Goal: Transaction & Acquisition: Book appointment/travel/reservation

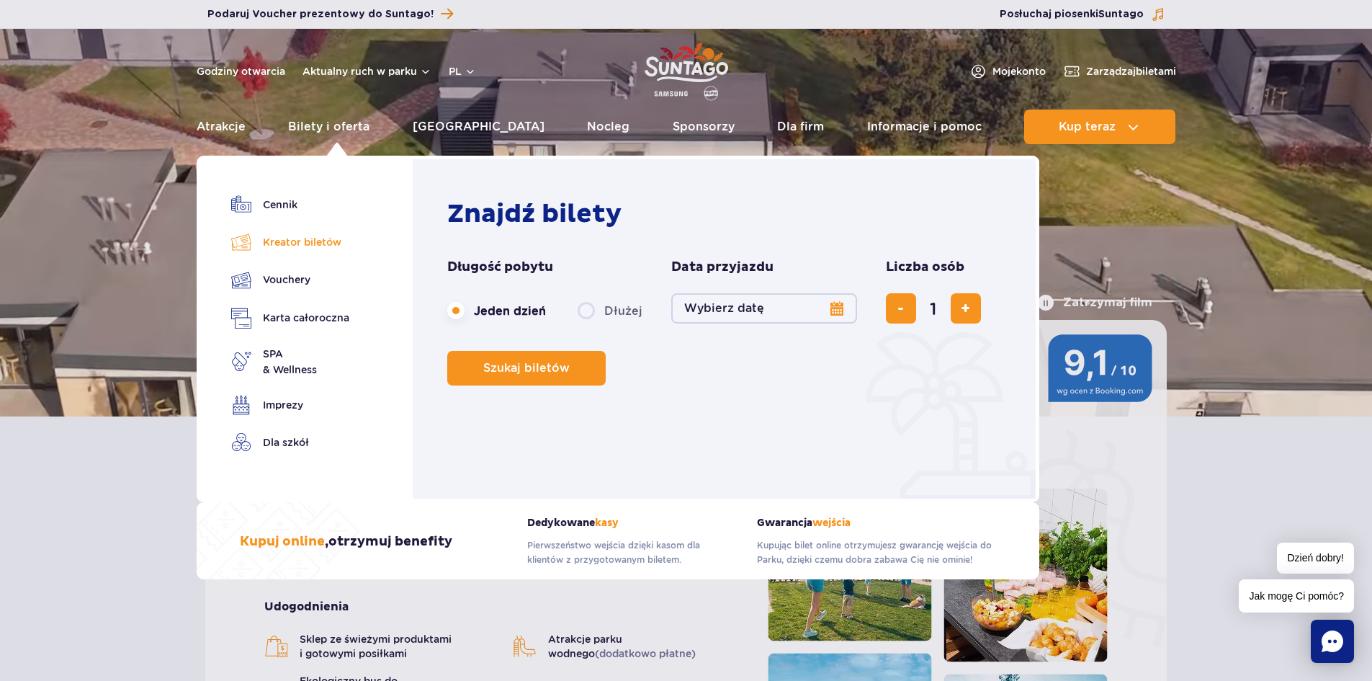
click at [338, 244] on link "Kreator biletów" at bounding box center [290, 242] width 118 height 20
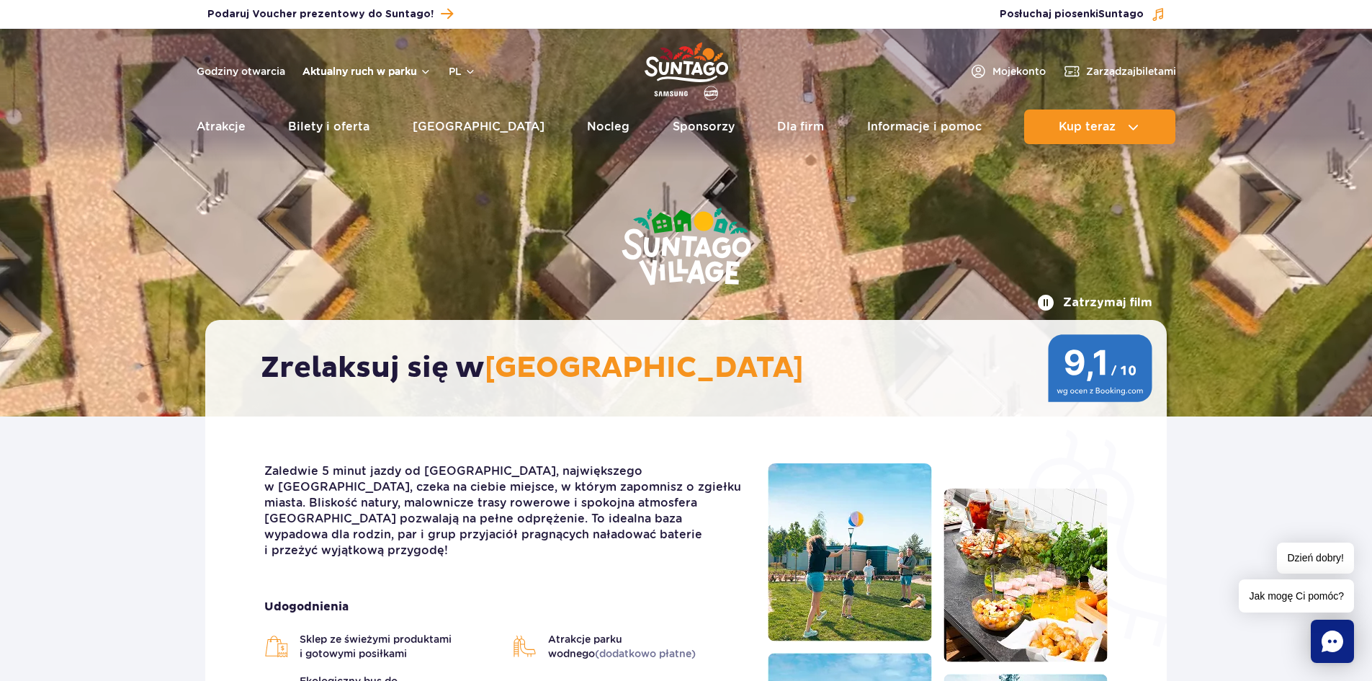
click at [405, 68] on button "Aktualny ruch w parku" at bounding box center [367, 72] width 129 height 12
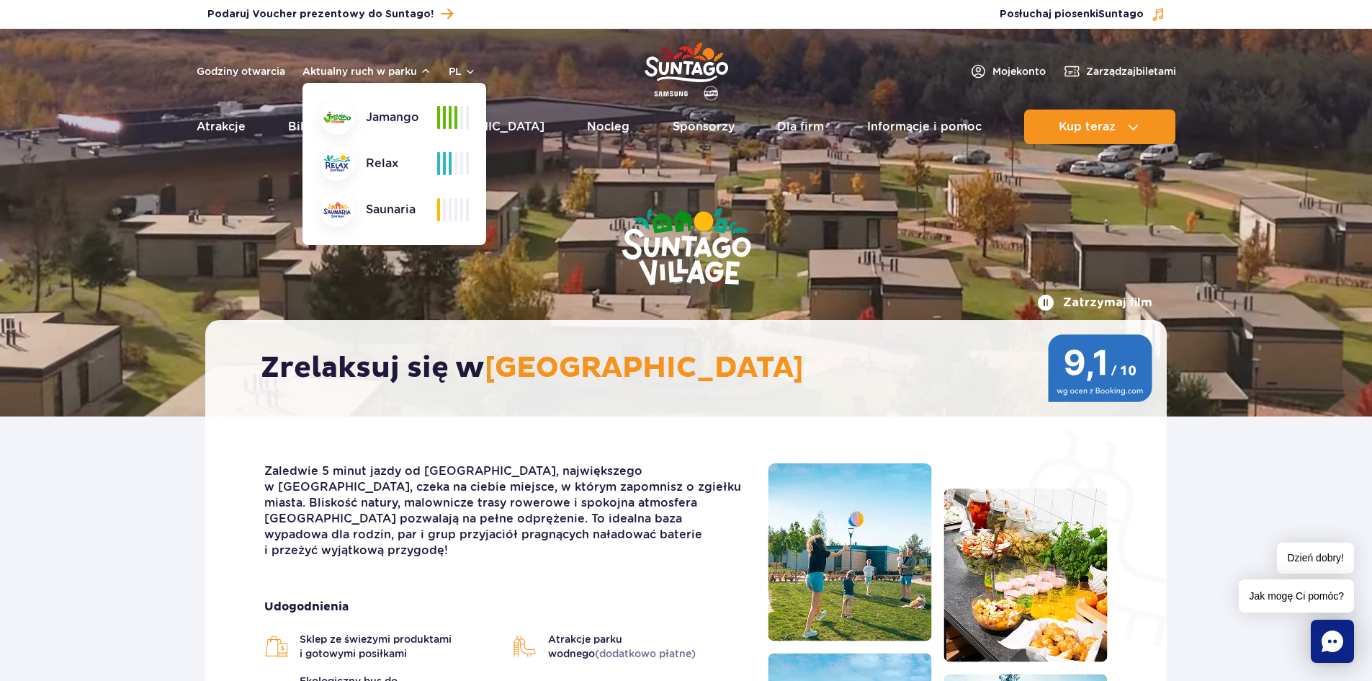
click at [208, 193] on div "Zatrzymaj film Zrelaksuj się w Suntago Village" at bounding box center [685, 223] width 983 height 388
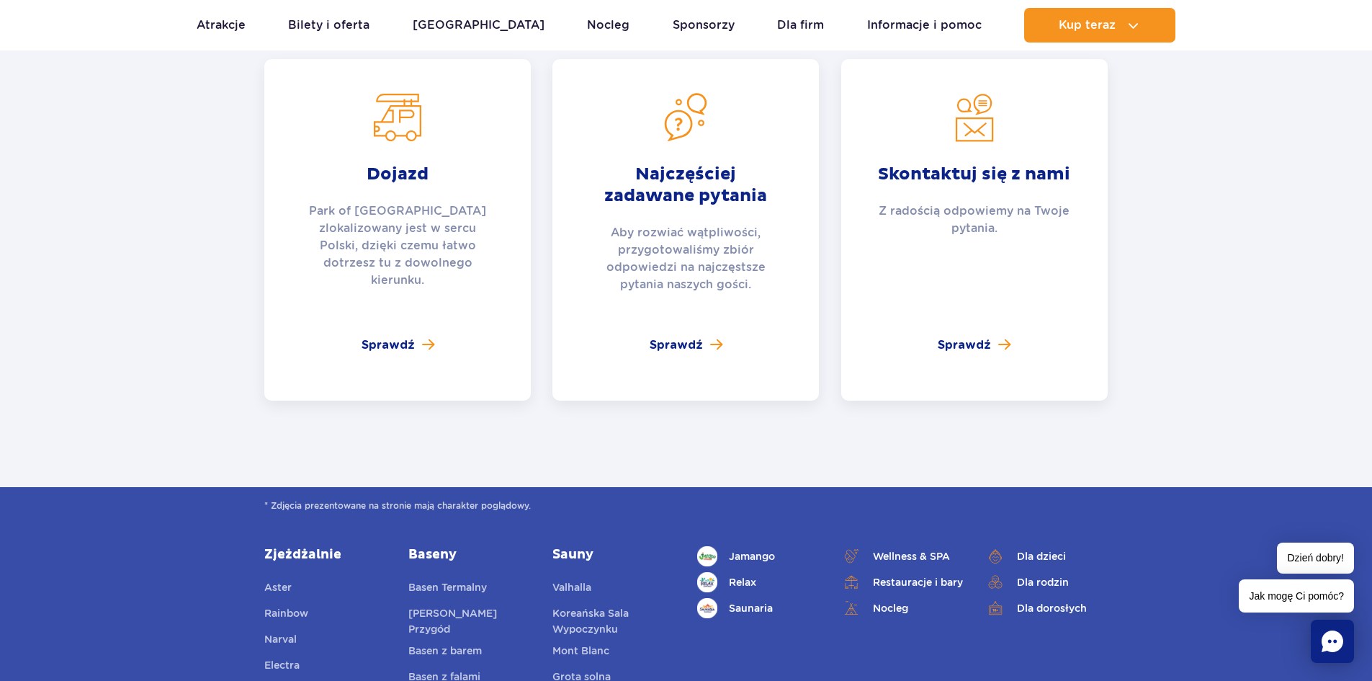
scroll to position [5258, 0]
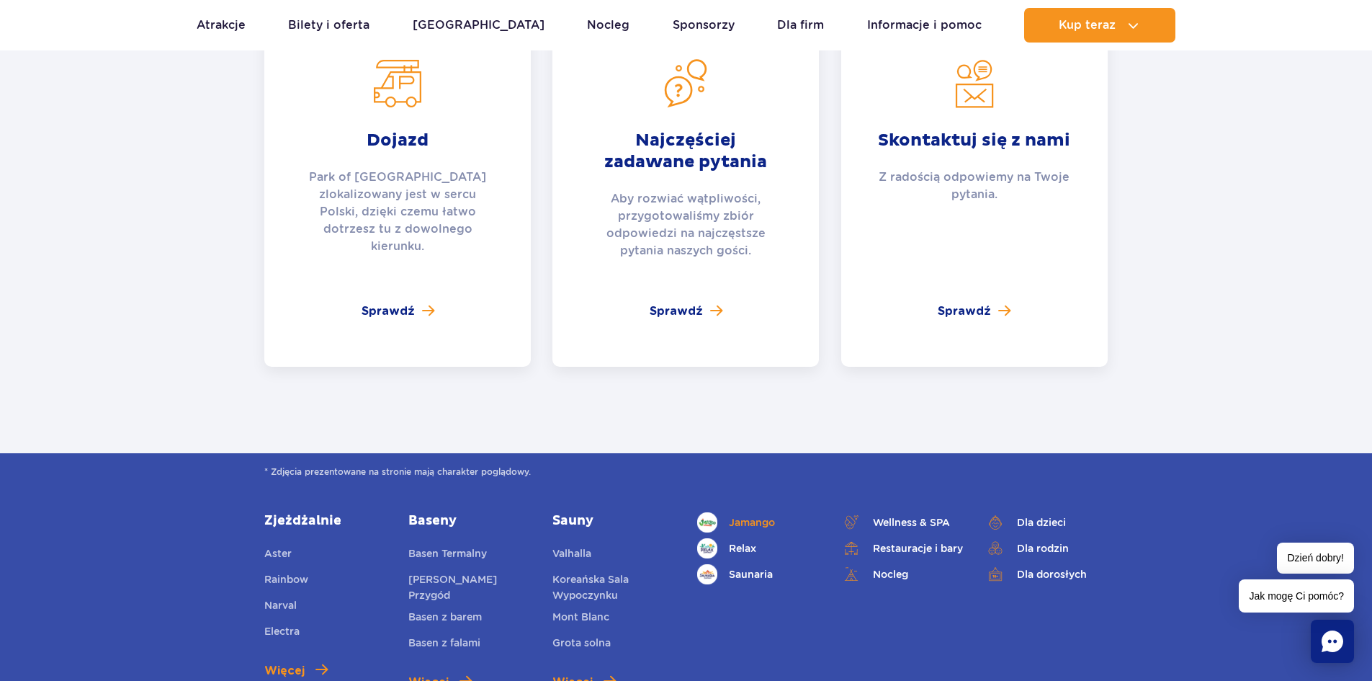
click at [735, 514] on span "Jamango" at bounding box center [752, 522] width 46 height 16
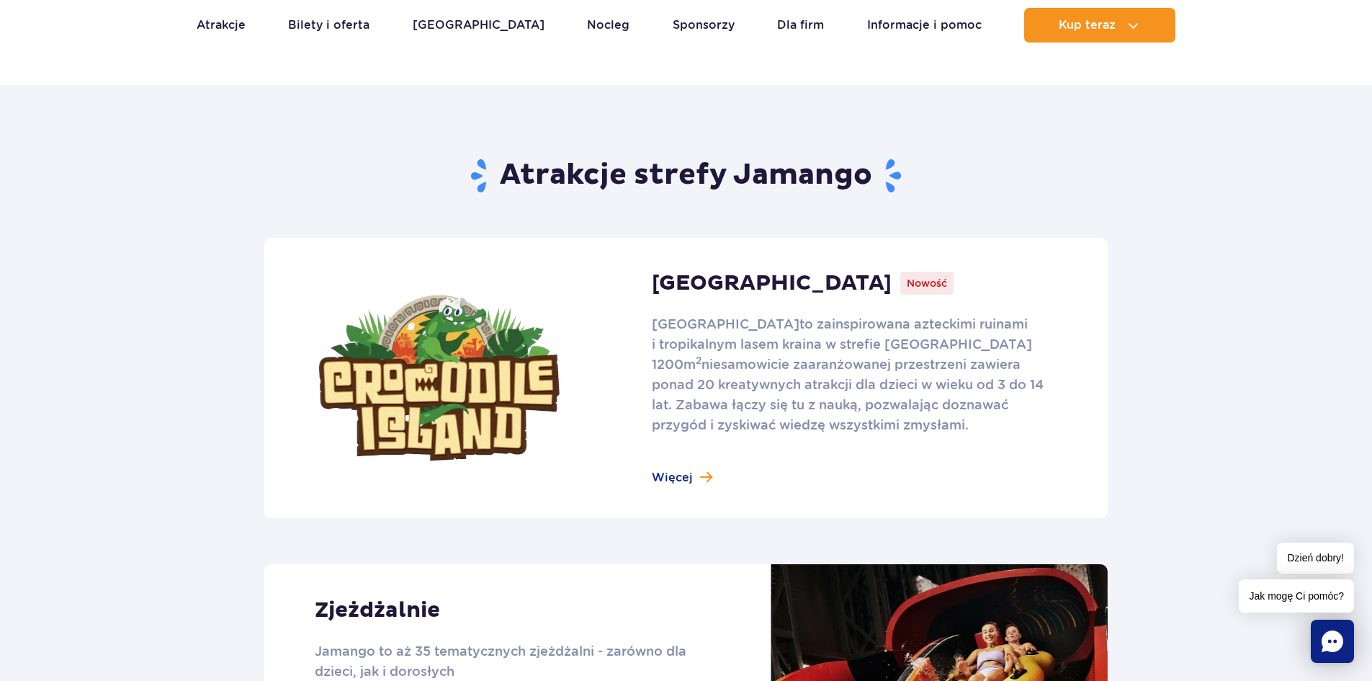
scroll to position [864, 0]
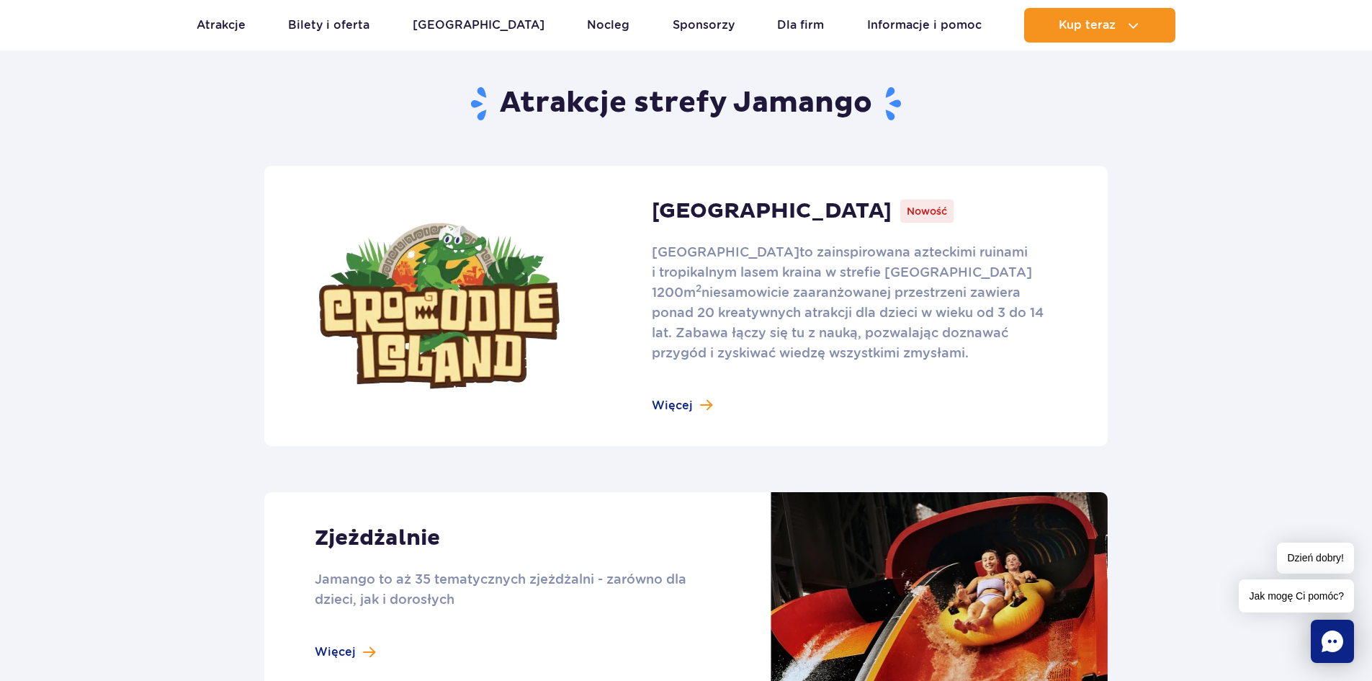
click at [689, 406] on link at bounding box center [685, 306] width 843 height 280
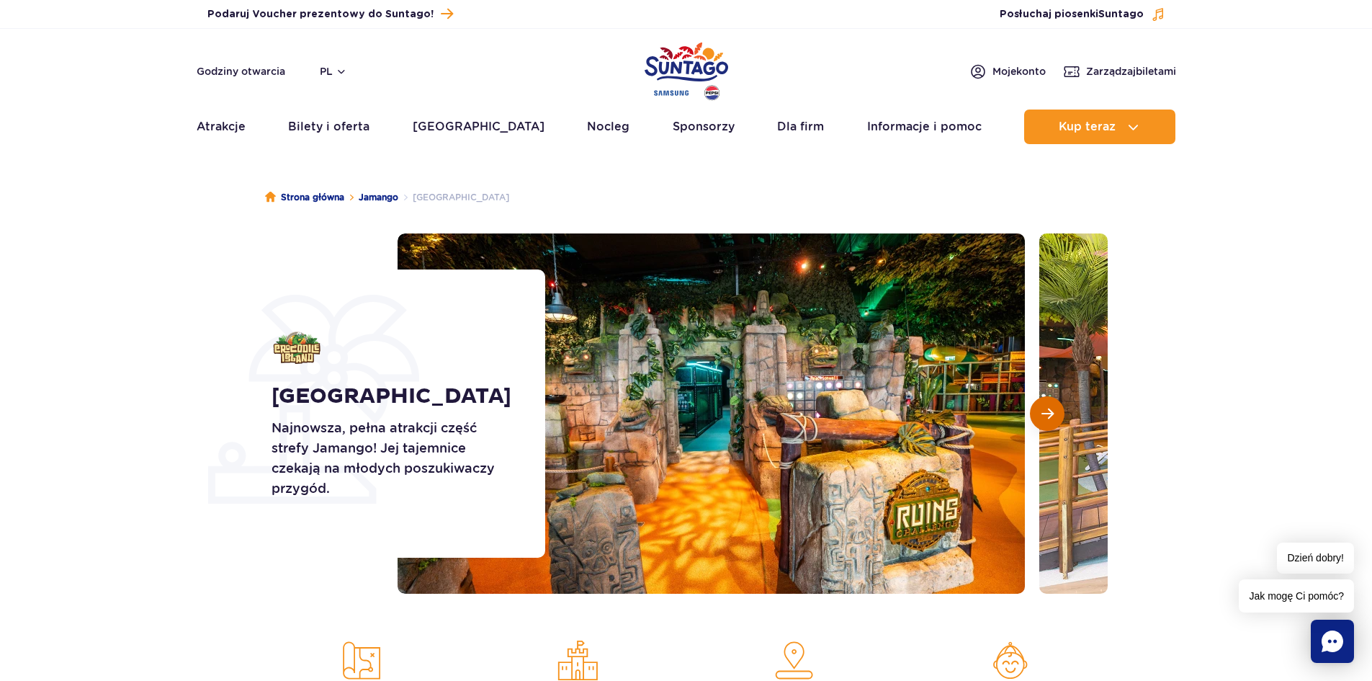
click at [1051, 413] on span "Następny slajd" at bounding box center [1048, 413] width 12 height 13
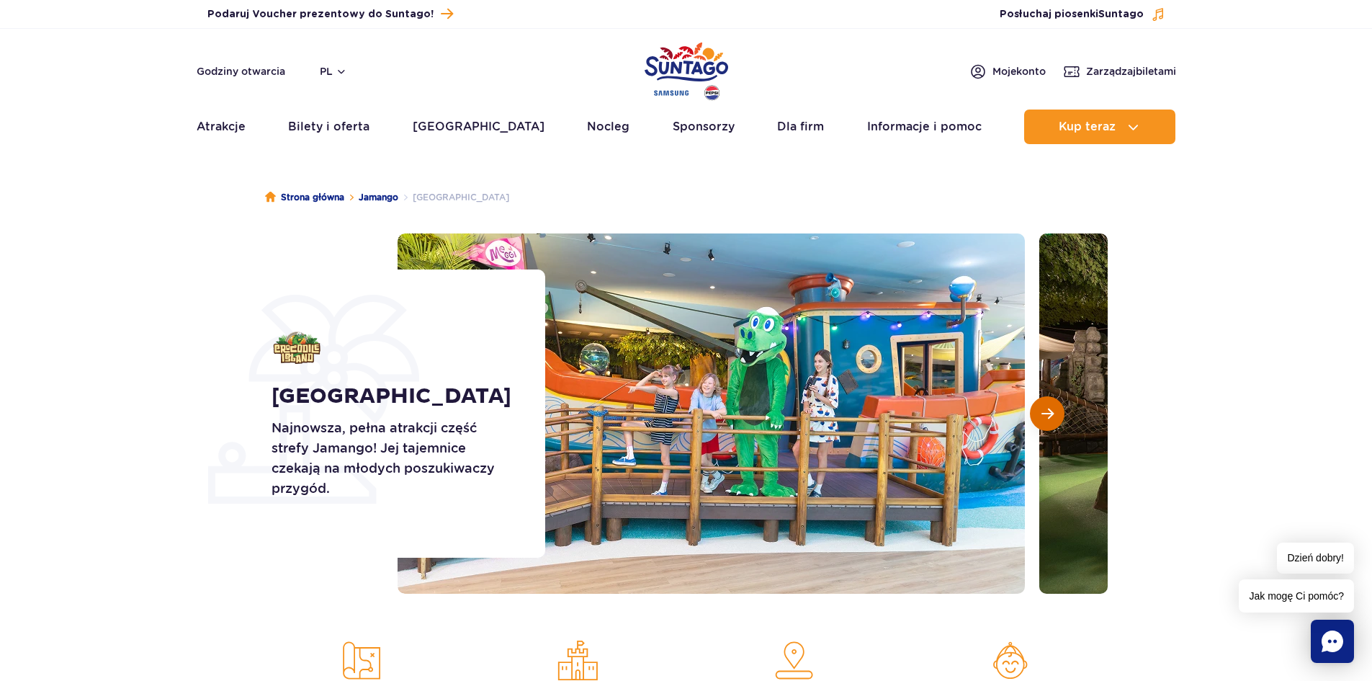
click at [1052, 414] on span "Następny slajd" at bounding box center [1048, 413] width 12 height 13
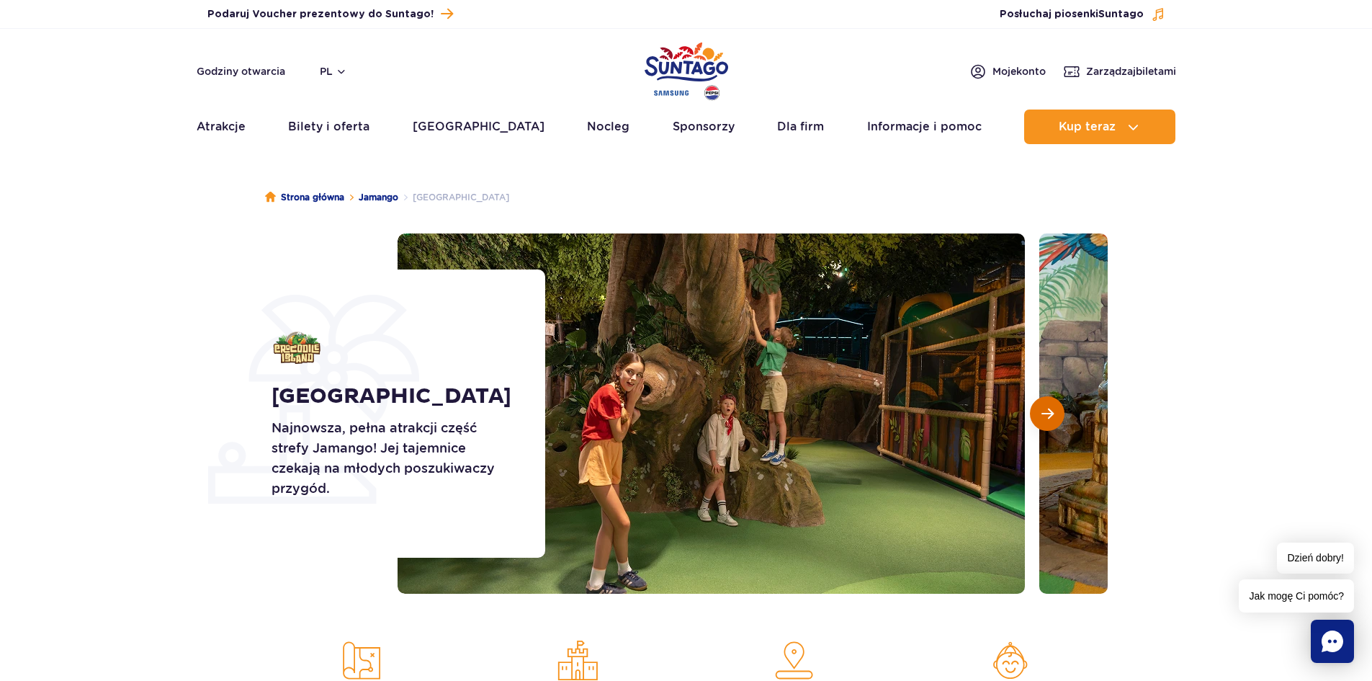
click at [1046, 413] on span "Następny slajd" at bounding box center [1048, 413] width 12 height 13
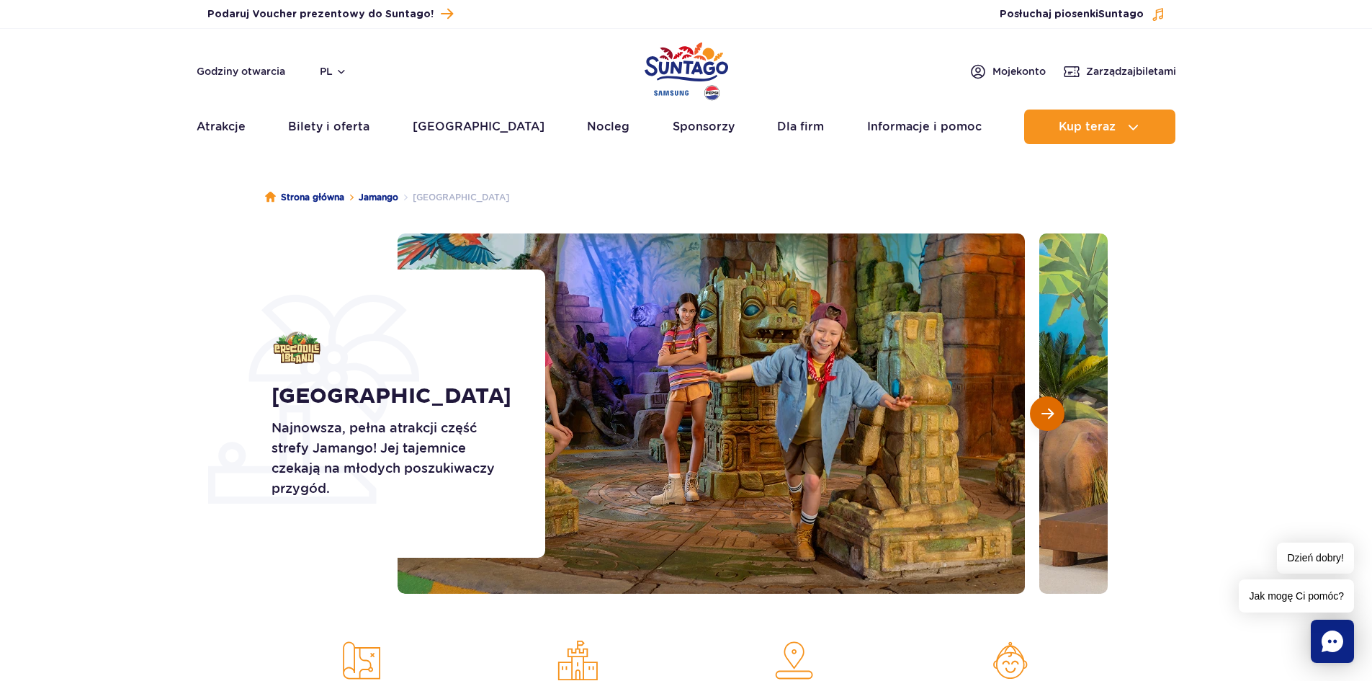
click at [1045, 413] on span "Następny slajd" at bounding box center [1048, 413] width 12 height 13
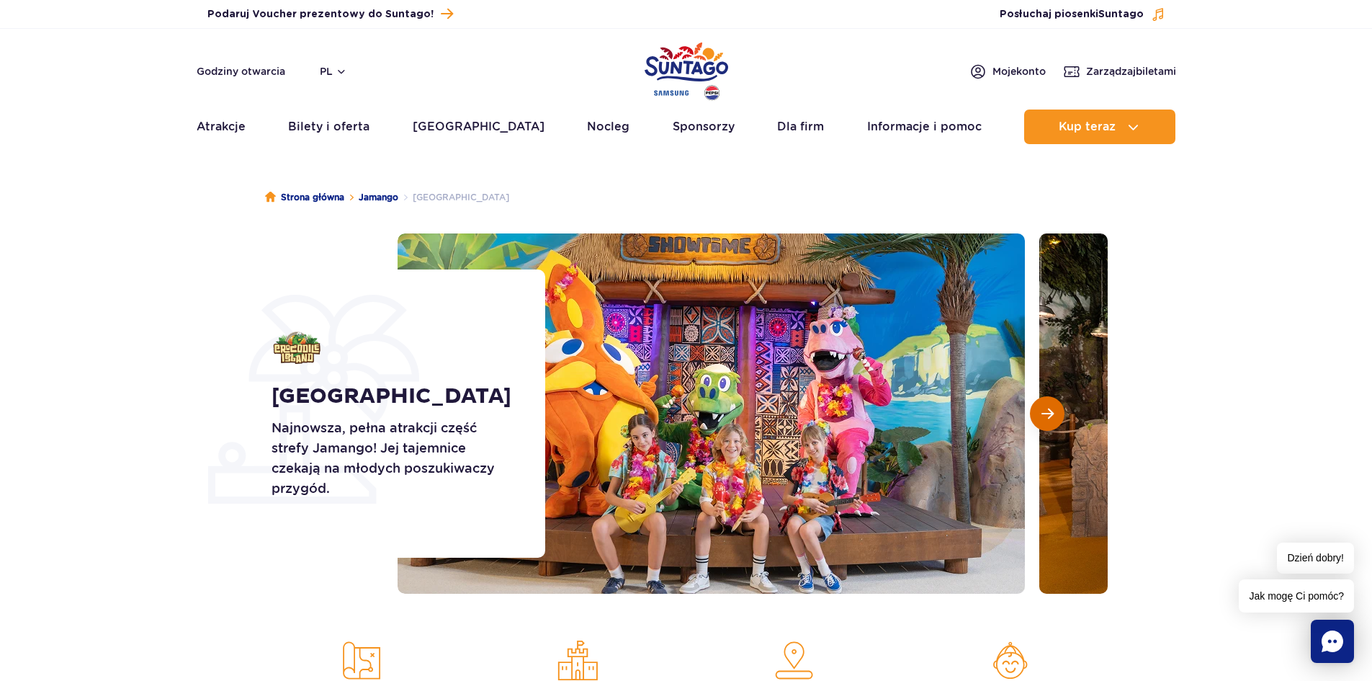
click at [1044, 413] on span "Następny slajd" at bounding box center [1048, 413] width 12 height 13
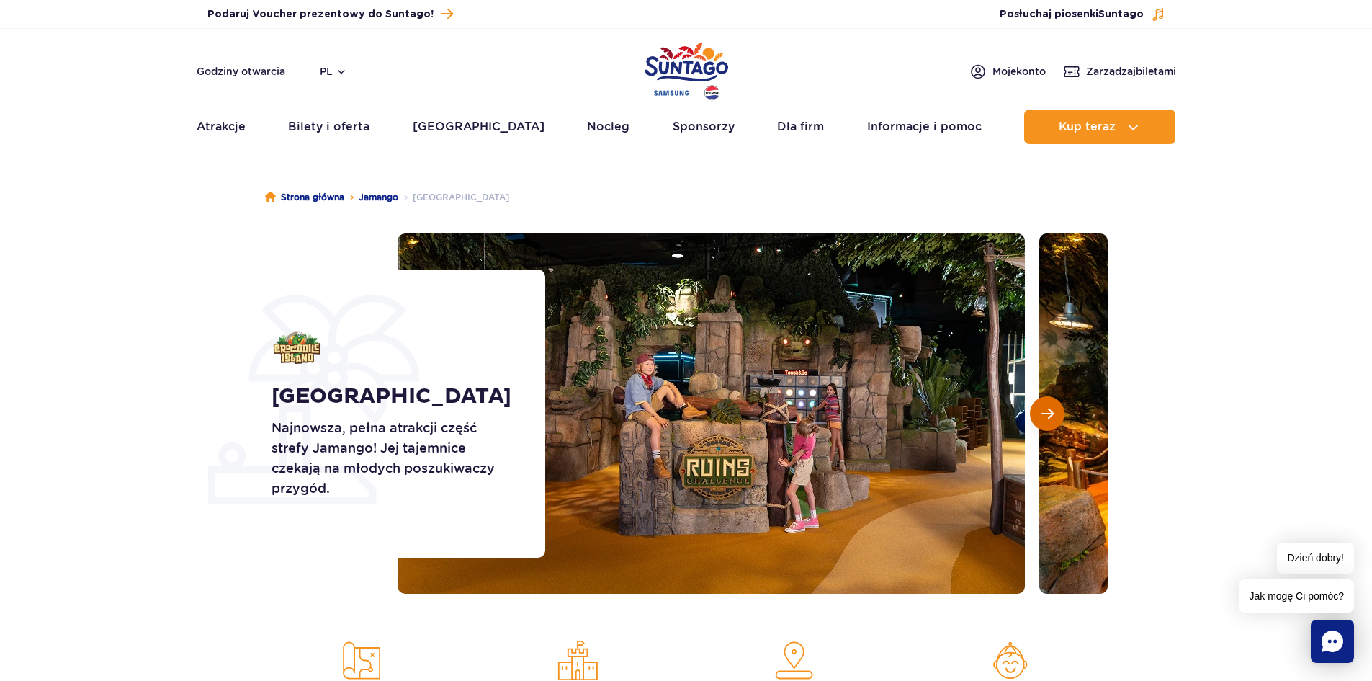
click at [1043, 414] on span "Następny slajd" at bounding box center [1048, 413] width 12 height 13
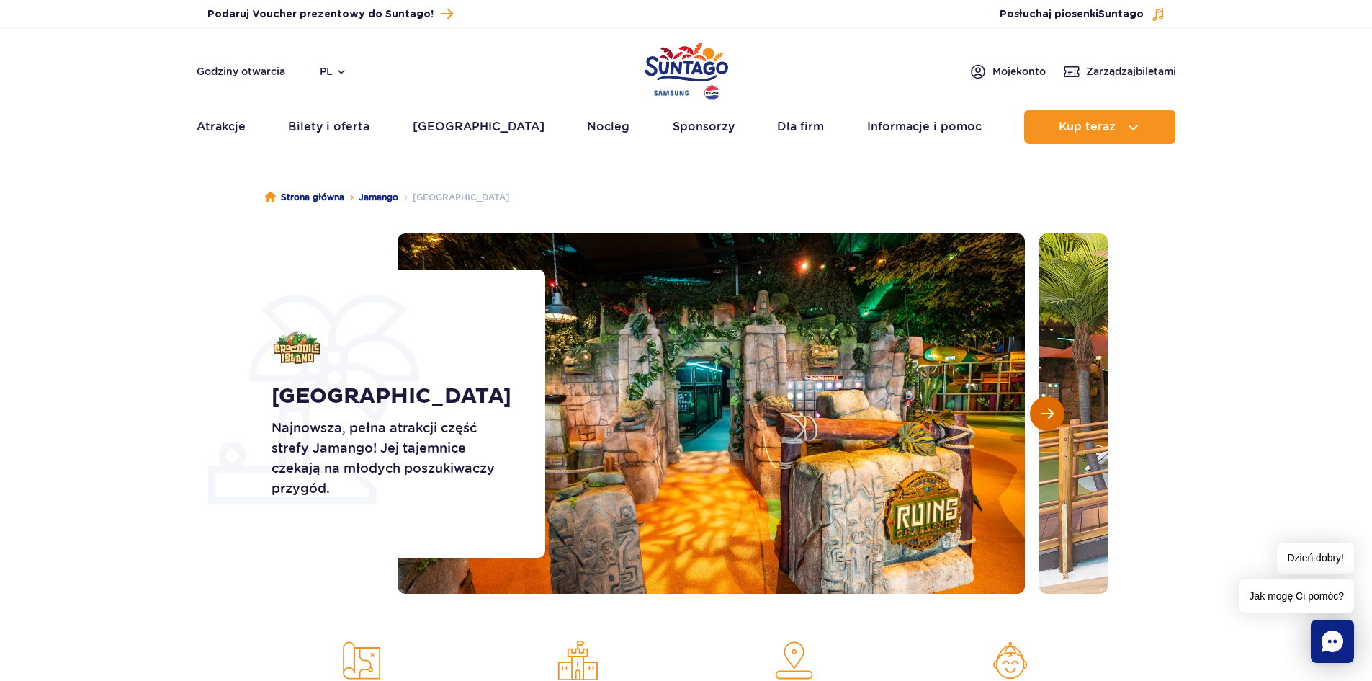
click at [1042, 414] on span "Następny slajd" at bounding box center [1048, 413] width 12 height 13
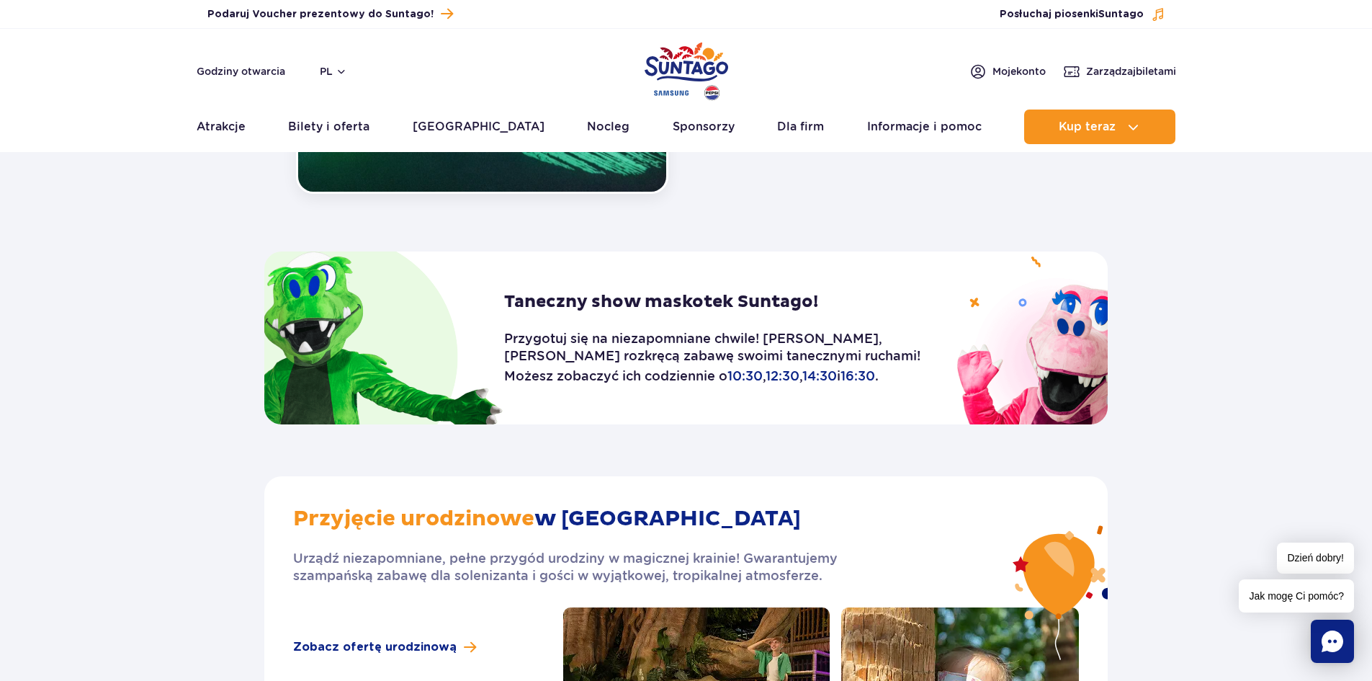
scroll to position [1729, 0]
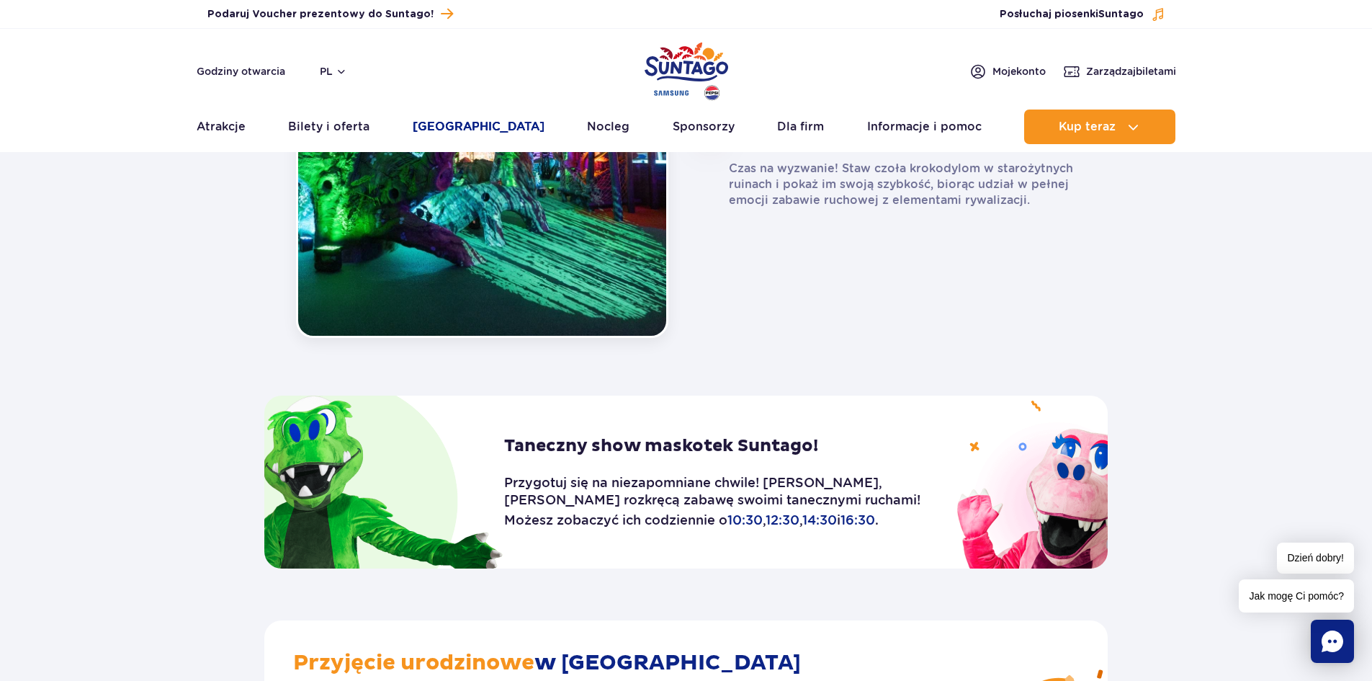
click at [470, 127] on link "[GEOGRAPHIC_DATA]" at bounding box center [479, 126] width 132 height 35
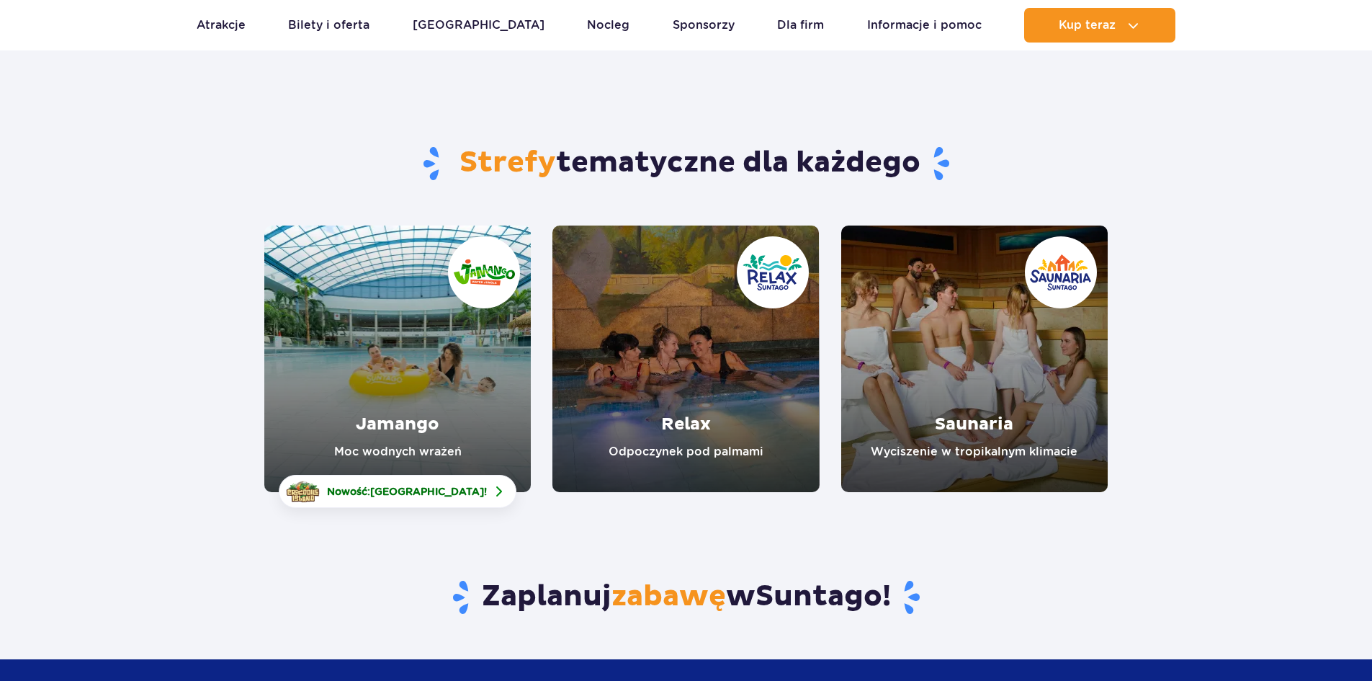
scroll to position [72, 0]
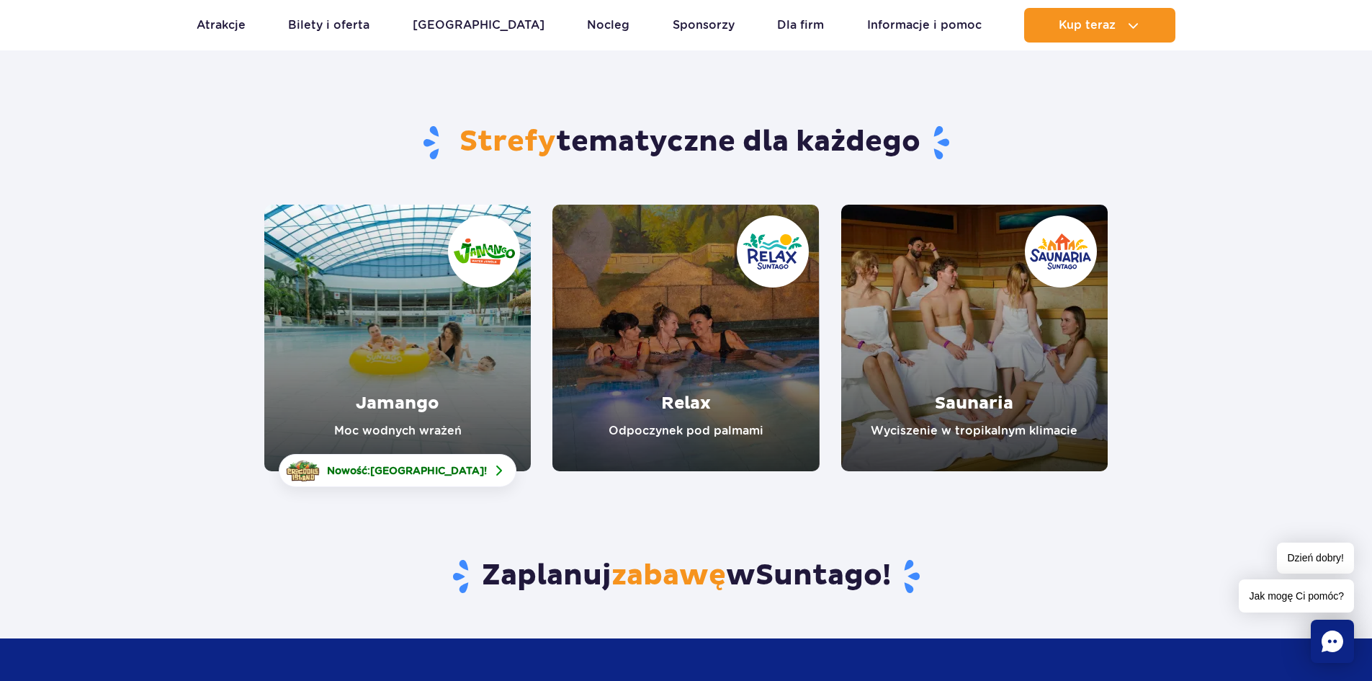
click at [361, 329] on link "Jamango" at bounding box center [397, 338] width 267 height 267
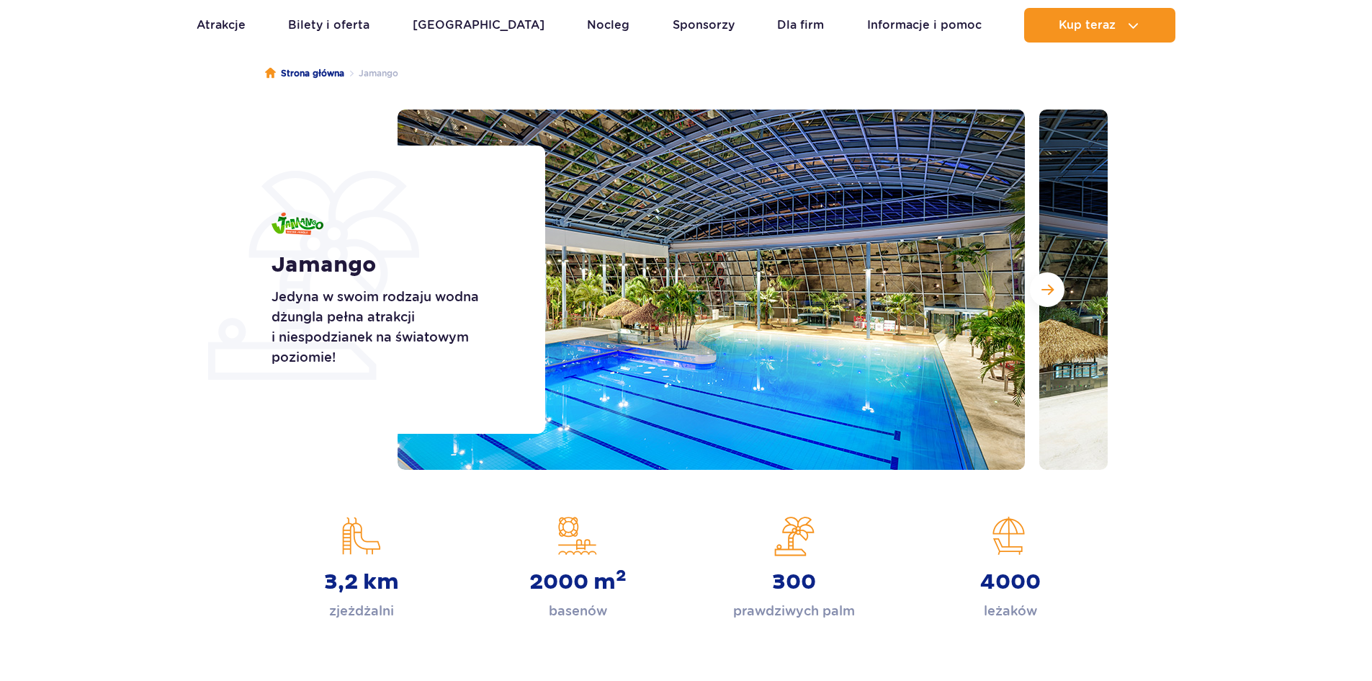
scroll to position [144, 0]
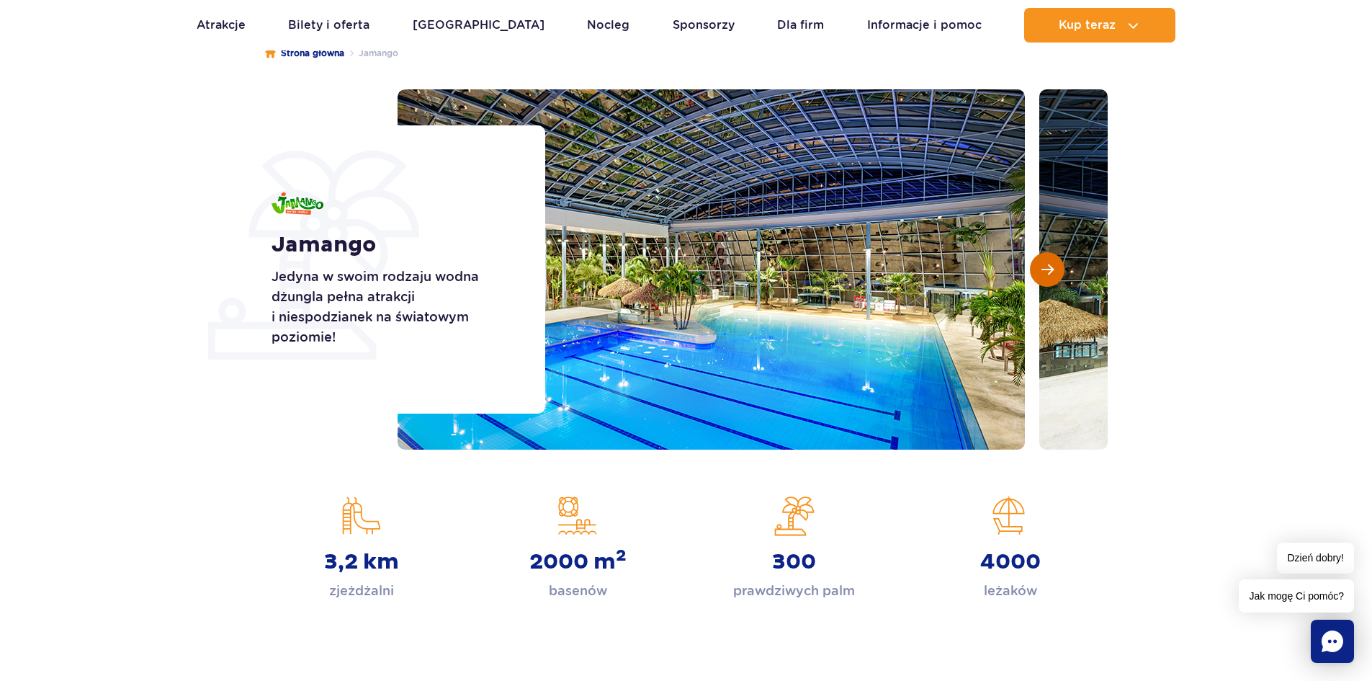
click at [1054, 267] on button "Następny slajd" at bounding box center [1047, 269] width 35 height 35
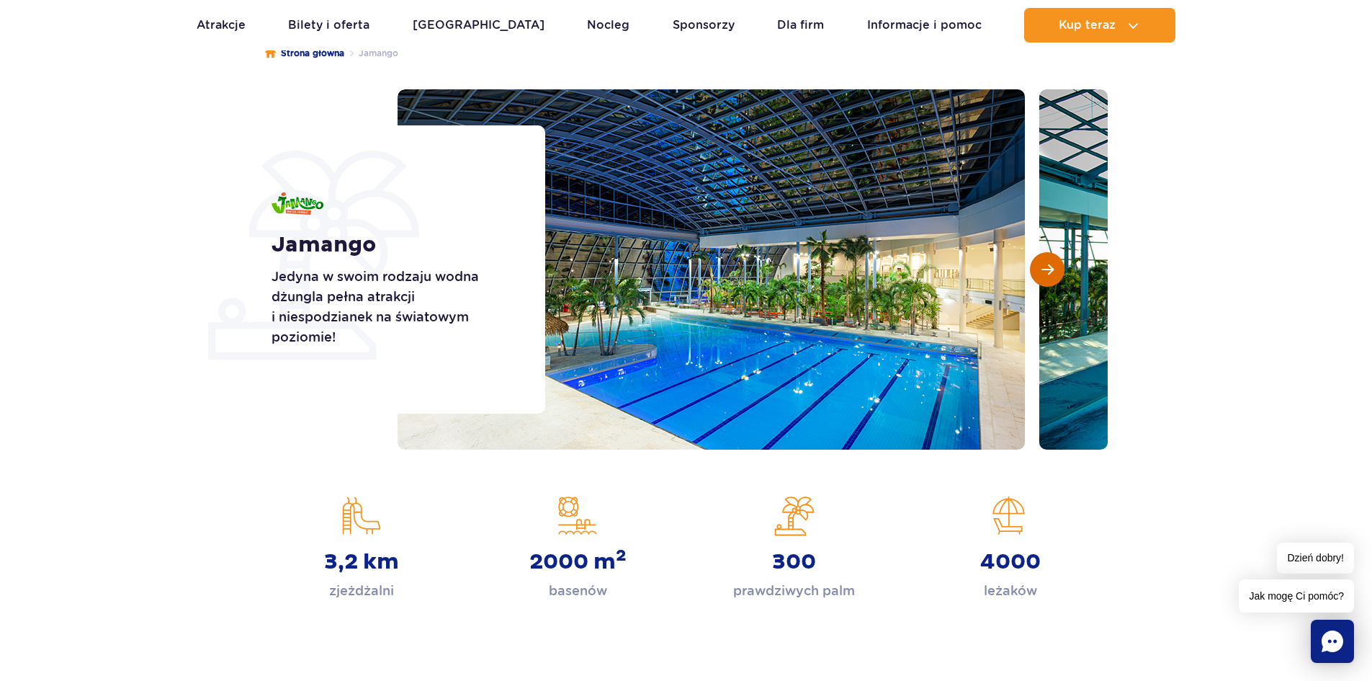
click at [1052, 267] on span "Następny slajd" at bounding box center [1048, 269] width 12 height 13
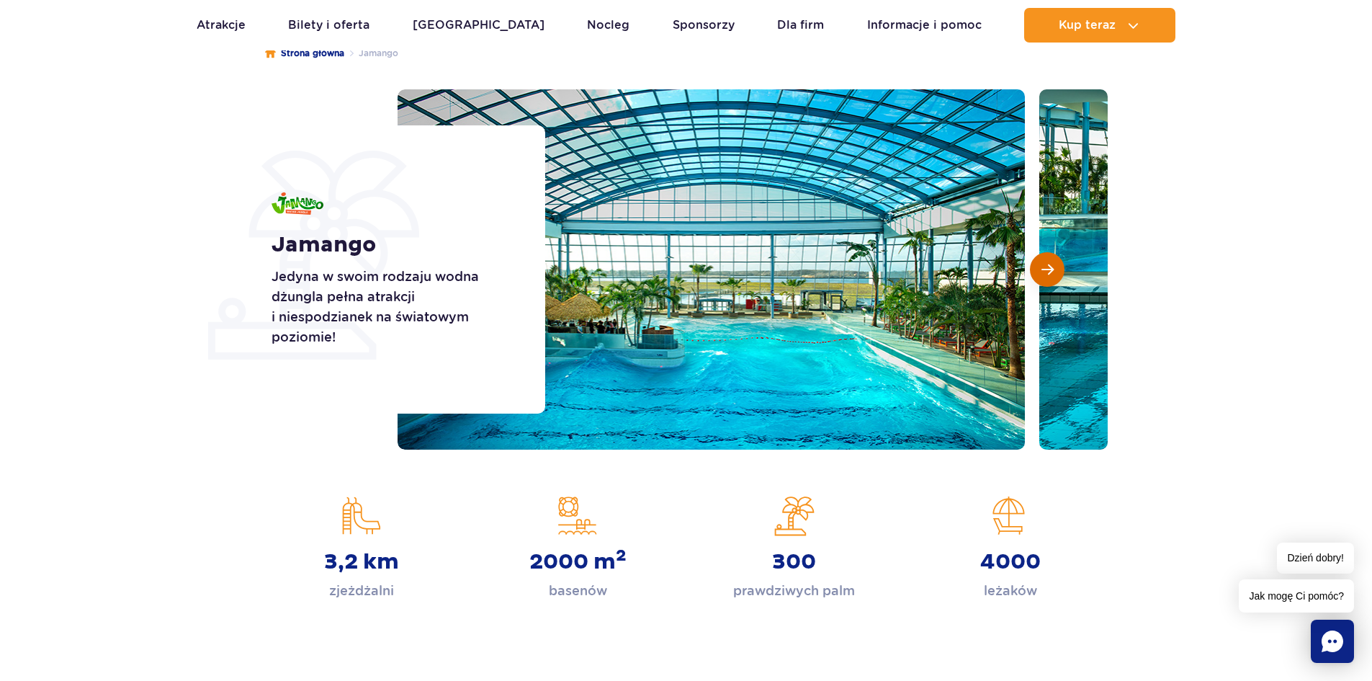
click at [1050, 267] on span "Następny slajd" at bounding box center [1048, 269] width 12 height 13
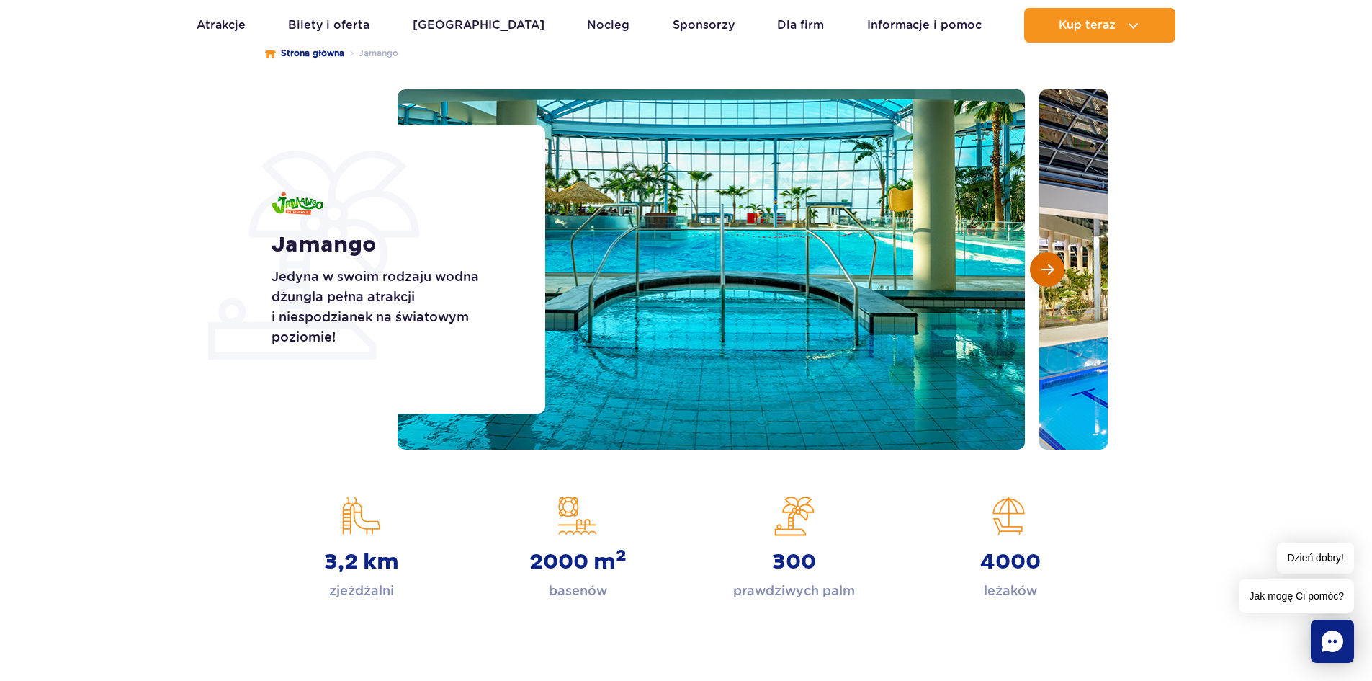
click at [1047, 268] on span "Następny slajd" at bounding box center [1048, 269] width 12 height 13
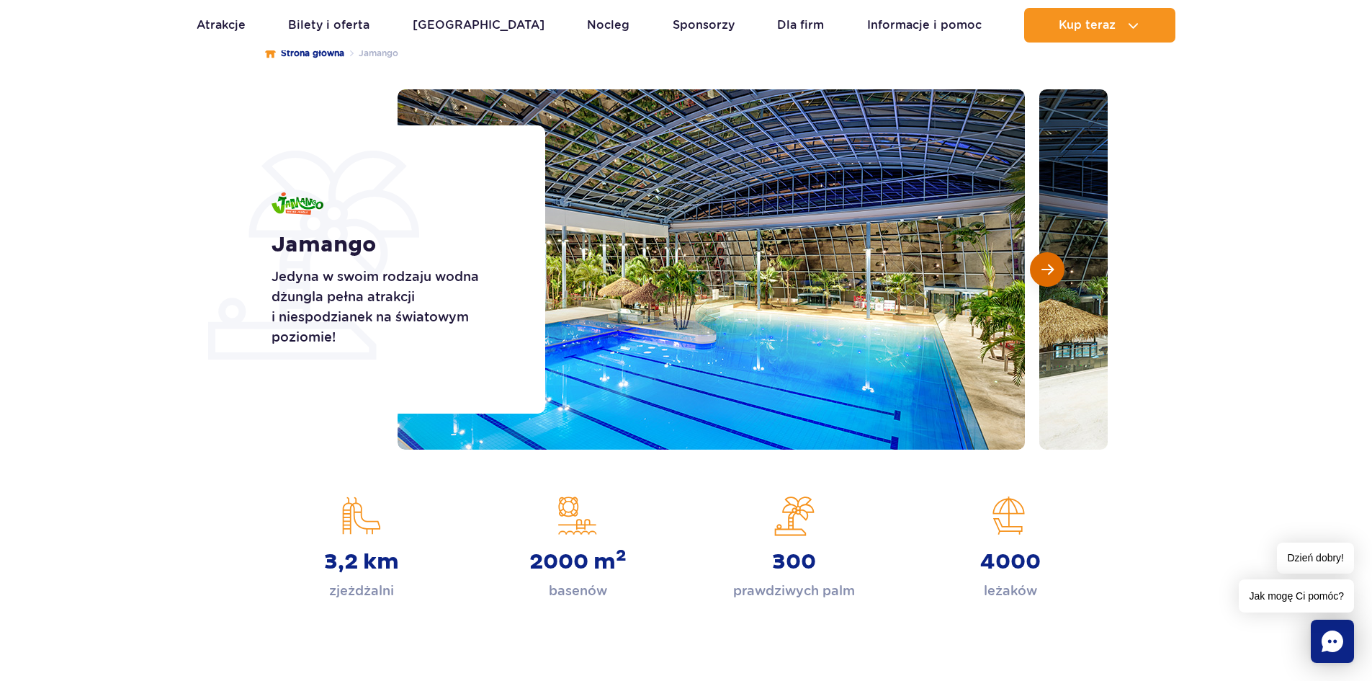
click at [1044, 268] on span "Następny slajd" at bounding box center [1048, 269] width 12 height 13
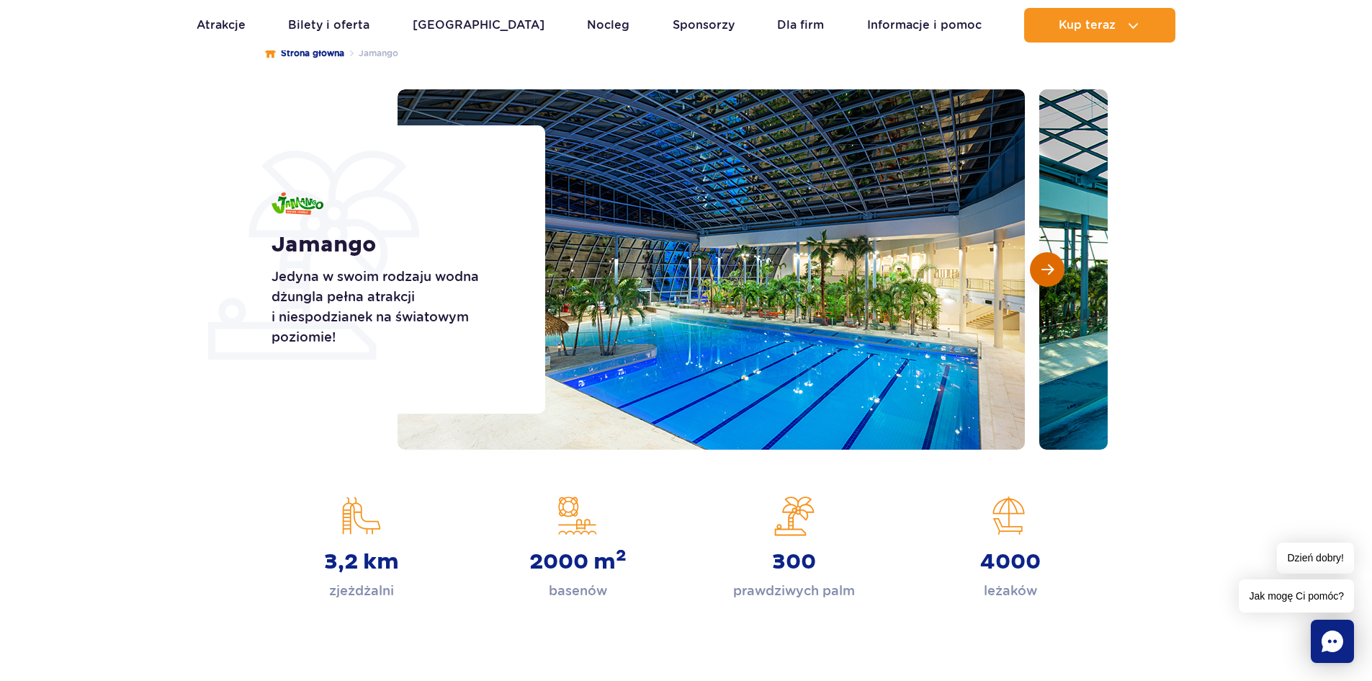
click at [1042, 269] on span "Następny slajd" at bounding box center [1048, 269] width 12 height 13
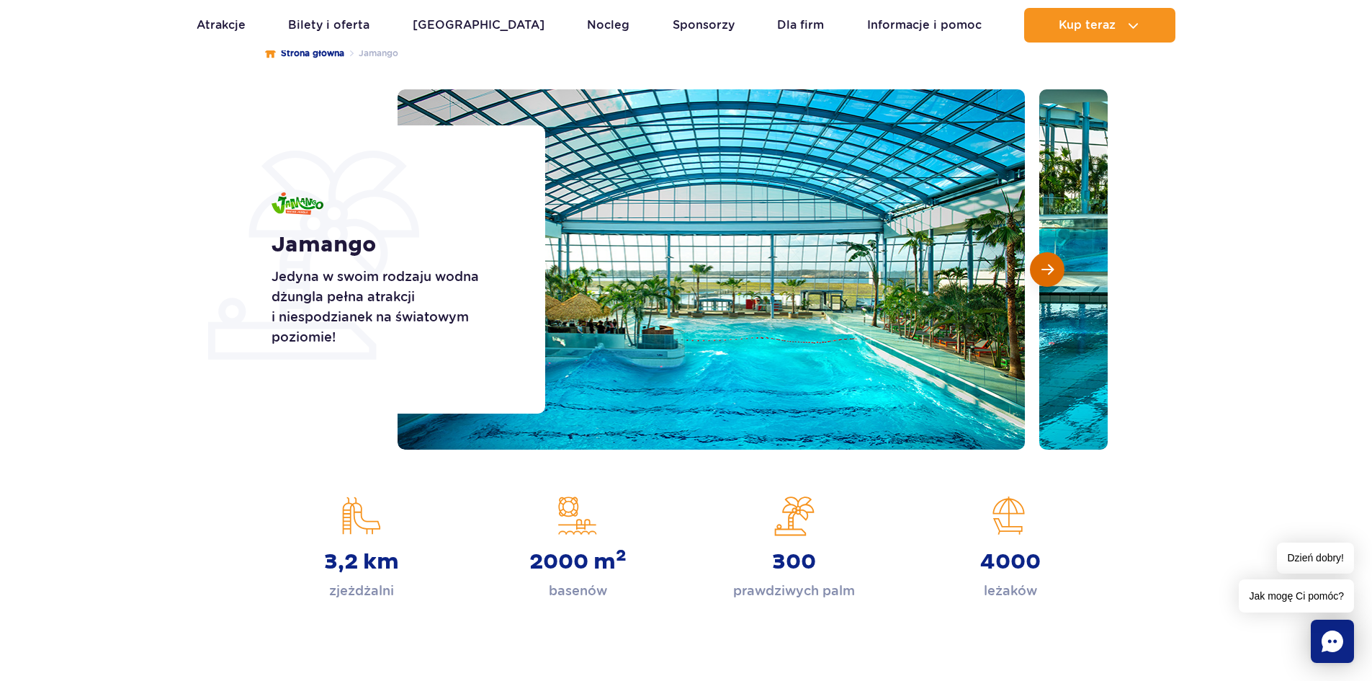
click at [1042, 270] on span "Następny slajd" at bounding box center [1048, 269] width 12 height 13
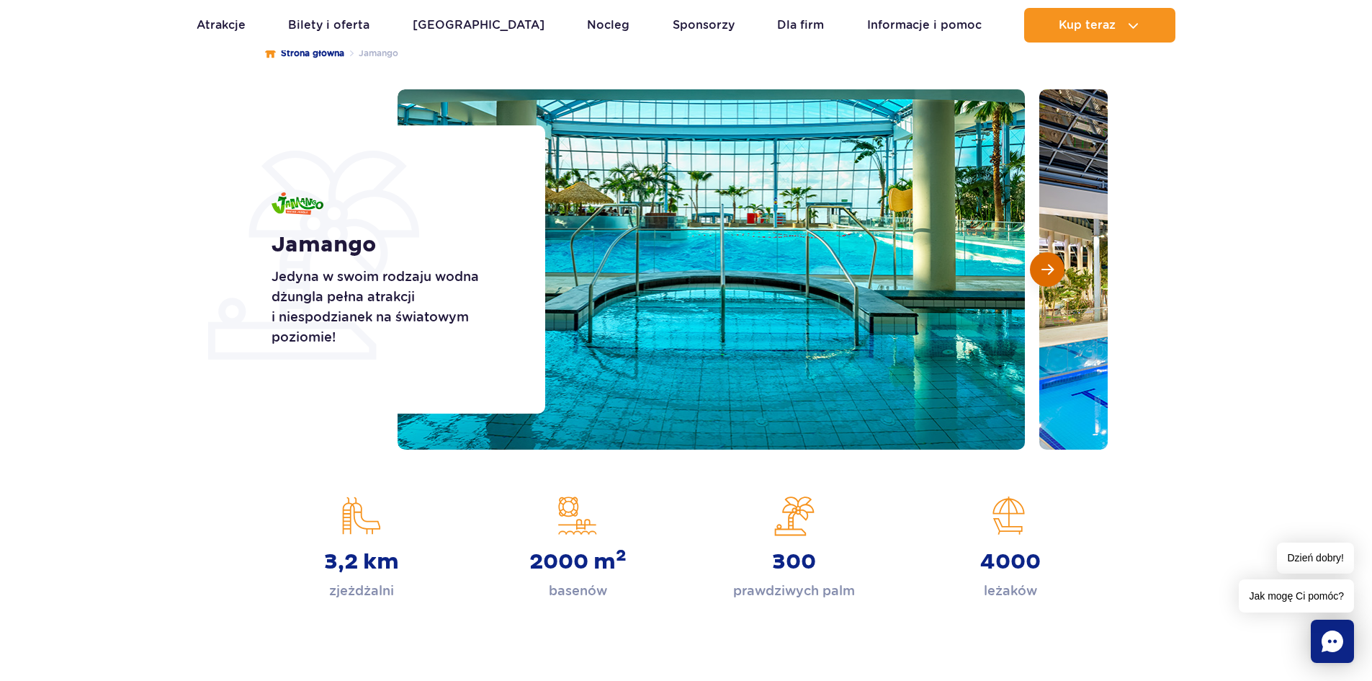
click at [1040, 271] on button "Następny slajd" at bounding box center [1047, 269] width 35 height 35
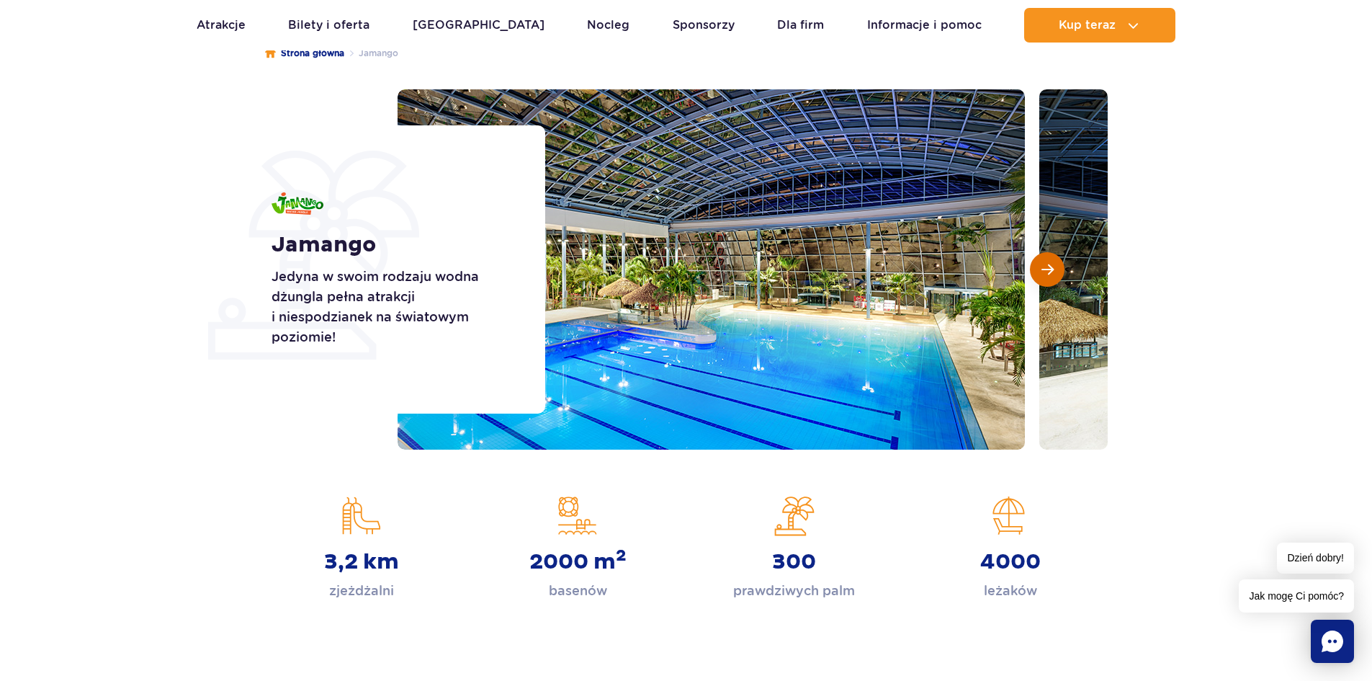
click at [1039, 272] on button "Następny slajd" at bounding box center [1047, 269] width 35 height 35
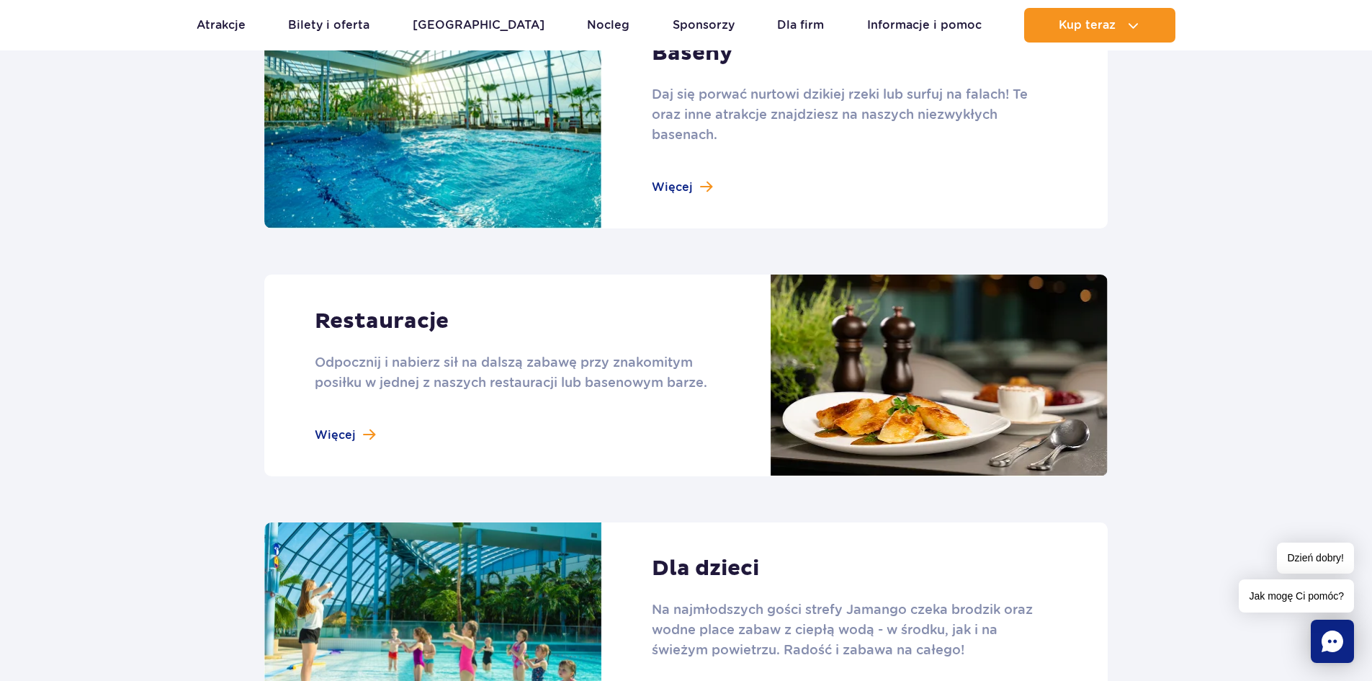
scroll to position [1801, 0]
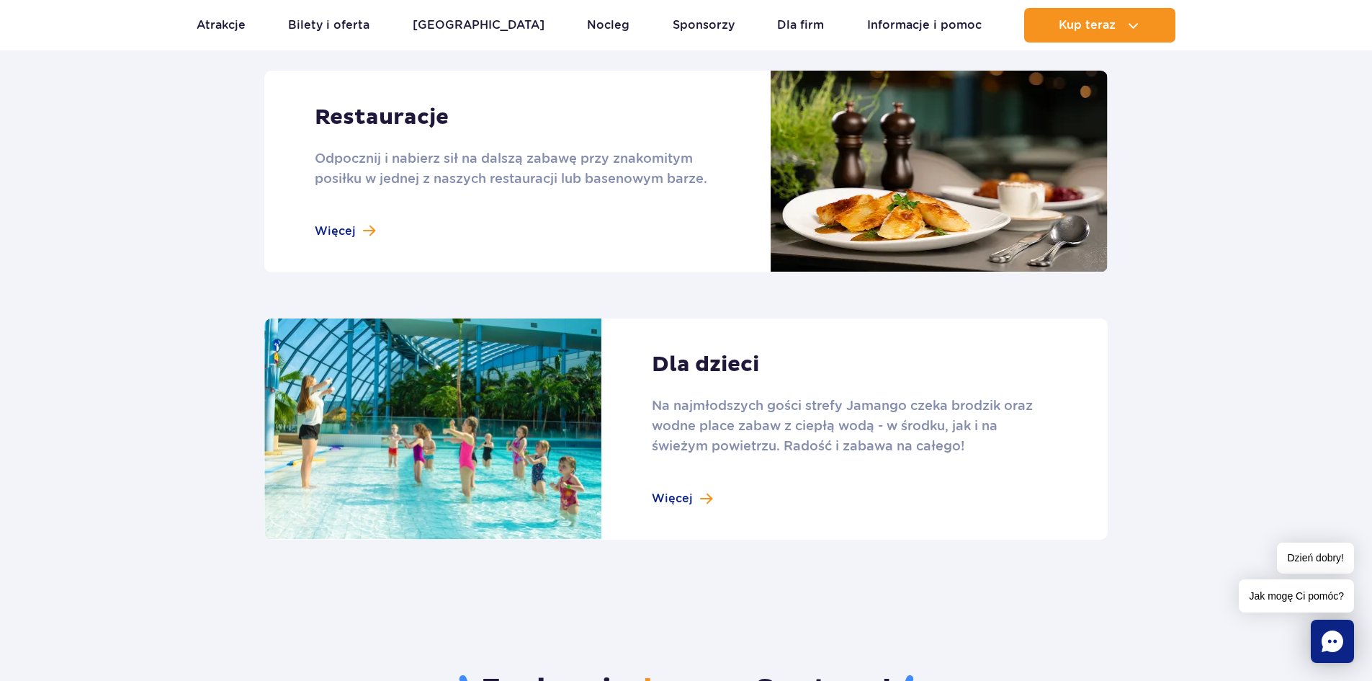
click at [693, 493] on link at bounding box center [685, 429] width 843 height 222
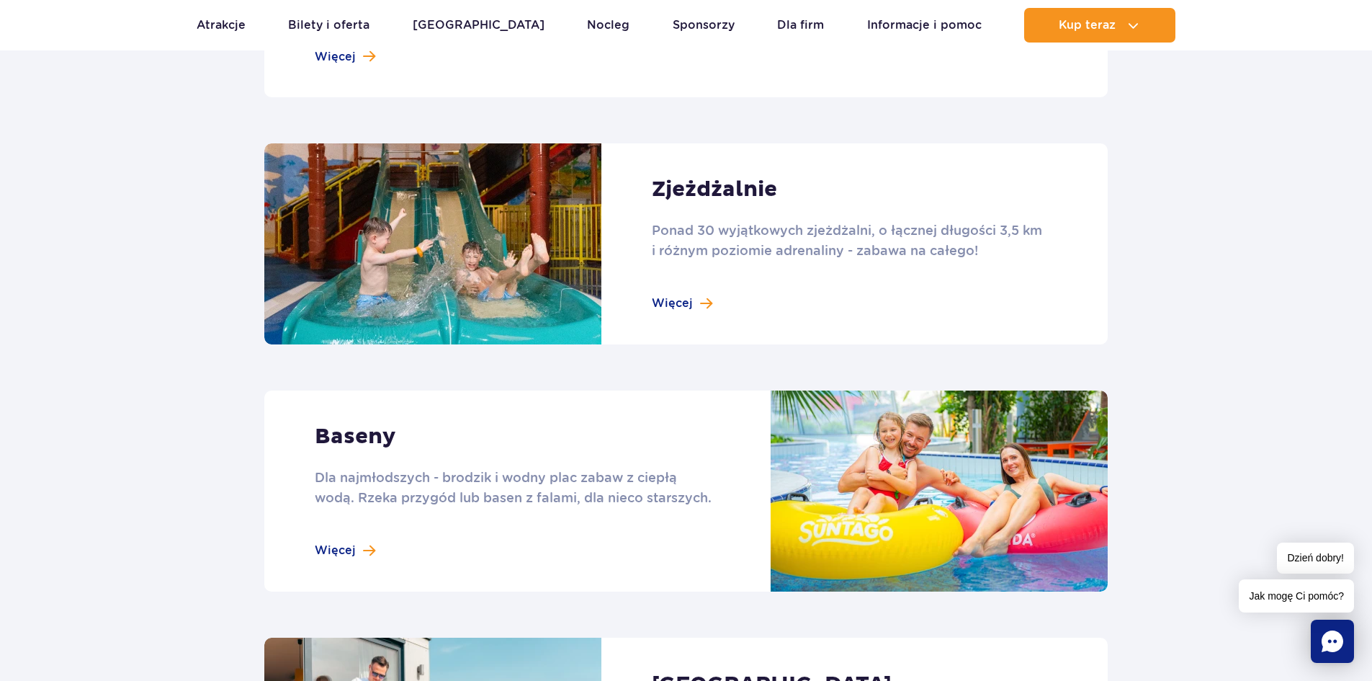
scroll to position [936, 0]
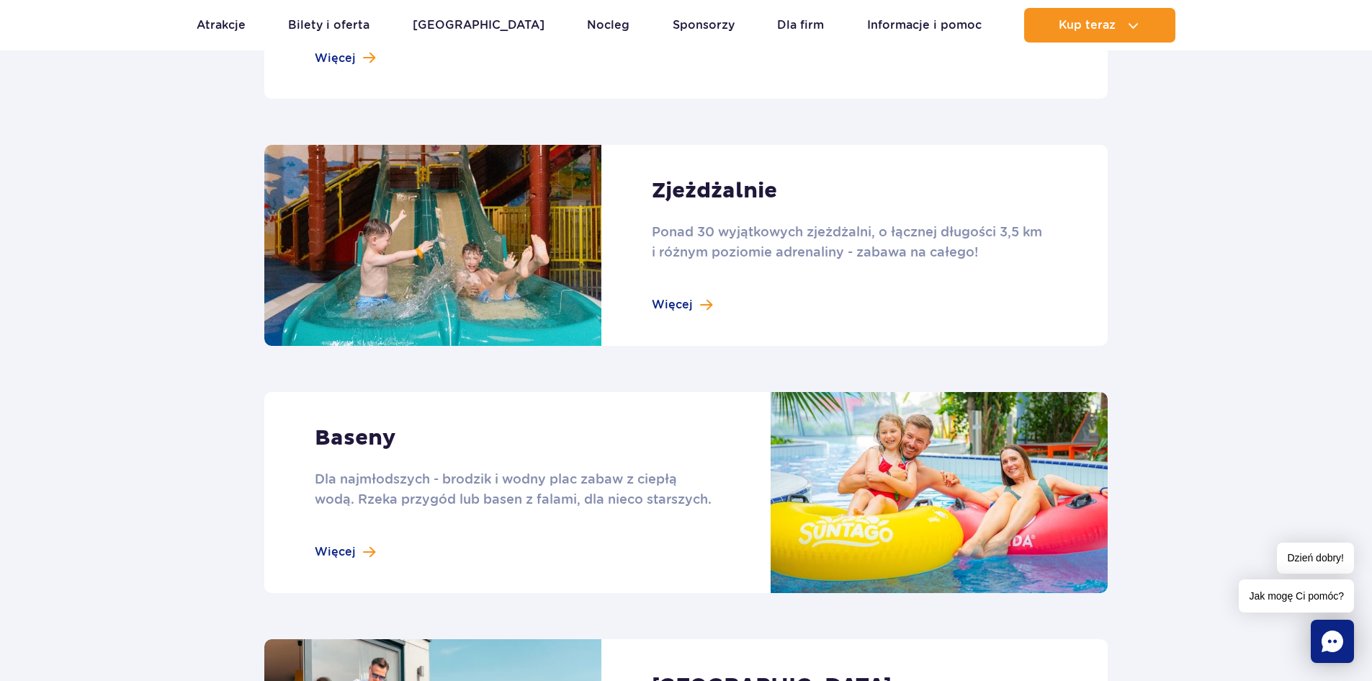
click at [691, 308] on link at bounding box center [685, 245] width 843 height 201
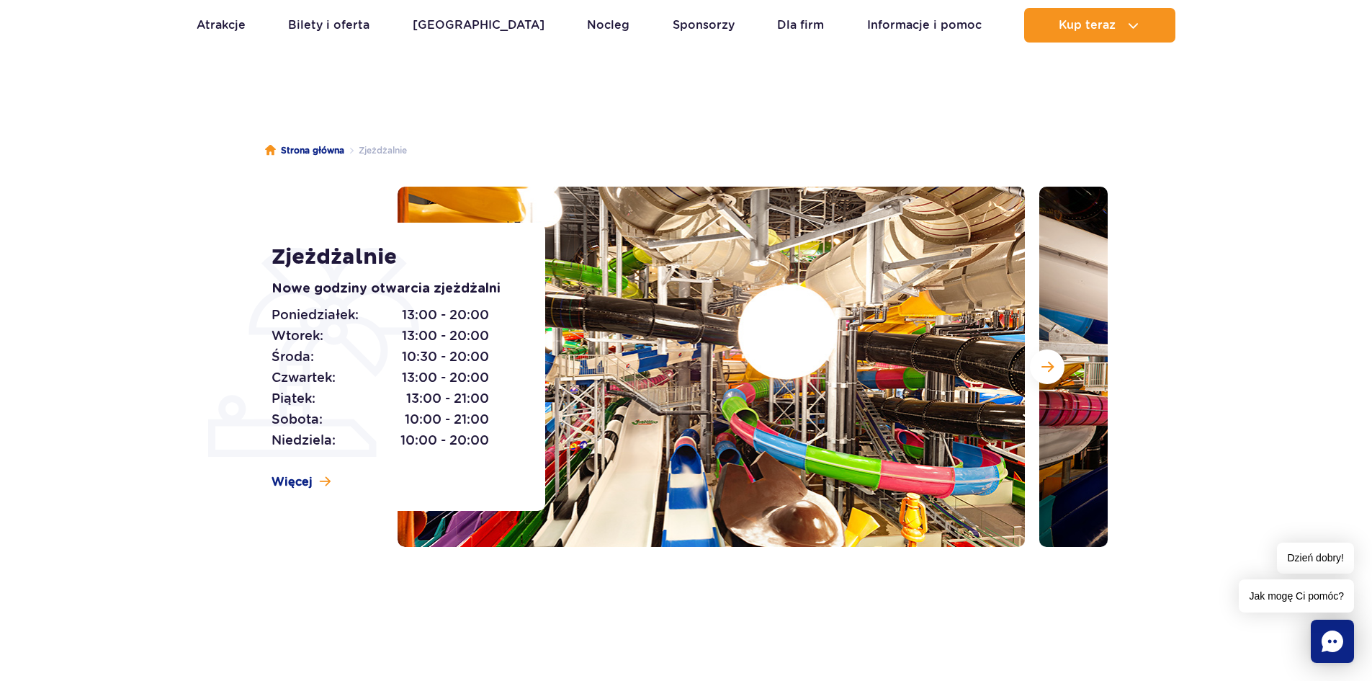
scroll to position [72, 0]
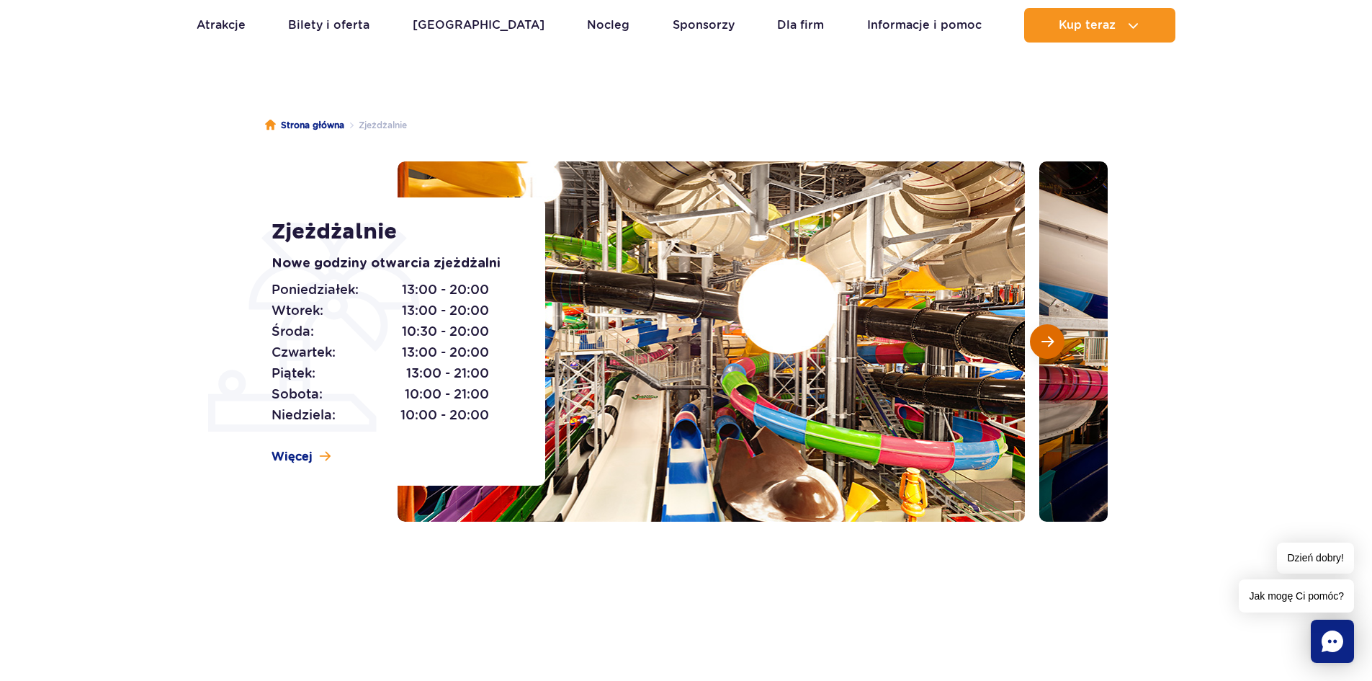
click at [1060, 329] on img at bounding box center [1352, 341] width 627 height 360
click at [1047, 336] on span "Następny slajd" at bounding box center [1048, 341] width 12 height 13
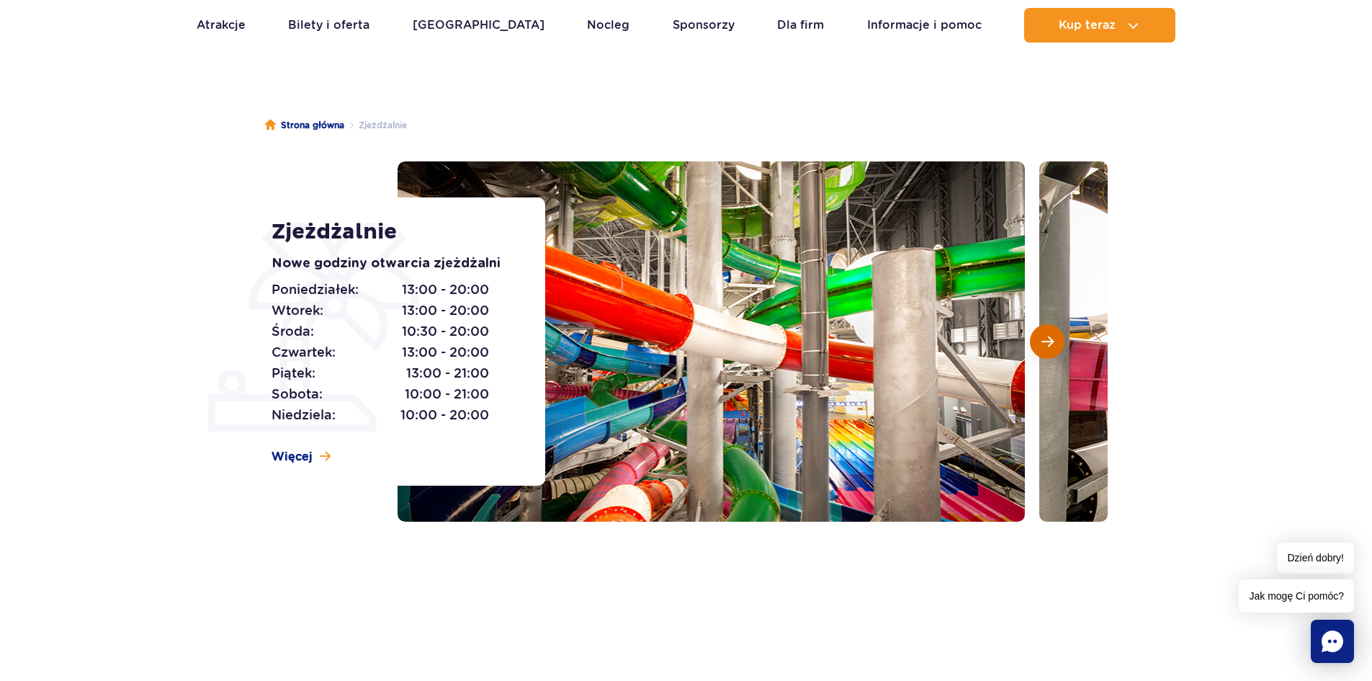
click at [1042, 336] on span "Następny slajd" at bounding box center [1048, 341] width 12 height 13
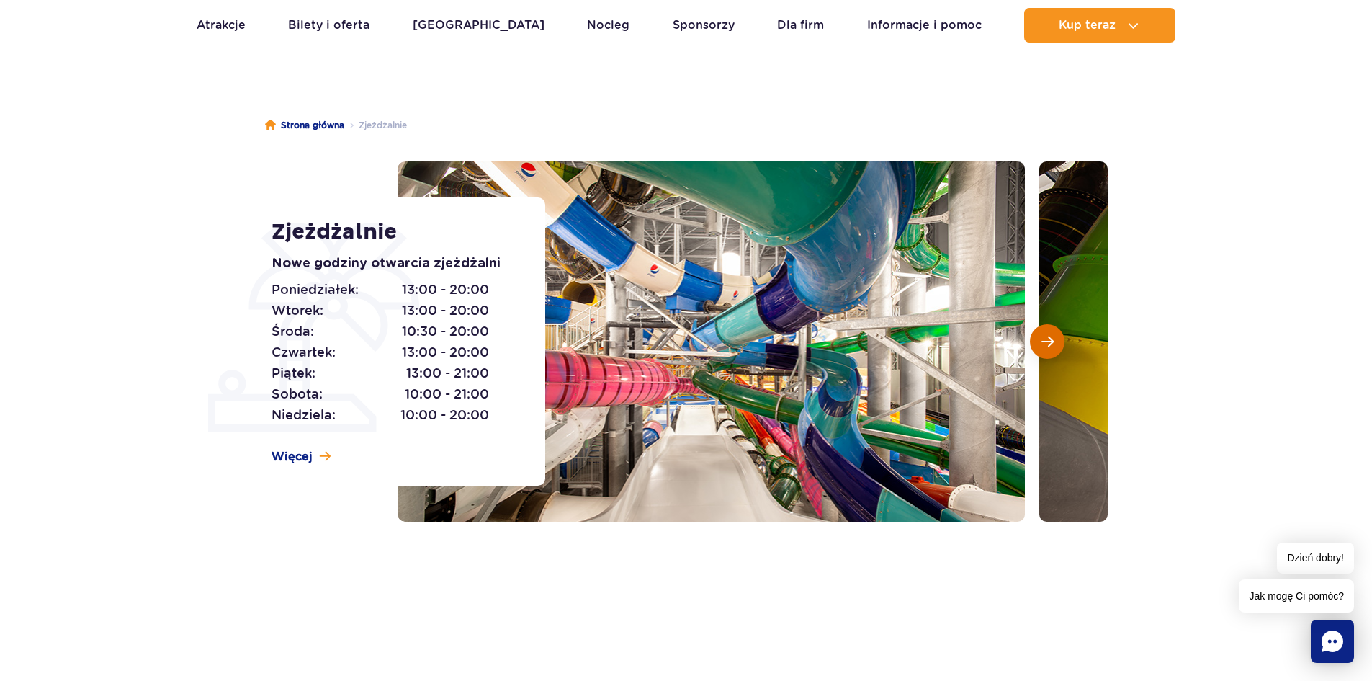
click at [1039, 336] on button "Następny slajd" at bounding box center [1047, 341] width 35 height 35
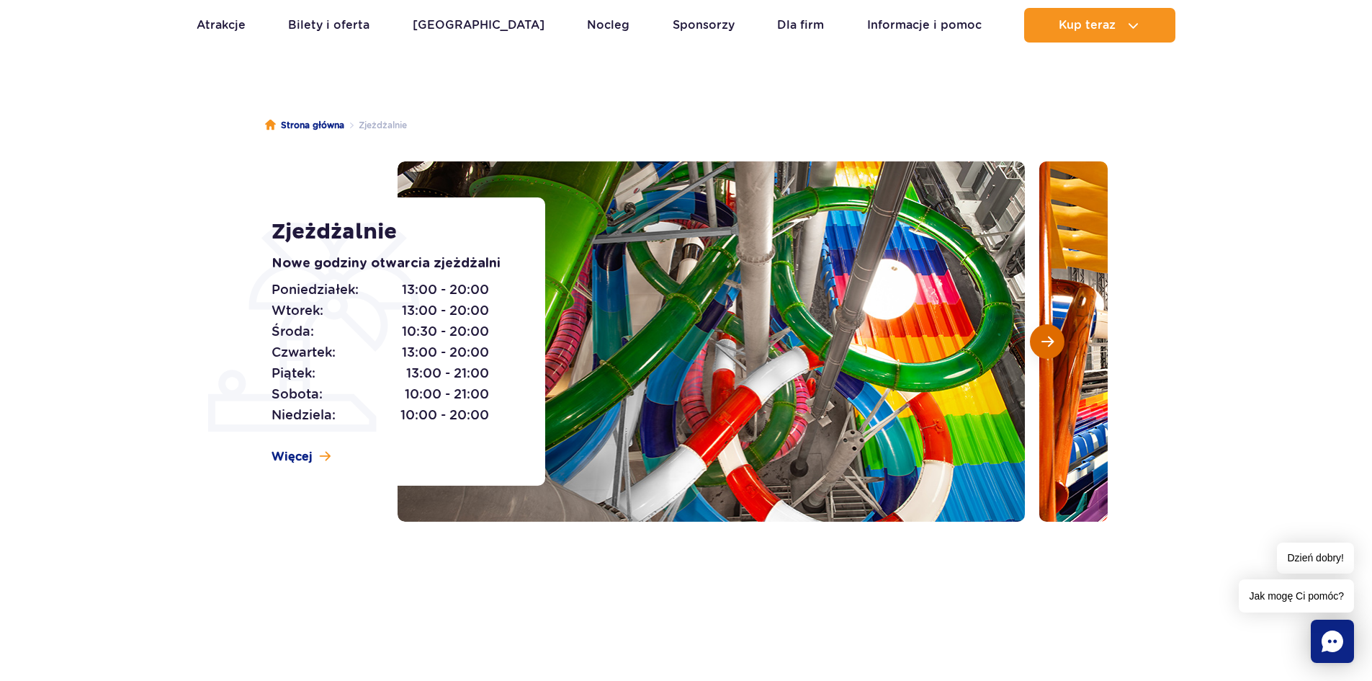
click at [1037, 336] on button "Następny slajd" at bounding box center [1047, 341] width 35 height 35
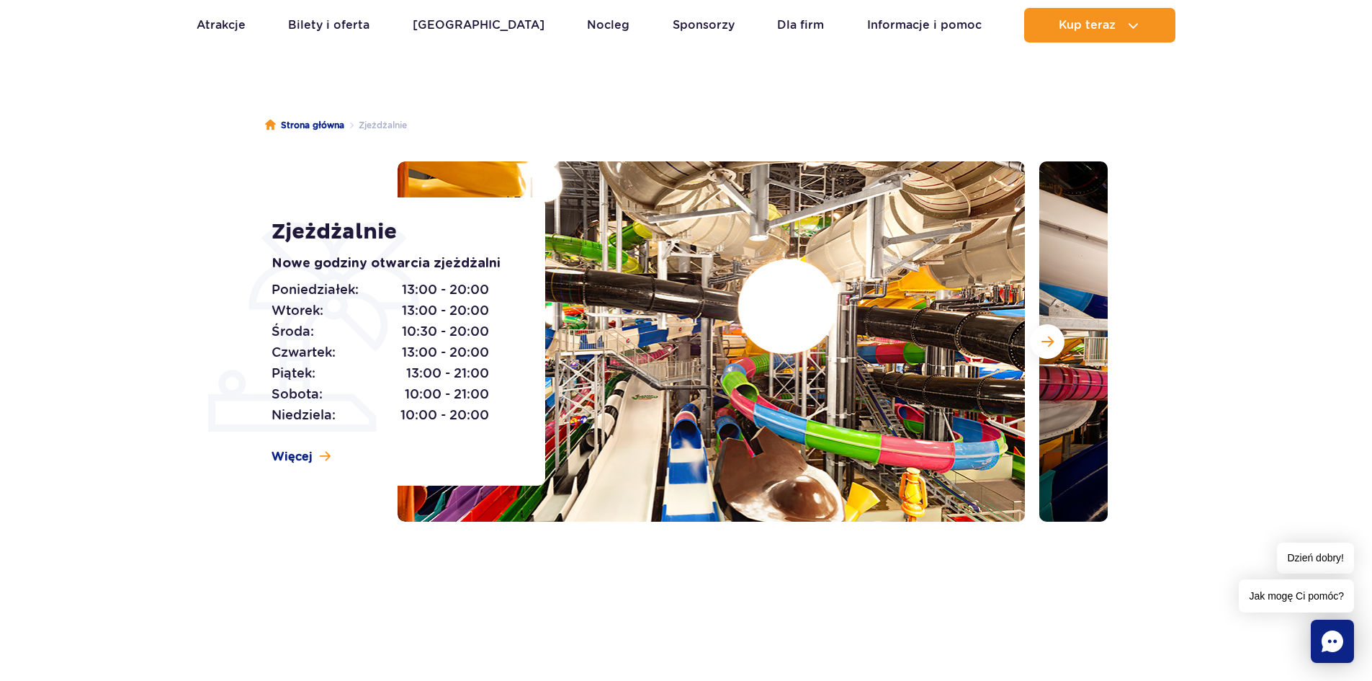
click at [1029, 335] on div at bounding box center [753, 341] width 710 height 360
click at [1042, 346] on span "Następny slajd" at bounding box center [1048, 341] width 12 height 13
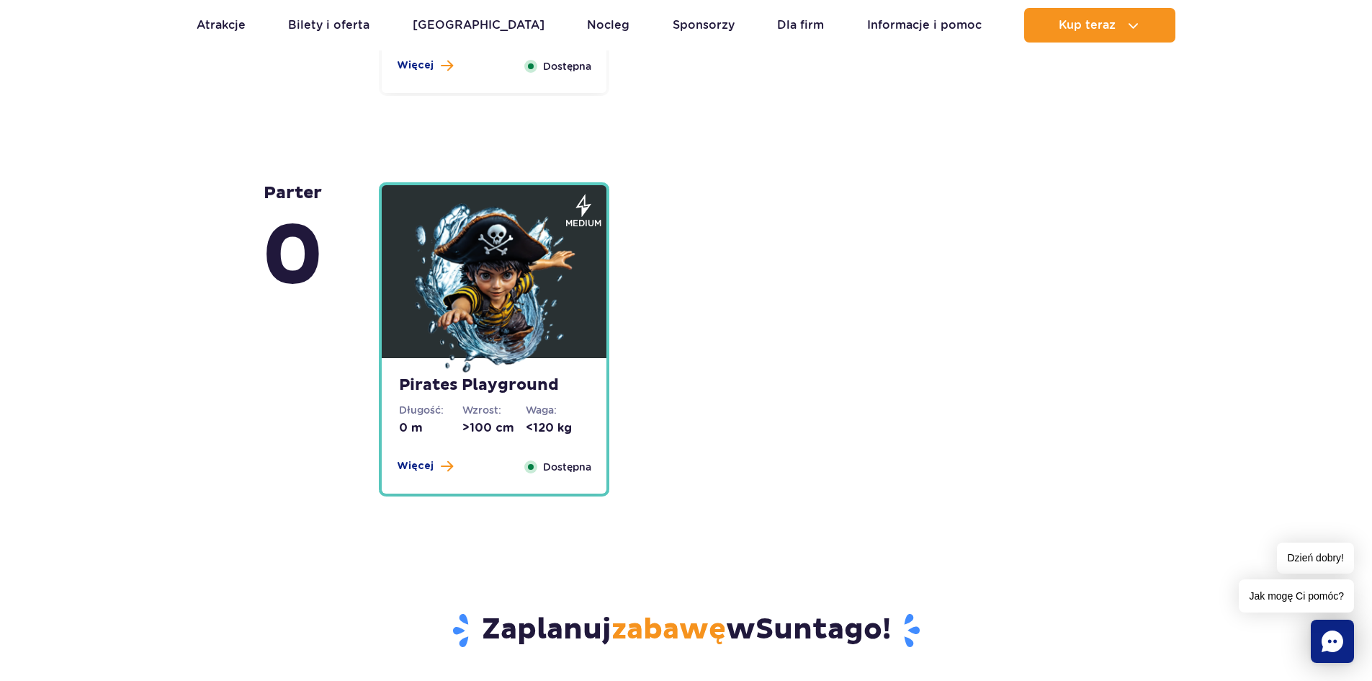
scroll to position [3602, 0]
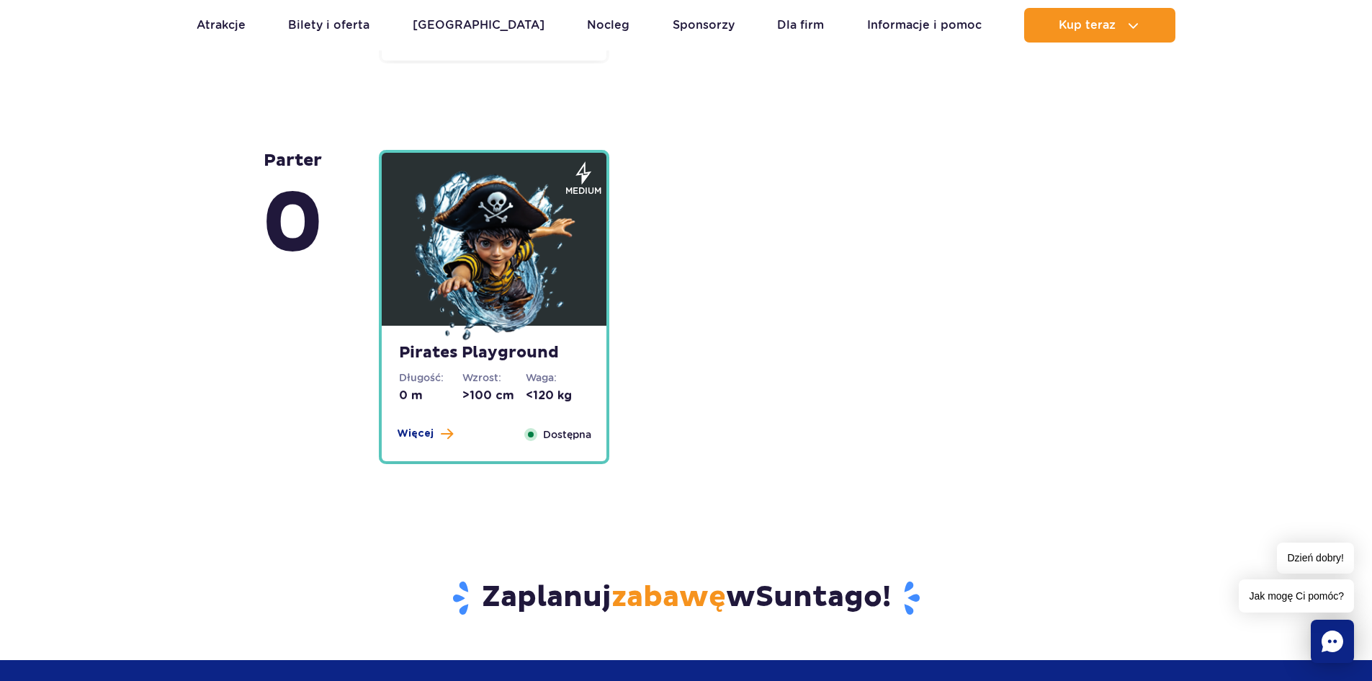
click at [417, 434] on span "Więcej" at bounding box center [415, 433] width 37 height 14
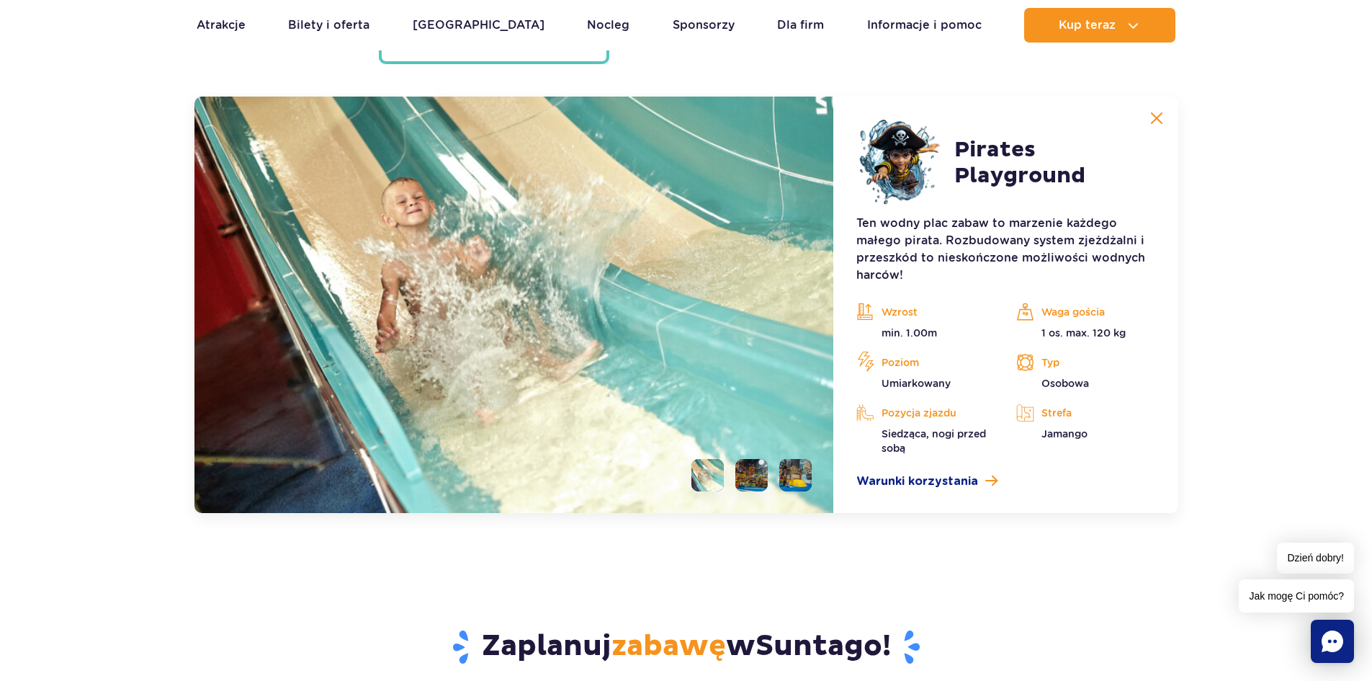
scroll to position [4011, 0]
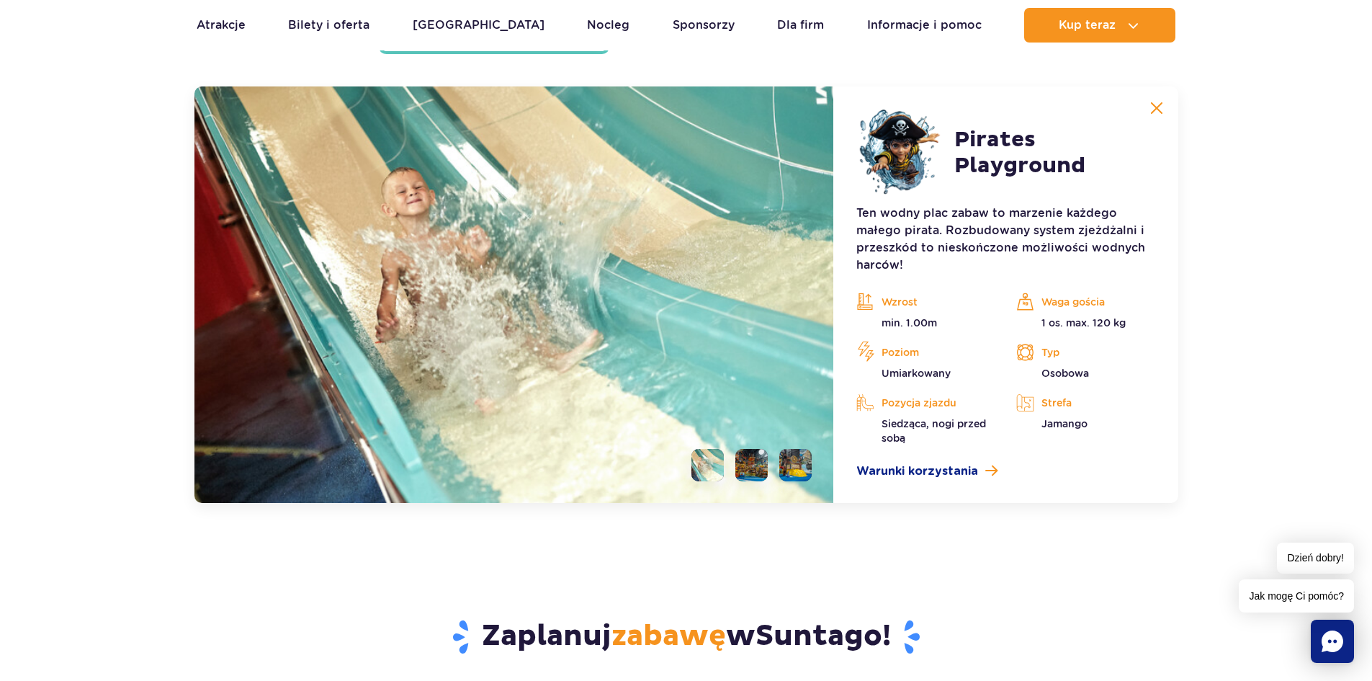
click at [752, 473] on li at bounding box center [751, 465] width 32 height 32
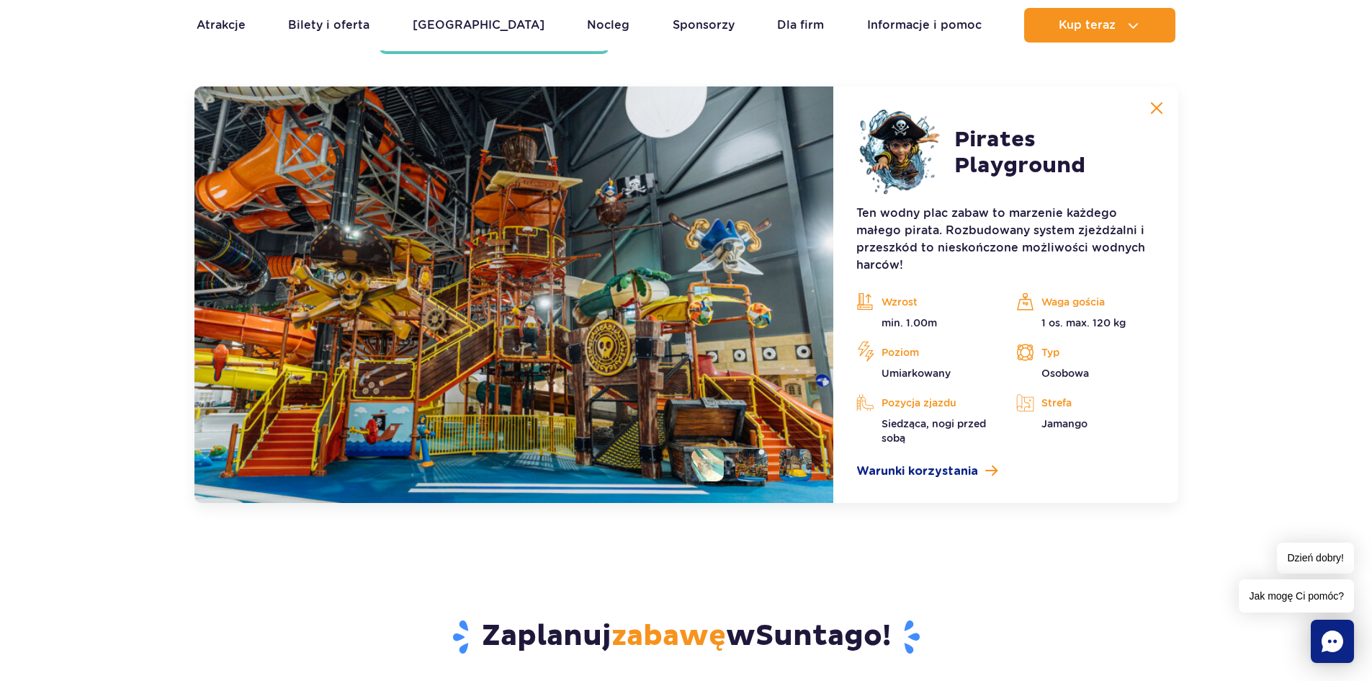
click at [775, 470] on ul at bounding box center [746, 465] width 132 height 32
click at [790, 464] on li at bounding box center [795, 465] width 32 height 32
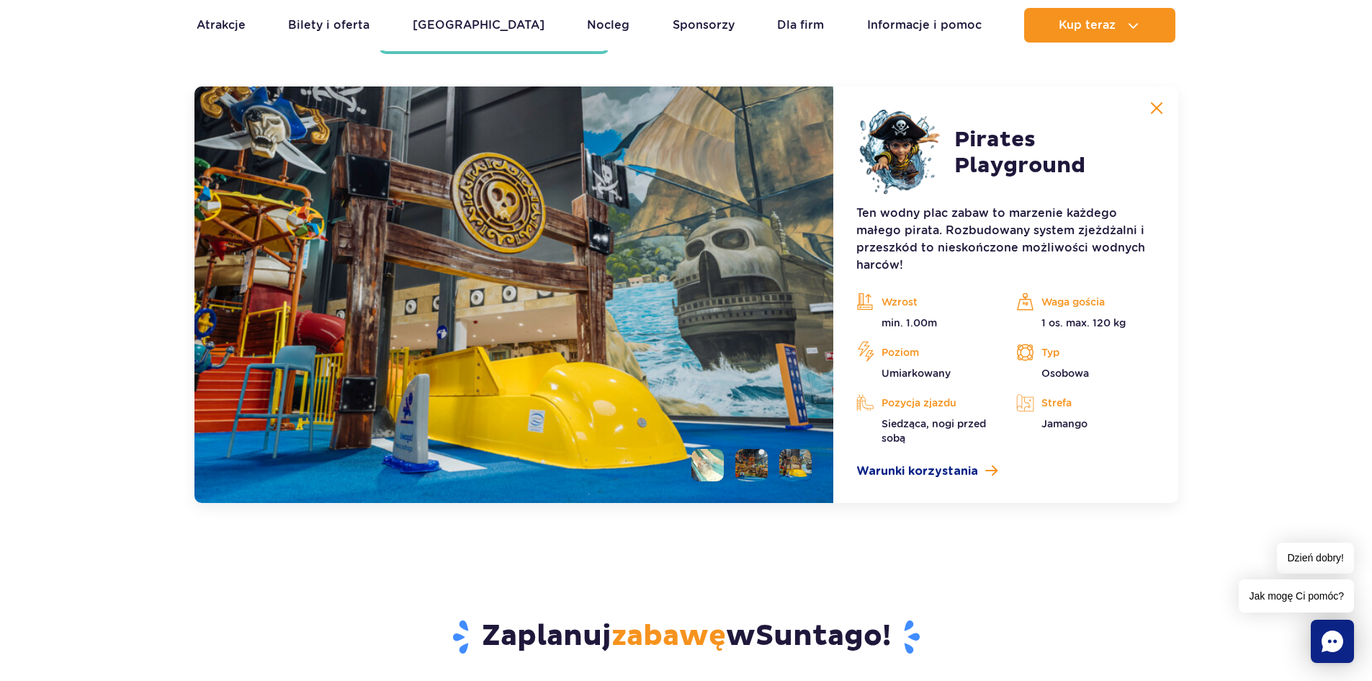
click at [752, 464] on li at bounding box center [751, 465] width 32 height 32
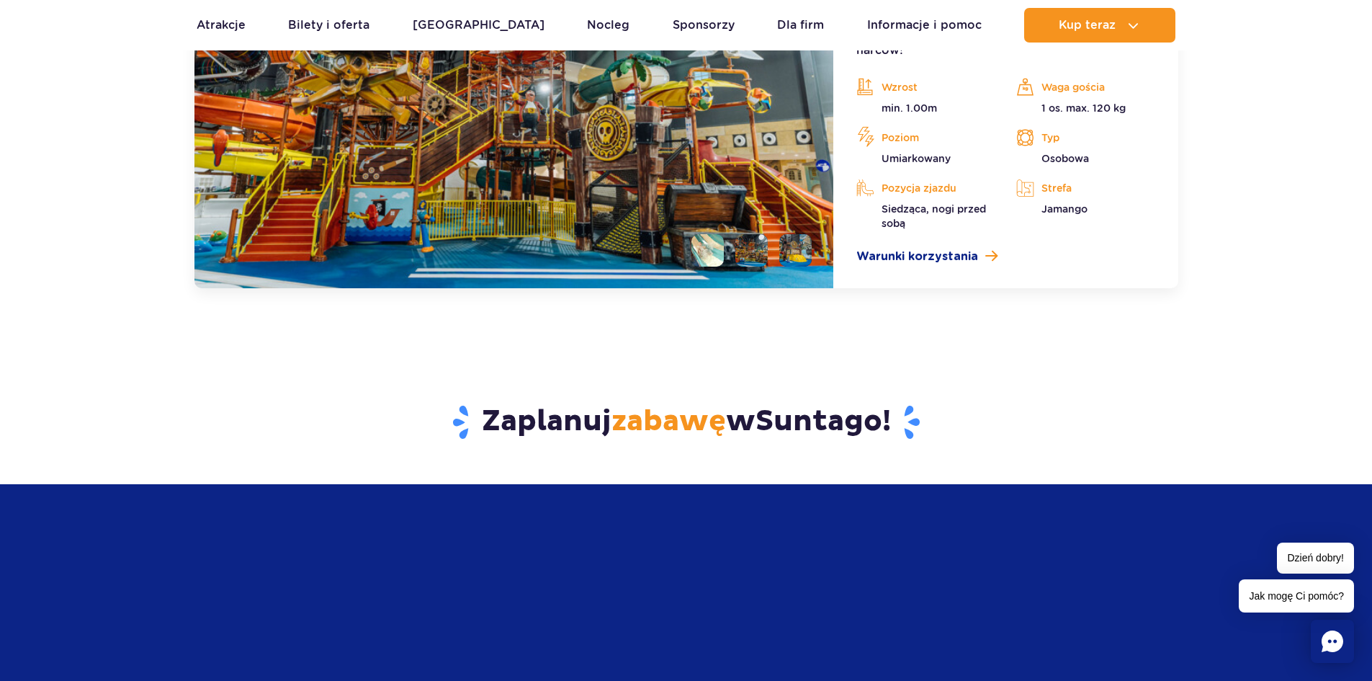
scroll to position [4227, 0]
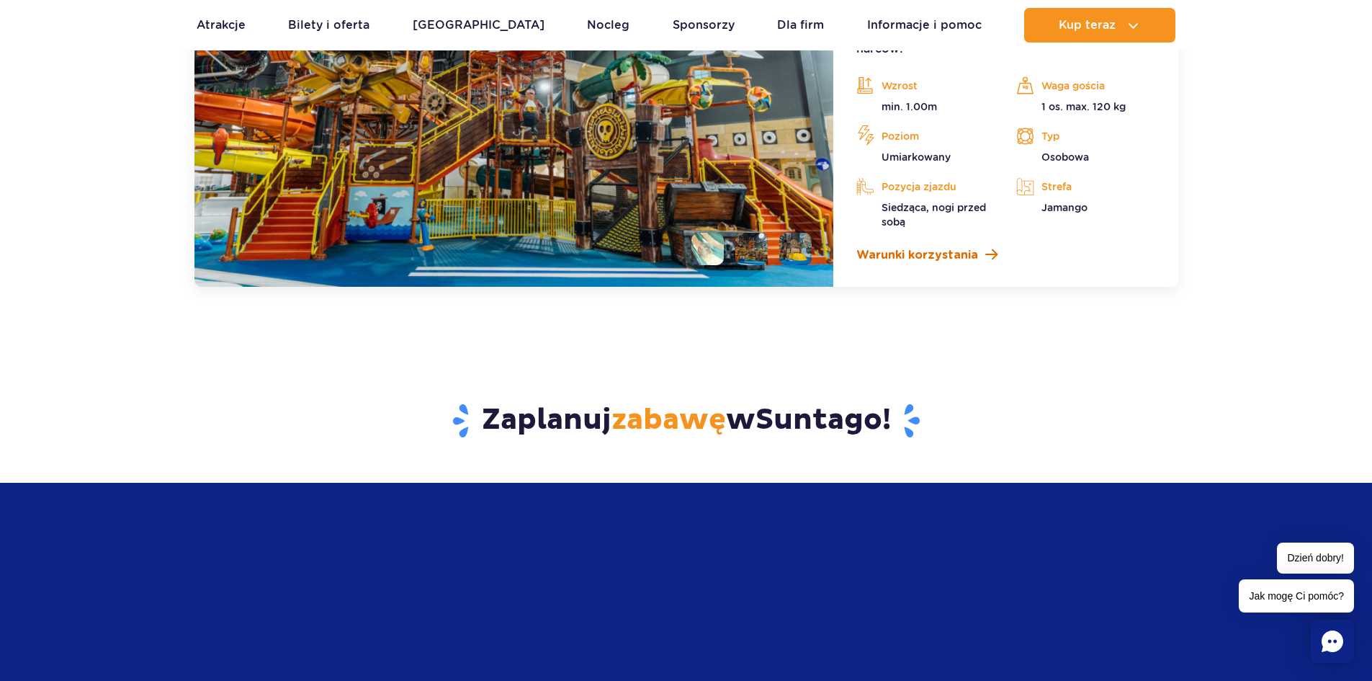
click at [905, 256] on span "Warunki korzystania" at bounding box center [917, 254] width 122 height 17
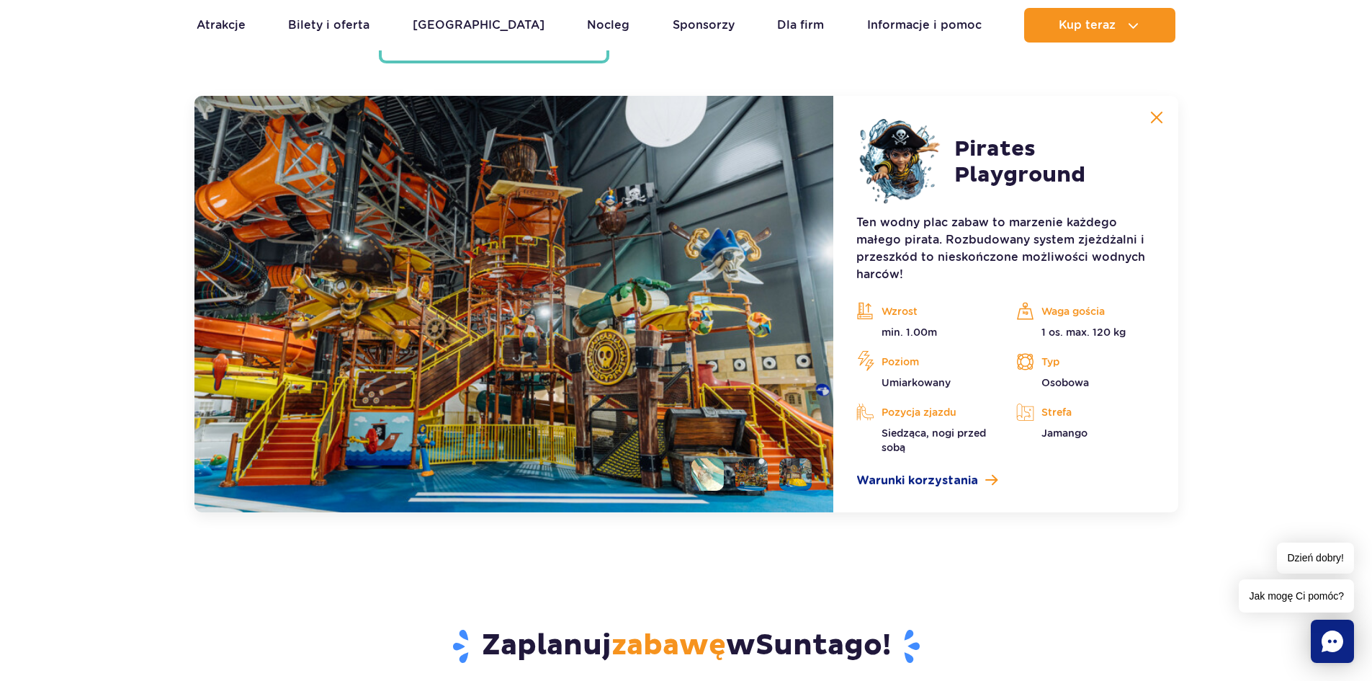
scroll to position [3939, 0]
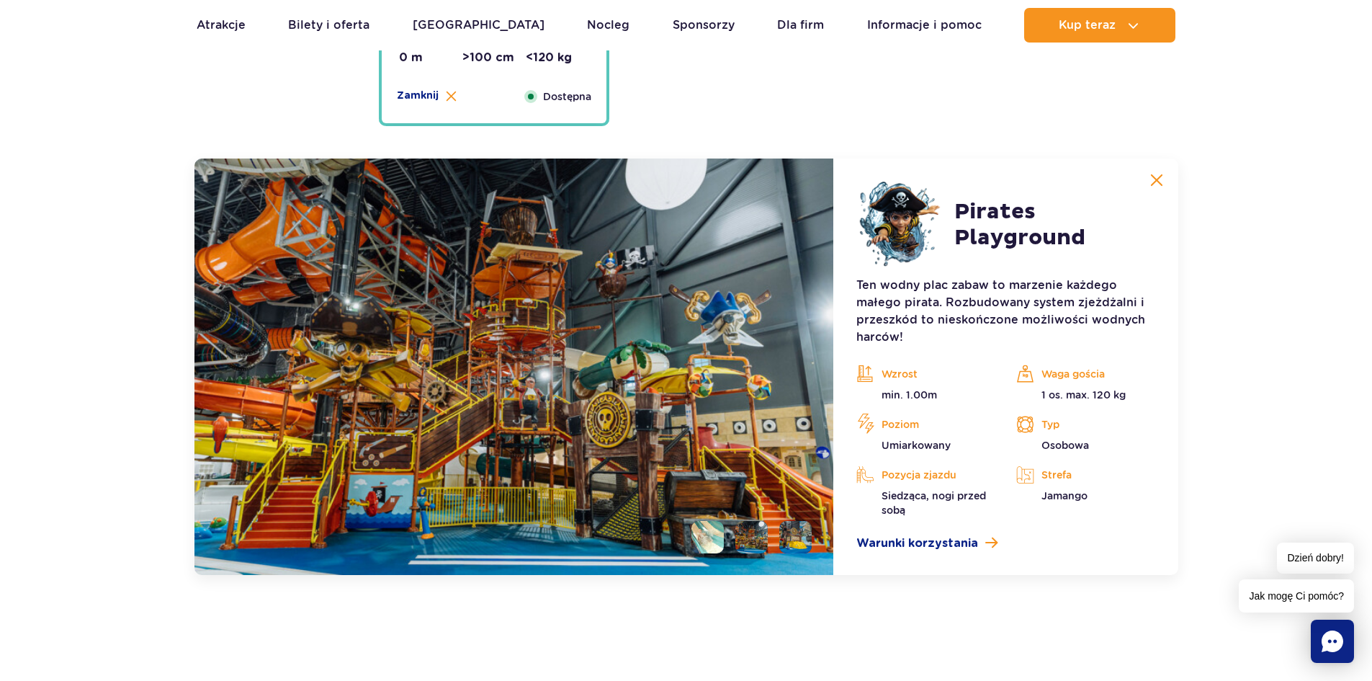
drag, startPoint x: 727, startPoint y: 390, endPoint x: 717, endPoint y: 390, distance: 10.1
click at [725, 390] on img at bounding box center [514, 366] width 640 height 416
click at [745, 541] on img at bounding box center [751, 537] width 32 height 32
click at [696, 537] on li at bounding box center [707, 537] width 32 height 32
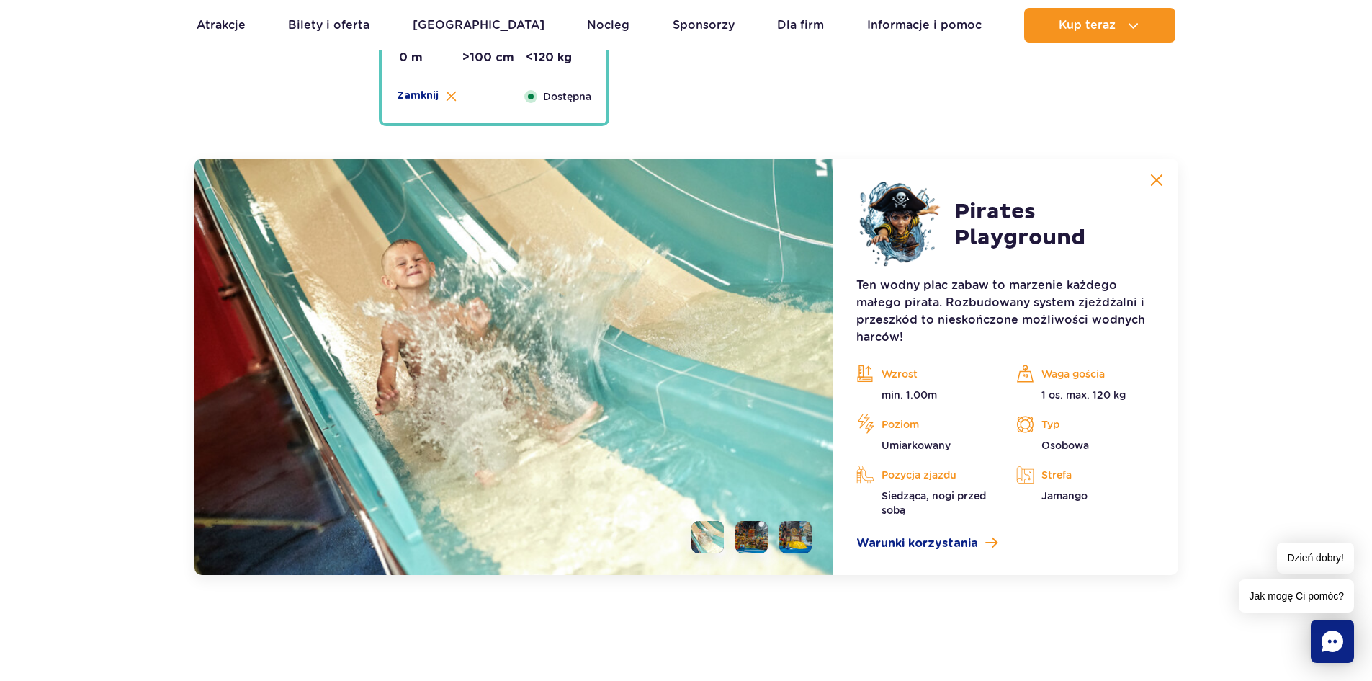
click at [740, 537] on li at bounding box center [751, 537] width 32 height 32
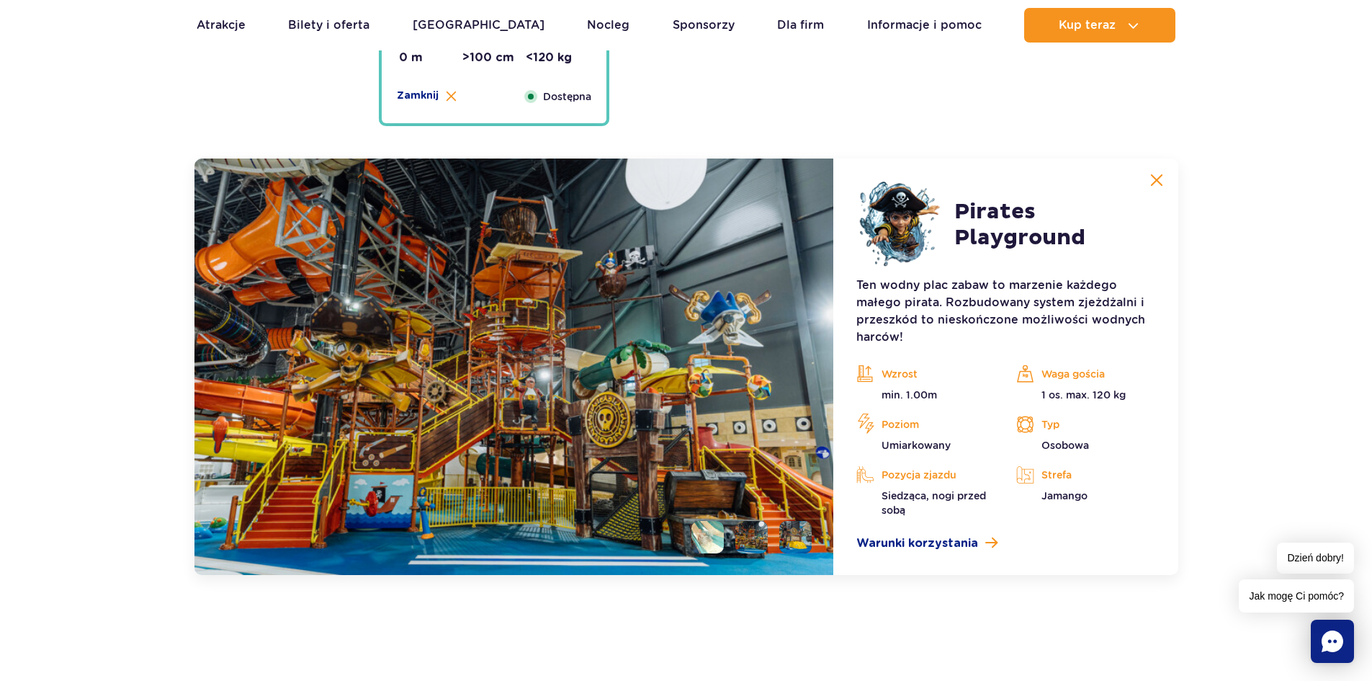
click at [787, 537] on li at bounding box center [795, 537] width 32 height 32
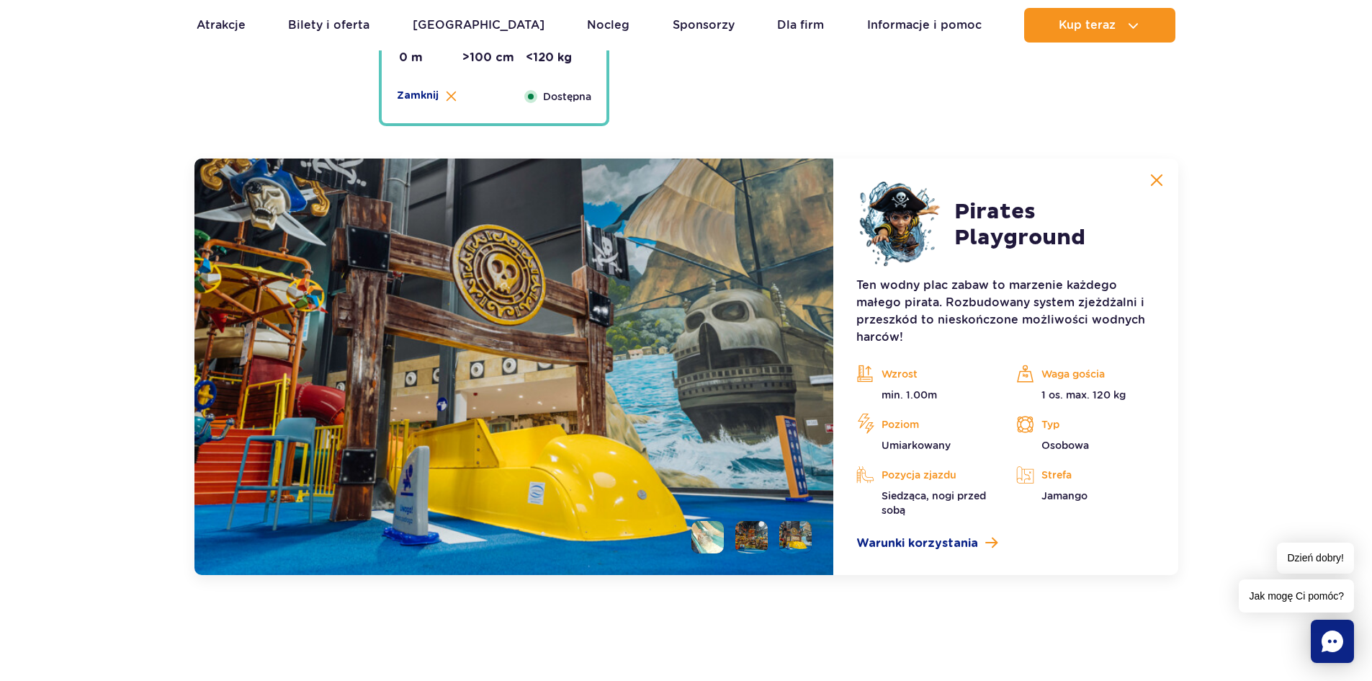
click at [756, 540] on li at bounding box center [751, 537] width 32 height 32
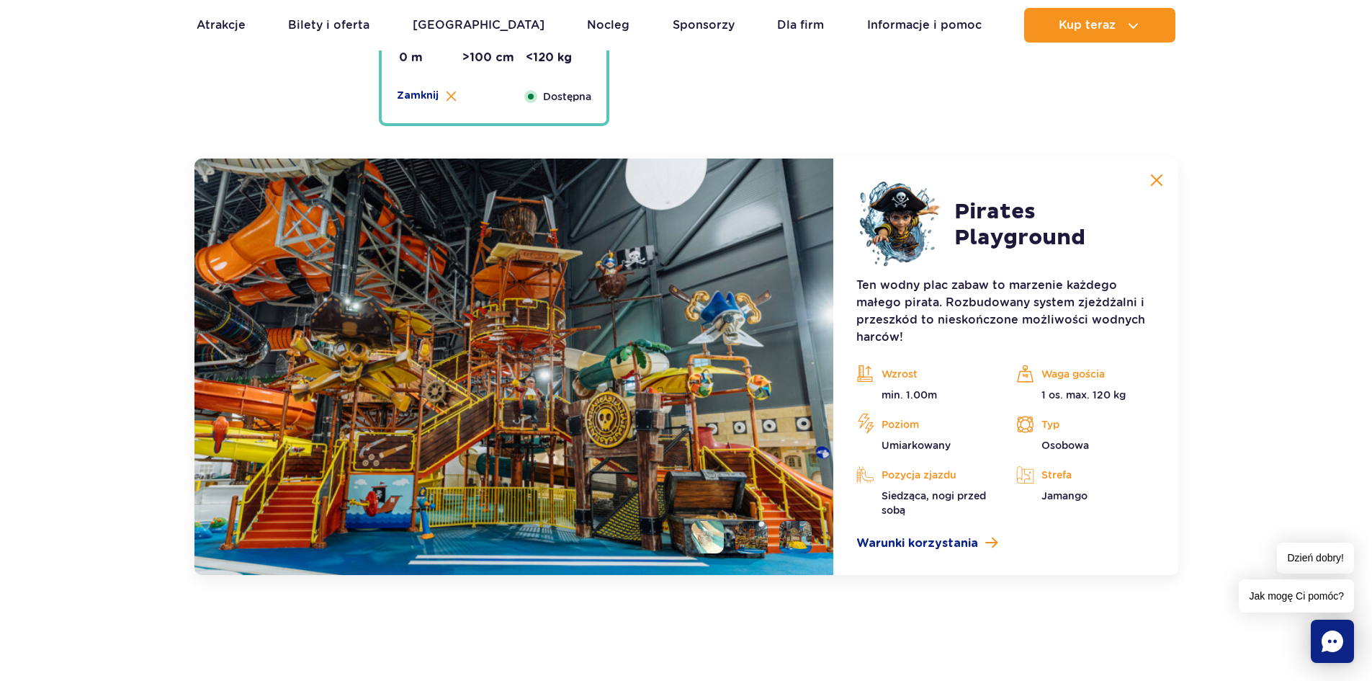
click at [713, 540] on li at bounding box center [707, 537] width 32 height 32
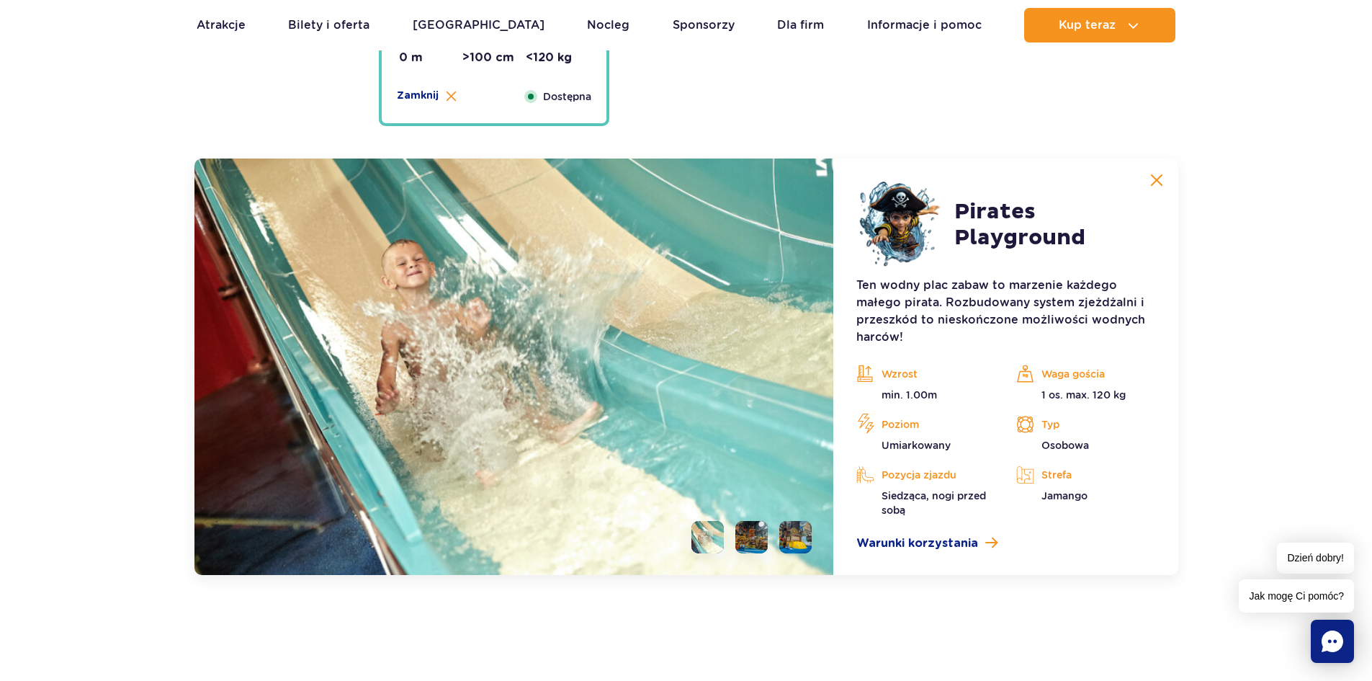
click at [782, 538] on li at bounding box center [795, 537] width 32 height 32
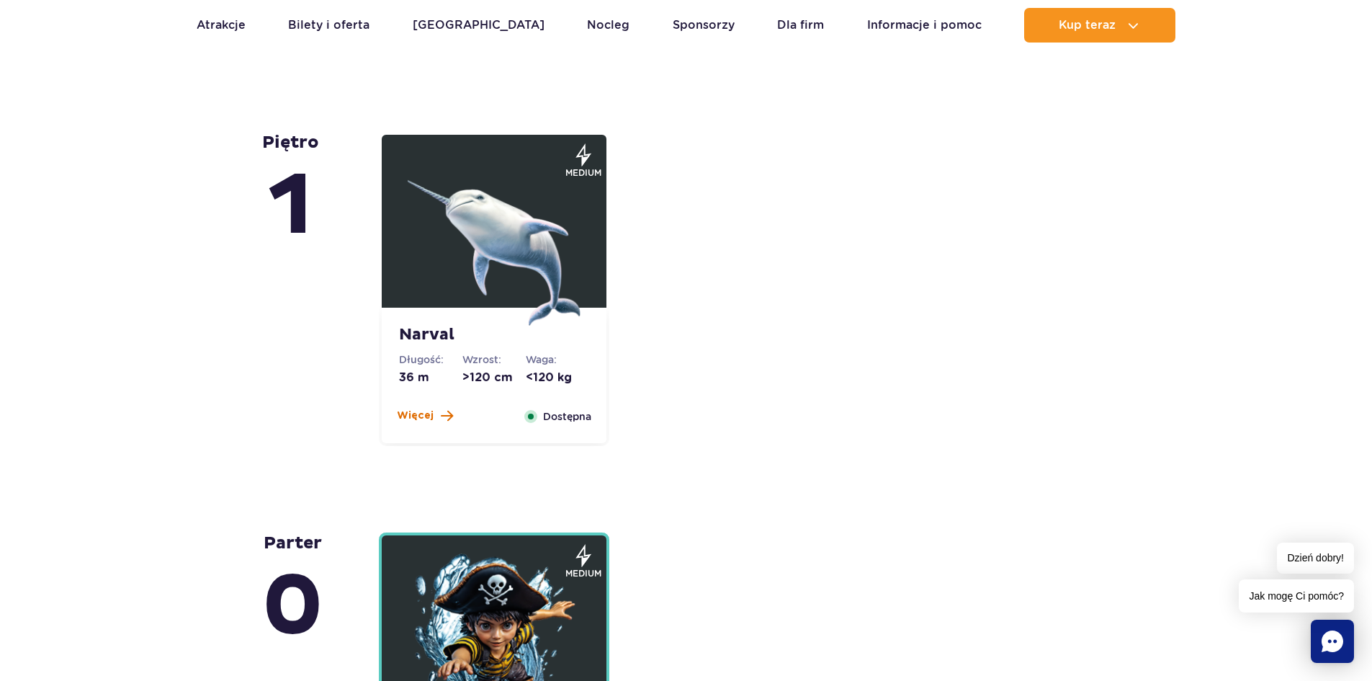
click at [437, 417] on button "Więcej" at bounding box center [425, 415] width 56 height 14
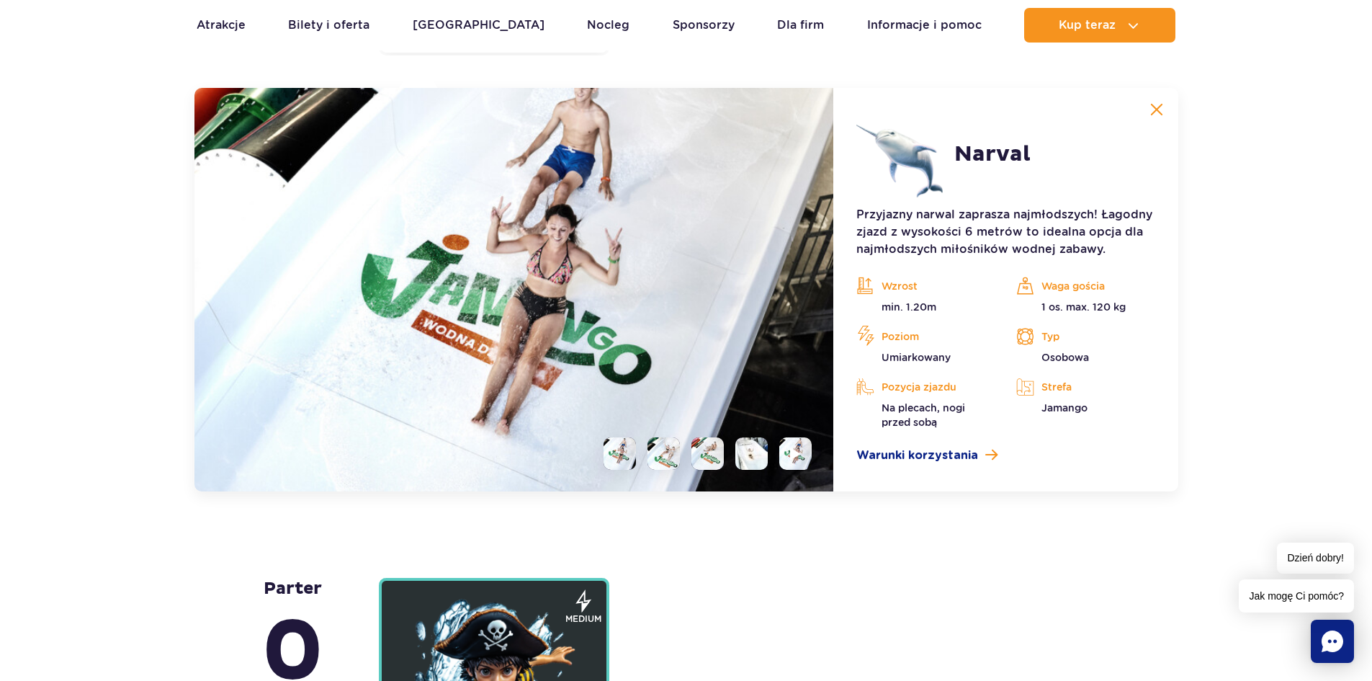
scroll to position [3611, 0]
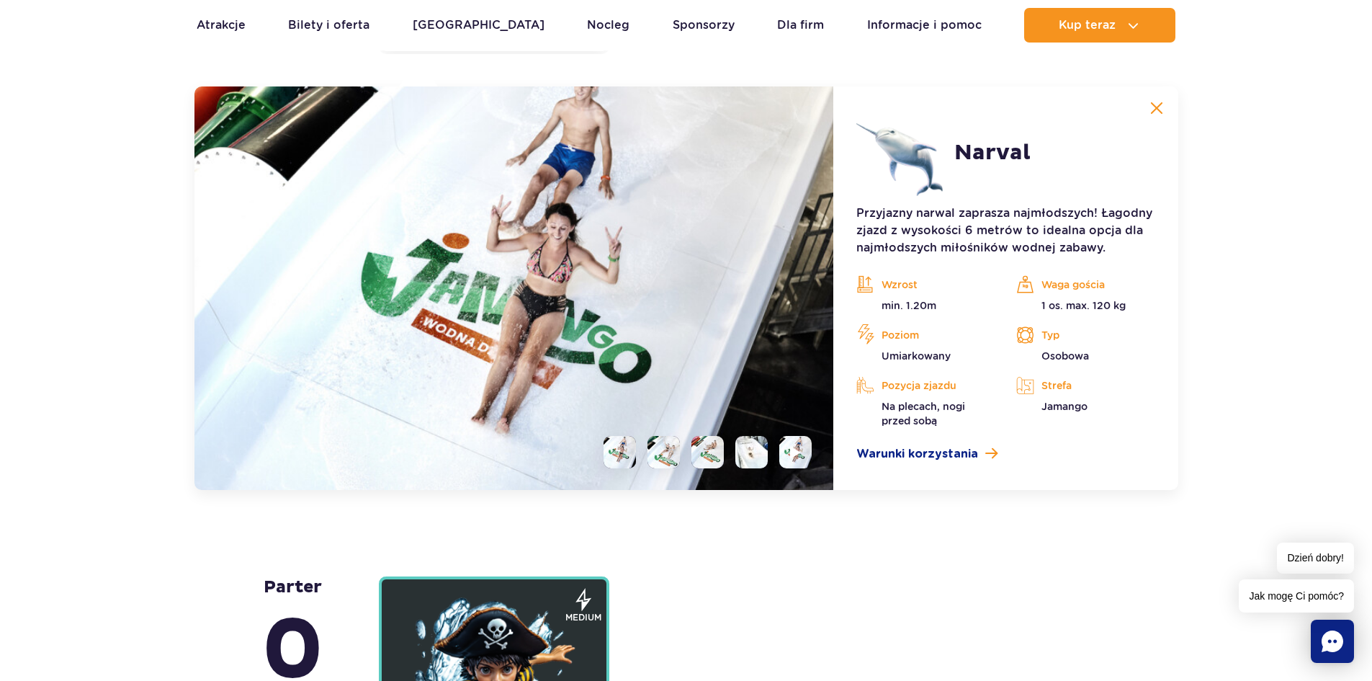
click at [670, 447] on li at bounding box center [664, 452] width 32 height 32
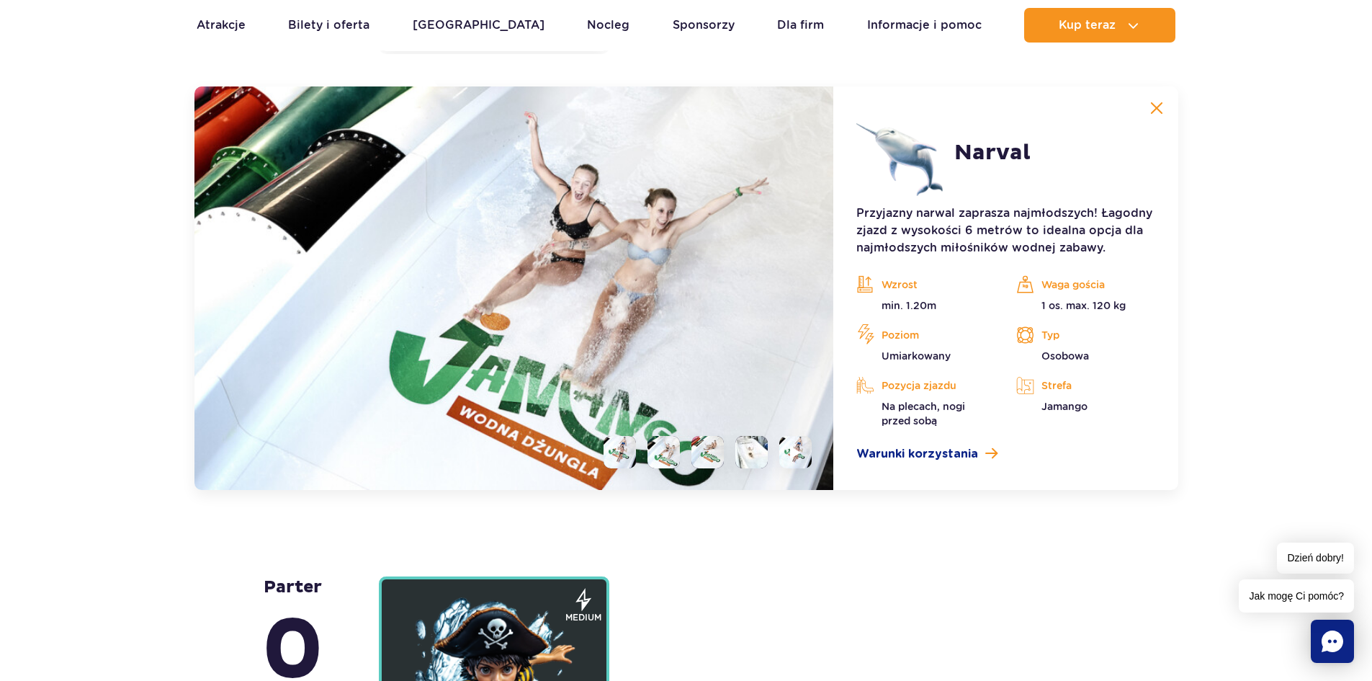
click at [704, 454] on li at bounding box center [707, 452] width 32 height 32
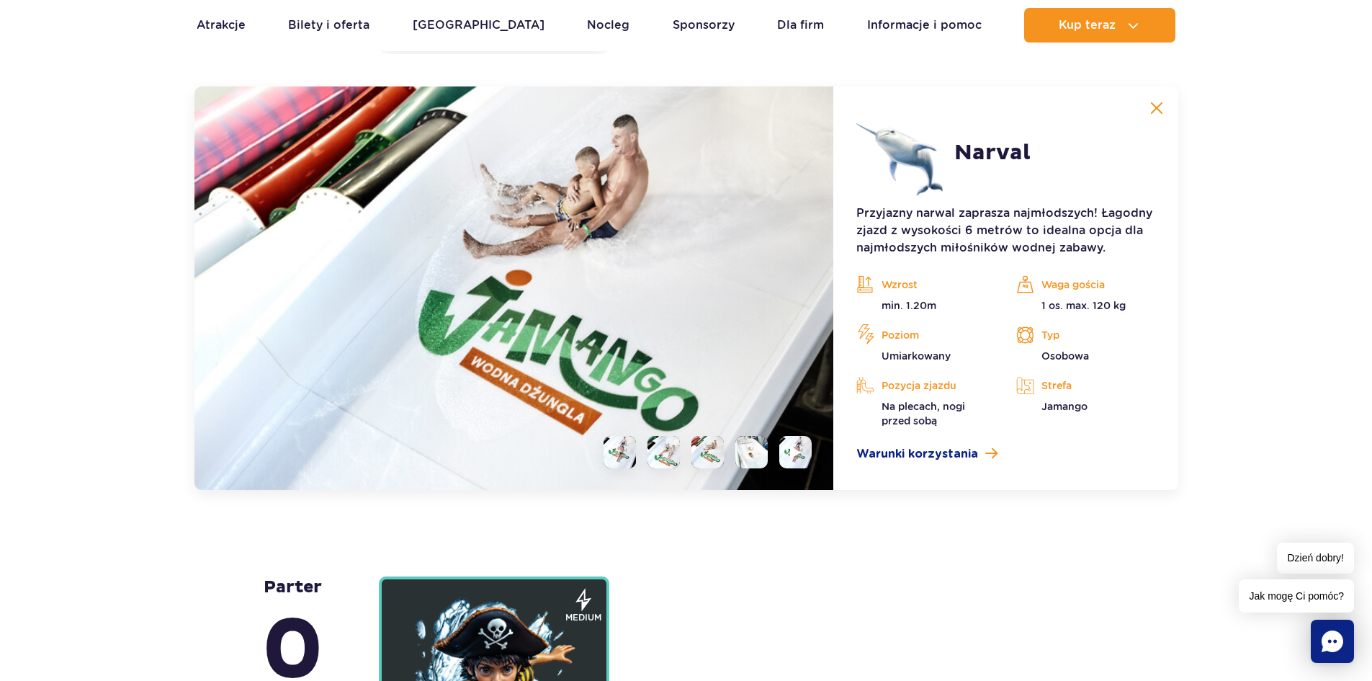
click at [748, 452] on li at bounding box center [751, 452] width 32 height 32
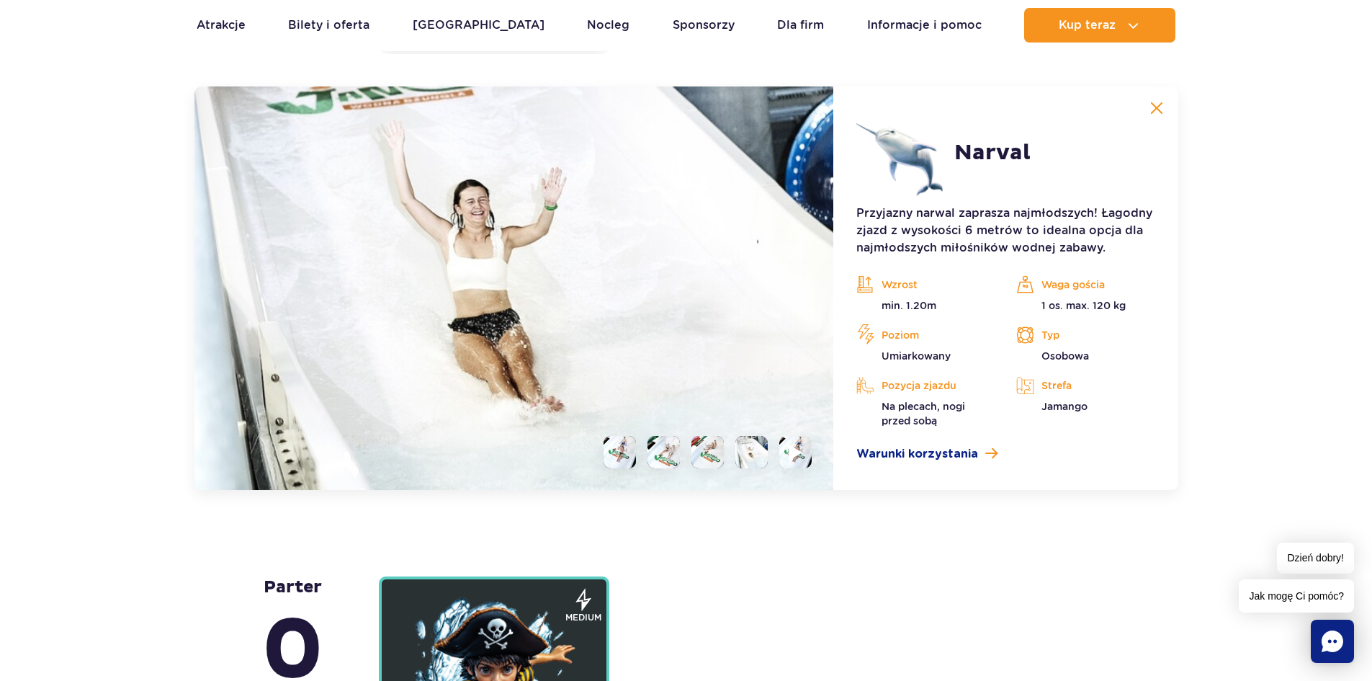
click at [805, 455] on li at bounding box center [795, 452] width 32 height 32
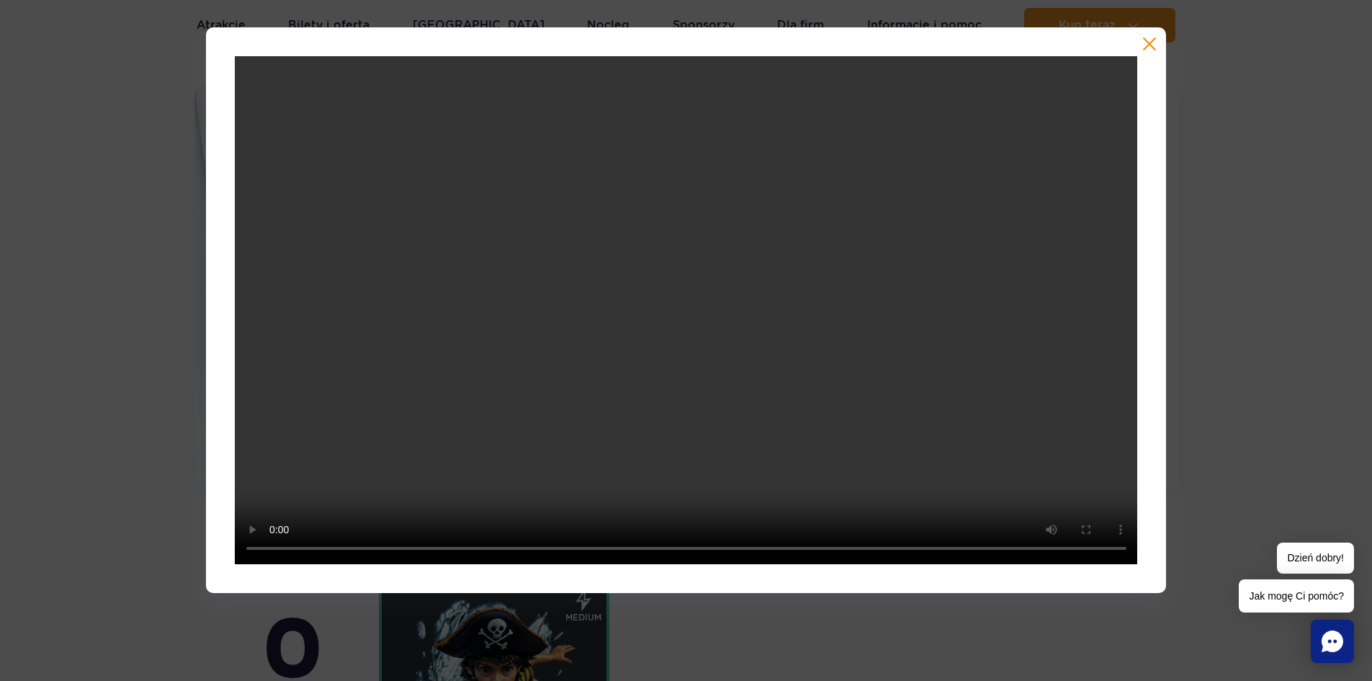
click at [23, 298] on div at bounding box center [686, 309] width 1372 height 565
click at [1151, 42] on button "button" at bounding box center [1149, 44] width 14 height 14
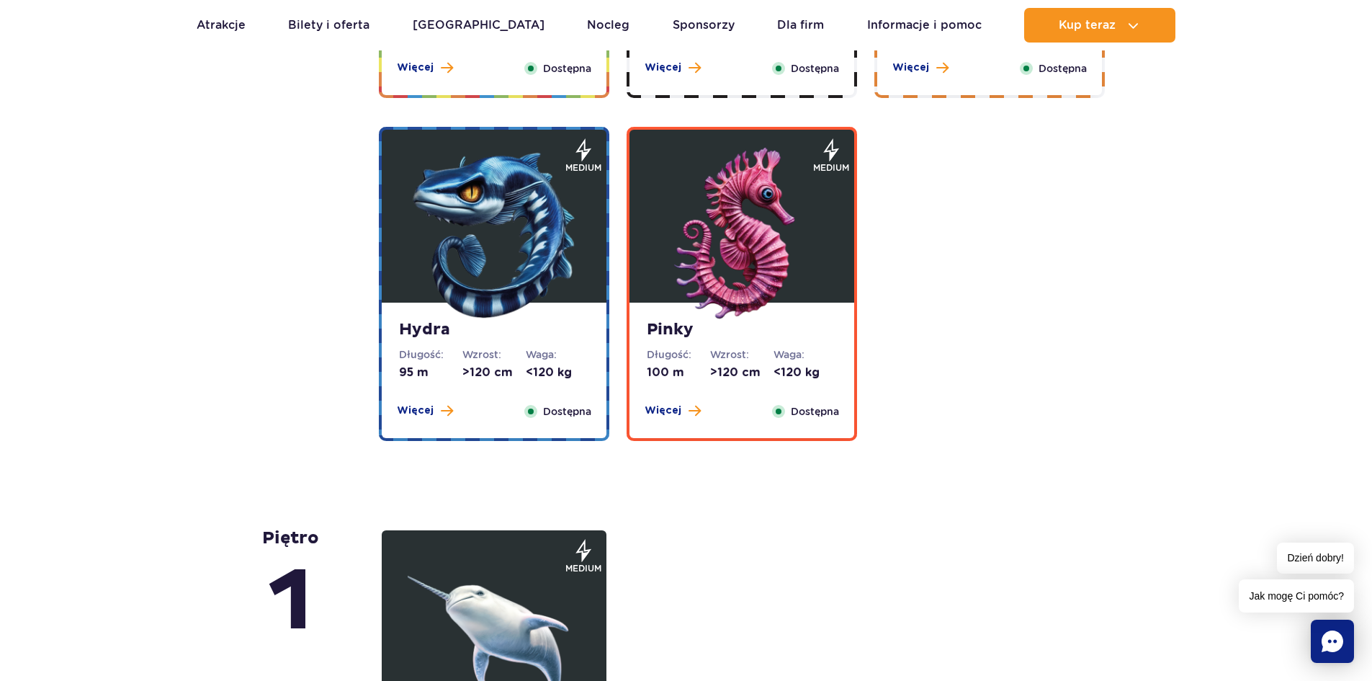
scroll to position [2747, 0]
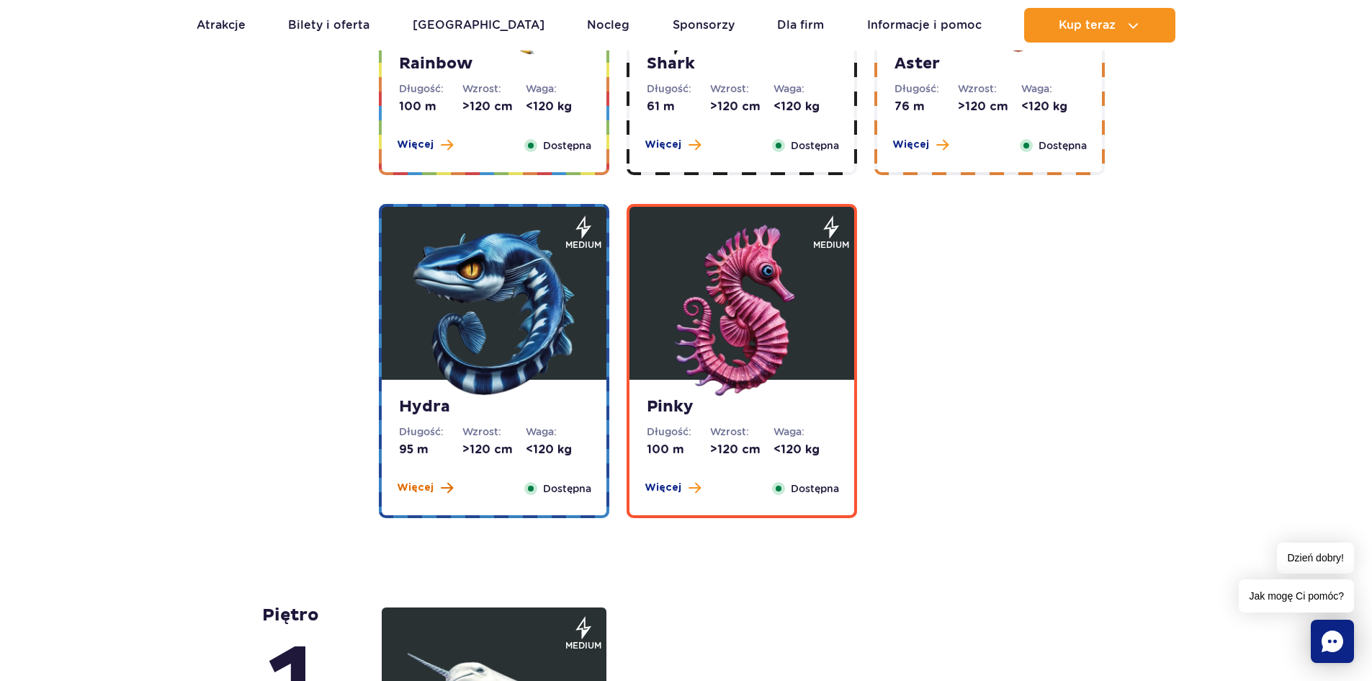
click at [424, 491] on span "Więcej" at bounding box center [415, 487] width 37 height 14
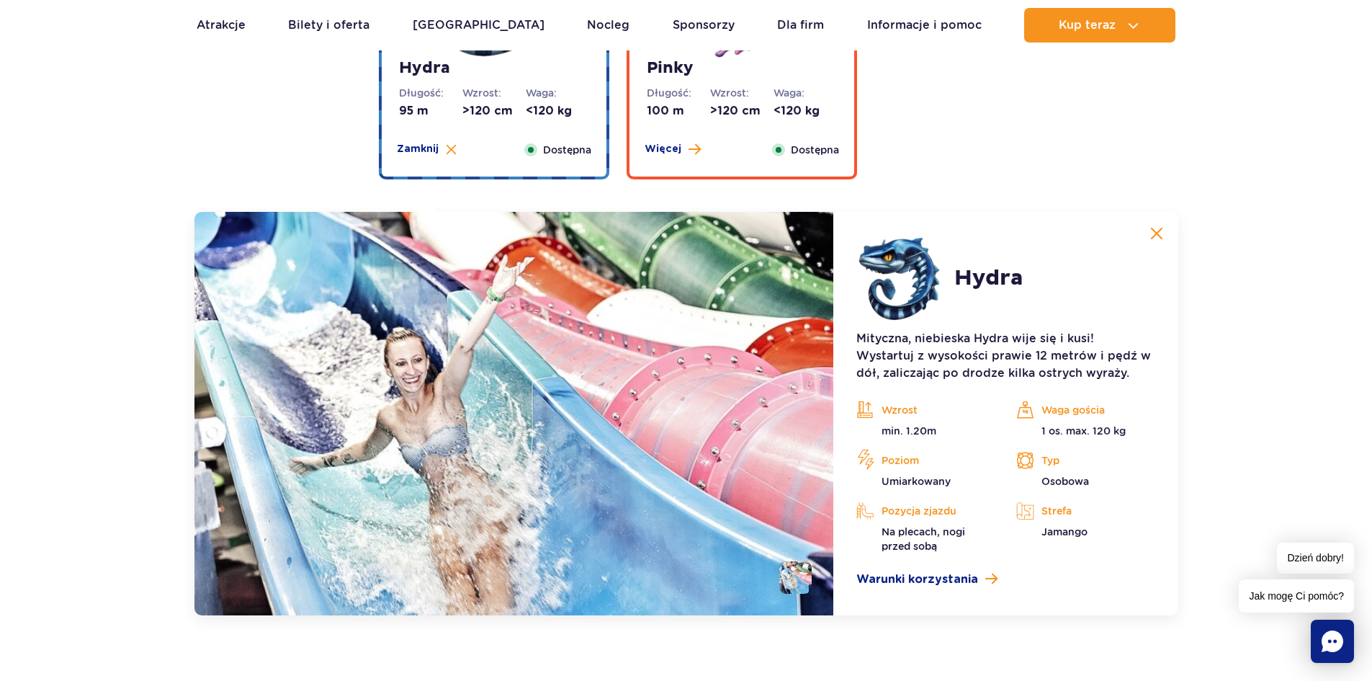
scroll to position [3066, 0]
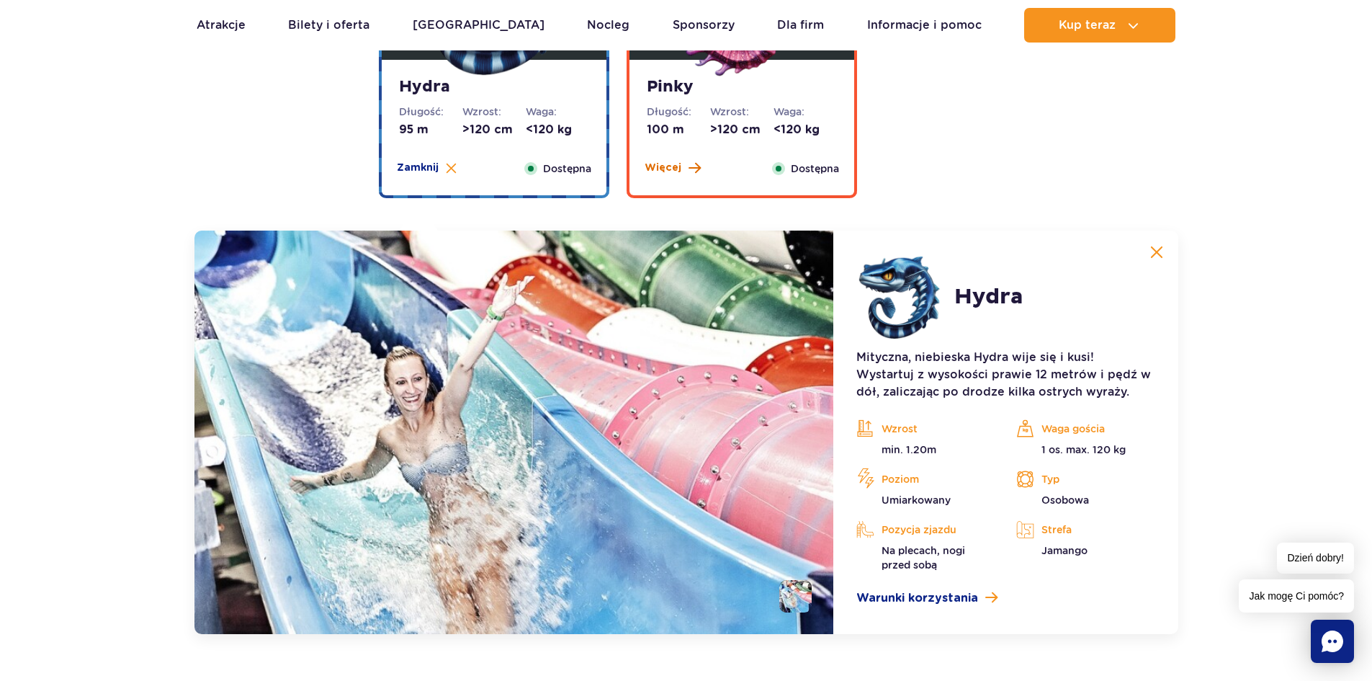
click at [664, 169] on span "Więcej" at bounding box center [663, 168] width 37 height 14
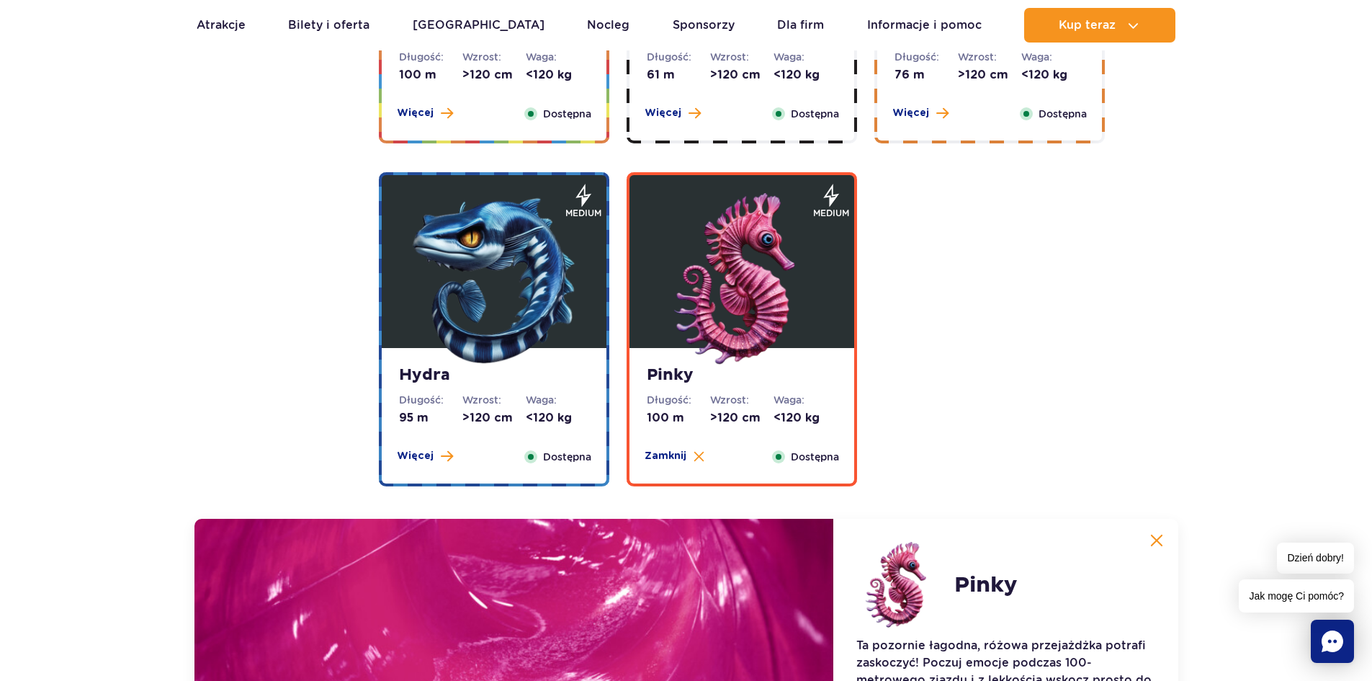
scroll to position [2562, 0]
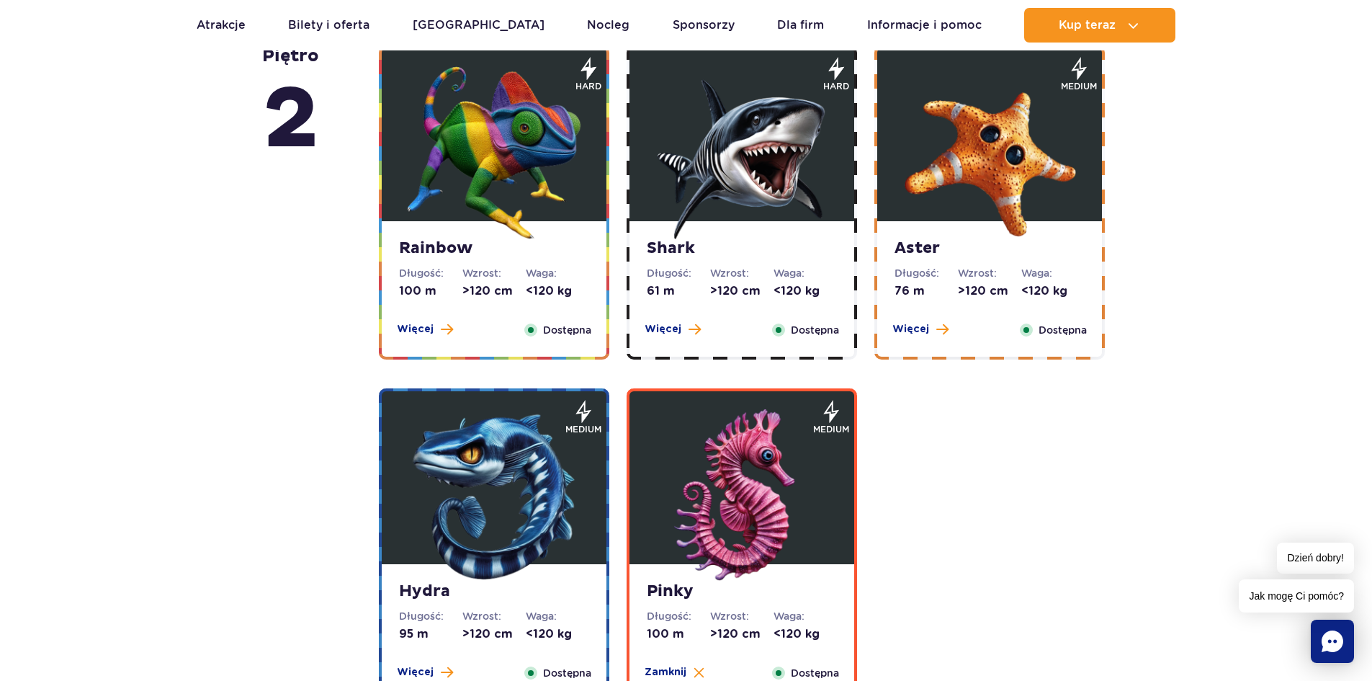
click at [415, 331] on span "Więcej" at bounding box center [415, 329] width 37 height 14
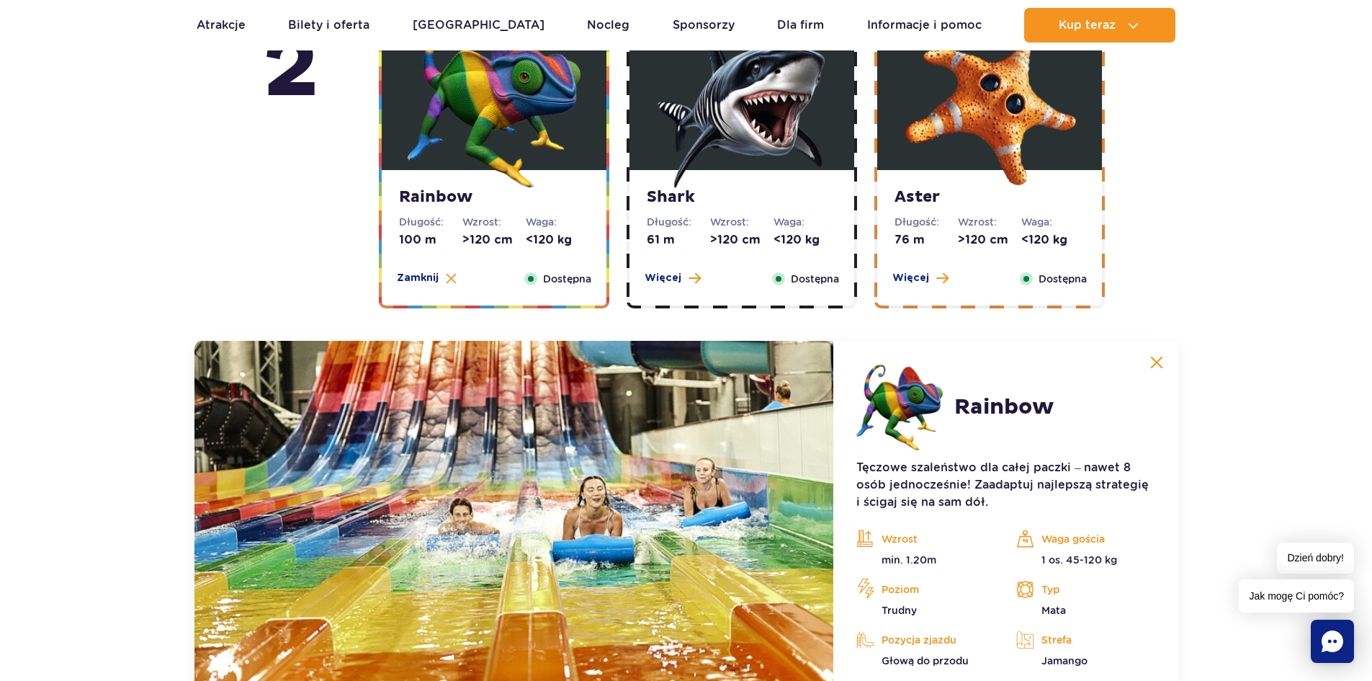
scroll to position [2579, 0]
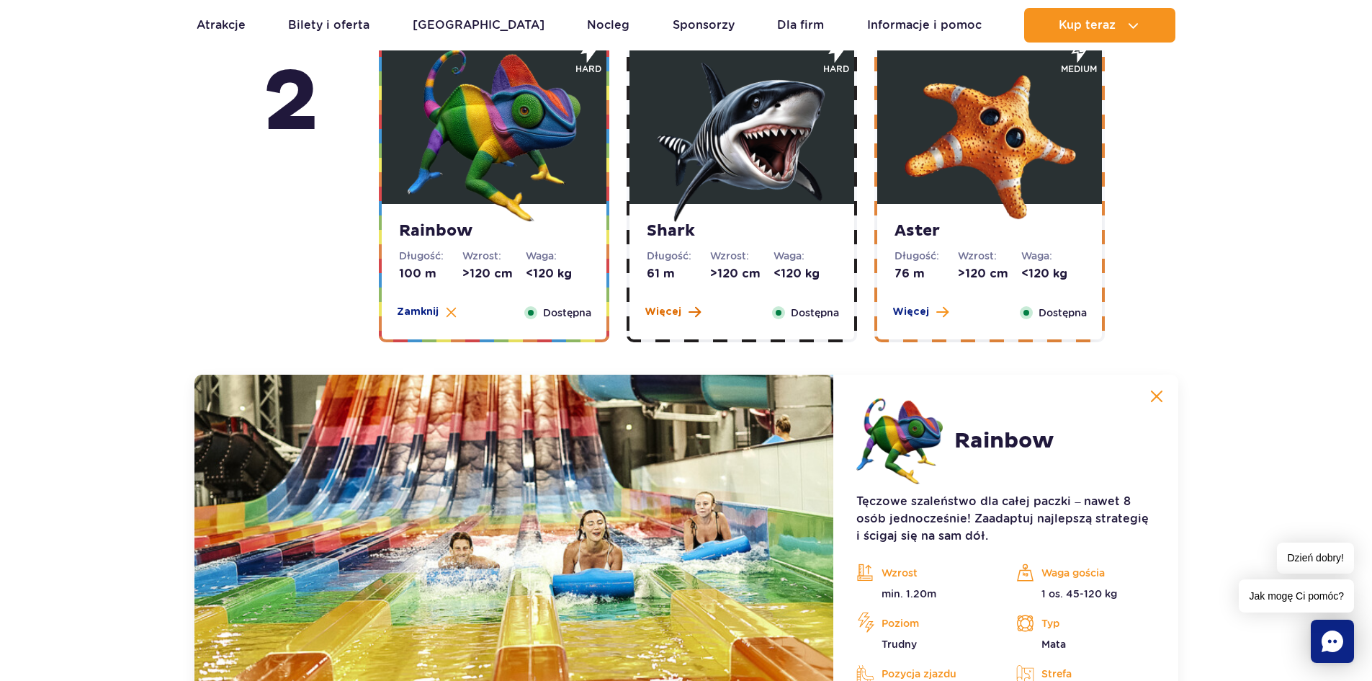
click at [661, 318] on span "Więcej" at bounding box center [663, 312] width 37 height 14
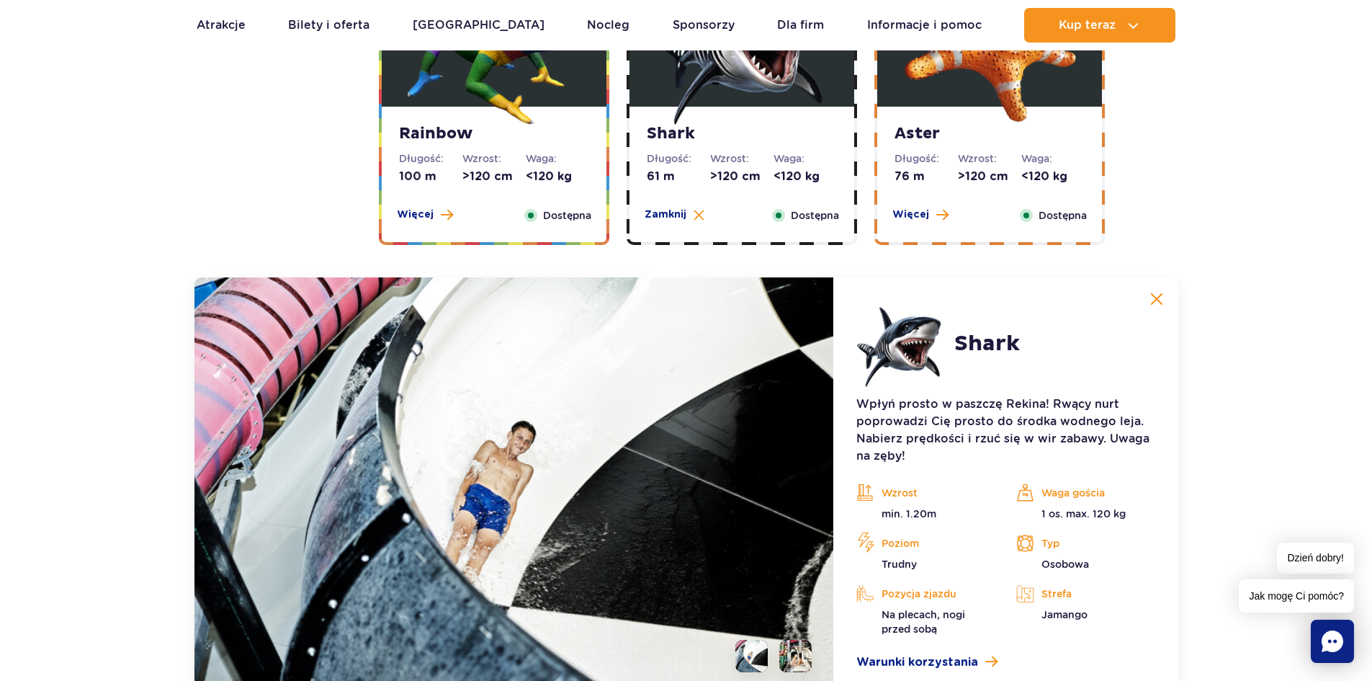
scroll to position [2651, 0]
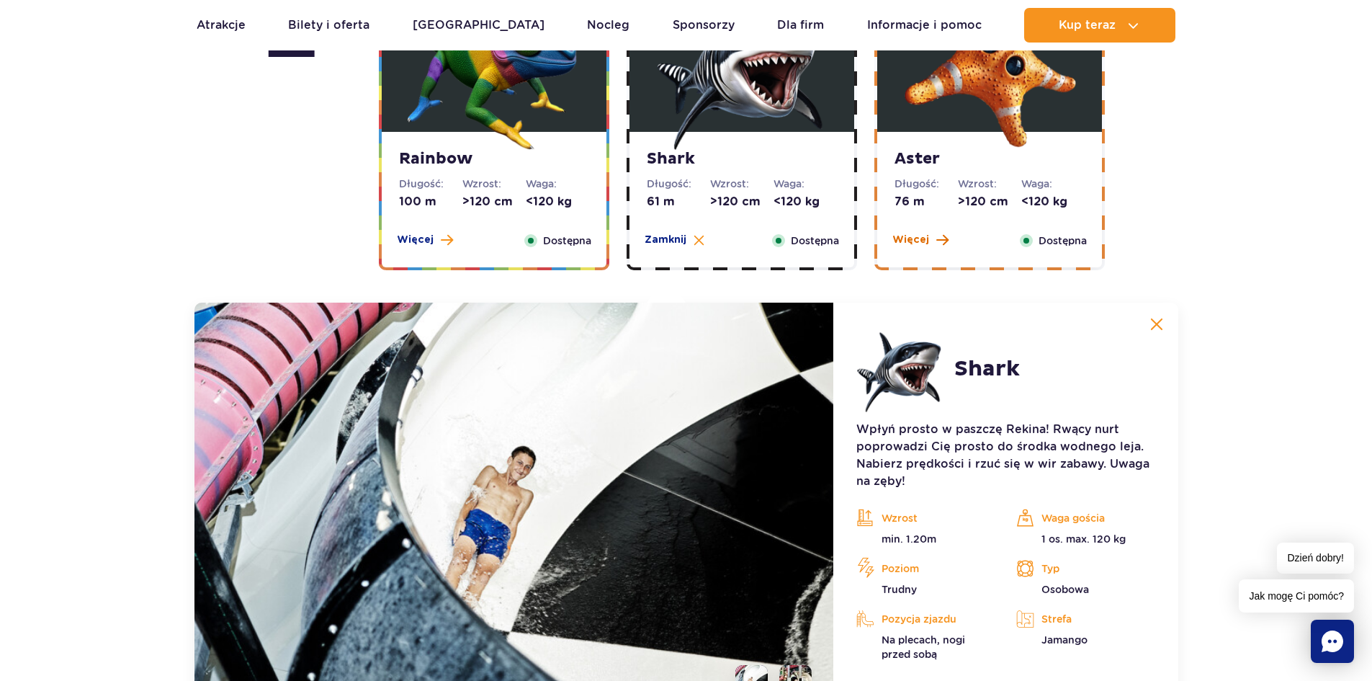
click at [923, 243] on span "Więcej" at bounding box center [910, 240] width 37 height 14
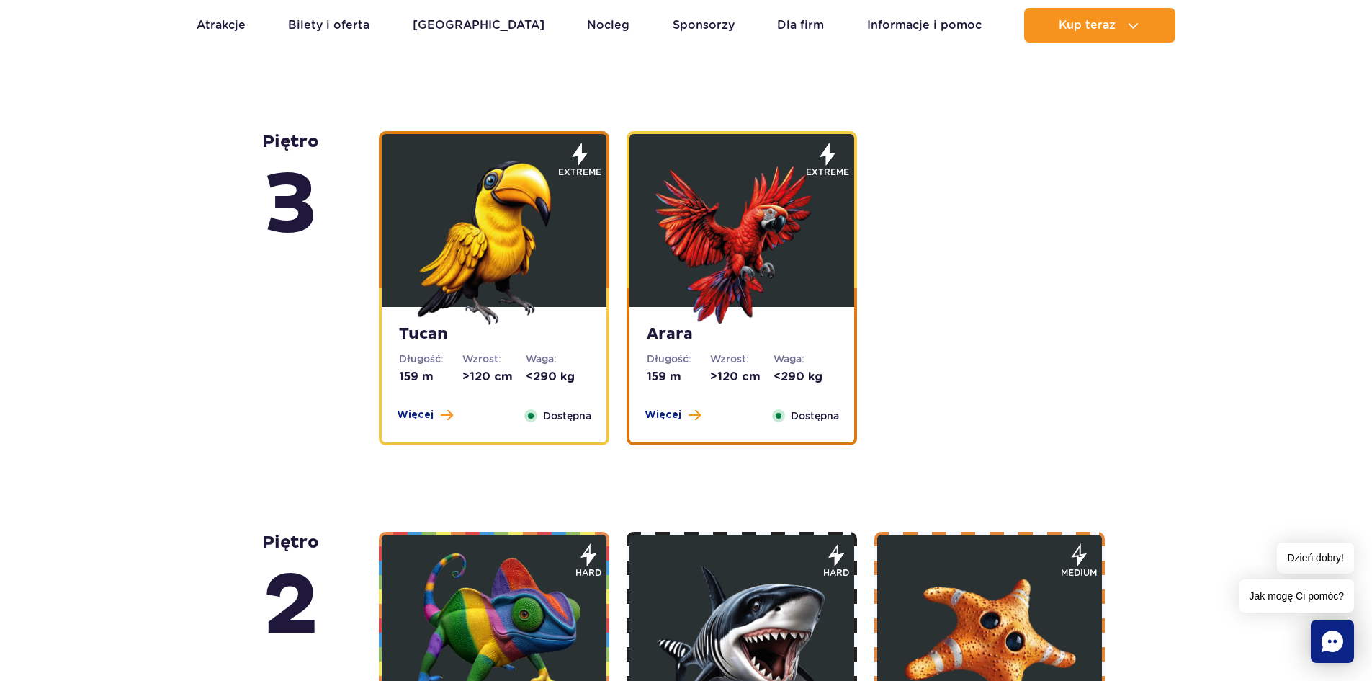
scroll to position [2075, 0]
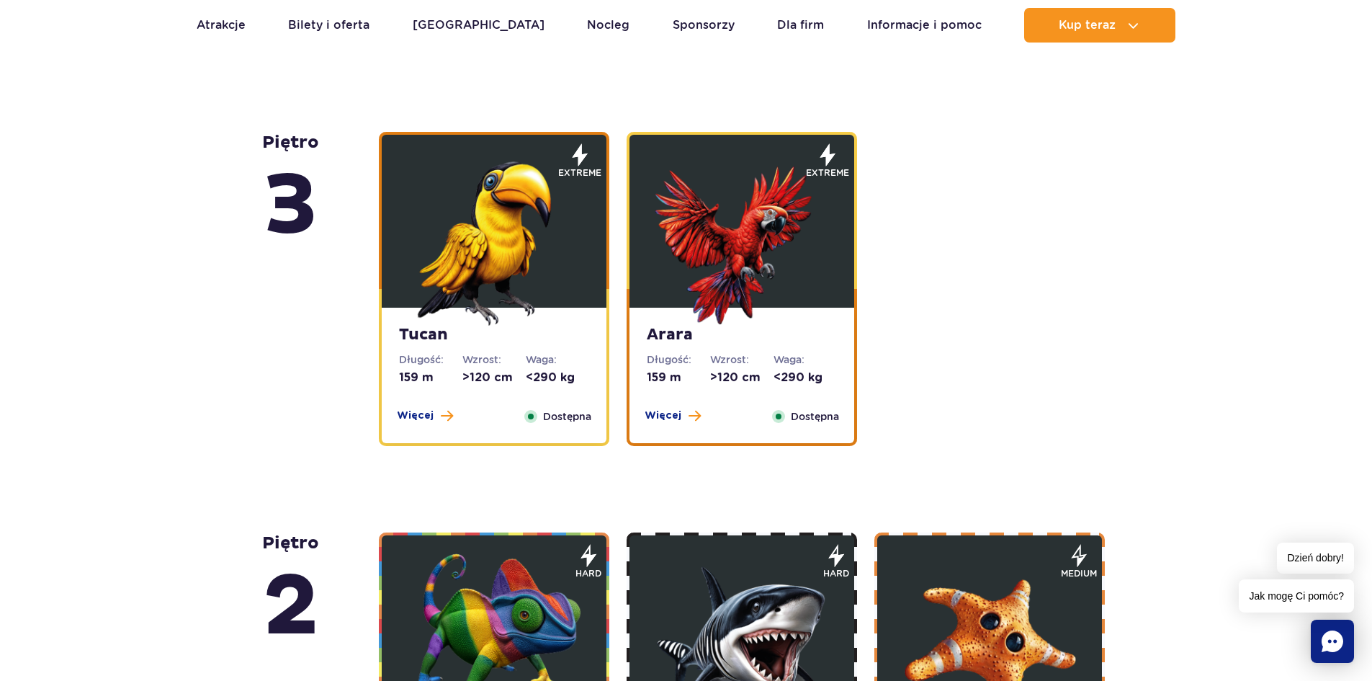
click at [426, 417] on span "Więcej" at bounding box center [415, 415] width 37 height 14
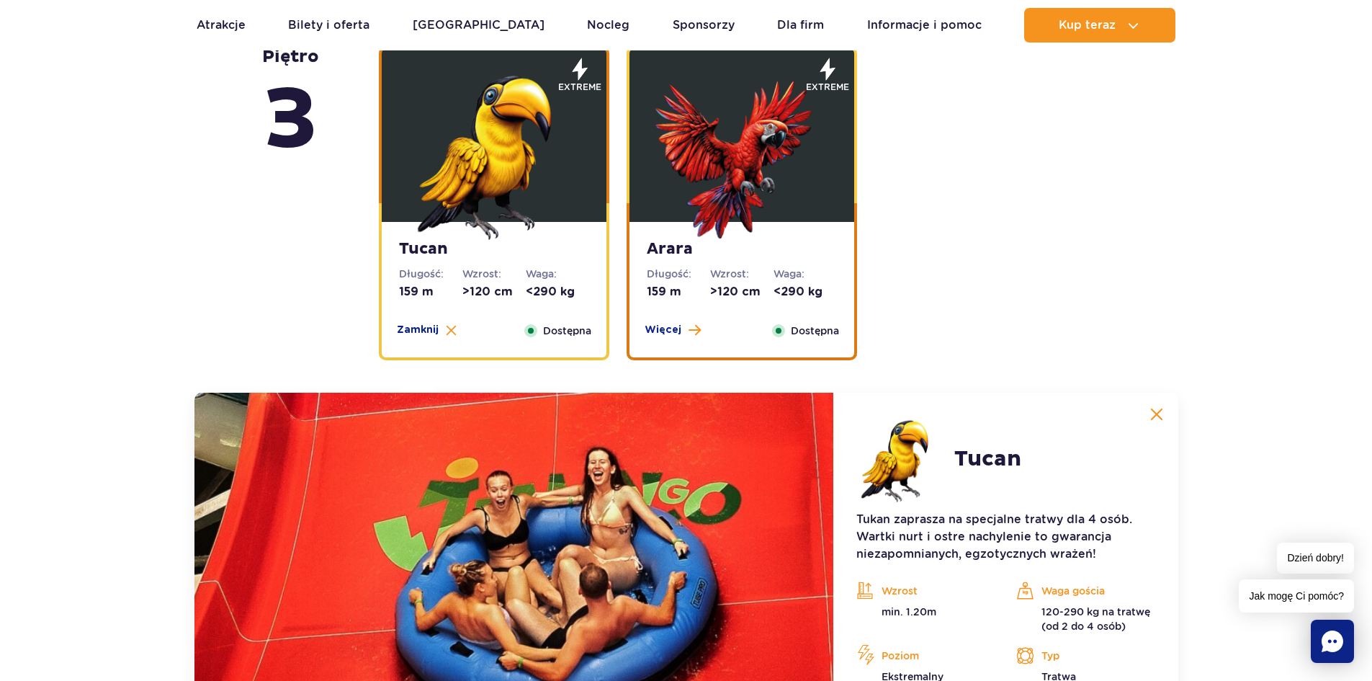
scroll to position [2107, 0]
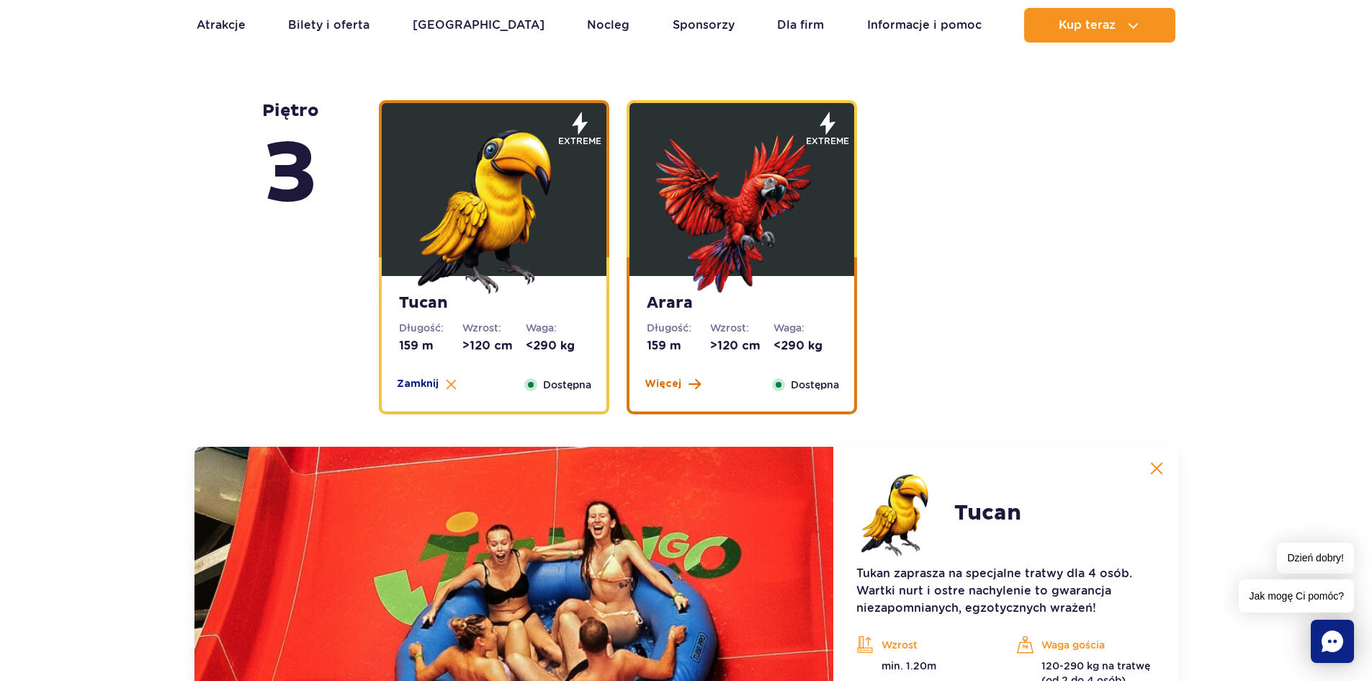
click at [665, 384] on span "Więcej" at bounding box center [663, 384] width 37 height 14
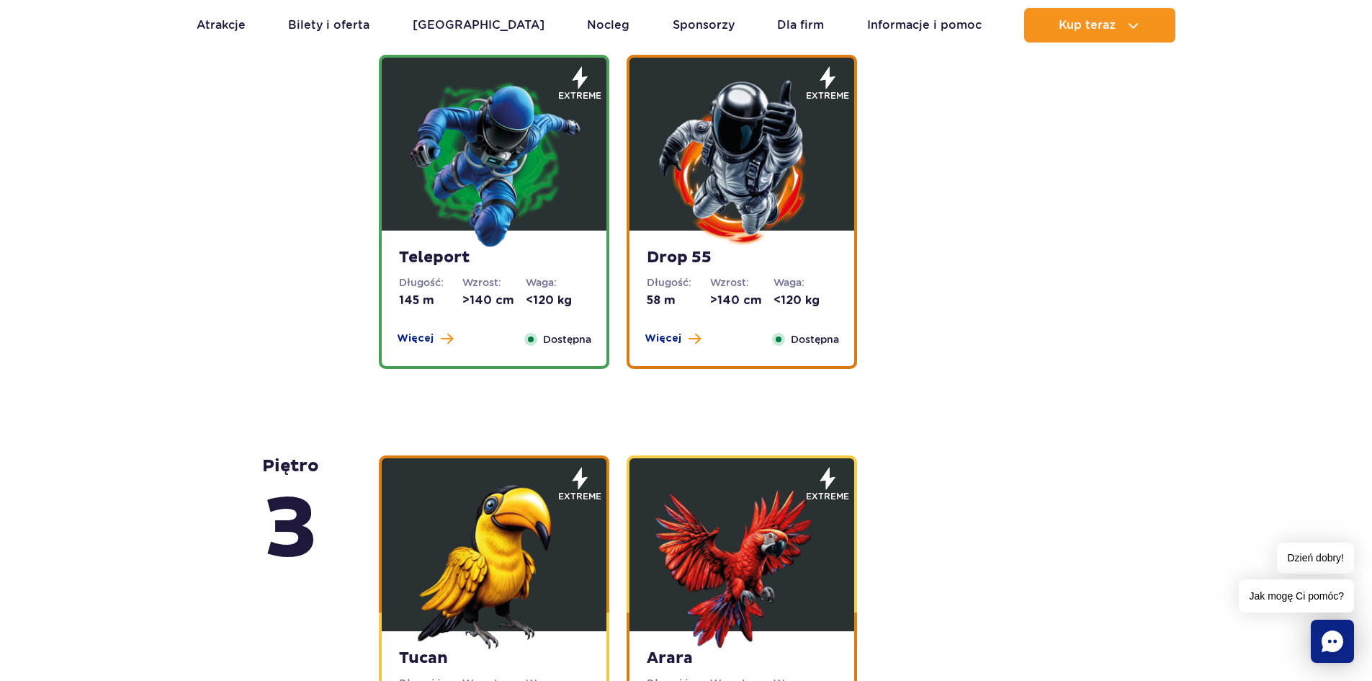
scroll to position [1747, 0]
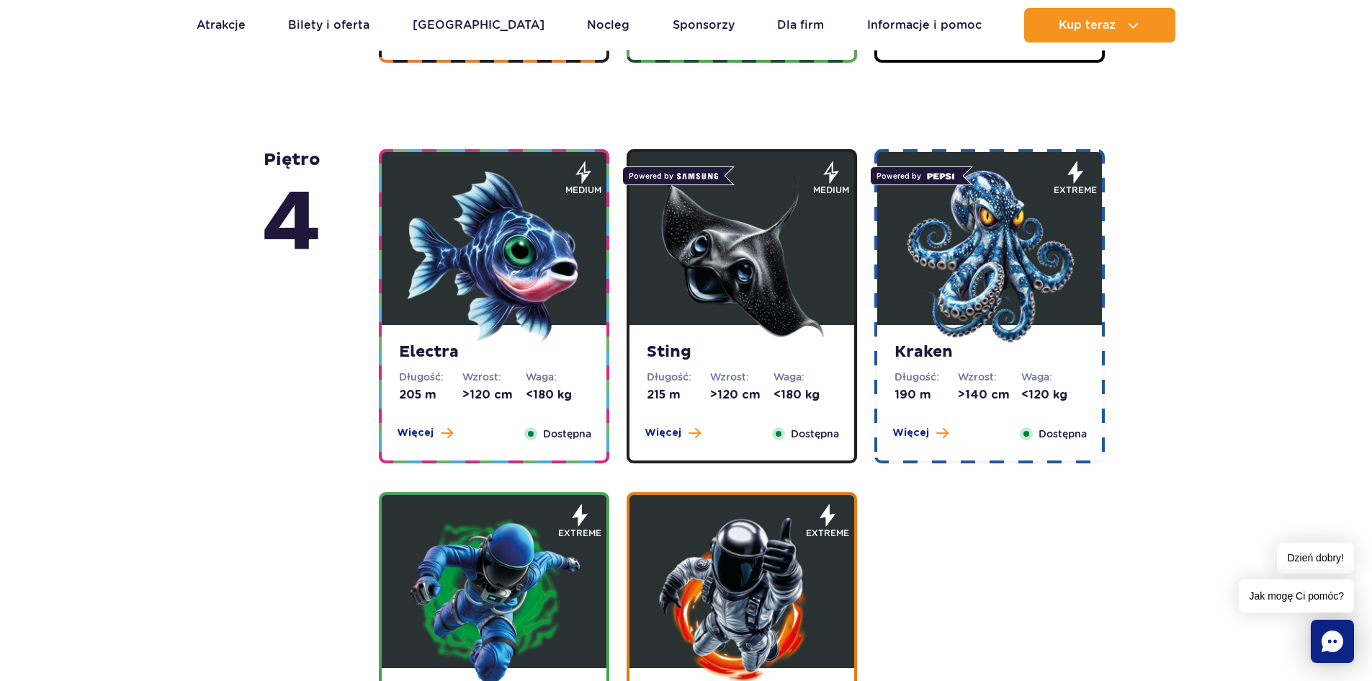
click at [407, 433] on span "Więcej" at bounding box center [415, 433] width 37 height 14
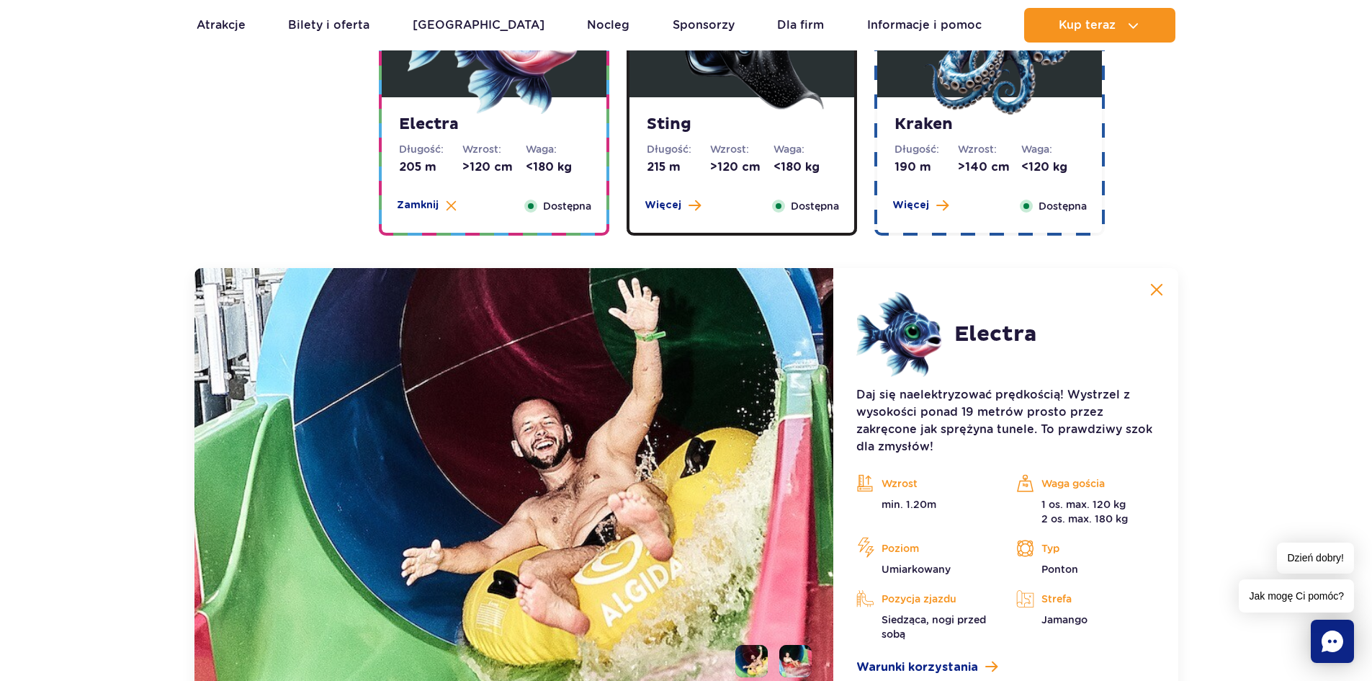
scroll to position [1508, 0]
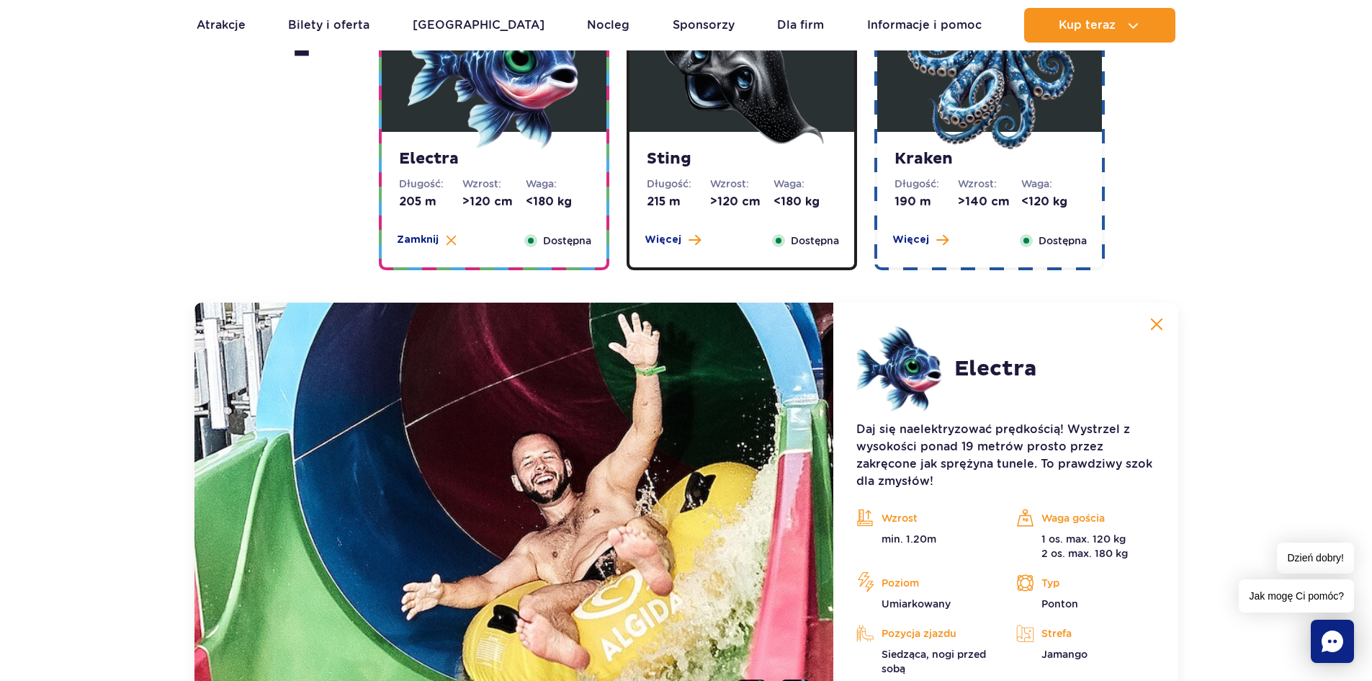
click at [662, 244] on span "Więcej" at bounding box center [663, 240] width 37 height 14
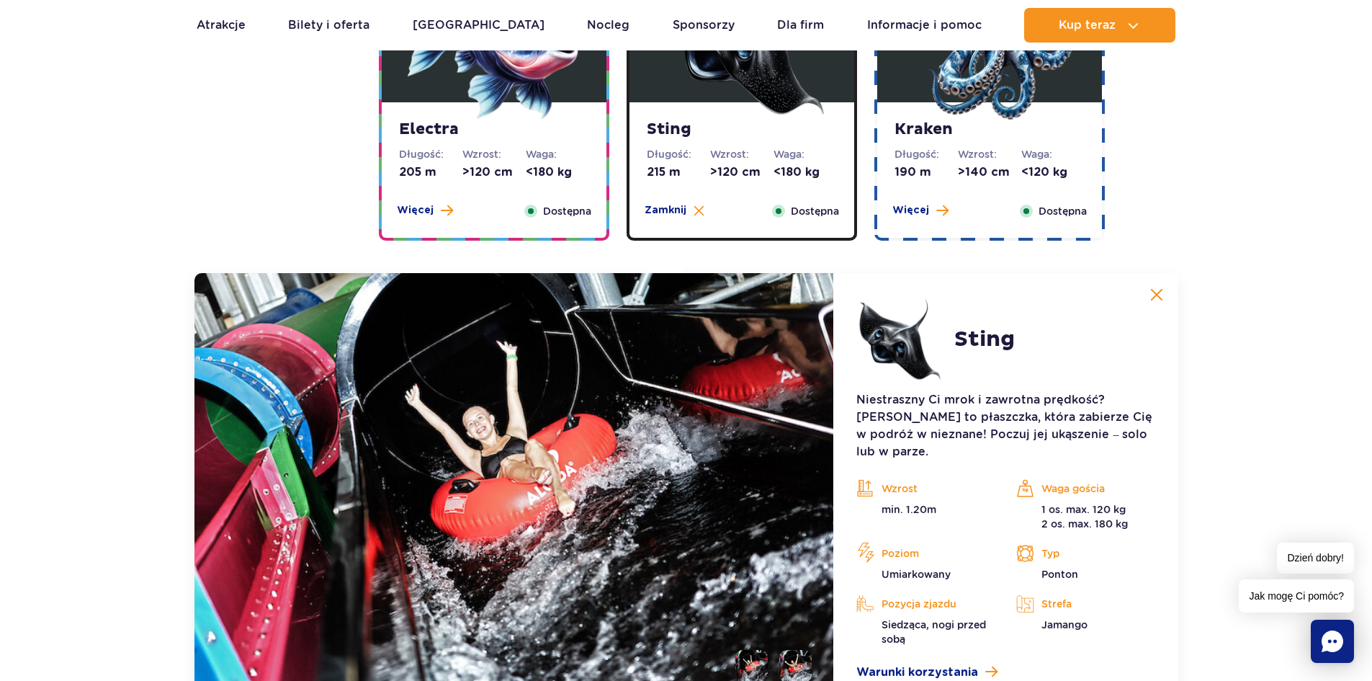
scroll to position [1436, 0]
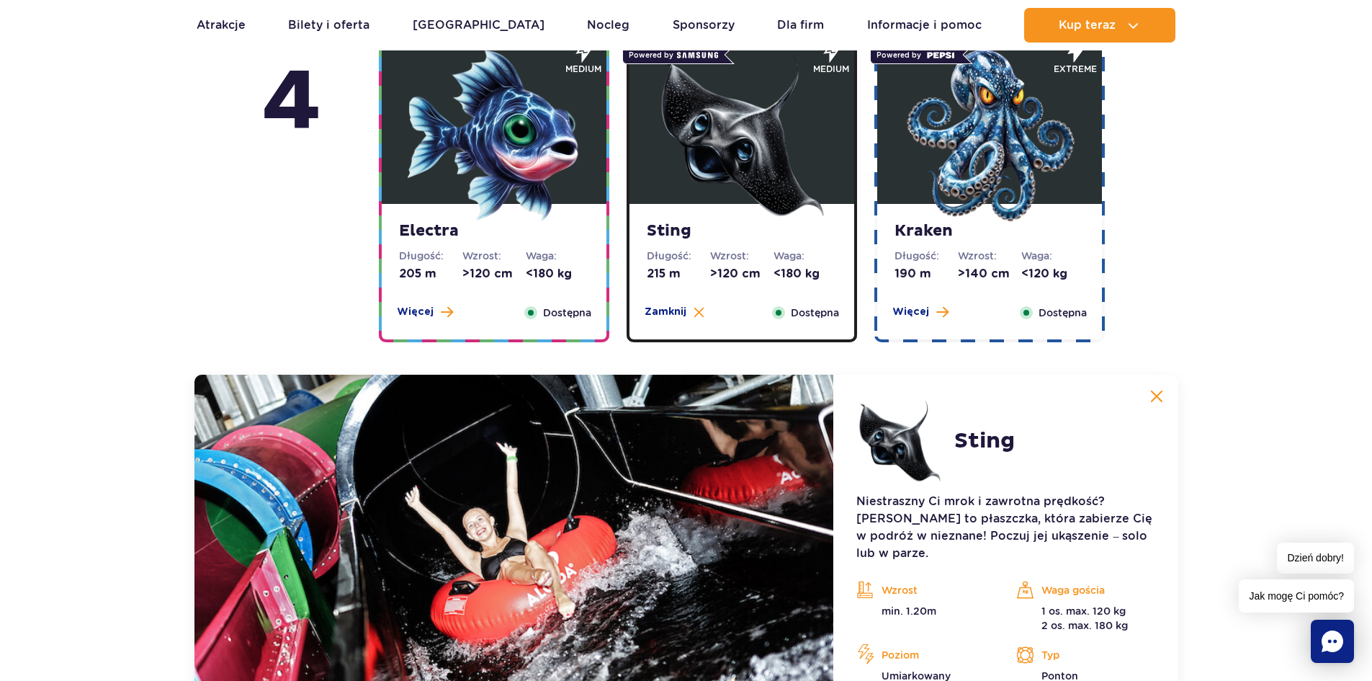
click at [915, 316] on span "Więcej" at bounding box center [910, 312] width 37 height 14
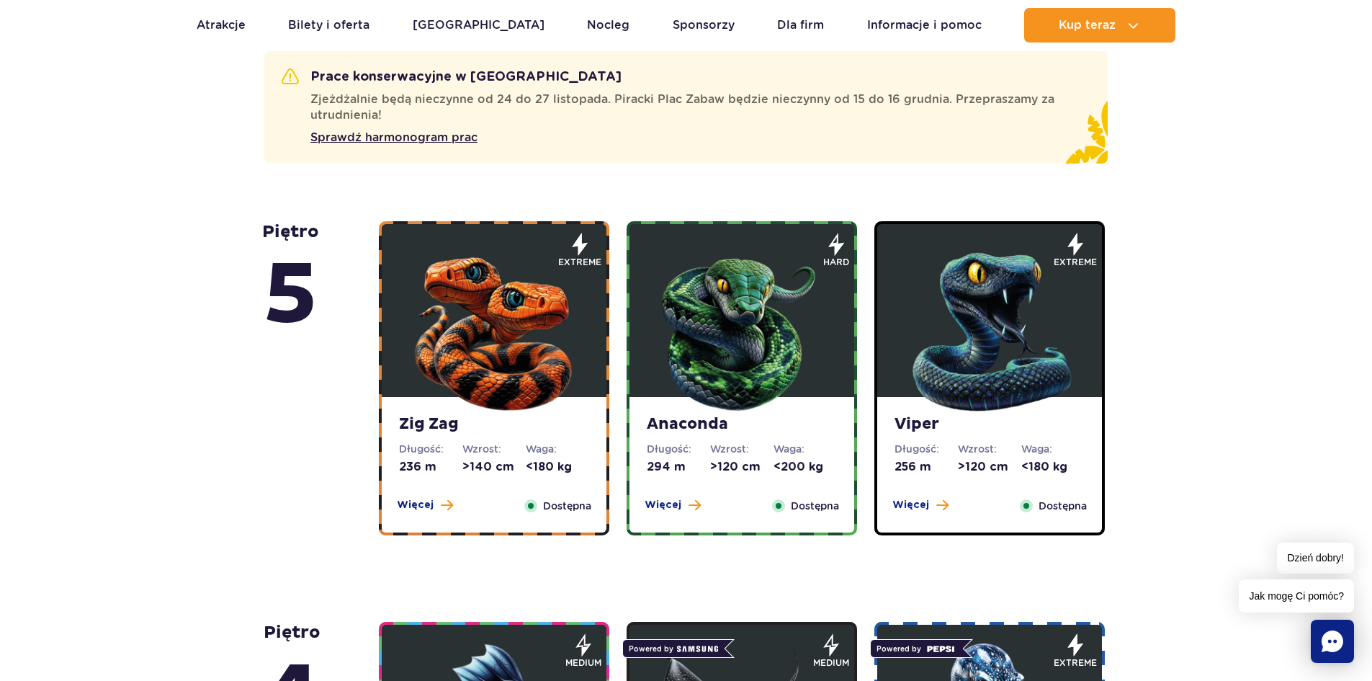
scroll to position [931, 0]
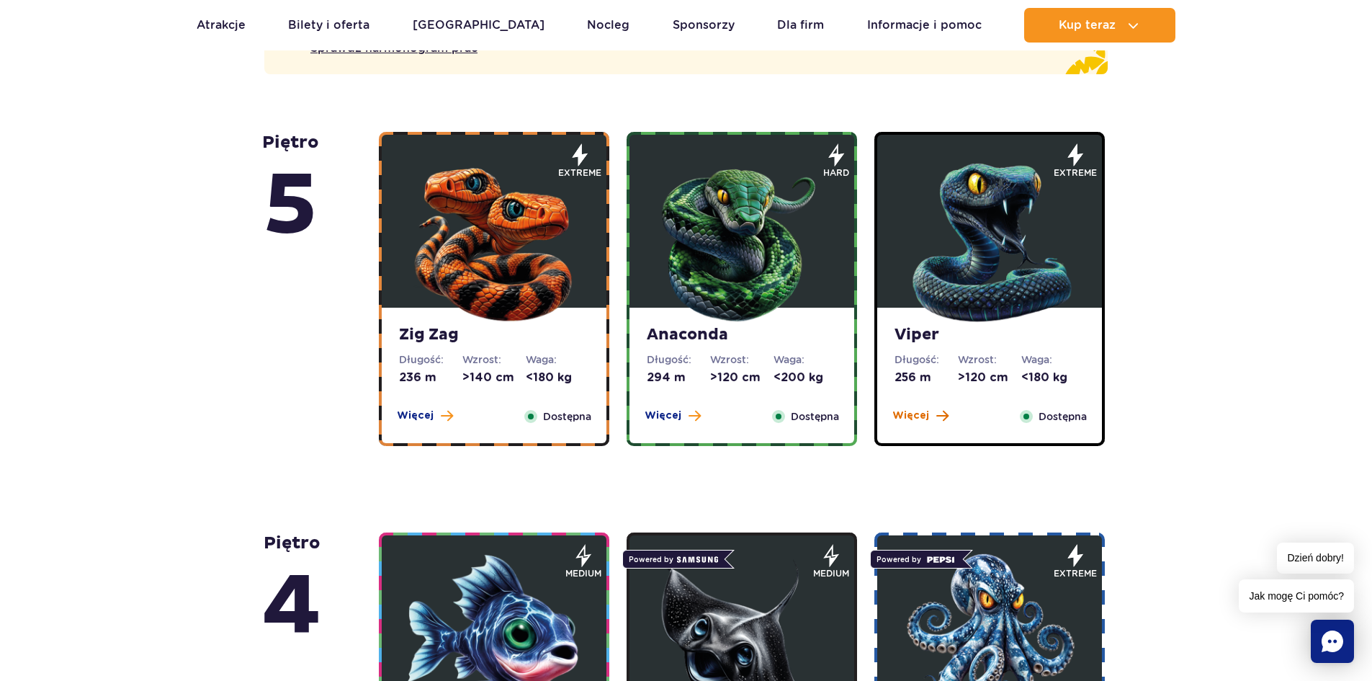
click at [908, 413] on span "Więcej" at bounding box center [910, 415] width 37 height 14
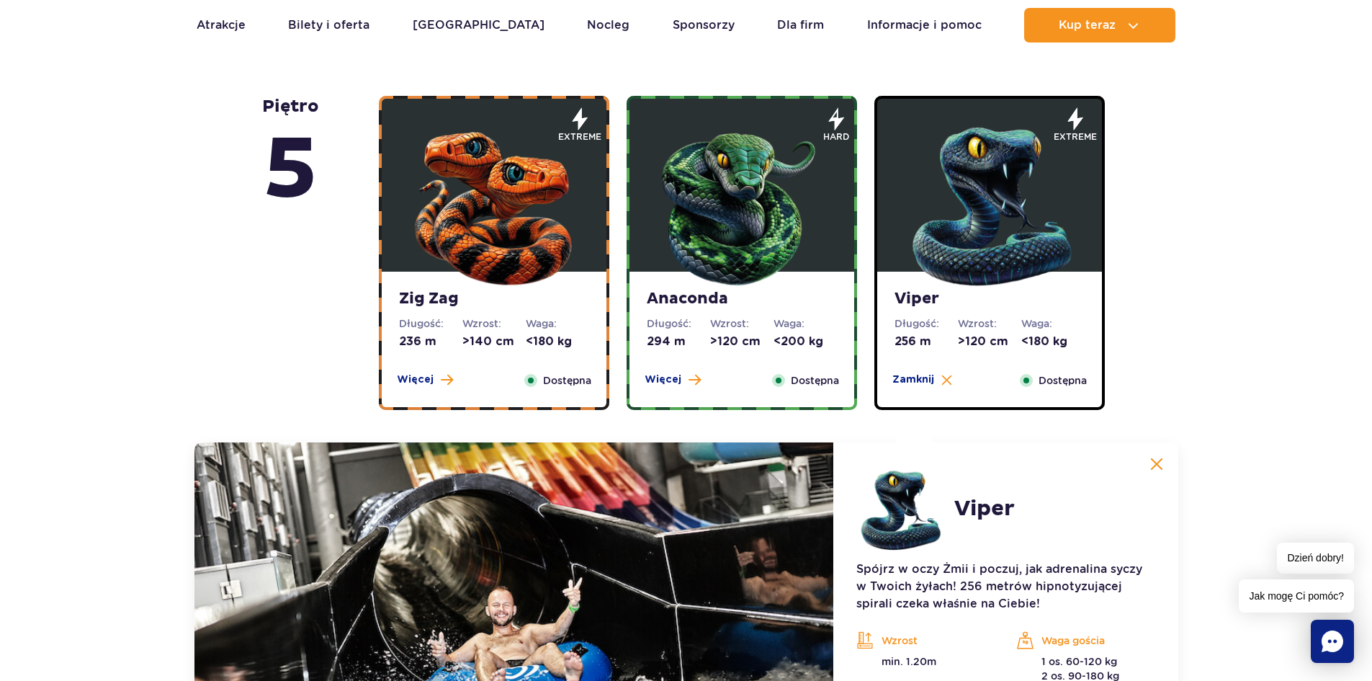
scroll to position [675, 0]
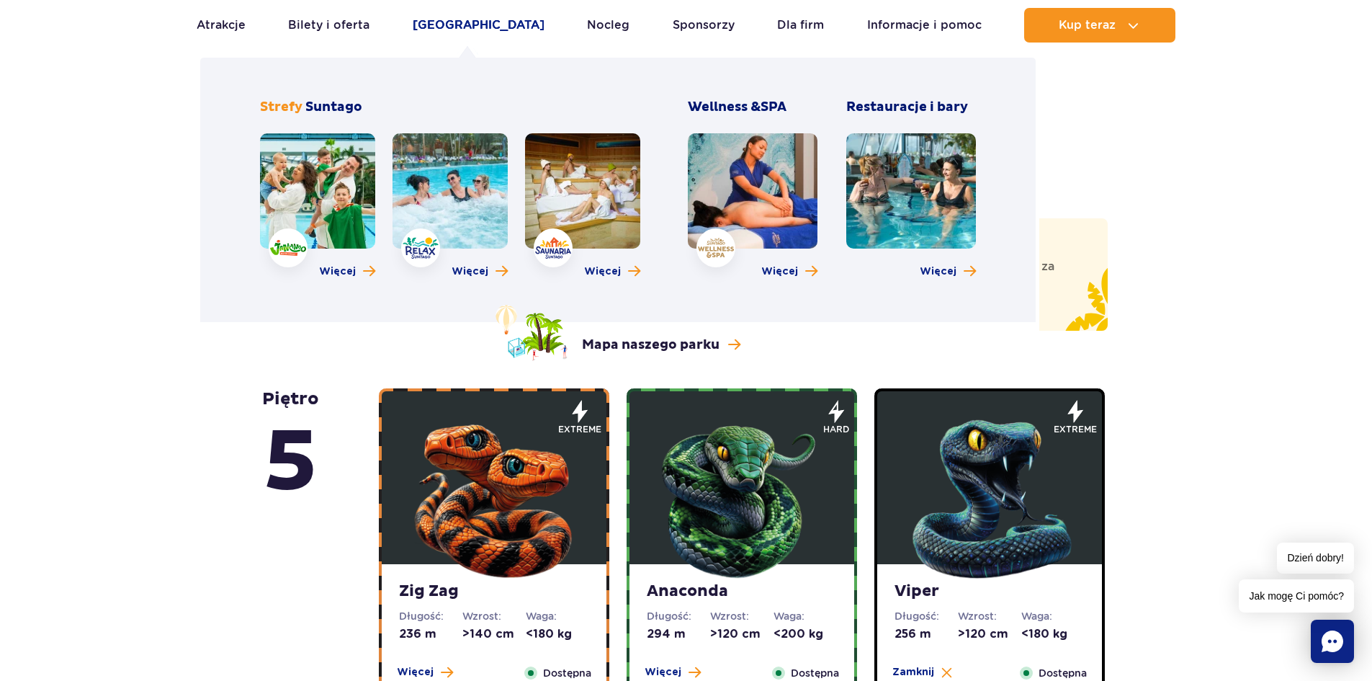
click at [467, 22] on link "[GEOGRAPHIC_DATA]" at bounding box center [479, 25] width 132 height 35
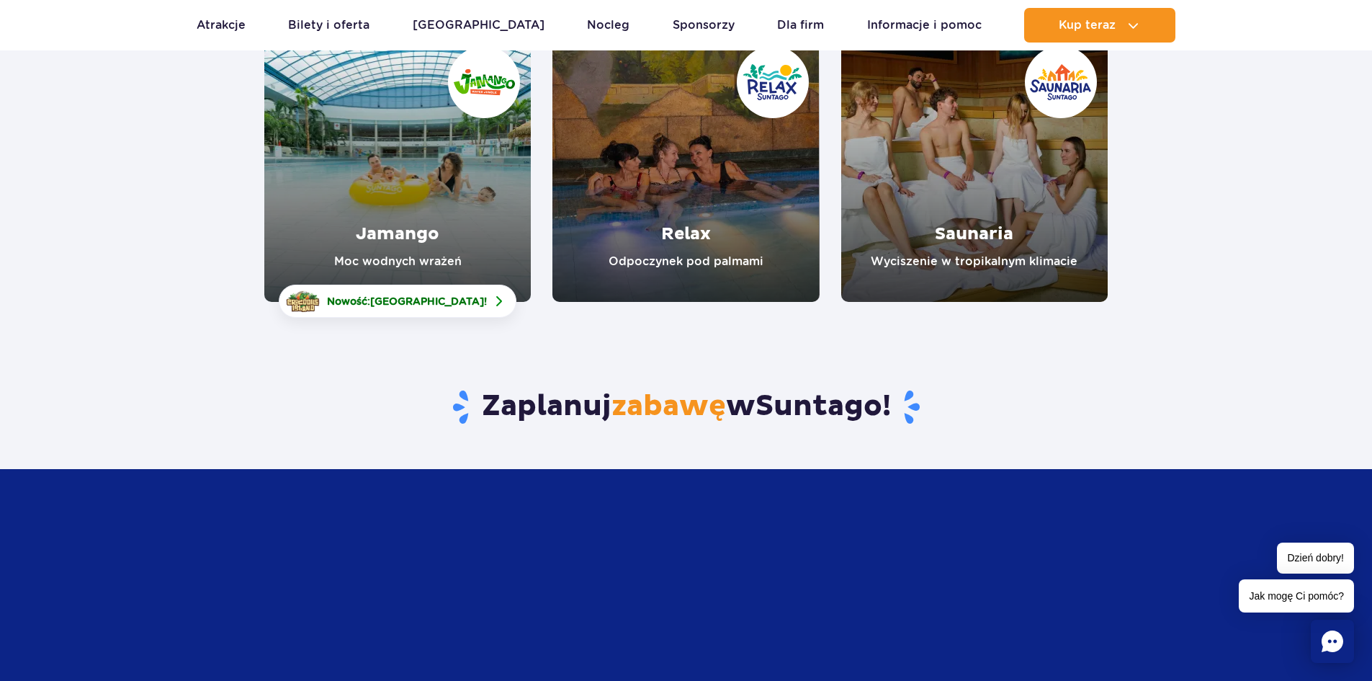
scroll to position [288, 0]
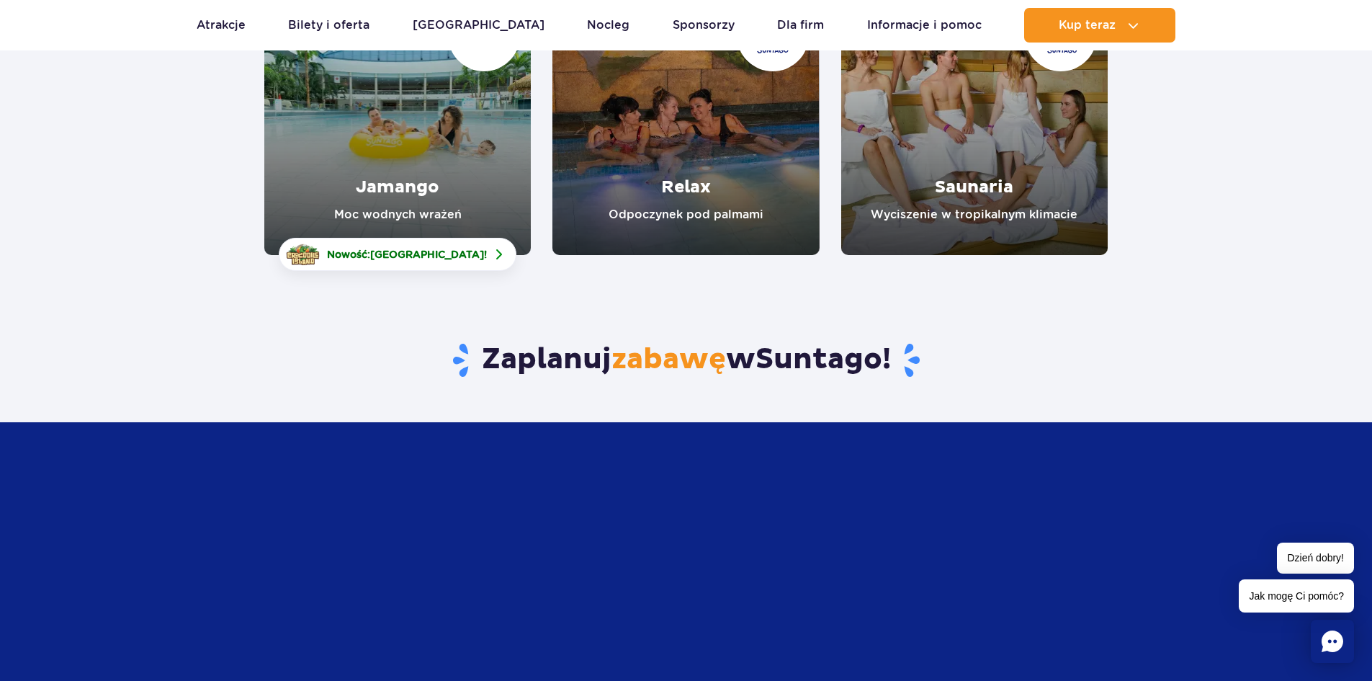
click at [420, 208] on link "Jamango" at bounding box center [397, 121] width 267 height 267
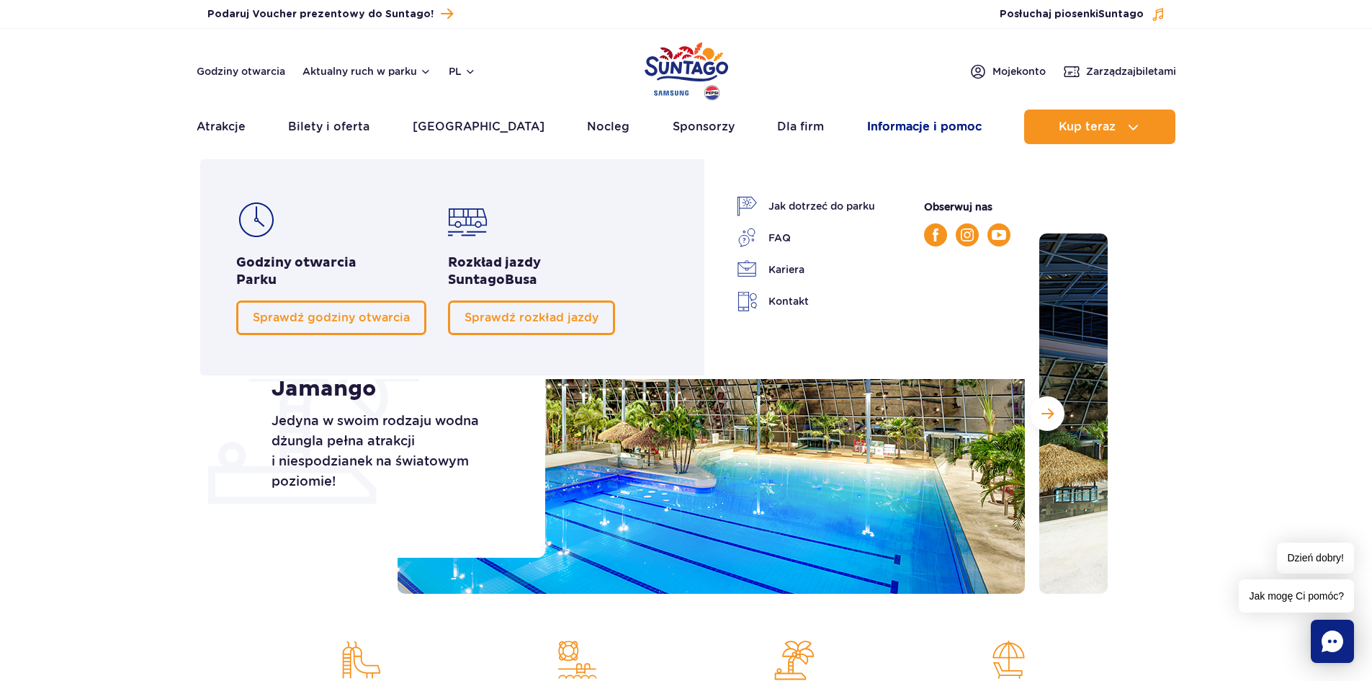
click at [905, 128] on link "Informacje i pomoc" at bounding box center [924, 126] width 115 height 35
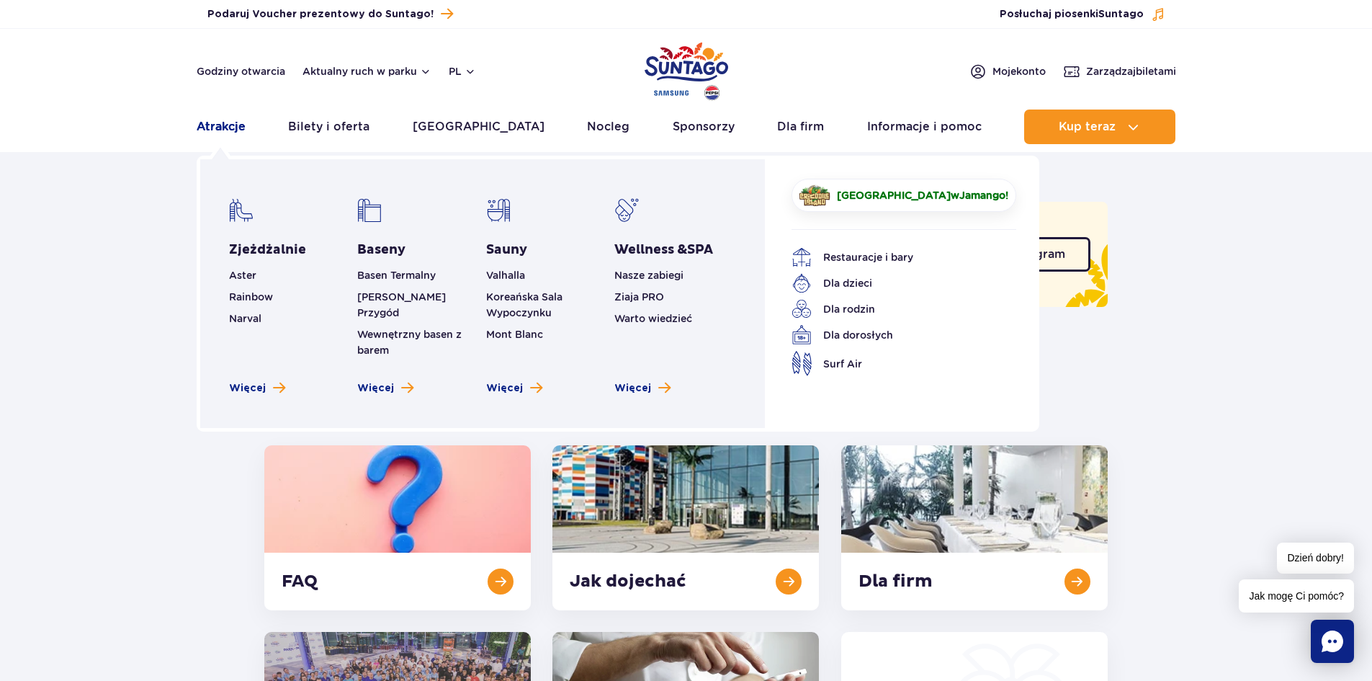
click at [211, 130] on link "Atrakcje" at bounding box center [221, 126] width 49 height 35
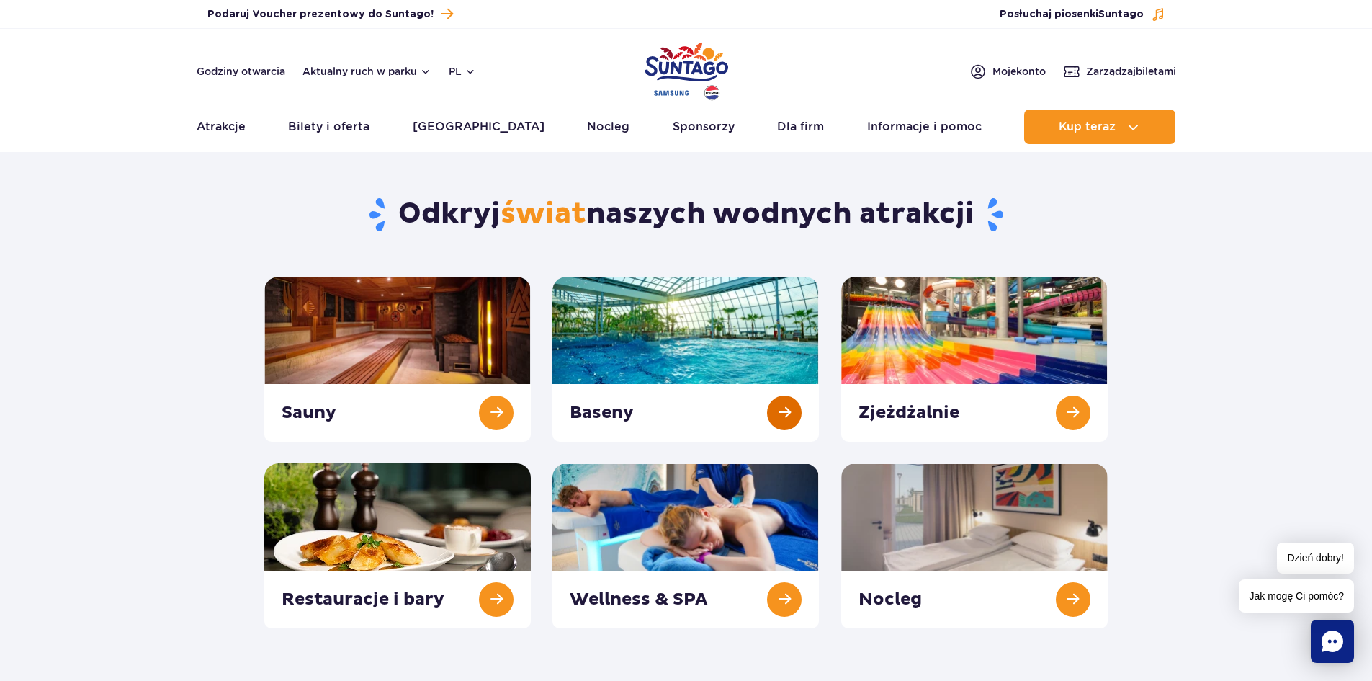
click at [774, 421] on link at bounding box center [685, 359] width 267 height 165
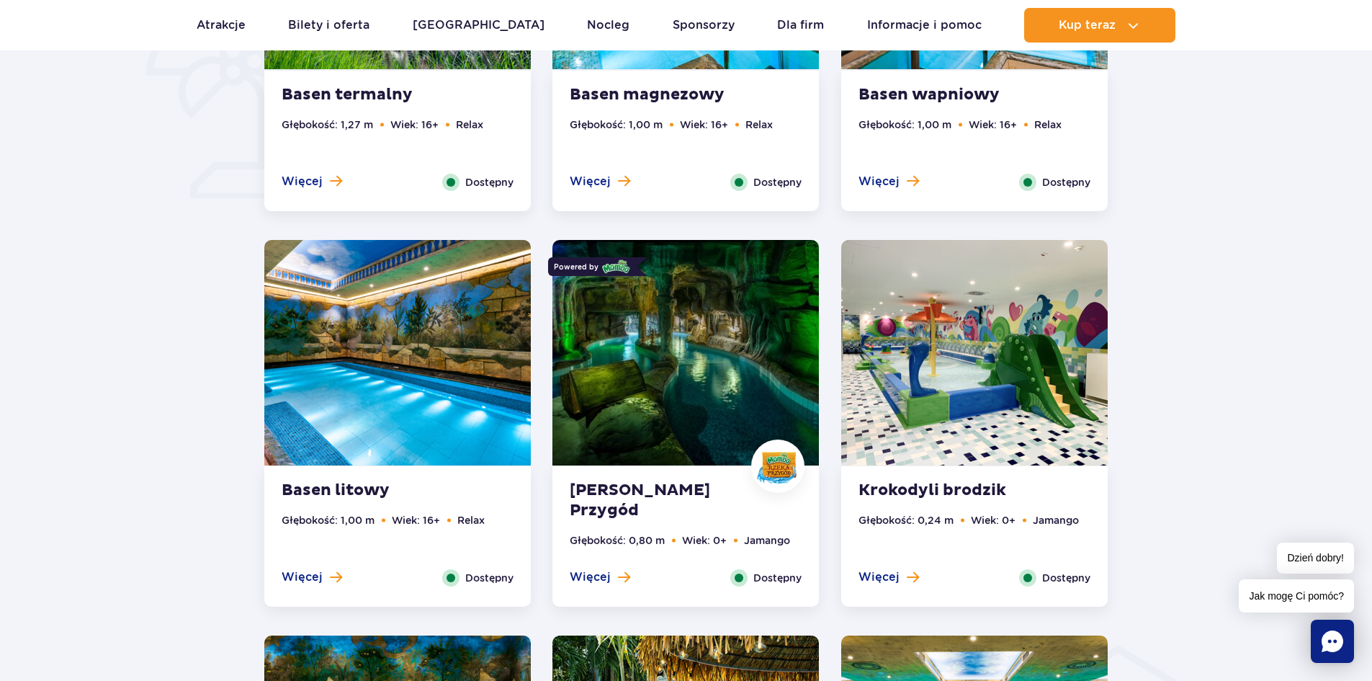
scroll to position [1225, 0]
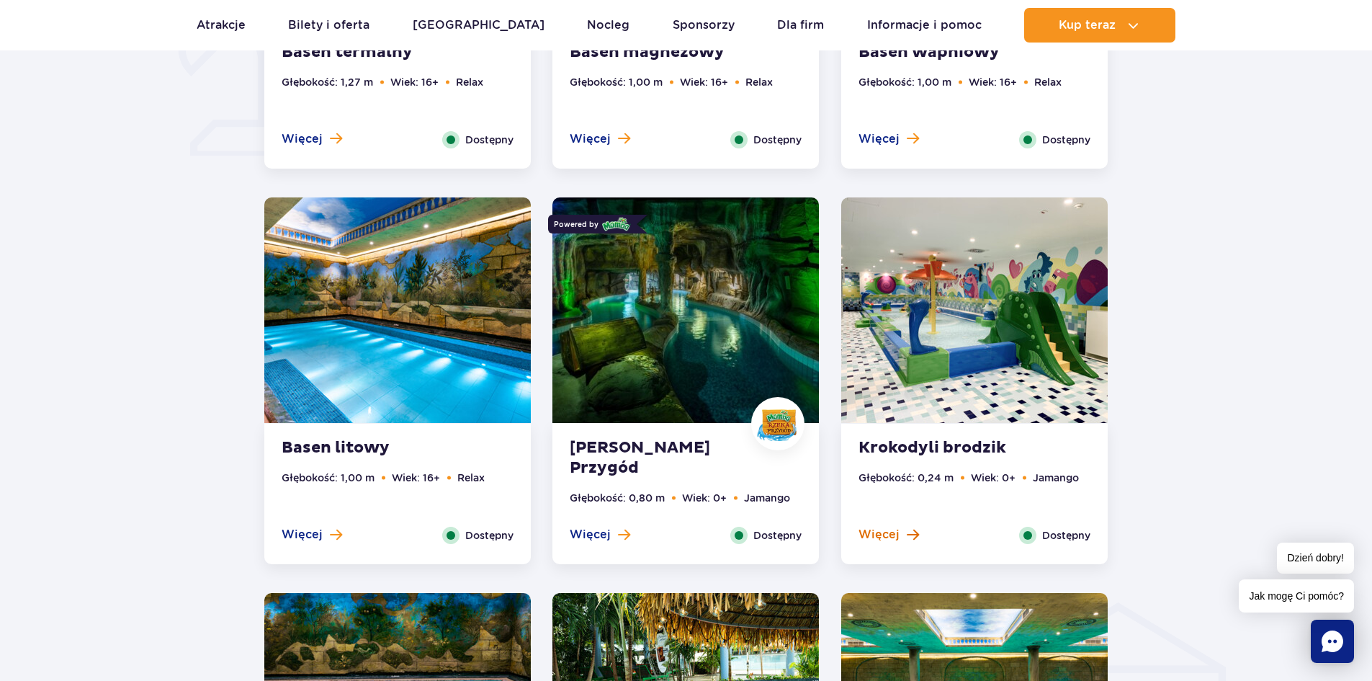
click at [888, 534] on span "Więcej" at bounding box center [879, 535] width 41 height 16
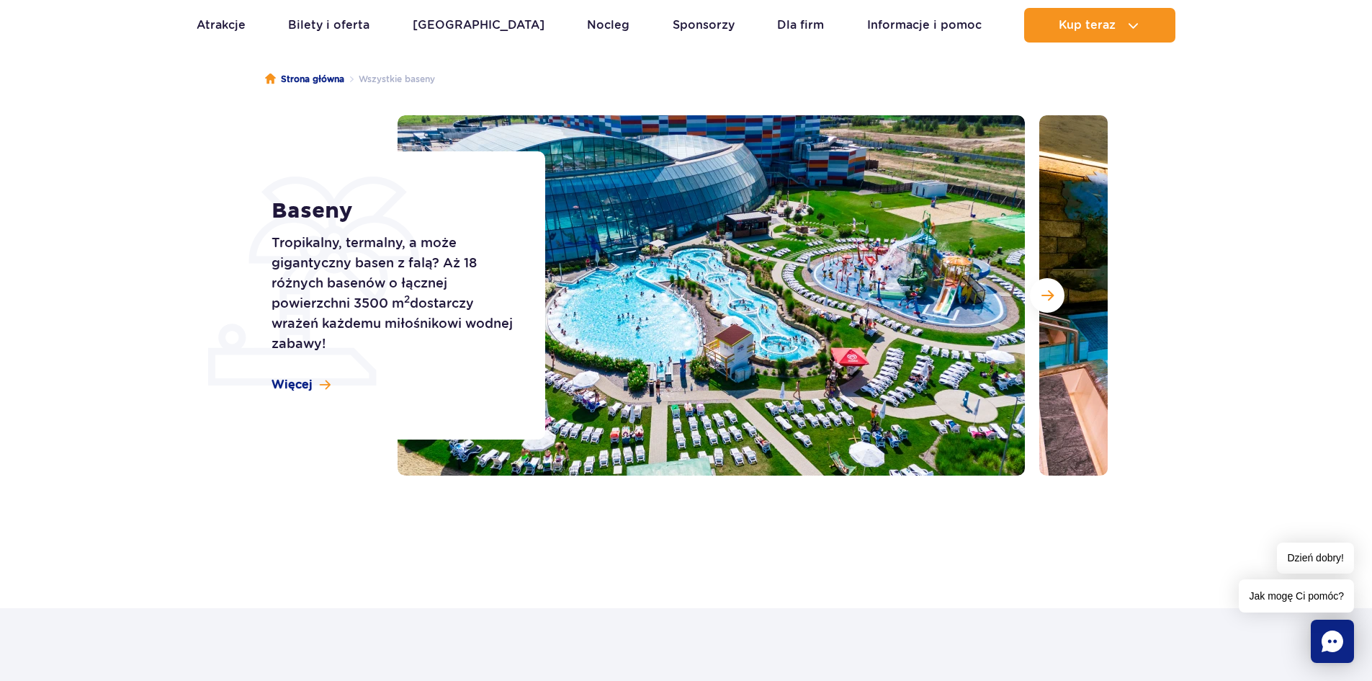
scroll to position [0, 0]
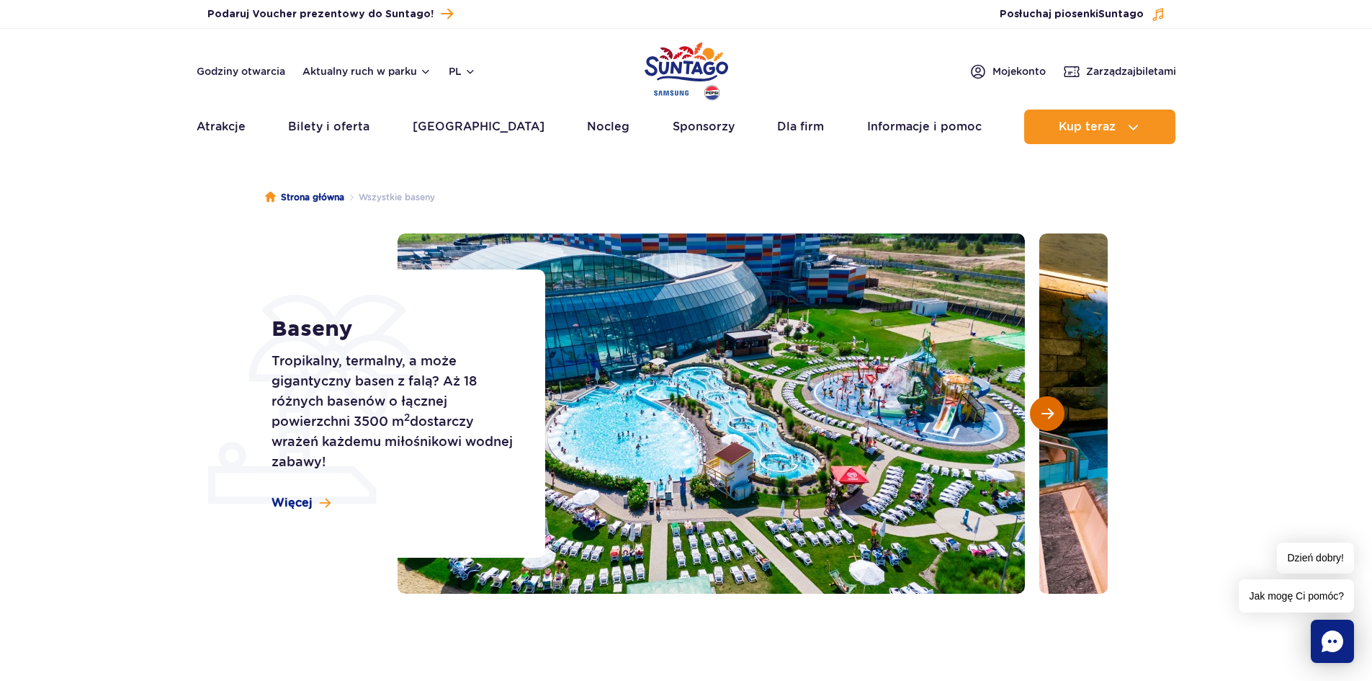
click at [1057, 408] on button "Następny slajd" at bounding box center [1047, 413] width 35 height 35
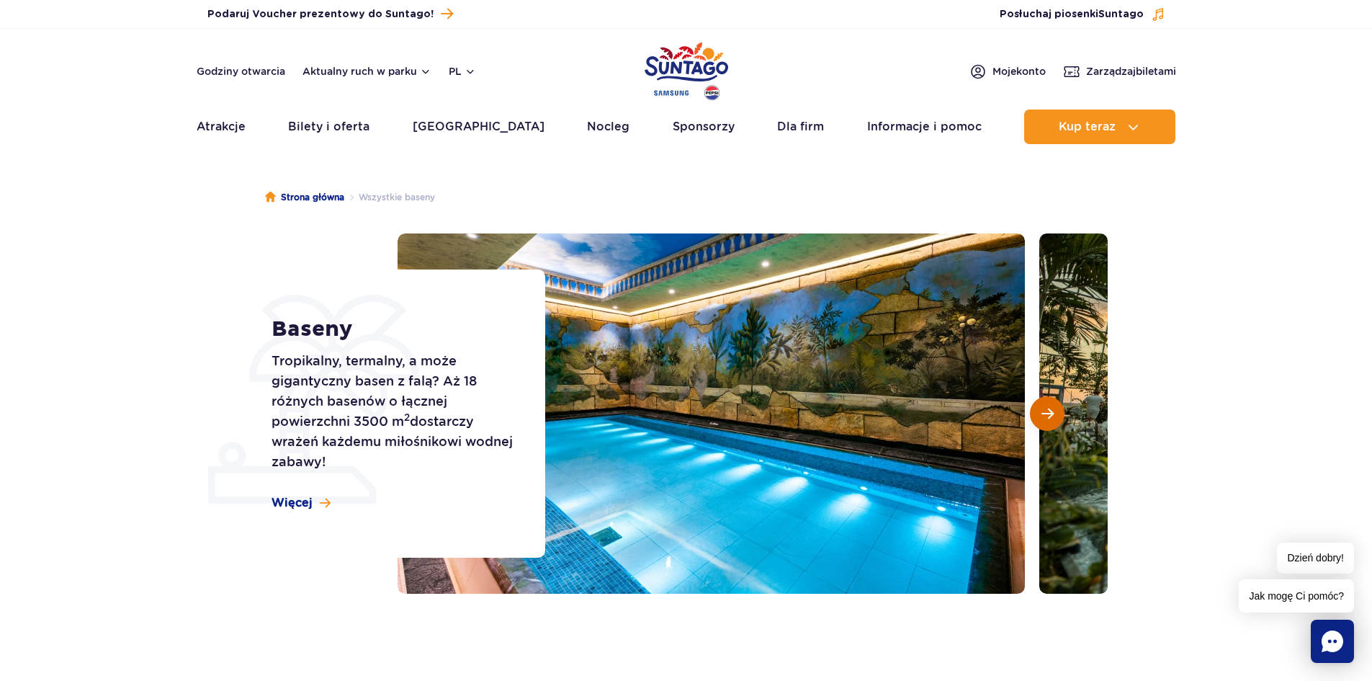
click at [1057, 408] on button "Następny slajd" at bounding box center [1047, 413] width 35 height 35
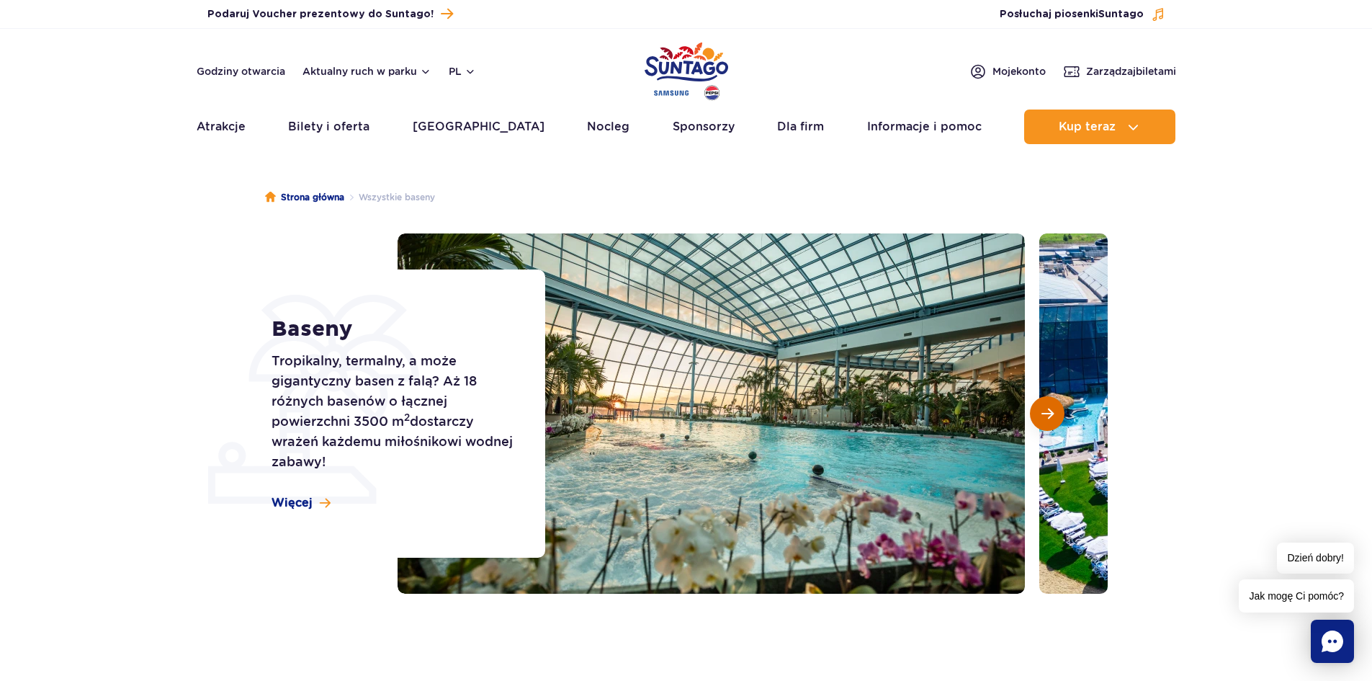
click at [1057, 408] on button "Następny slajd" at bounding box center [1047, 413] width 35 height 35
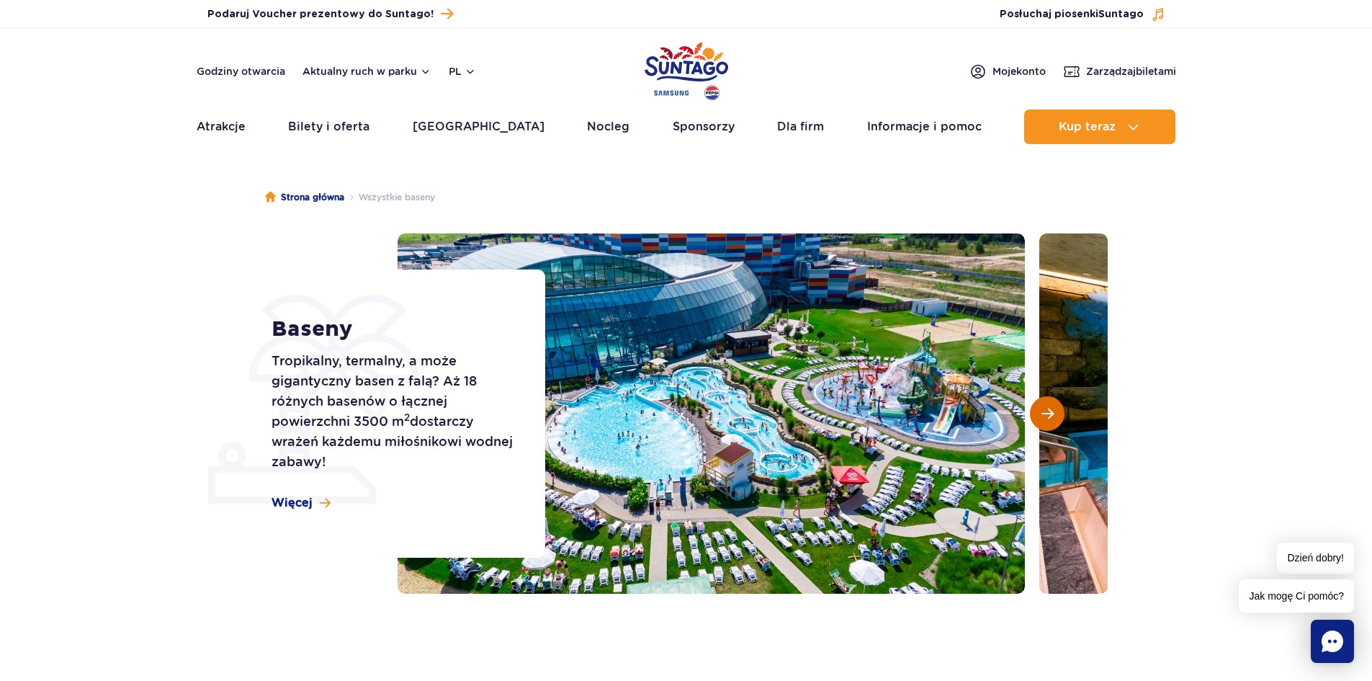
click at [1055, 408] on button "Następny slajd" at bounding box center [1047, 413] width 35 height 35
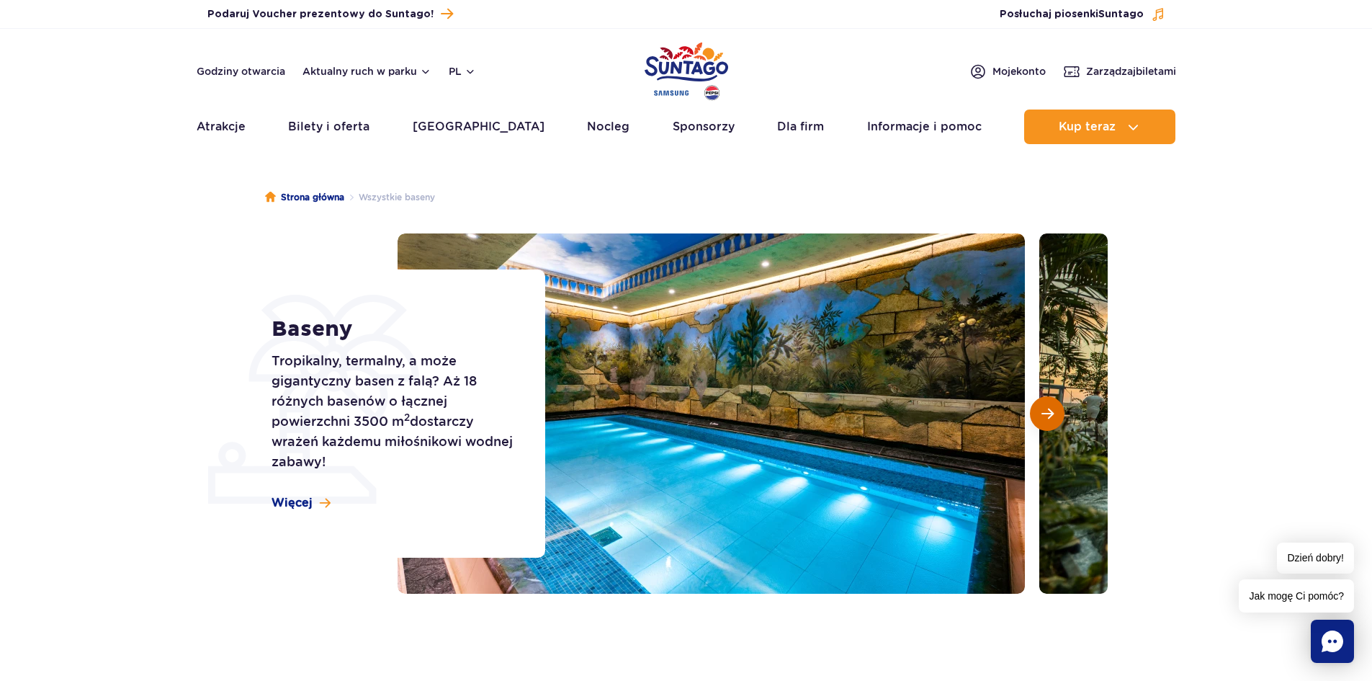
click at [1055, 407] on button "Następny slajd" at bounding box center [1047, 413] width 35 height 35
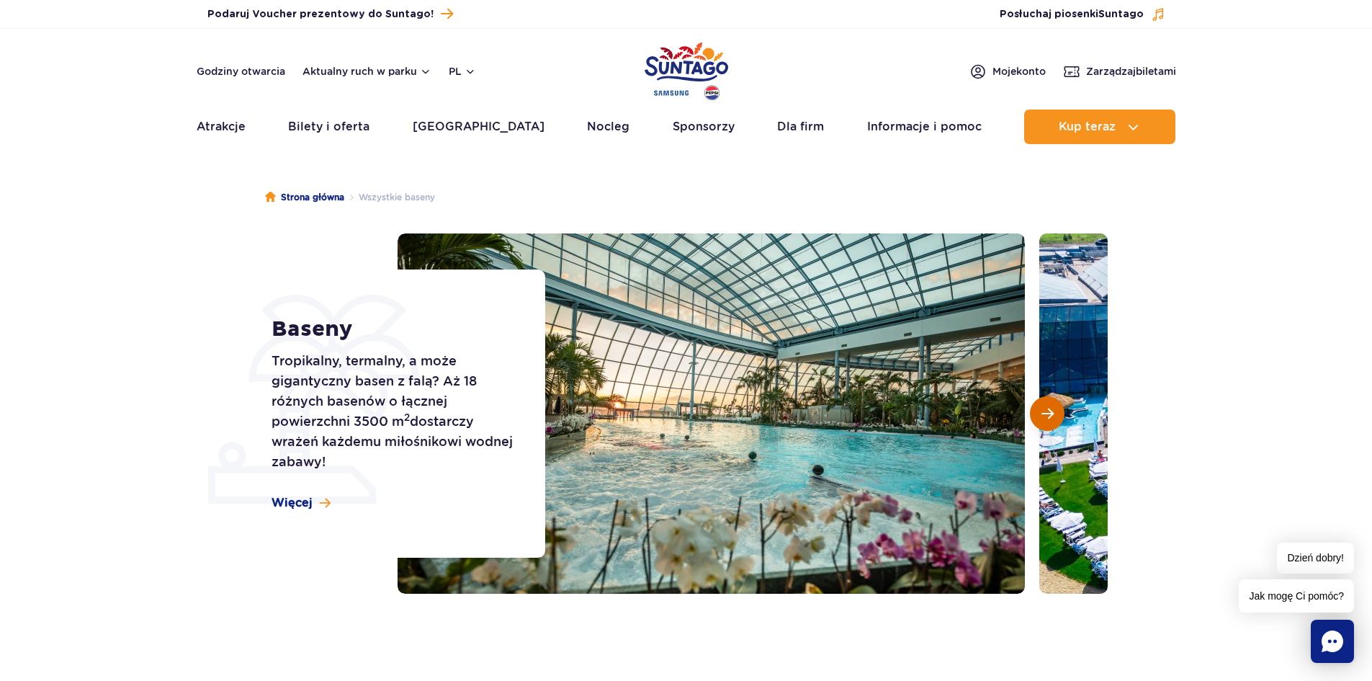
click at [1052, 407] on span "Następny slajd" at bounding box center [1048, 413] width 12 height 13
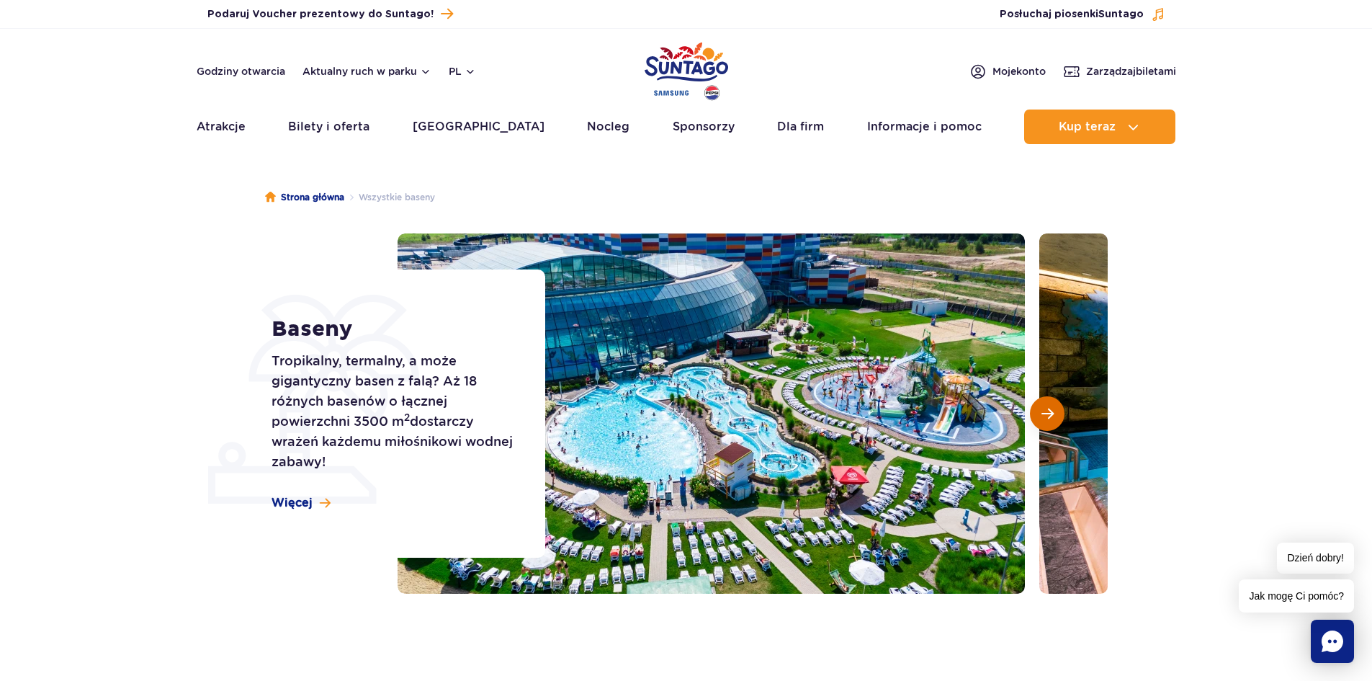
click at [1052, 407] on span "Następny slajd" at bounding box center [1048, 413] width 12 height 13
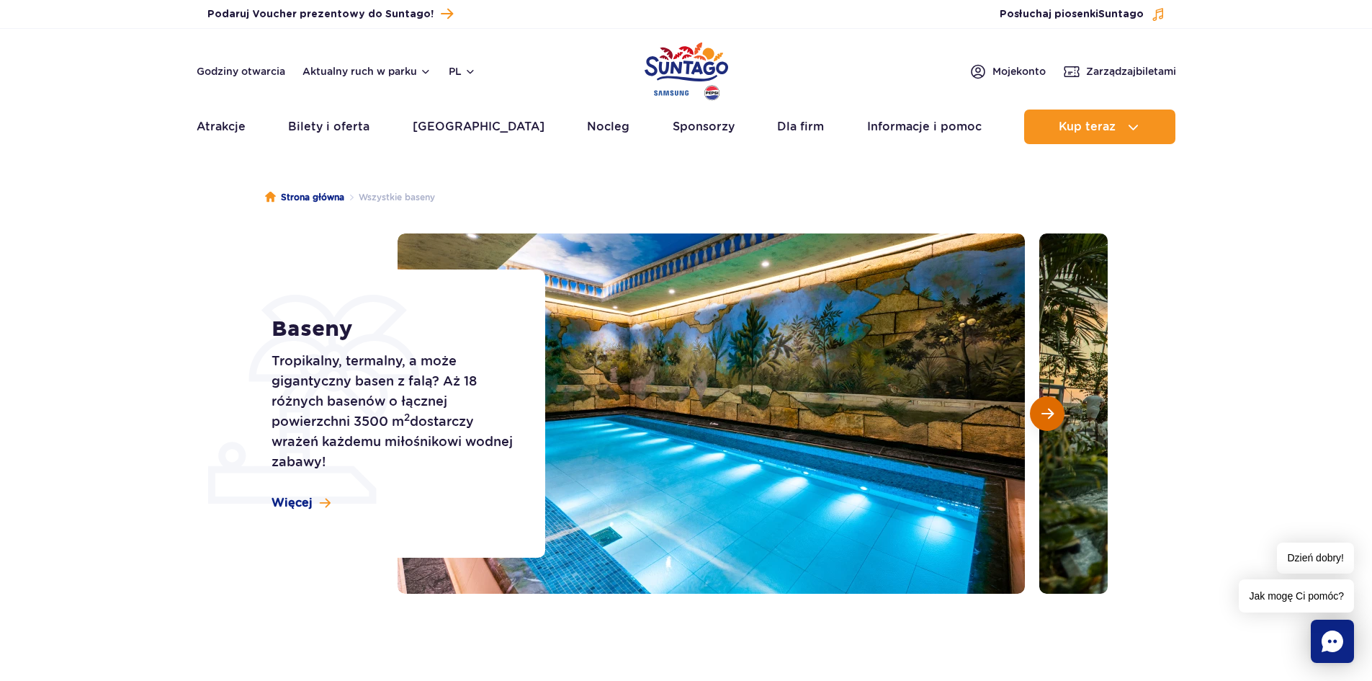
click at [1051, 407] on span "Następny slajd" at bounding box center [1048, 413] width 12 height 13
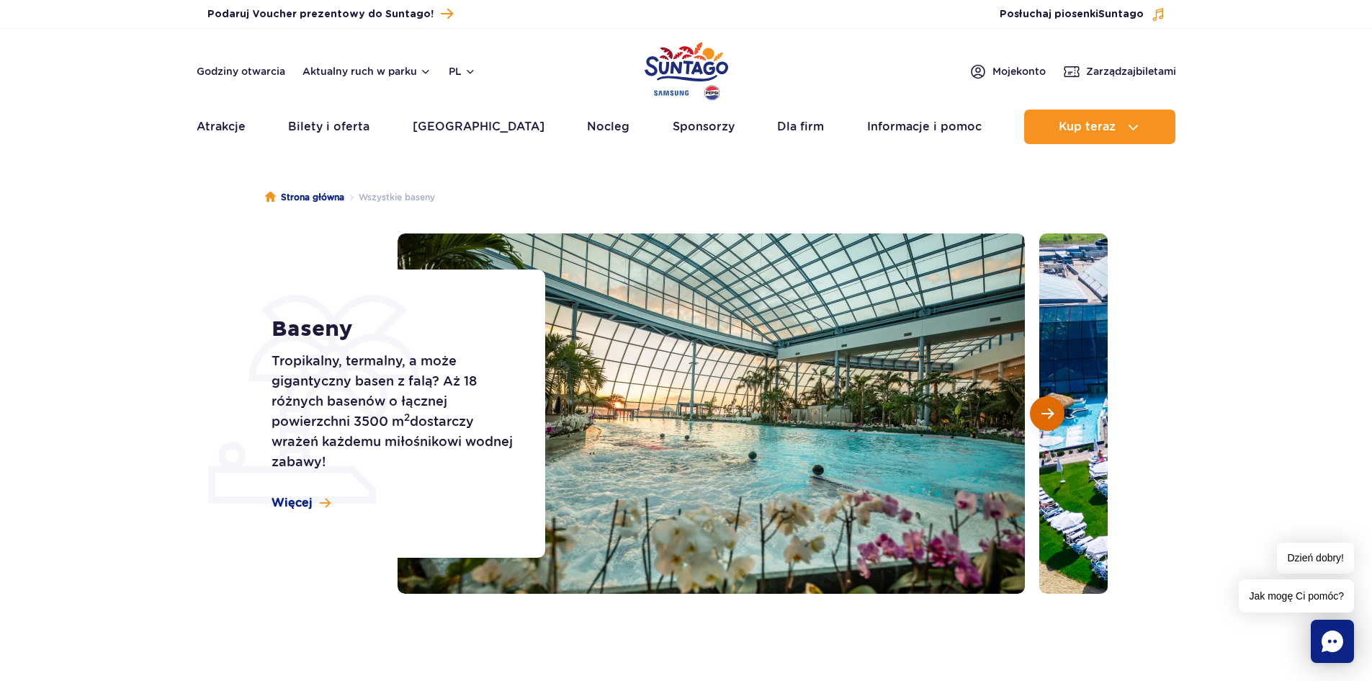
click at [1050, 407] on span "Następny slajd" at bounding box center [1048, 413] width 12 height 13
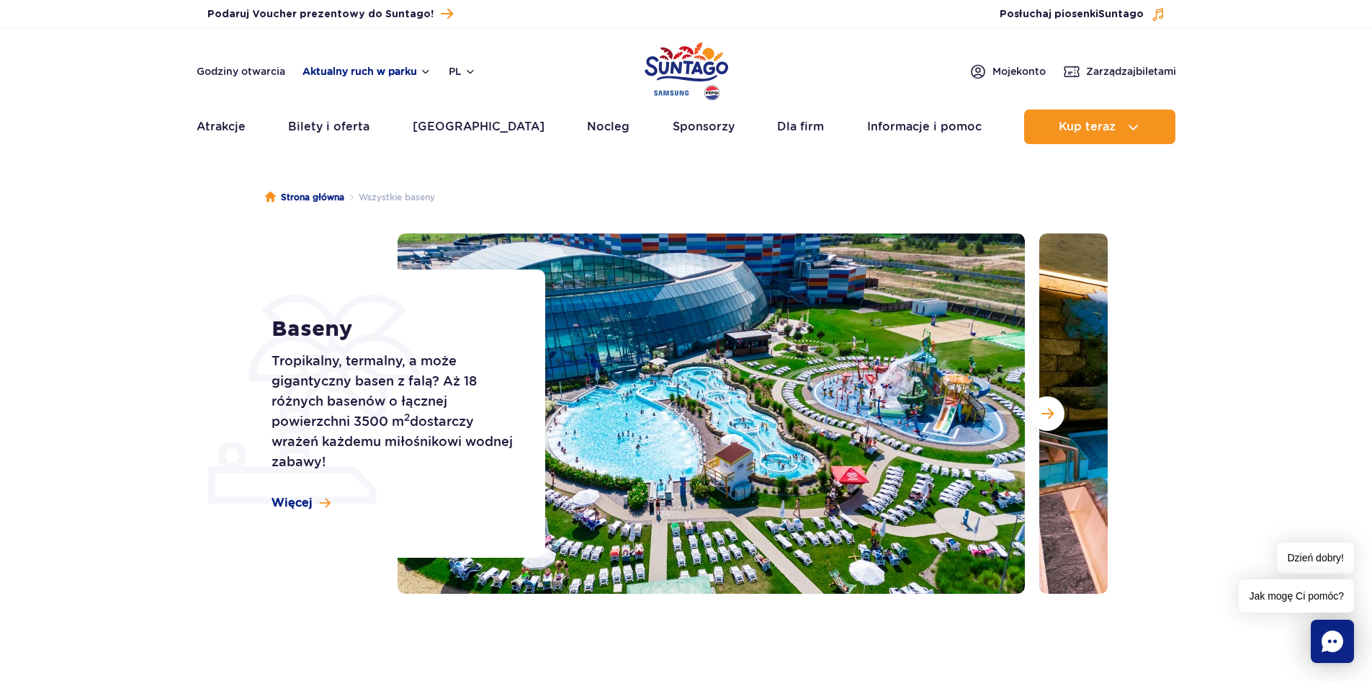
click at [360, 73] on button "Aktualny ruch w parku" at bounding box center [367, 72] width 129 height 12
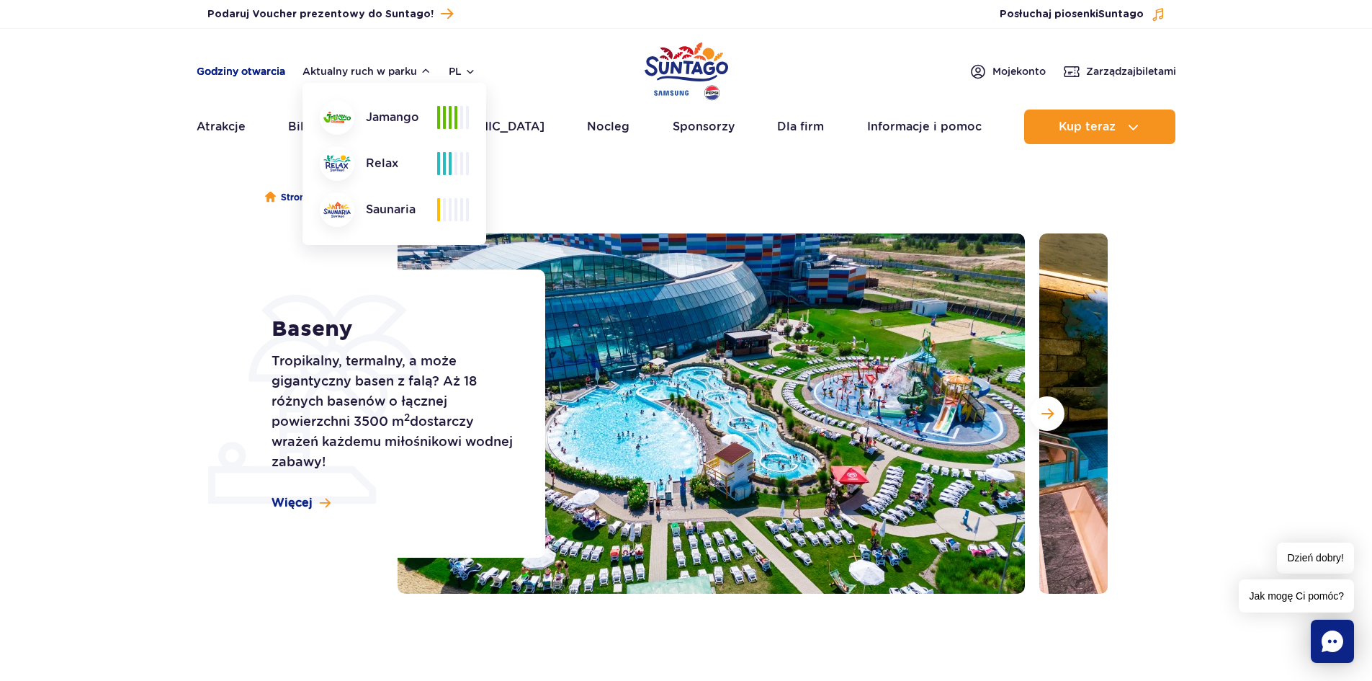
click at [208, 73] on link "Godziny otwarcia" at bounding box center [241, 71] width 89 height 14
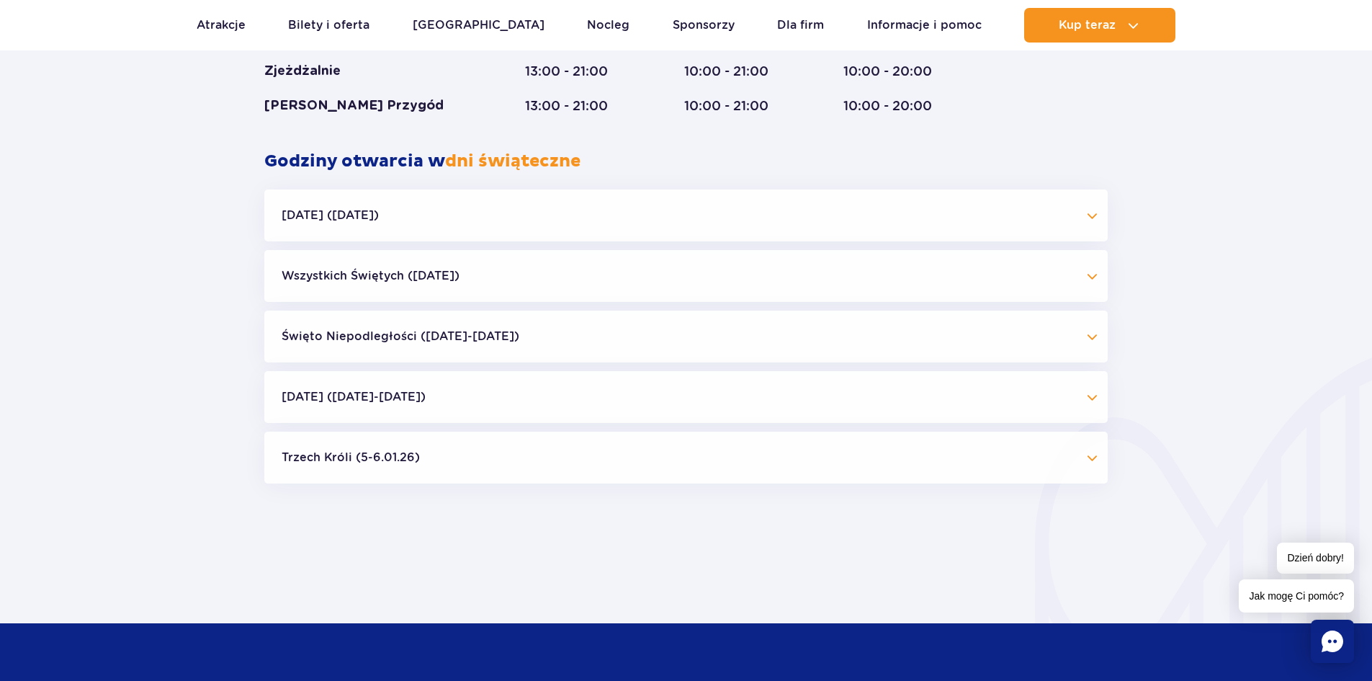
scroll to position [1340, 0]
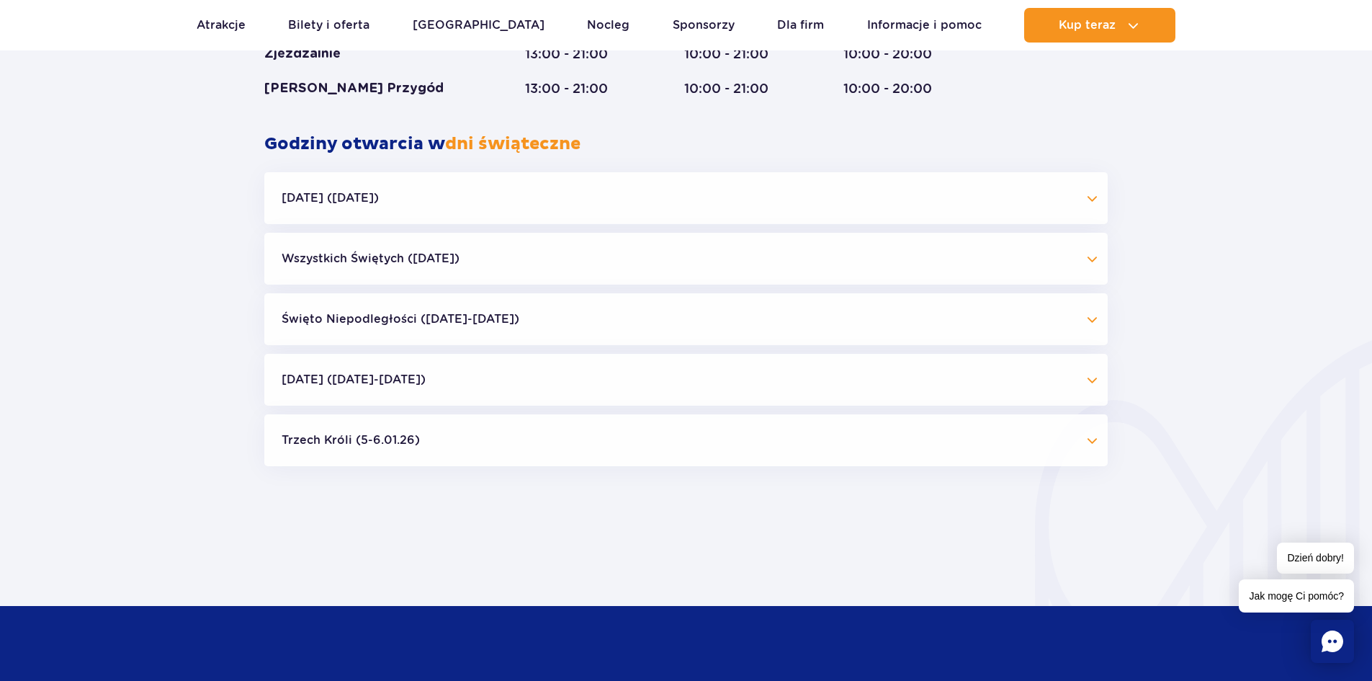
click at [414, 441] on button "Trzech Króli (5-6.01.26)" at bounding box center [685, 440] width 843 height 52
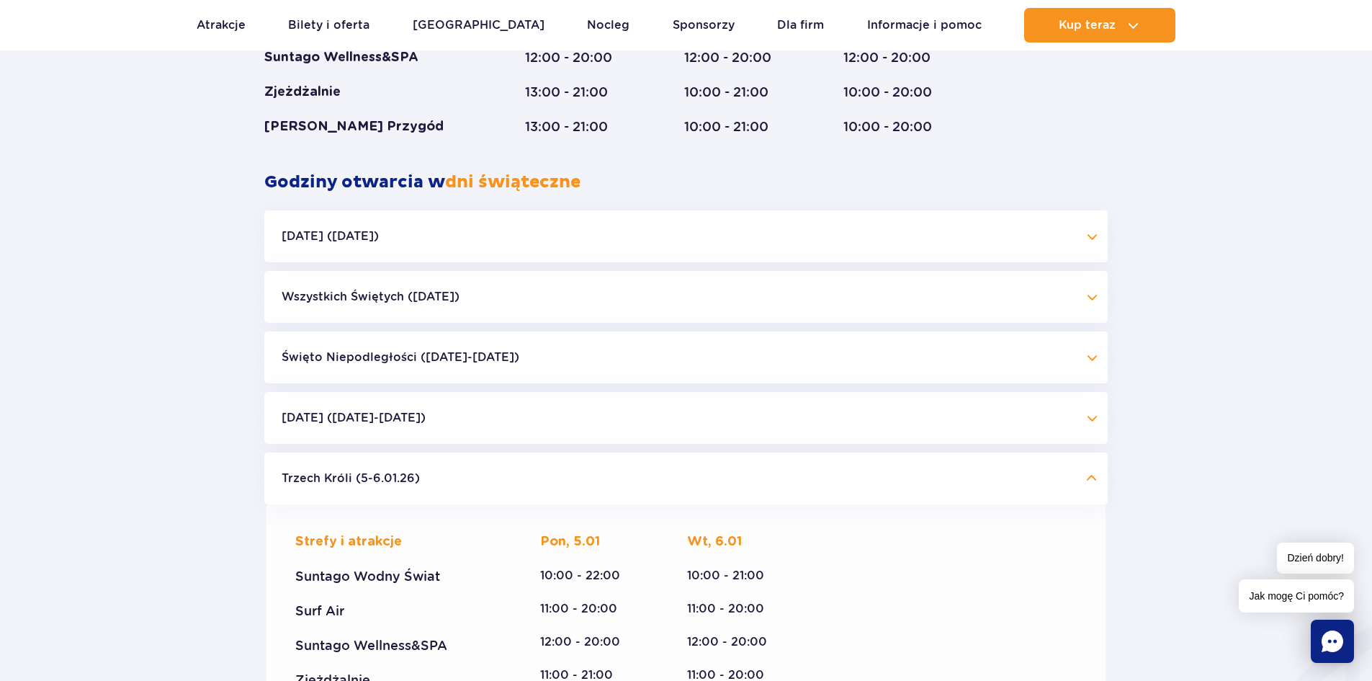
scroll to position [1268, 0]
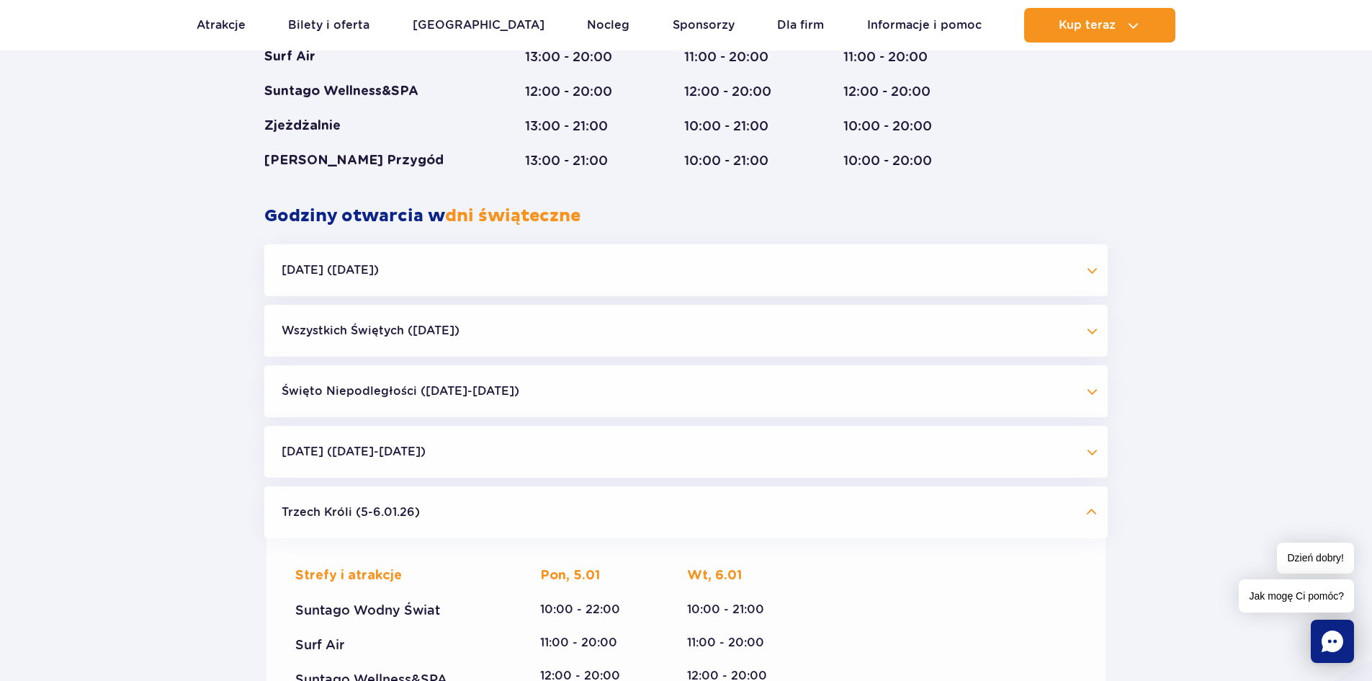
click at [297, 339] on button "Wszystkich Świętych ([DATE])" at bounding box center [685, 331] width 843 height 52
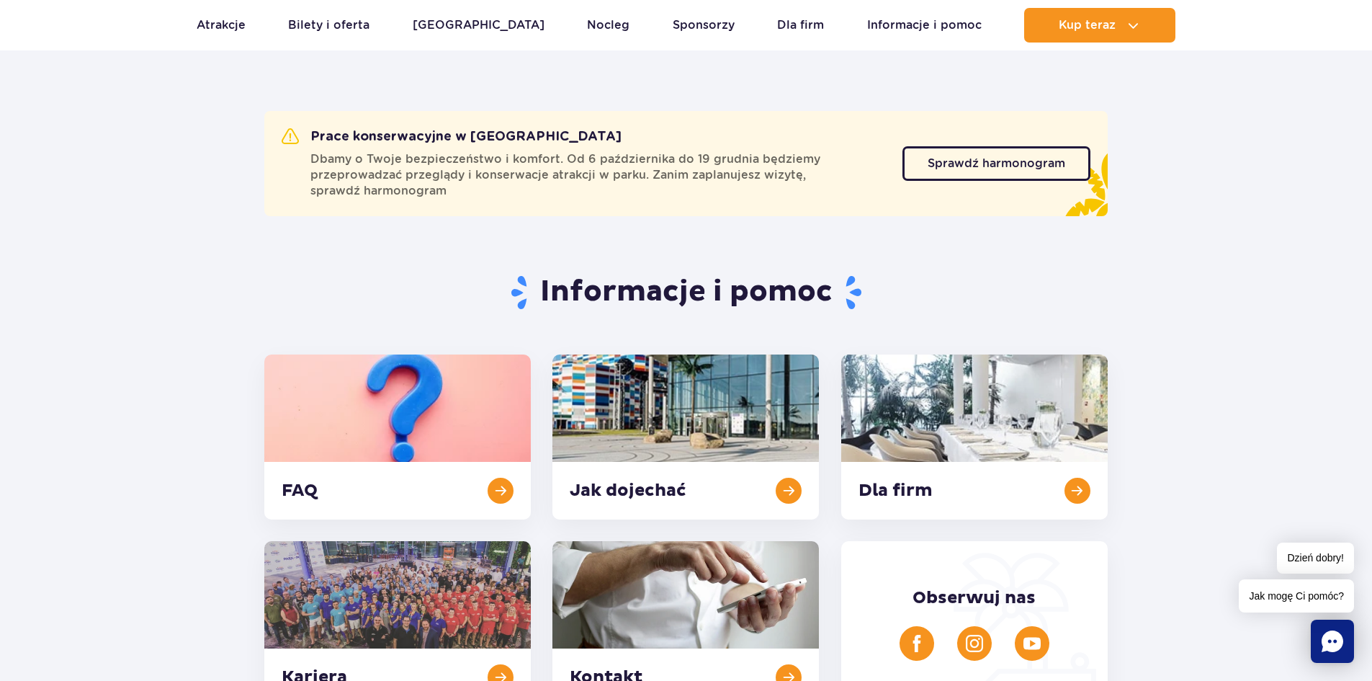
scroll to position [0, 0]
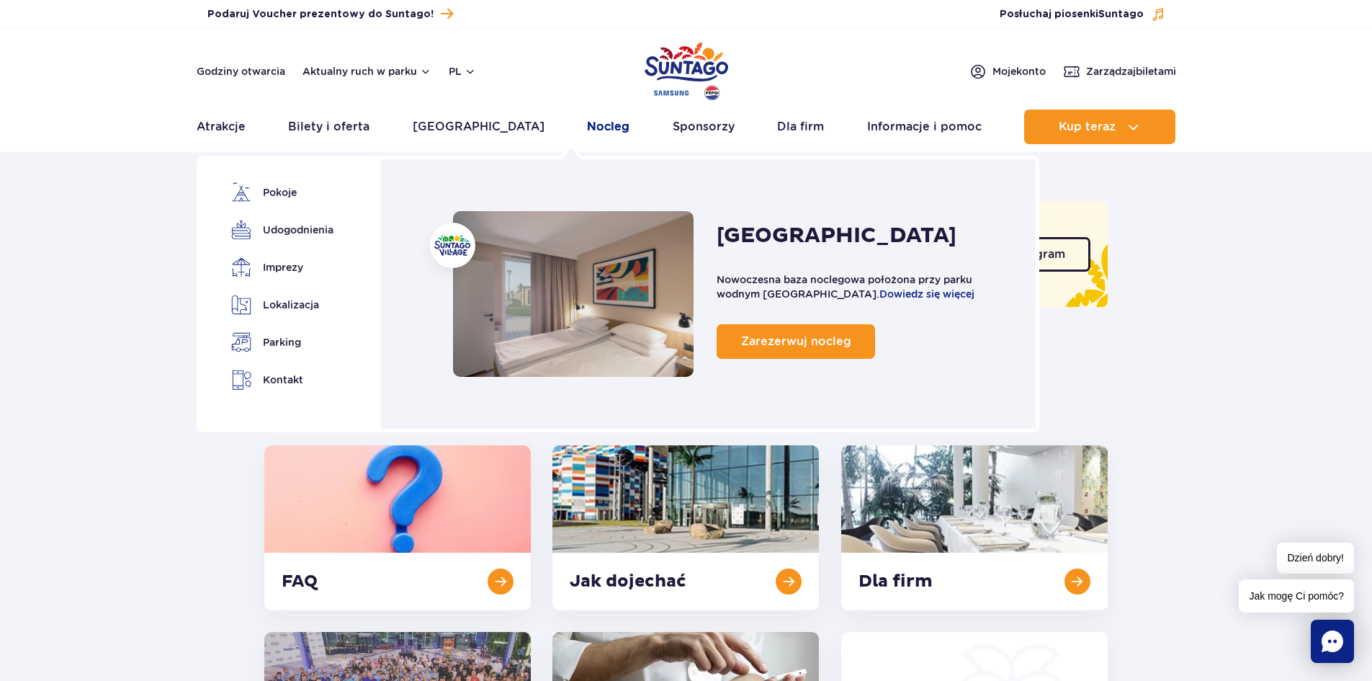
click at [587, 127] on link "Nocleg" at bounding box center [608, 126] width 42 height 35
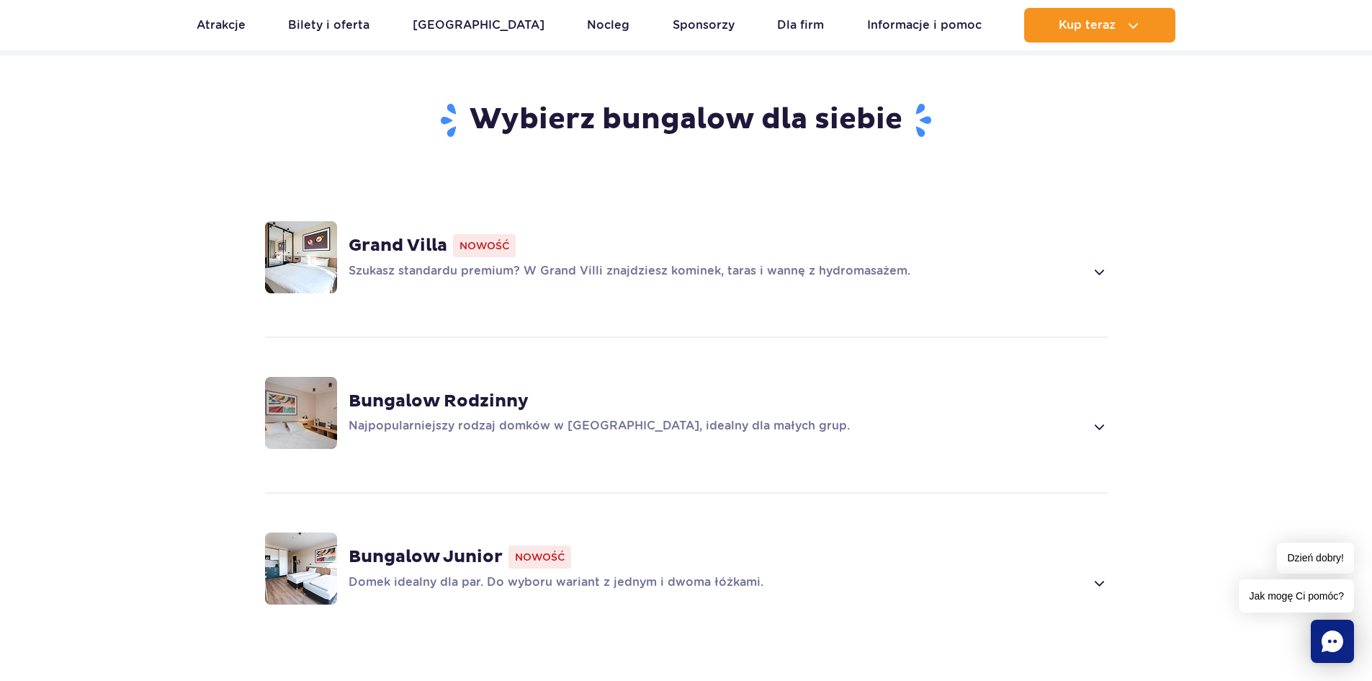
scroll to position [1008, 0]
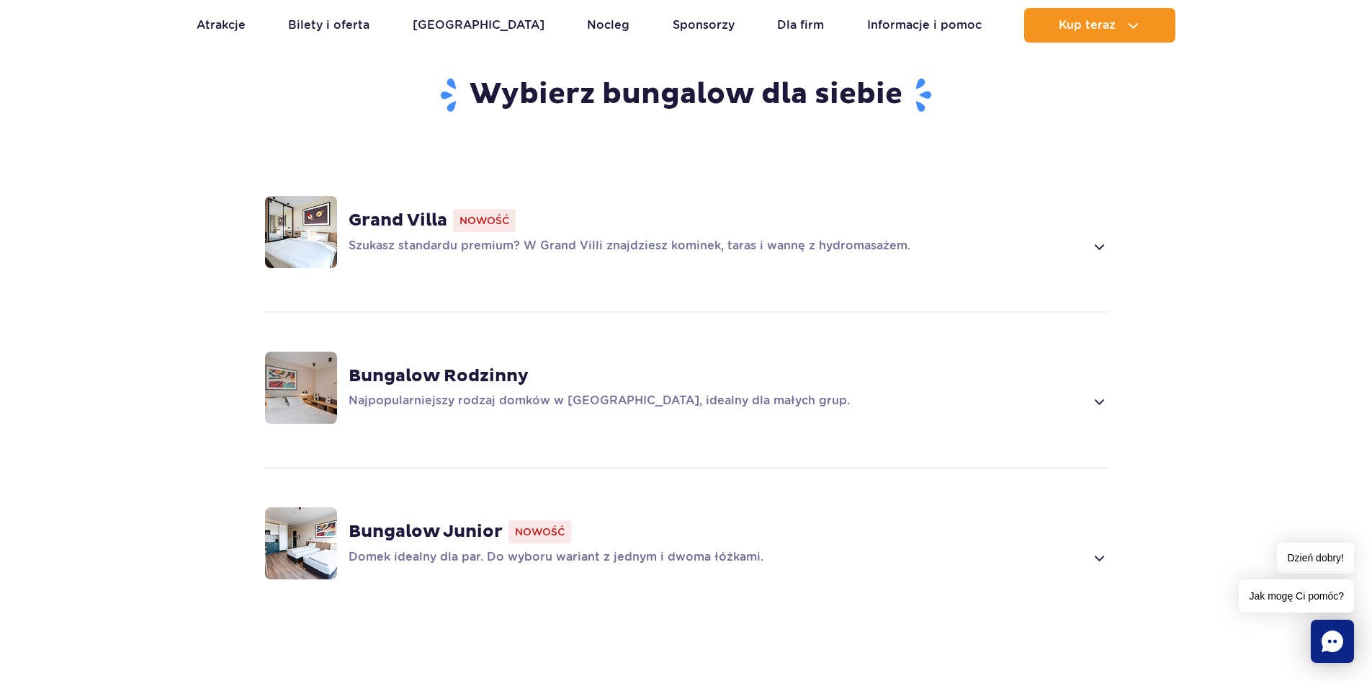
click at [860, 238] on p "Szukasz standardu premium? W Grand Villi znajdziesz kominek, taras i wannę z hy…" at bounding box center [717, 246] width 737 height 17
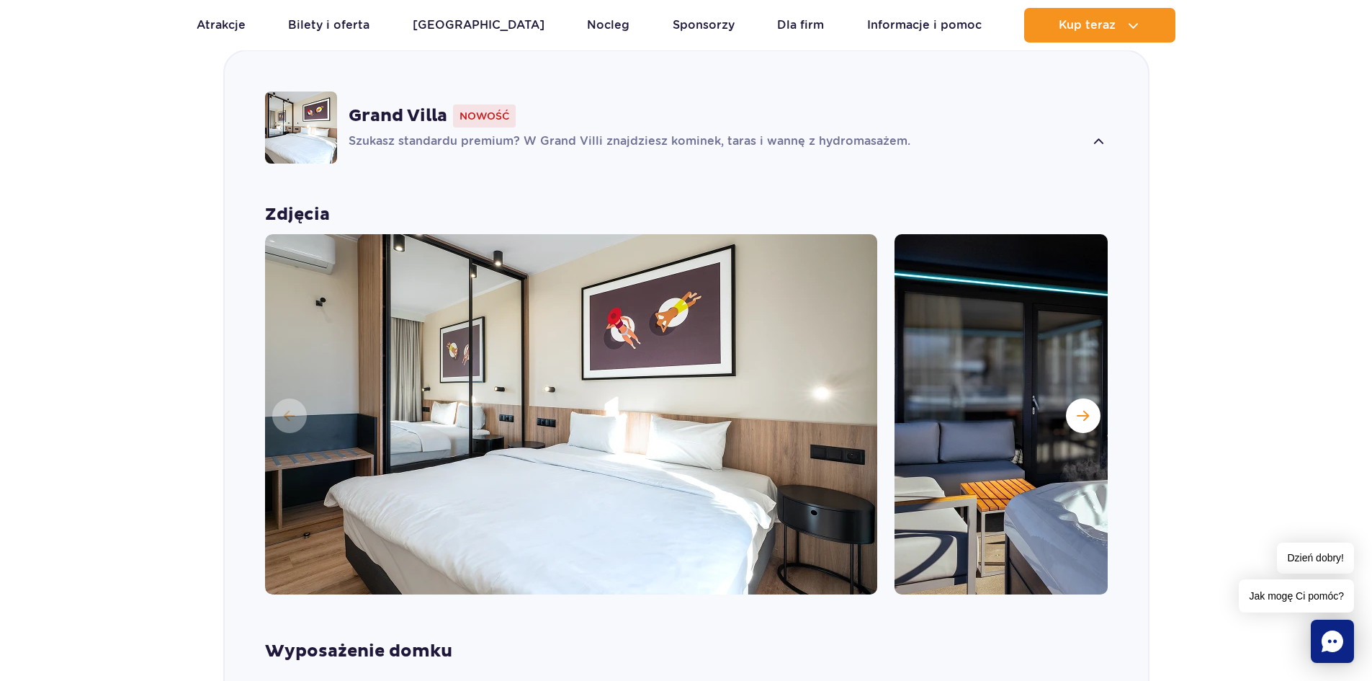
scroll to position [1147, 0]
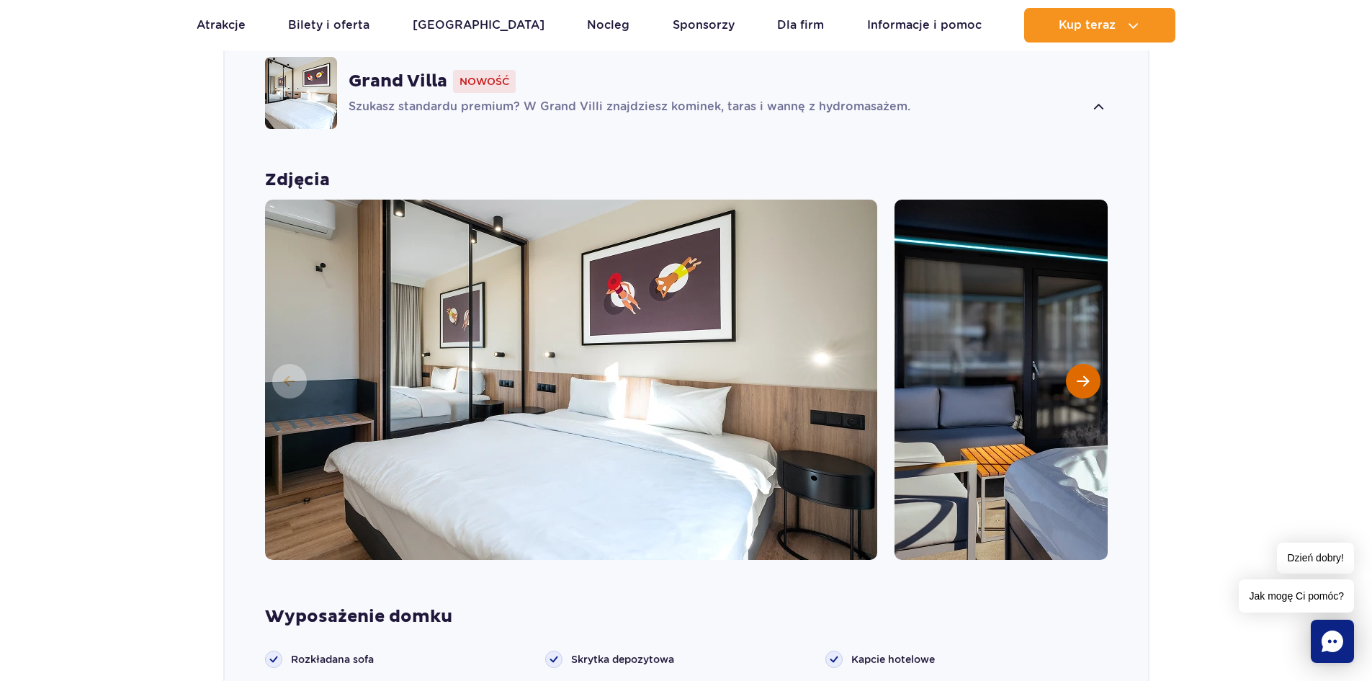
click at [1080, 375] on span "Następny slajd" at bounding box center [1083, 381] width 12 height 13
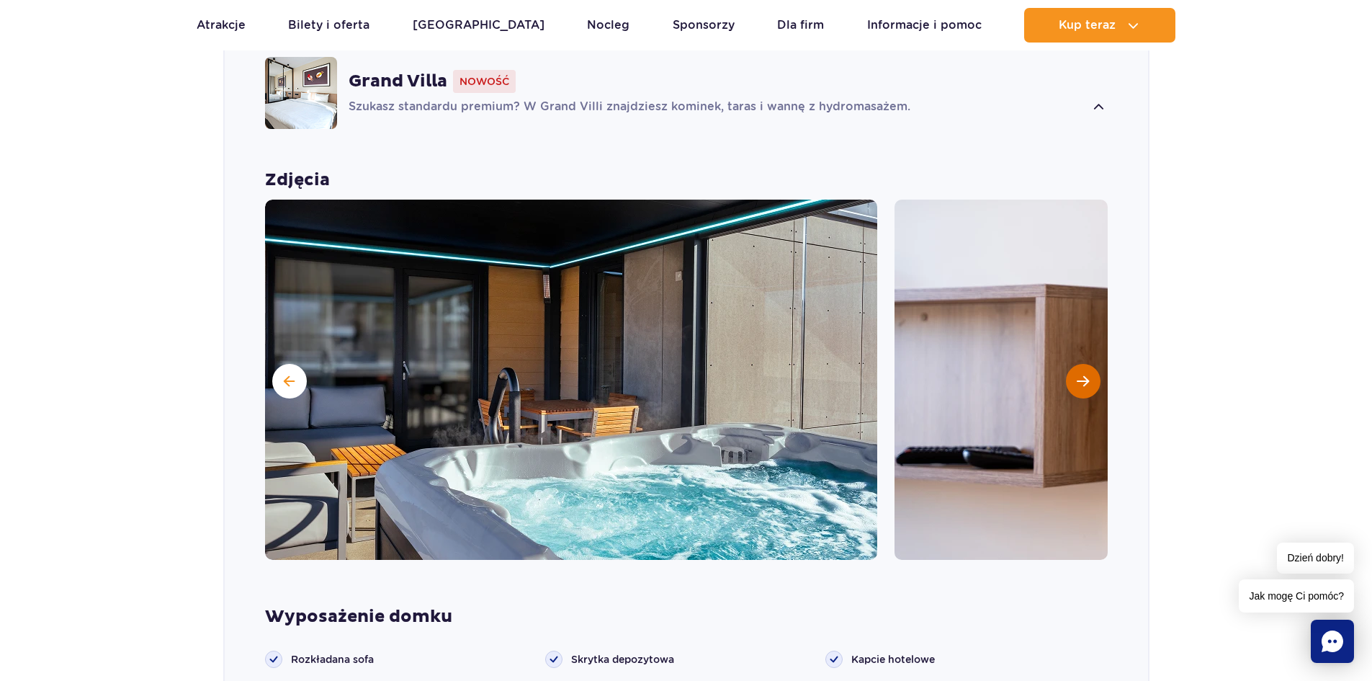
click at [1080, 375] on span "Następny slajd" at bounding box center [1083, 381] width 12 height 13
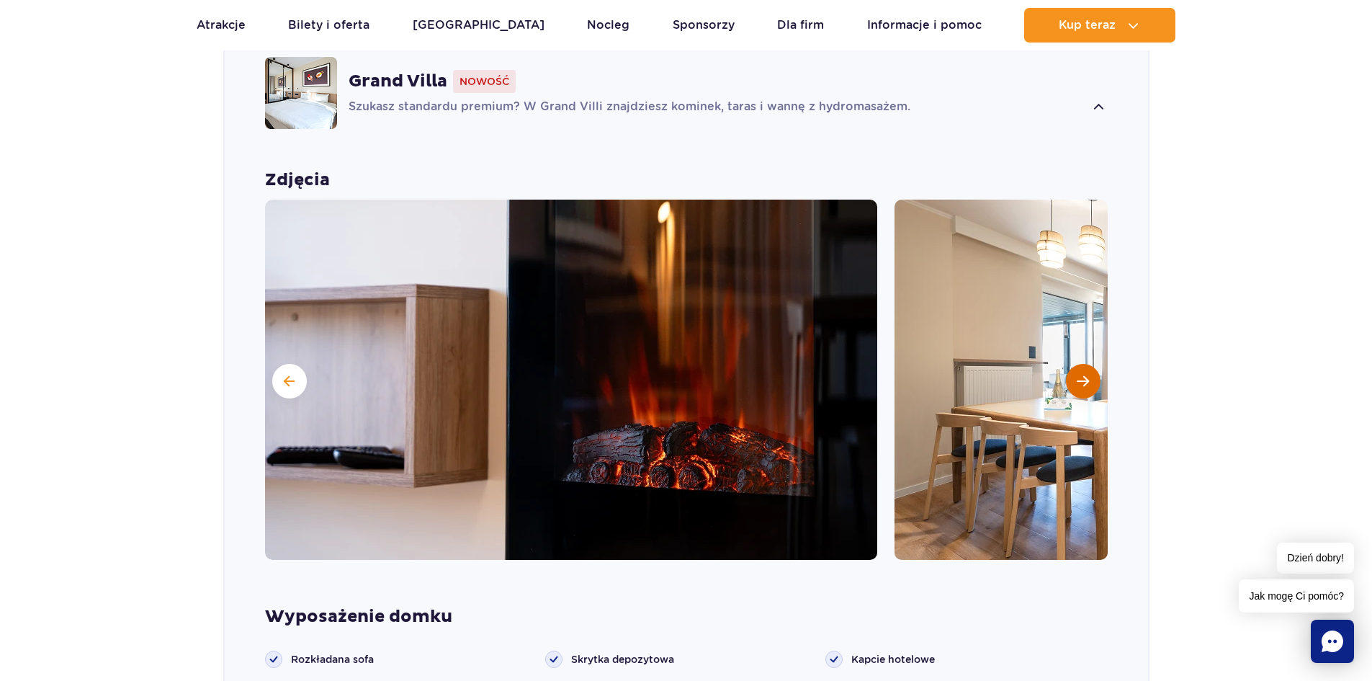
click at [1080, 375] on span "Następny slajd" at bounding box center [1083, 381] width 12 height 13
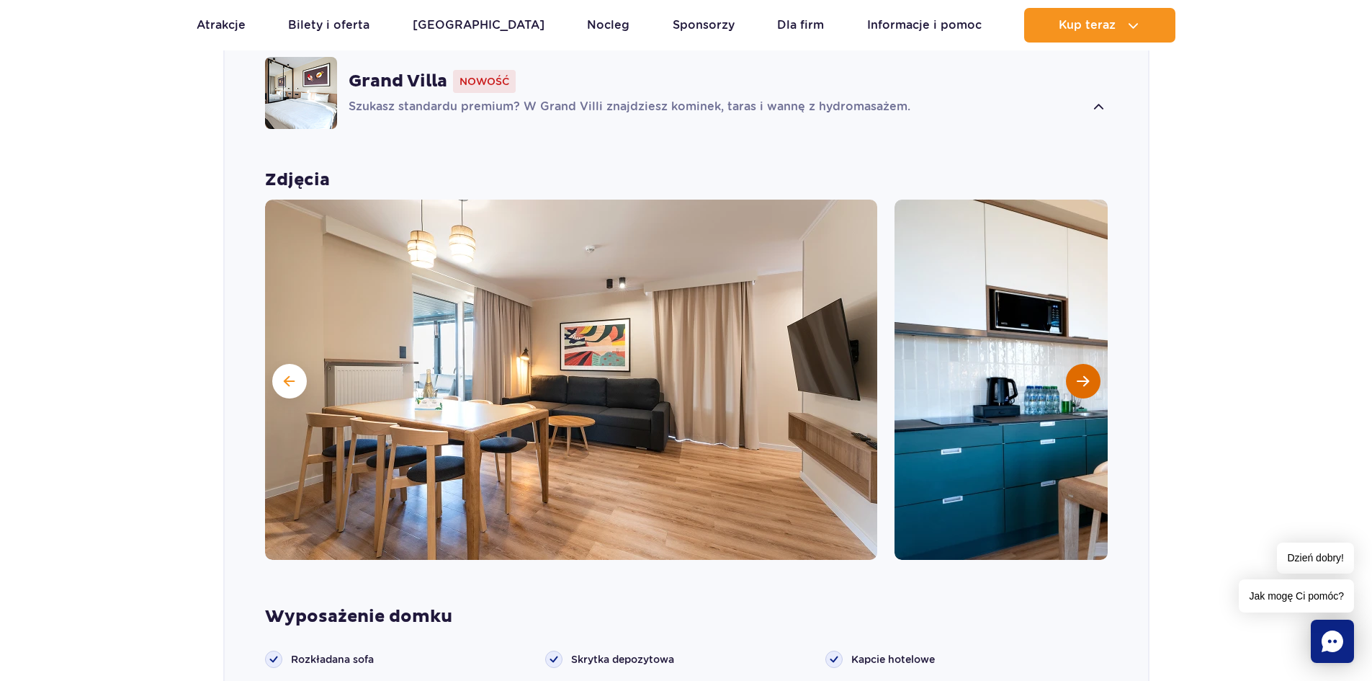
click at [1079, 375] on span "Następny slajd" at bounding box center [1083, 381] width 12 height 13
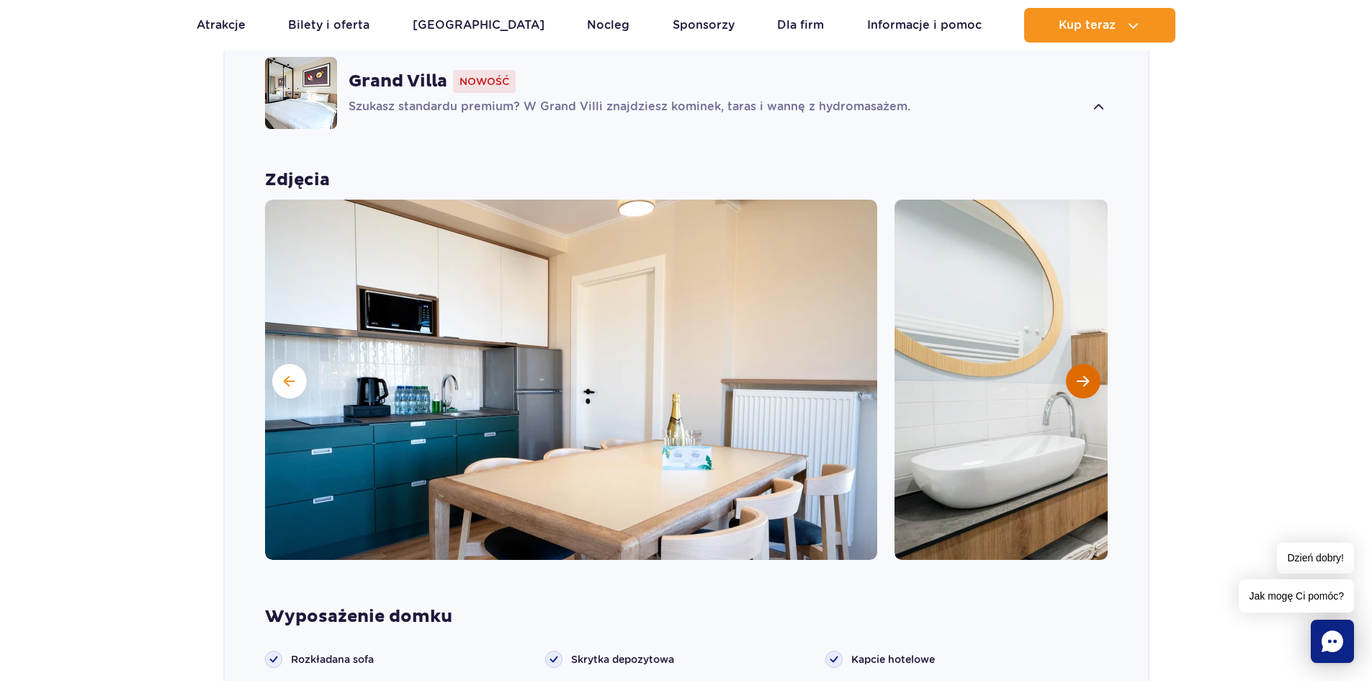
click at [1079, 375] on span "Następny slajd" at bounding box center [1083, 381] width 12 height 13
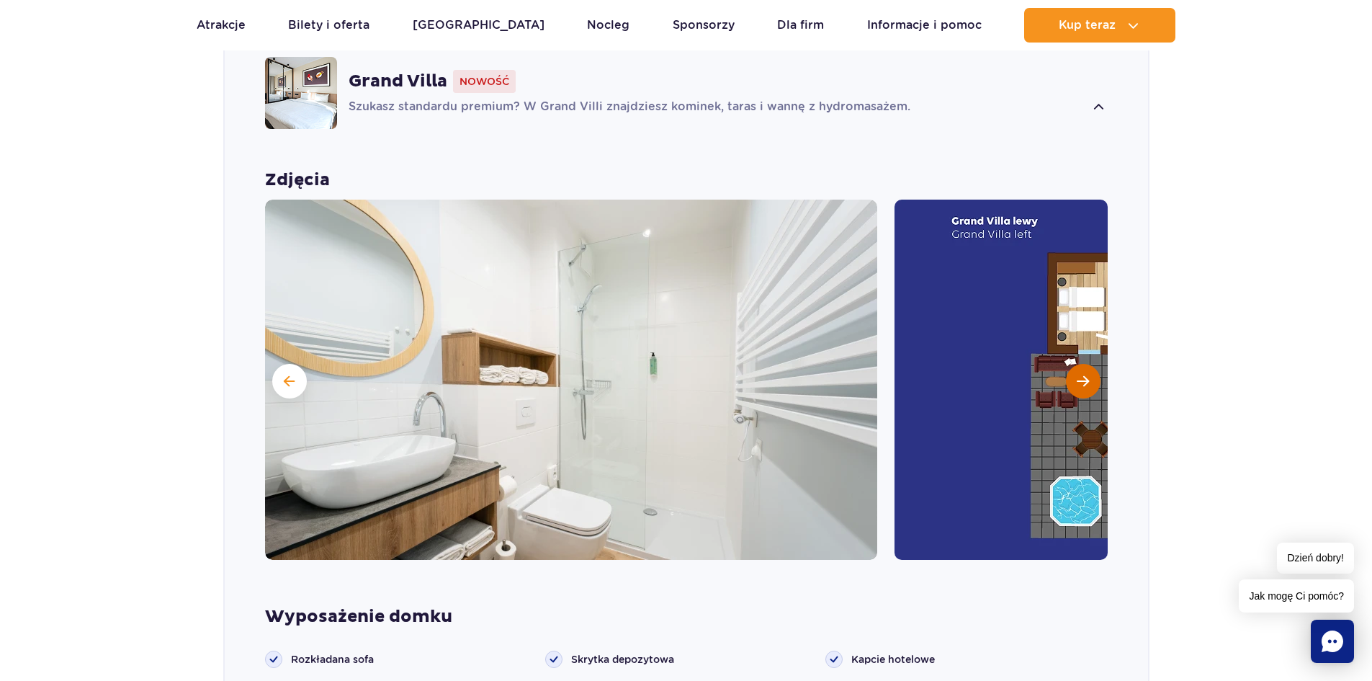
click at [1079, 375] on span "Następny slajd" at bounding box center [1083, 381] width 12 height 13
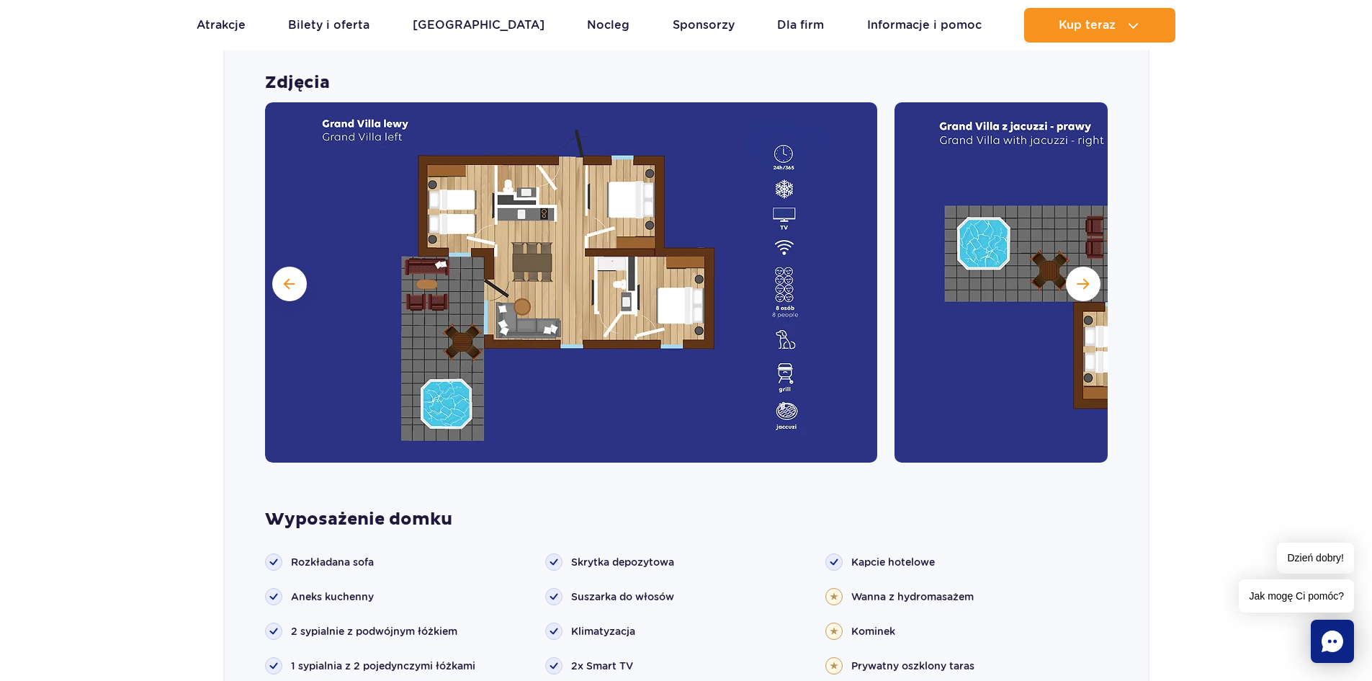
scroll to position [1219, 0]
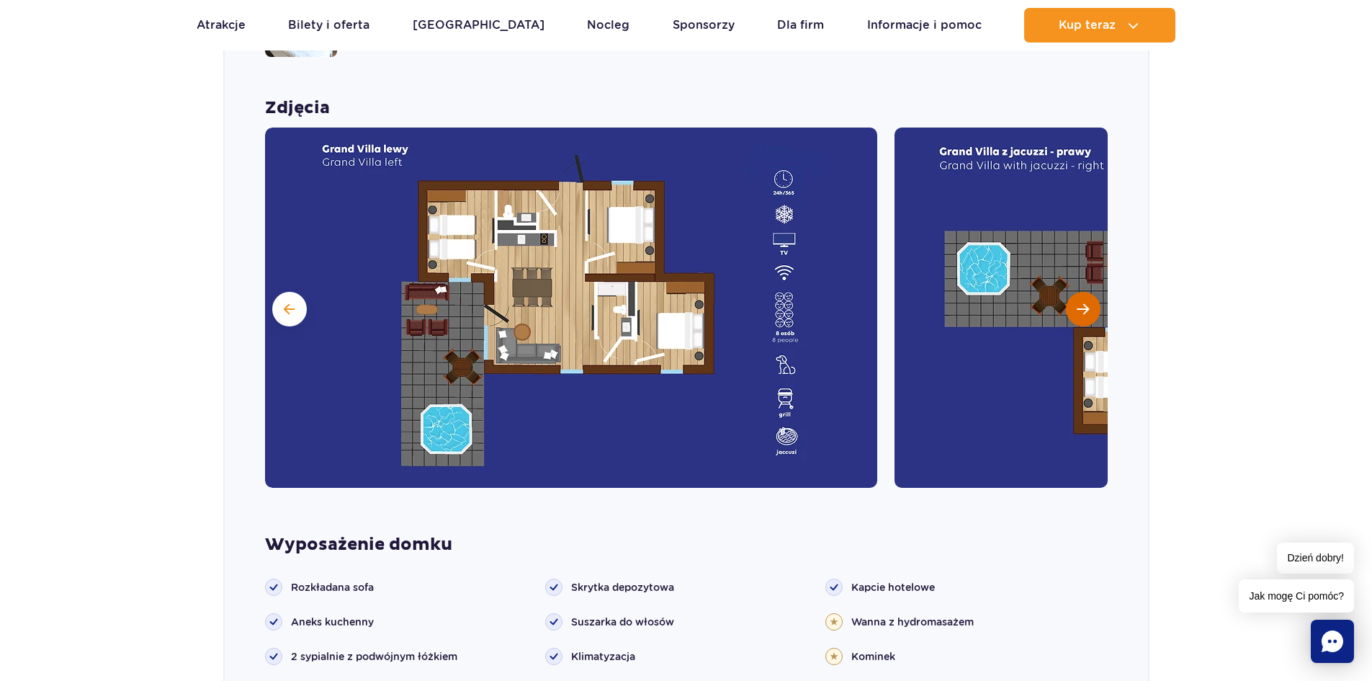
click at [1079, 303] on span "Następny slajd" at bounding box center [1083, 309] width 12 height 13
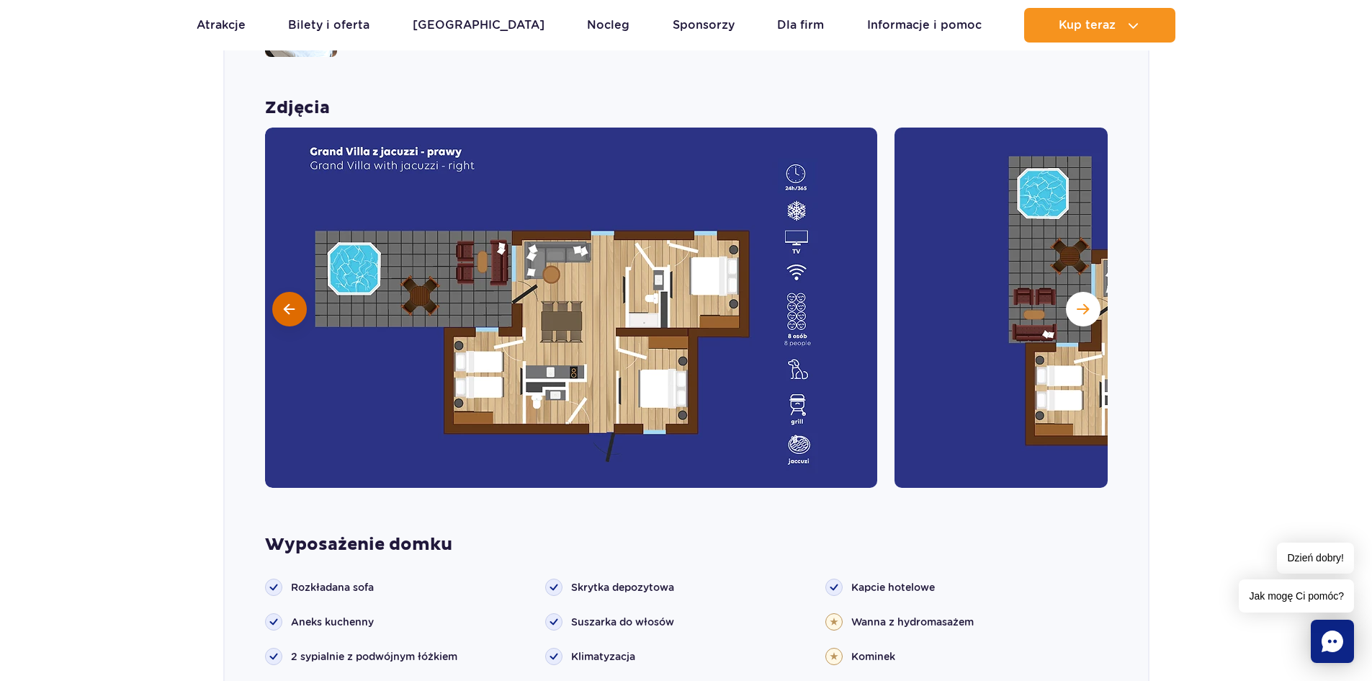
click at [279, 292] on button at bounding box center [289, 309] width 35 height 35
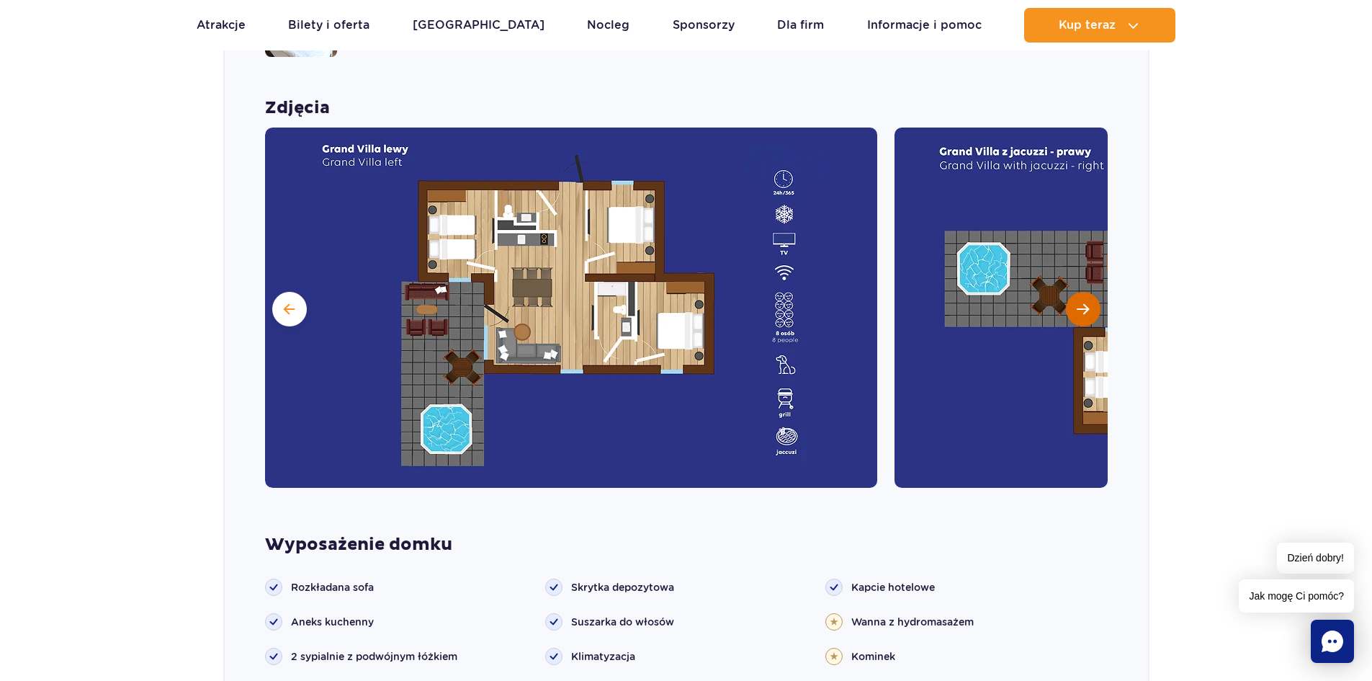
click at [1073, 292] on button "Następny slajd" at bounding box center [1083, 309] width 35 height 35
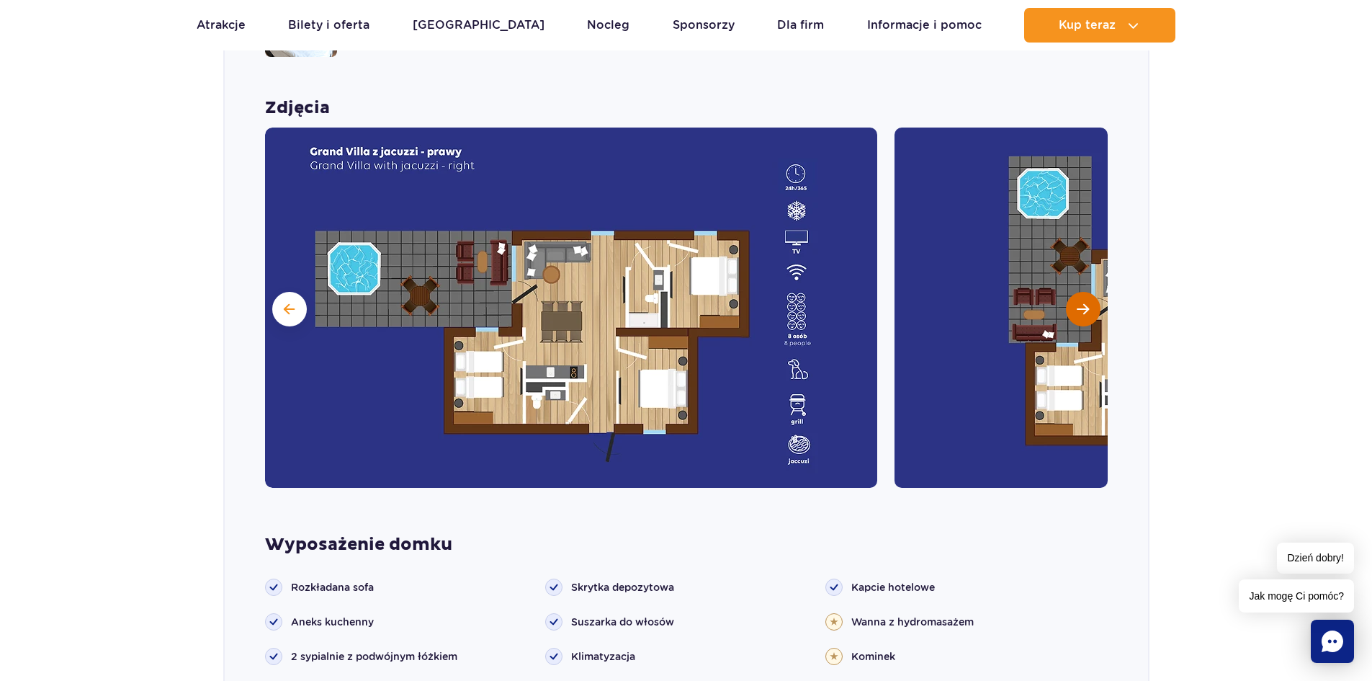
click at [1073, 292] on button "Następny slajd" at bounding box center [1083, 309] width 35 height 35
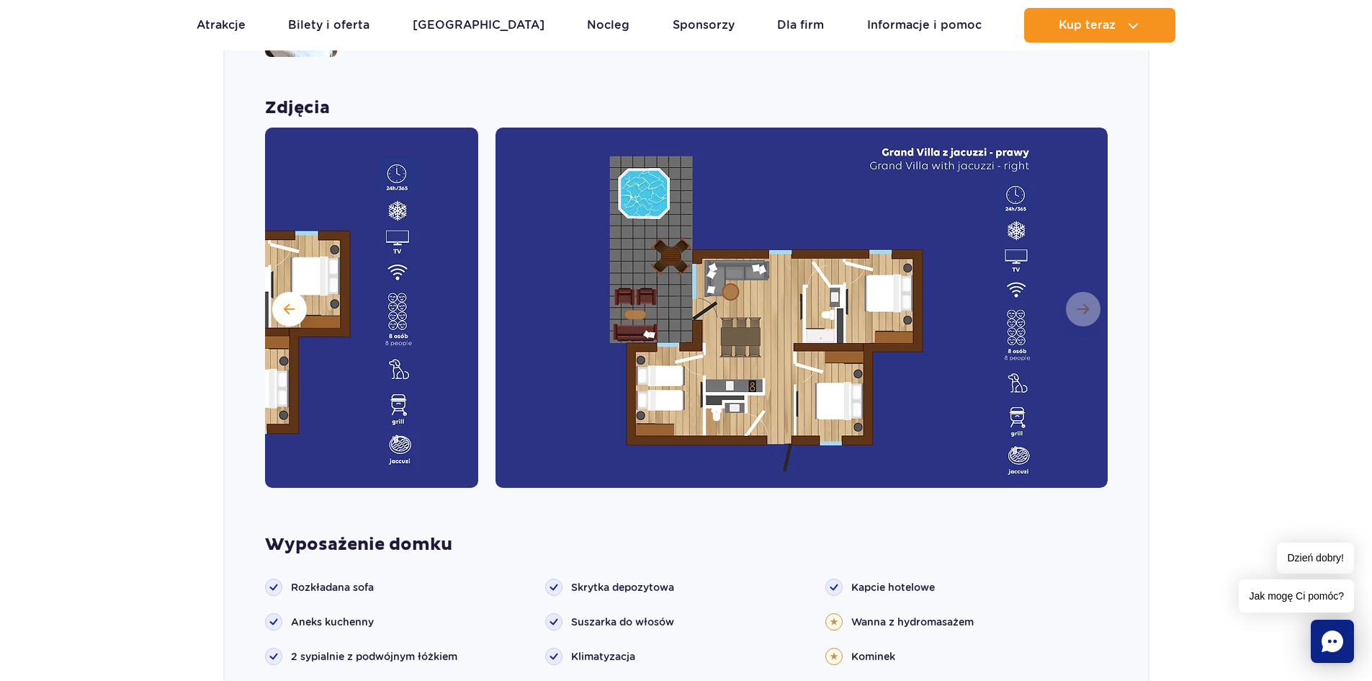
click at [1083, 289] on img at bounding box center [802, 307] width 612 height 360
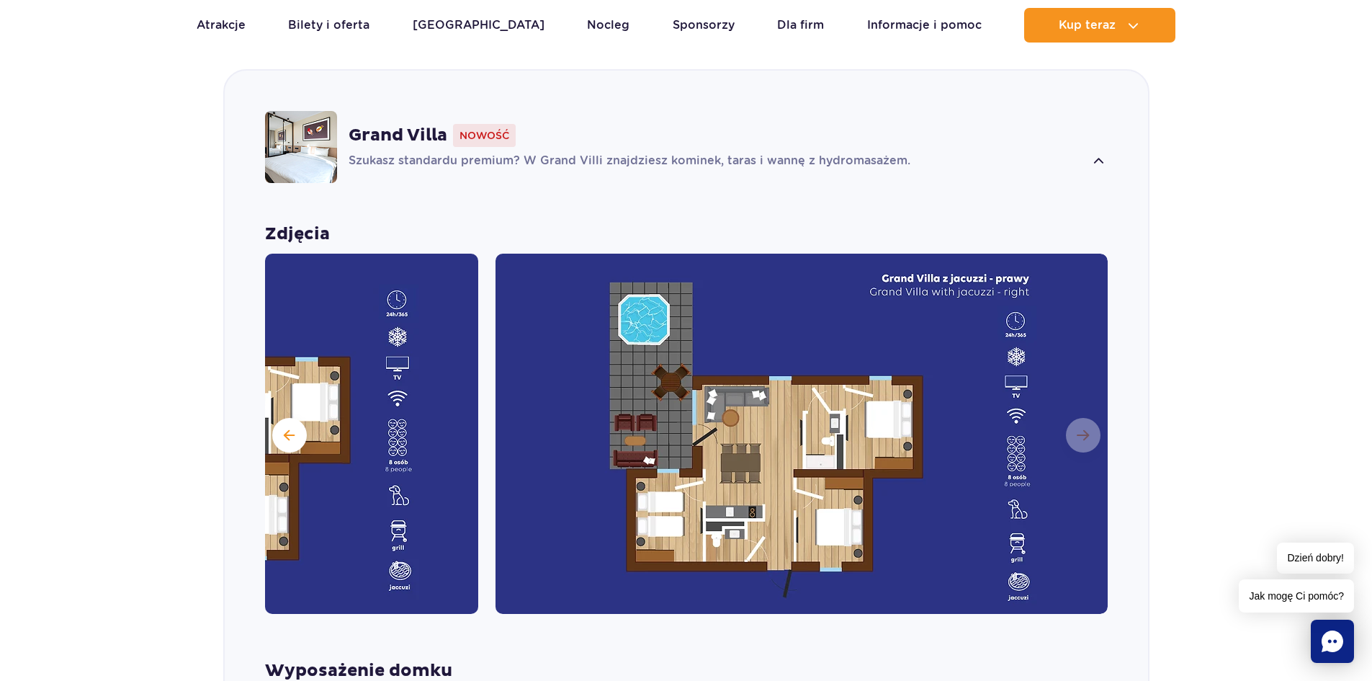
scroll to position [1075, 0]
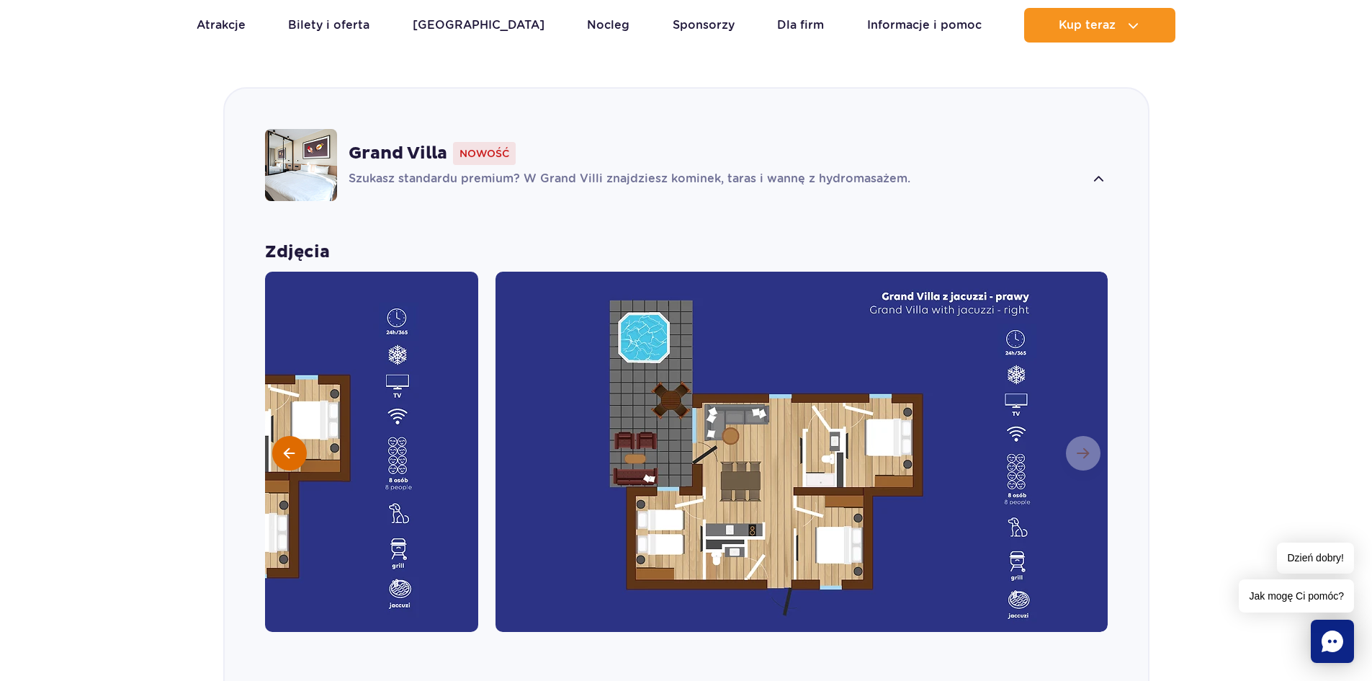
click at [281, 436] on button at bounding box center [289, 453] width 35 height 35
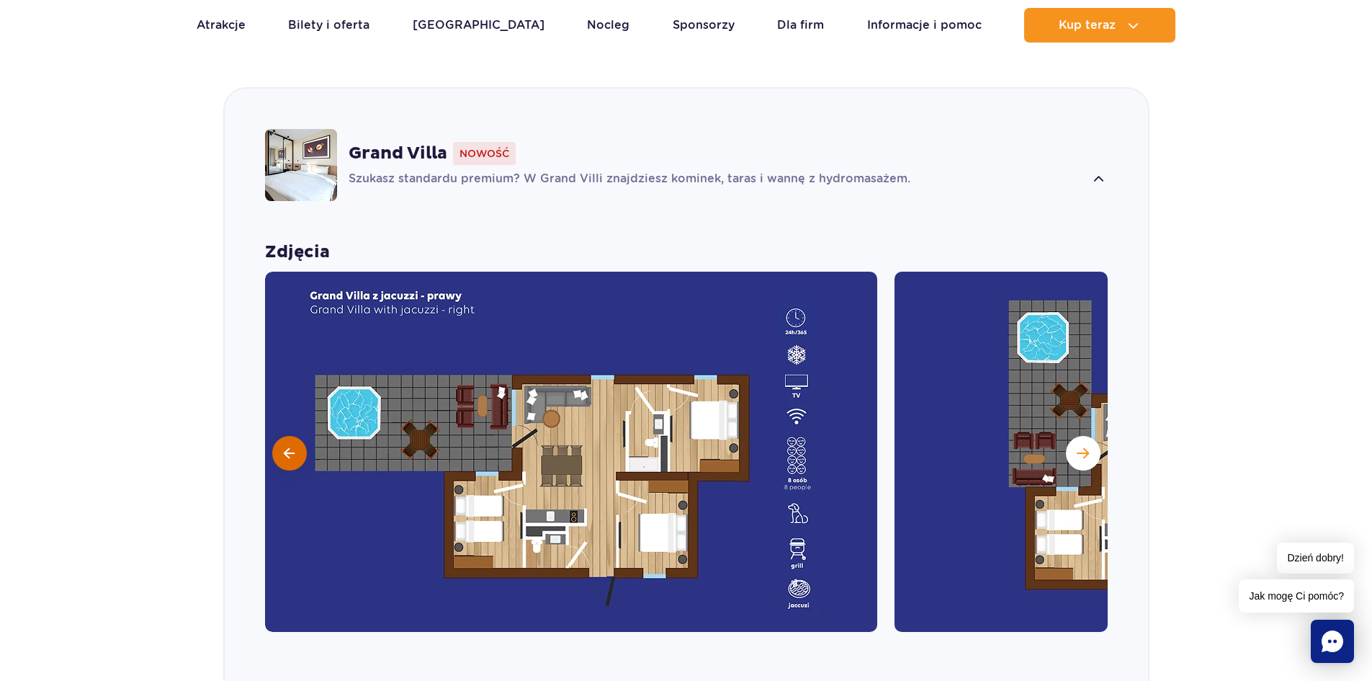
click at [281, 436] on button at bounding box center [289, 453] width 35 height 35
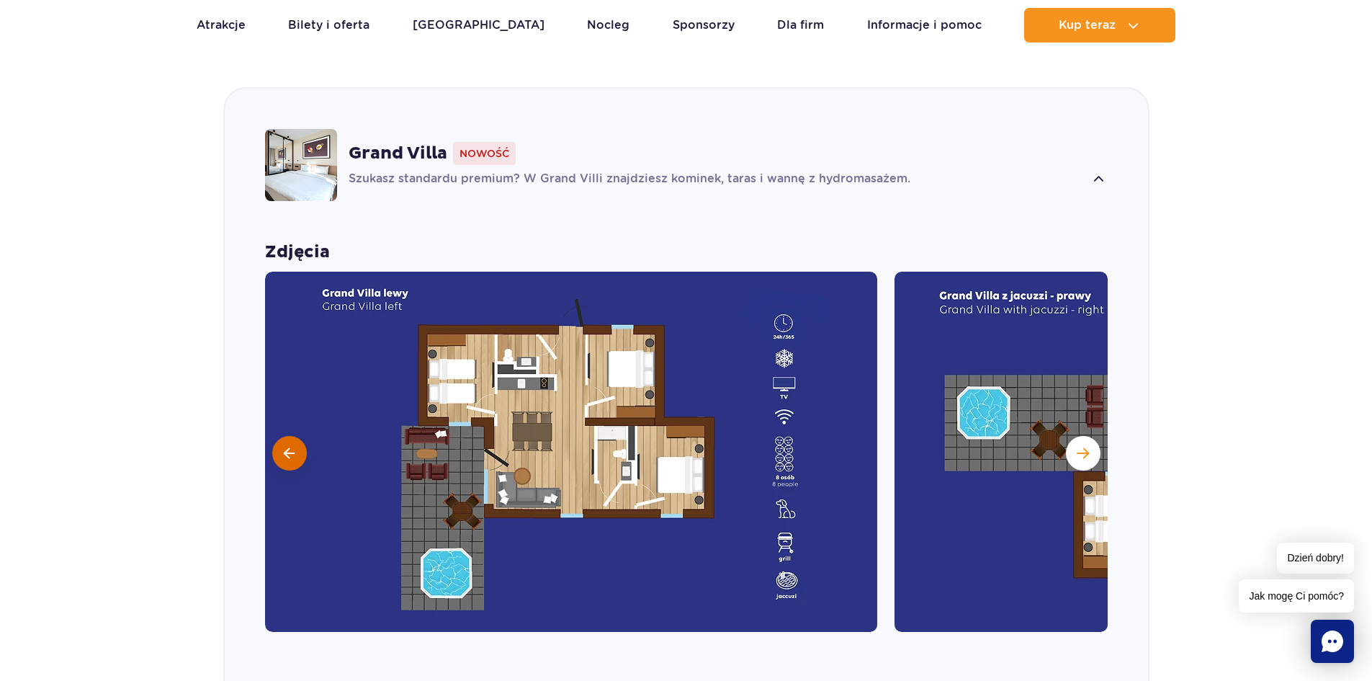
click at [280, 436] on button at bounding box center [289, 453] width 35 height 35
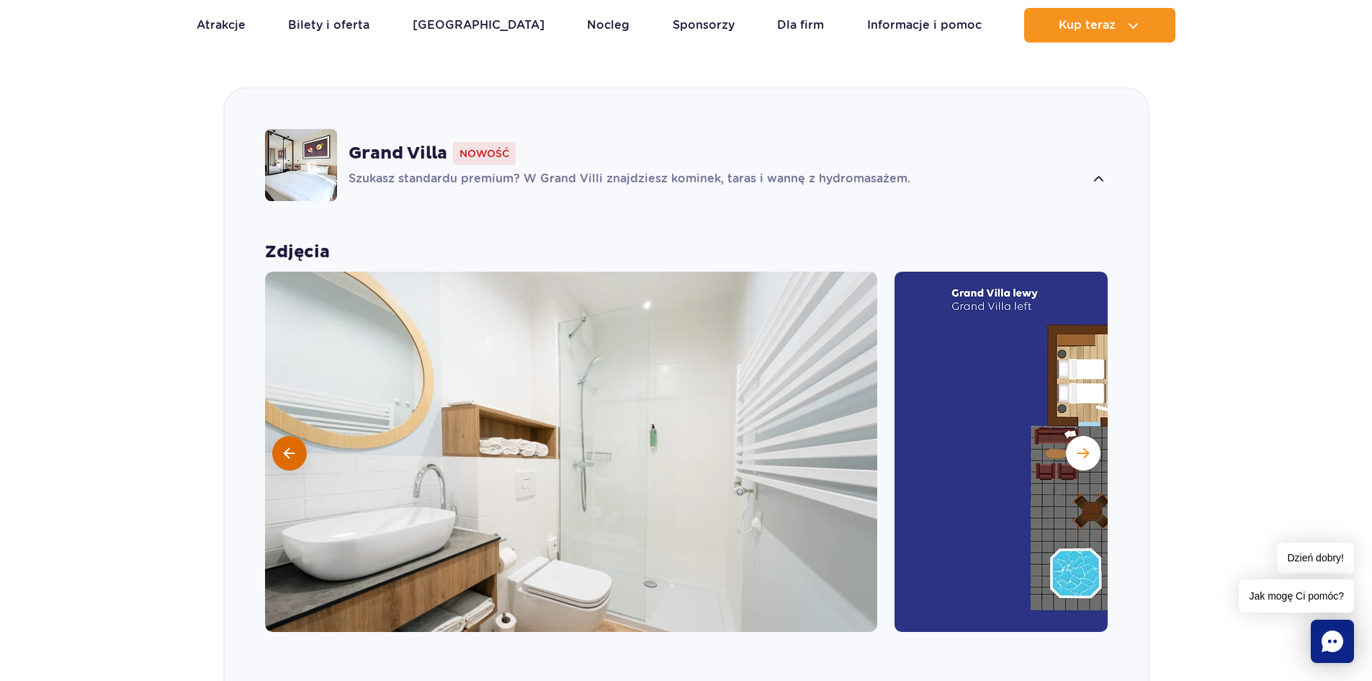
click at [280, 436] on button at bounding box center [289, 453] width 35 height 35
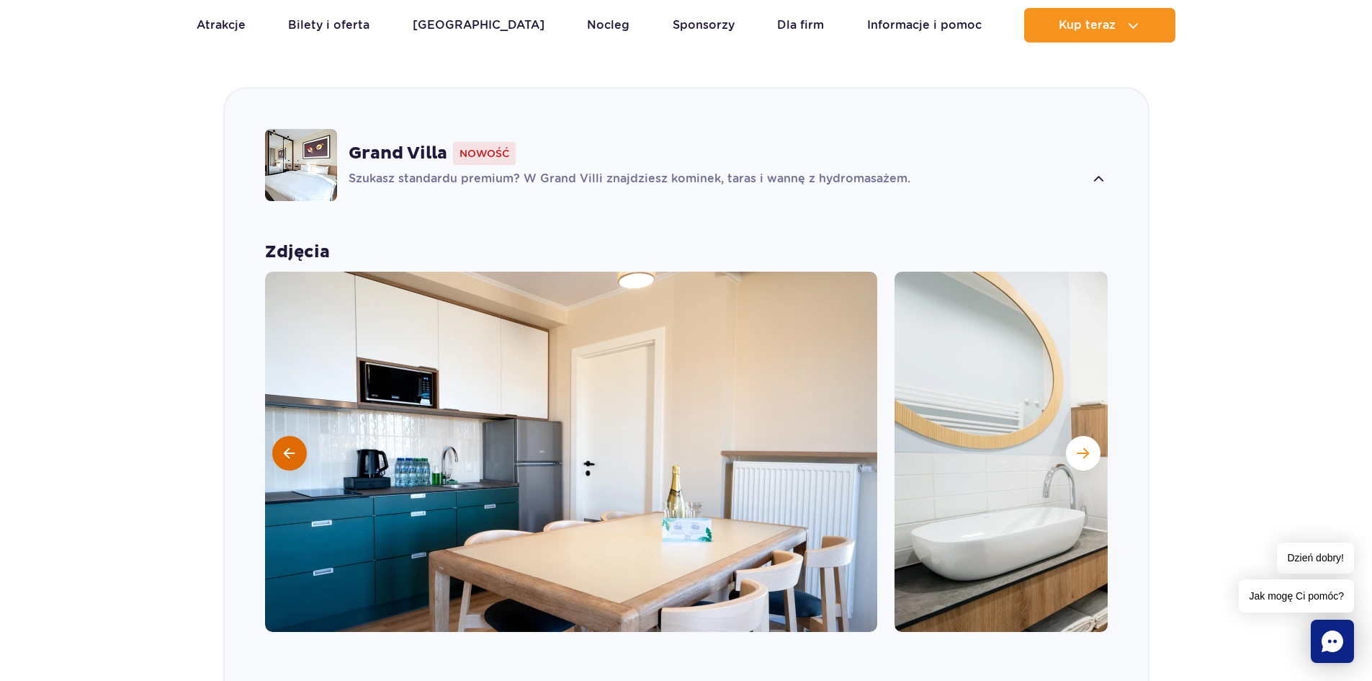
click at [279, 436] on button at bounding box center [289, 453] width 35 height 35
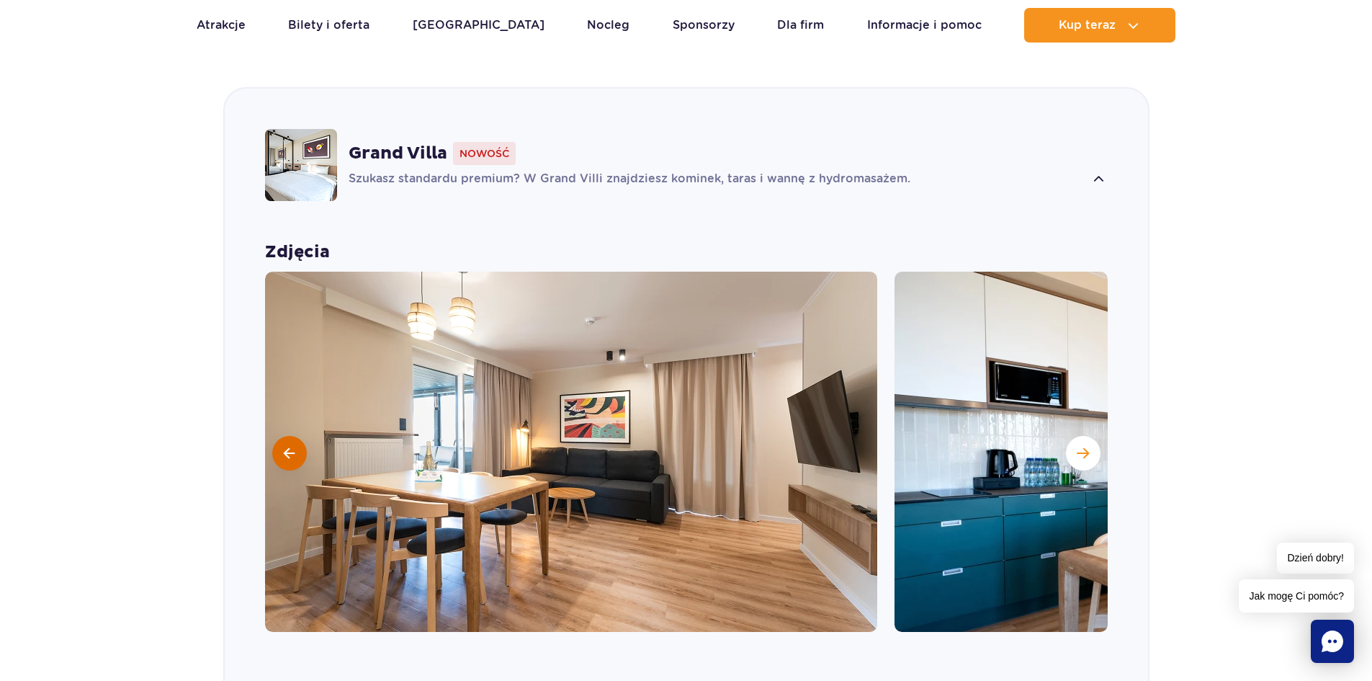
click at [278, 436] on button at bounding box center [289, 453] width 35 height 35
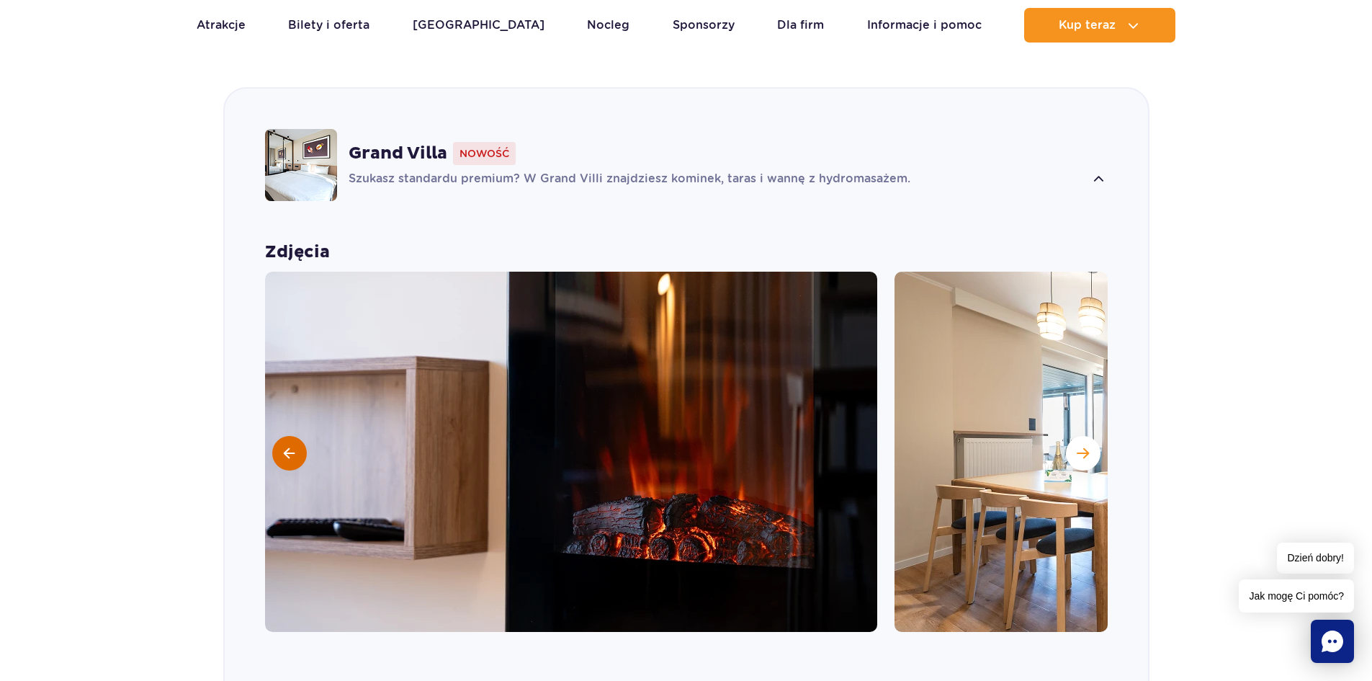
click at [275, 436] on button at bounding box center [289, 453] width 35 height 35
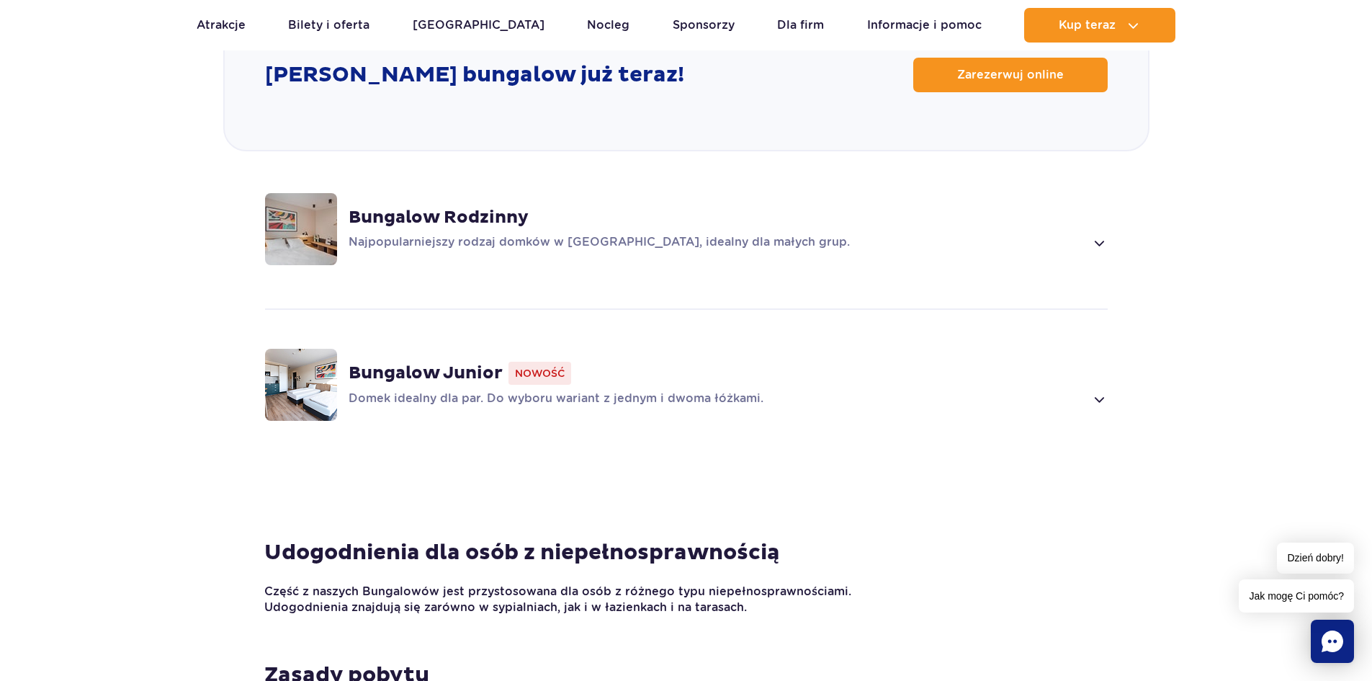
scroll to position [2012, 0]
click at [453, 207] on strong "Bungalow Rodzinny" at bounding box center [439, 218] width 180 height 22
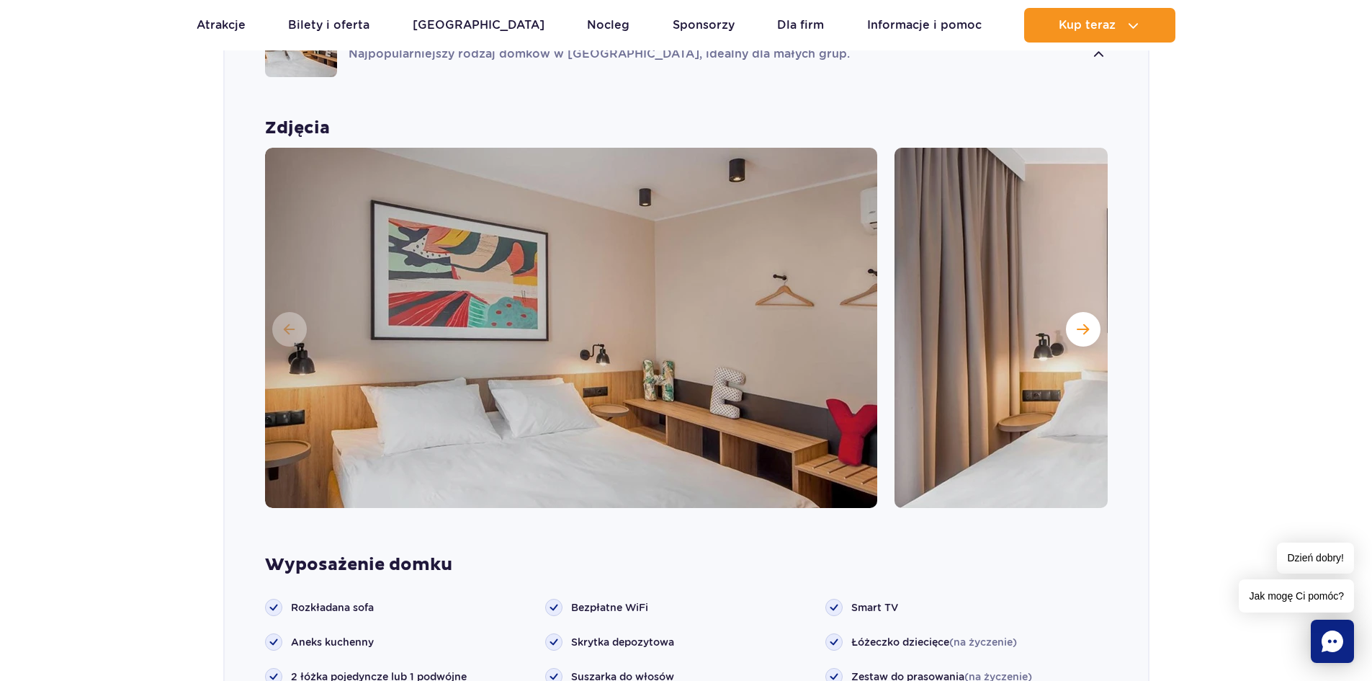
scroll to position [1447, 0]
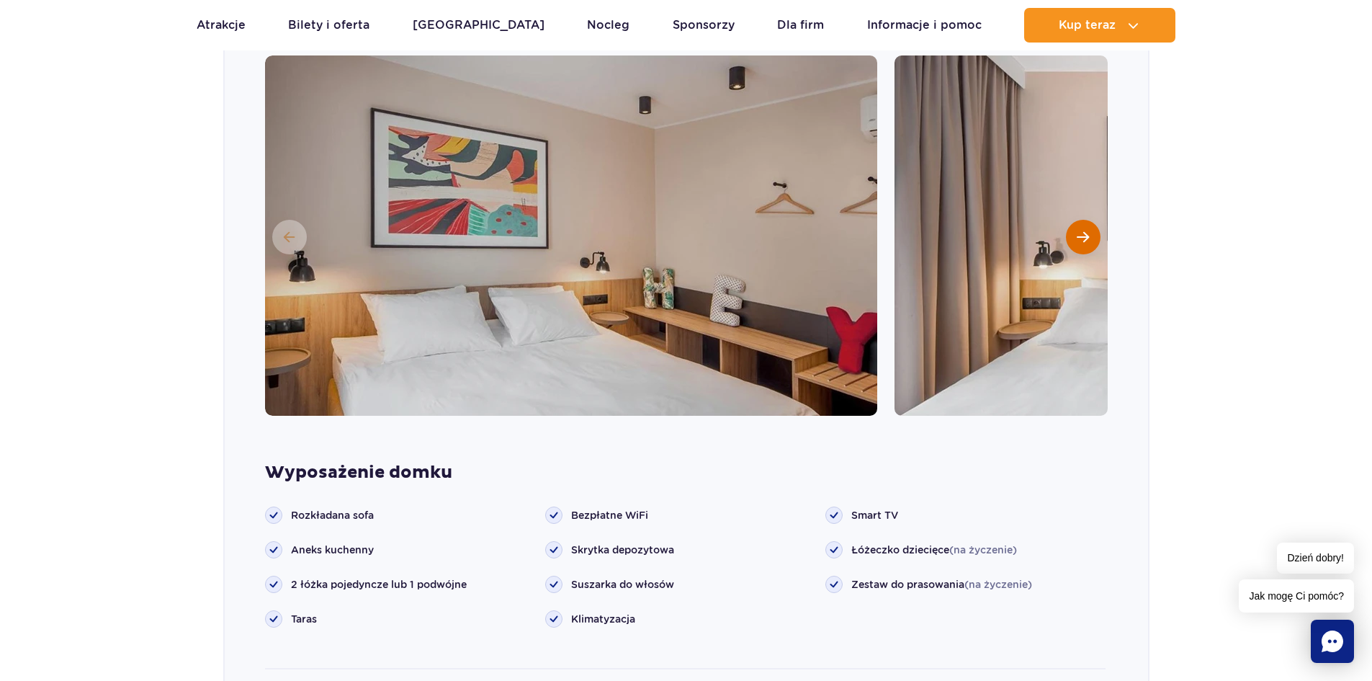
click at [1083, 230] on span "Następny slajd" at bounding box center [1083, 236] width 12 height 13
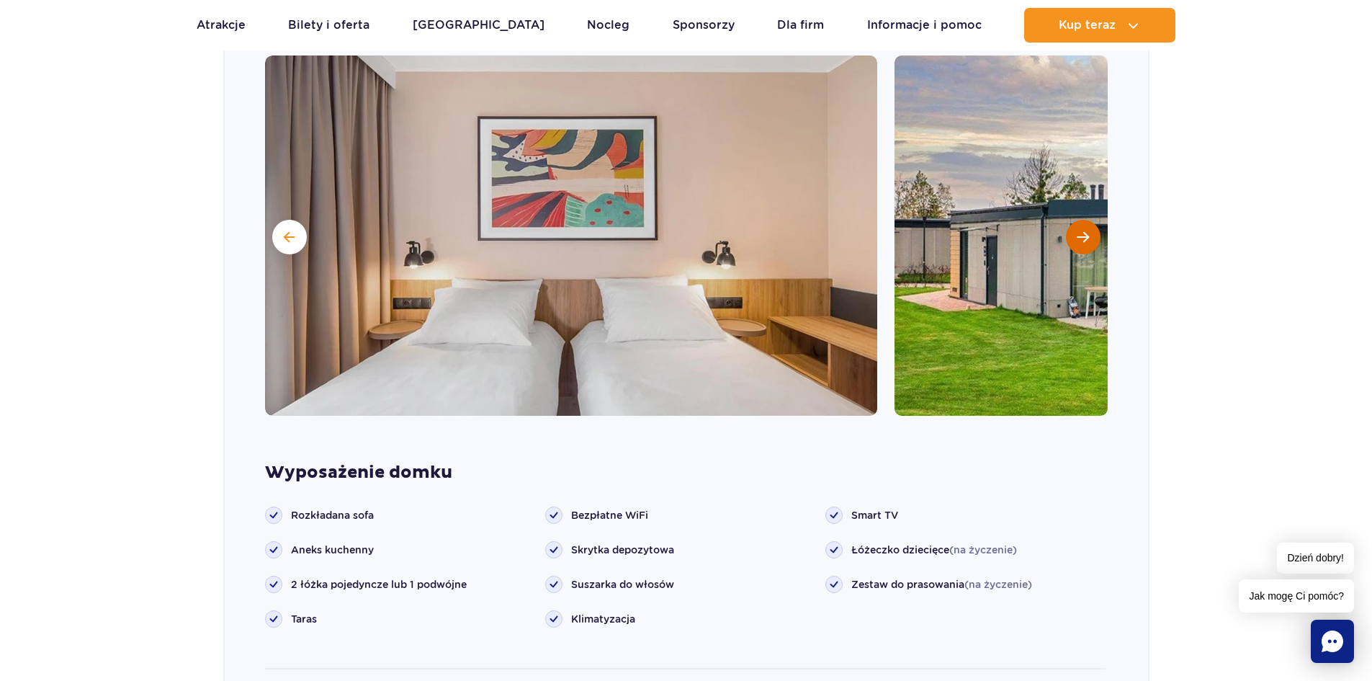
click at [1082, 230] on span "Następny slajd" at bounding box center [1083, 236] width 12 height 13
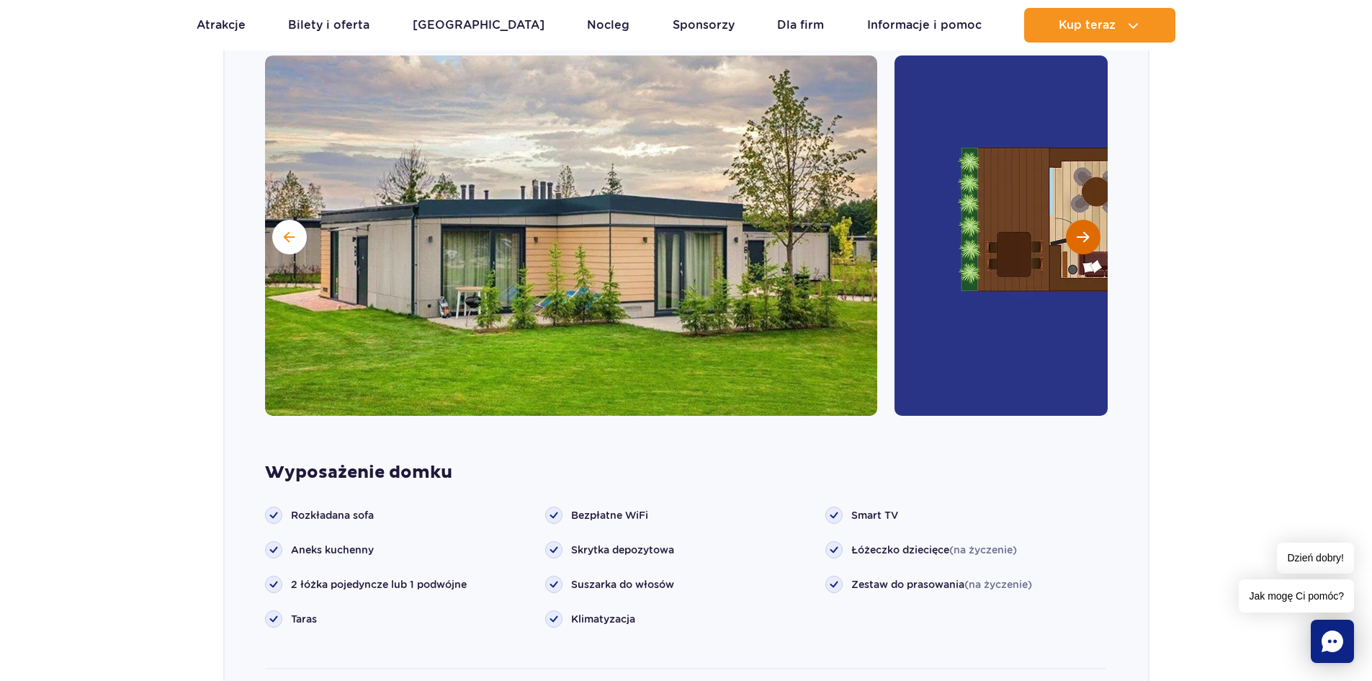
click at [1082, 230] on span "Następny slajd" at bounding box center [1083, 236] width 12 height 13
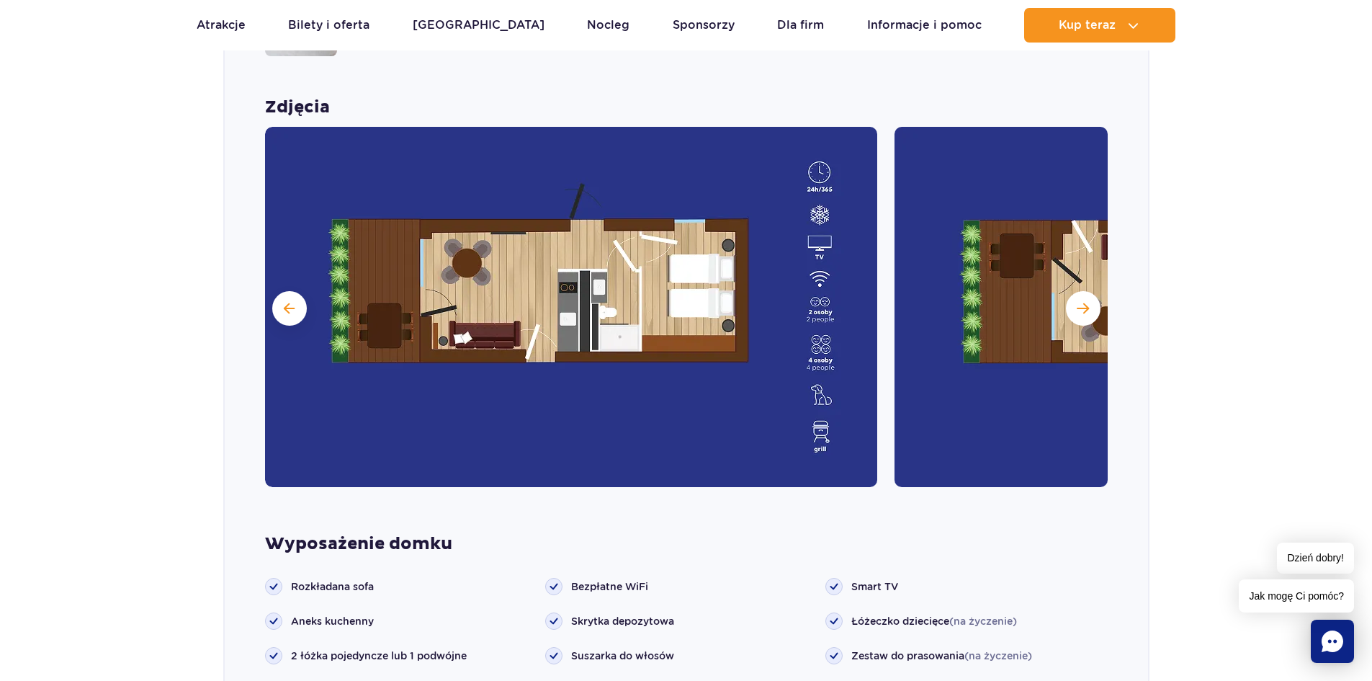
scroll to position [1375, 0]
click at [1070, 292] on button "Następny slajd" at bounding box center [1083, 309] width 35 height 35
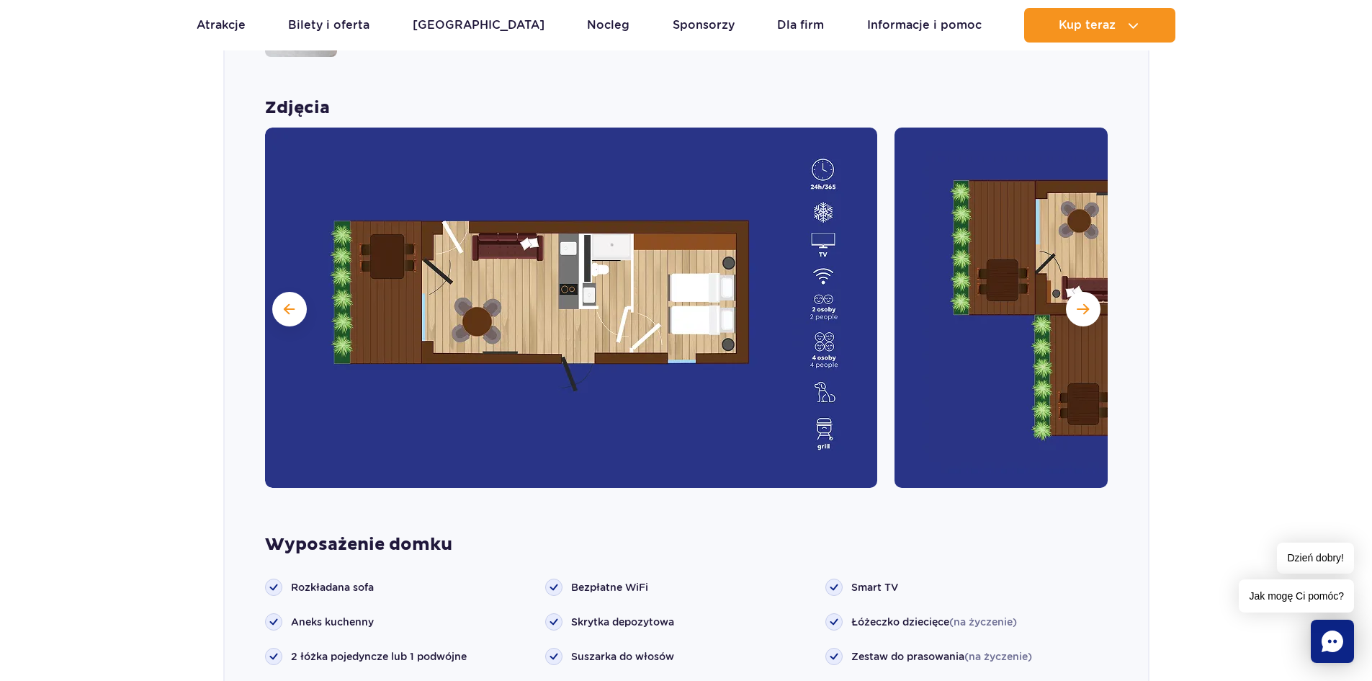
click at [1033, 286] on img at bounding box center [1201, 307] width 612 height 360
click at [1082, 303] on span "Następny slajd" at bounding box center [1083, 309] width 12 height 13
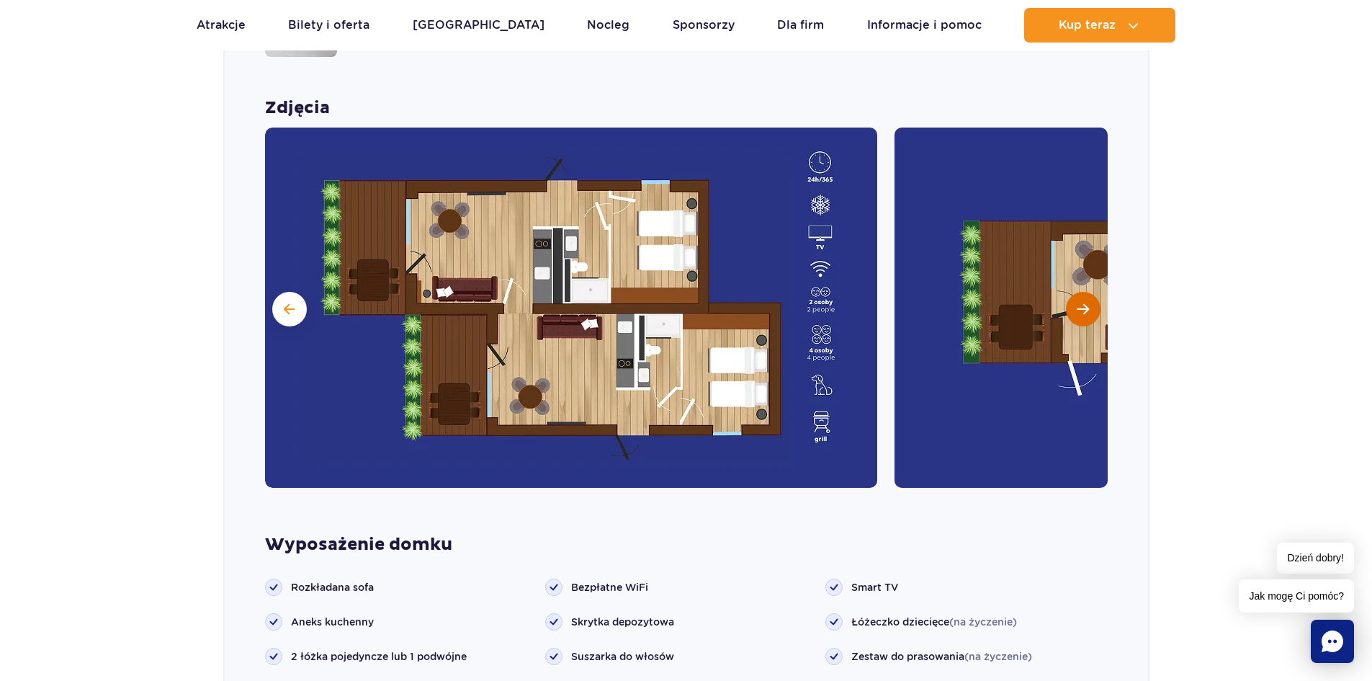
click at [1084, 303] on span "Następny slajd" at bounding box center [1083, 309] width 12 height 13
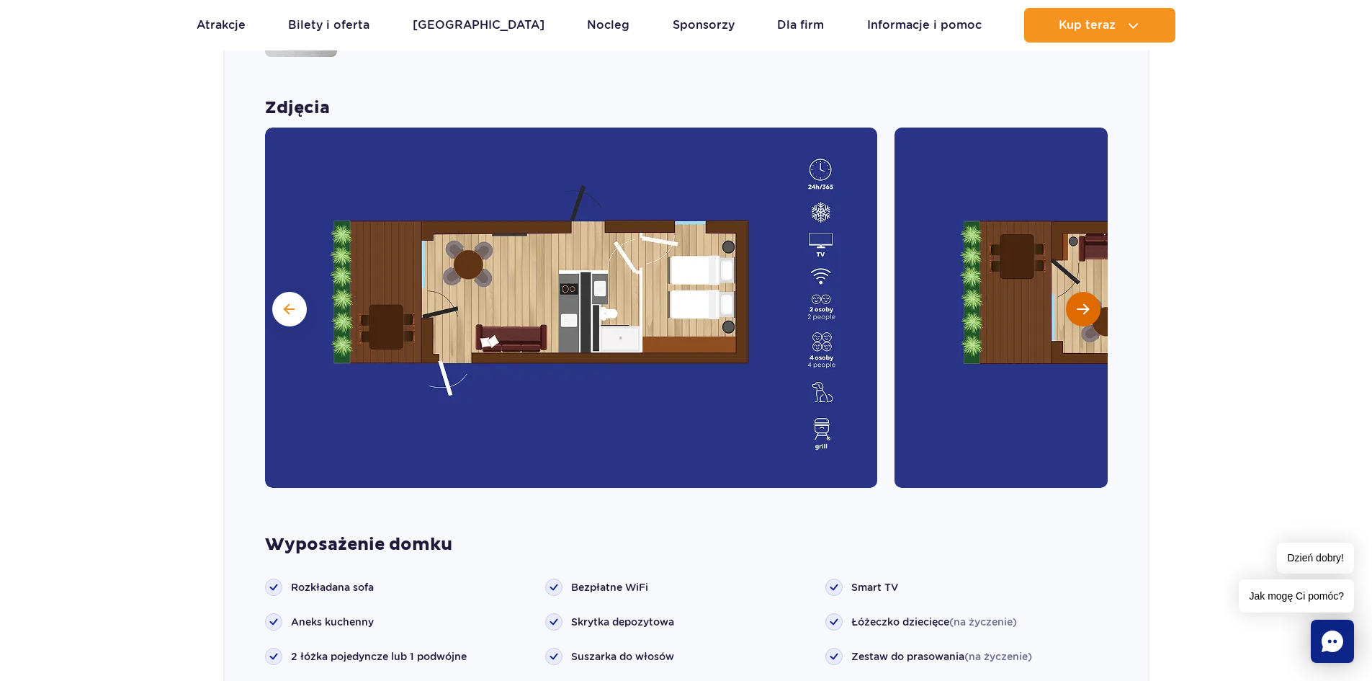
click at [1084, 303] on span "Następny slajd" at bounding box center [1083, 309] width 12 height 13
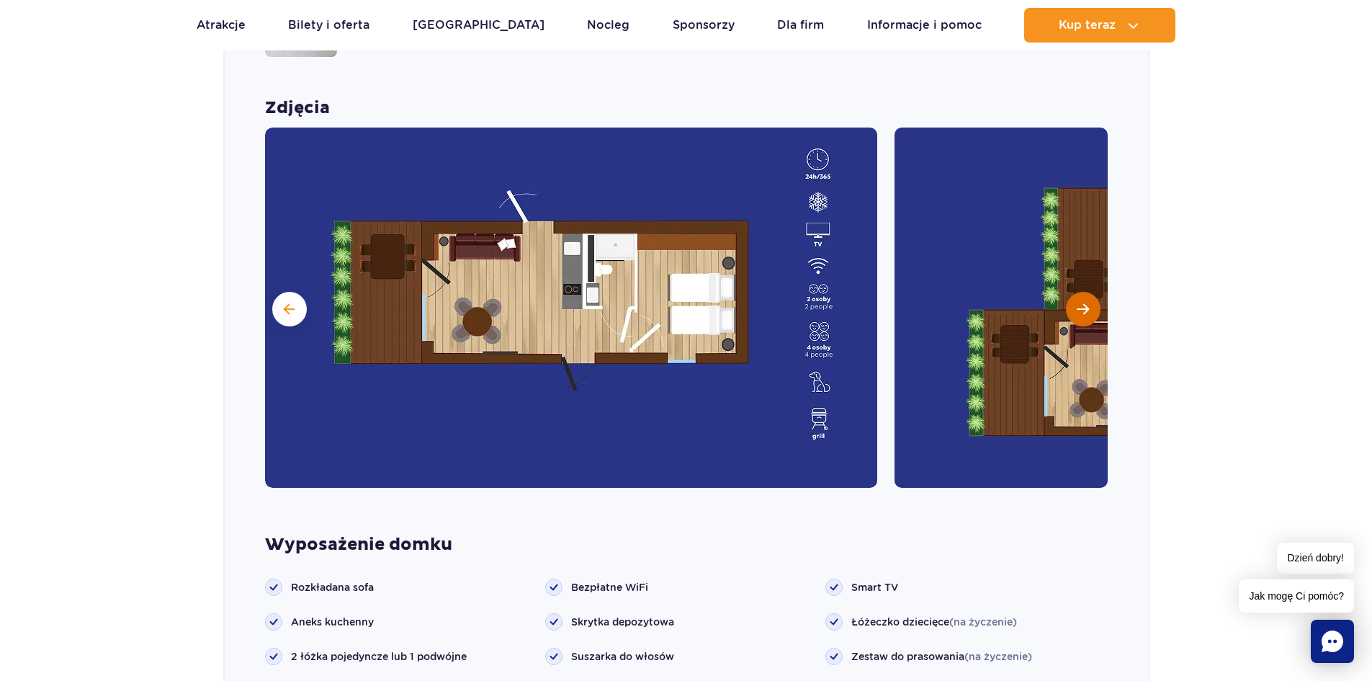
click at [1084, 303] on span "Następny slajd" at bounding box center [1083, 309] width 12 height 13
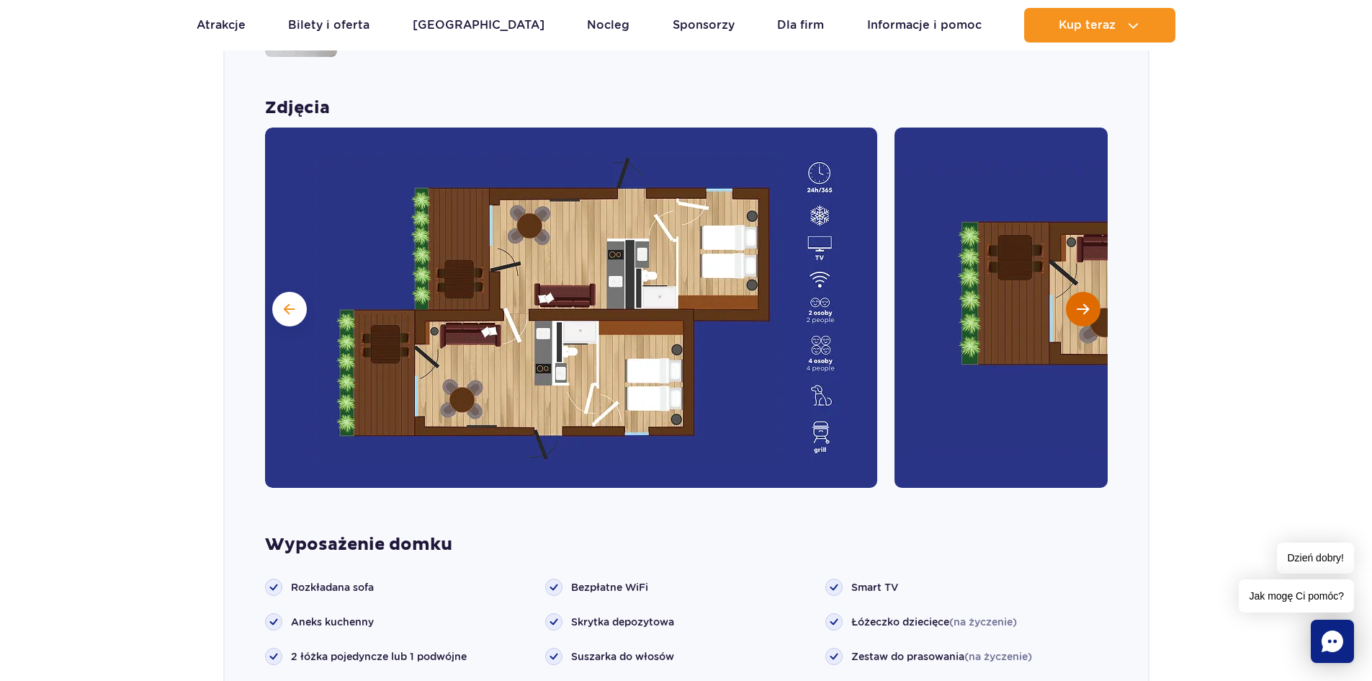
click at [1083, 303] on span "Następny slajd" at bounding box center [1083, 309] width 12 height 13
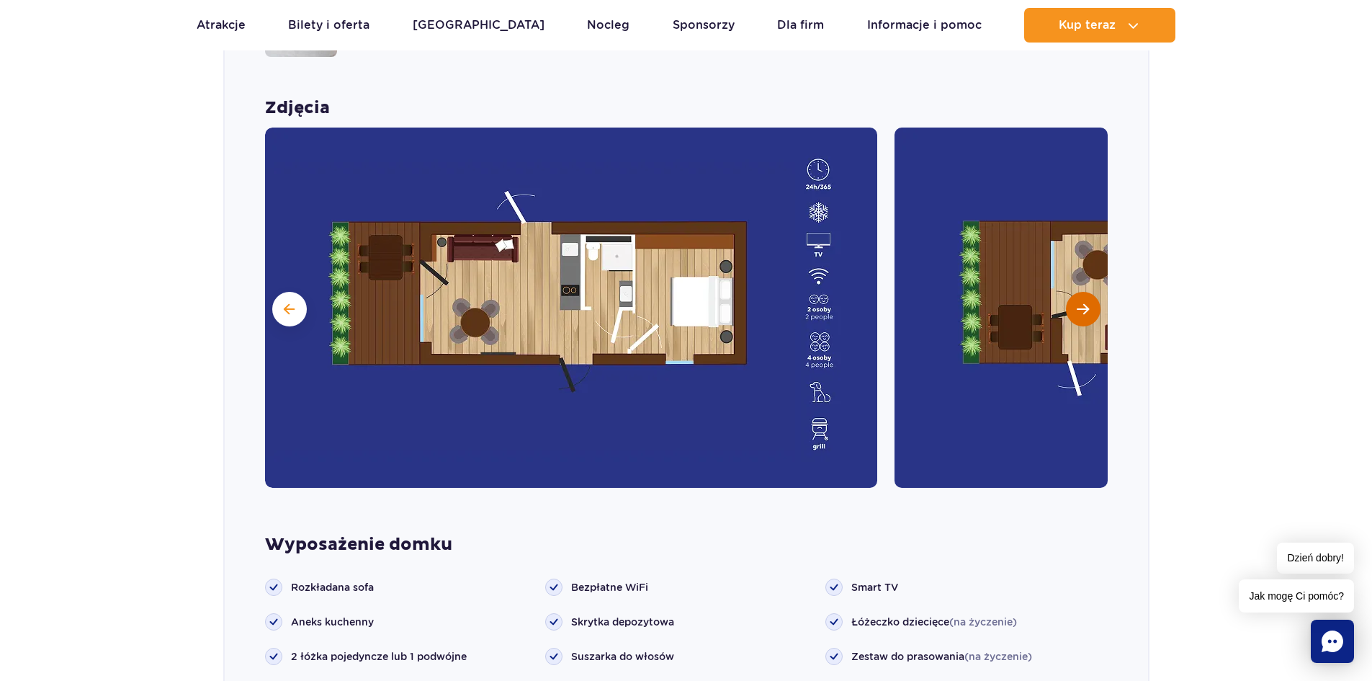
click at [1083, 303] on span "Następny slajd" at bounding box center [1083, 309] width 12 height 13
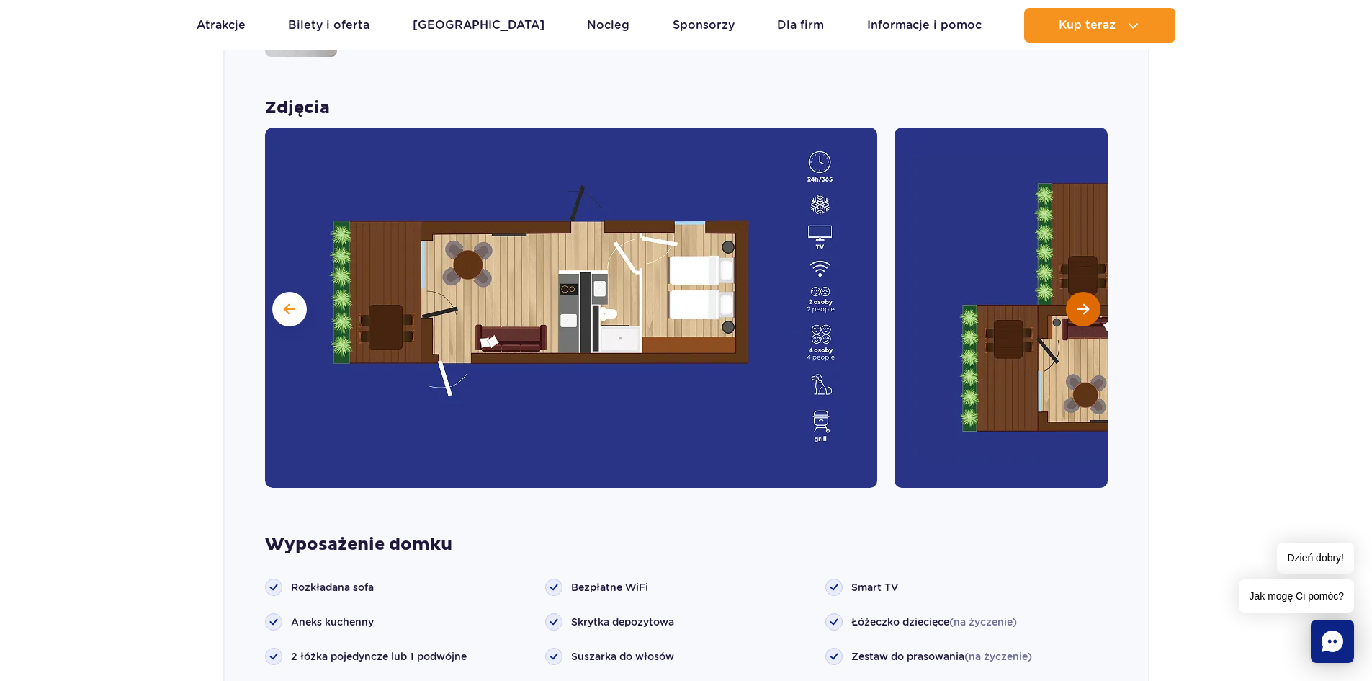
click at [1083, 303] on span "Następny slajd" at bounding box center [1083, 309] width 12 height 13
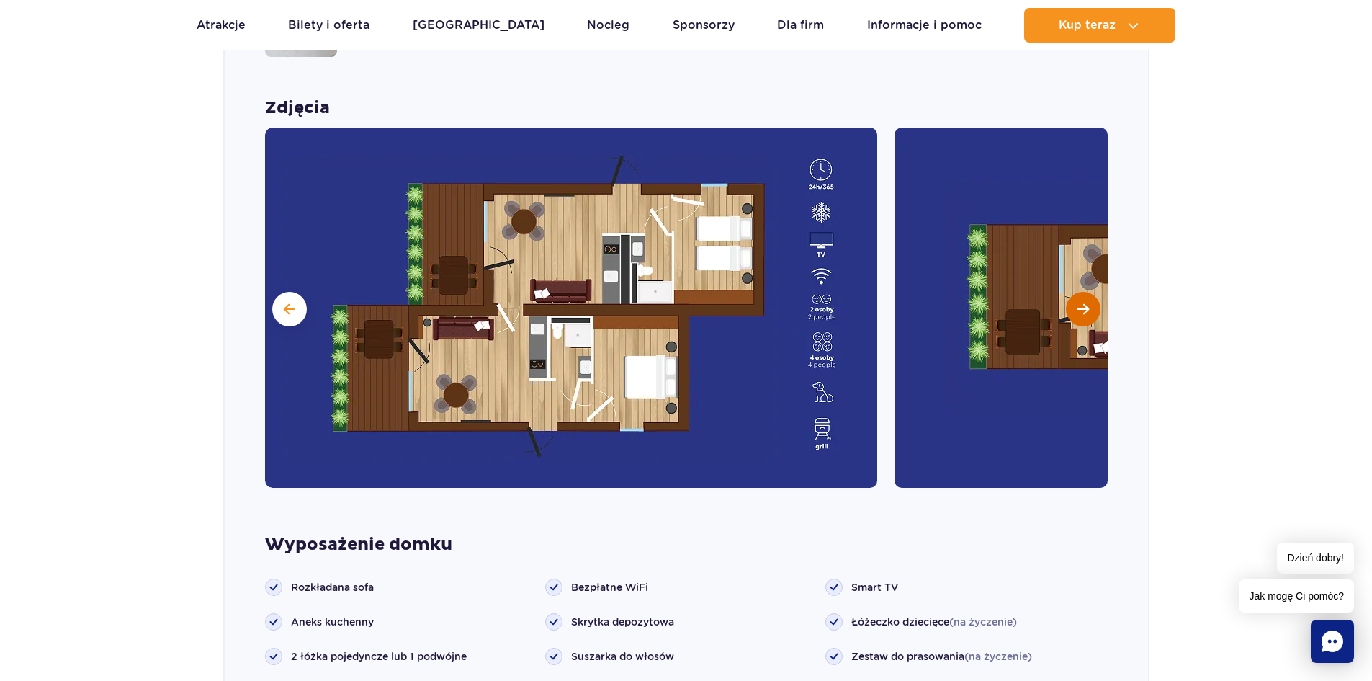
click at [1080, 303] on span "Następny slajd" at bounding box center [1083, 309] width 12 height 13
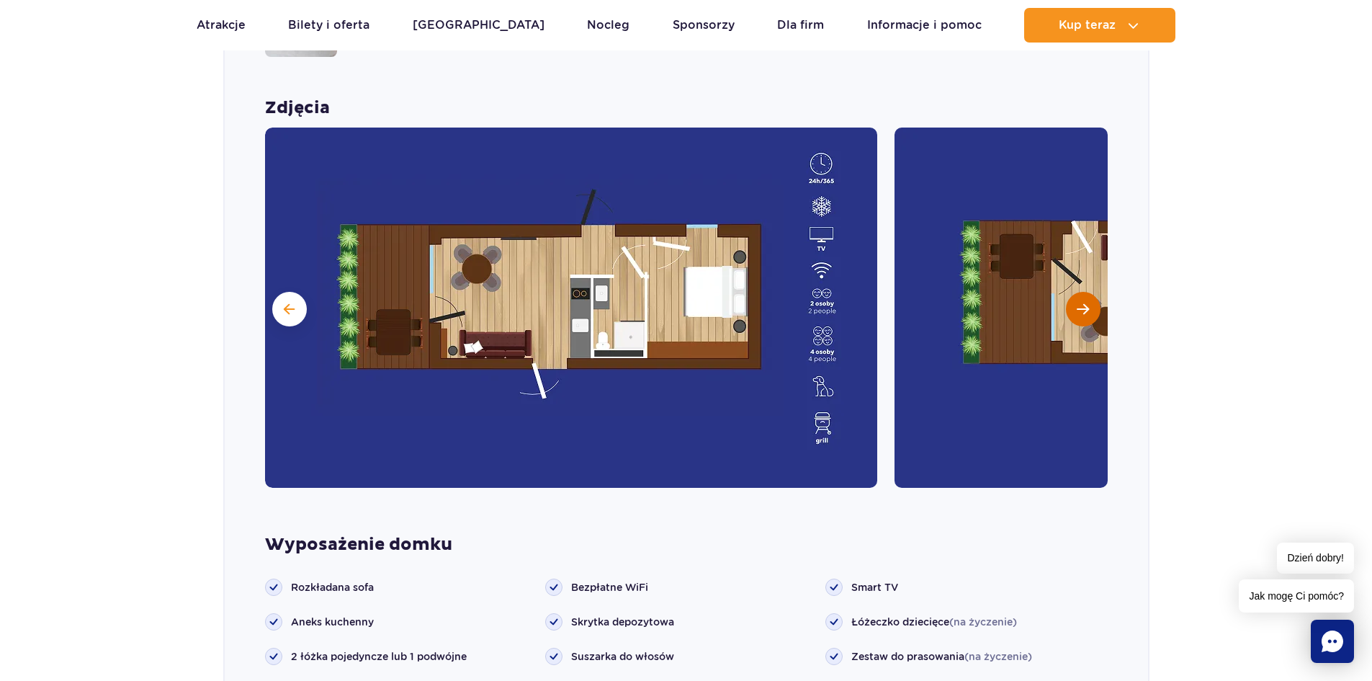
click at [1080, 303] on span "Następny slajd" at bounding box center [1083, 309] width 12 height 13
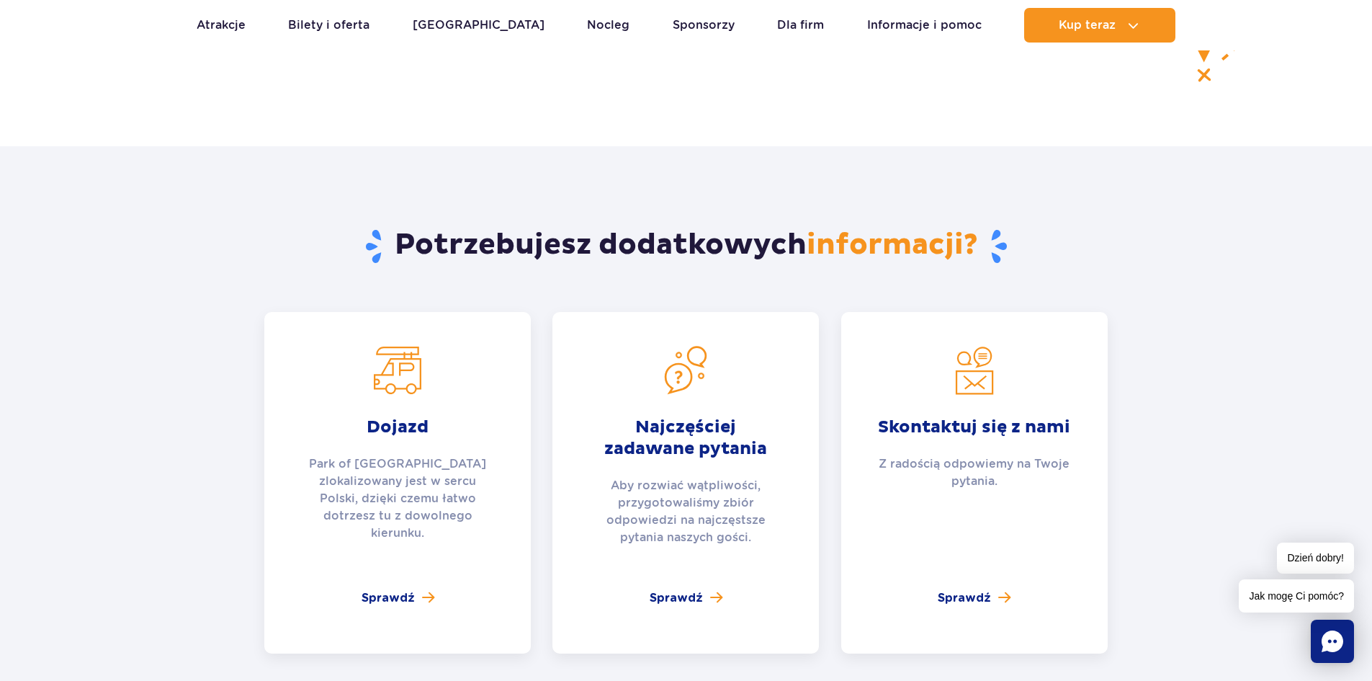
scroll to position [5769, 0]
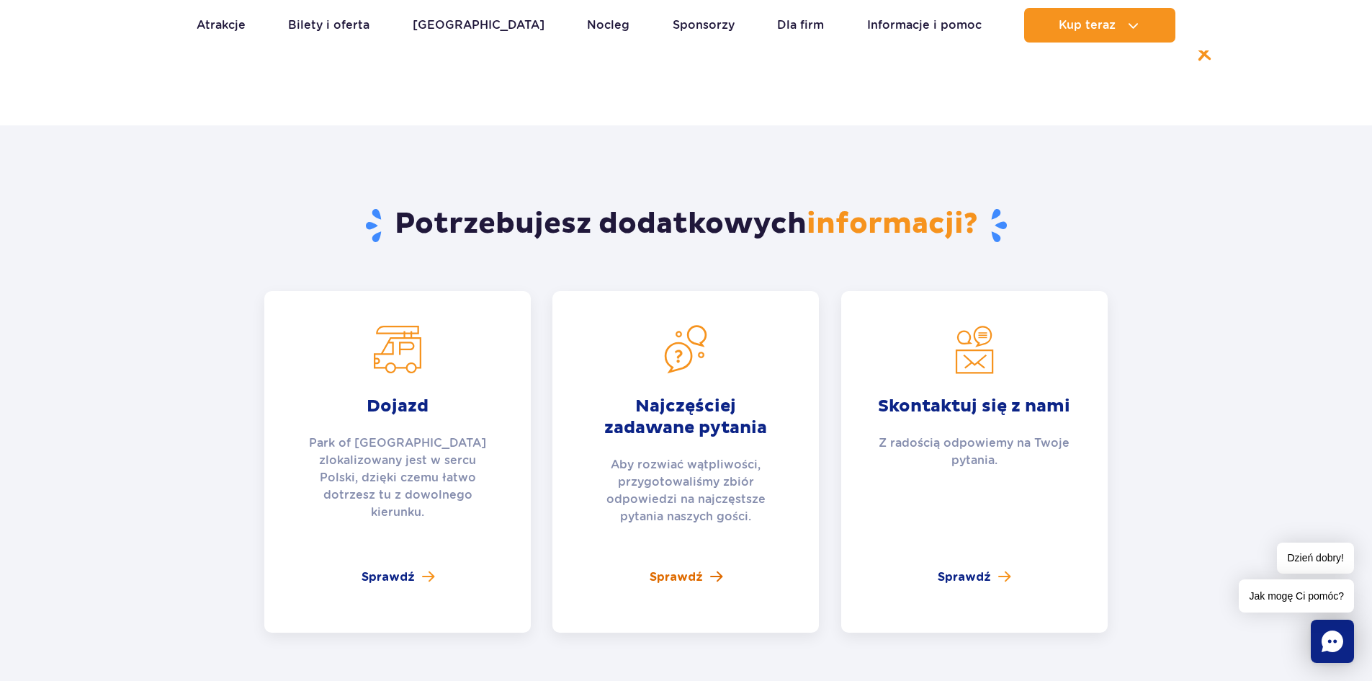
click at [675, 568] on span "Sprawdź" at bounding box center [676, 576] width 53 height 17
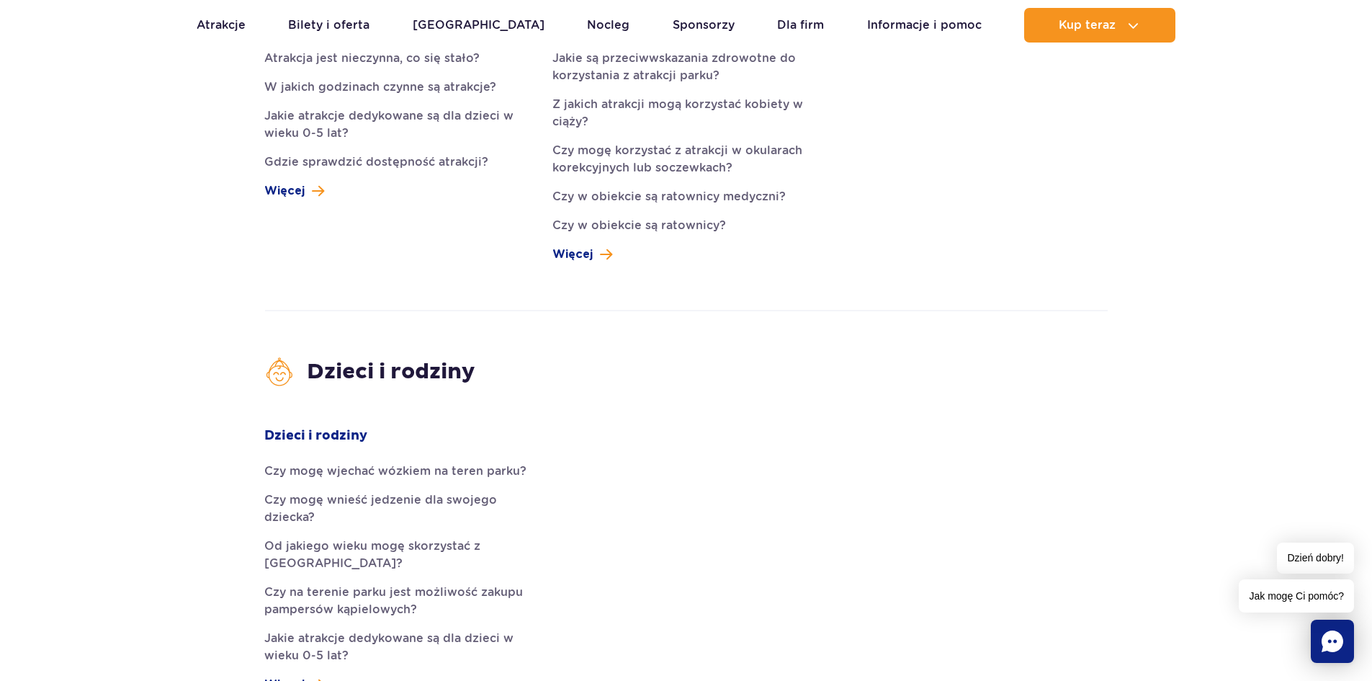
scroll to position [2089, 0]
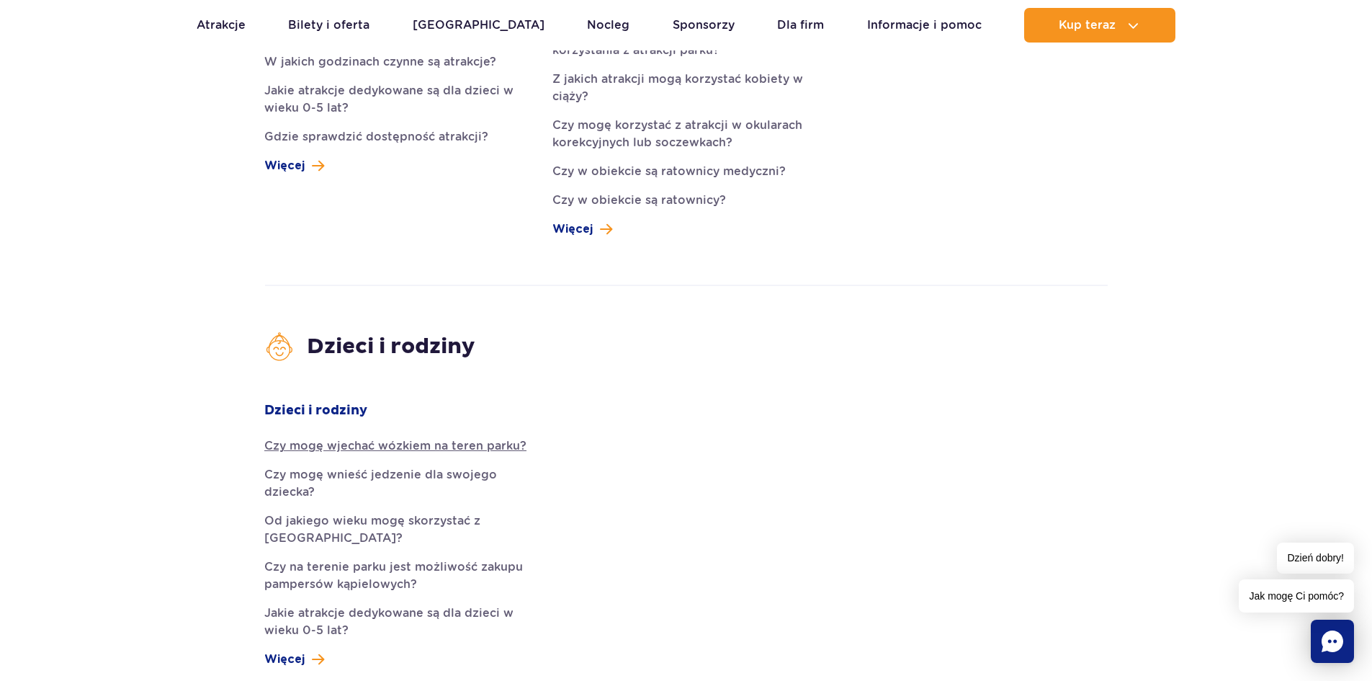
click at [413, 437] on link "Czy mogę wjechać wózkiem na teren parku?" at bounding box center [397, 445] width 267 height 17
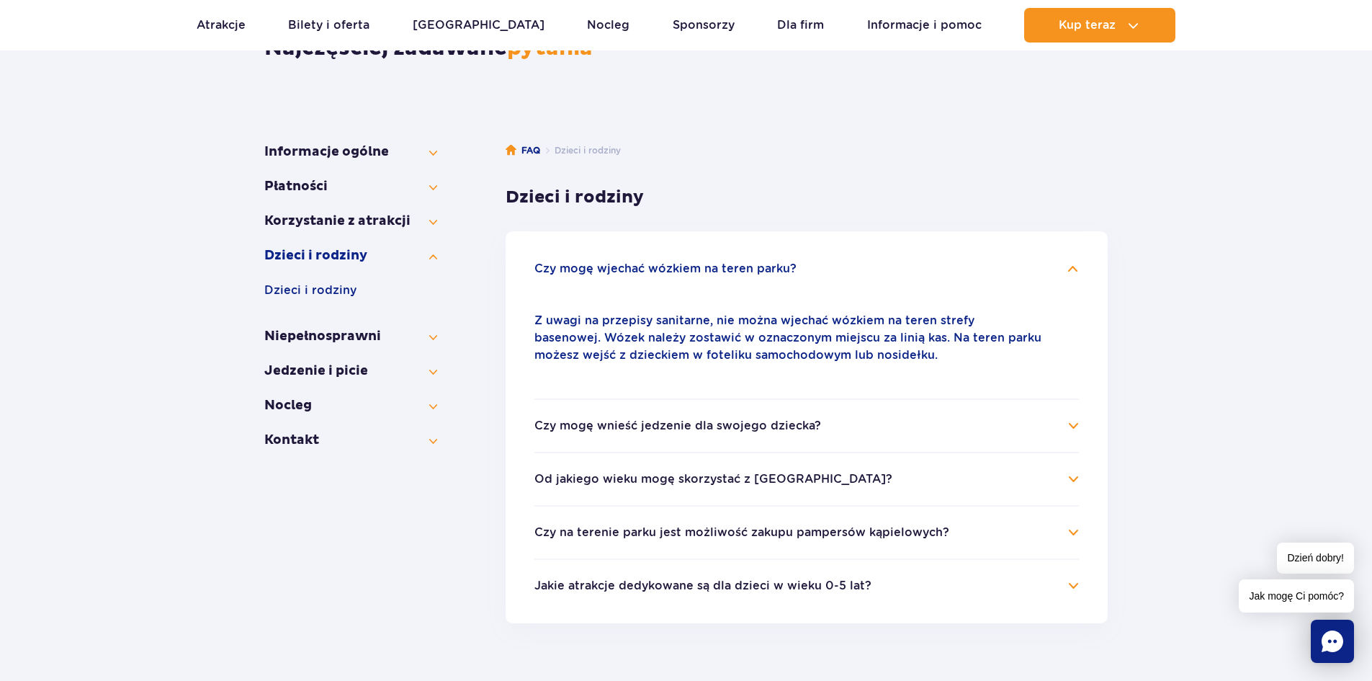
scroll to position [125, 0]
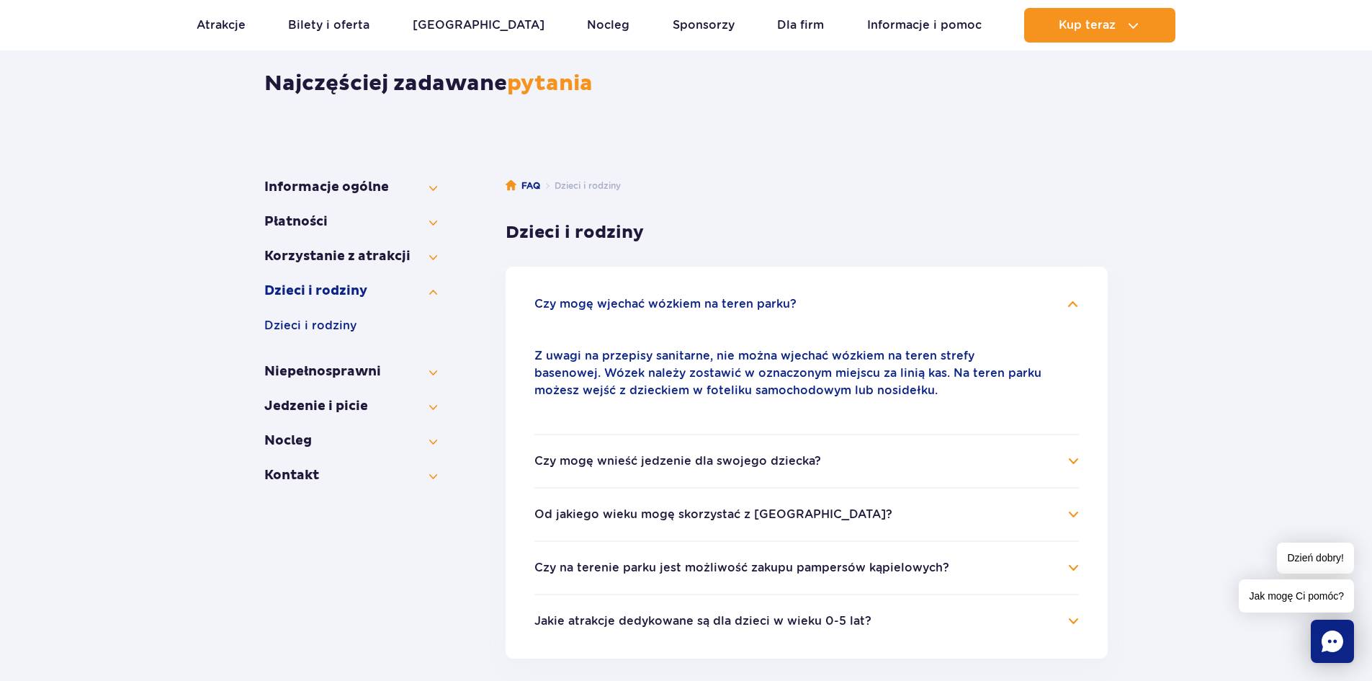
click at [736, 462] on button "Czy mogę wnieść jedzenie dla swojego dziecka?" at bounding box center [677, 461] width 287 height 13
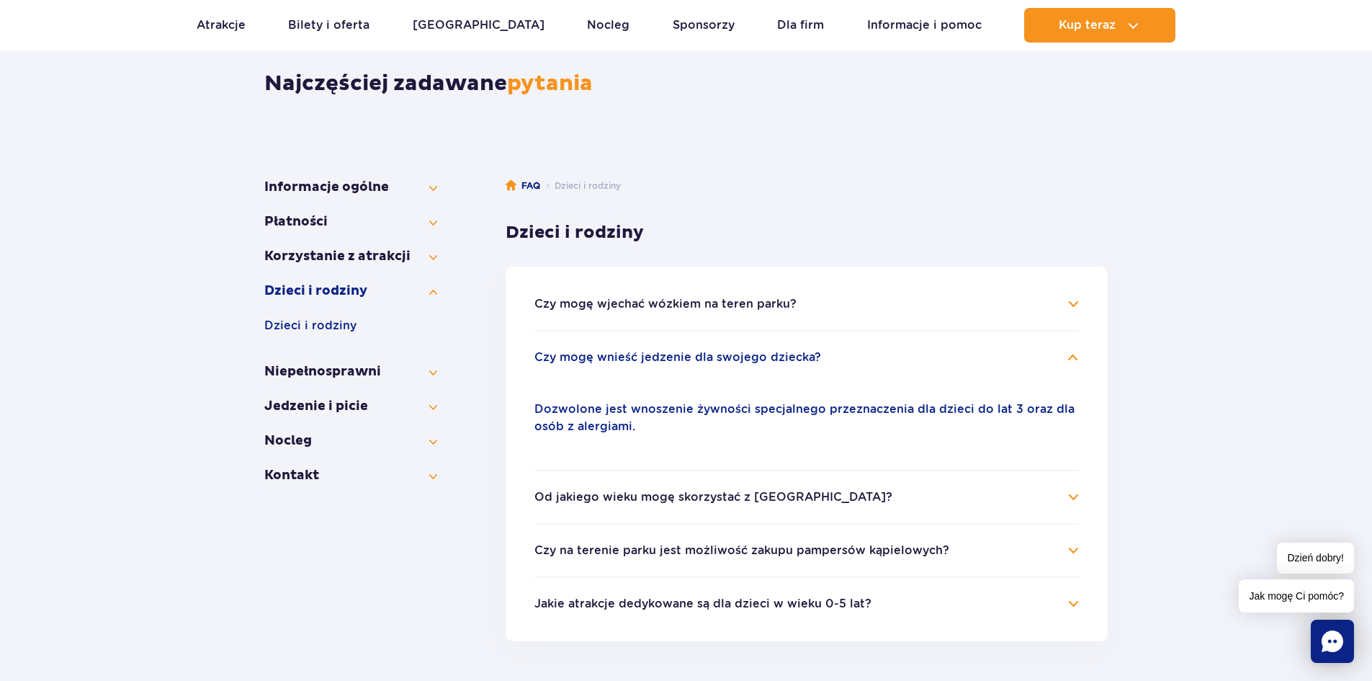
click at [754, 501] on button "Od jakiego wieku mogę skorzystać z Suntago?" at bounding box center [713, 497] width 358 height 13
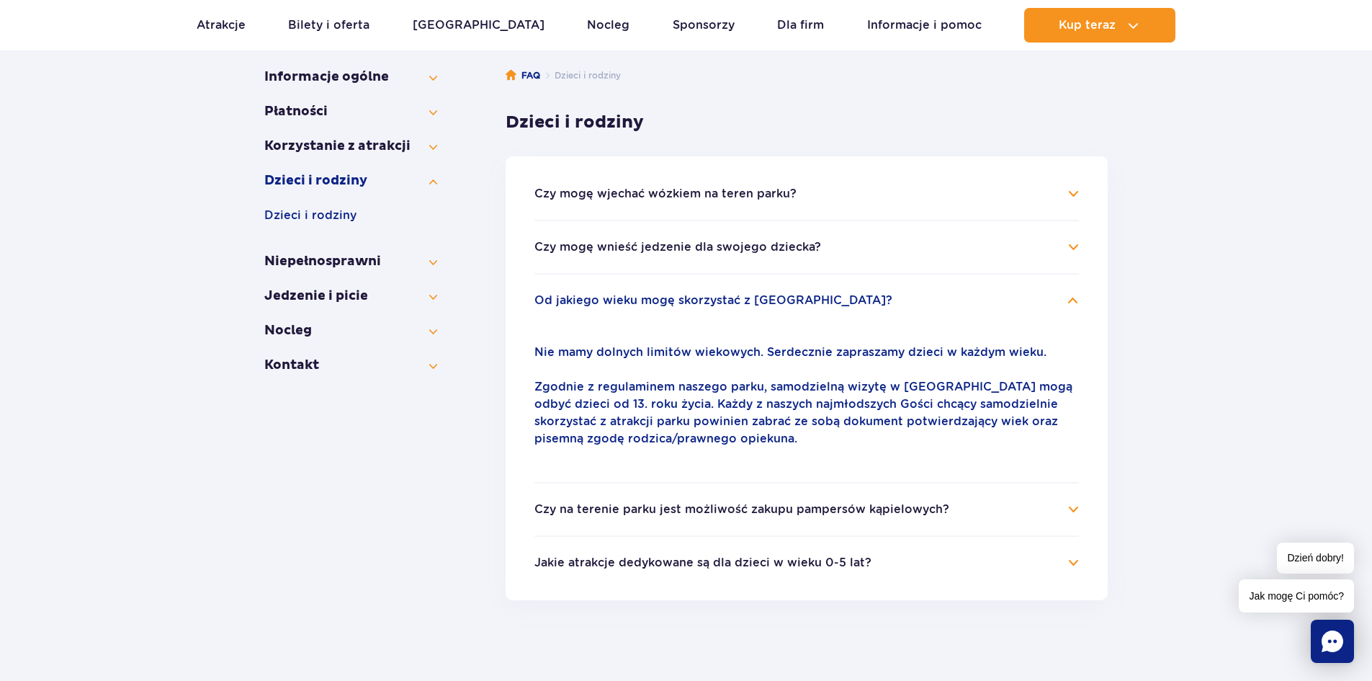
scroll to position [197, 0]
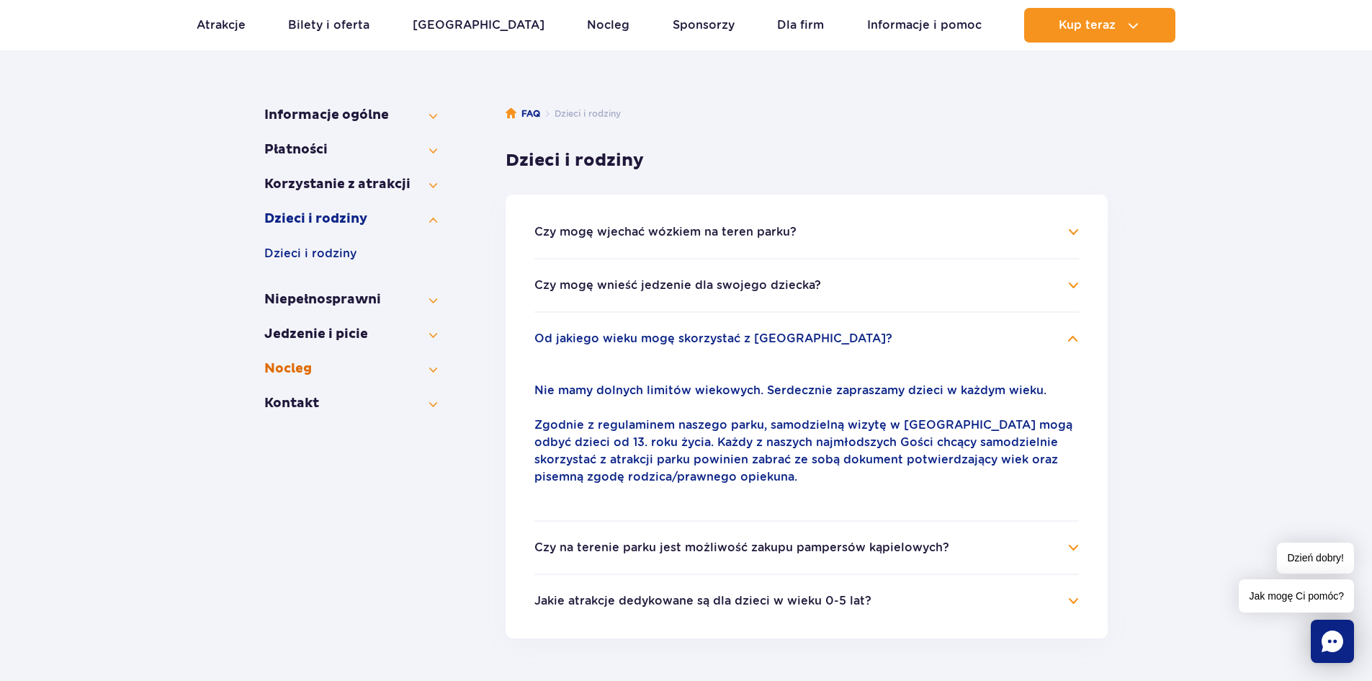
click at [304, 368] on button "Nocleg" at bounding box center [350, 368] width 173 height 17
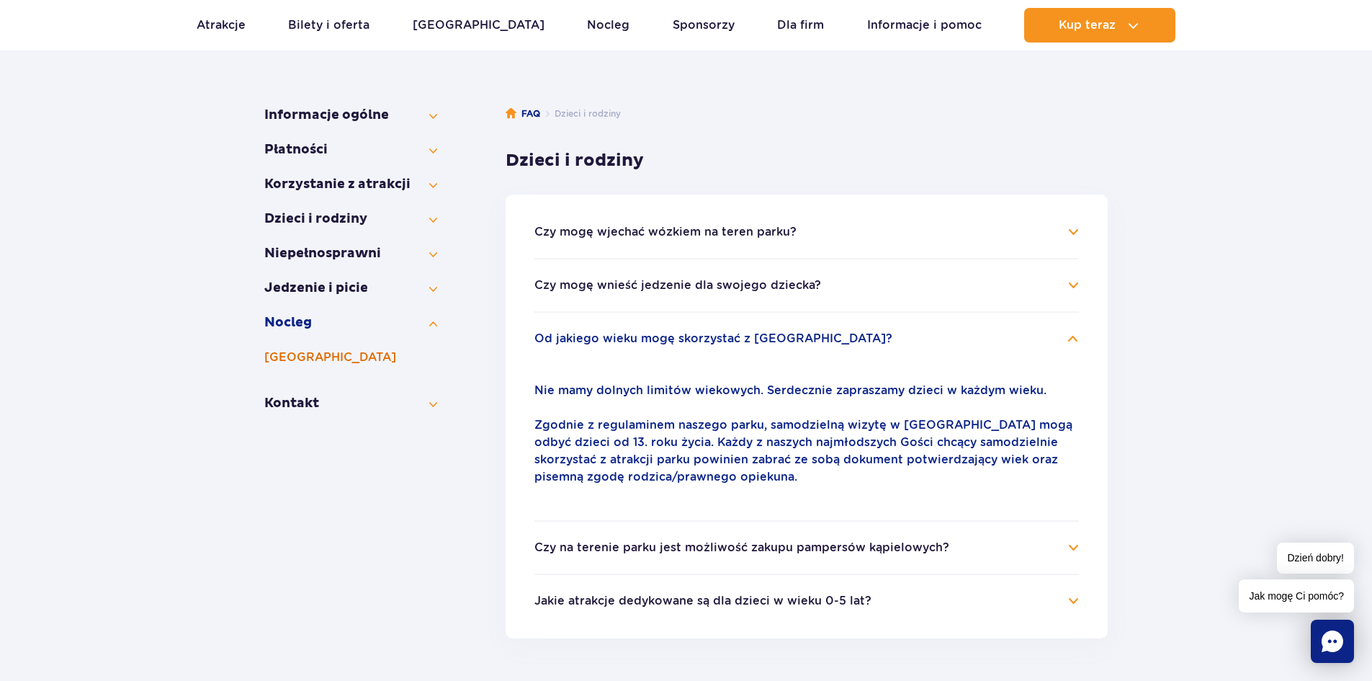
click at [316, 359] on button "[GEOGRAPHIC_DATA]" at bounding box center [350, 357] width 173 height 17
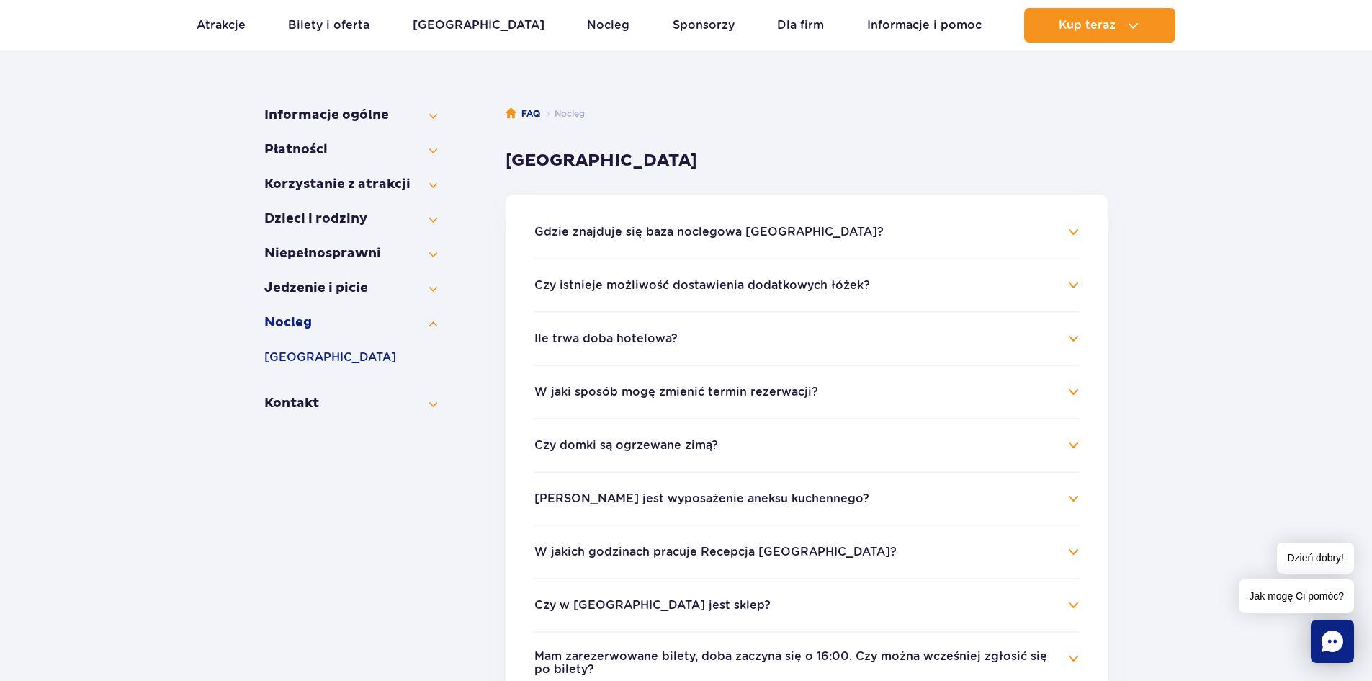
click at [637, 287] on button "Czy istnieje możliwość dostawienia dodatkowych łóżek?" at bounding box center [702, 285] width 336 height 13
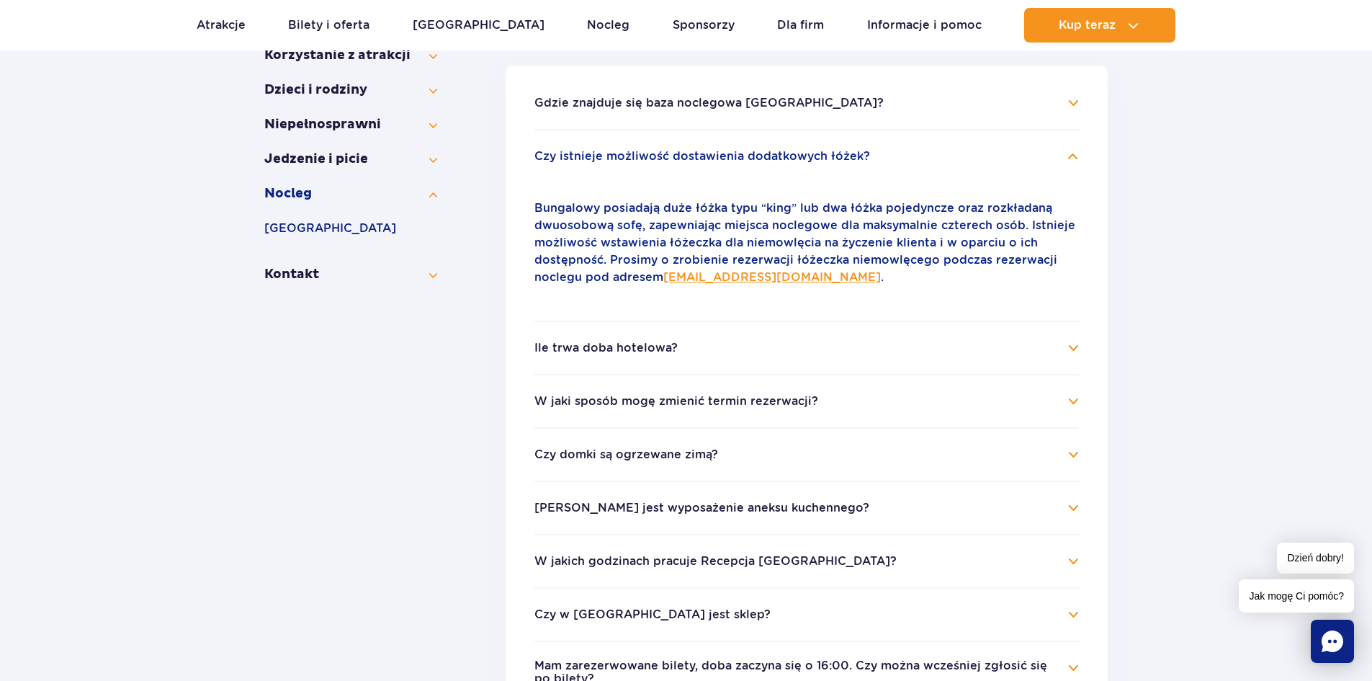
scroll to position [341, 0]
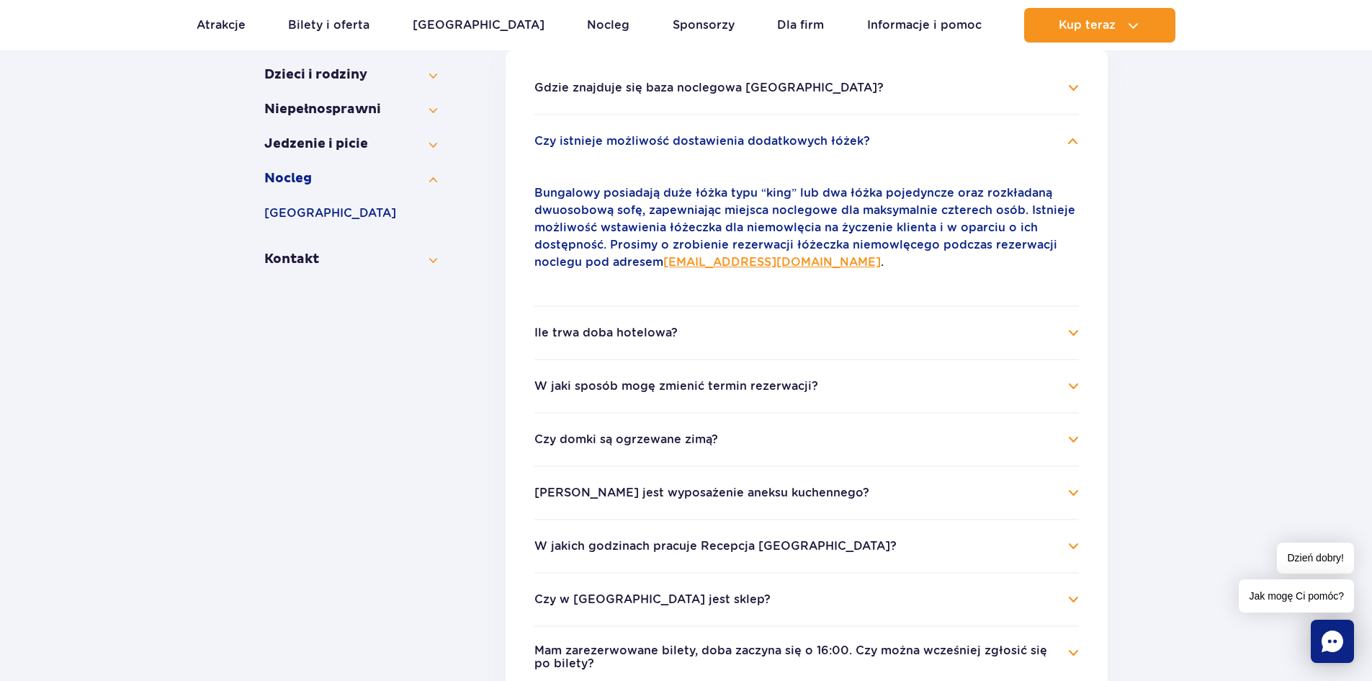
click at [603, 442] on button "Czy domki są ogrzewane zimą?" at bounding box center [626, 439] width 184 height 13
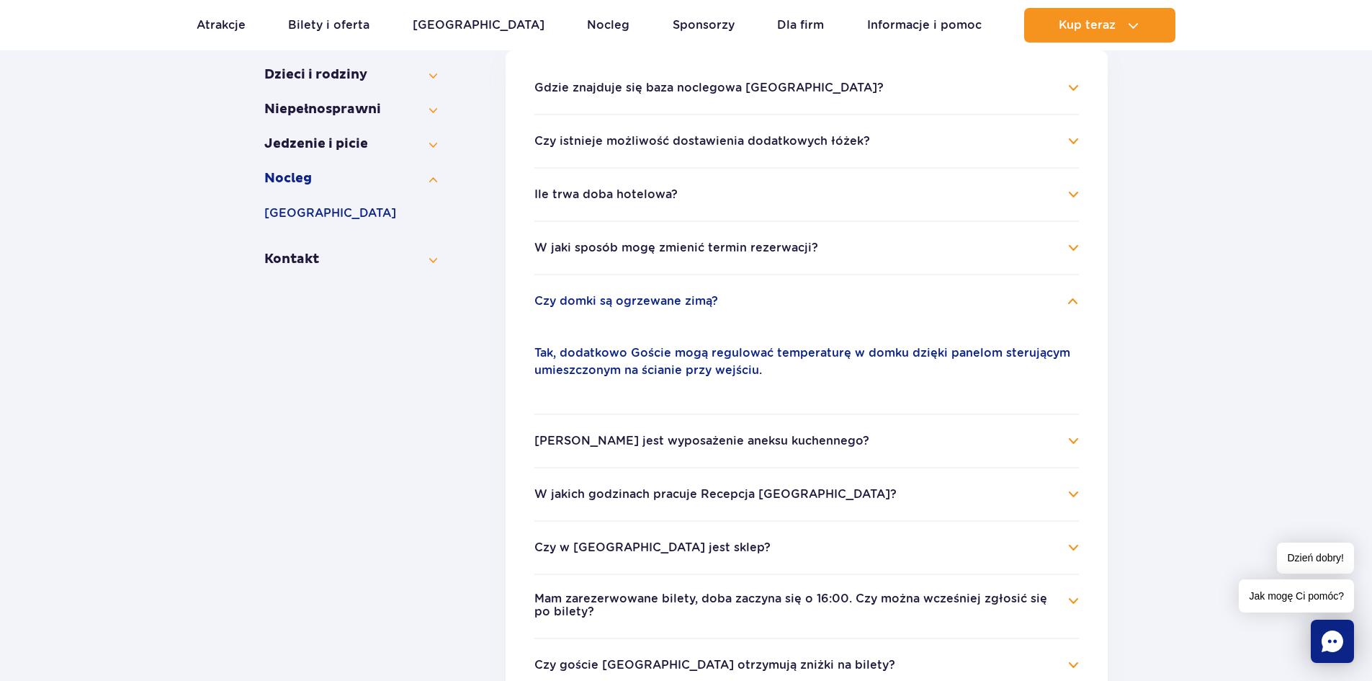
click at [674, 439] on button "Jakie jest wyposażenie aneksu kuchennego?" at bounding box center [701, 440] width 335 height 13
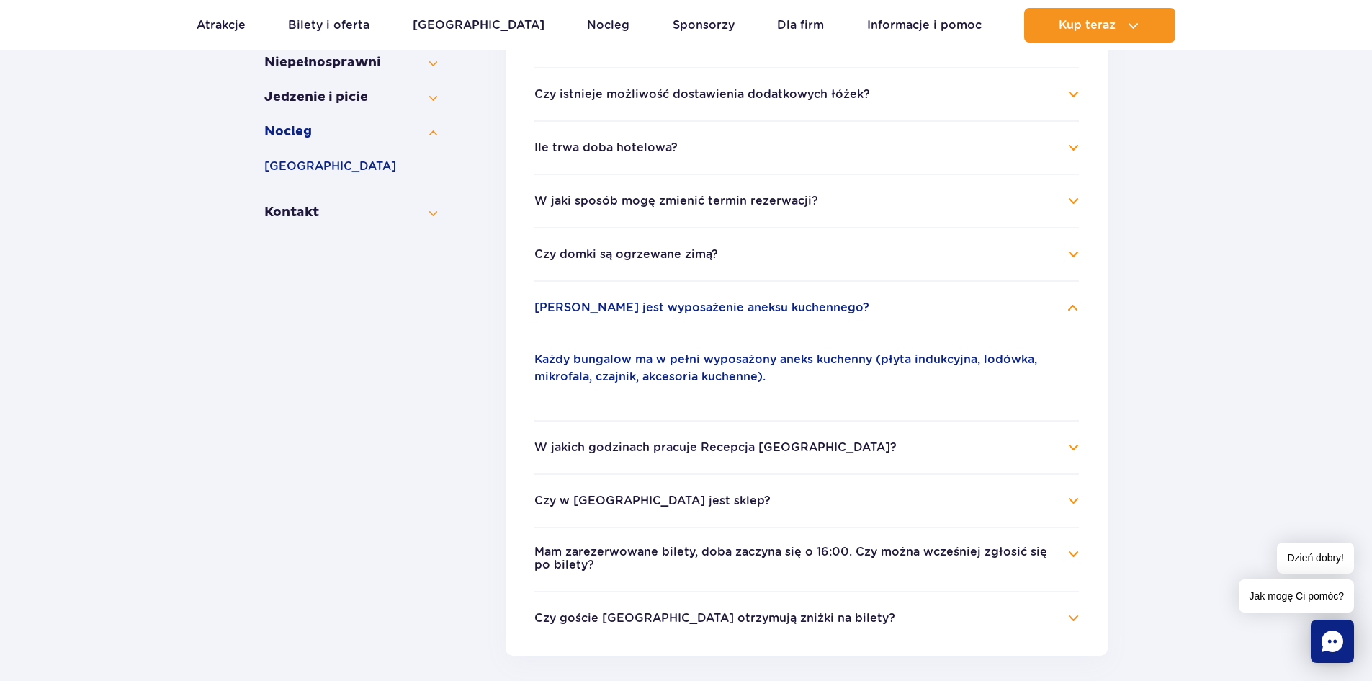
scroll to position [413, 0]
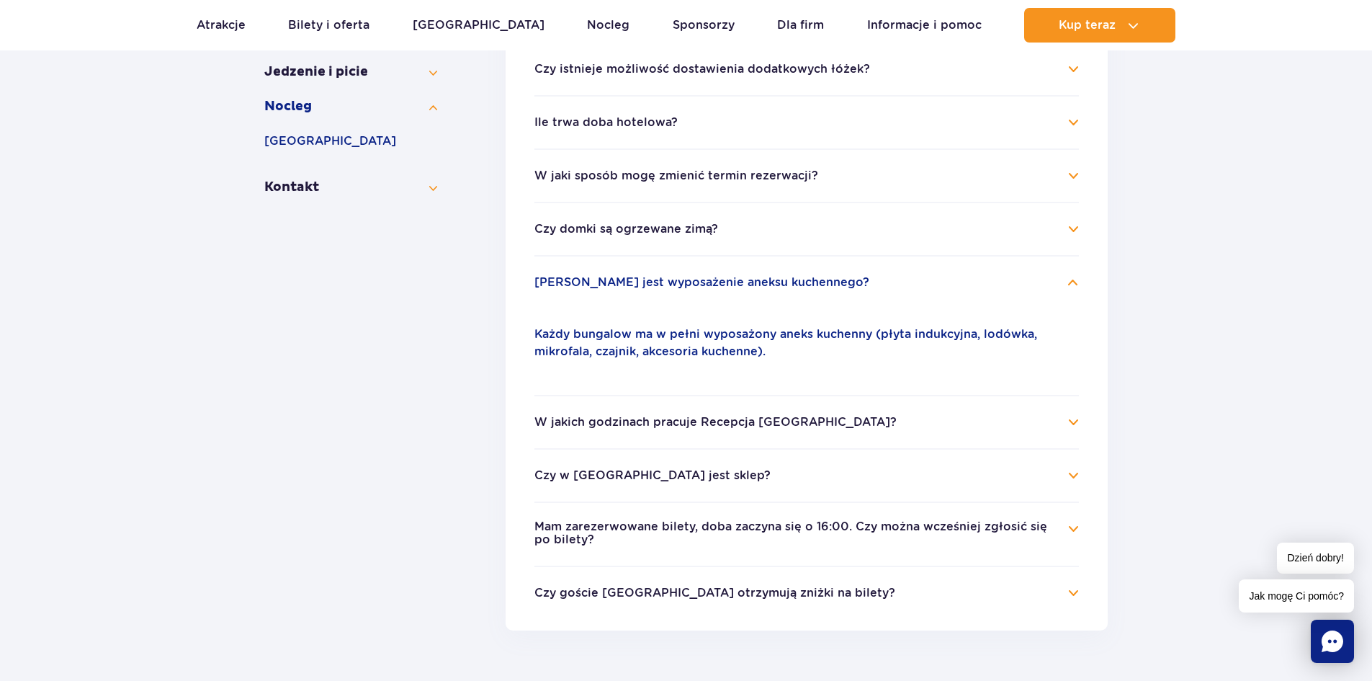
click at [678, 467] on h4 "Czy w Suntago Village jest sklep?" at bounding box center [806, 475] width 545 height 17
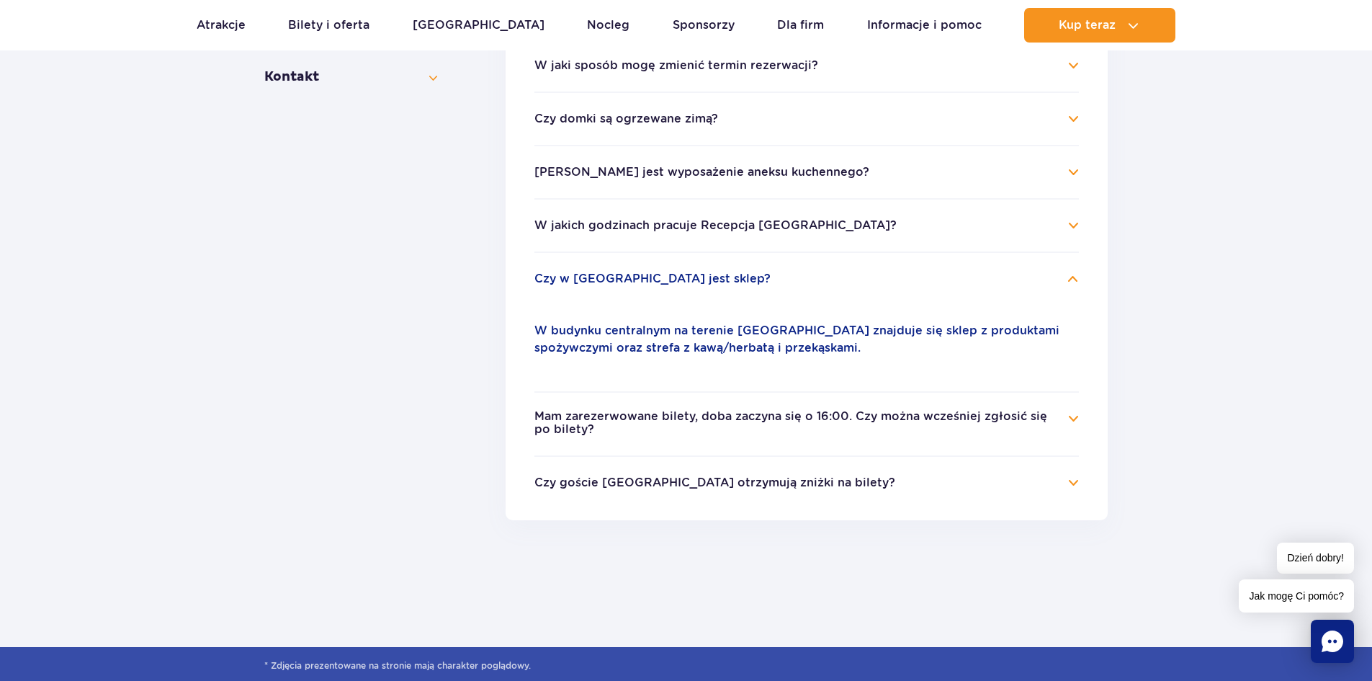
scroll to position [558, 0]
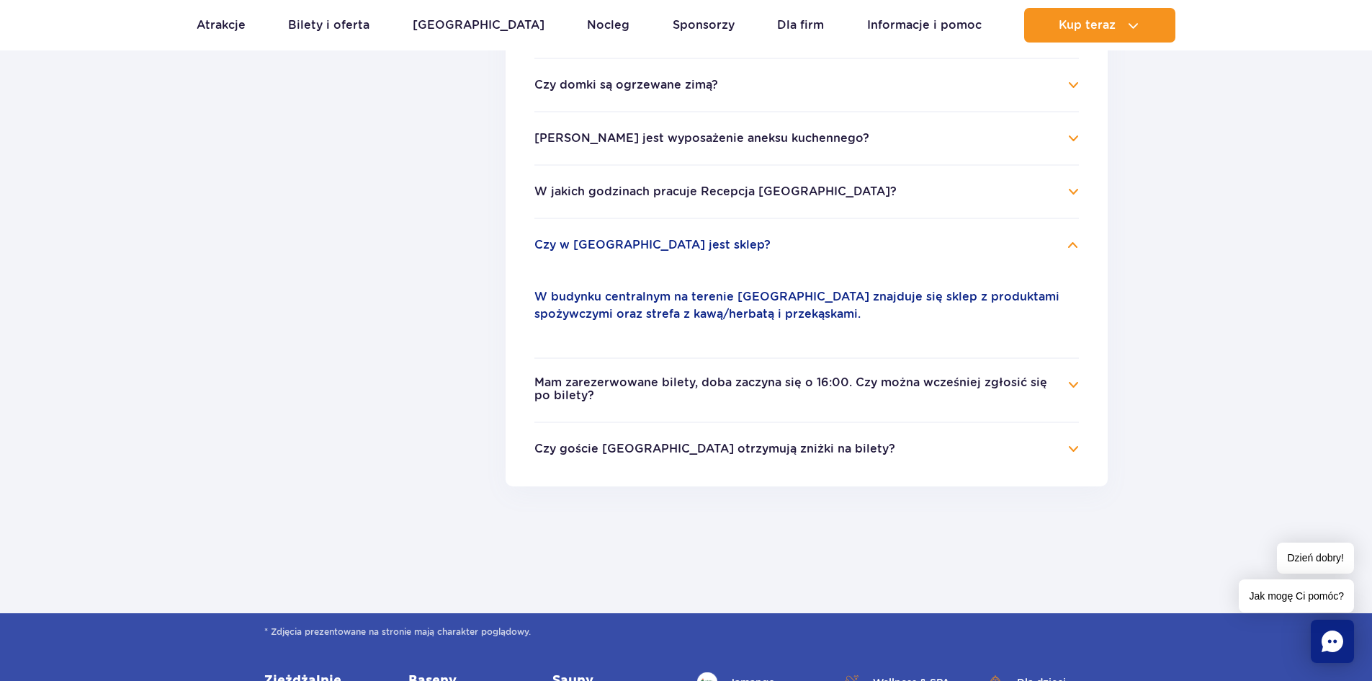
click at [652, 391] on button "Mam zarezerwowane bilety, doba zaczyna się o 16:00. Czy można wcześniej zgłosić…" at bounding box center [795, 389] width 523 height 27
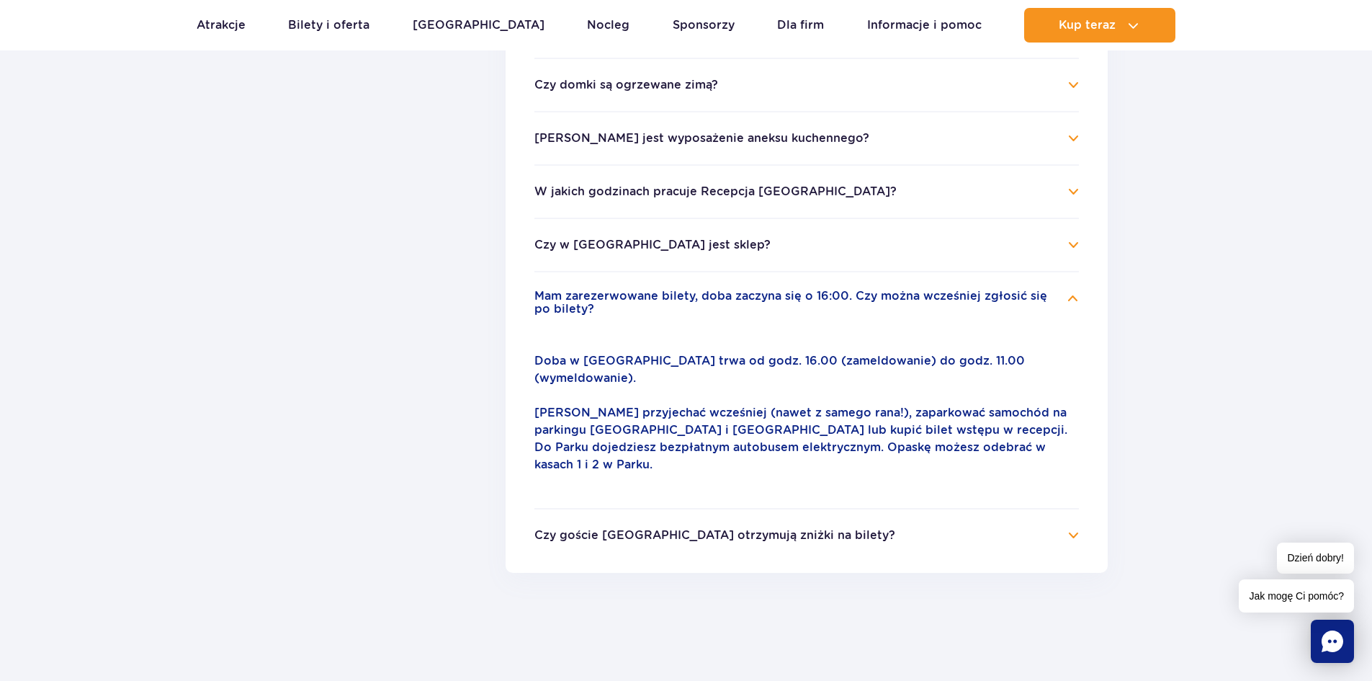
click at [805, 529] on button "Czy goście Suntago Village otrzymują zniżki na bilety?" at bounding box center [714, 535] width 361 height 13
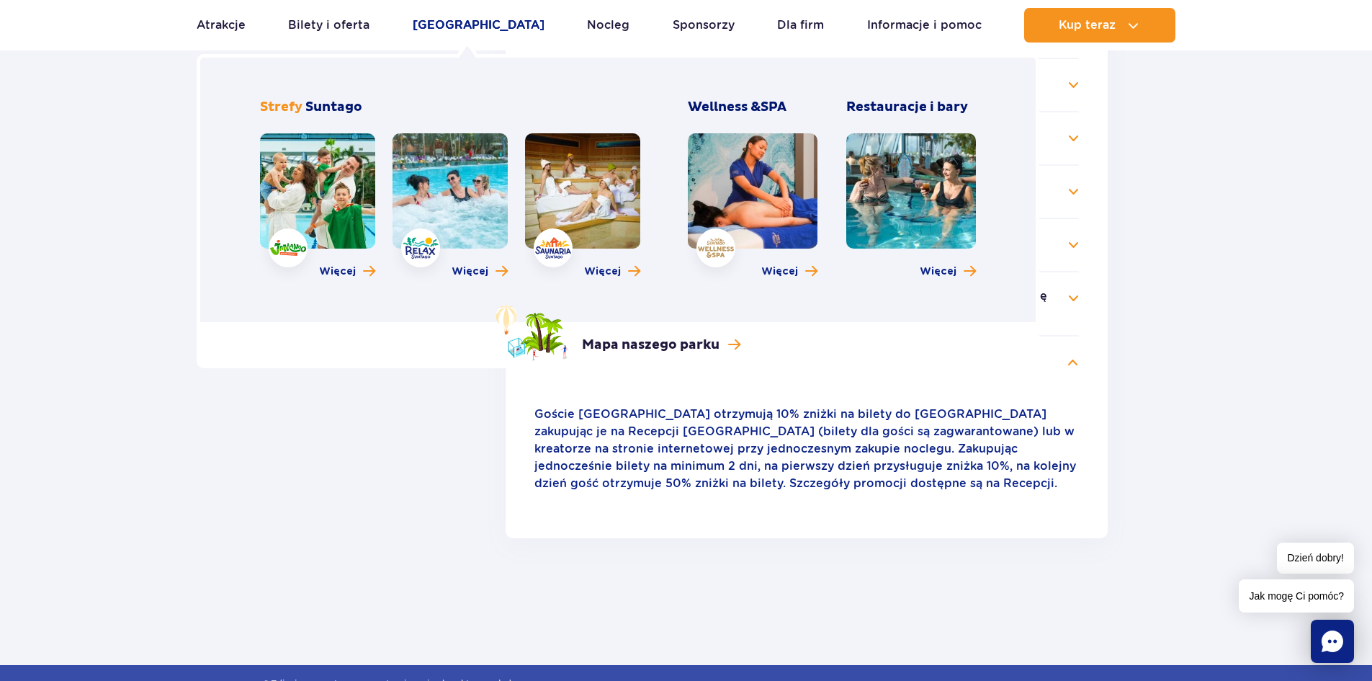
click at [477, 32] on link "[GEOGRAPHIC_DATA]" at bounding box center [479, 25] width 132 height 35
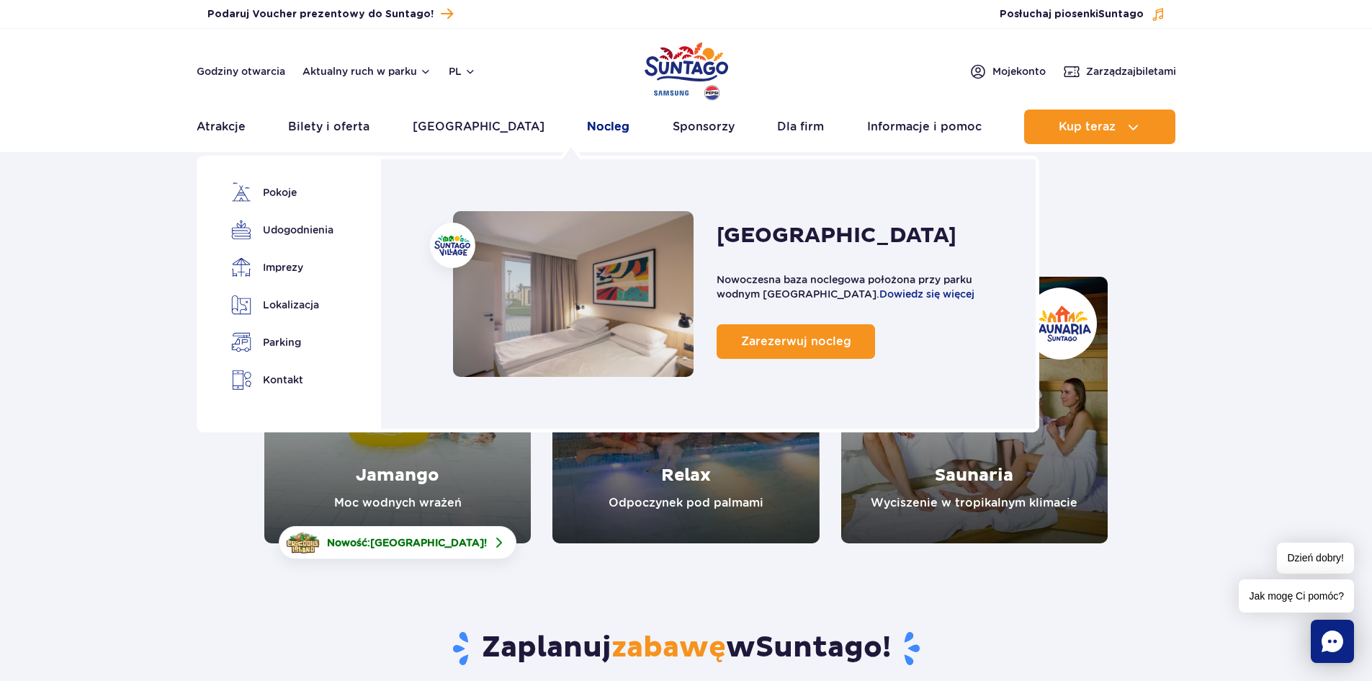
click at [587, 130] on link "Nocleg" at bounding box center [608, 126] width 42 height 35
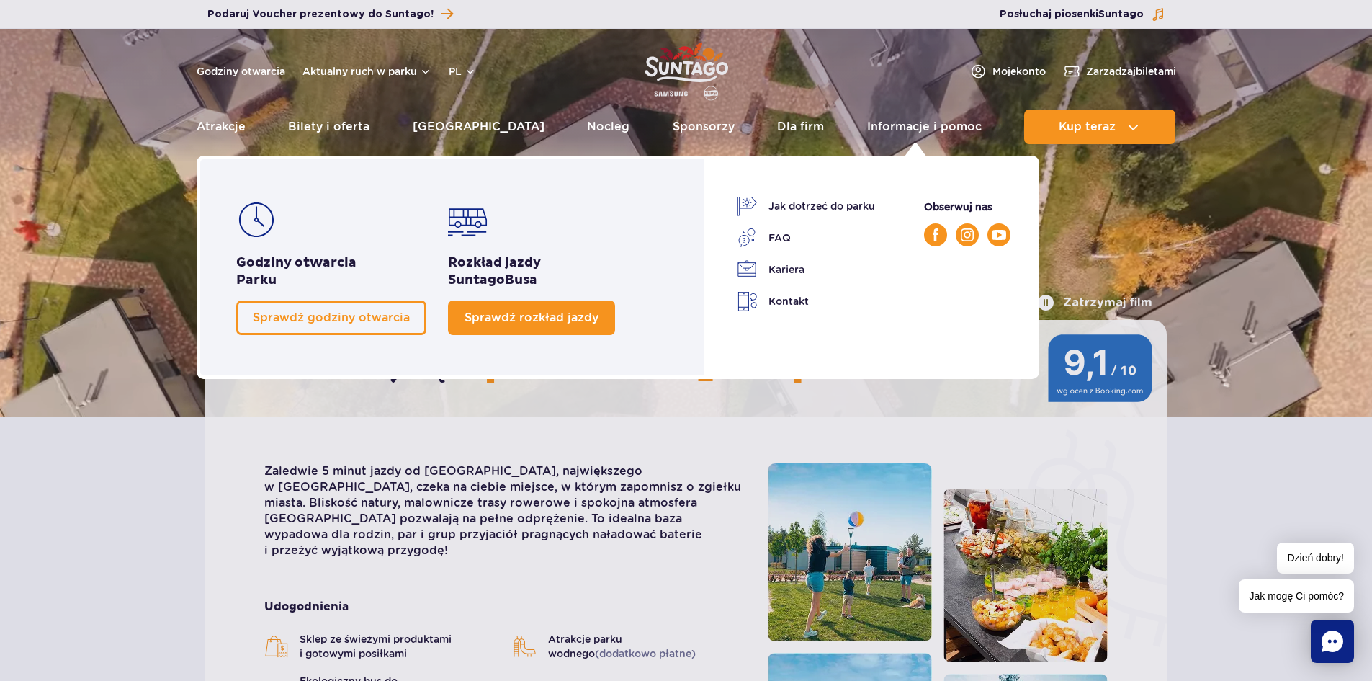
click at [546, 313] on span "Sprawdź rozkład jazdy" at bounding box center [532, 317] width 134 height 14
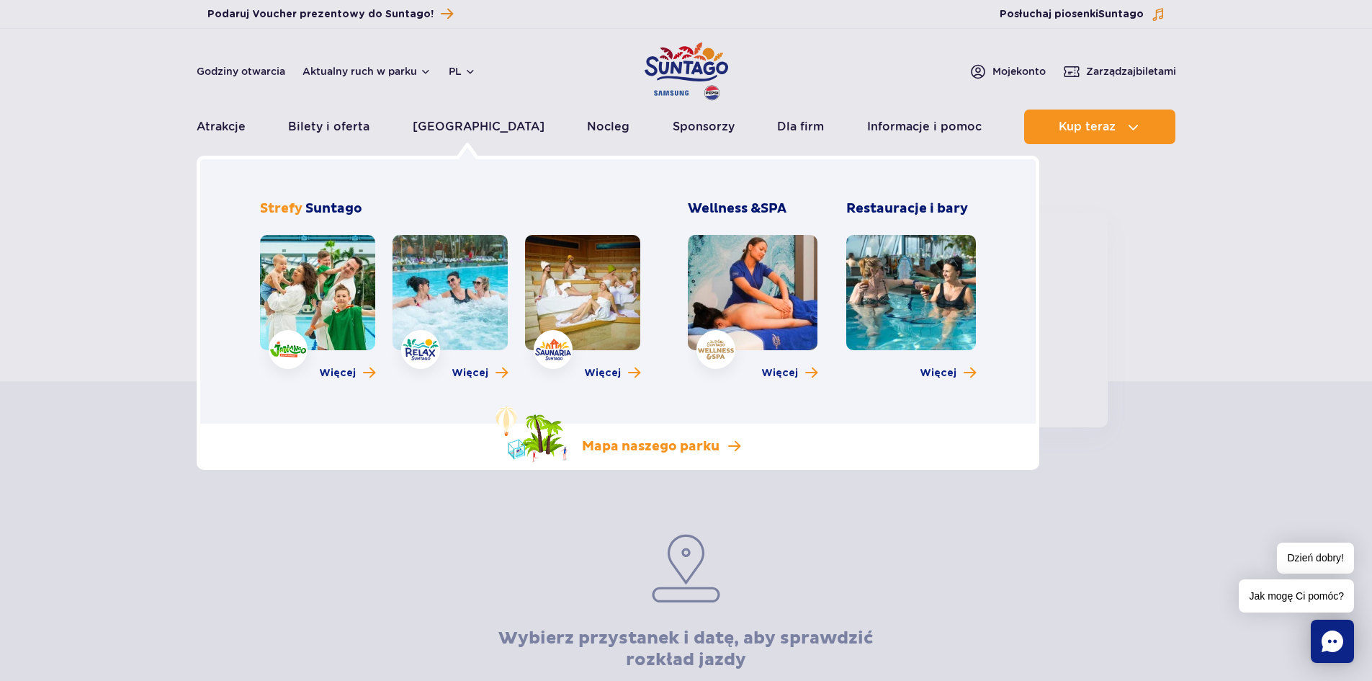
click at [617, 448] on p "Mapa naszego parku" at bounding box center [651, 446] width 138 height 17
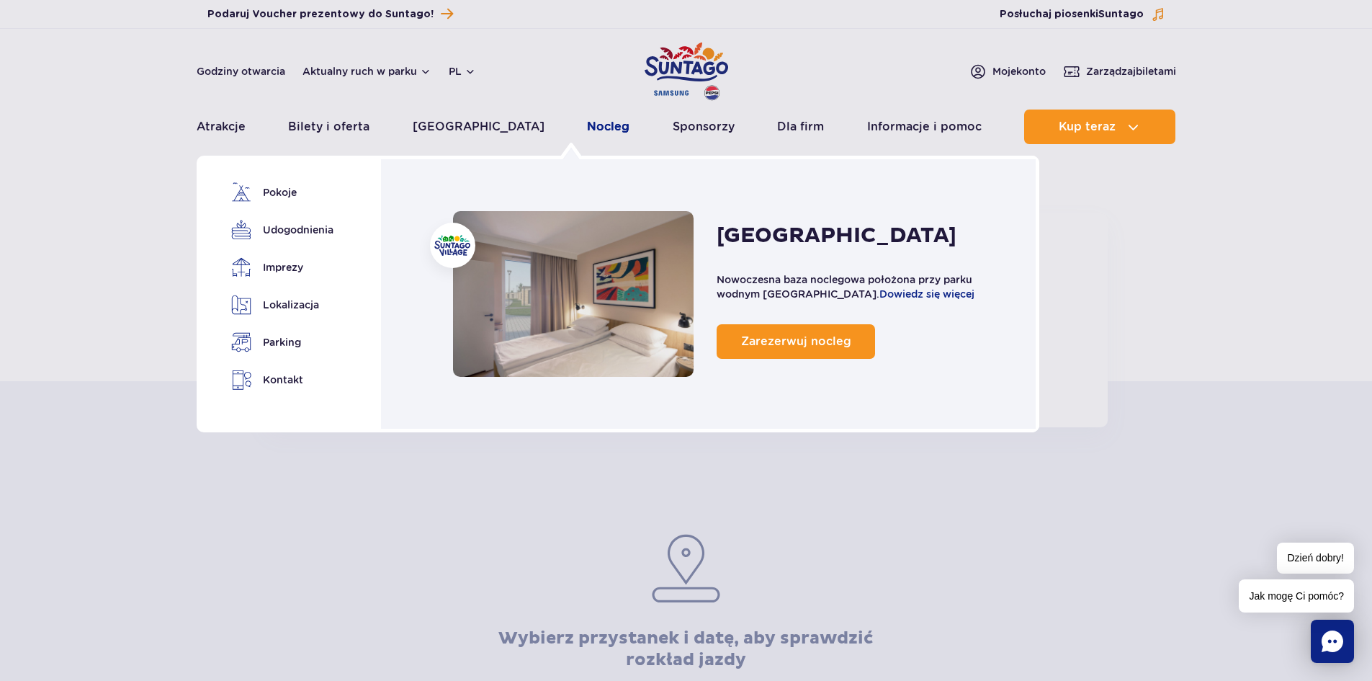
click at [587, 127] on link "Nocleg" at bounding box center [608, 126] width 42 height 35
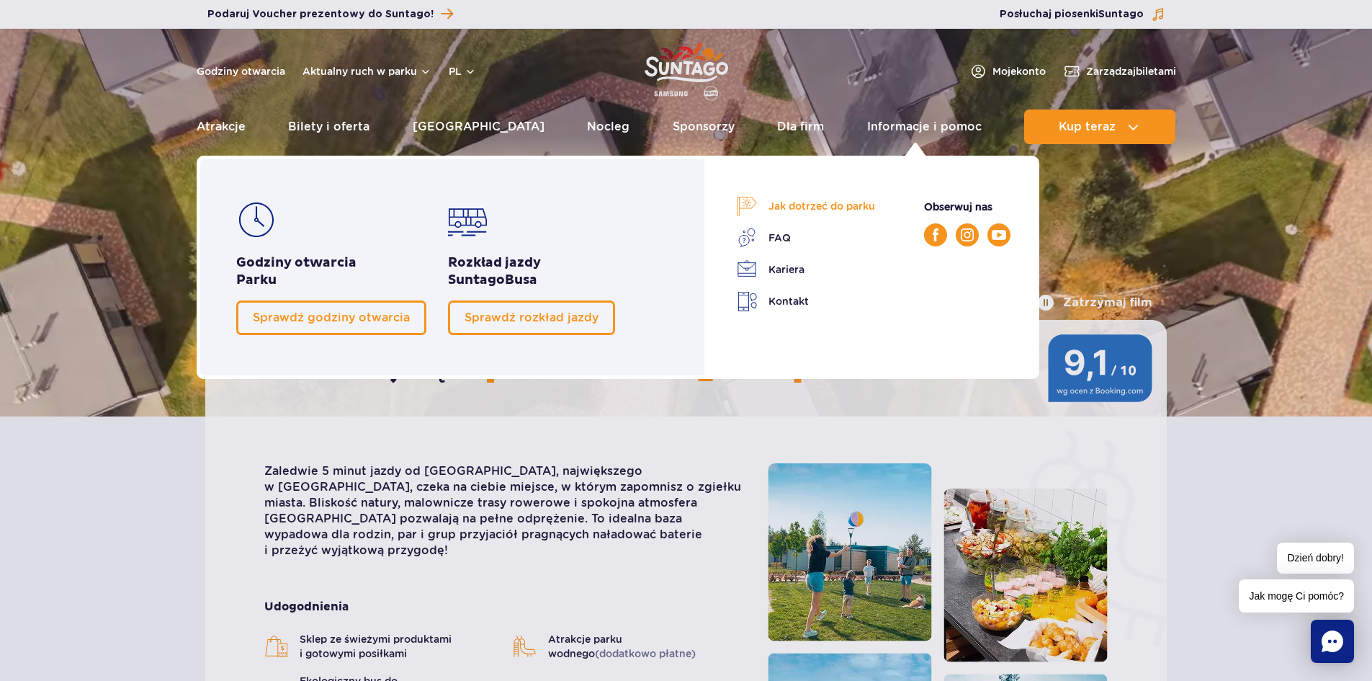
click at [808, 205] on link "Jak dotrzeć do parku" at bounding box center [806, 206] width 138 height 20
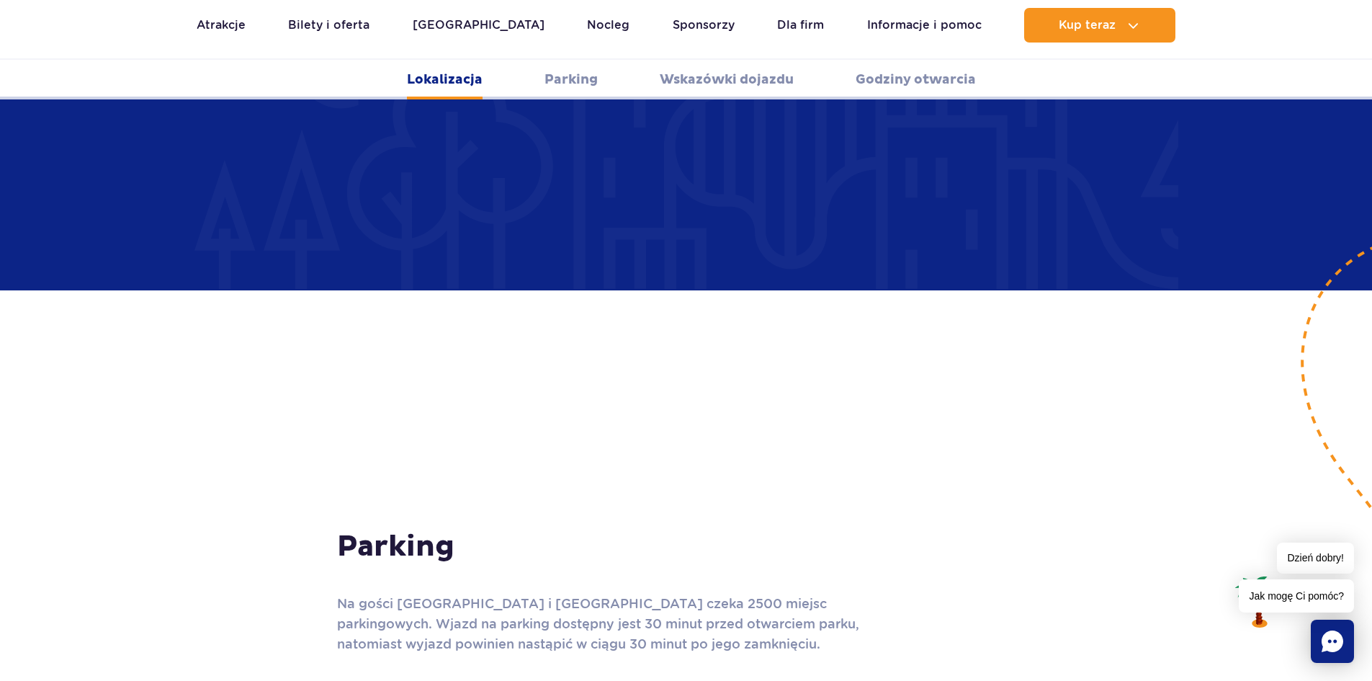
scroll to position [936, 0]
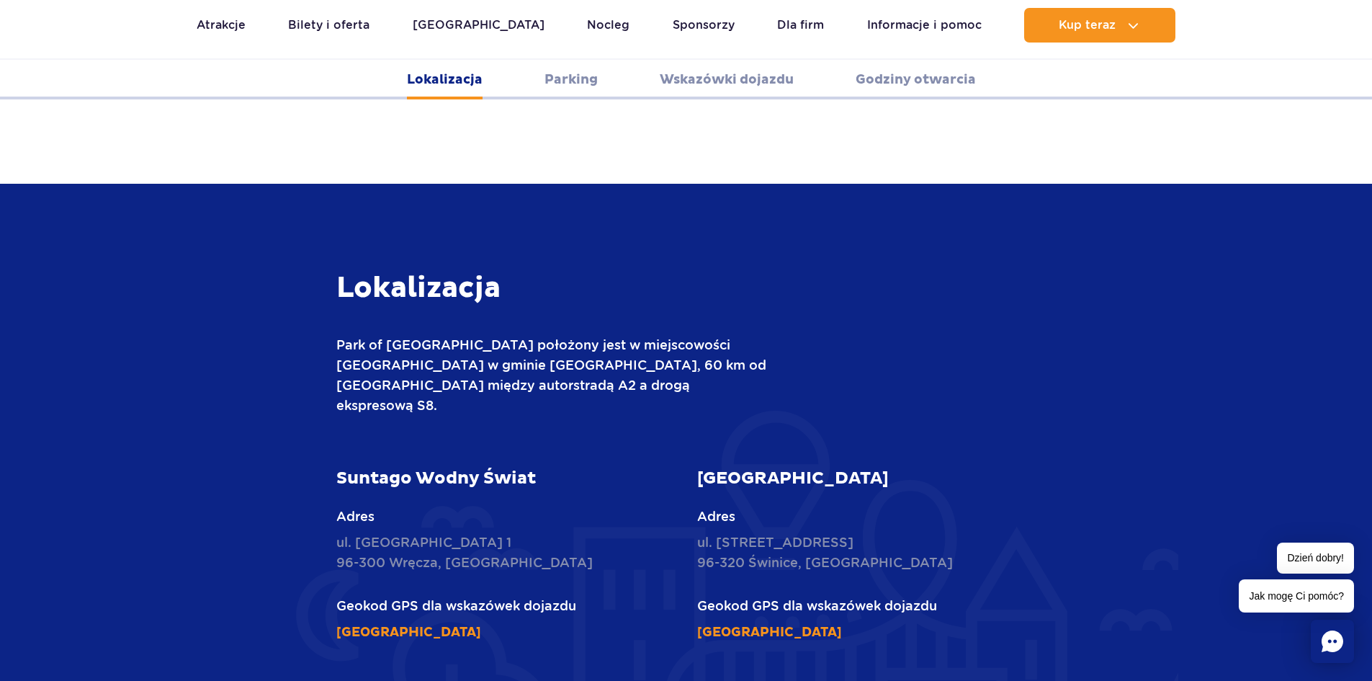
scroll to position [360, 0]
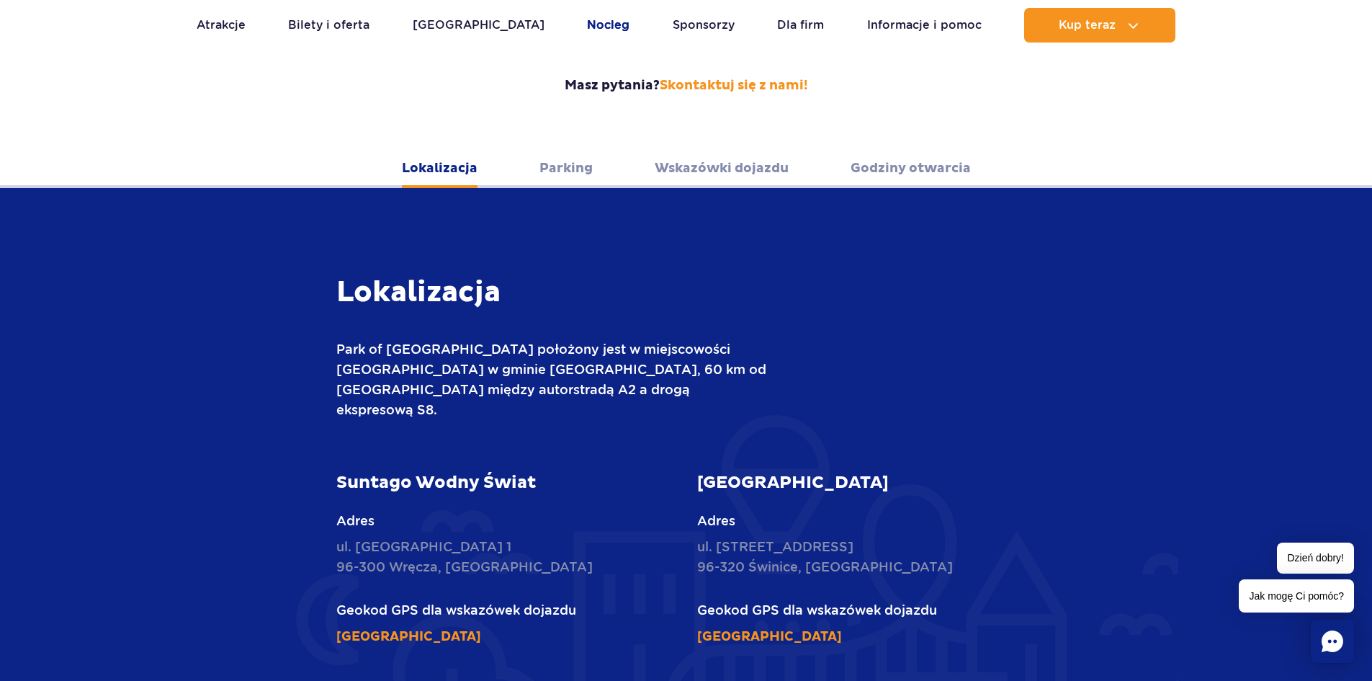
click at [587, 23] on link "Nocleg" at bounding box center [608, 25] width 42 height 35
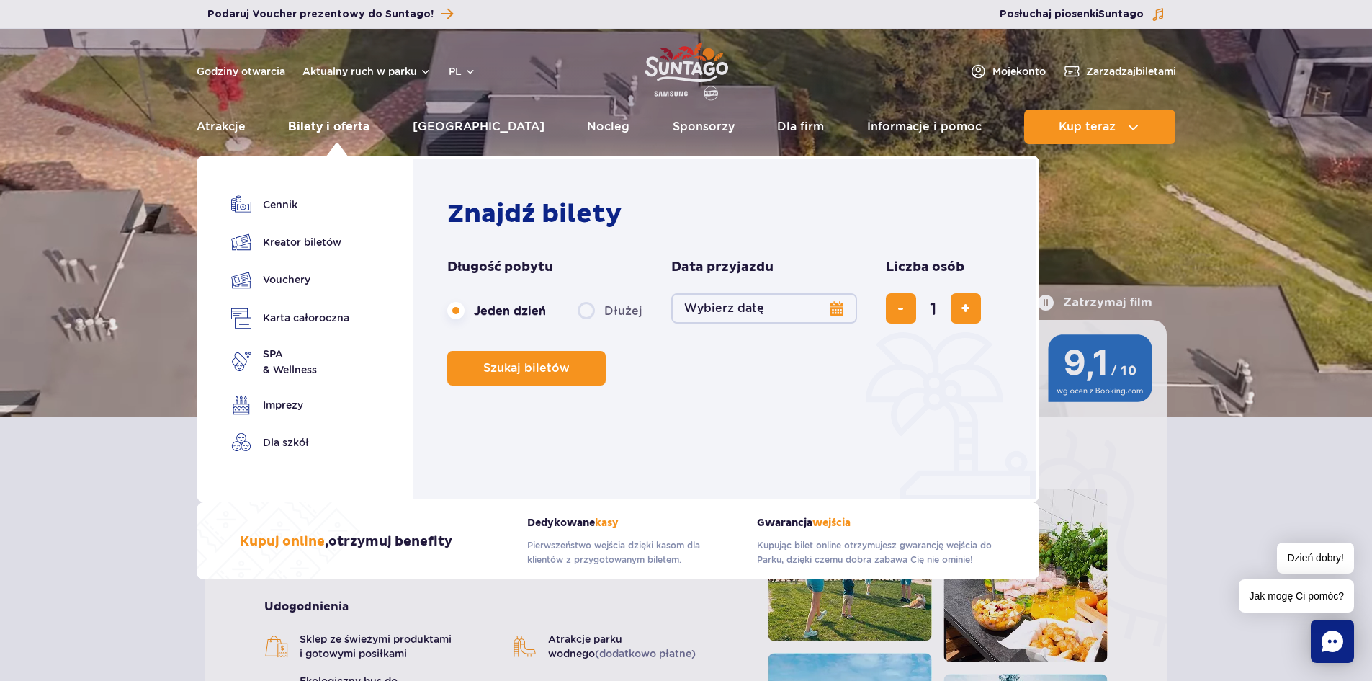
click at [351, 120] on link "Bilety i oferta" at bounding box center [328, 126] width 81 height 35
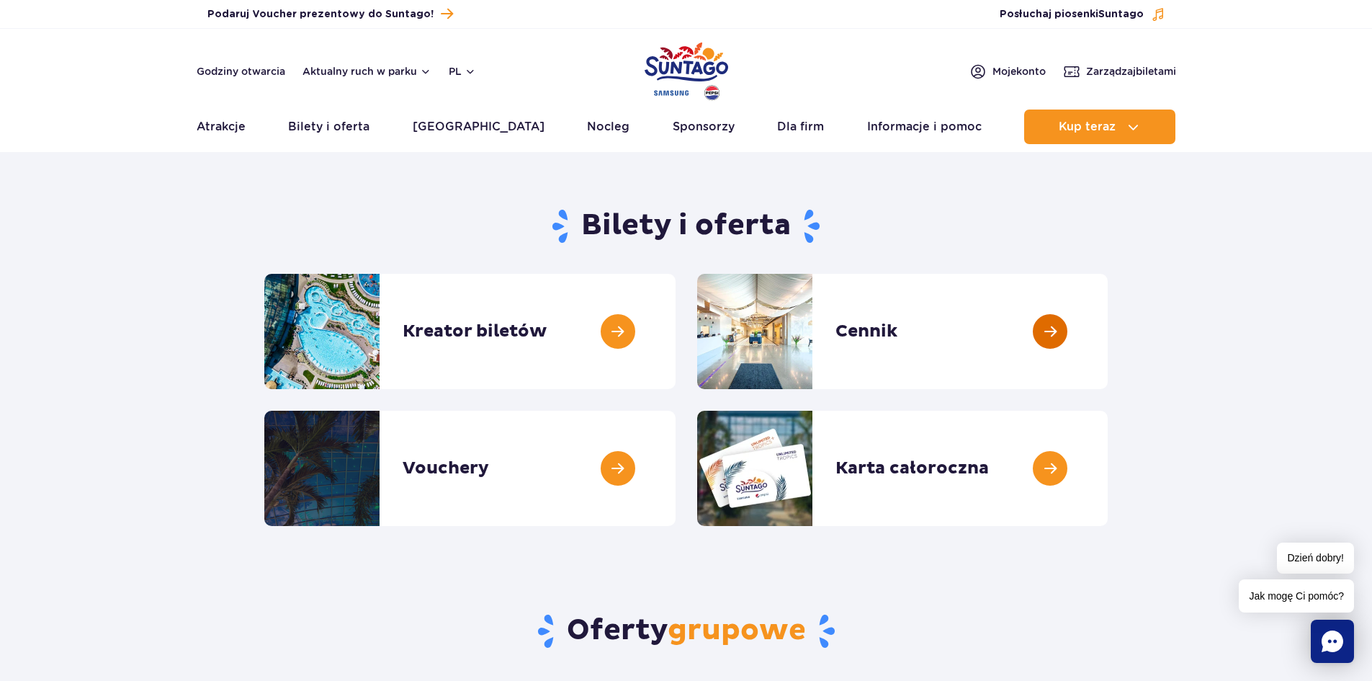
click at [1108, 328] on link at bounding box center [1108, 331] width 0 height 115
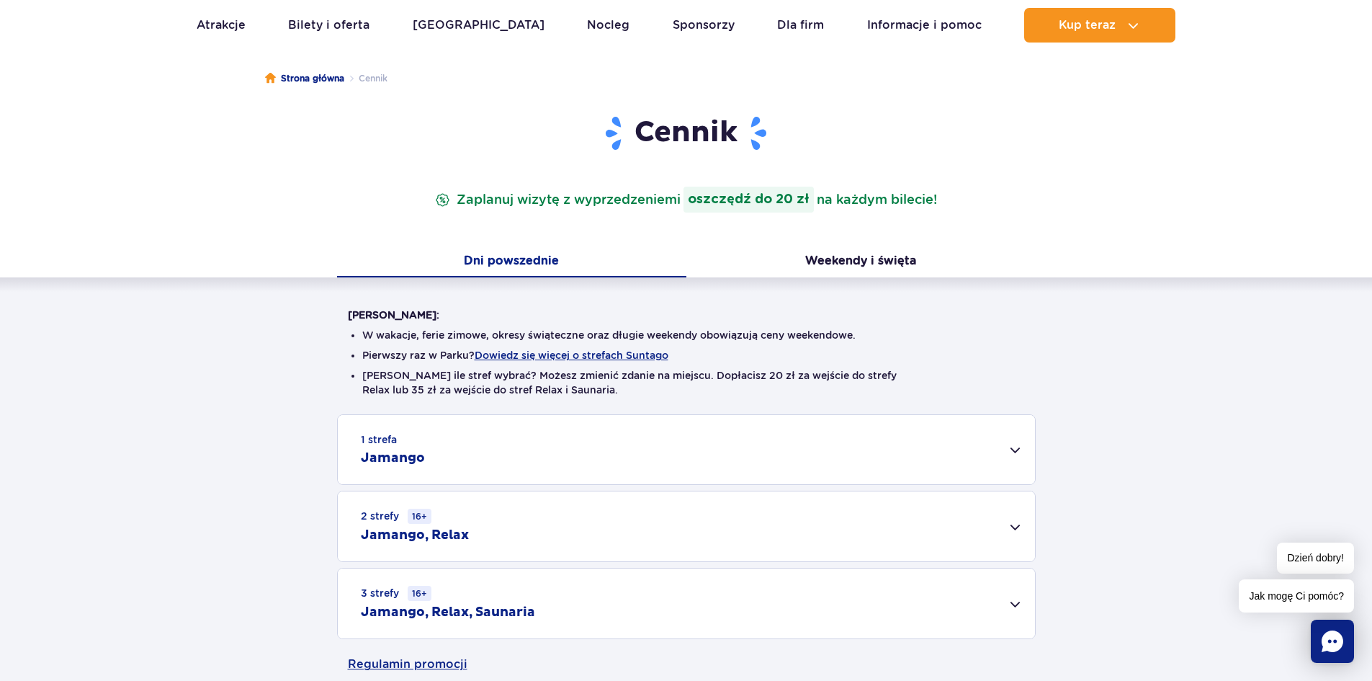
scroll to position [216, 0]
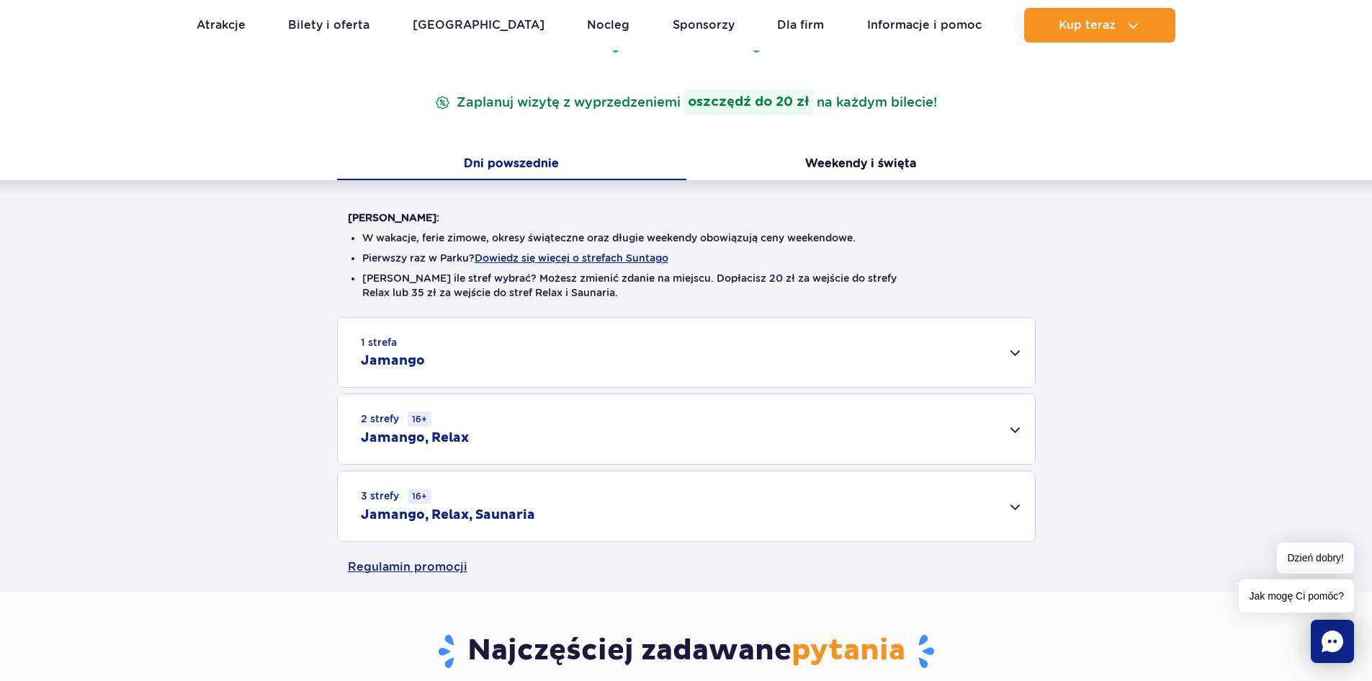
click at [394, 332] on div "1 strefa Jamango" at bounding box center [686, 352] width 697 height 69
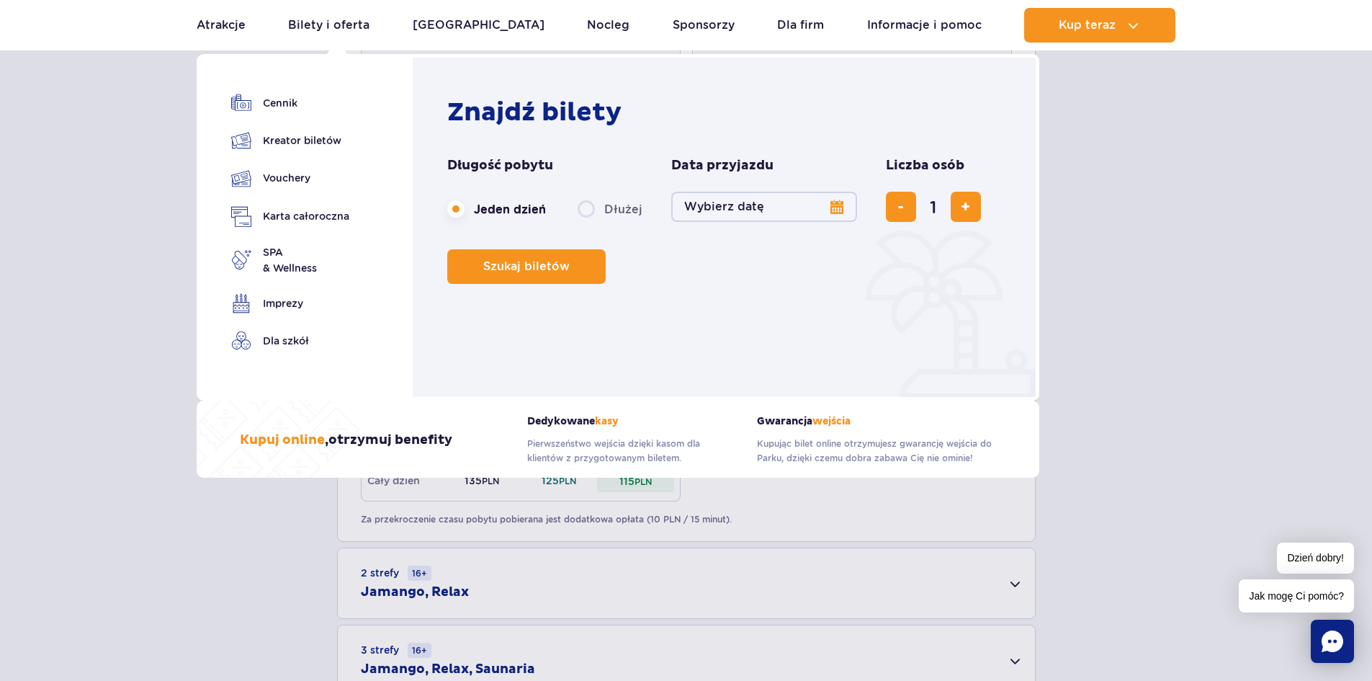
scroll to position [792, 0]
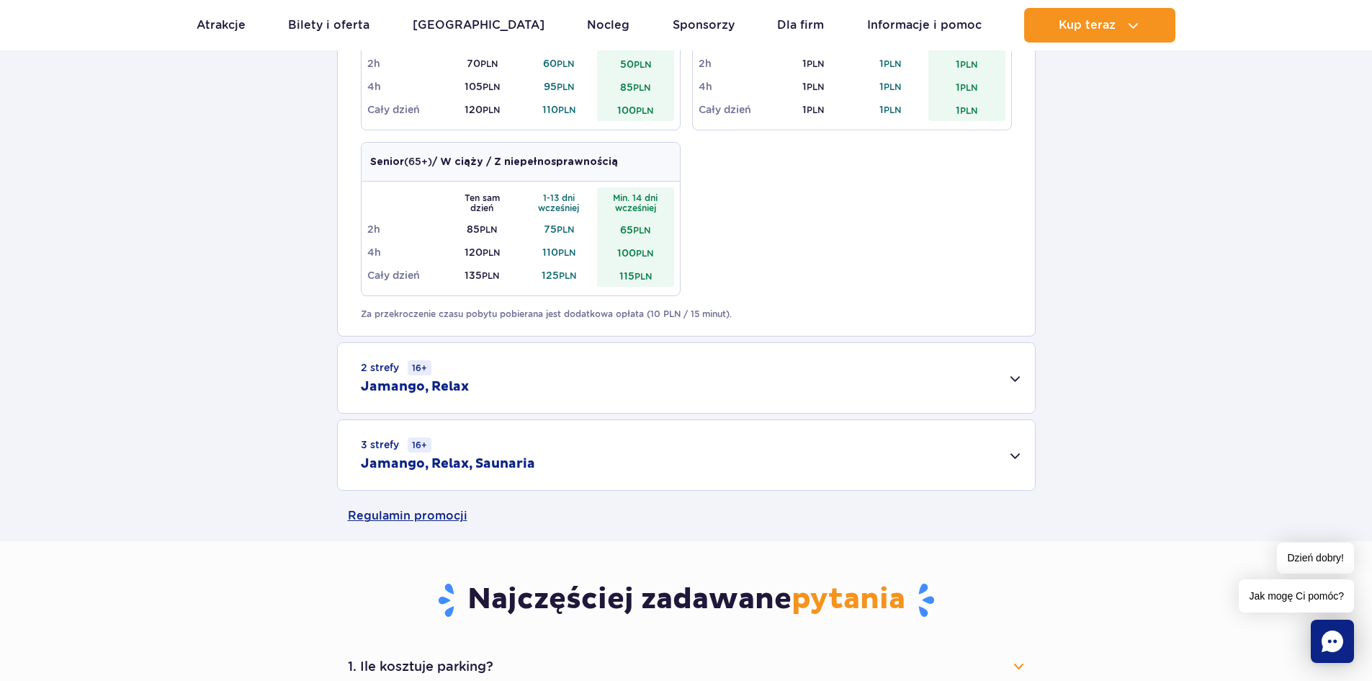
click at [520, 385] on div "2 strefy 16+ Jamango, Relax" at bounding box center [686, 378] width 697 height 70
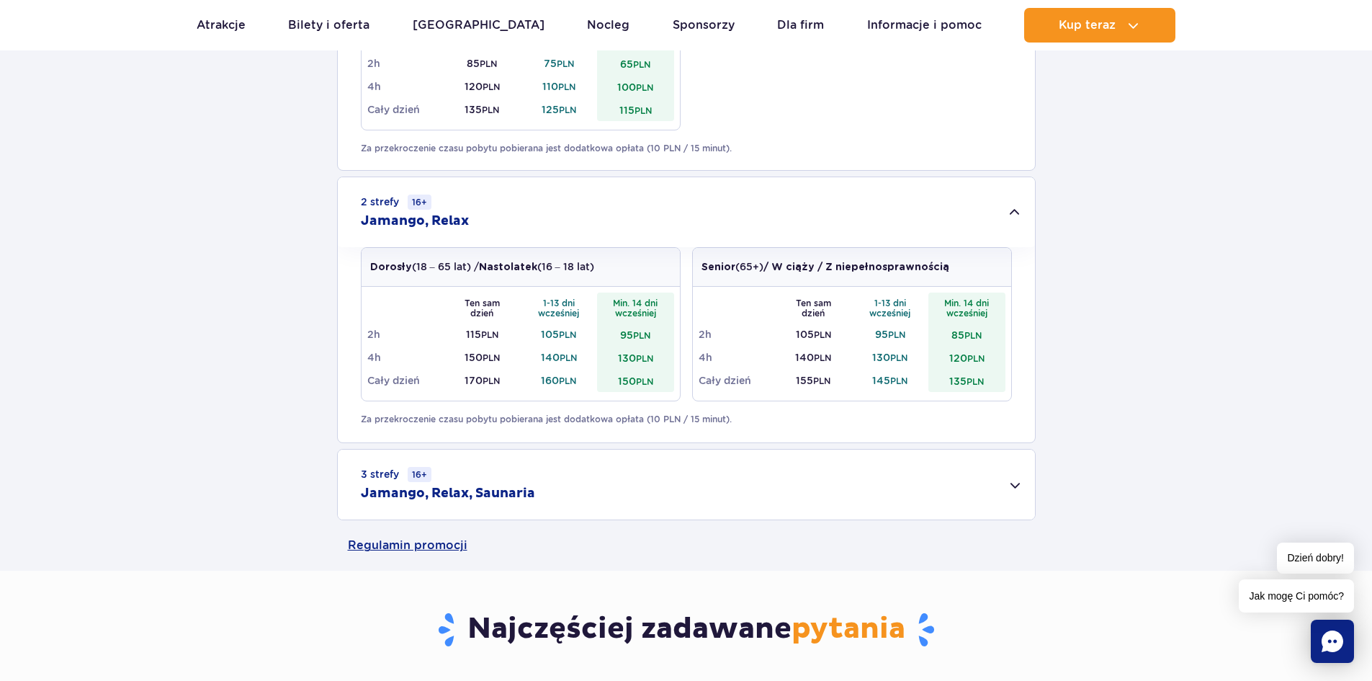
scroll to position [1008, 0]
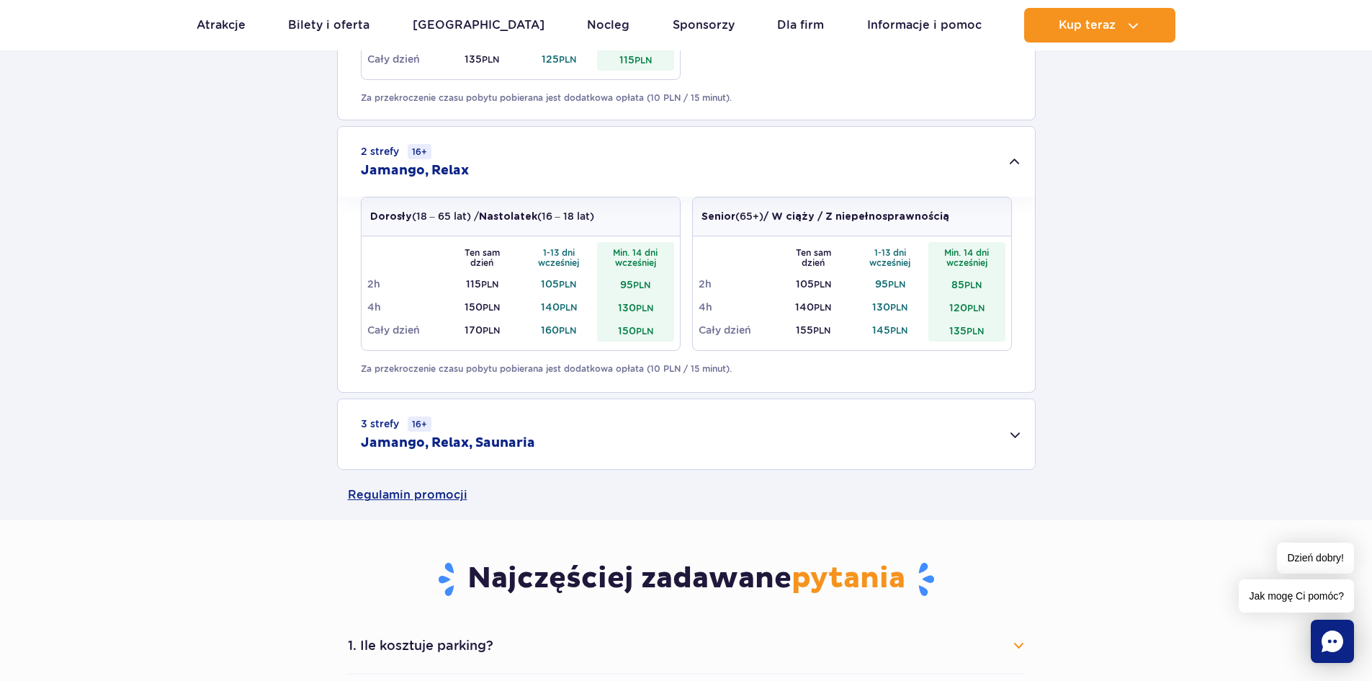
click at [545, 449] on div "3 strefy 16+ Jamango, Relax, Saunaria" at bounding box center [686, 434] width 697 height 70
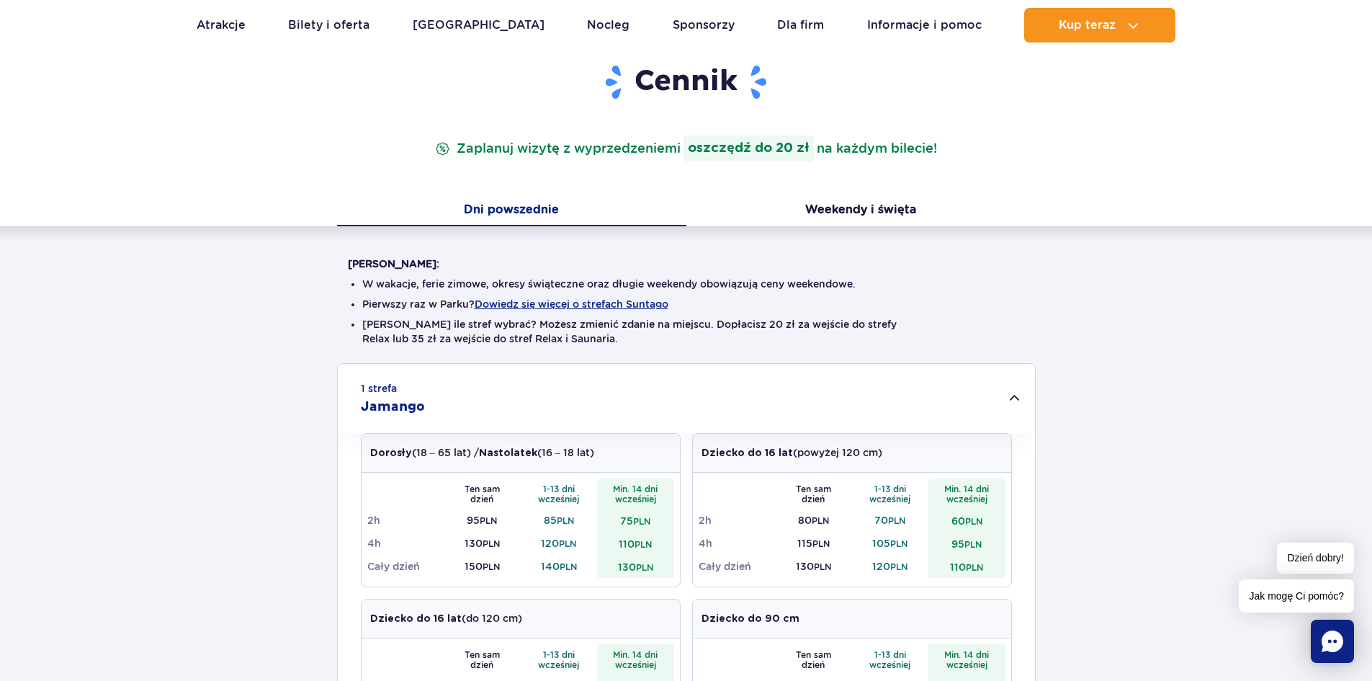
scroll to position [72, 0]
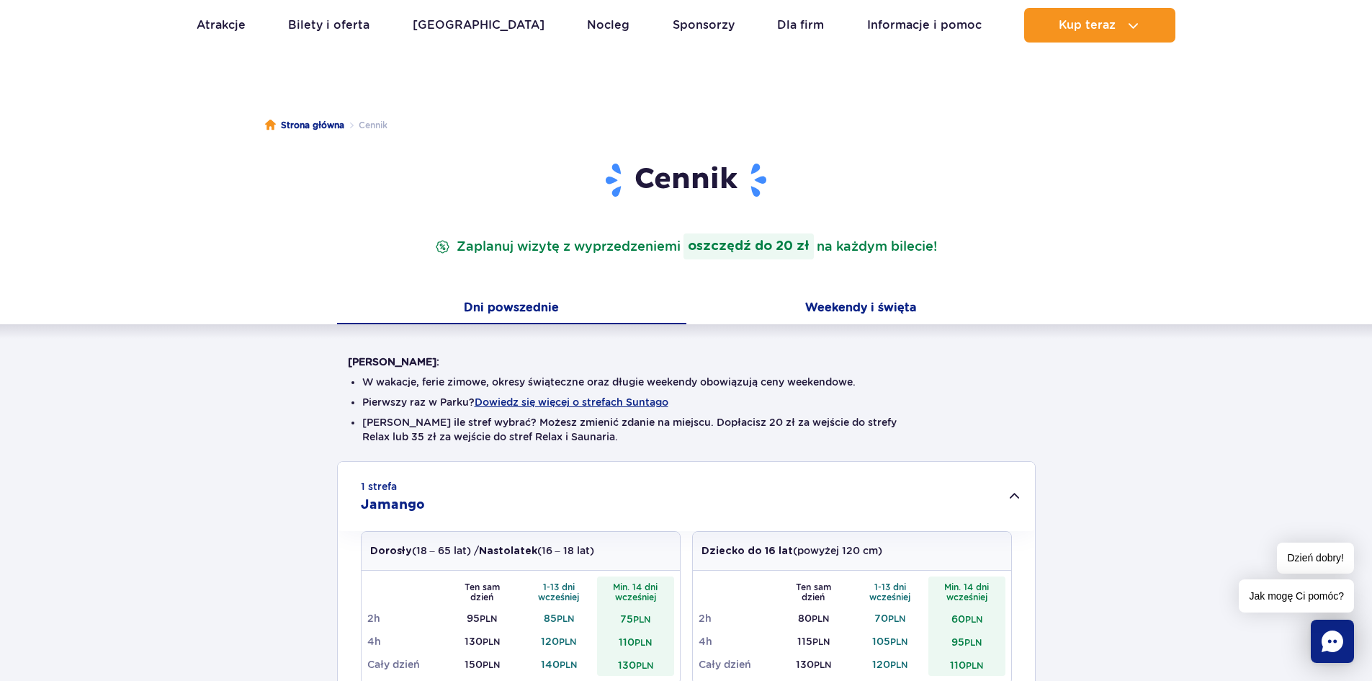
click at [830, 305] on button "Weekendy i święta" at bounding box center [860, 309] width 349 height 30
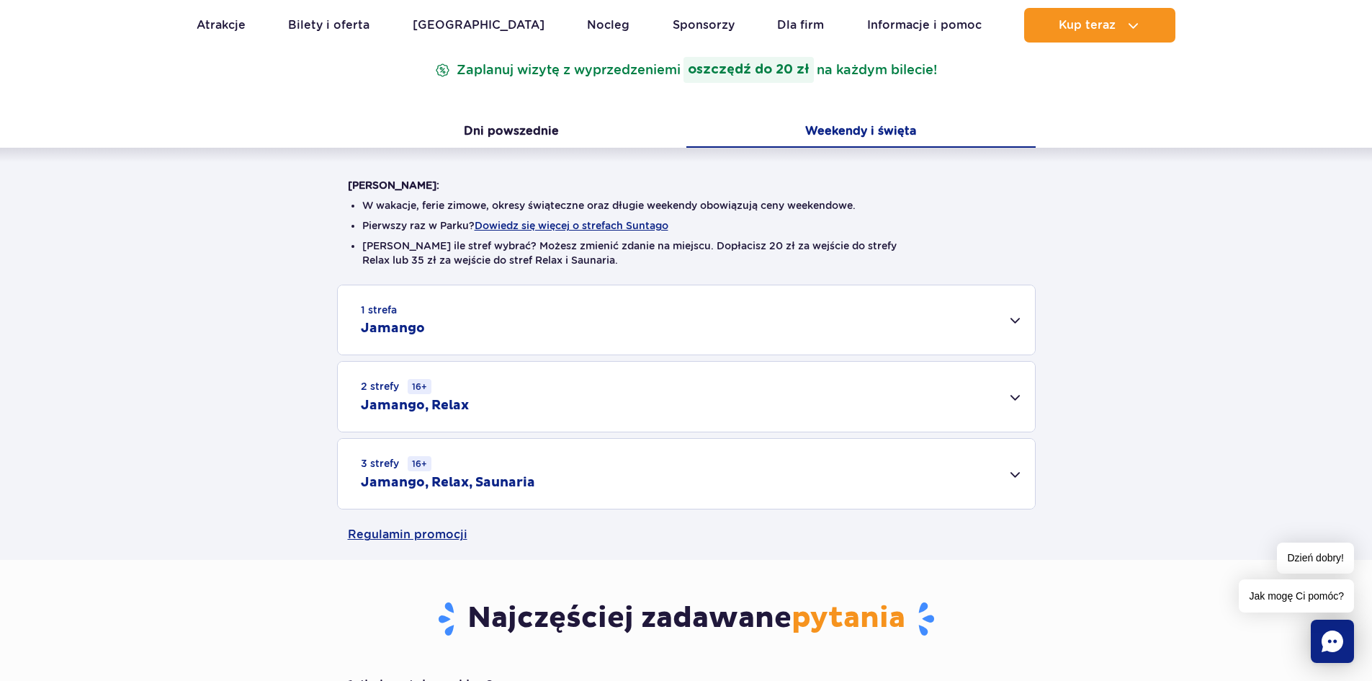
scroll to position [288, 0]
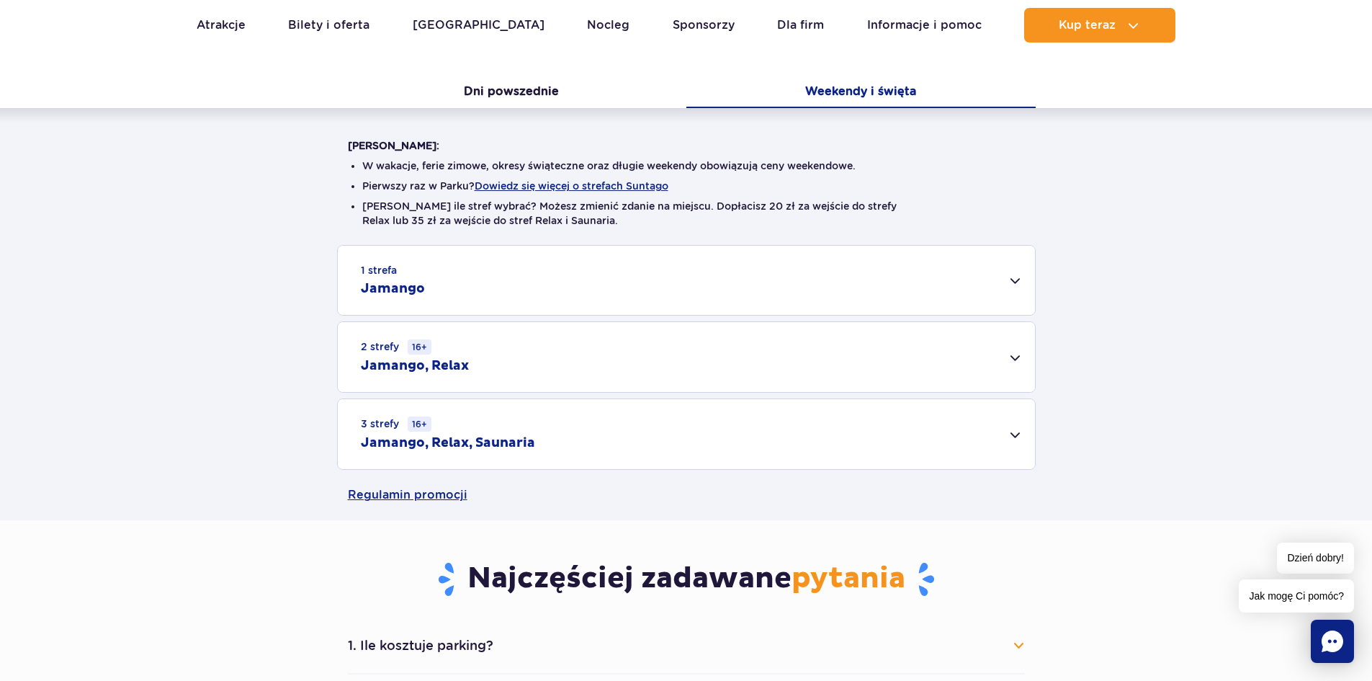
click at [399, 264] on div "1 strefa Jamango" at bounding box center [686, 280] width 697 height 69
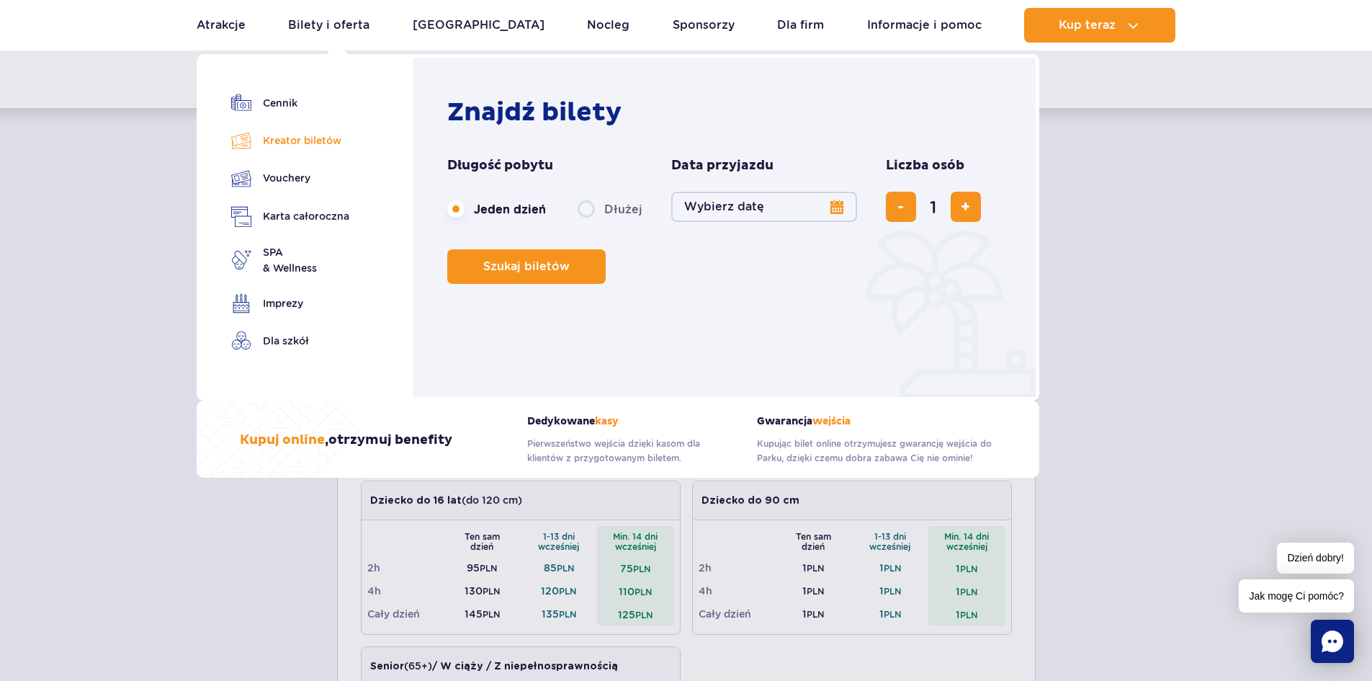
click at [326, 145] on link "Kreator biletów" at bounding box center [290, 140] width 118 height 20
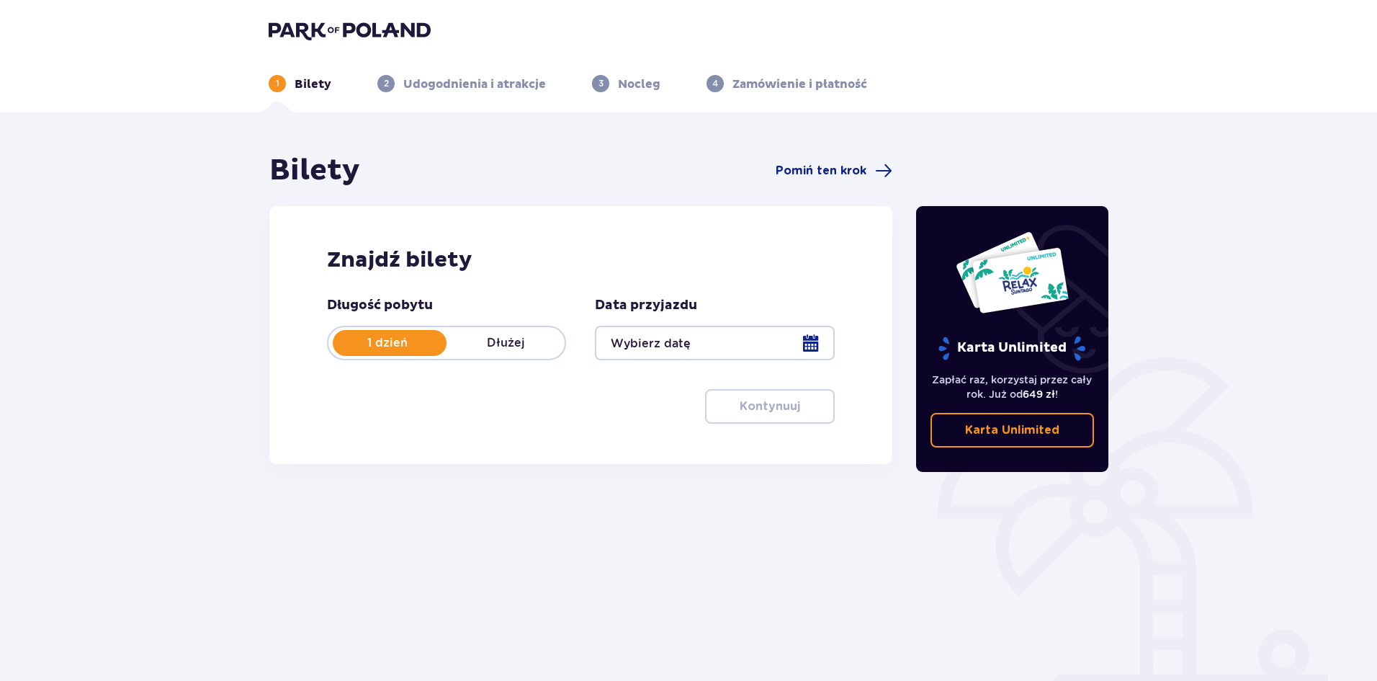
click at [519, 338] on p "Dłużej" at bounding box center [506, 343] width 118 height 16
click at [651, 339] on div at bounding box center [714, 343] width 239 height 35
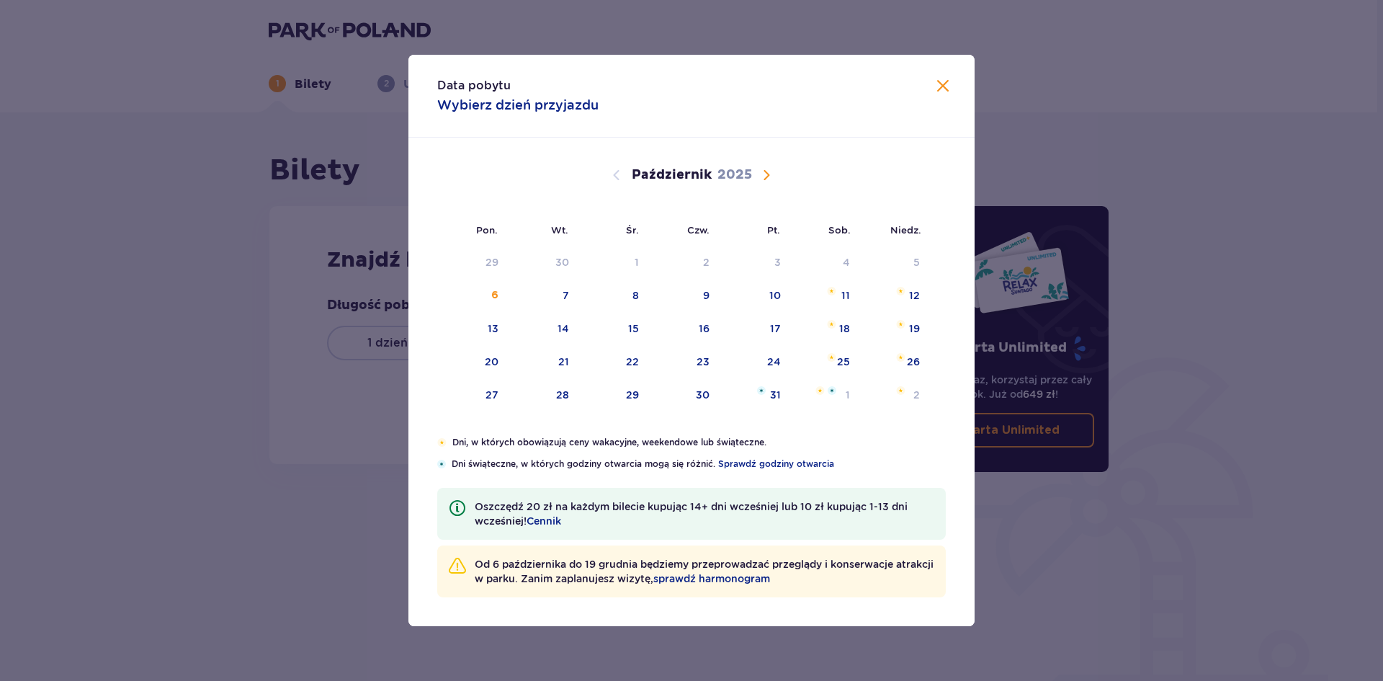
click at [771, 178] on span "Następny miesiąc" at bounding box center [766, 174] width 17 height 17
click at [760, 177] on span "Następny miesiąc" at bounding box center [766, 174] width 17 height 17
click at [763, 176] on span "Następny miesiąc" at bounding box center [766, 174] width 17 height 17
click at [486, 293] on div "2" at bounding box center [472, 296] width 70 height 32
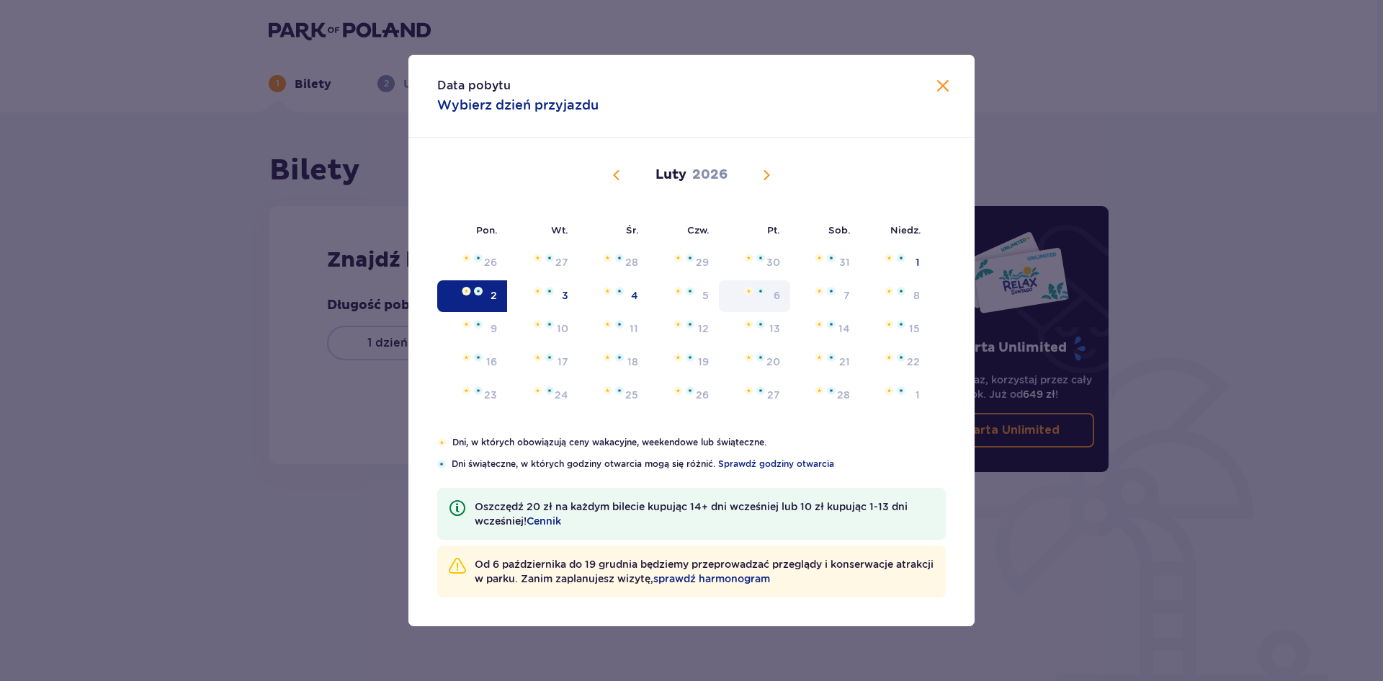
drag, startPoint x: 771, startPoint y: 295, endPoint x: 743, endPoint y: 292, distance: 28.2
click at [771, 295] on div "6" at bounding box center [754, 296] width 71 height 32
drag, startPoint x: 531, startPoint y: 301, endPoint x: 604, endPoint y: 301, distance: 73.5
click at [532, 301] on div "3" at bounding box center [542, 296] width 71 height 32
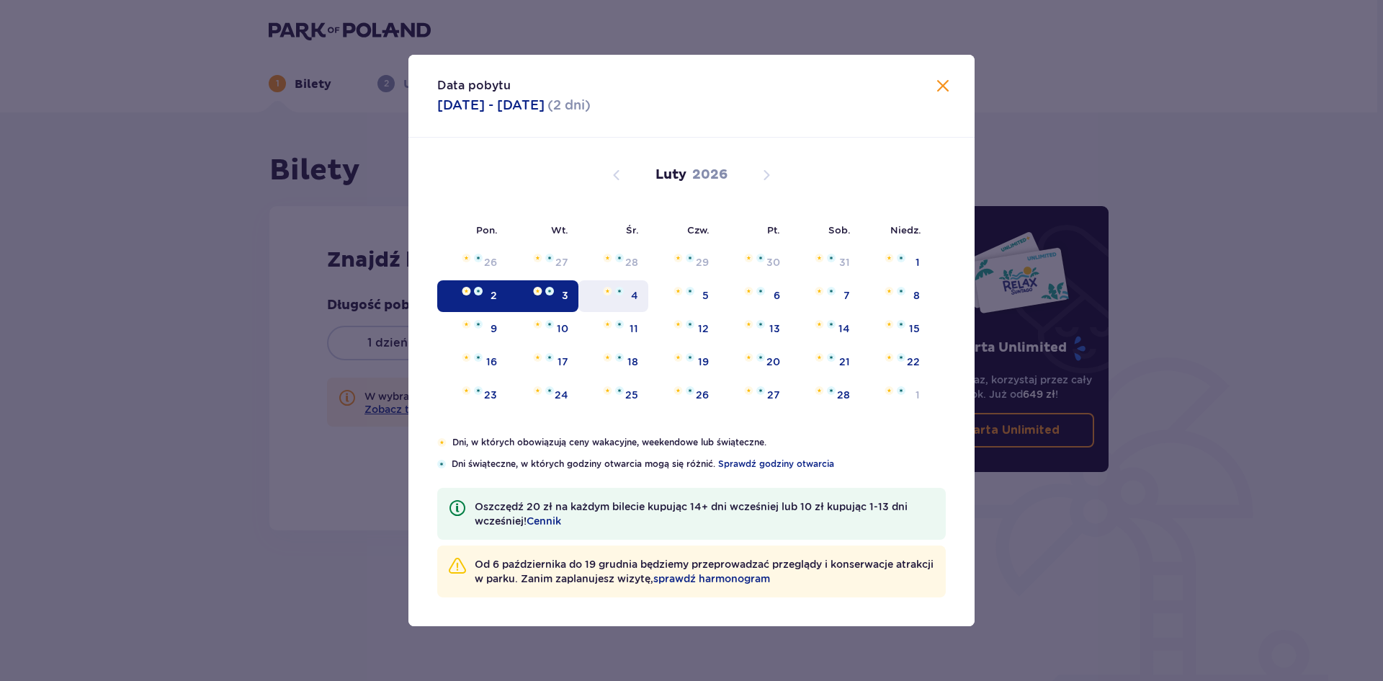
type input "02.02.26 - 03.02.26"
drag, startPoint x: 607, startPoint y: 300, endPoint x: 645, endPoint y: 300, distance: 38.2
click at [608, 300] on div "4" at bounding box center [613, 296] width 70 height 32
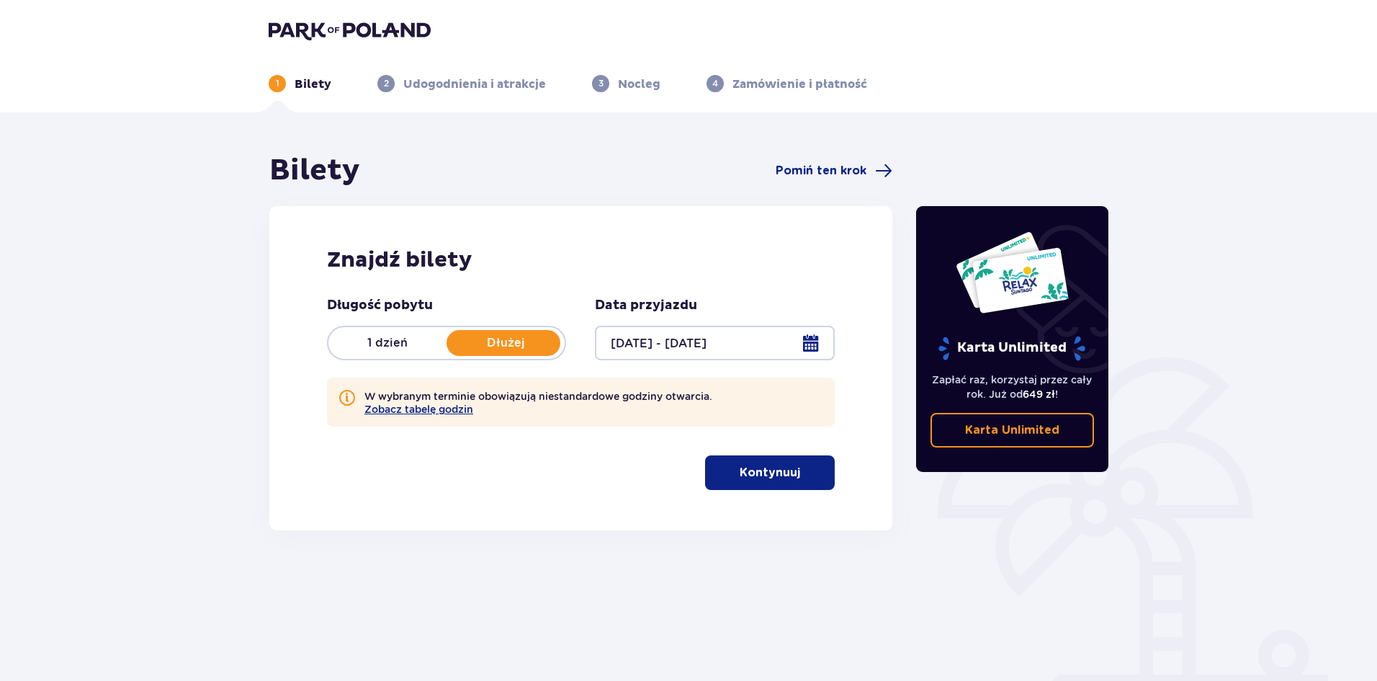
click at [817, 349] on div at bounding box center [714, 343] width 239 height 35
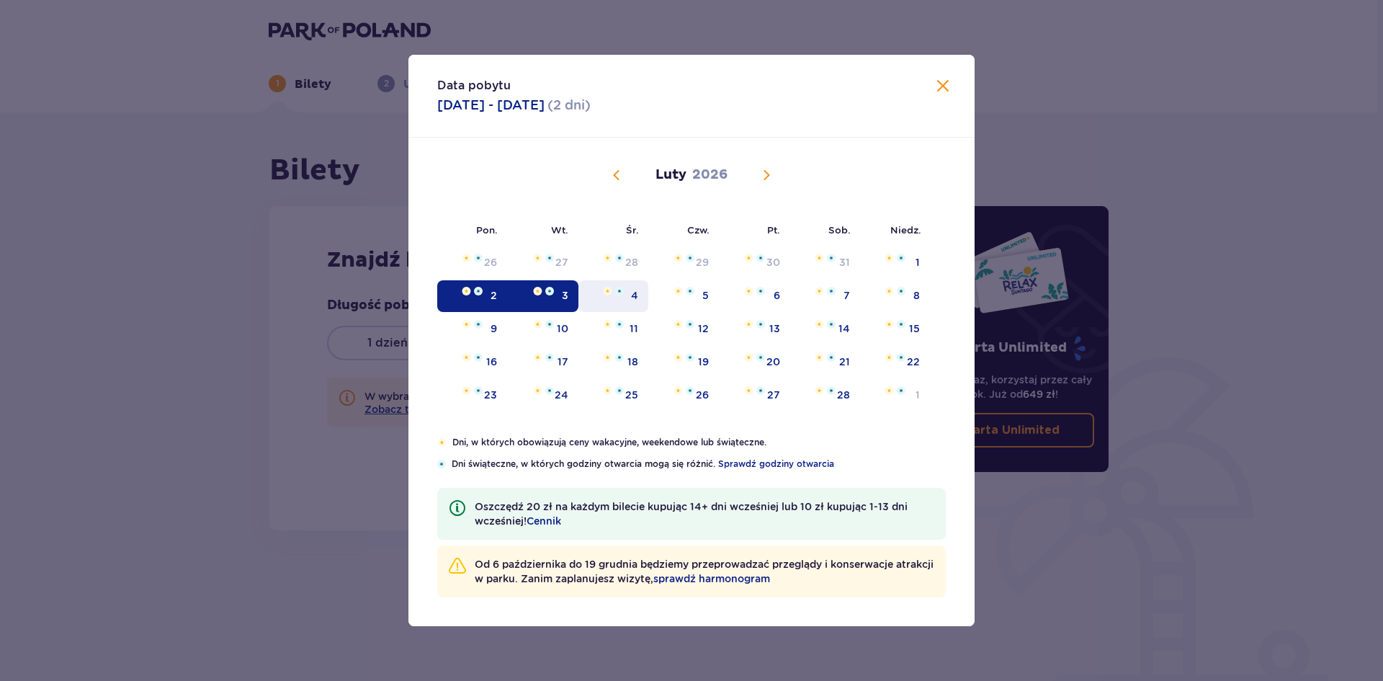
click at [623, 307] on div "4" at bounding box center [613, 296] width 70 height 32
click at [481, 301] on div "2" at bounding box center [472, 296] width 70 height 32
click at [766, 300] on div "6" at bounding box center [754, 296] width 71 height 32
click at [764, 299] on div "6" at bounding box center [754, 296] width 71 height 32
click at [766, 465] on span "Sprawdź godziny otwarcia" at bounding box center [776, 463] width 116 height 13
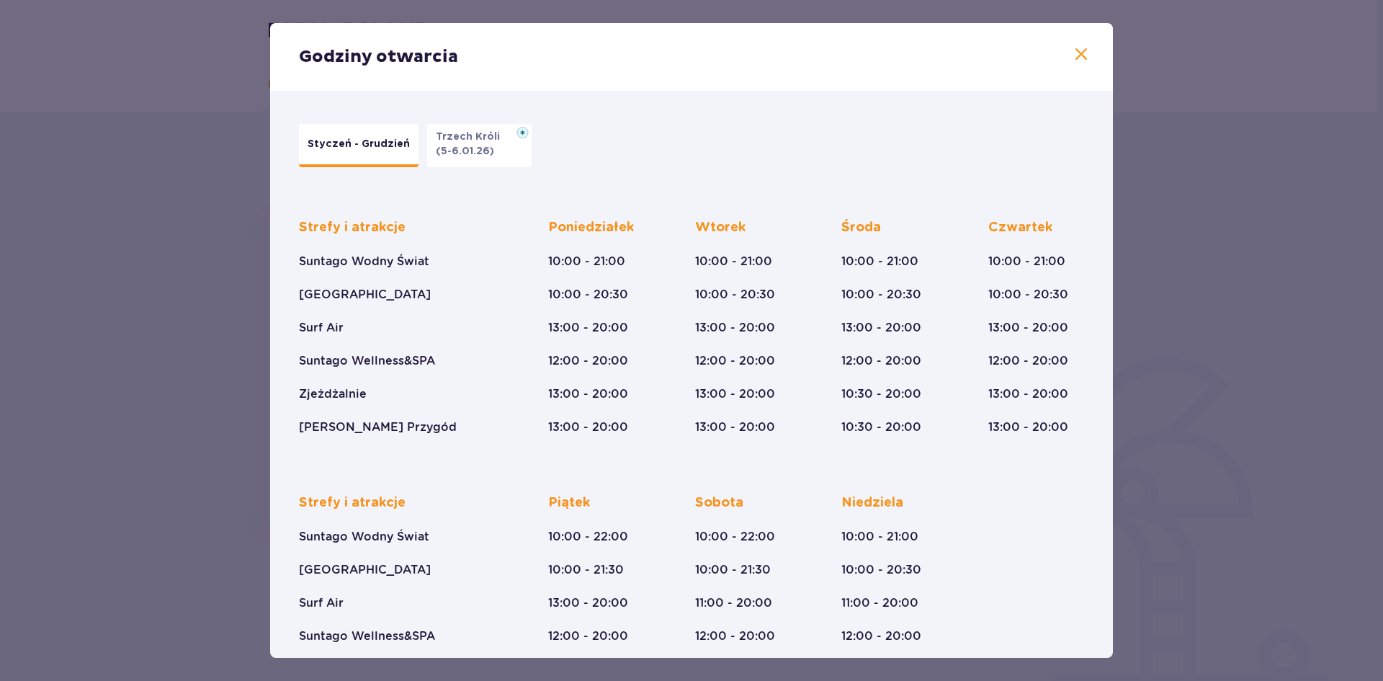
click at [1074, 60] on span at bounding box center [1081, 54] width 17 height 17
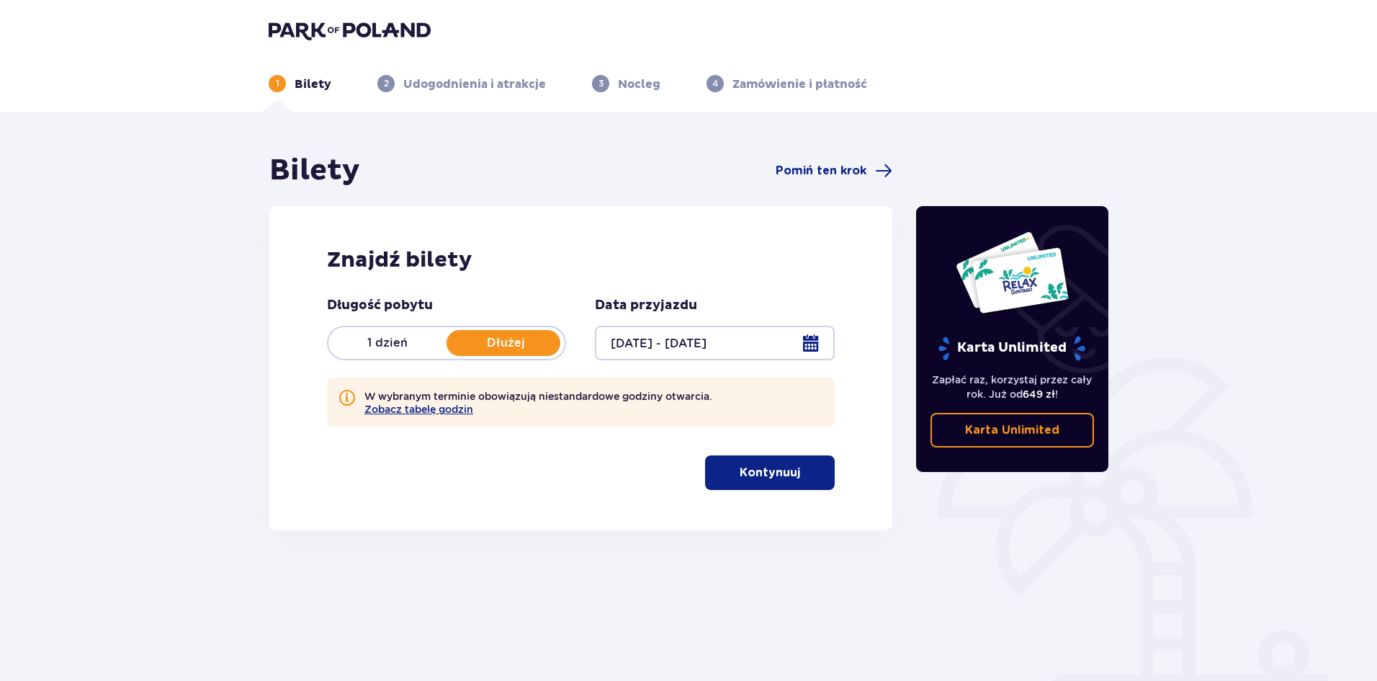
click at [675, 339] on div at bounding box center [714, 343] width 239 height 35
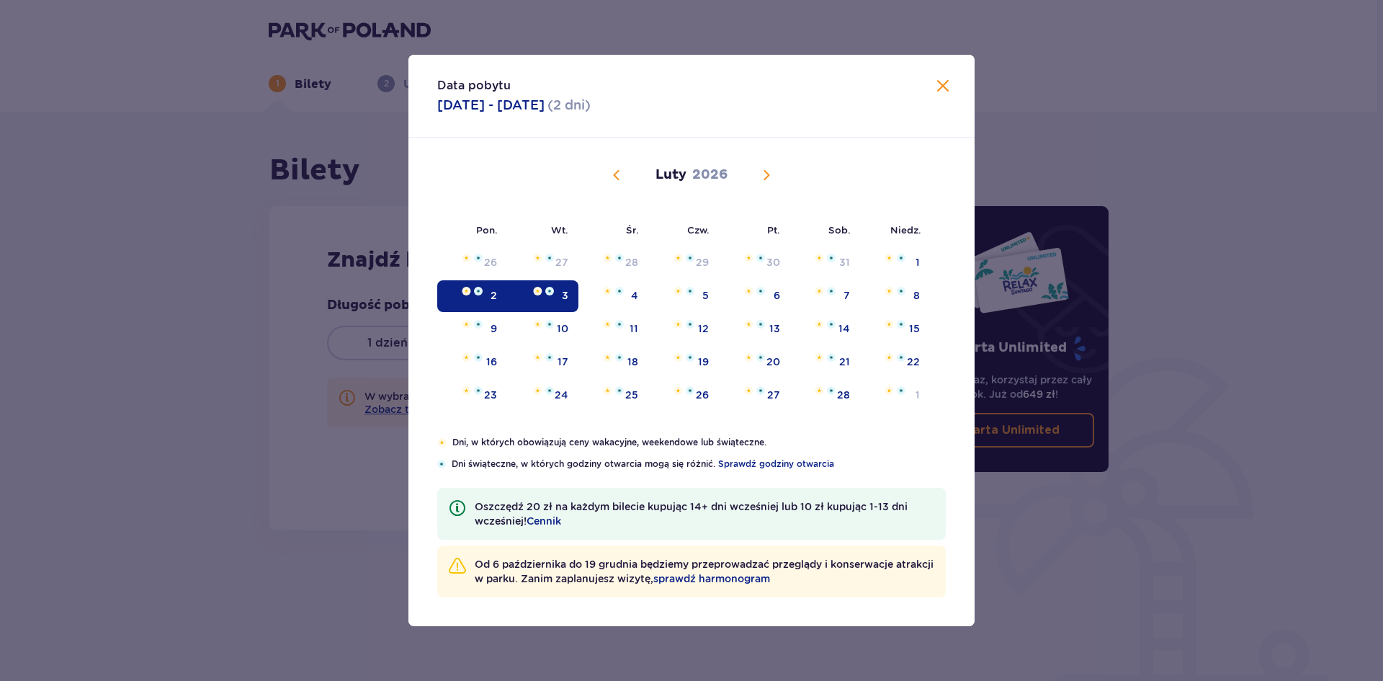
click at [478, 303] on div "2" at bounding box center [472, 296] width 70 height 32
click at [954, 89] on div "Data pobytu 02.02.2026 - 03.02.2026 ( 2 dni )" at bounding box center [691, 96] width 566 height 83
click at [947, 89] on span "Zamknij" at bounding box center [942, 86] width 17 height 17
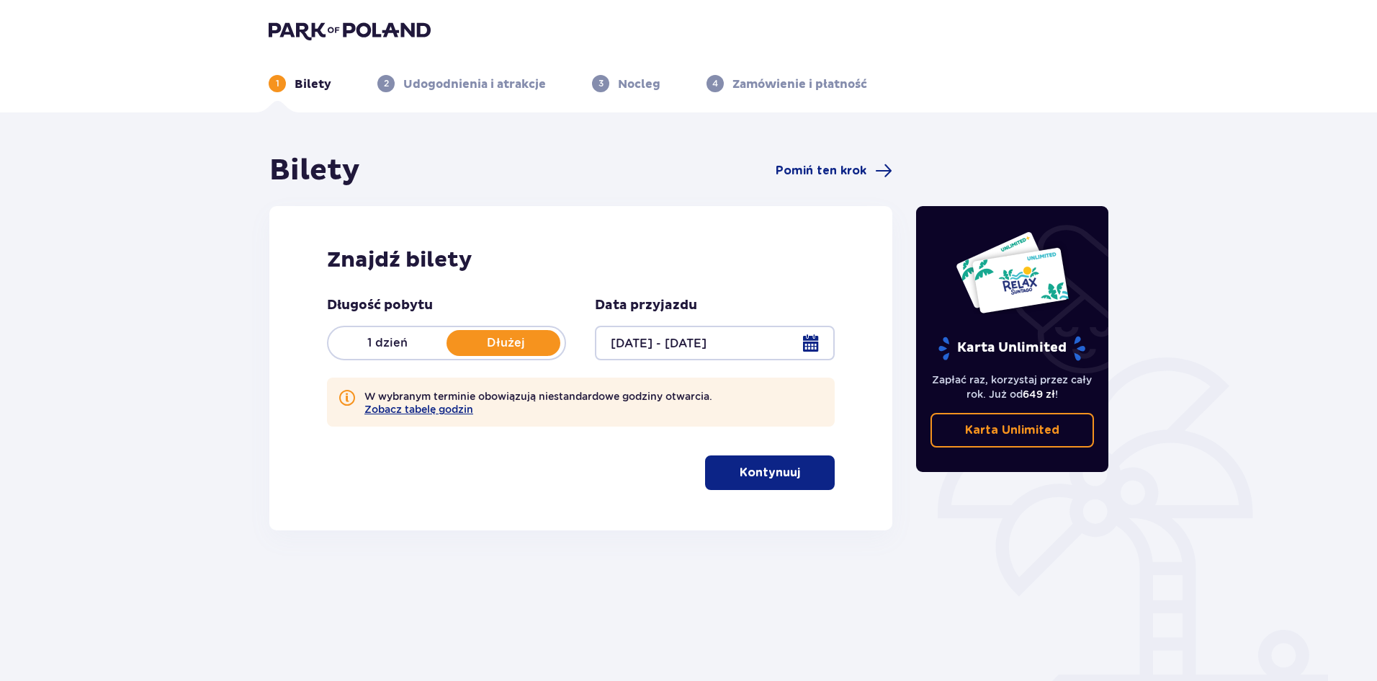
click at [825, 344] on div at bounding box center [714, 343] width 239 height 35
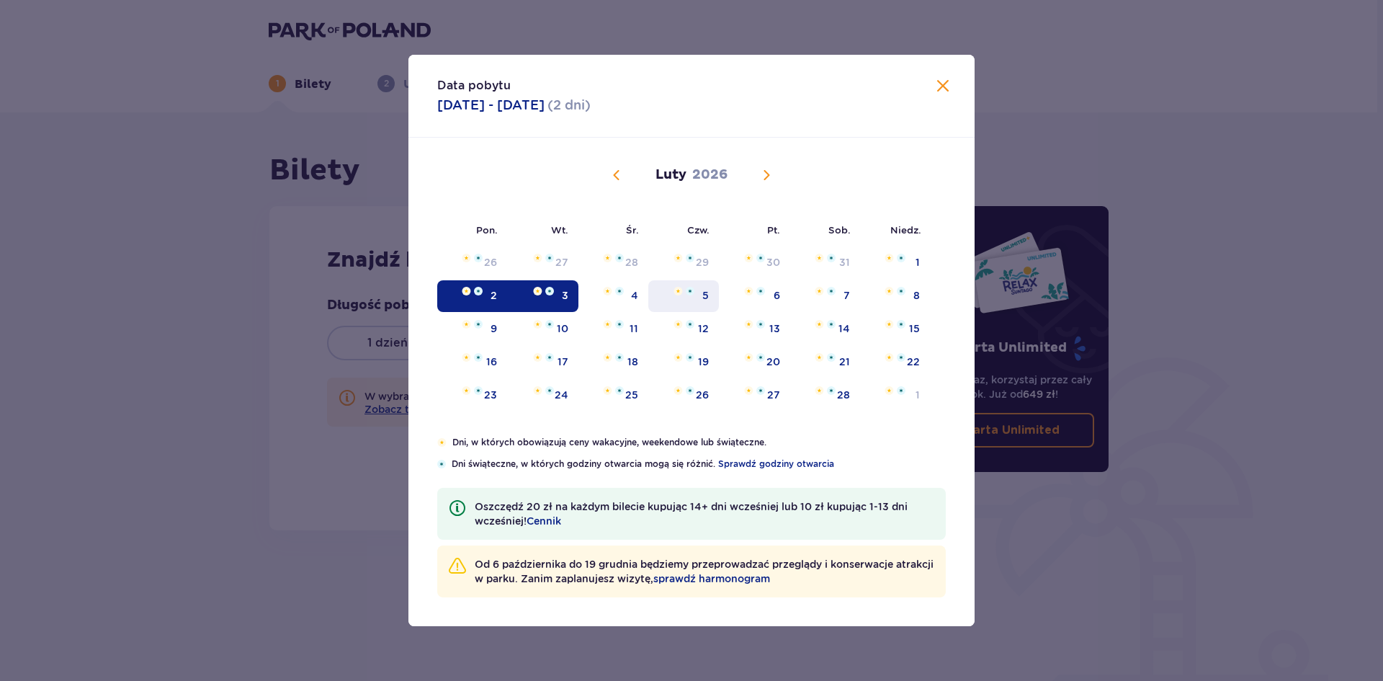
drag, startPoint x: 487, startPoint y: 295, endPoint x: 651, endPoint y: 298, distance: 164.3
click at [651, 298] on tr "2 3 4 5 6 7 8" at bounding box center [683, 296] width 493 height 32
click at [614, 301] on div "4" at bounding box center [613, 296] width 70 height 32
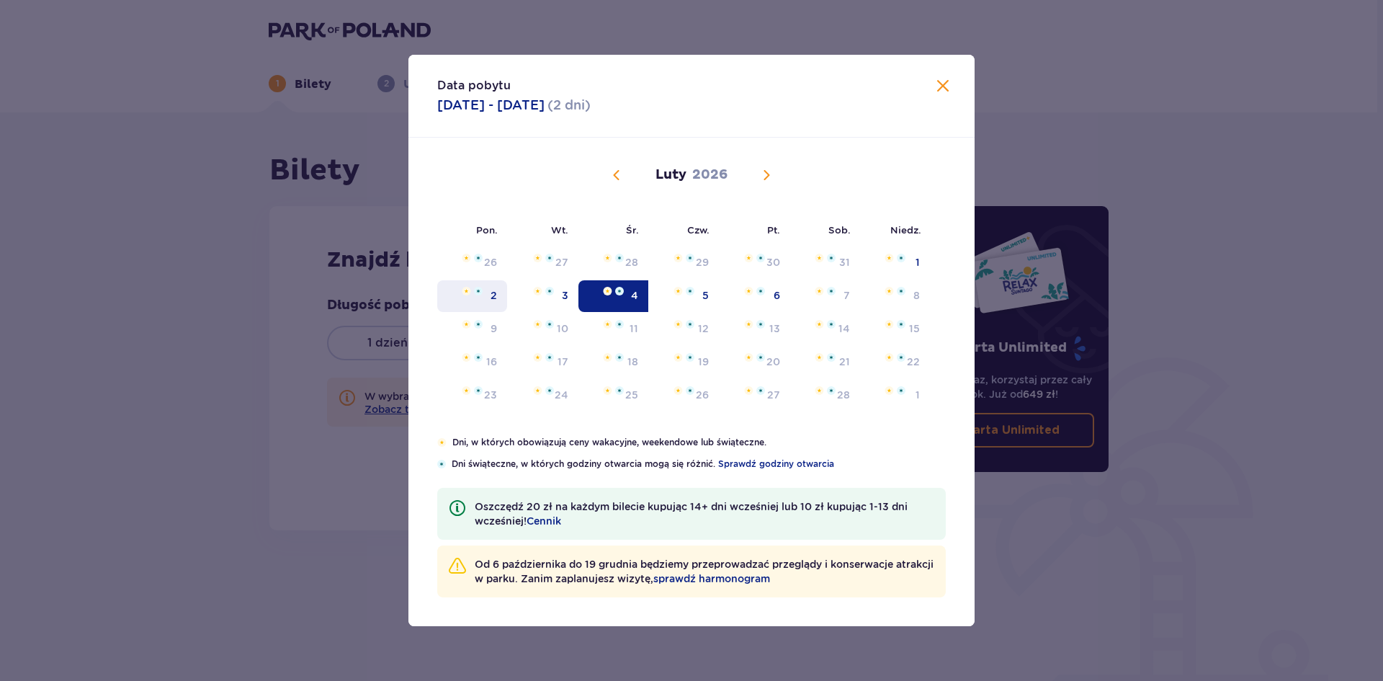
click at [495, 295] on div "2" at bounding box center [494, 295] width 6 height 14
click at [766, 303] on div "6" at bounding box center [754, 296] width 71 height 32
click at [762, 294] on img "Data niedostępna. piątek, 6 lutego 2026" at bounding box center [760, 291] width 9 height 9
click at [753, 292] on img "Data niedostępna. piątek, 6 lutego 2026" at bounding box center [748, 291] width 9 height 9
click at [741, 292] on div "6" at bounding box center [754, 296] width 71 height 32
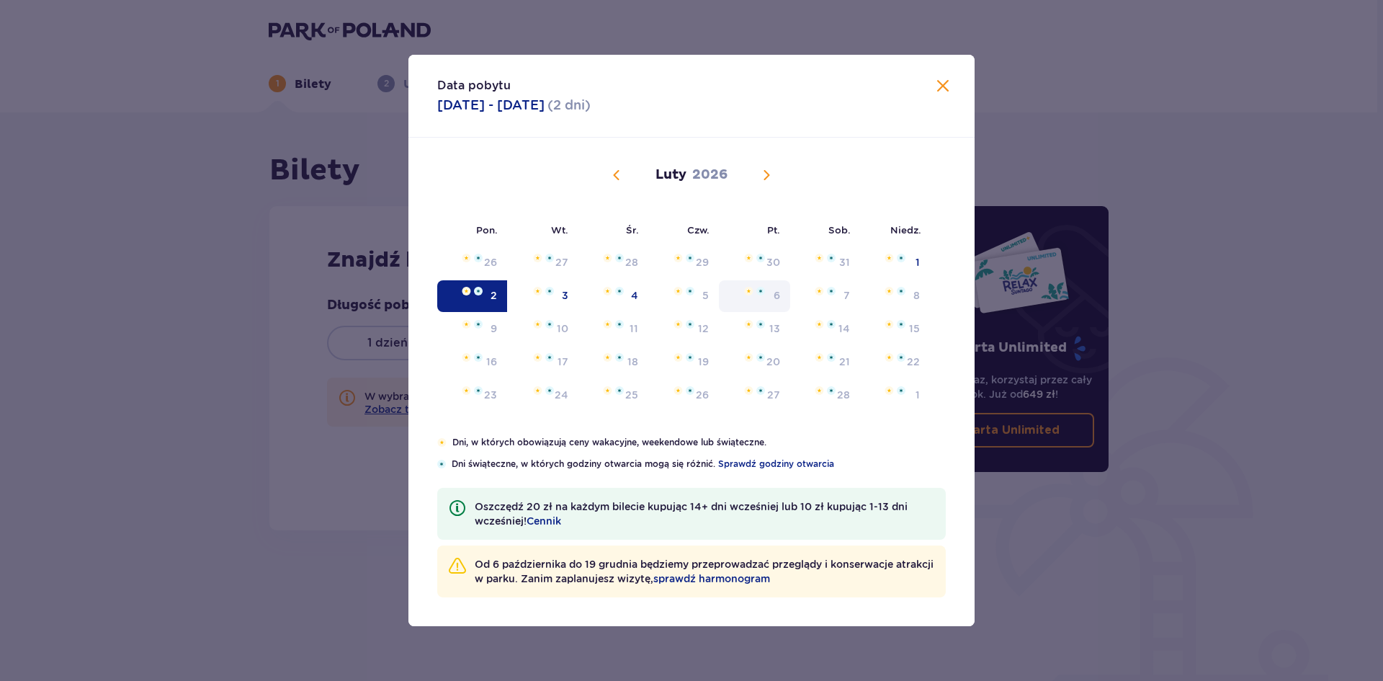
click at [769, 306] on div "6" at bounding box center [754, 296] width 71 height 32
click at [545, 111] on p "02.02.2026 - 03.02.2026" at bounding box center [490, 105] width 107 height 17
click at [533, 107] on p "02.02.2026 - 03.02.2026" at bounding box center [490, 105] width 107 height 17
click at [944, 84] on span "Zamknij" at bounding box center [942, 86] width 17 height 17
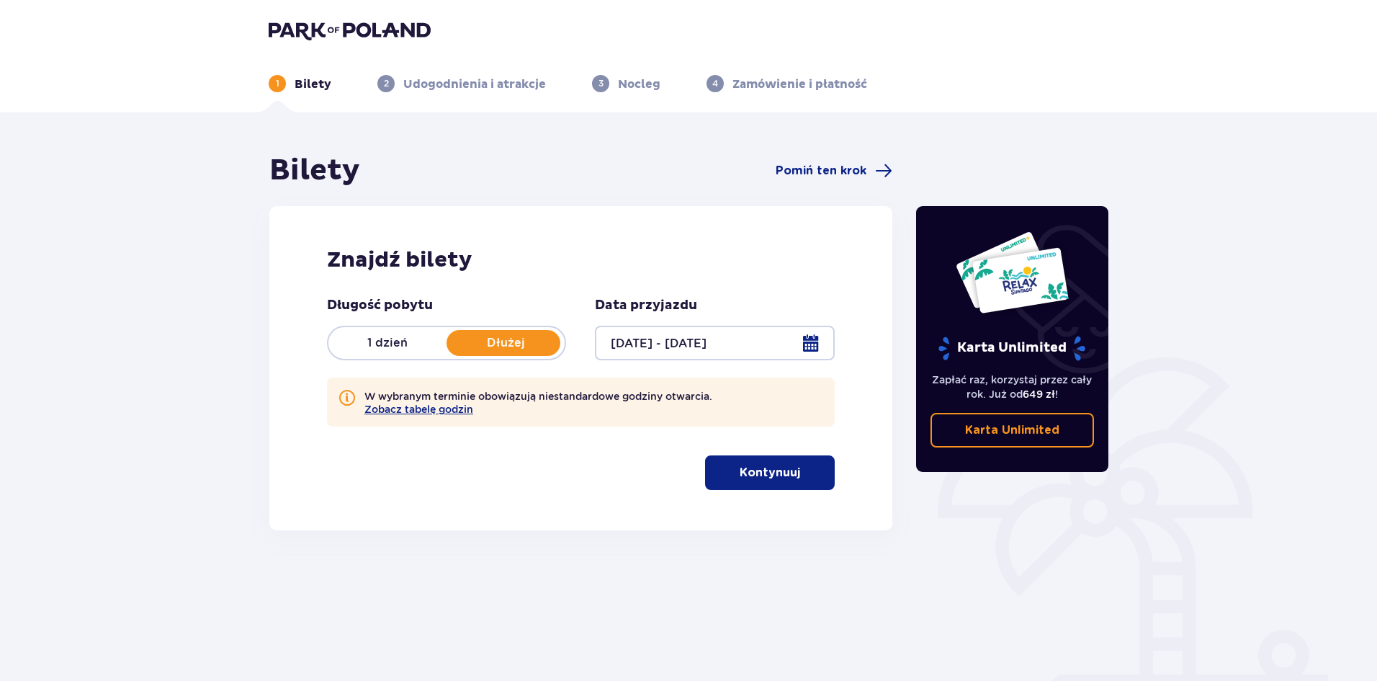
click at [276, 81] on p "1" at bounding box center [278, 83] width 4 height 13
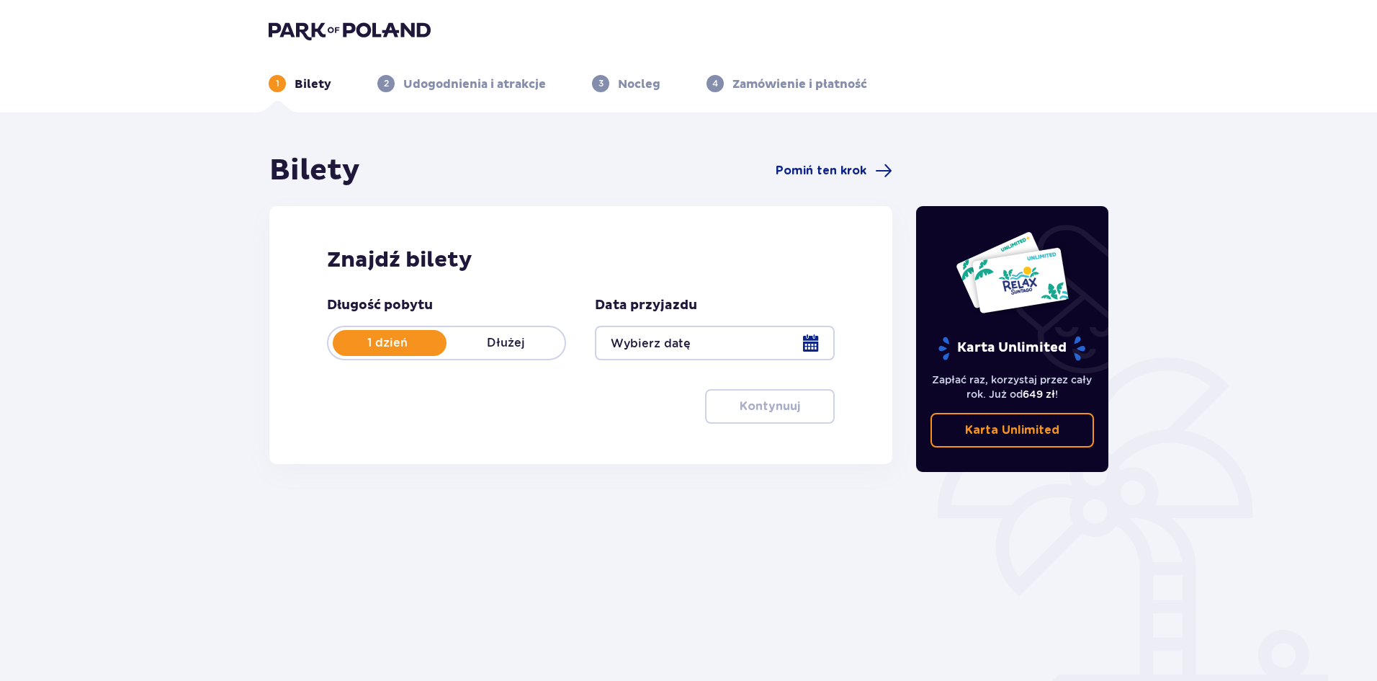
click at [682, 346] on div at bounding box center [714, 343] width 239 height 35
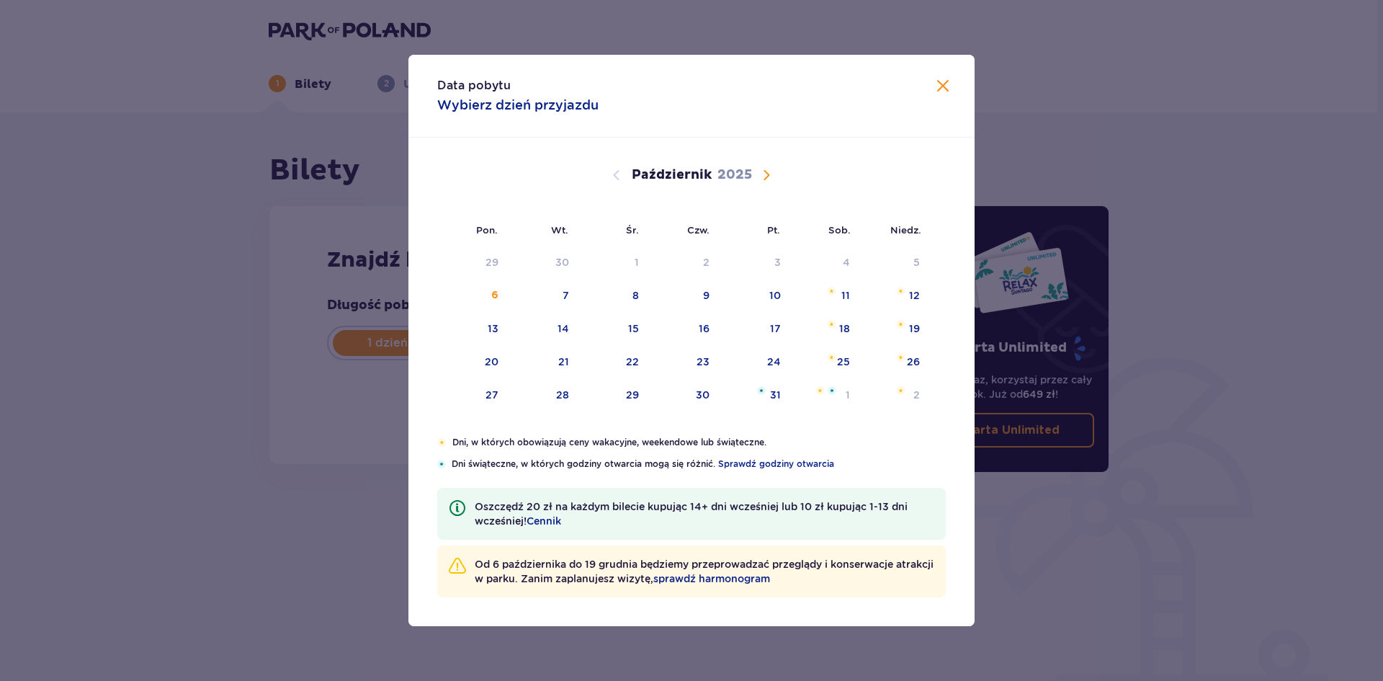
click at [765, 171] on span "Następny miesiąc" at bounding box center [766, 174] width 17 height 17
click at [766, 183] on span "Następny miesiąc" at bounding box center [766, 174] width 17 height 17
click at [764, 182] on span "Następny miesiąc" at bounding box center [766, 174] width 17 height 17
click at [482, 295] on img "poniedziałek, 2 lutego 2026" at bounding box center [478, 291] width 9 height 9
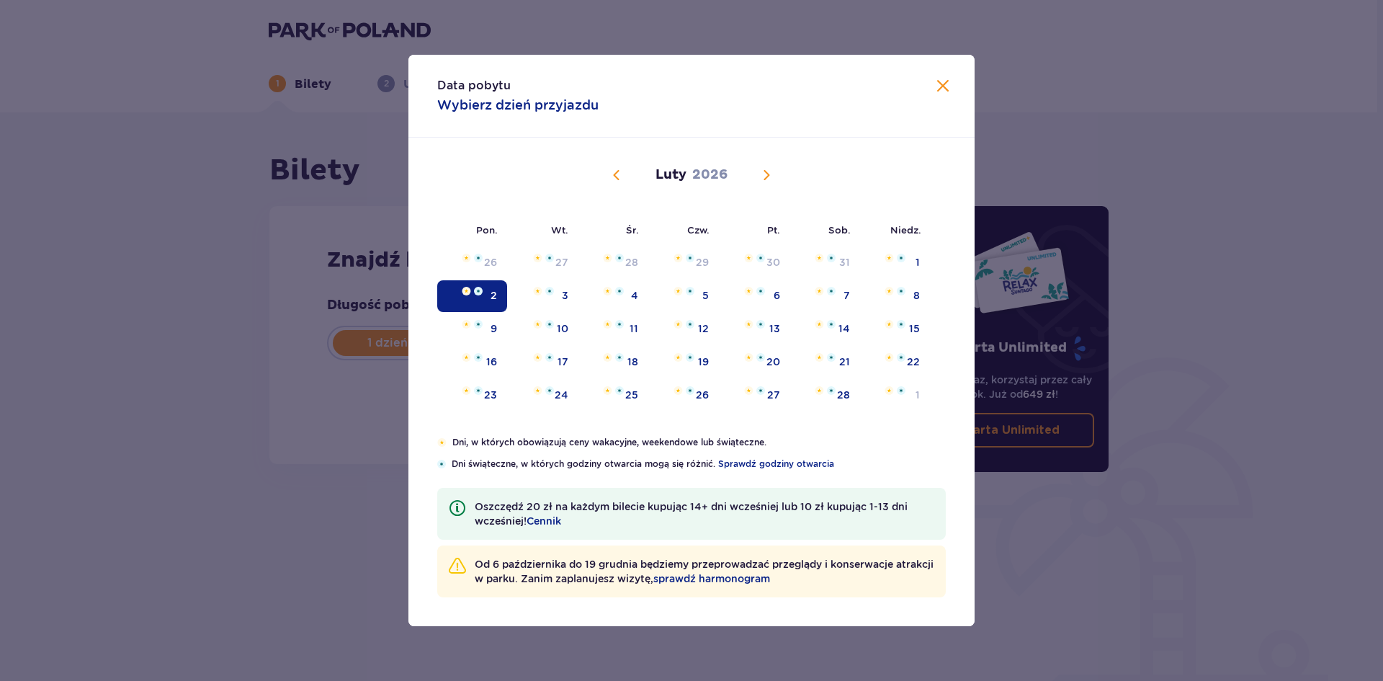
type input "[DATE]"
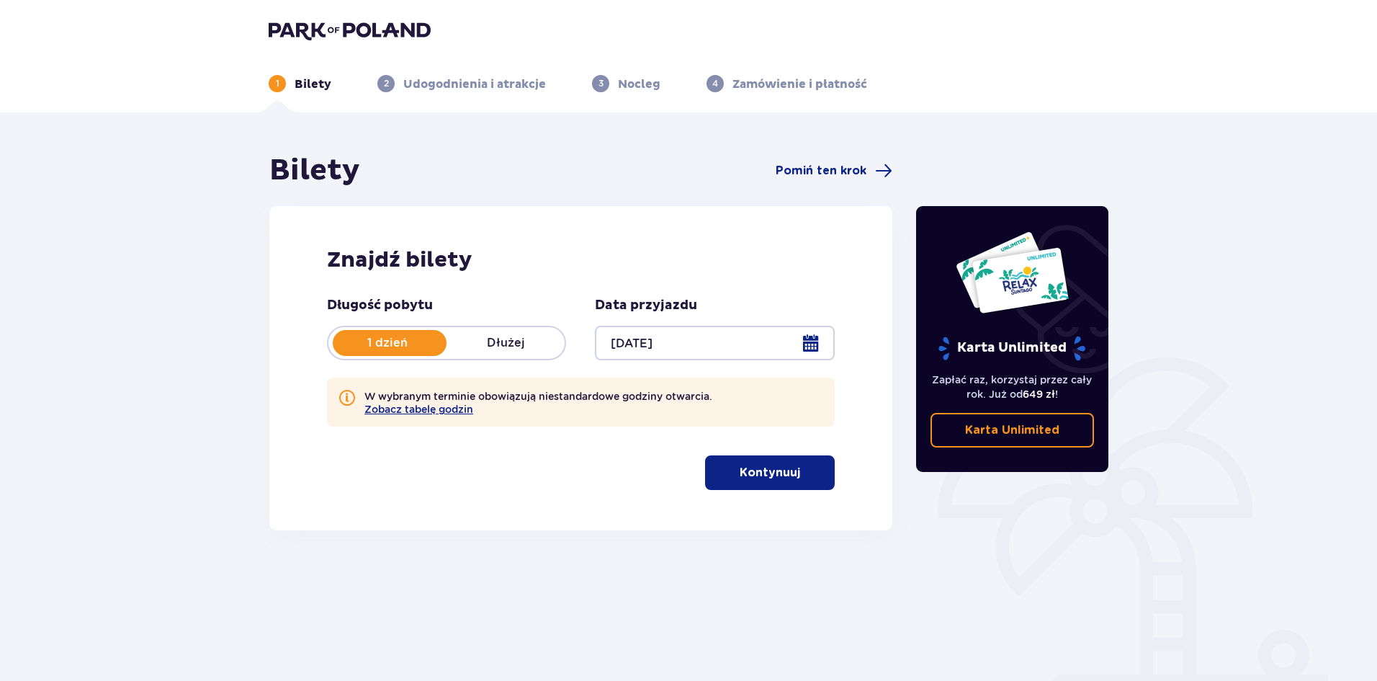
click at [522, 349] on p "Dłużej" at bounding box center [506, 343] width 118 height 16
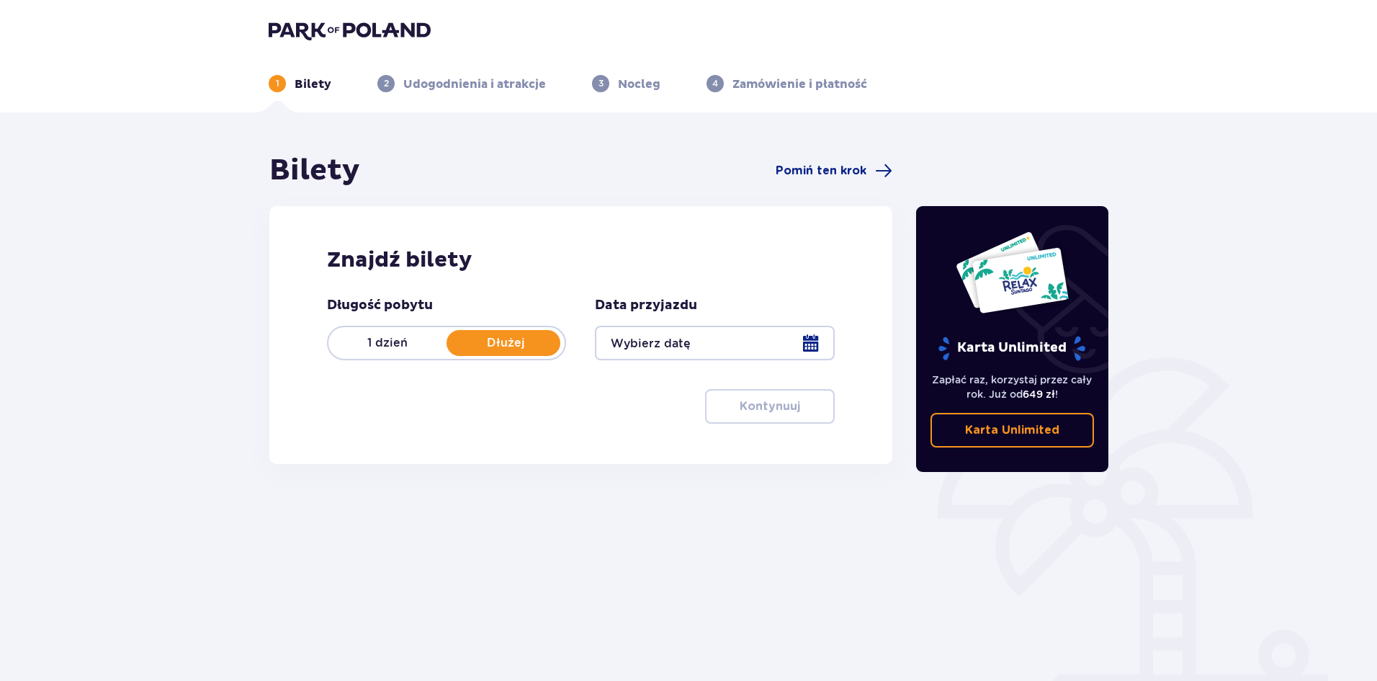
click at [804, 342] on div at bounding box center [714, 343] width 239 height 35
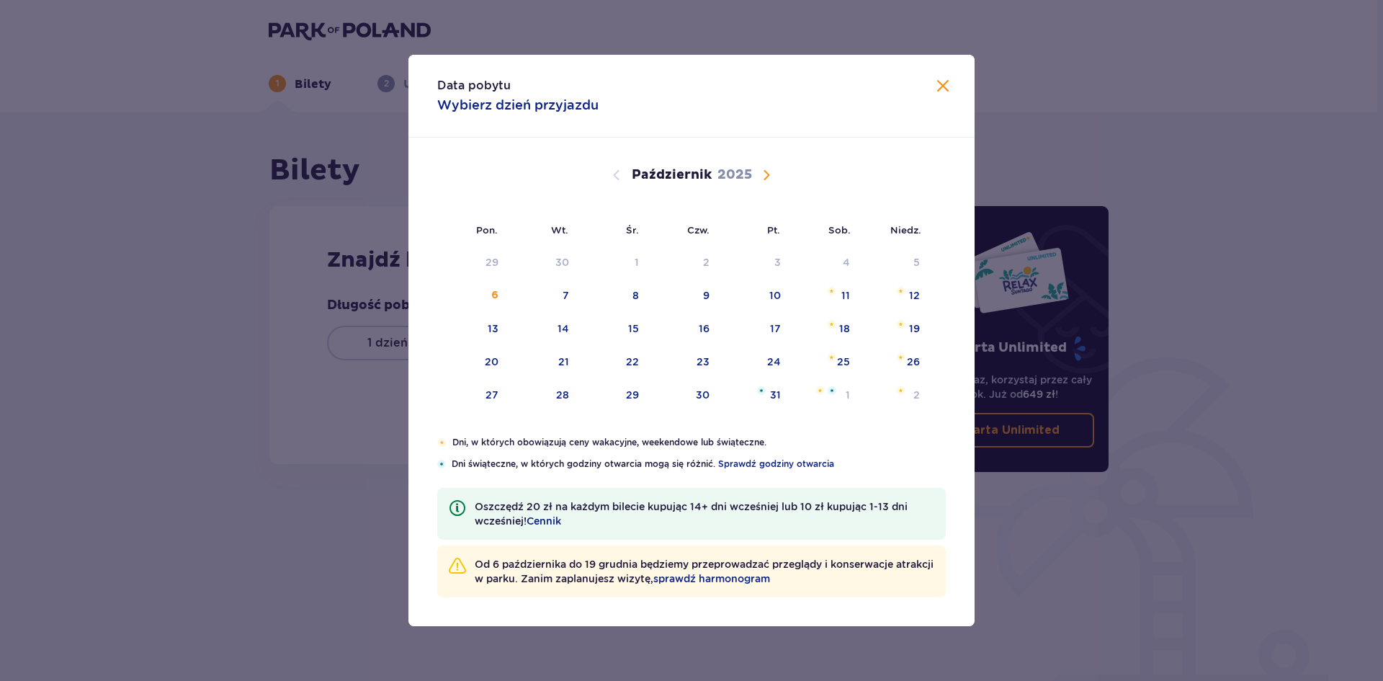
click at [759, 184] on div "[DATE]" at bounding box center [691, 192] width 477 height 108
click at [761, 181] on span "Następny miesiąc" at bounding box center [766, 174] width 17 height 17
click at [767, 174] on span "Następny miesiąc" at bounding box center [766, 174] width 17 height 17
click at [771, 179] on span "Następny miesiąc" at bounding box center [766, 174] width 17 height 17
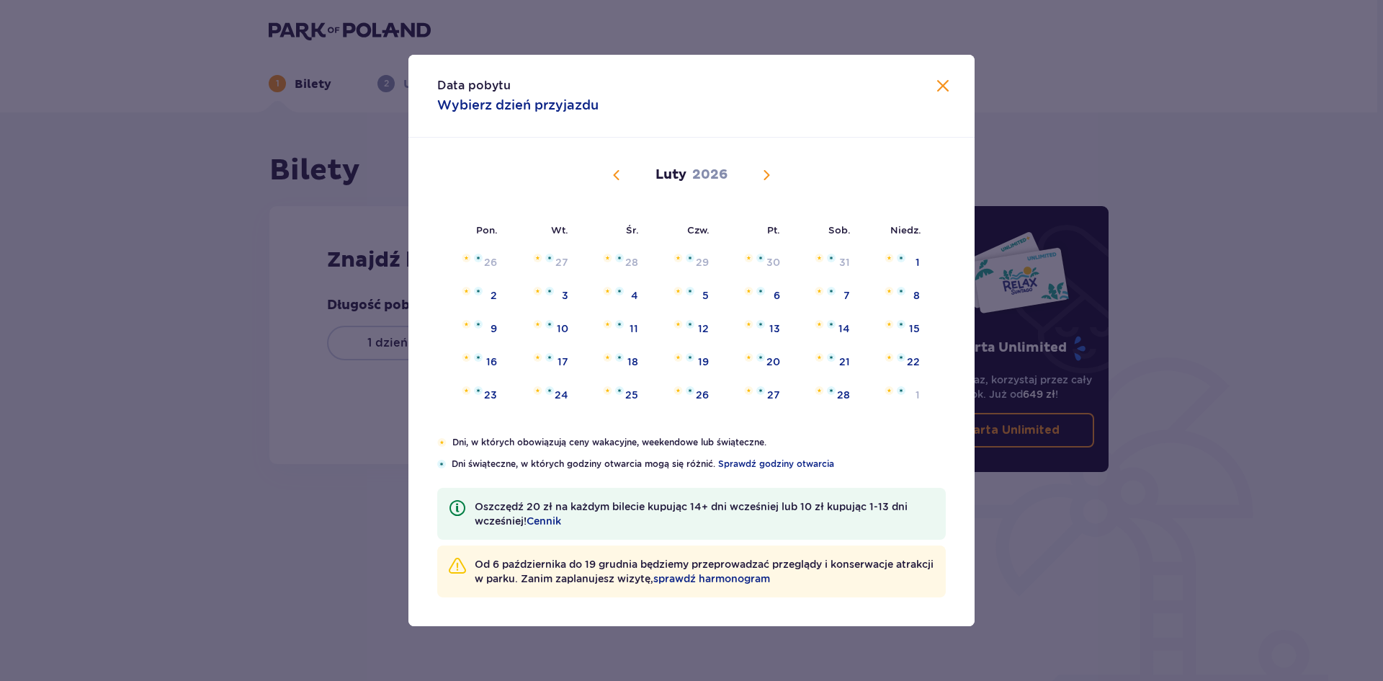
click at [767, 175] on span "Następny miesiąc" at bounding box center [766, 174] width 17 height 17
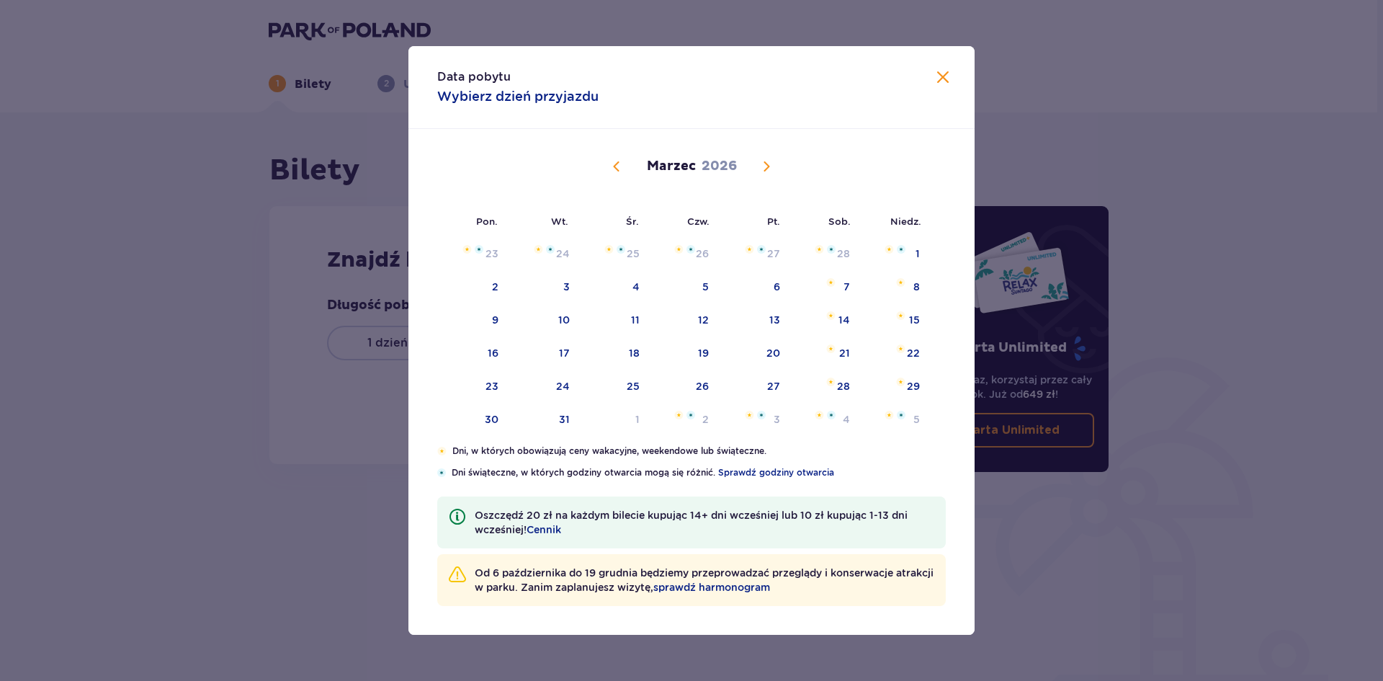
click at [619, 172] on span "Poprzedni miesiąc" at bounding box center [616, 166] width 17 height 17
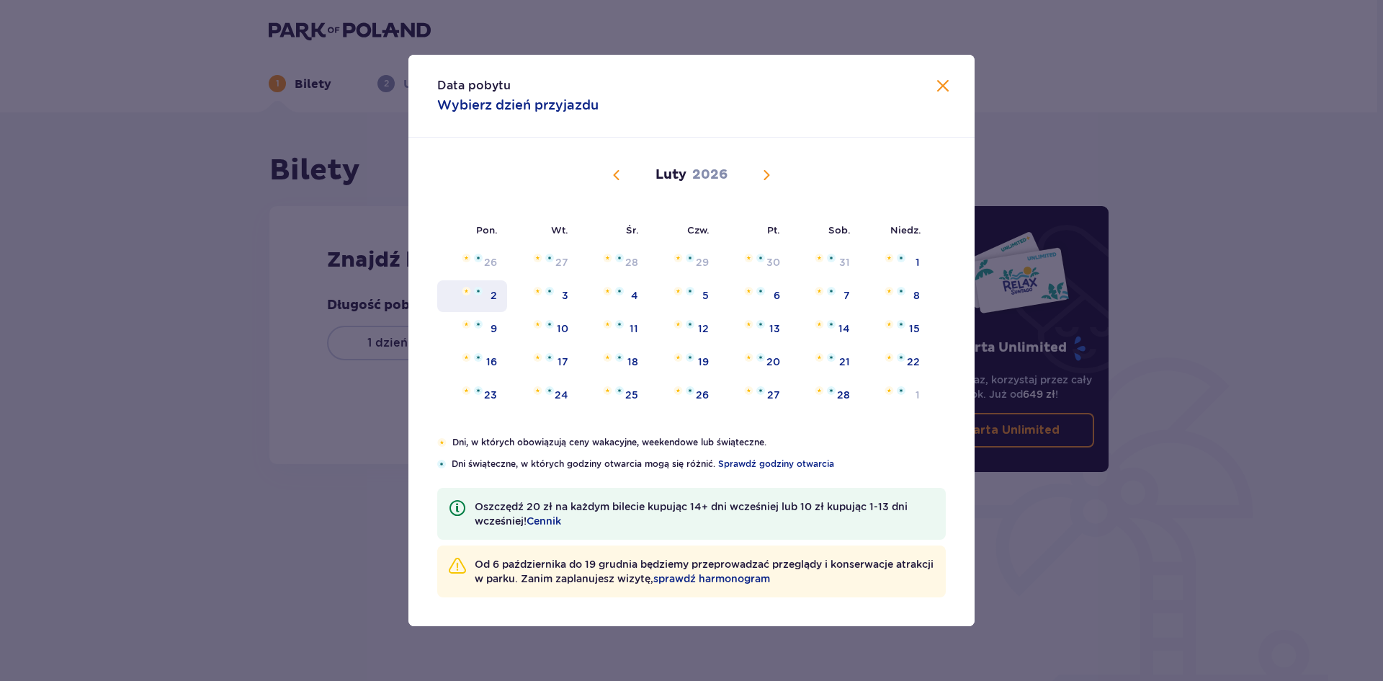
click at [484, 302] on div "2" at bounding box center [472, 296] width 70 height 32
click at [747, 304] on div "6" at bounding box center [754, 296] width 71 height 32
click at [756, 290] on div "Data niedostępna. piątek, 6 lutego 2026" at bounding box center [754, 291] width 21 height 9
click at [615, 175] on span "Poprzedni miesiąc" at bounding box center [616, 174] width 17 height 17
click at [771, 176] on span "Następny miesiąc" at bounding box center [766, 174] width 17 height 17
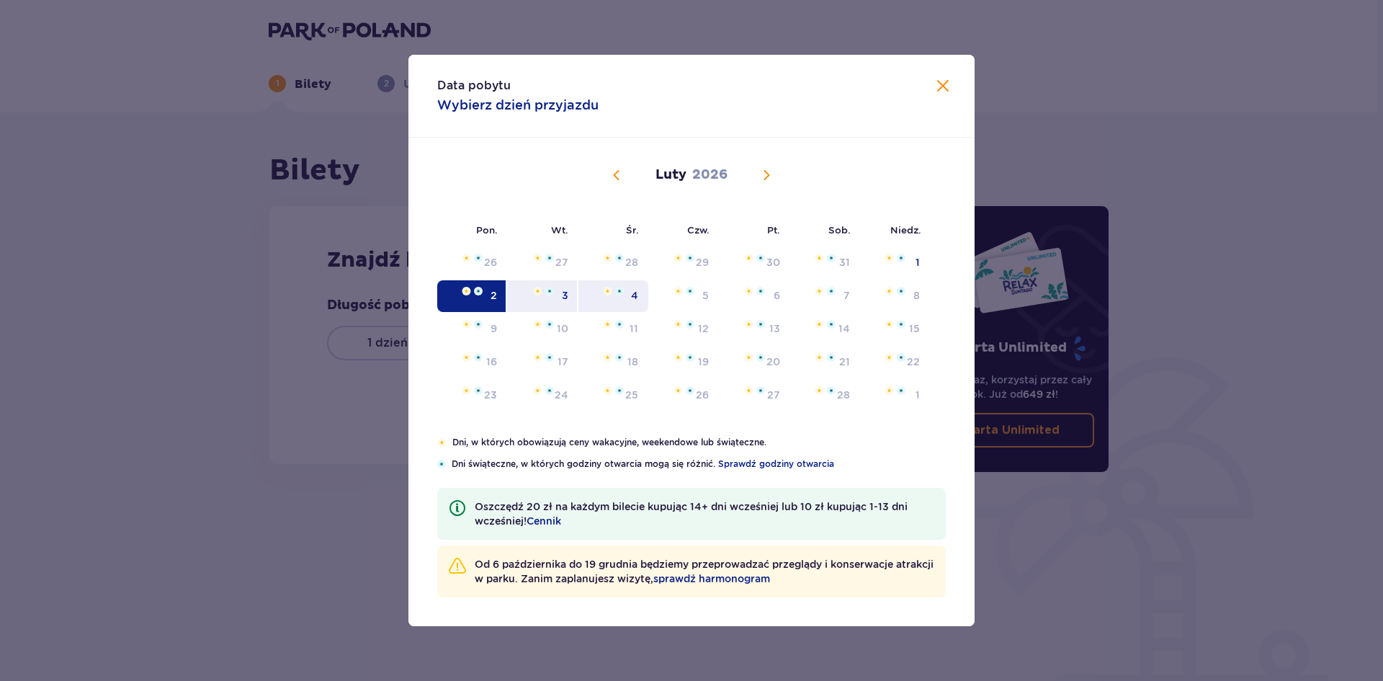
click at [627, 305] on div "4" at bounding box center [613, 296] width 70 height 32
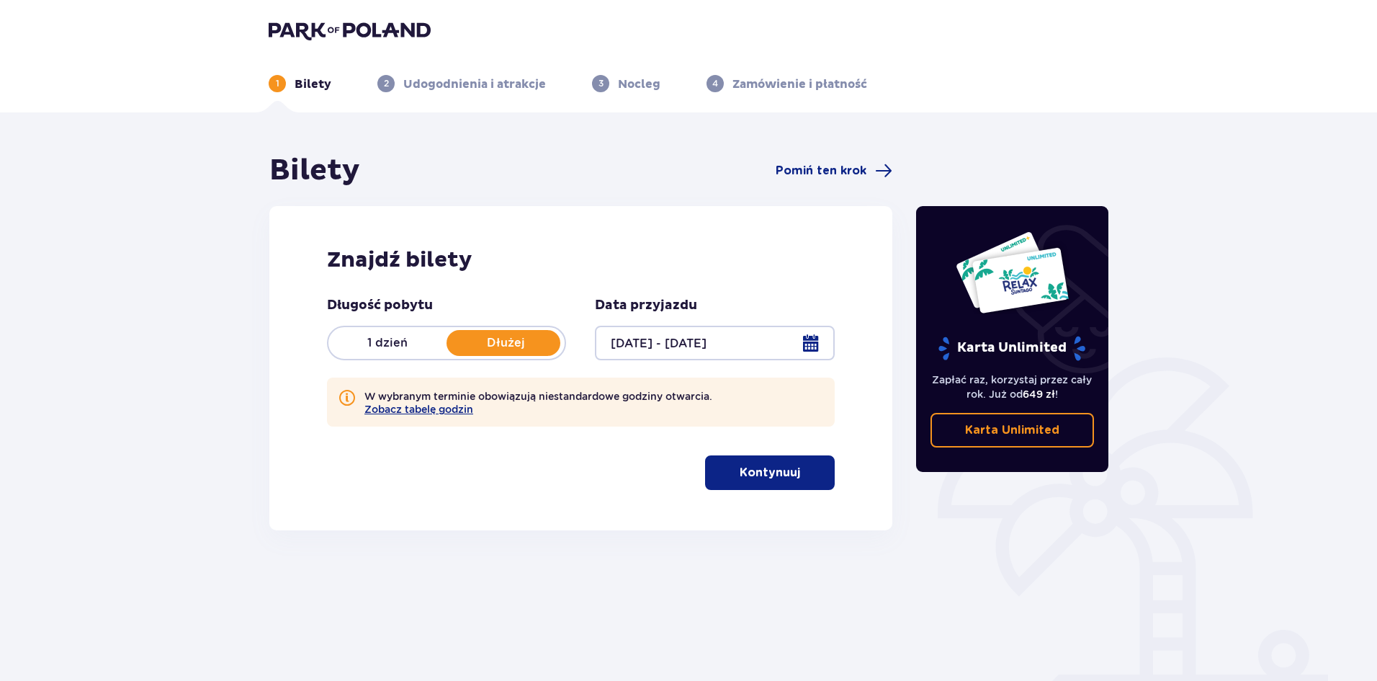
click at [809, 345] on div at bounding box center [714, 343] width 239 height 35
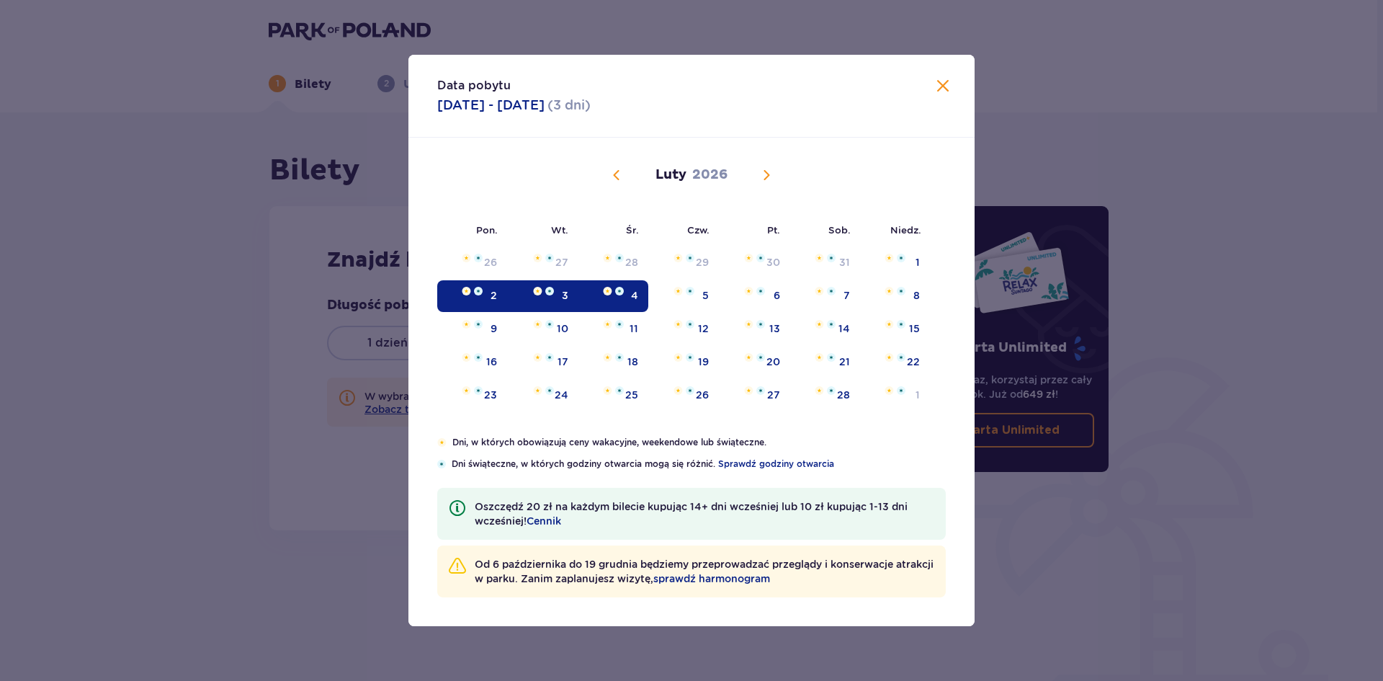
click at [476, 292] on img "Data zaznaczona. poniedziałek, 2 lutego 2026" at bounding box center [478, 291] width 9 height 9
click at [694, 303] on div "5" at bounding box center [683, 296] width 70 height 32
click at [626, 303] on div "4" at bounding box center [613, 296] width 70 height 32
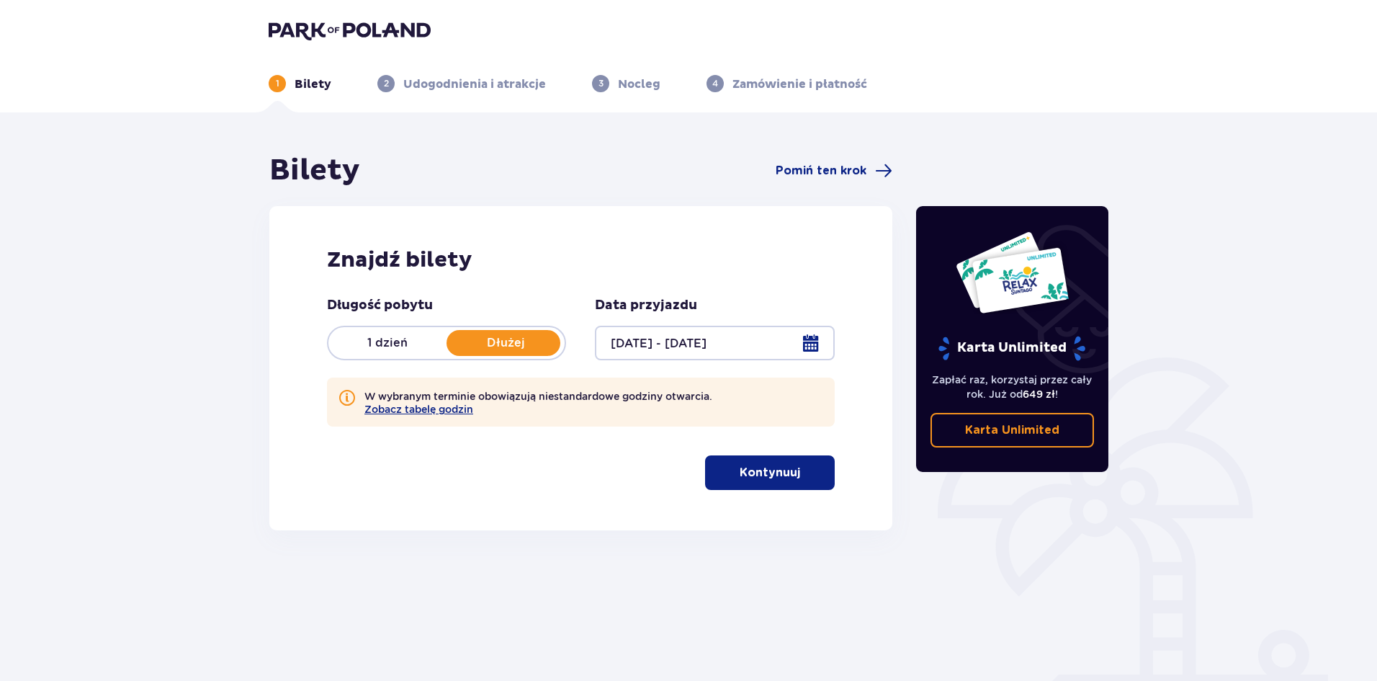
click at [810, 340] on div at bounding box center [714, 343] width 239 height 35
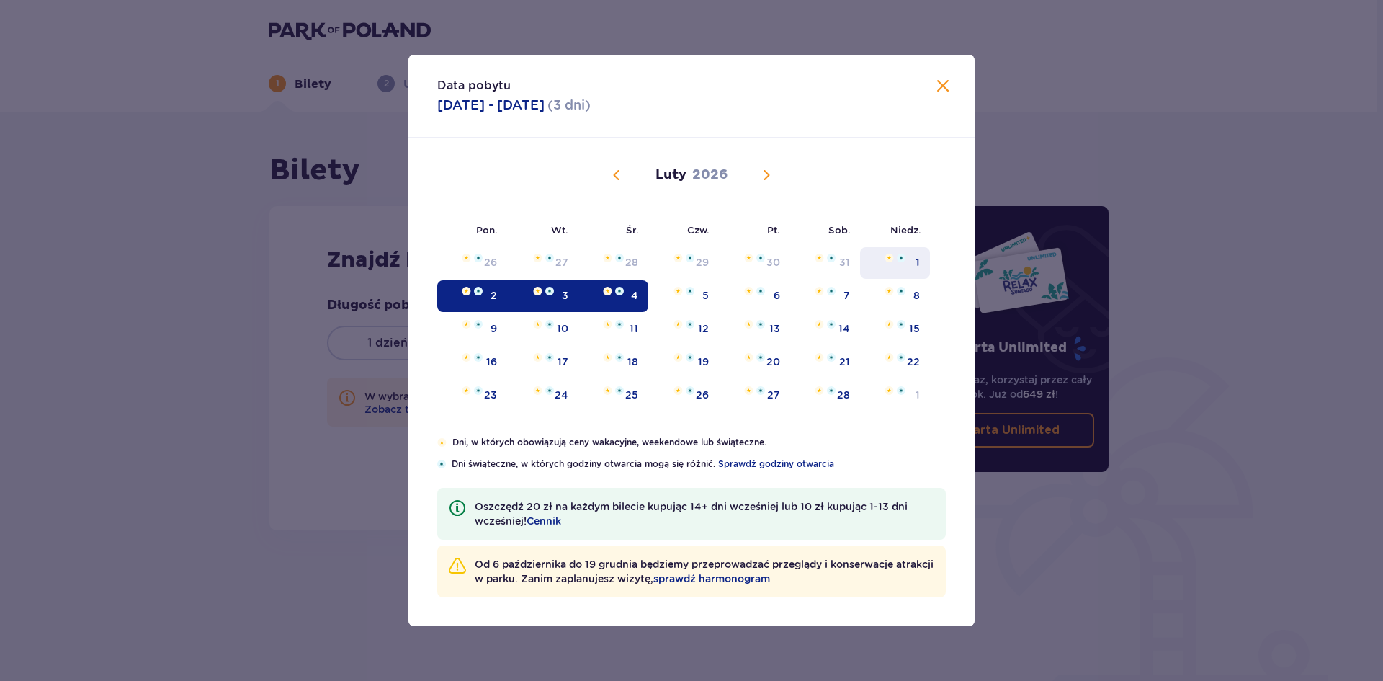
click at [895, 267] on div "1" at bounding box center [895, 263] width 70 height 32
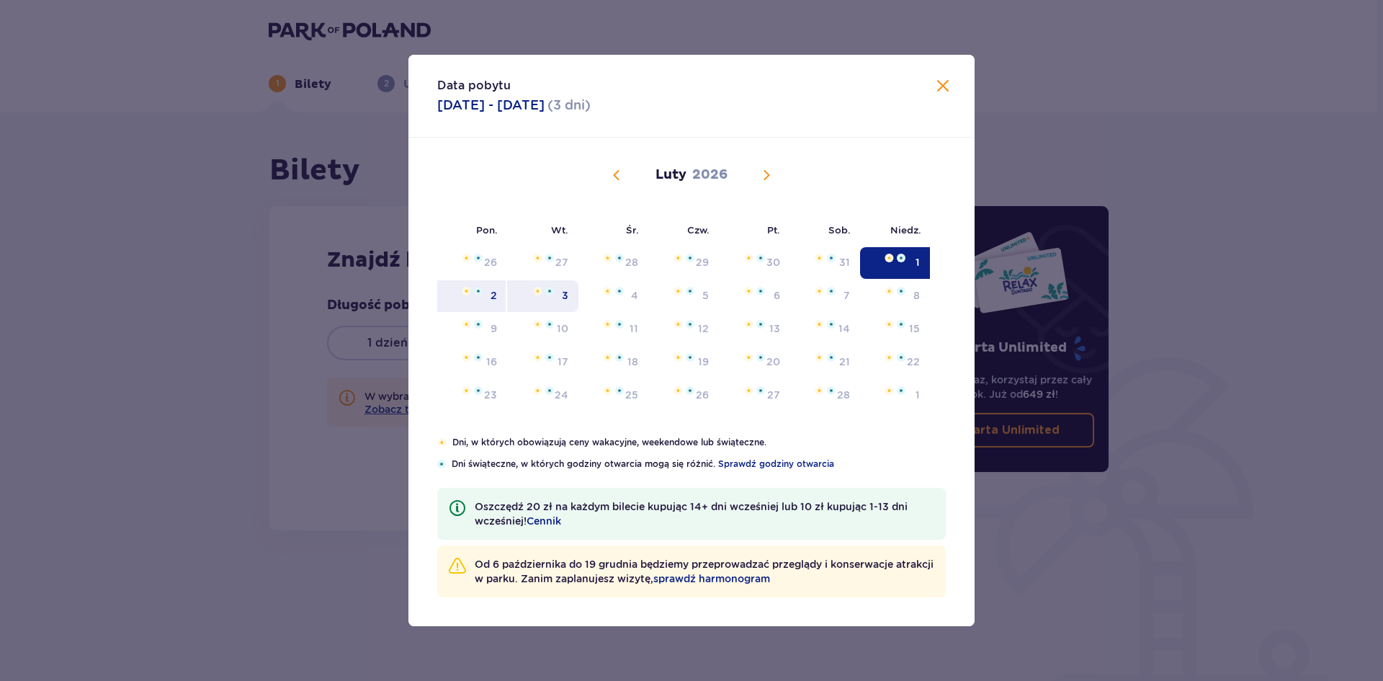
click at [566, 304] on div "3" at bounding box center [542, 296] width 71 height 32
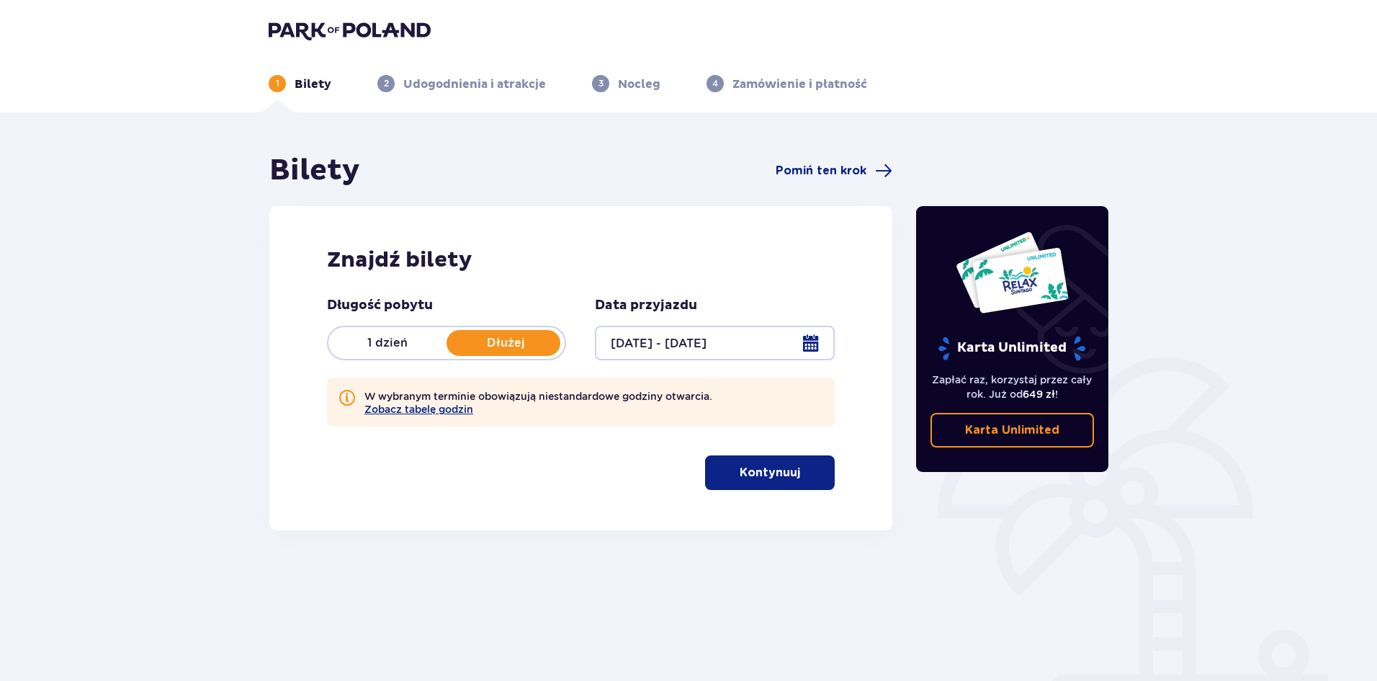
click at [815, 343] on div at bounding box center [714, 343] width 239 height 35
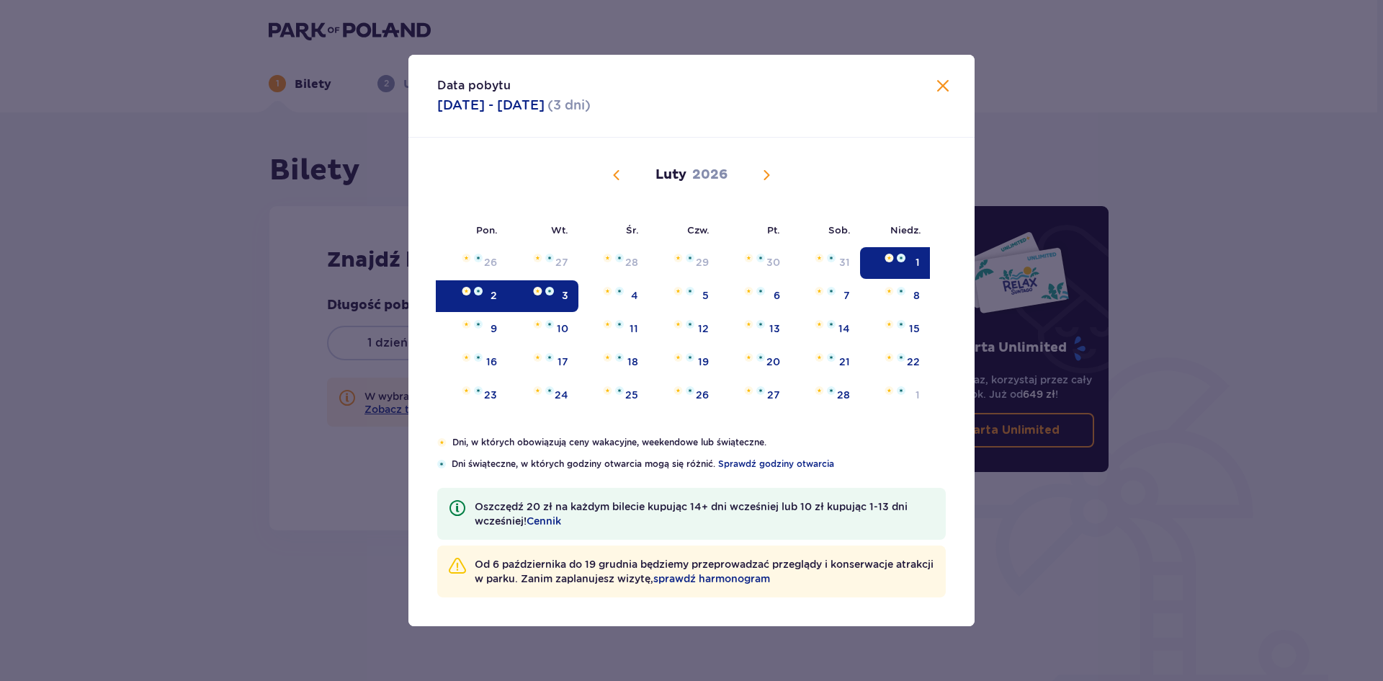
click at [476, 306] on div "2" at bounding box center [472, 296] width 70 height 32
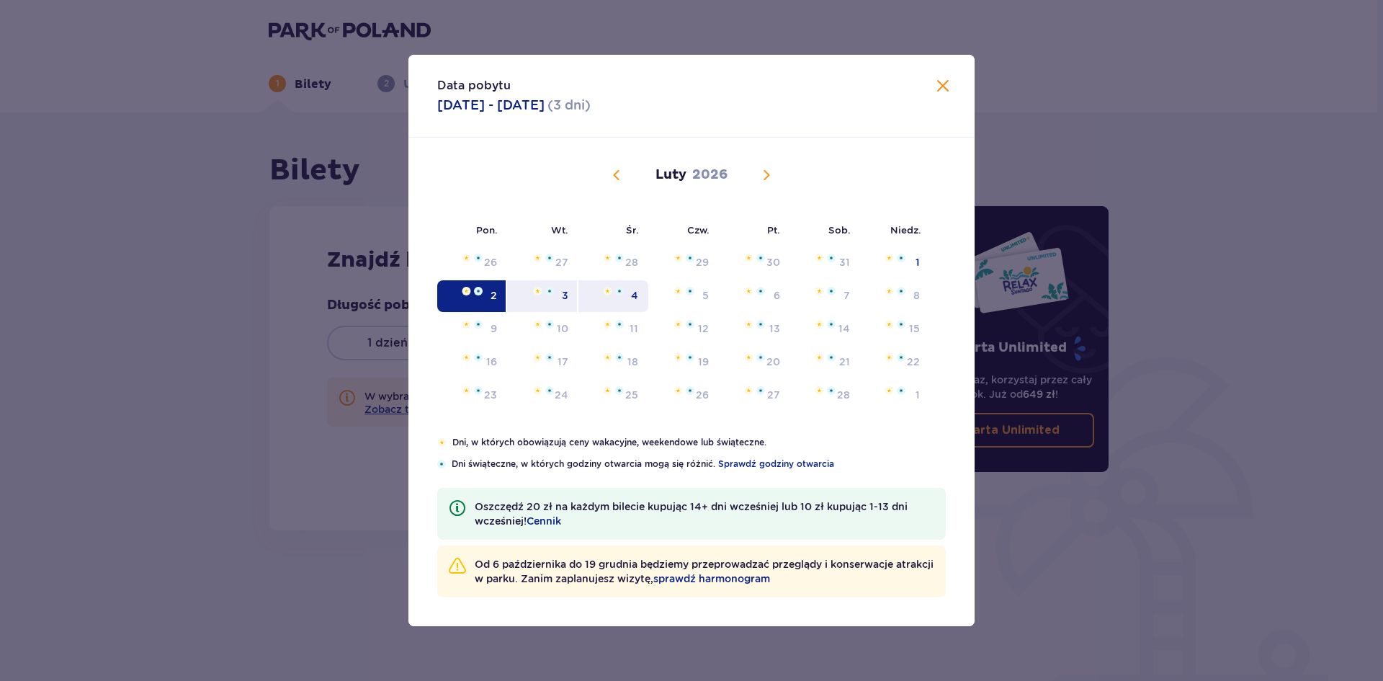
click at [616, 307] on div "4" at bounding box center [613, 296] width 70 height 32
type input "[DATE] - [DATE]"
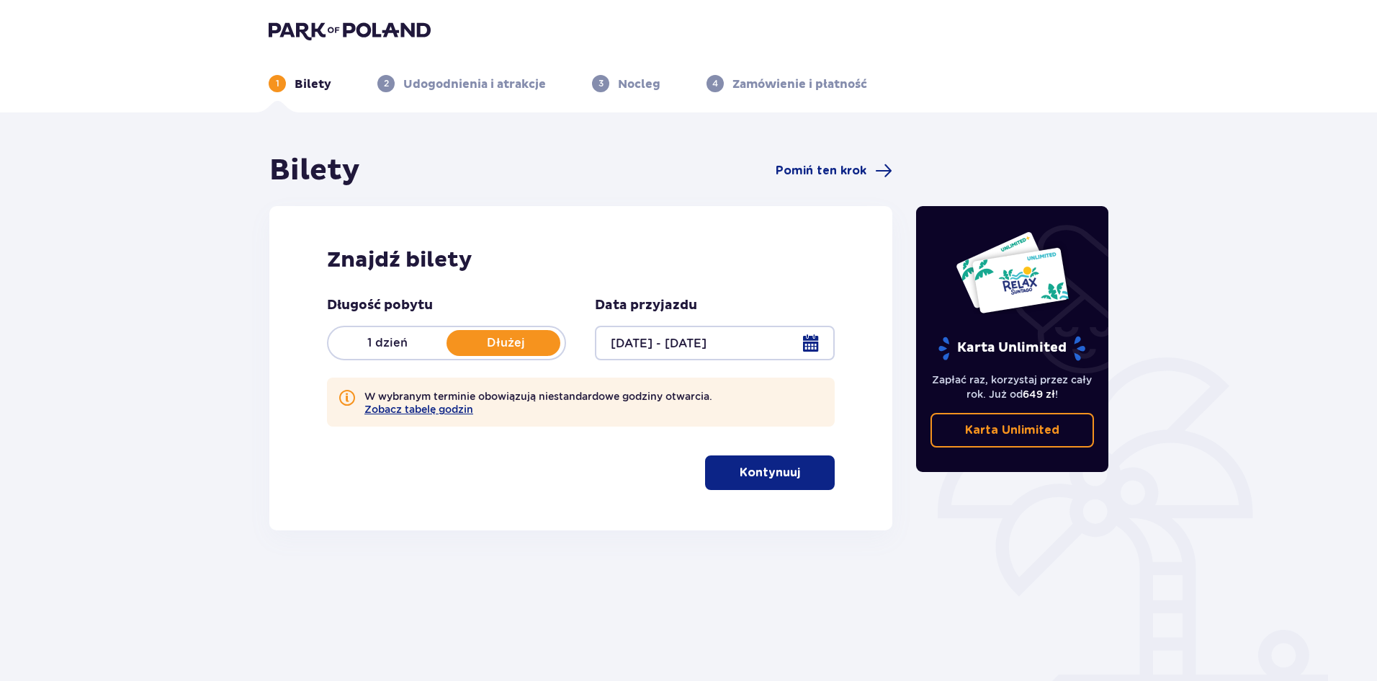
click at [791, 475] on button "Kontynuuj" at bounding box center [770, 472] width 130 height 35
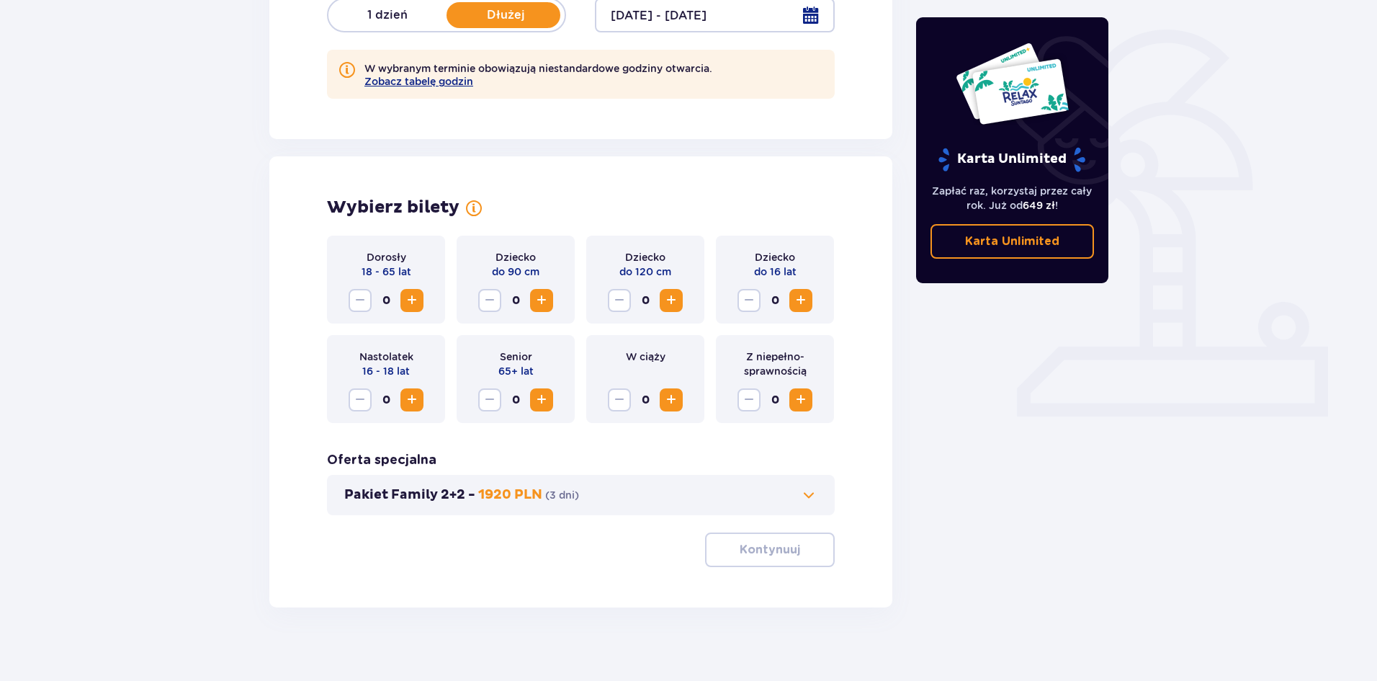
scroll to position [341, 0]
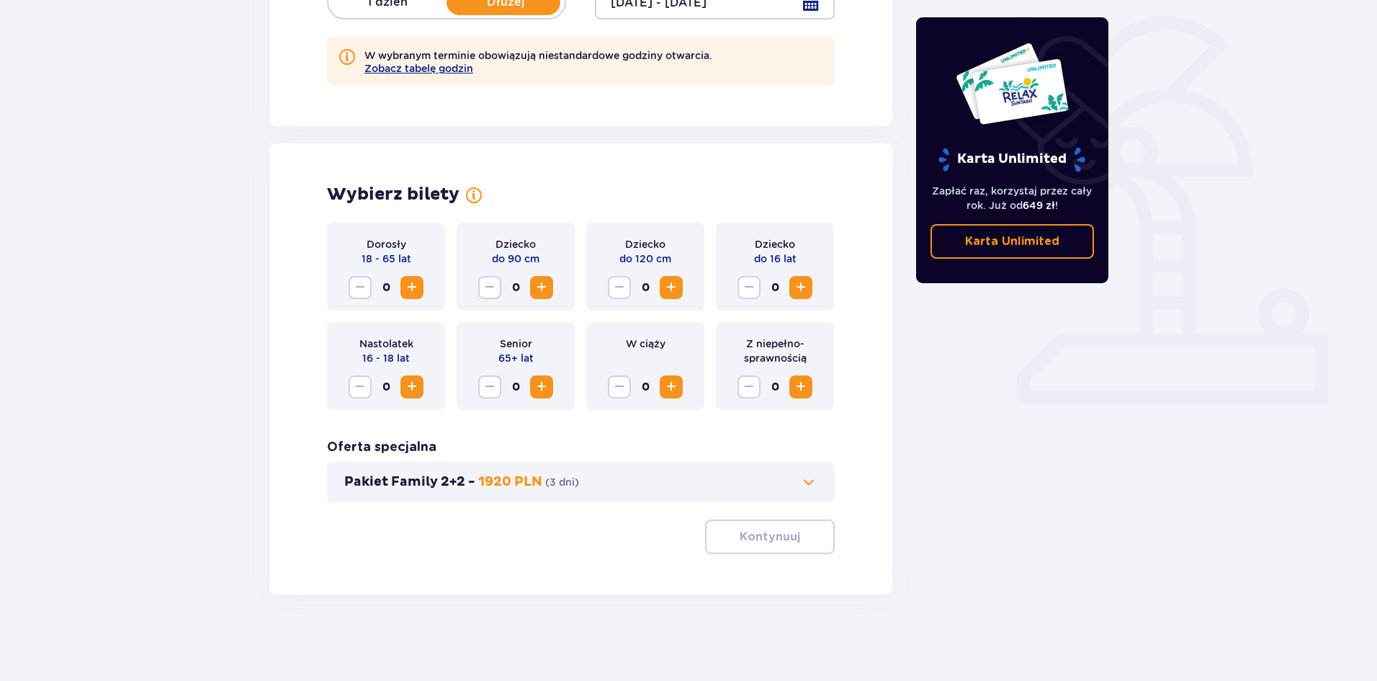
click at [416, 285] on span "Zwiększ" at bounding box center [411, 287] width 17 height 17
click at [672, 287] on span "Zwiększ" at bounding box center [671, 287] width 17 height 17
click at [814, 292] on div "Dziecko do 16 lat 0" at bounding box center [775, 267] width 118 height 88
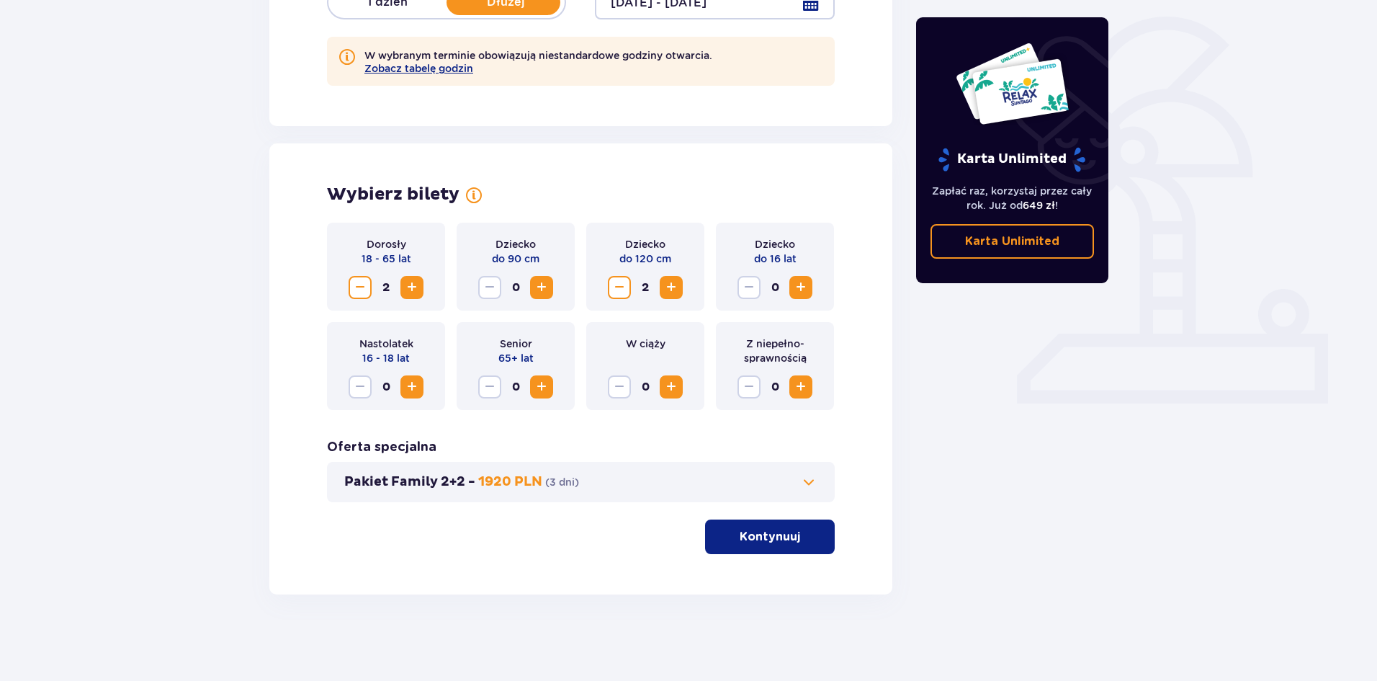
click at [797, 290] on span "Zwiększ" at bounding box center [800, 287] width 17 height 17
click at [810, 484] on span at bounding box center [808, 481] width 17 height 17
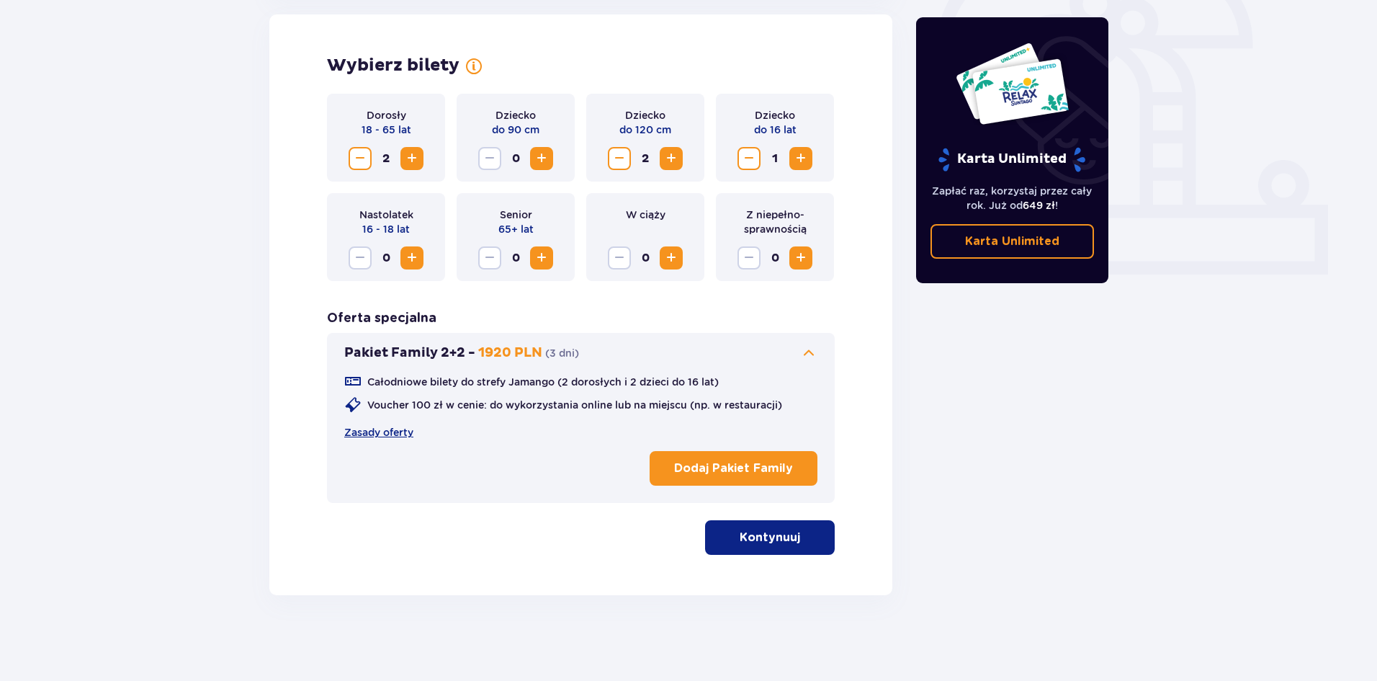
scroll to position [470, 0]
click at [758, 537] on p "Kontynuuj" at bounding box center [770, 537] width 61 height 16
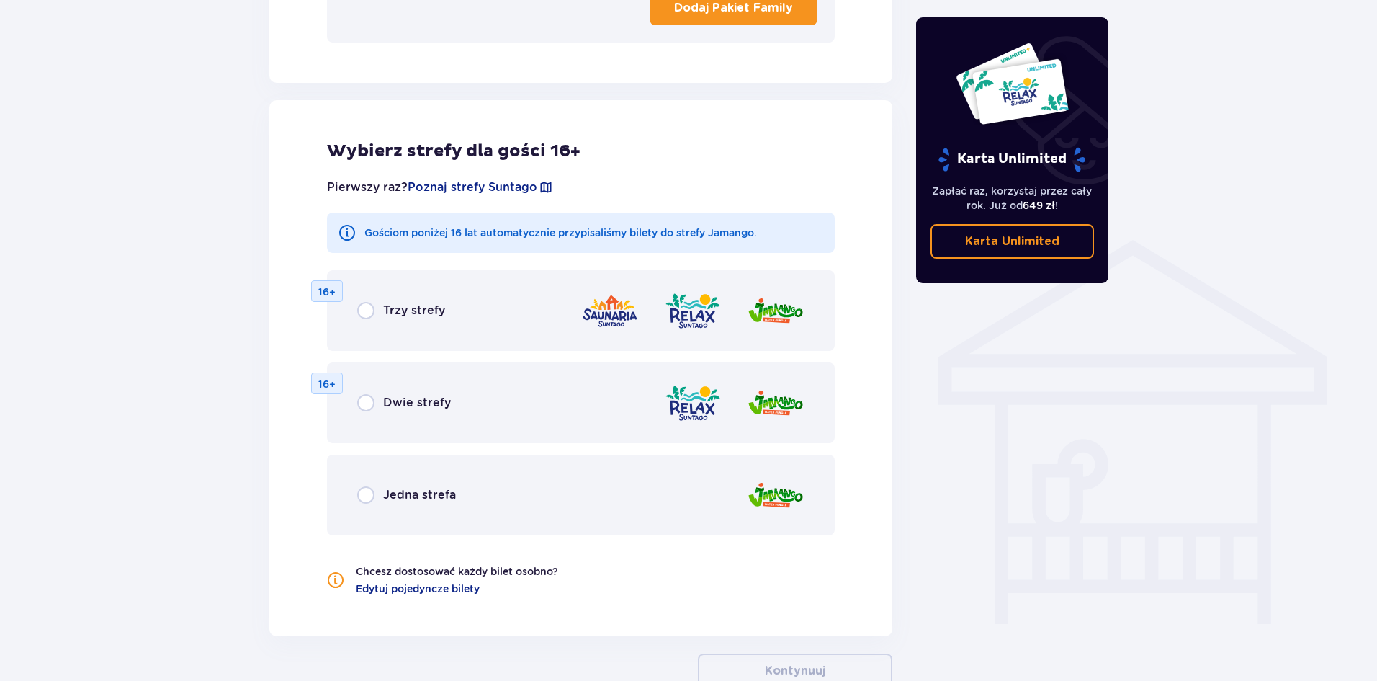
scroll to position [995, 0]
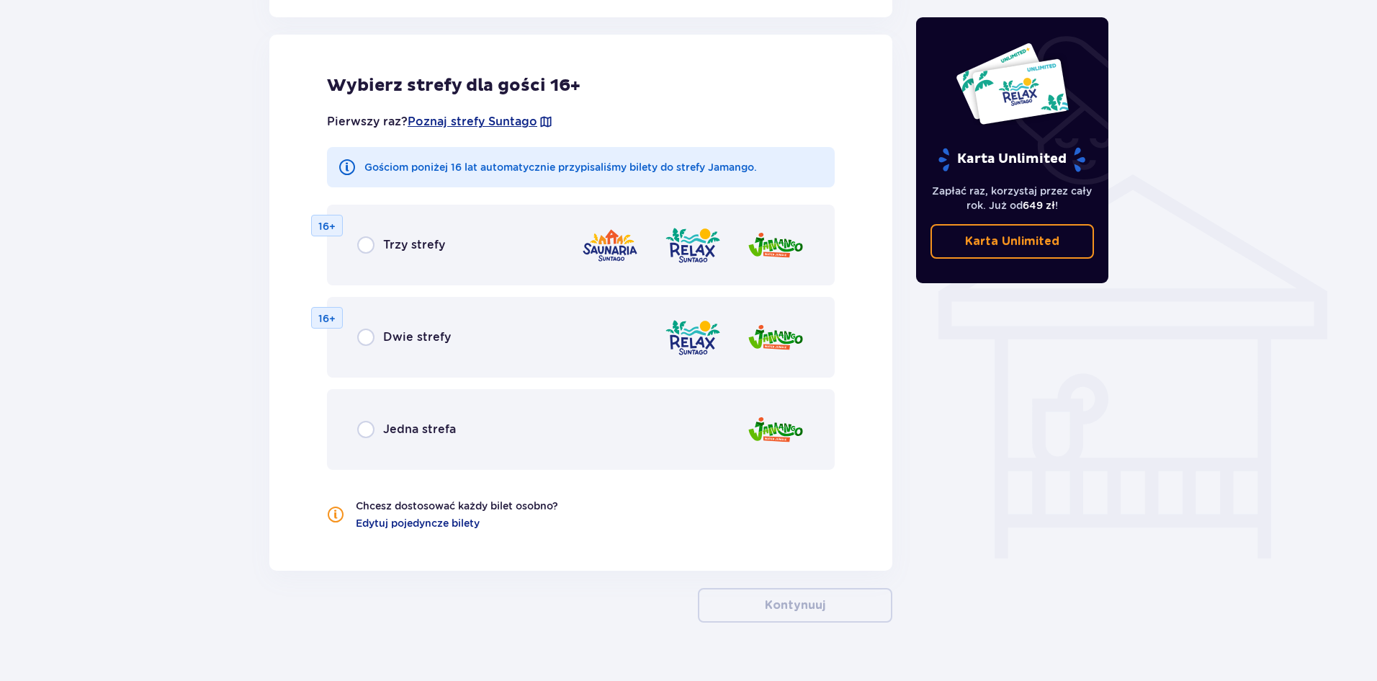
click at [372, 431] on input "radio" at bounding box center [365, 429] width 17 height 17
radio input "true"
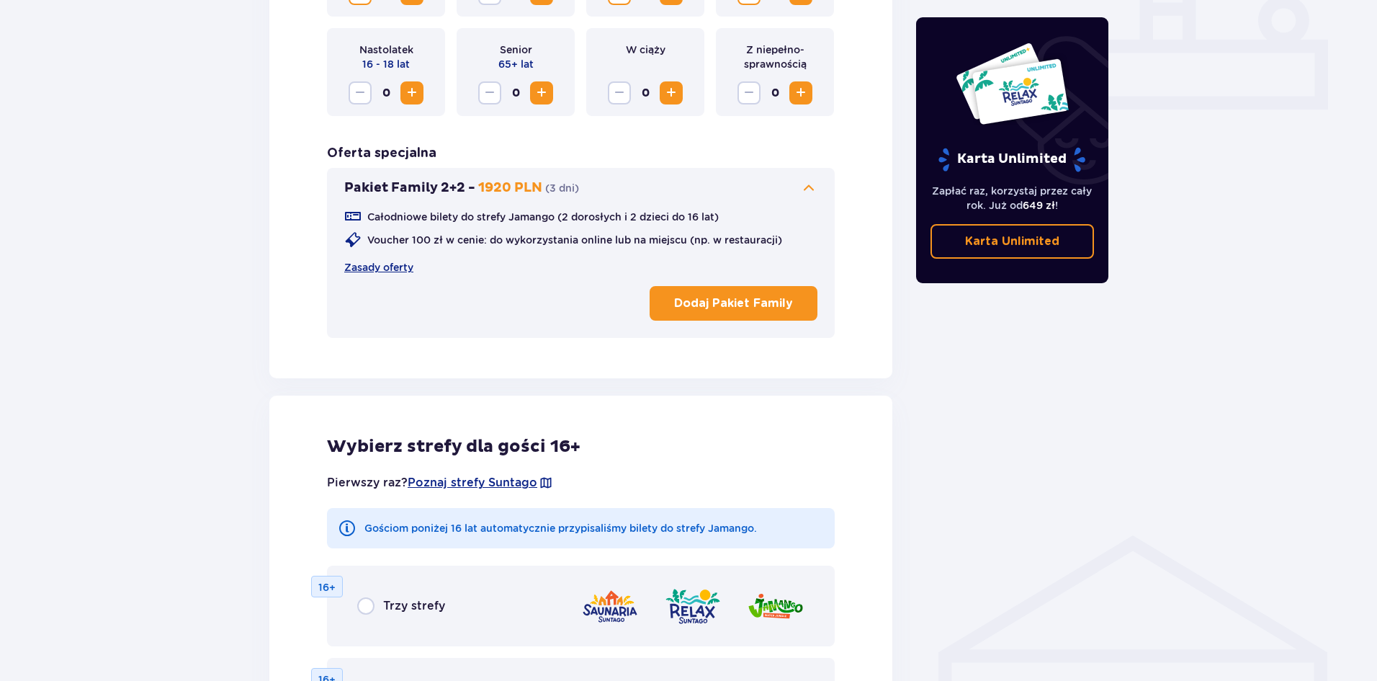
scroll to position [587, 0]
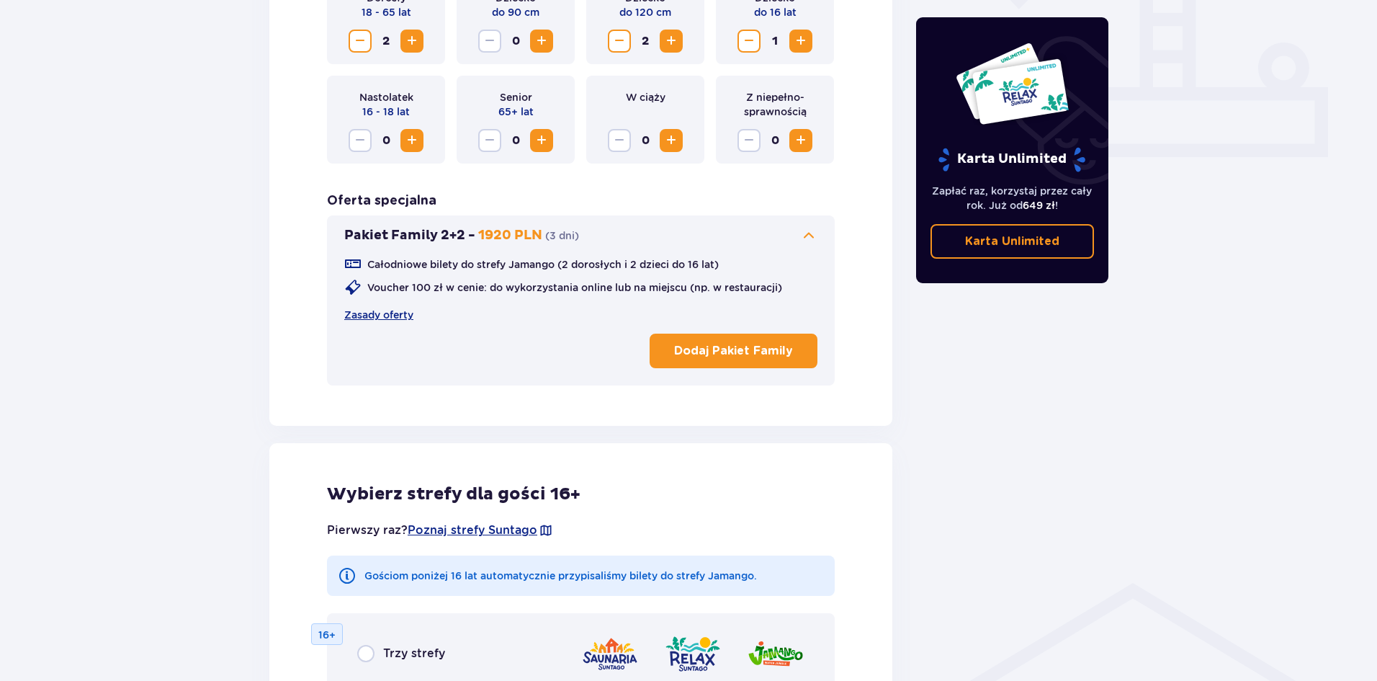
click at [751, 358] on p "Dodaj Pakiet Family" at bounding box center [733, 351] width 119 height 16
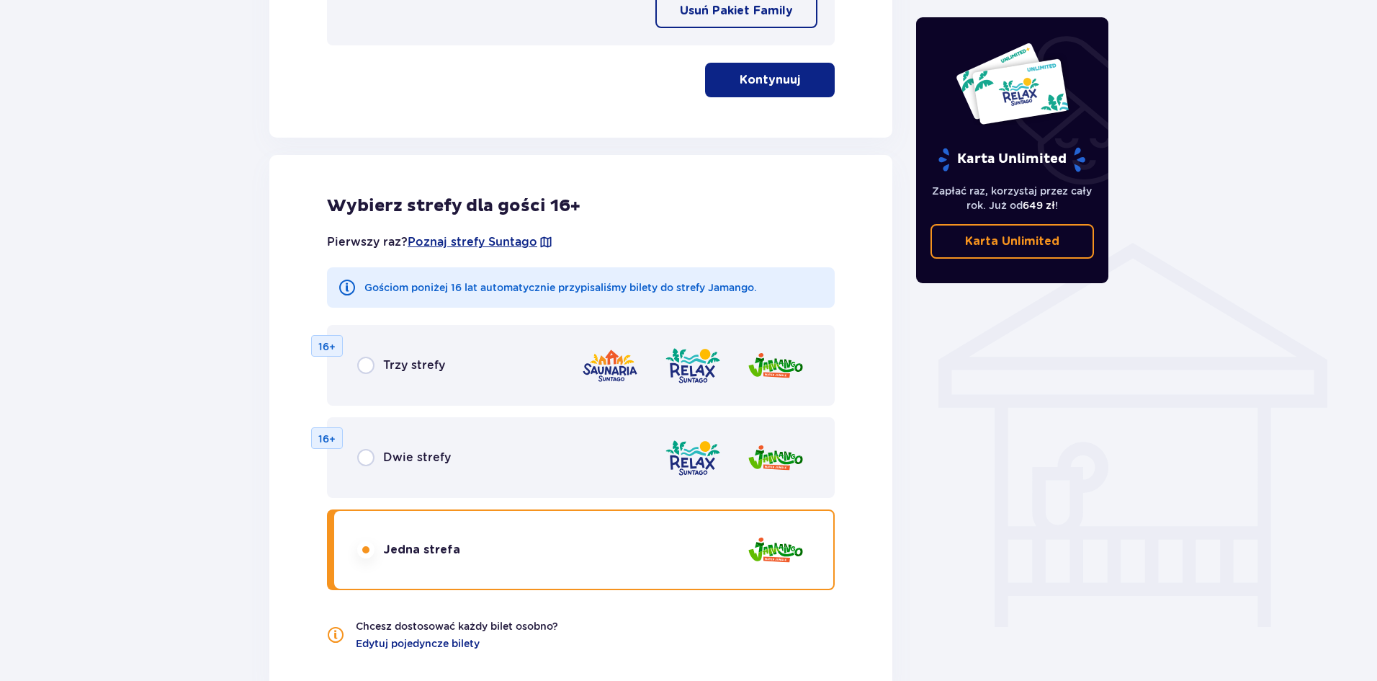
scroll to position [639, 0]
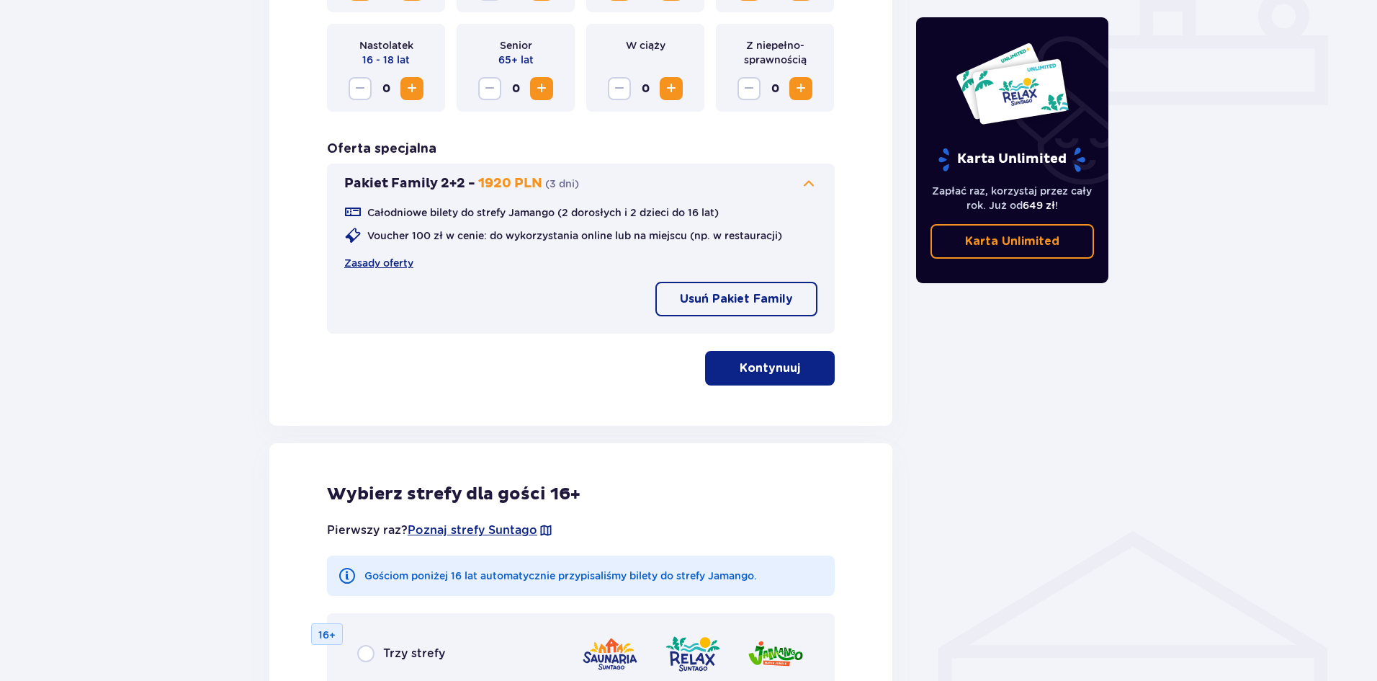
click at [773, 370] on p "Kontynuuj" at bounding box center [770, 368] width 61 height 16
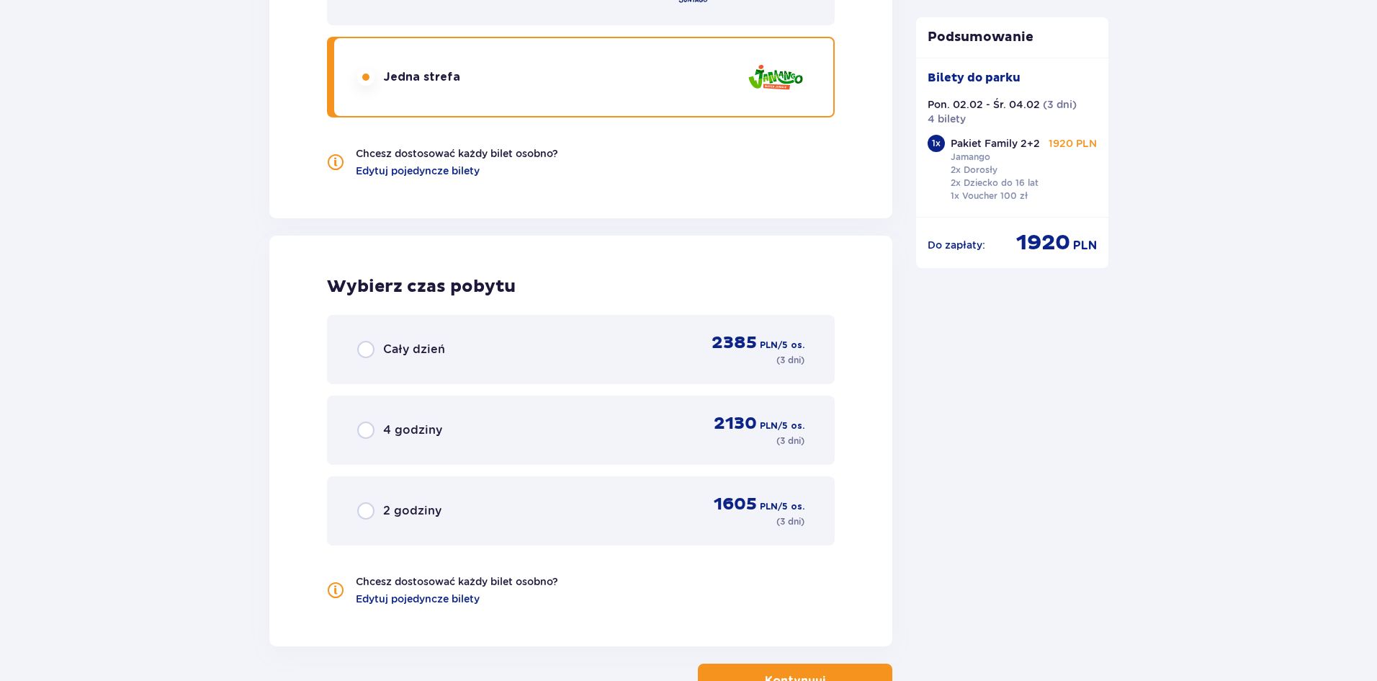
scroll to position [1937, 0]
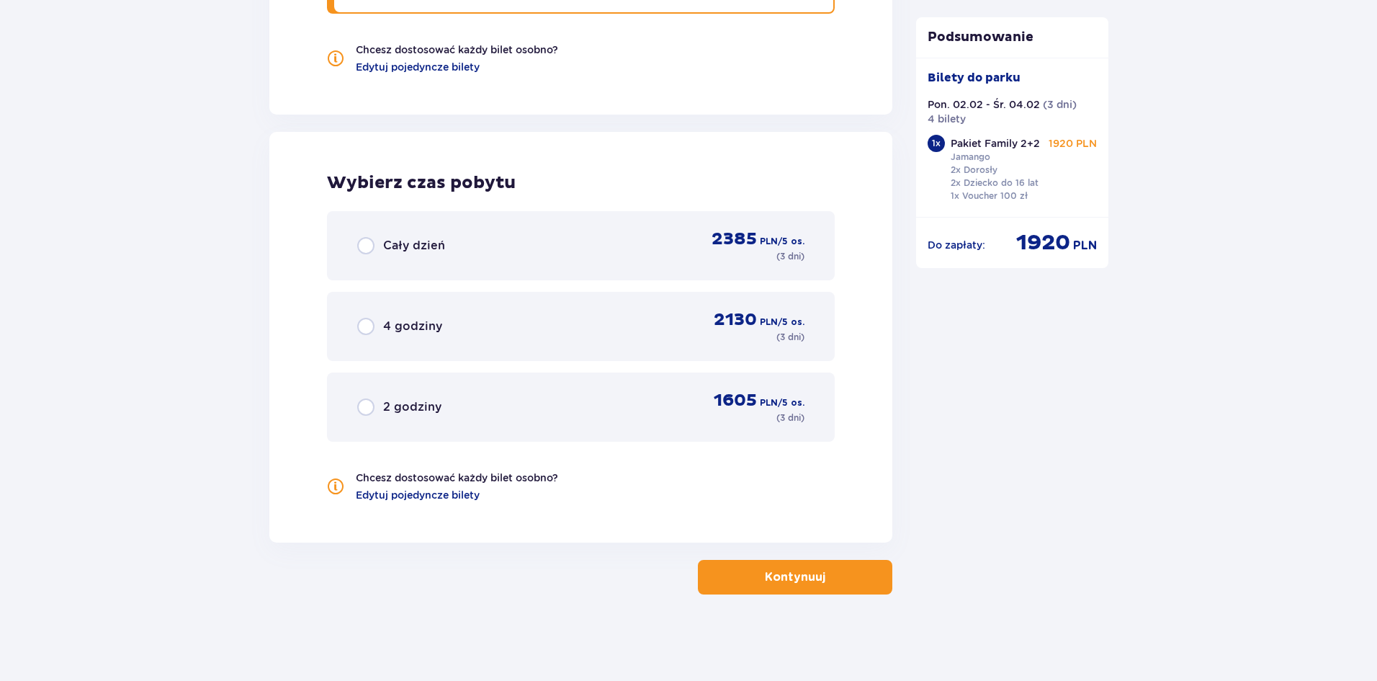
drag, startPoint x: 439, startPoint y: 495, endPoint x: 304, endPoint y: 482, distance: 135.3
click at [438, 495] on span "Edytuj pojedyncze bilety" at bounding box center [418, 495] width 124 height 14
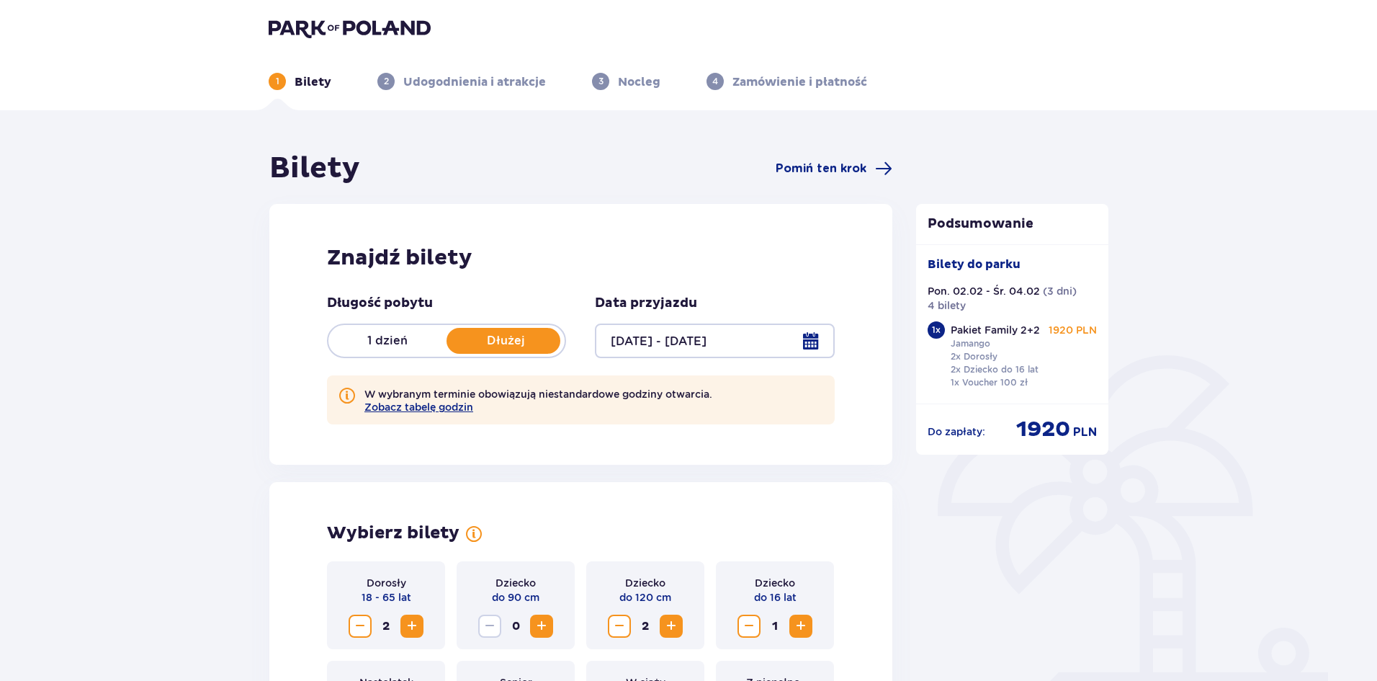
scroll to position [0, 0]
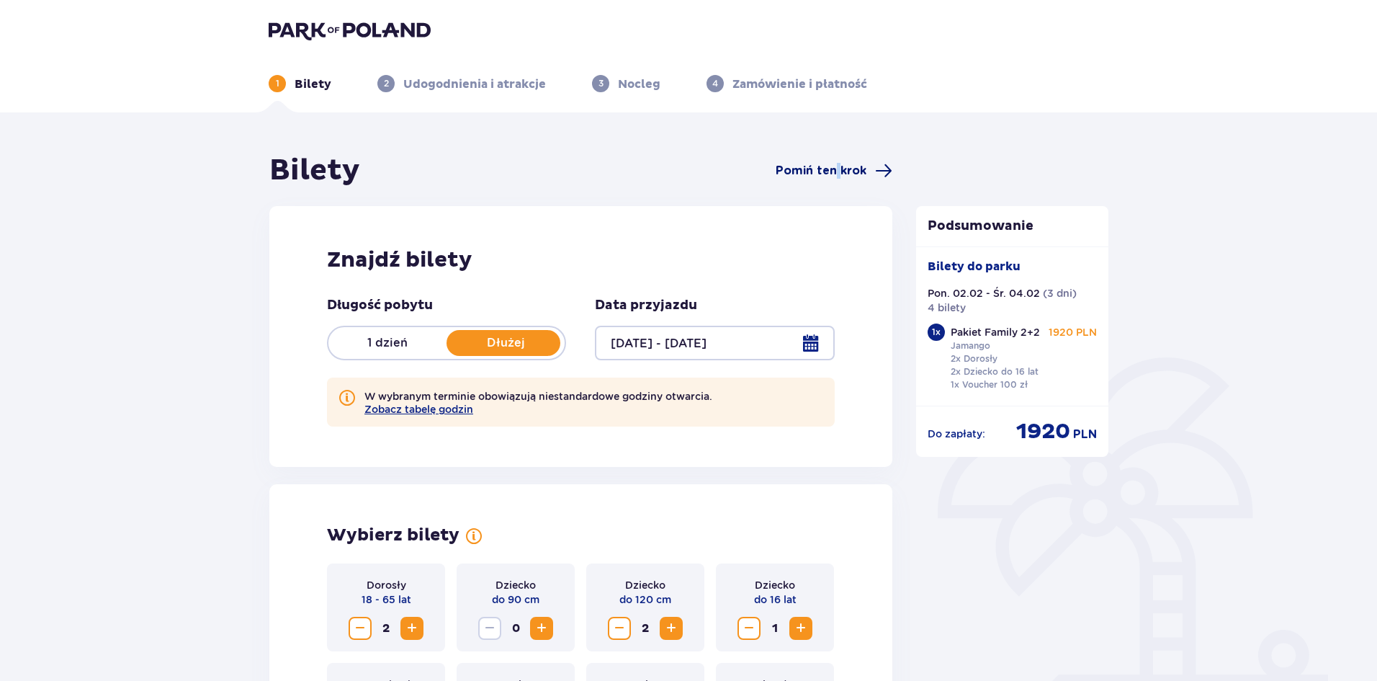
click at [833, 166] on div "Bilety Pomiń ten krok" at bounding box center [580, 171] width 623 height 36
click at [810, 171] on span "Pomiń ten krok" at bounding box center [821, 171] width 91 height 16
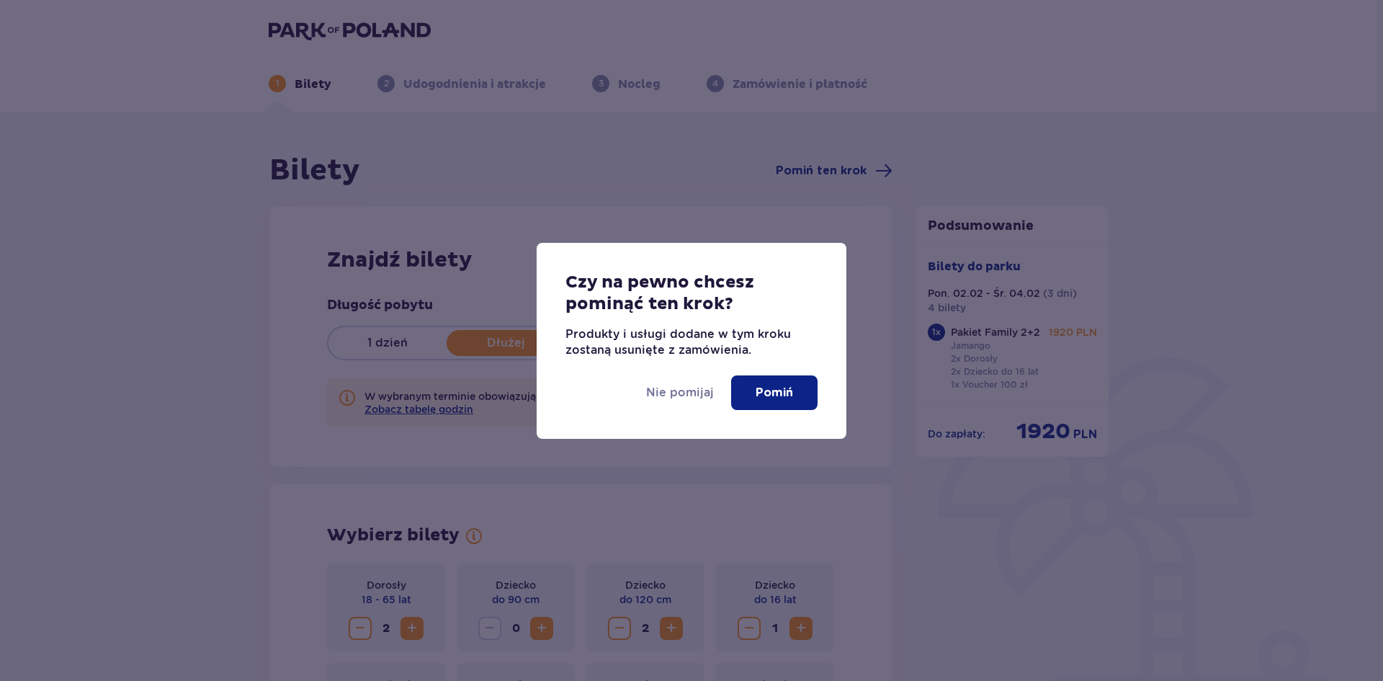
click at [766, 398] on p "Pomiń" at bounding box center [774, 393] width 37 height 16
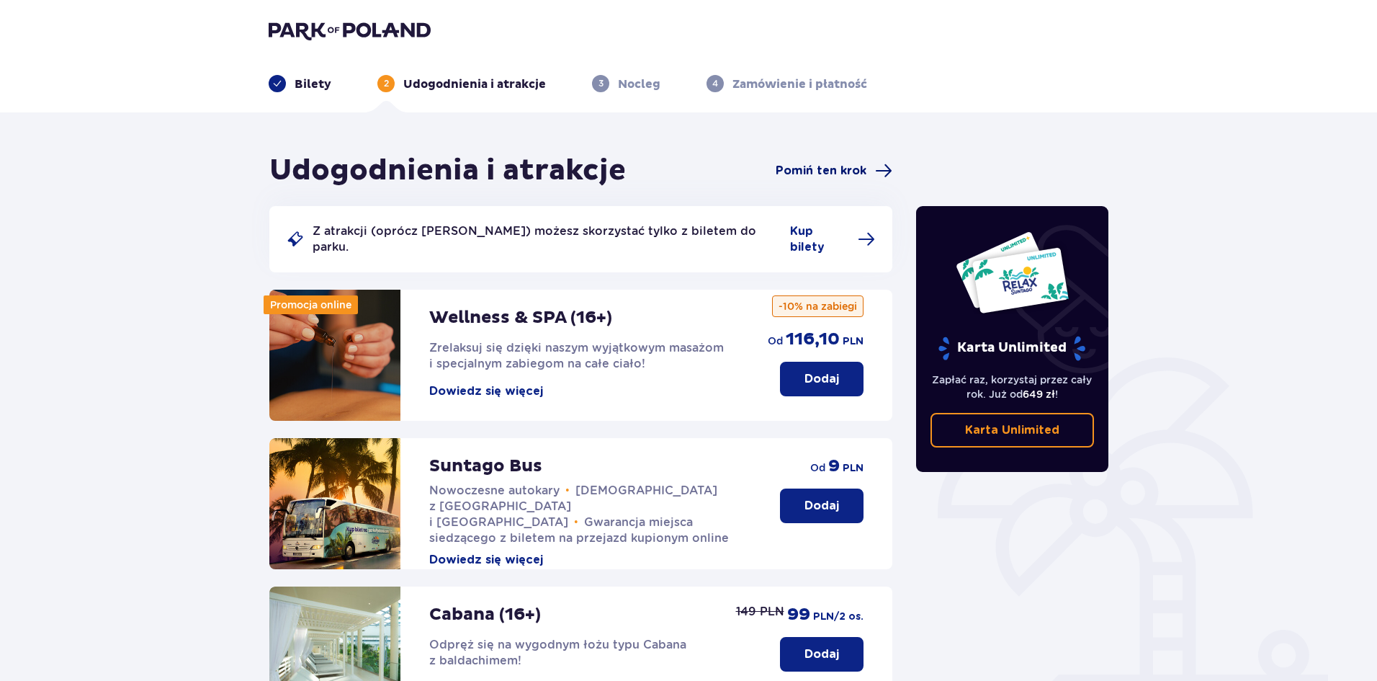
click at [841, 169] on span "Pomiń ten krok" at bounding box center [821, 171] width 91 height 16
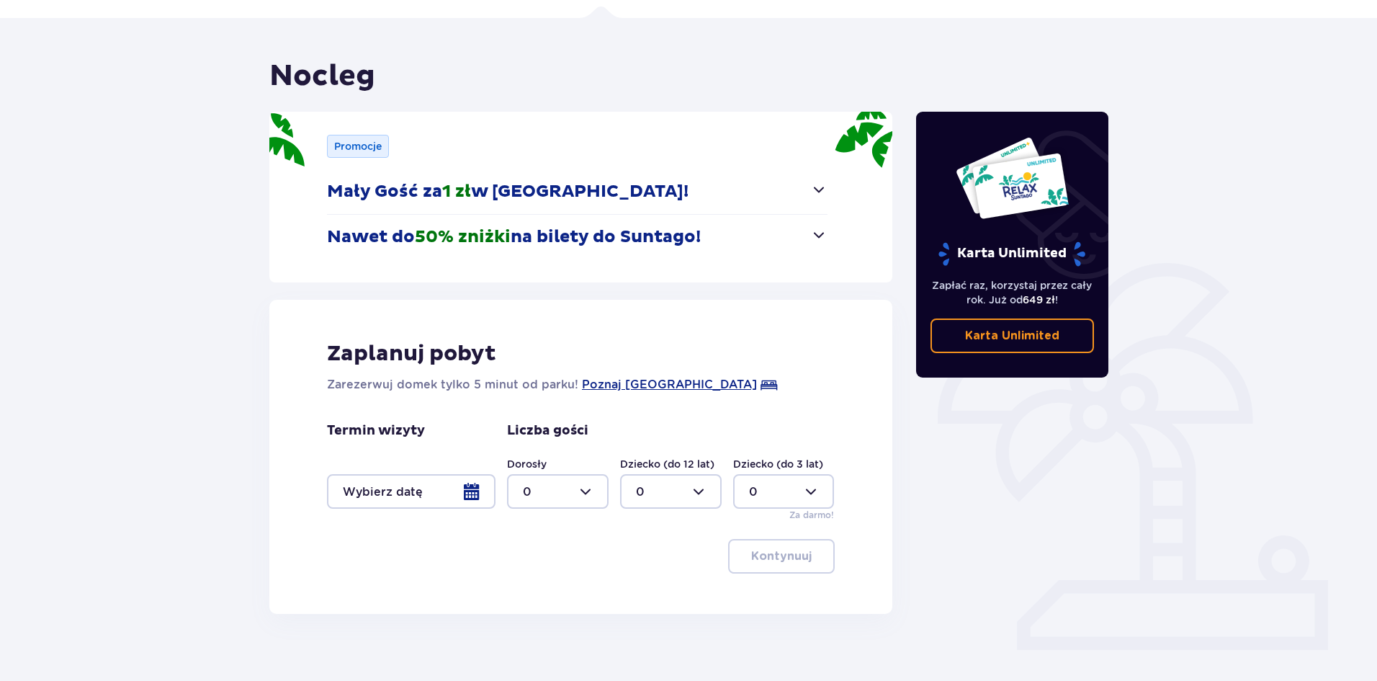
scroll to position [114, 0]
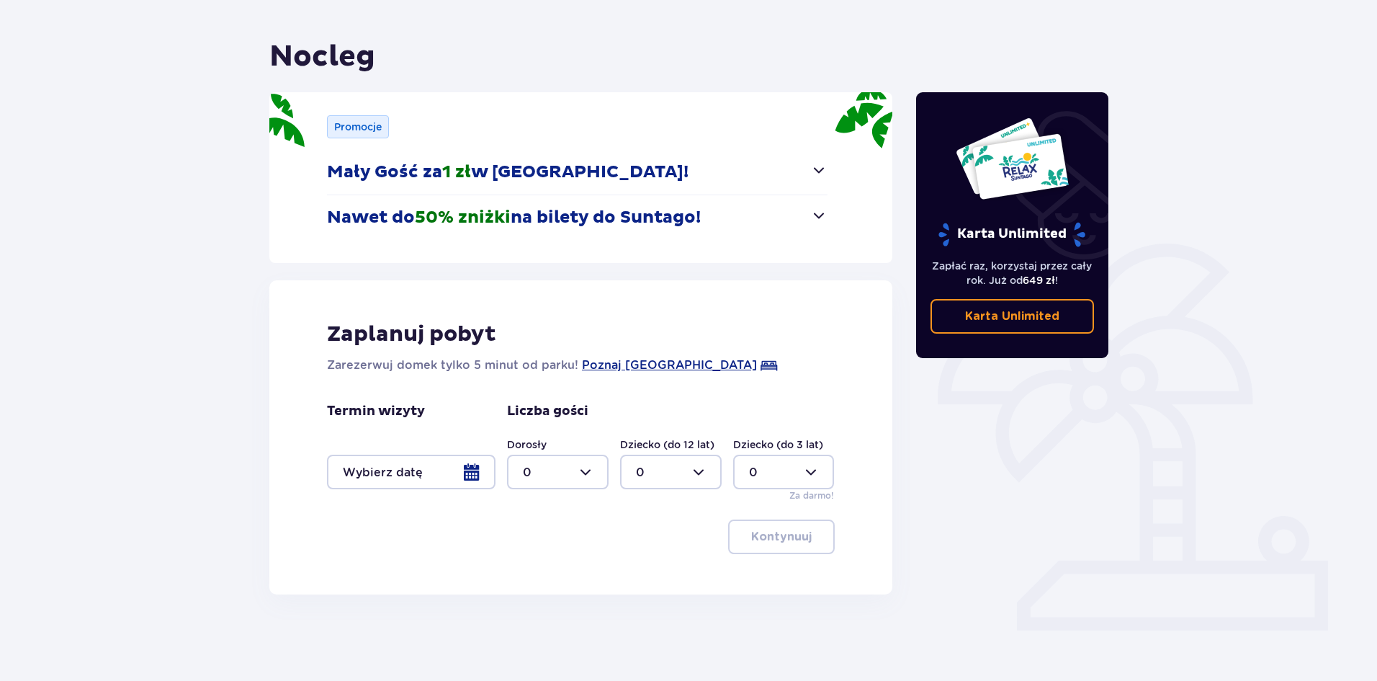
click at [467, 479] on div at bounding box center [411, 472] width 169 height 35
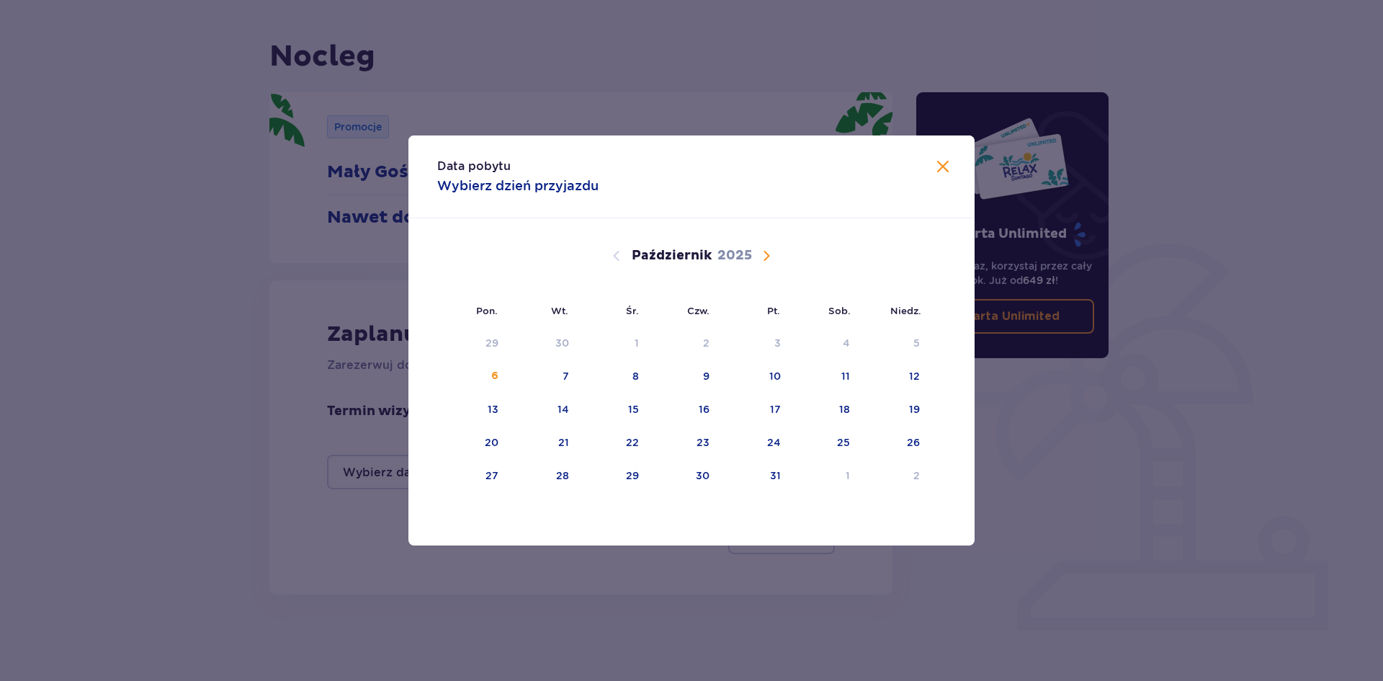
click at [769, 259] on span "Następny miesiąc" at bounding box center [766, 255] width 17 height 17
click at [769, 258] on span "Następny miesiąc" at bounding box center [766, 255] width 17 height 17
click at [769, 257] on span "Następny miesiąc" at bounding box center [766, 255] width 17 height 17
click at [492, 385] on div "2" at bounding box center [472, 377] width 70 height 32
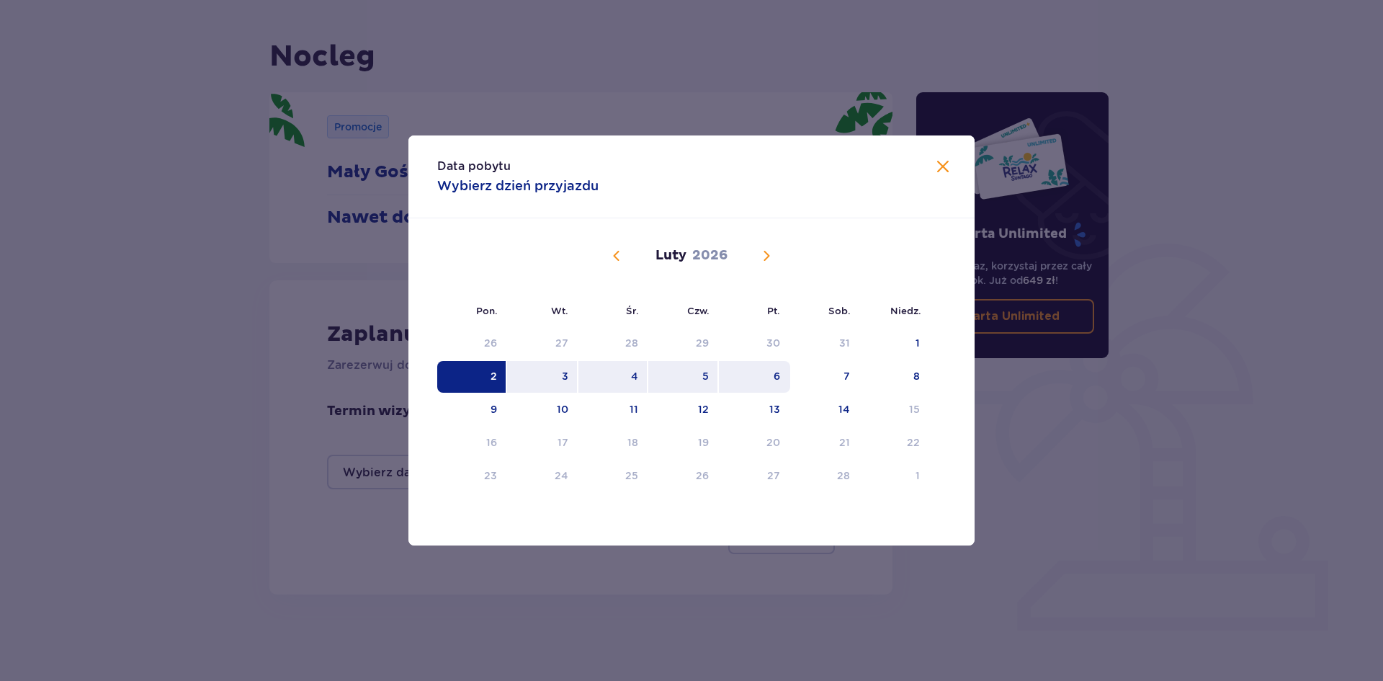
click at [767, 389] on div "6" at bounding box center [754, 377] width 71 height 32
type input "[DATE] - [DATE]"
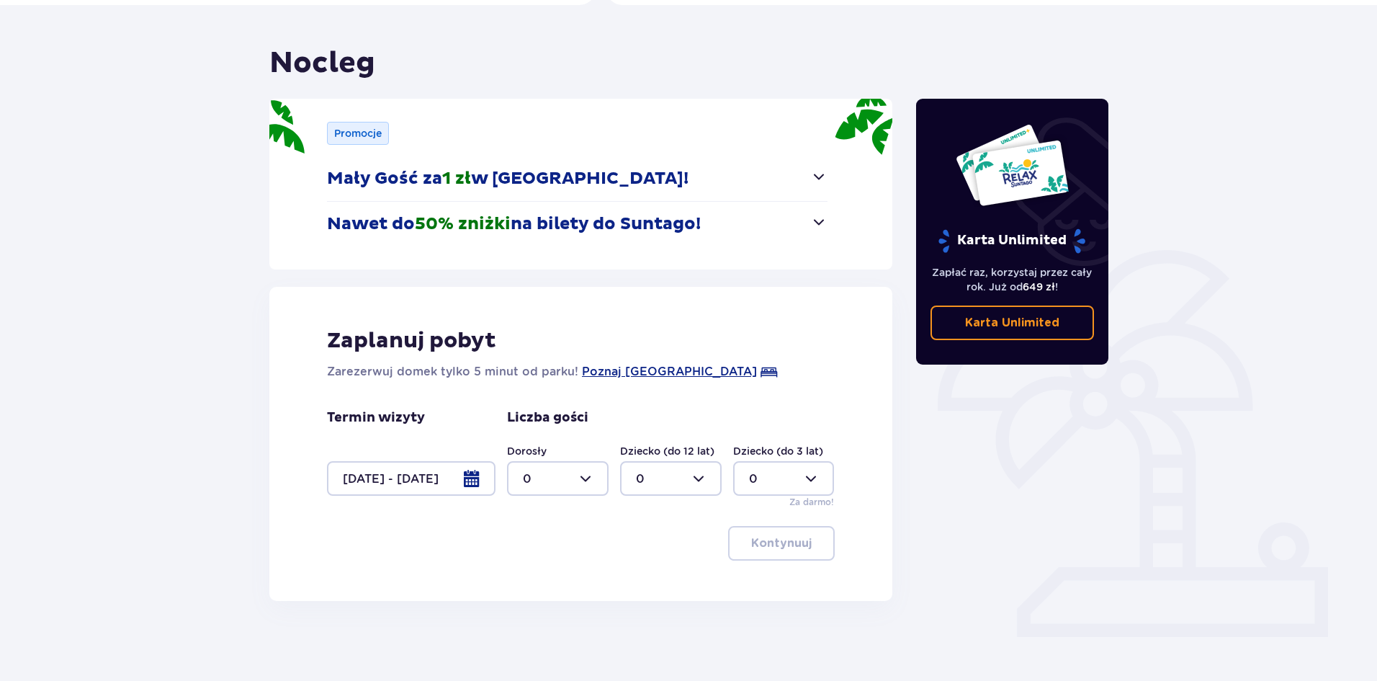
scroll to position [114, 0]
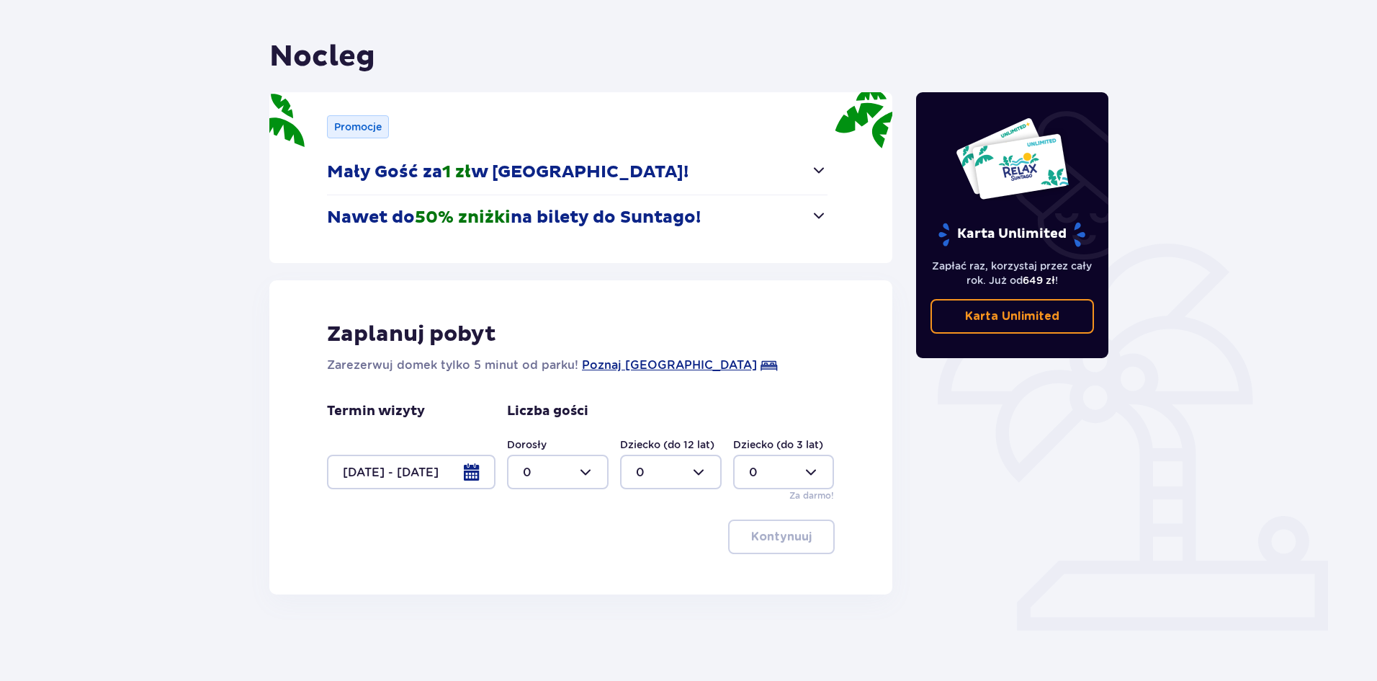
click at [572, 476] on div at bounding box center [558, 472] width 102 height 35
click at [564, 570] on div "2" at bounding box center [558, 576] width 70 height 16
type input "2"
click at [668, 483] on div at bounding box center [671, 472] width 102 height 35
click at [645, 576] on div "2" at bounding box center [671, 576] width 70 height 16
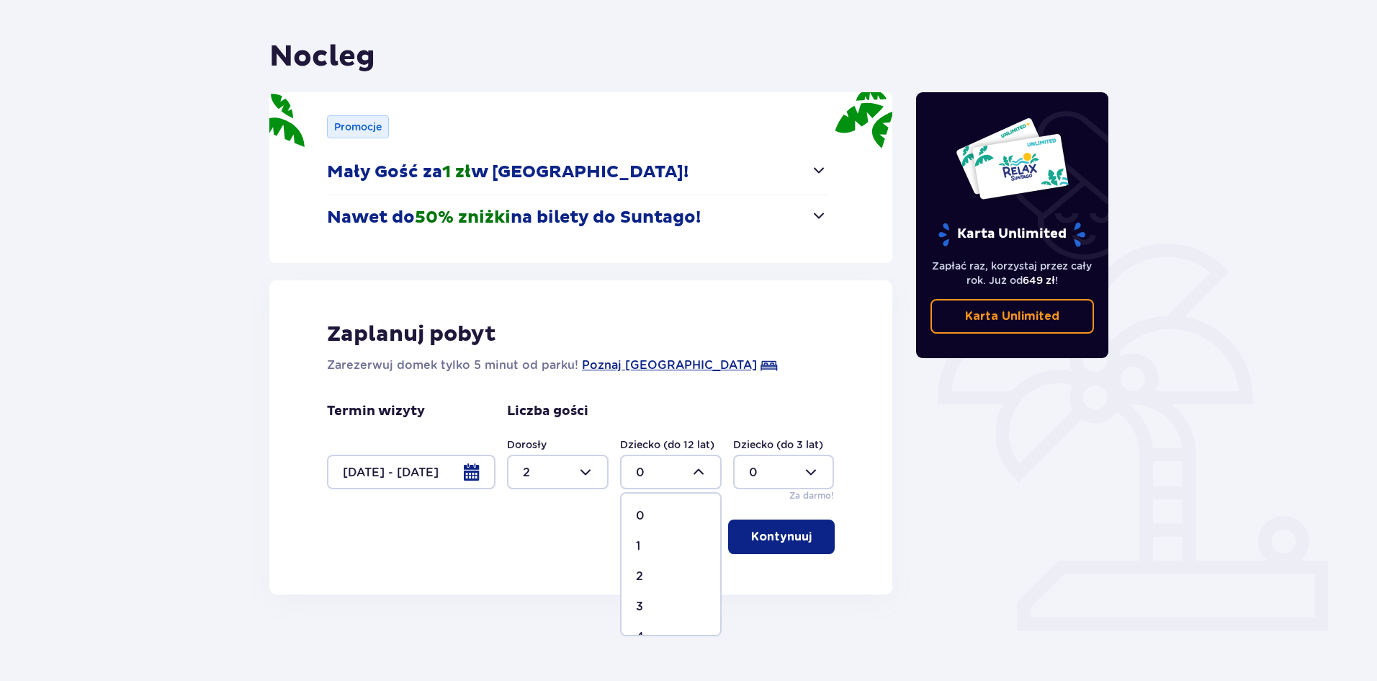
type input "2"
click at [761, 486] on div at bounding box center [784, 472] width 102 height 35
click at [769, 540] on div "1" at bounding box center [784, 546] width 70 height 16
type input "1"
click at [573, 502] on div "Dorosły 2 Dziecko (do 12 lat) 2 Dziecko (do 3 lat) 1 Za darmo!" at bounding box center [671, 469] width 328 height 65
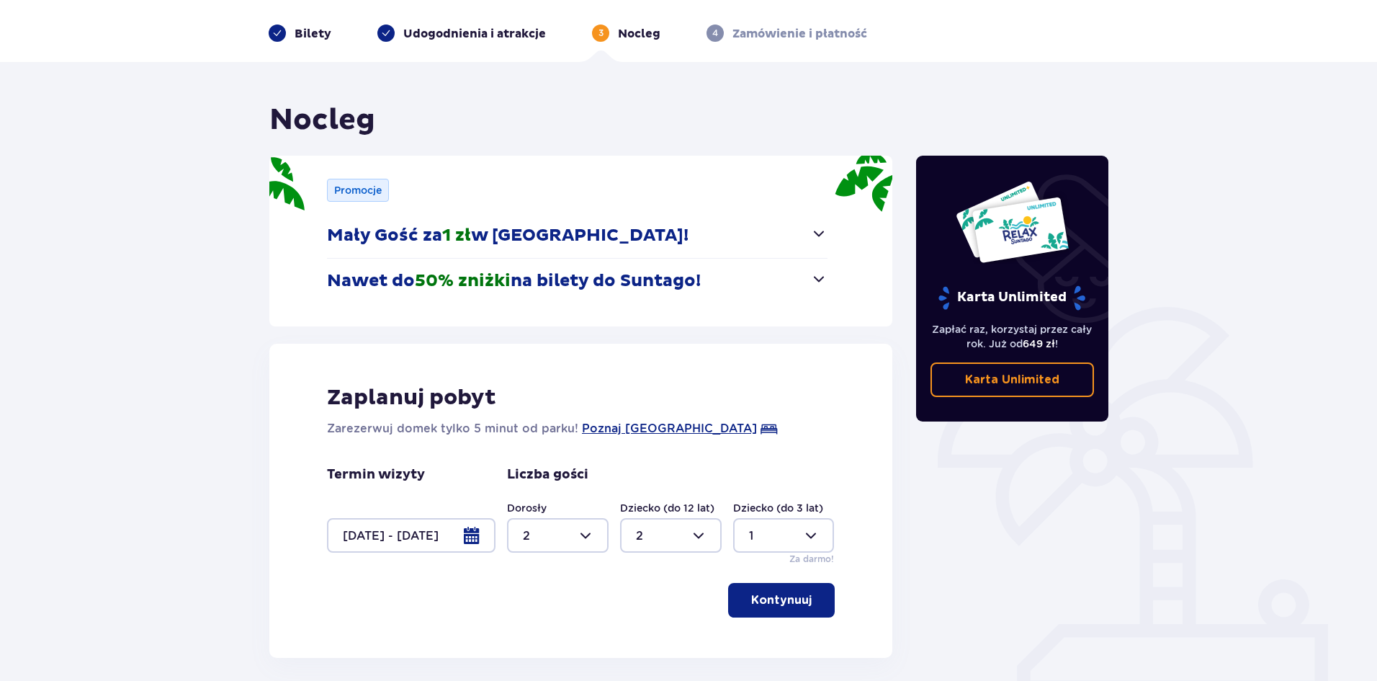
scroll to position [42, 0]
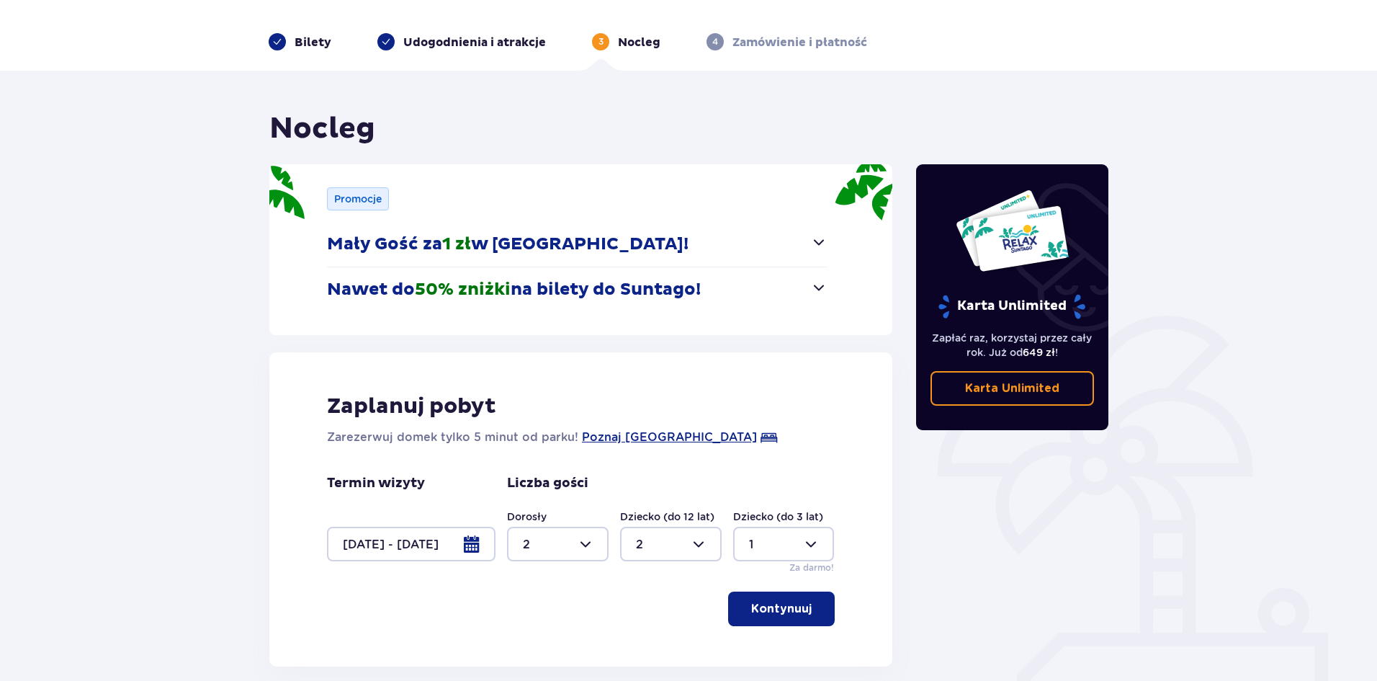
drag, startPoint x: 800, startPoint y: 607, endPoint x: 756, endPoint y: 602, distance: 44.2
click at [798, 607] on button "Kontynuuj" at bounding box center [781, 608] width 107 height 35
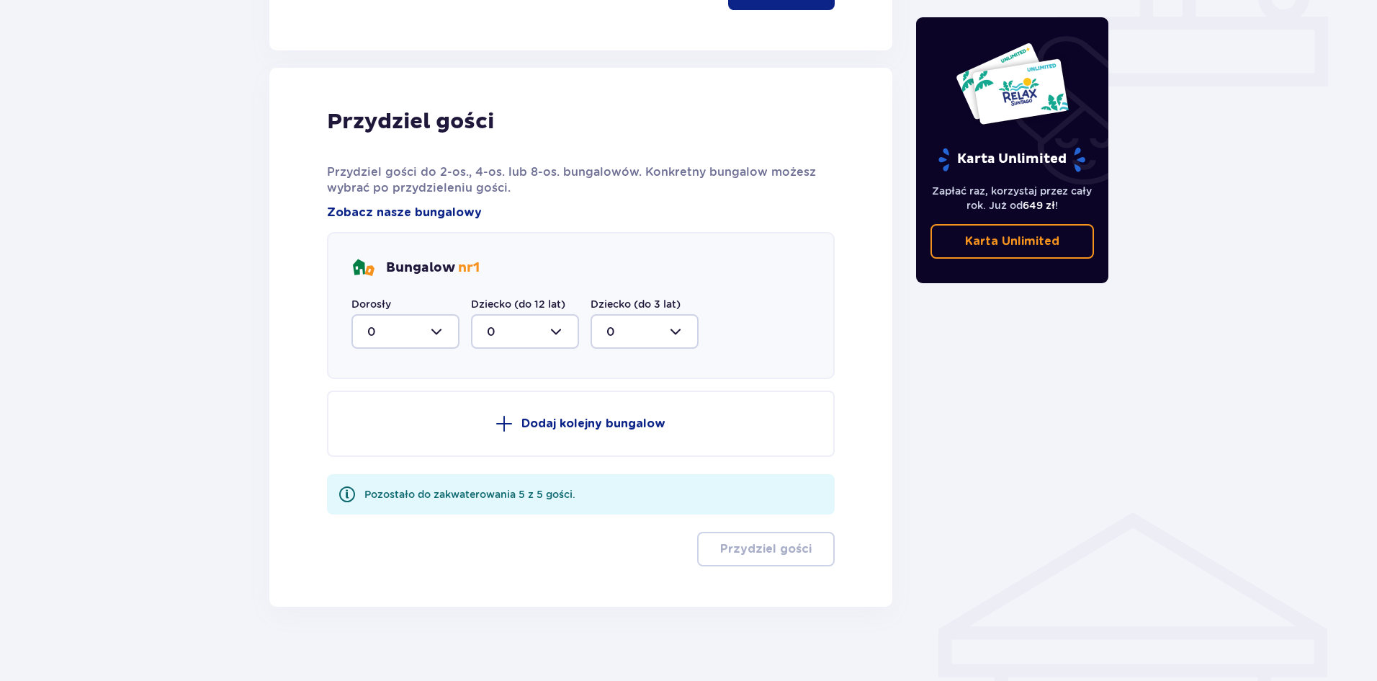
scroll to position [670, 0]
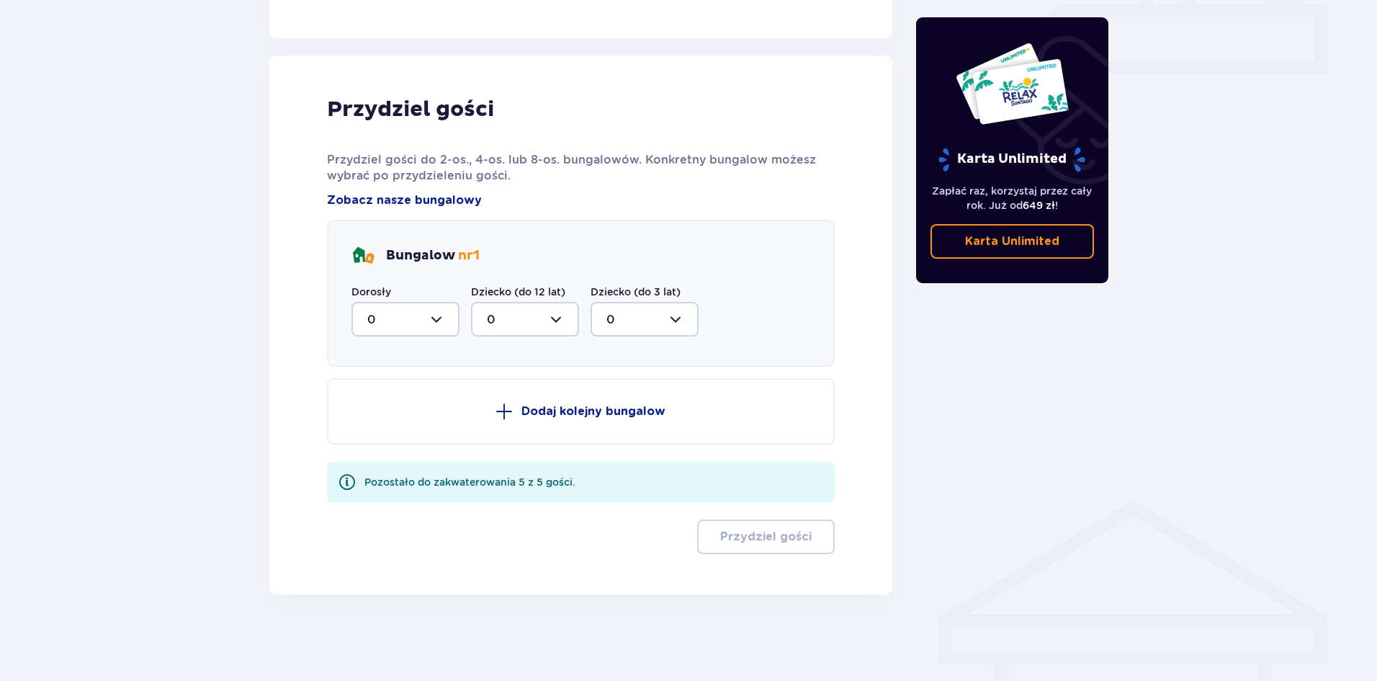
click at [399, 325] on div at bounding box center [406, 319] width 108 height 35
click at [392, 421] on div "2" at bounding box center [405, 424] width 76 height 16
type input "2"
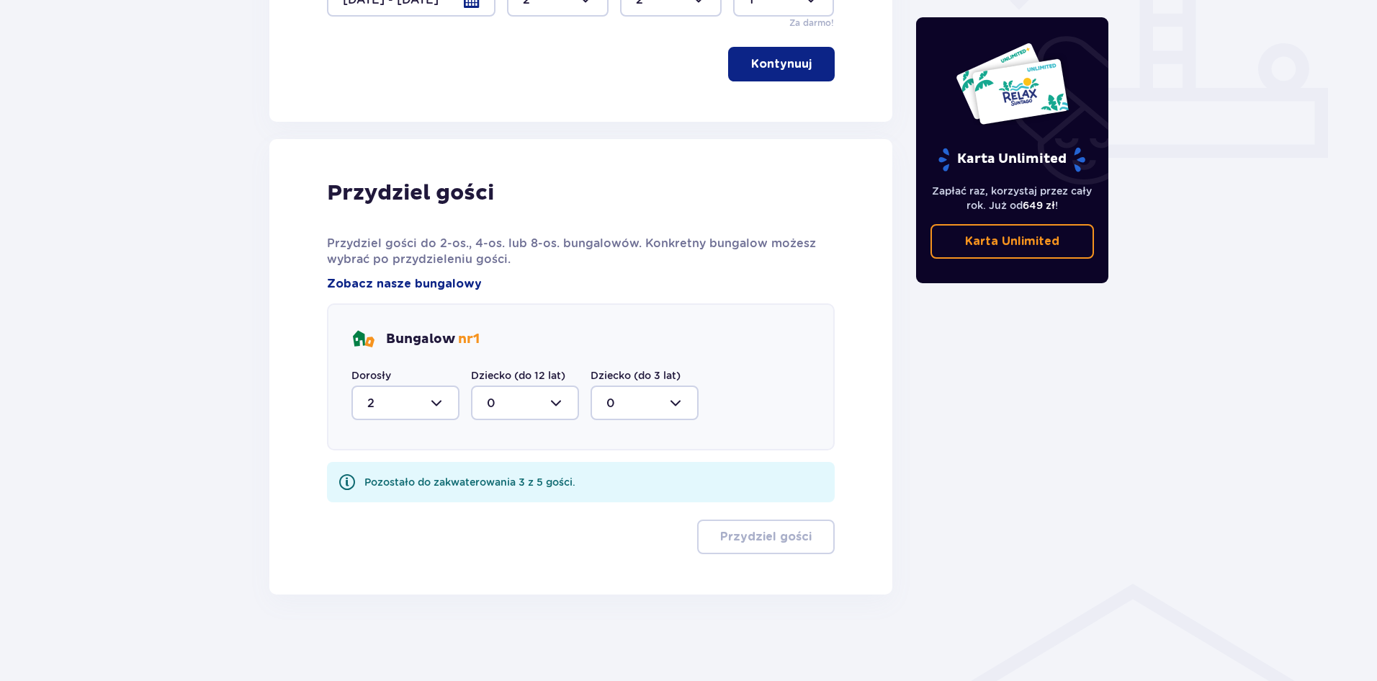
scroll to position [586, 0]
click at [537, 416] on div at bounding box center [525, 402] width 108 height 35
click at [536, 495] on span "2" at bounding box center [525, 507] width 105 height 30
type input "2"
click at [664, 403] on div at bounding box center [645, 402] width 108 height 35
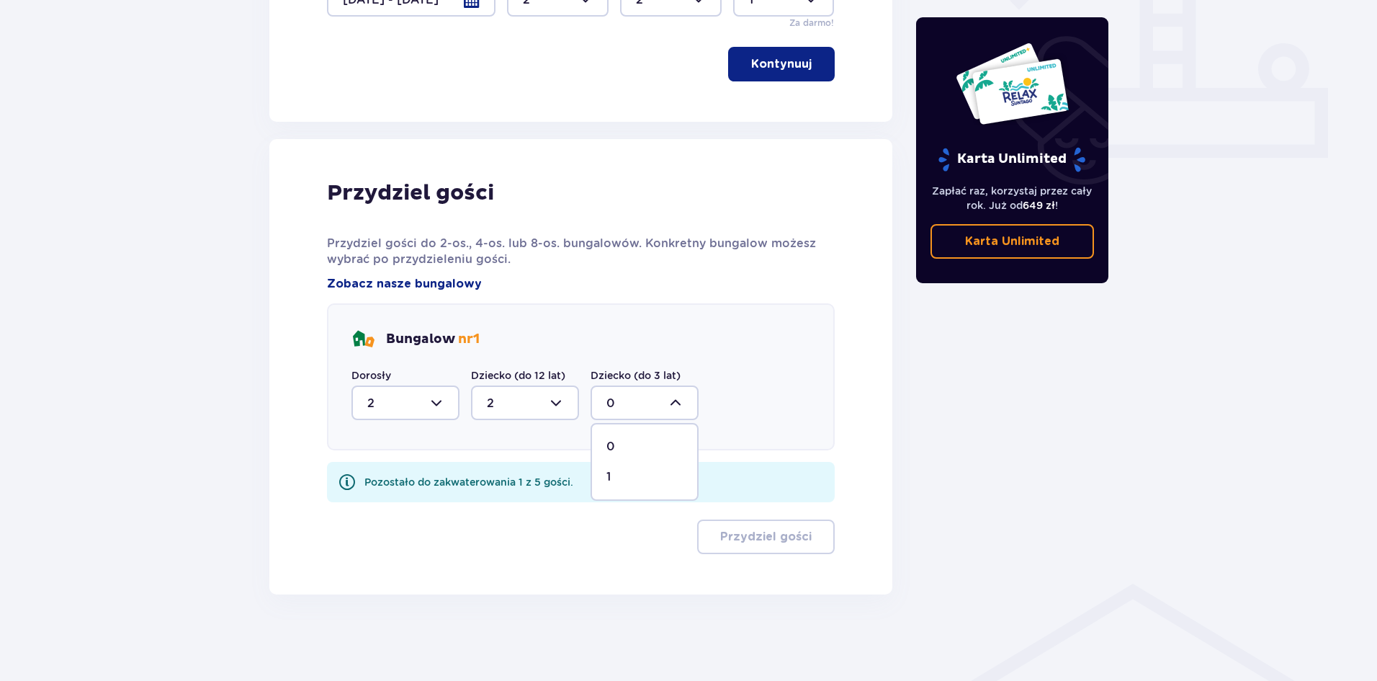
click at [655, 473] on div "1" at bounding box center [644, 477] width 76 height 16
type input "1"
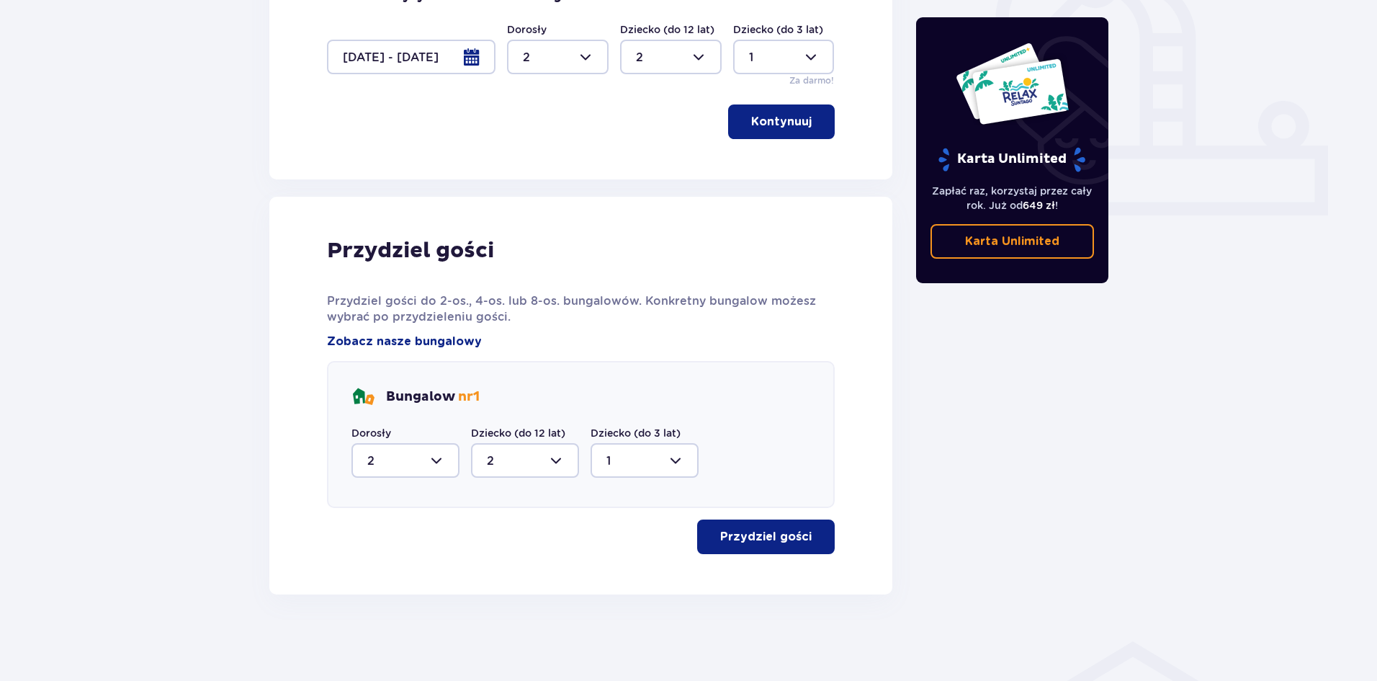
click at [710, 541] on button "Przydziel gości" at bounding box center [766, 536] width 138 height 35
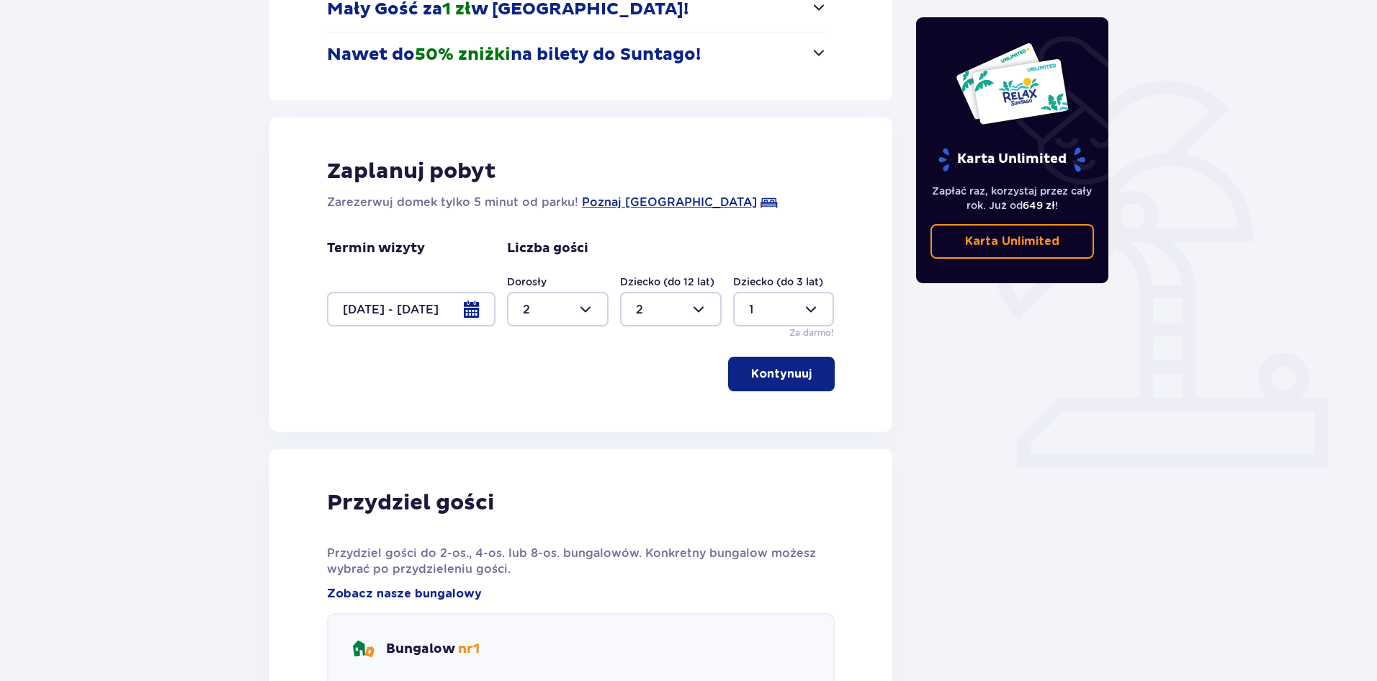
scroll to position [0, 0]
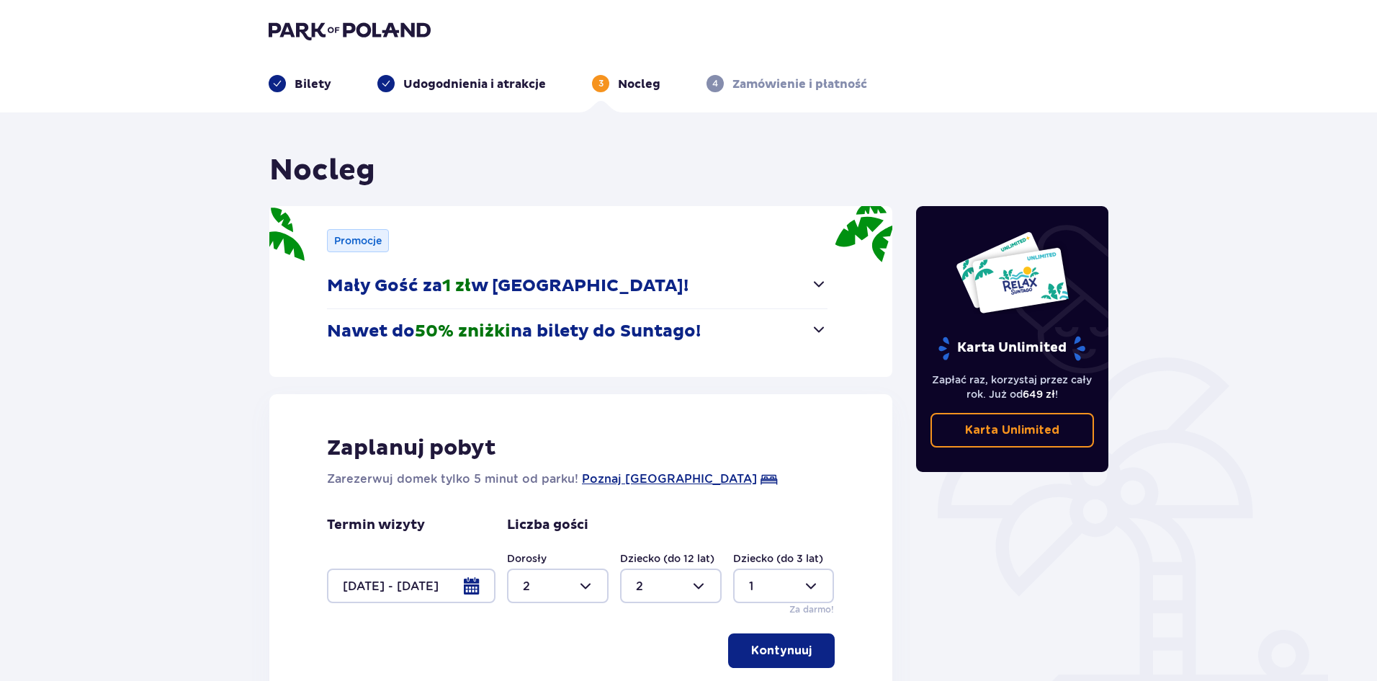
click at [303, 84] on p "Bilety" at bounding box center [313, 84] width 37 height 16
type input "0"
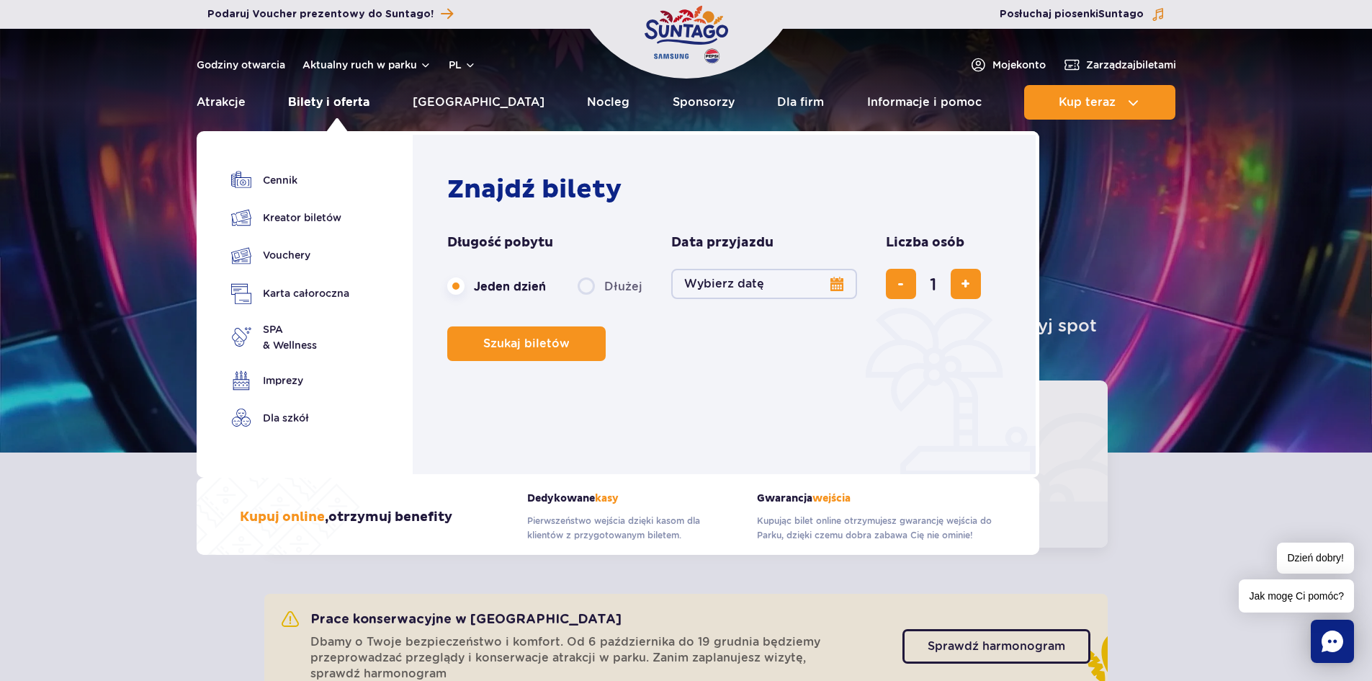
click at [325, 100] on link "Bilety i oferta" at bounding box center [328, 102] width 81 height 35
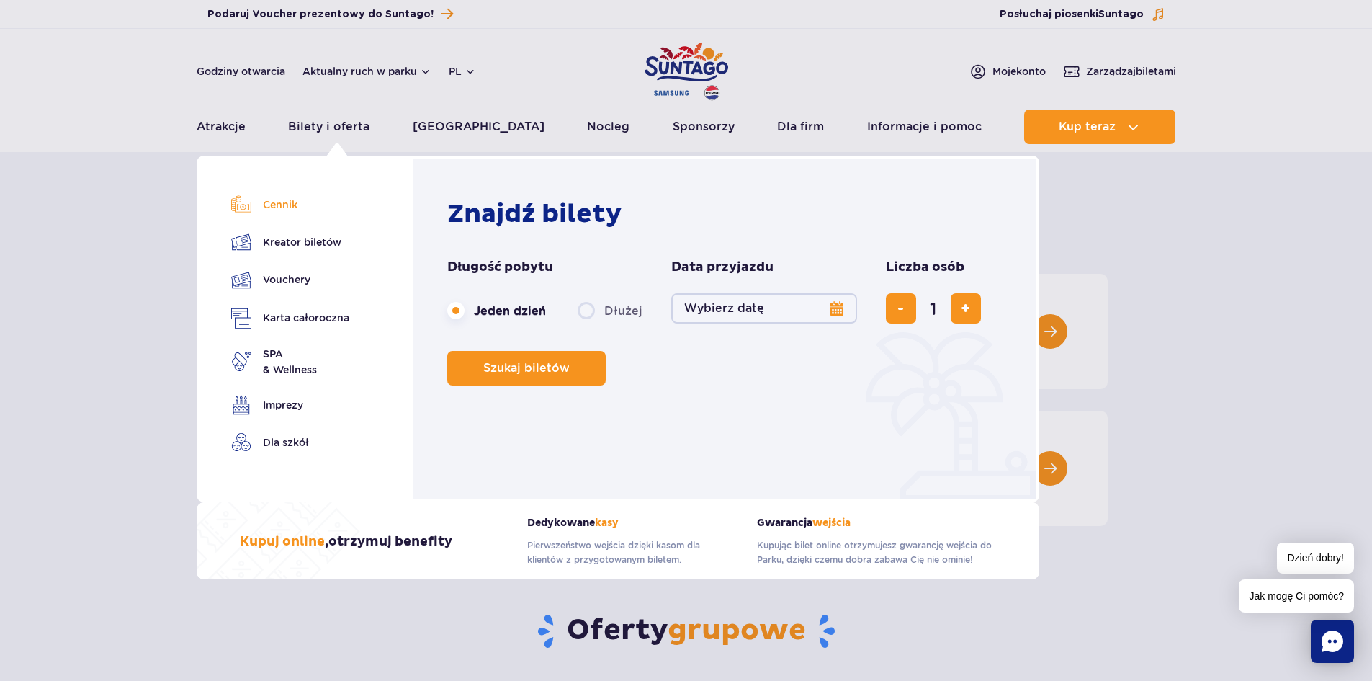
click at [270, 205] on link "Cennik" at bounding box center [290, 204] width 118 height 20
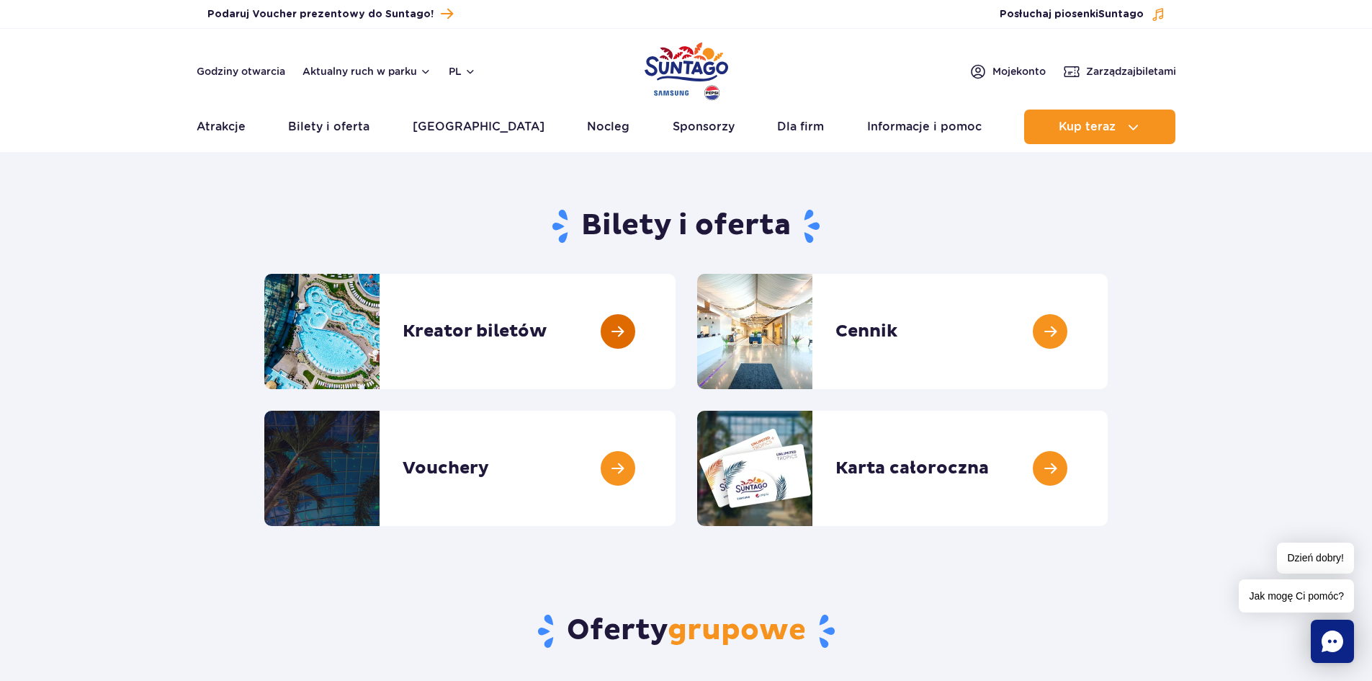
click at [676, 363] on link at bounding box center [676, 331] width 0 height 115
click at [676, 313] on link at bounding box center [676, 331] width 0 height 115
click at [1108, 333] on link at bounding box center [1108, 331] width 0 height 115
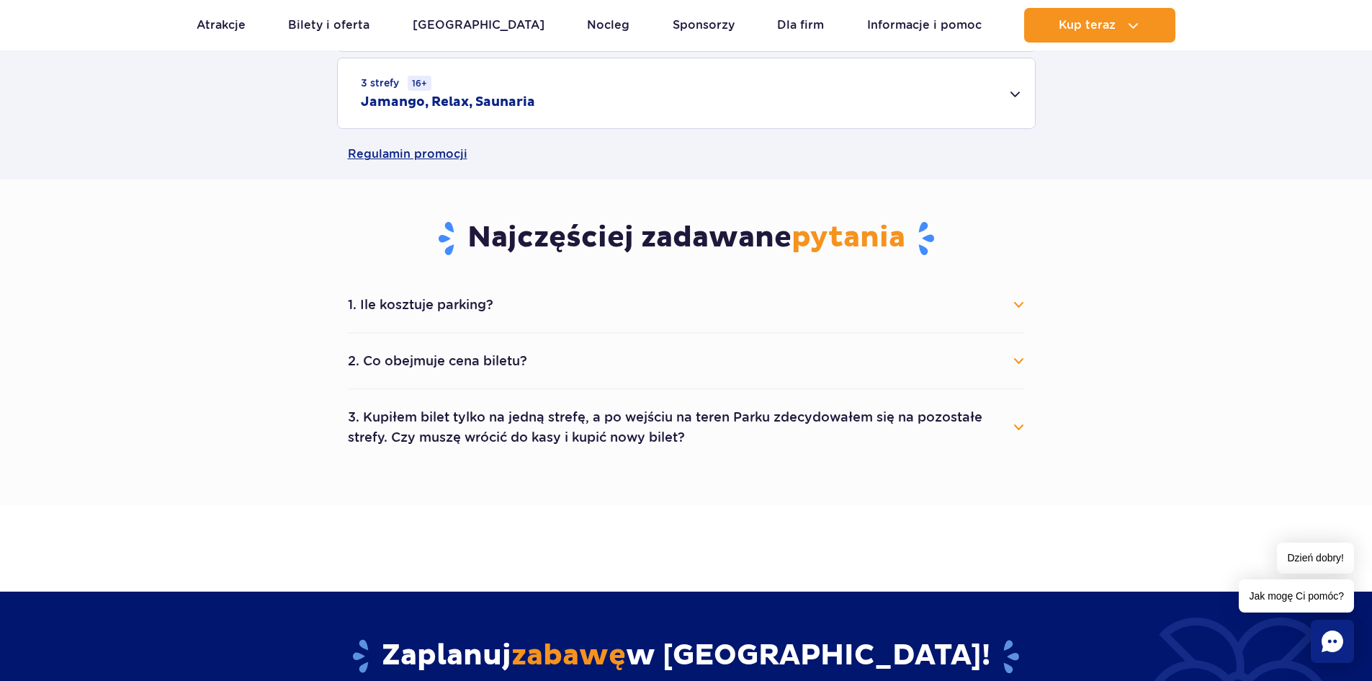
scroll to position [360, 0]
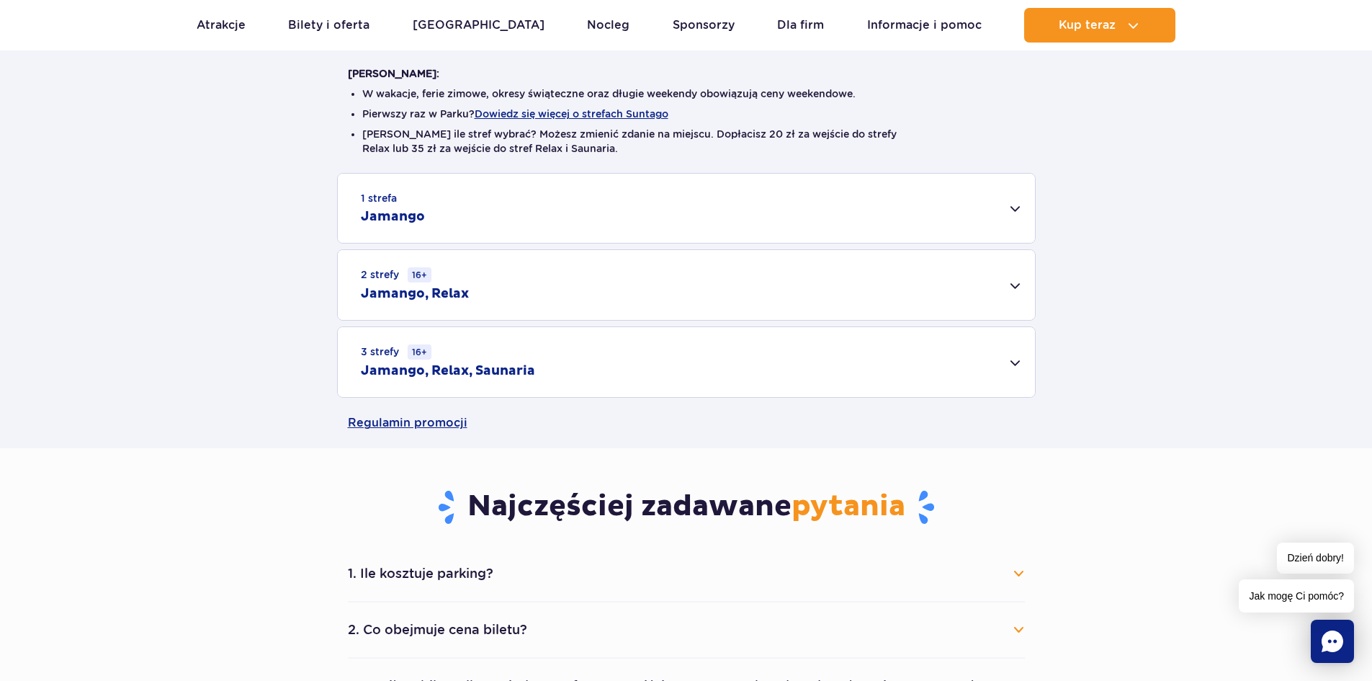
click at [534, 227] on div "1 strefa Jamango" at bounding box center [686, 208] width 697 height 69
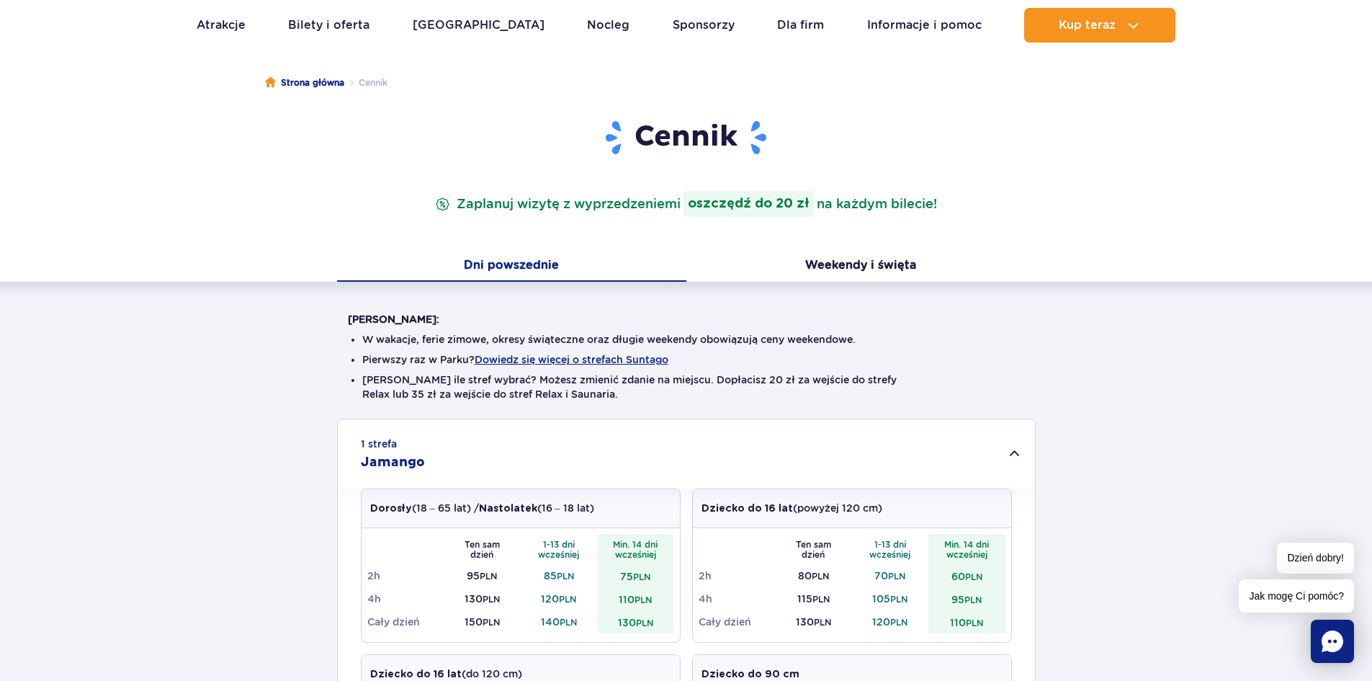
scroll to position [0, 0]
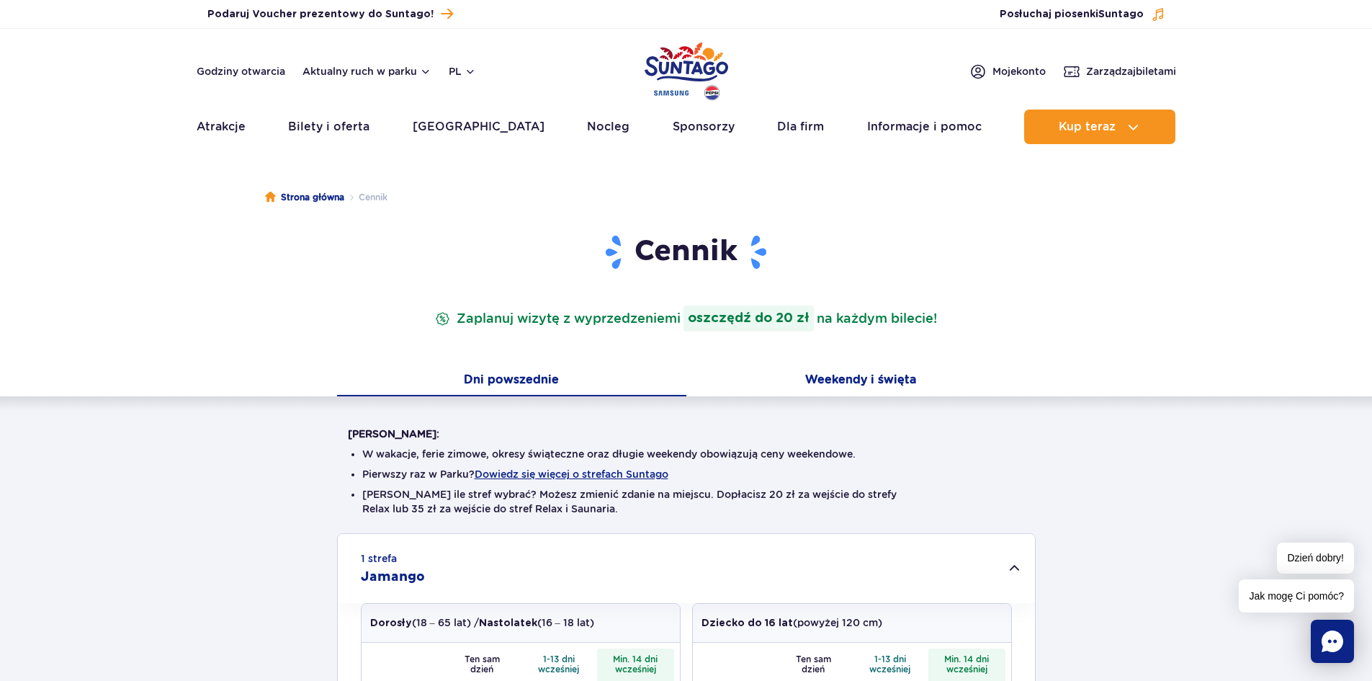
click at [858, 375] on button "Weekendy i święta" at bounding box center [860, 381] width 349 height 30
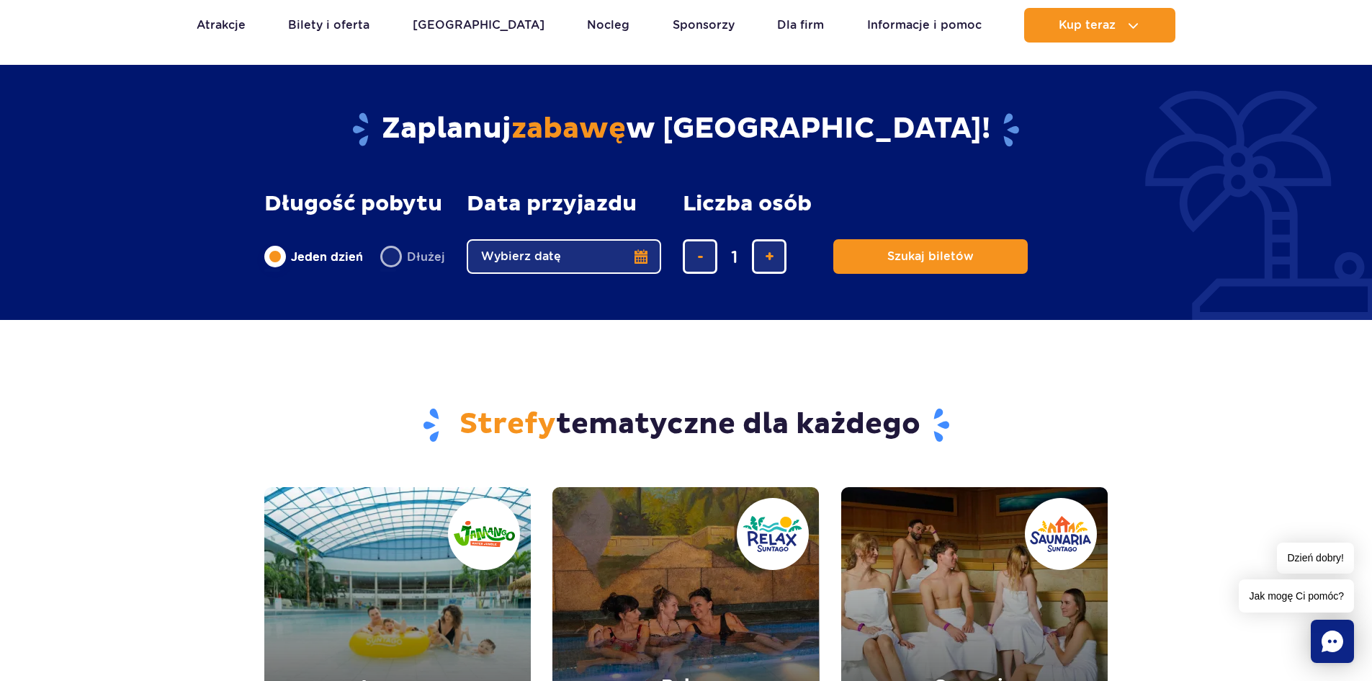
scroll to position [1152, 0]
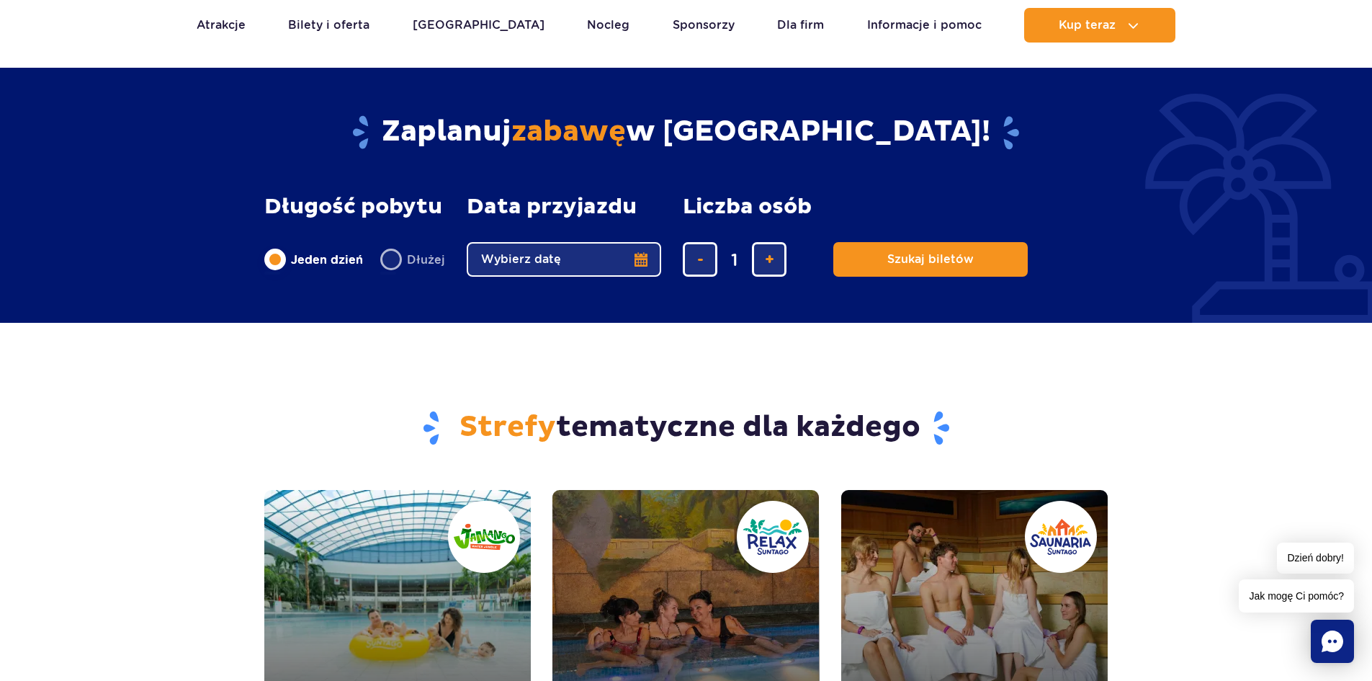
click at [593, 264] on button "Wybierz datę" at bounding box center [564, 259] width 194 height 35
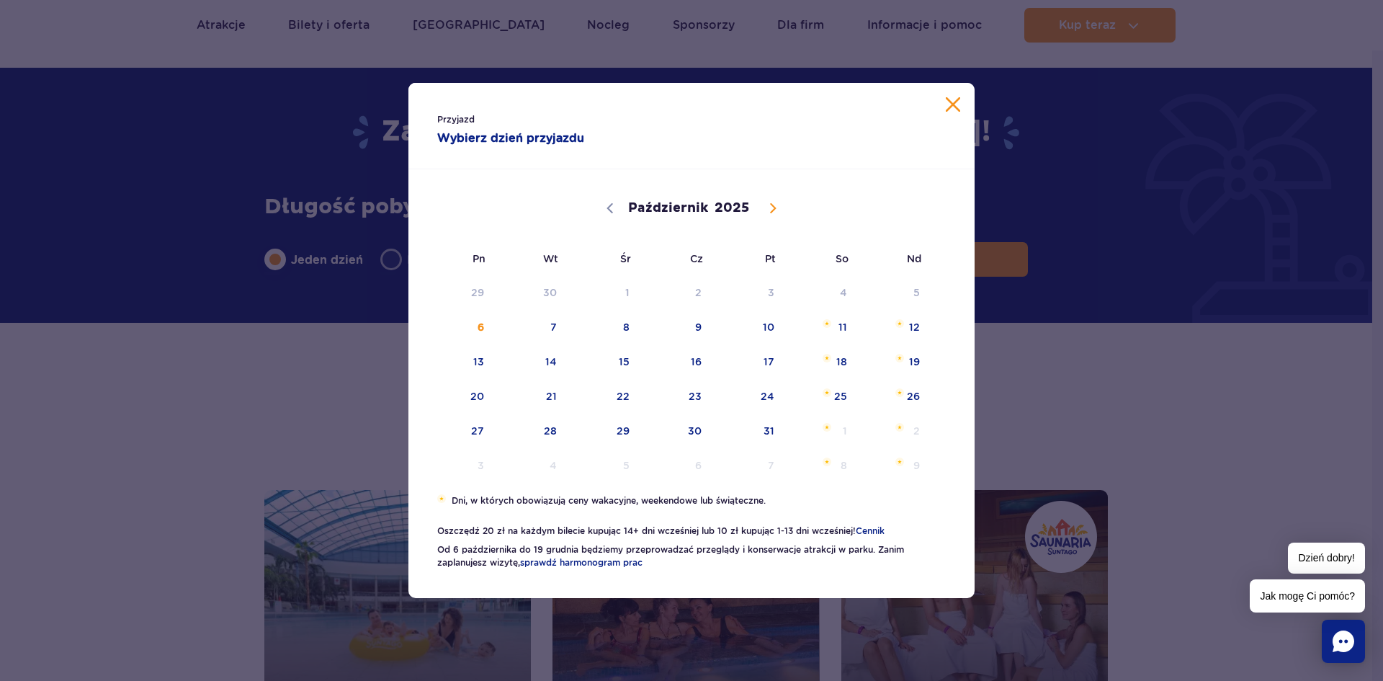
click at [773, 207] on icon at bounding box center [773, 208] width 5 height 9
select select "11"
click at [772, 207] on icon at bounding box center [773, 208] width 5 height 9
type input "2026"
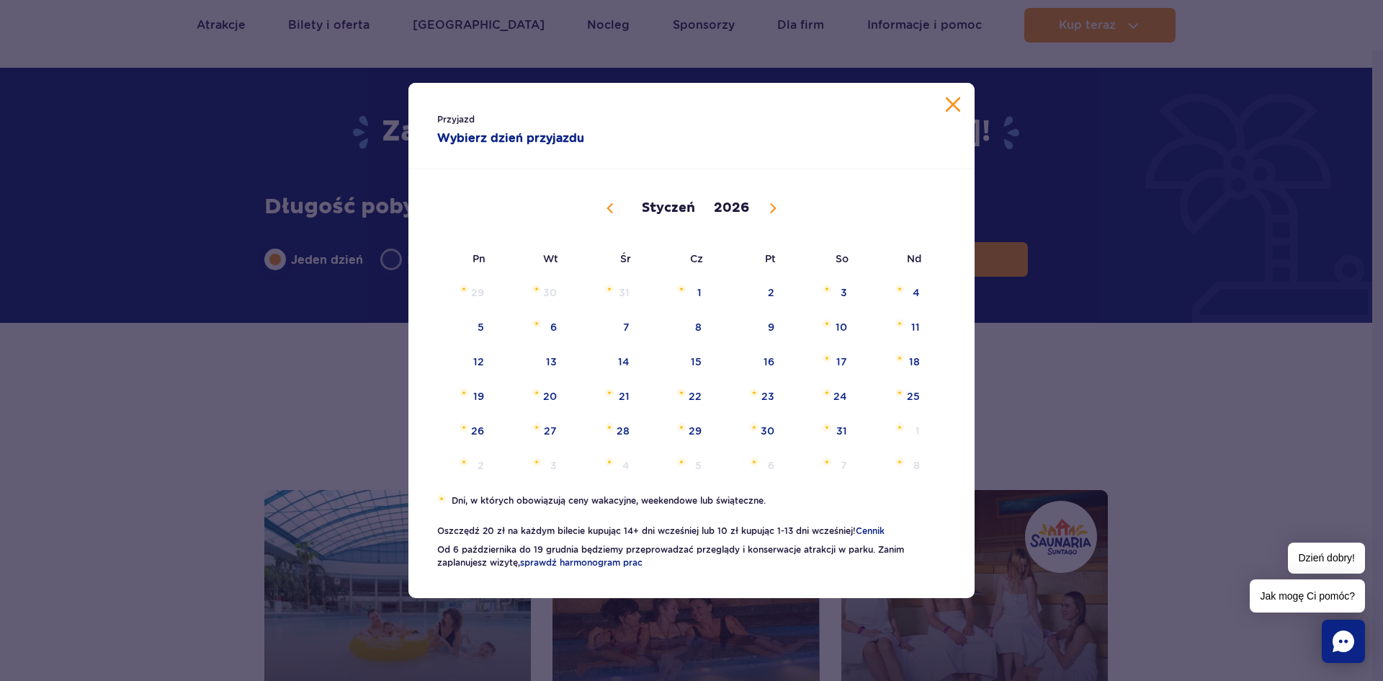
click at [772, 207] on icon at bounding box center [773, 208] width 5 height 9
select select "1"
click at [485, 338] on span "2" at bounding box center [459, 326] width 73 height 33
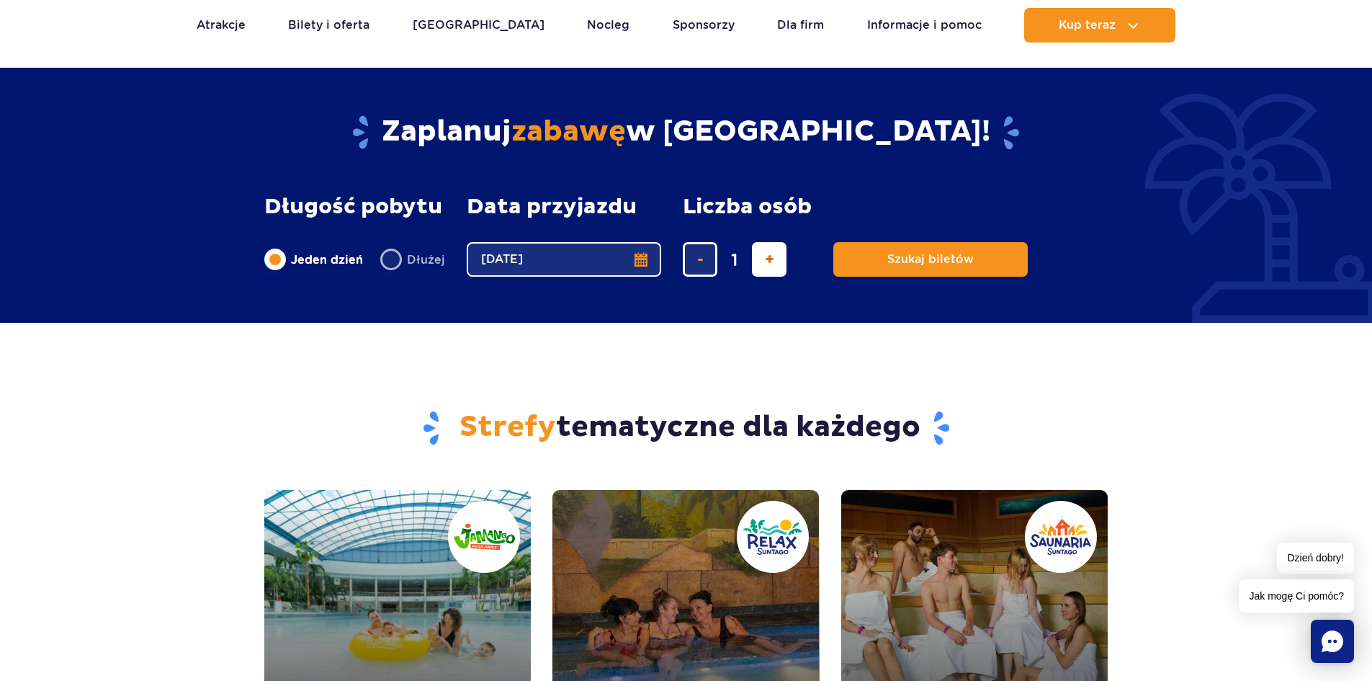
click at [758, 264] on button "dodaj bilet" at bounding box center [769, 259] width 35 height 35
type input "5"
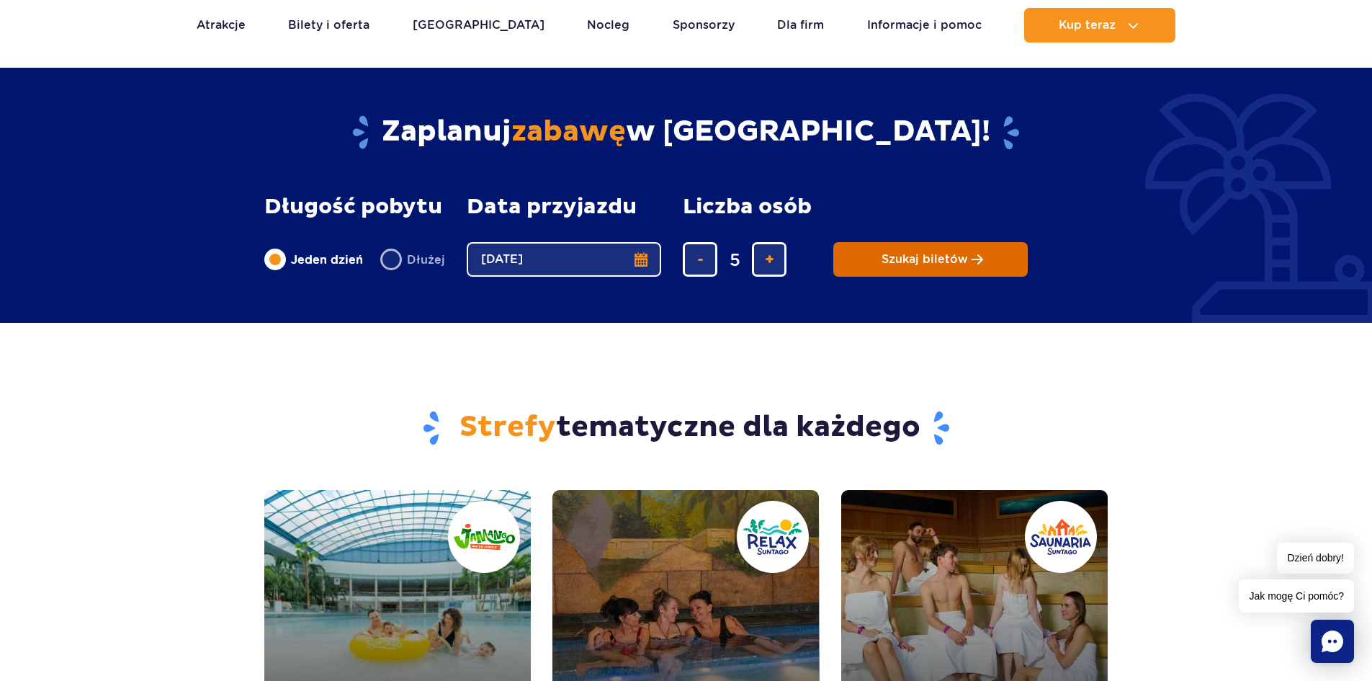
click at [916, 261] on span "Szukaj biletów" at bounding box center [925, 259] width 86 height 13
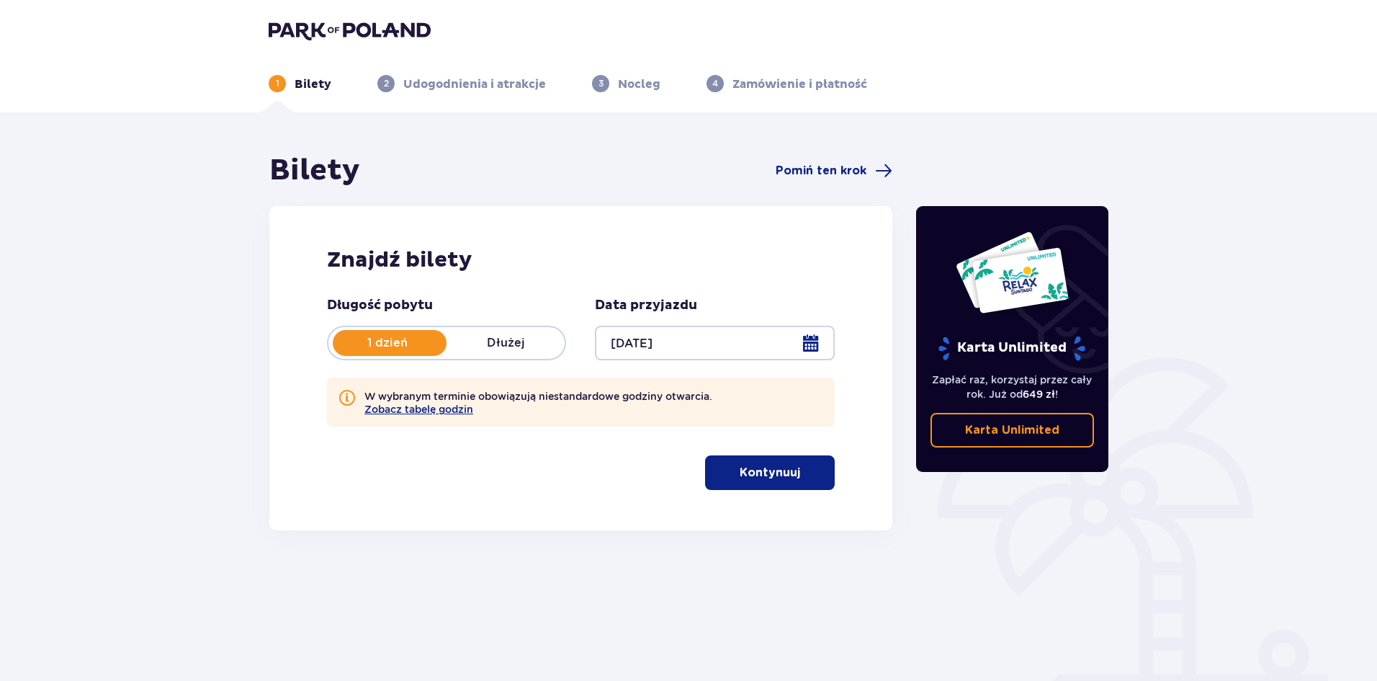
click at [806, 474] on span "button" at bounding box center [802, 472] width 17 height 17
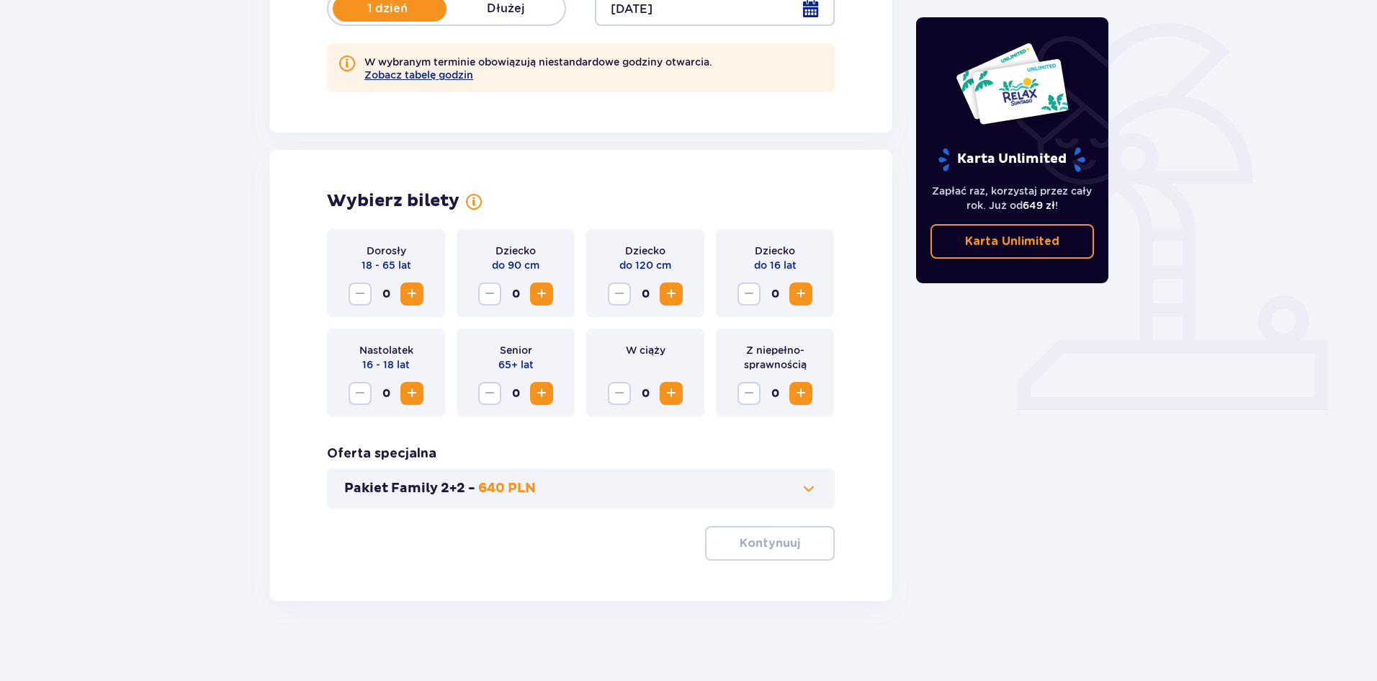
scroll to position [341, 0]
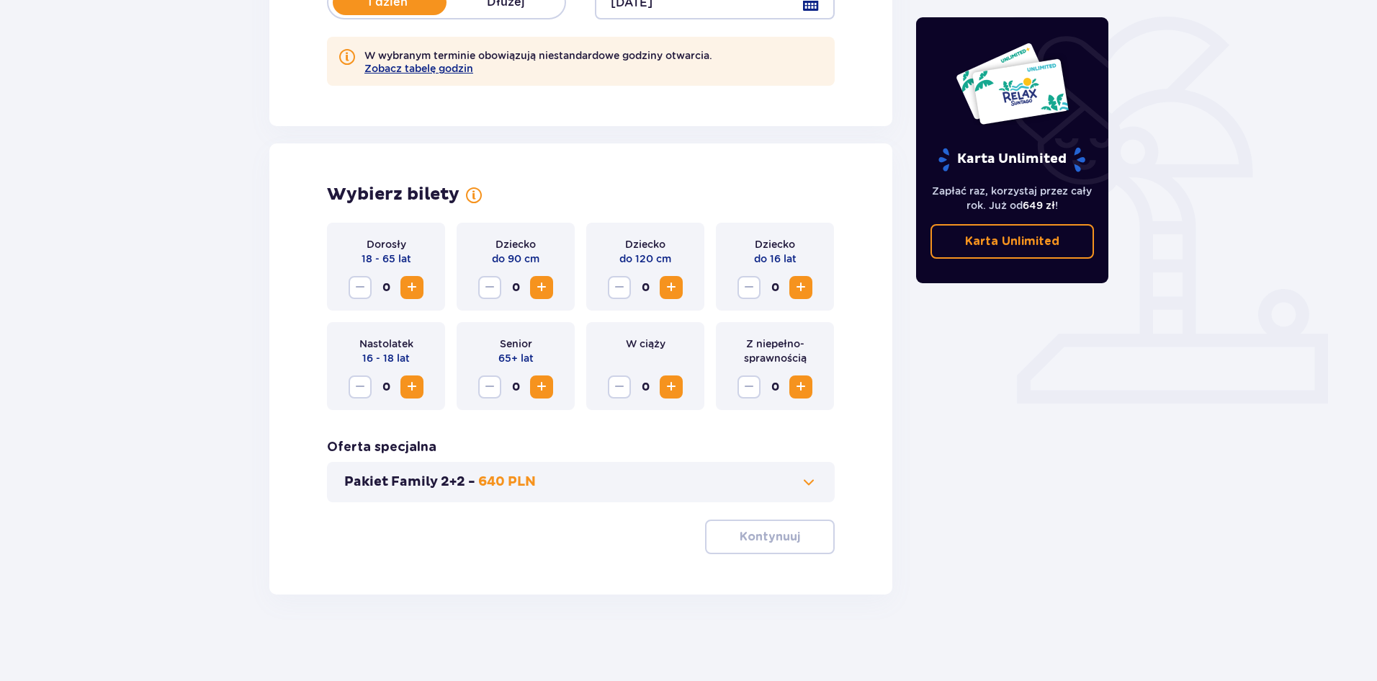
click at [411, 287] on span "Zwiększ" at bounding box center [411, 287] width 17 height 17
click at [666, 287] on span "Zwiększ" at bounding box center [671, 287] width 17 height 17
click at [807, 289] on span "Zwiększ" at bounding box center [800, 287] width 17 height 17
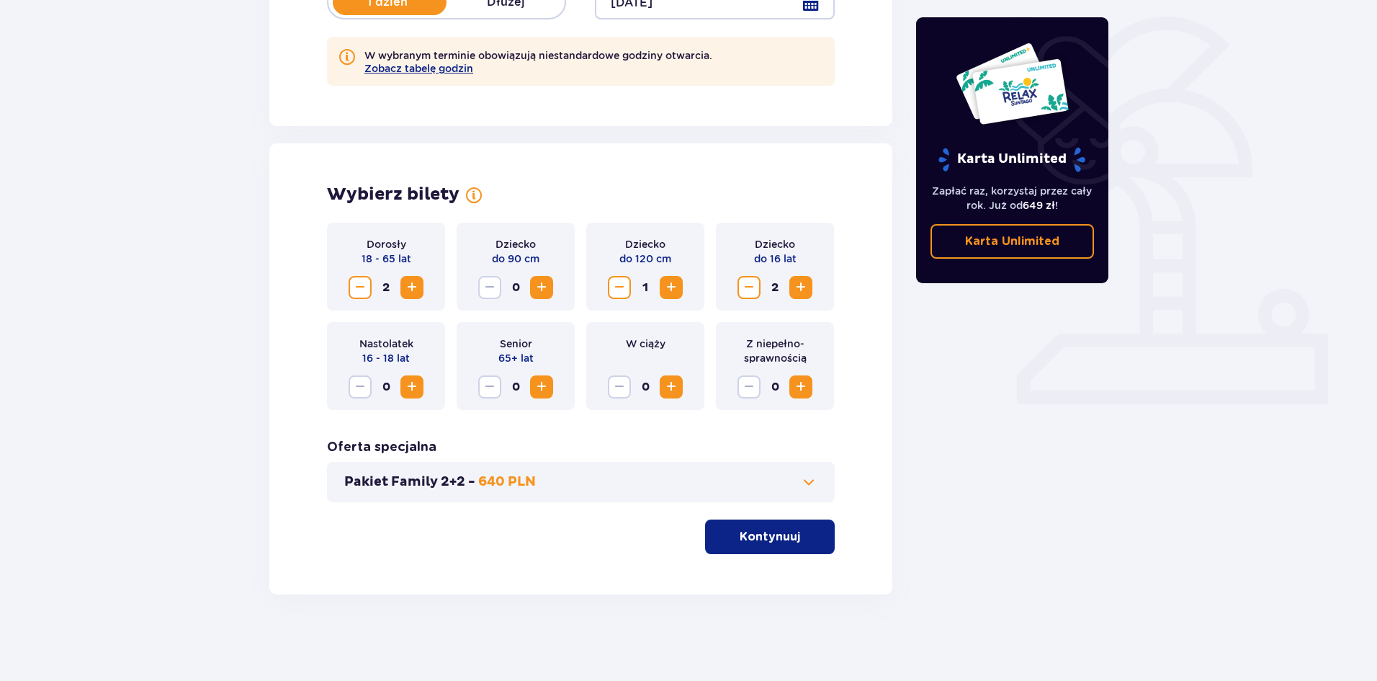
click at [813, 481] on span at bounding box center [808, 481] width 17 height 17
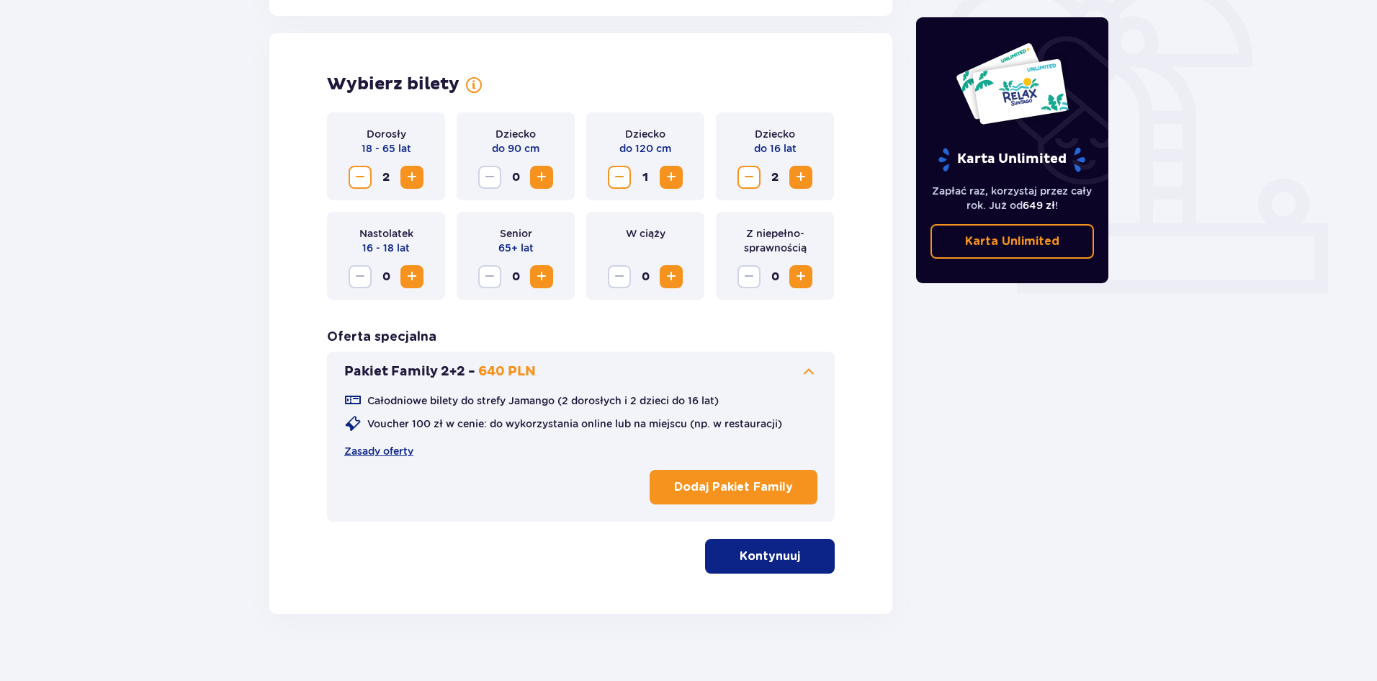
scroll to position [467, 0]
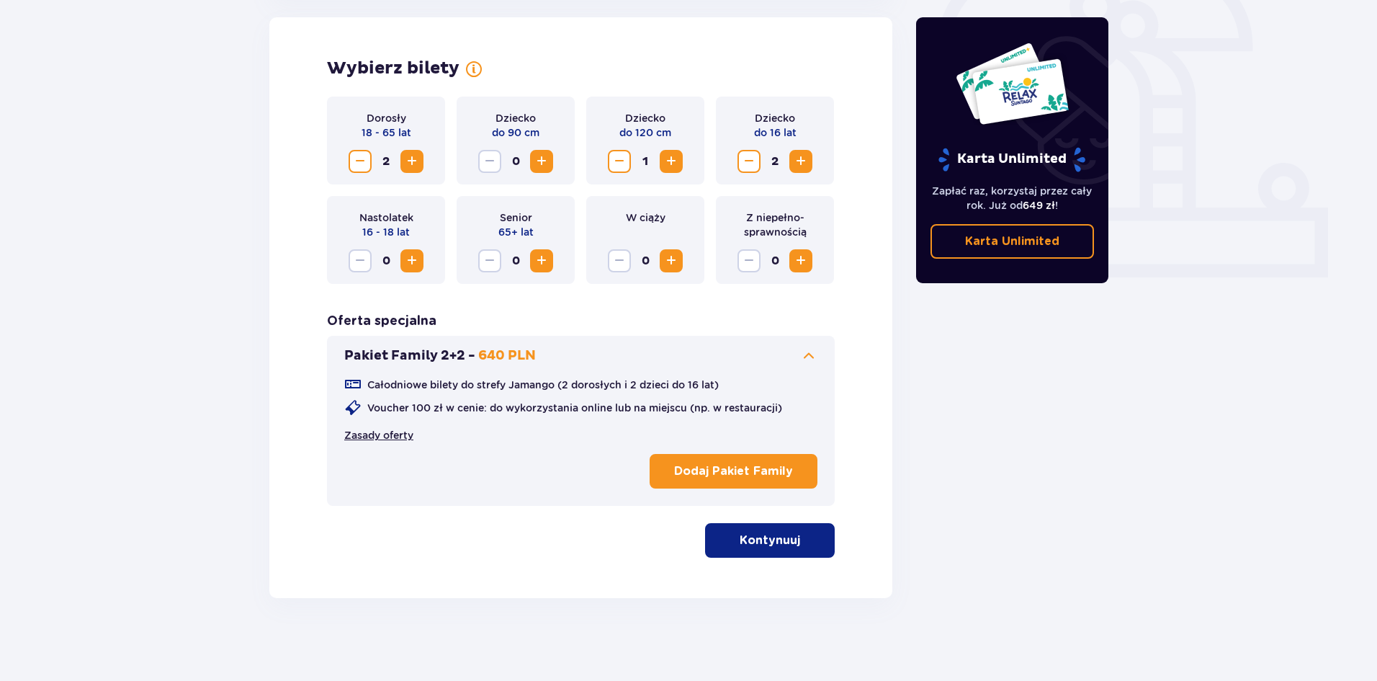
click at [399, 431] on link "Zasady oferty" at bounding box center [378, 435] width 69 height 14
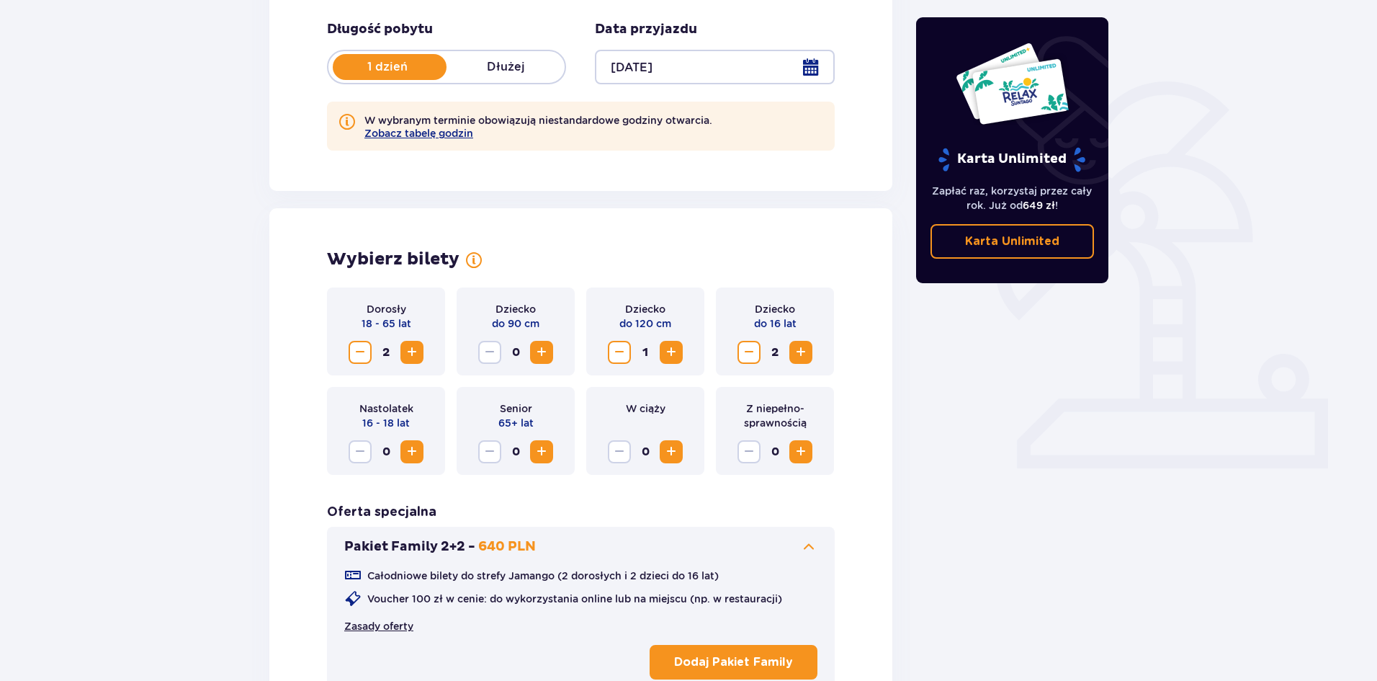
scroll to position [179, 0]
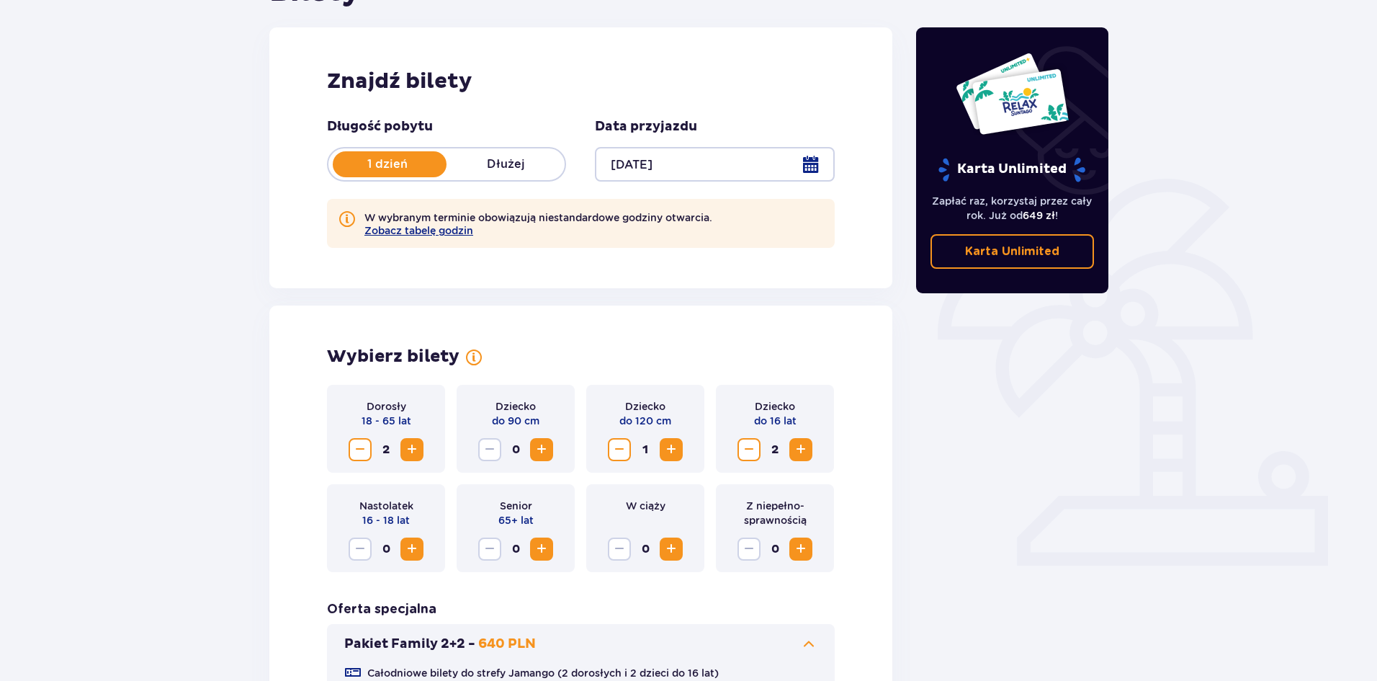
click at [513, 164] on p "Dłużej" at bounding box center [506, 164] width 118 height 16
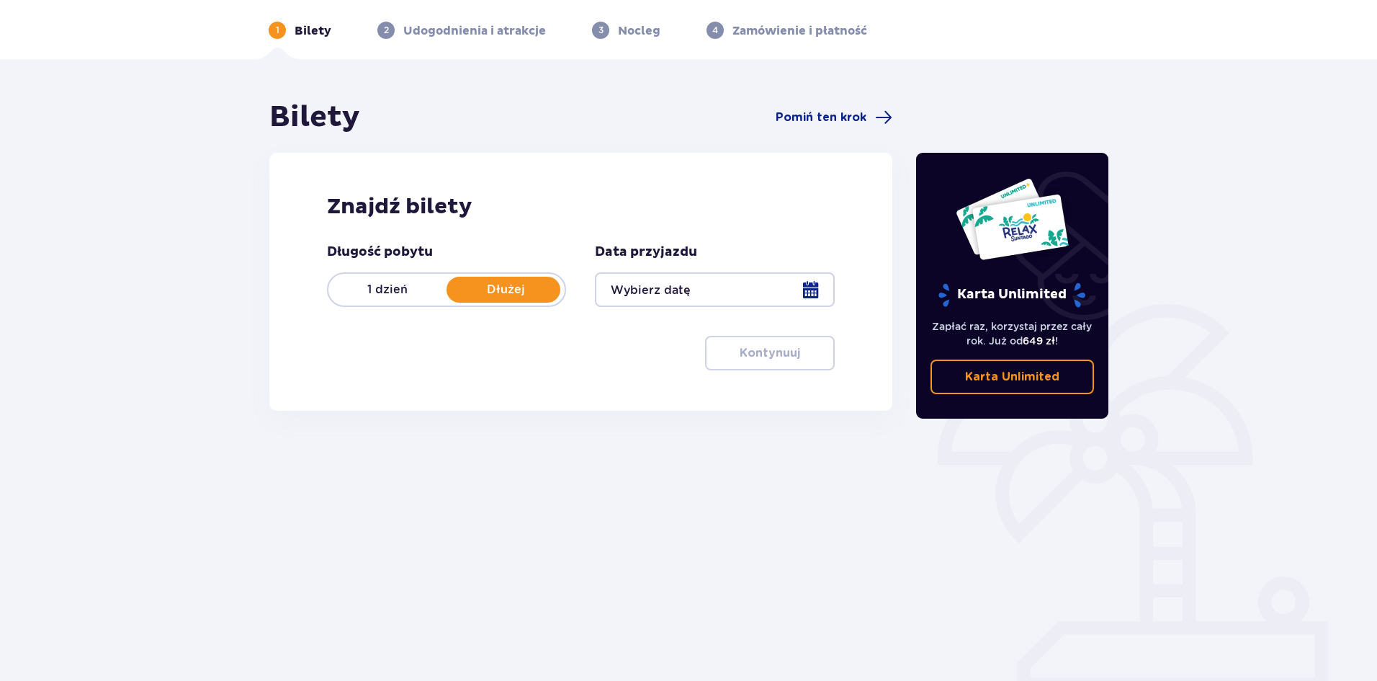
scroll to position [53, 0]
click at [638, 279] on div at bounding box center [714, 289] width 239 height 35
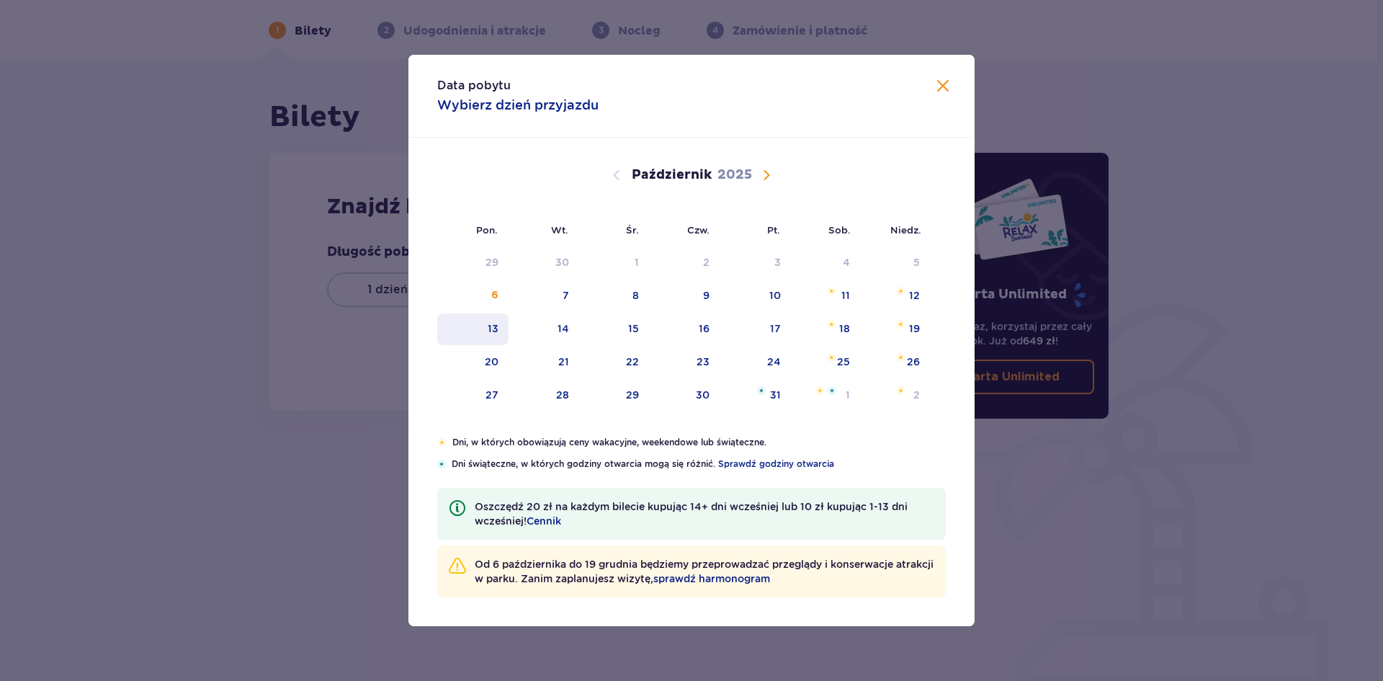
click at [486, 331] on div "13" at bounding box center [472, 329] width 71 height 32
click at [492, 292] on div "6" at bounding box center [494, 295] width 7 height 14
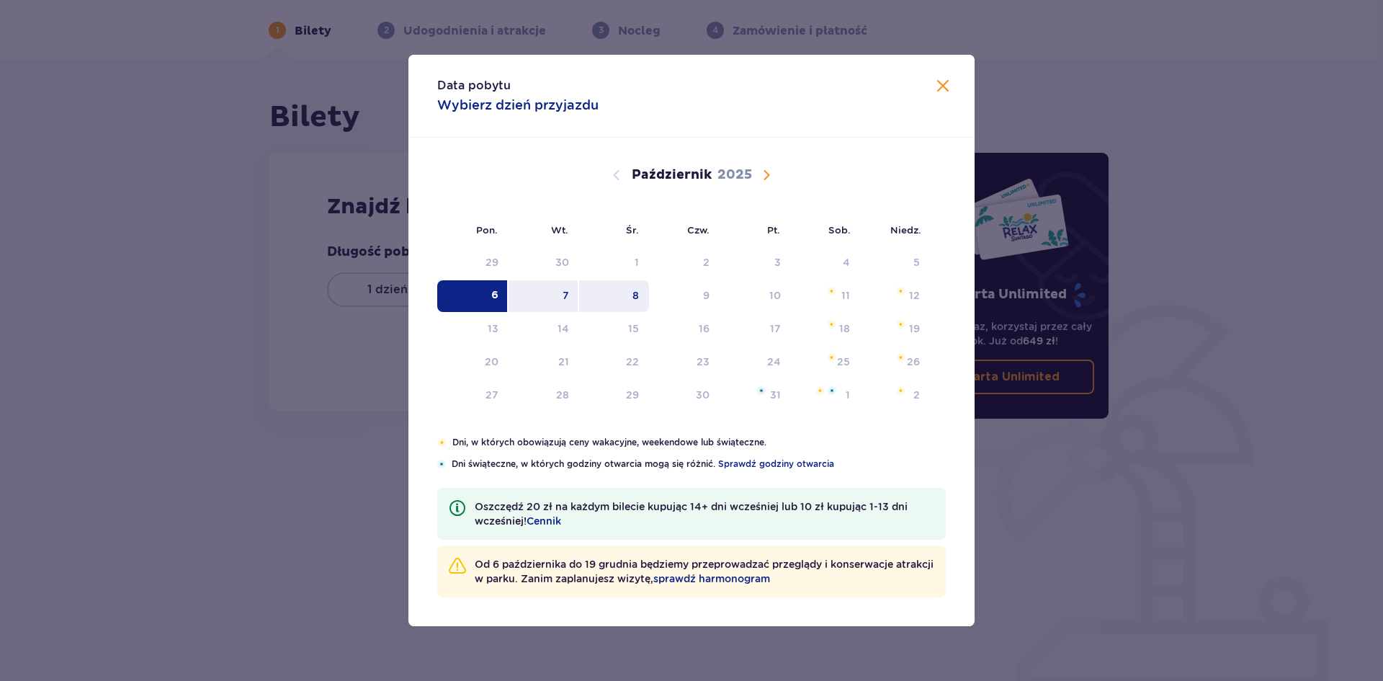
click at [635, 302] on div "8" at bounding box center [635, 295] width 6 height 14
type input "06.10.25 - 08.10.25"
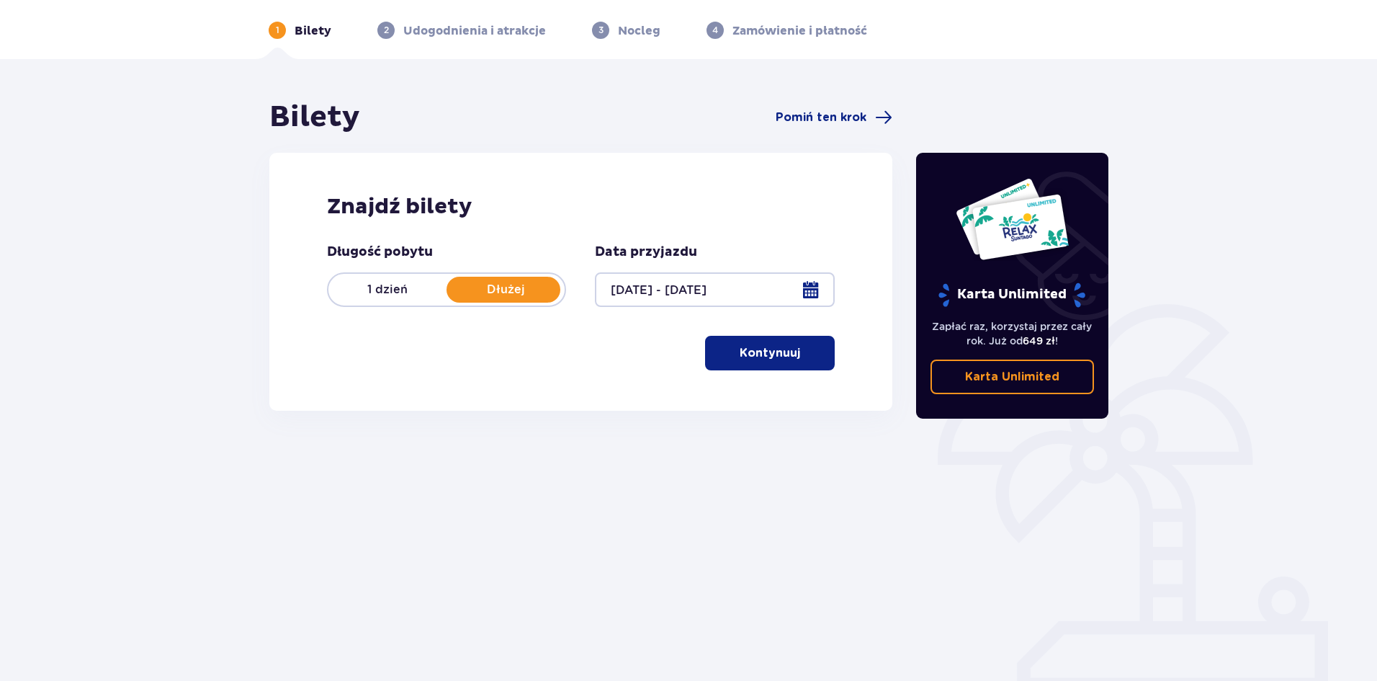
click at [759, 361] on p "Kontynuuj" at bounding box center [770, 353] width 61 height 16
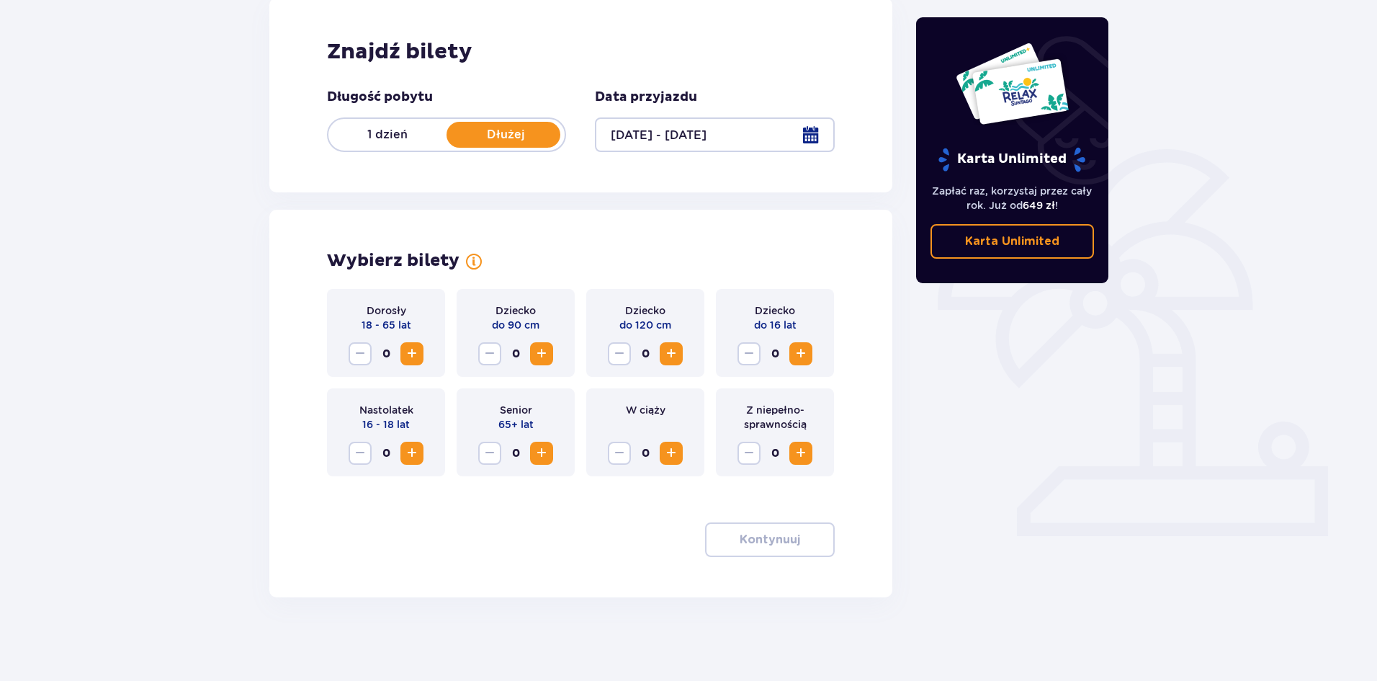
scroll to position [211, 0]
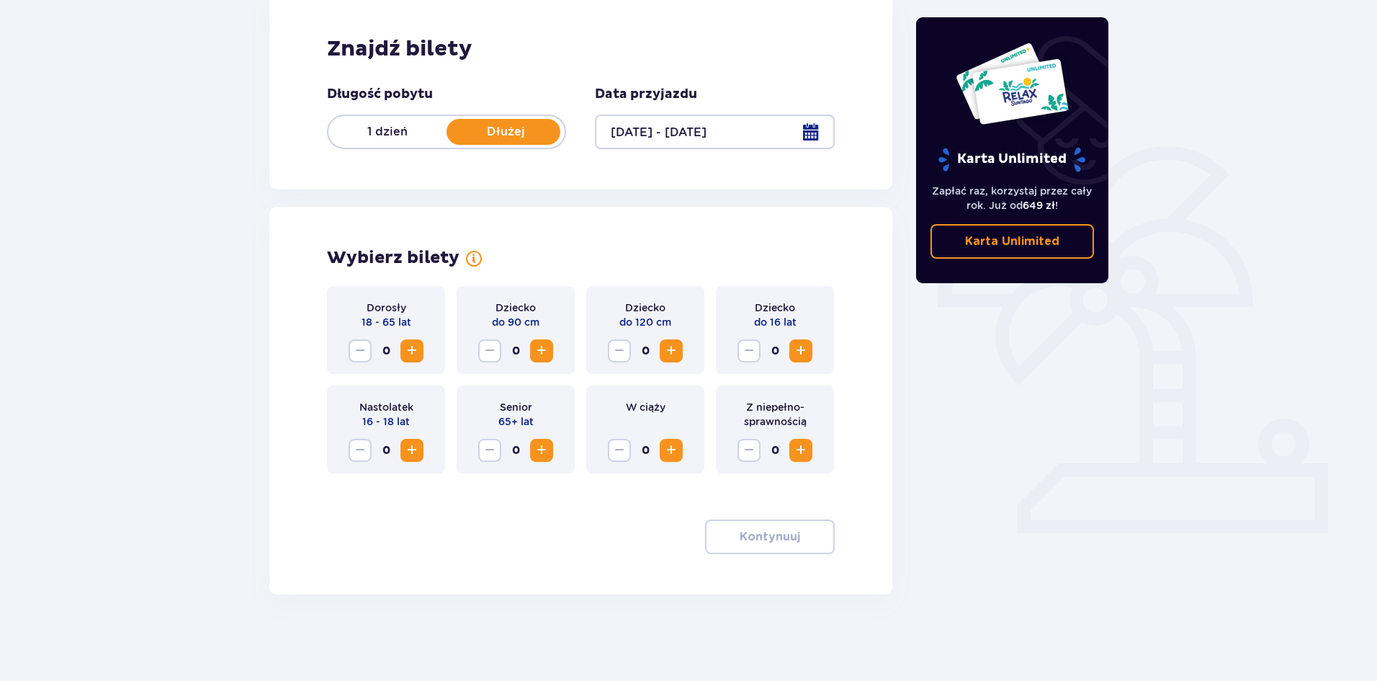
click at [416, 354] on span "Zwiększ" at bounding box center [411, 350] width 17 height 17
drag, startPoint x: 546, startPoint y: 357, endPoint x: 667, endPoint y: 370, distance: 121.8
click at [653, 375] on div "Dorosły 18 - 65 lat 2 Dziecko do 90 cm 0 Dziecko do 120 cm 0 Dziecko do 16 lat …" at bounding box center [581, 379] width 508 height 187
click at [668, 352] on span "Zwiększ" at bounding box center [671, 350] width 17 height 17
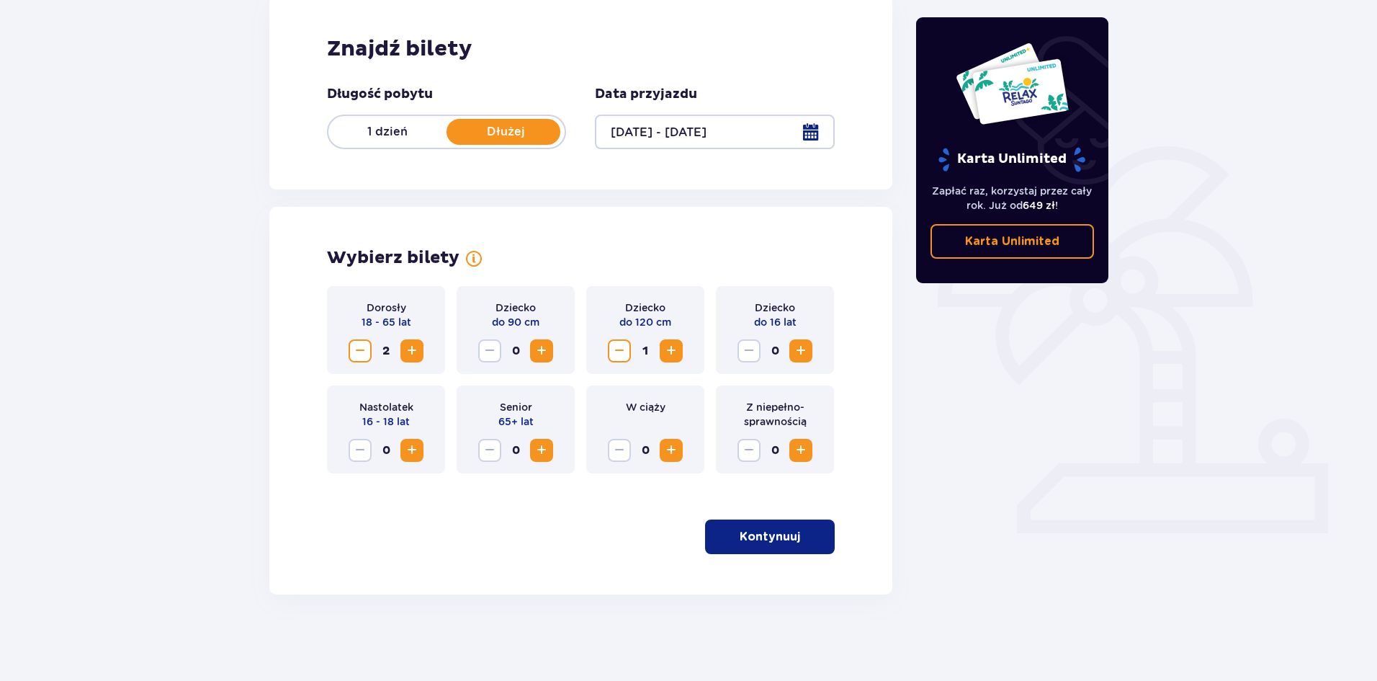
click at [802, 354] on span "Zwiększ" at bounding box center [800, 350] width 17 height 17
drag, startPoint x: 802, startPoint y: 529, endPoint x: 766, endPoint y: 511, distance: 40.3
click at [802, 529] on span "button" at bounding box center [802, 536] width 17 height 17
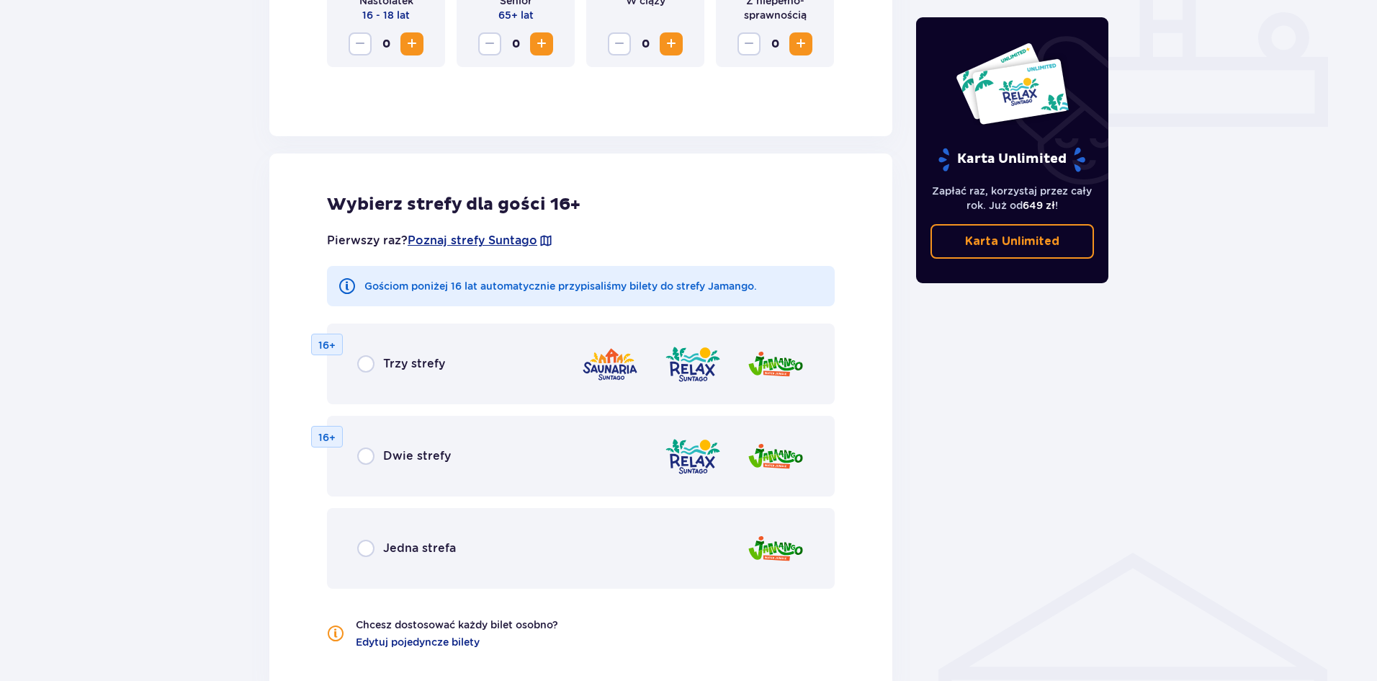
scroll to position [592, 0]
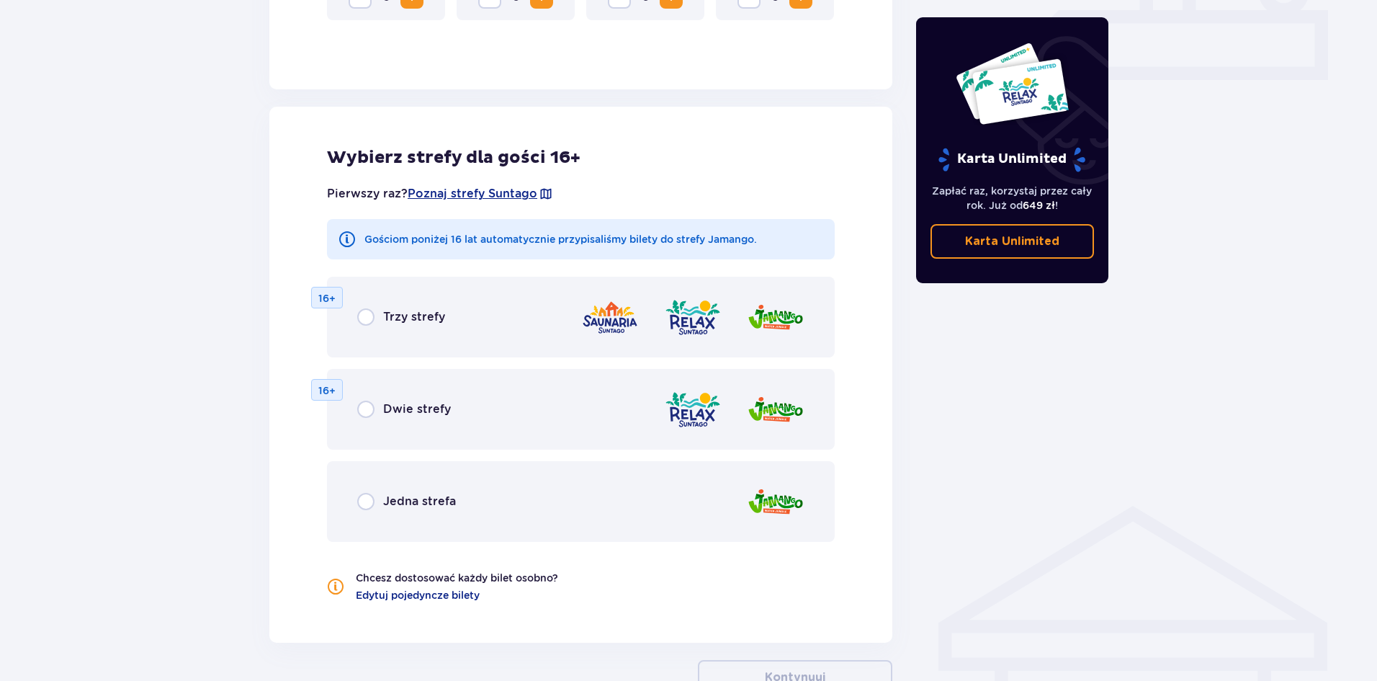
click at [446, 500] on span "Jedna strefa" at bounding box center [419, 501] width 73 height 16
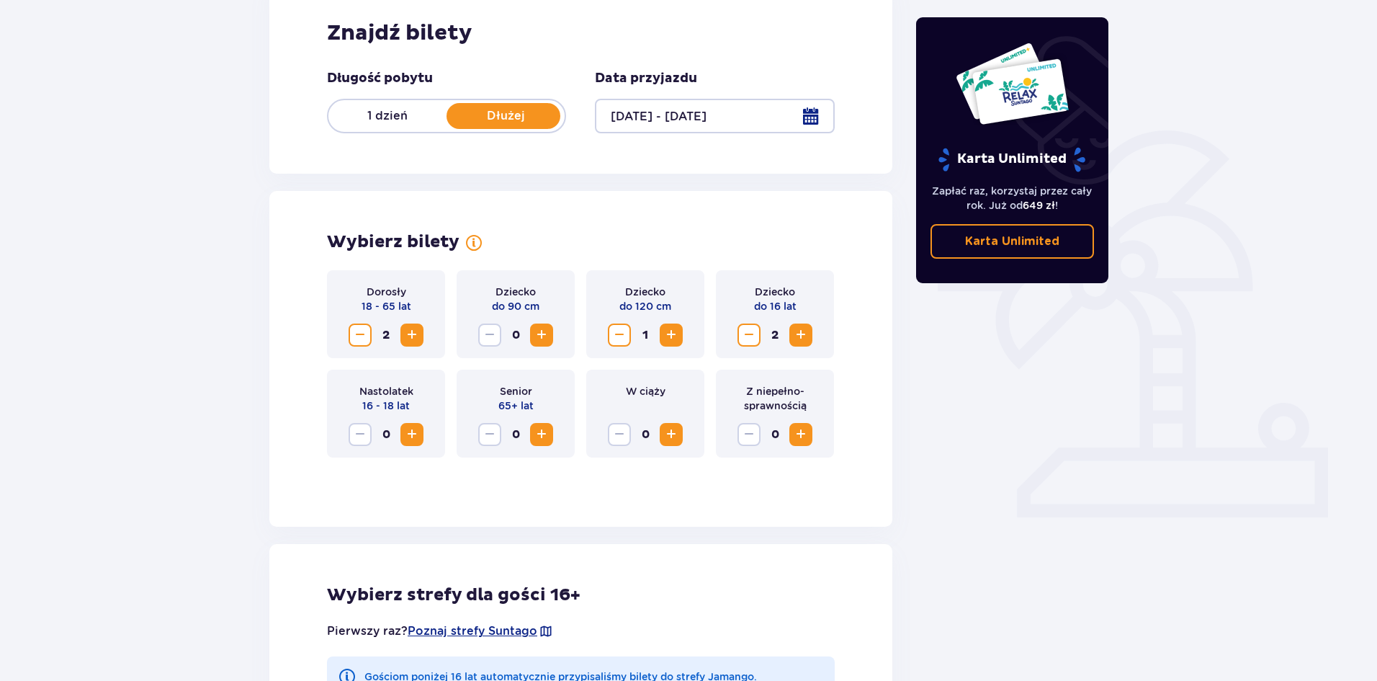
scroll to position [48, 0]
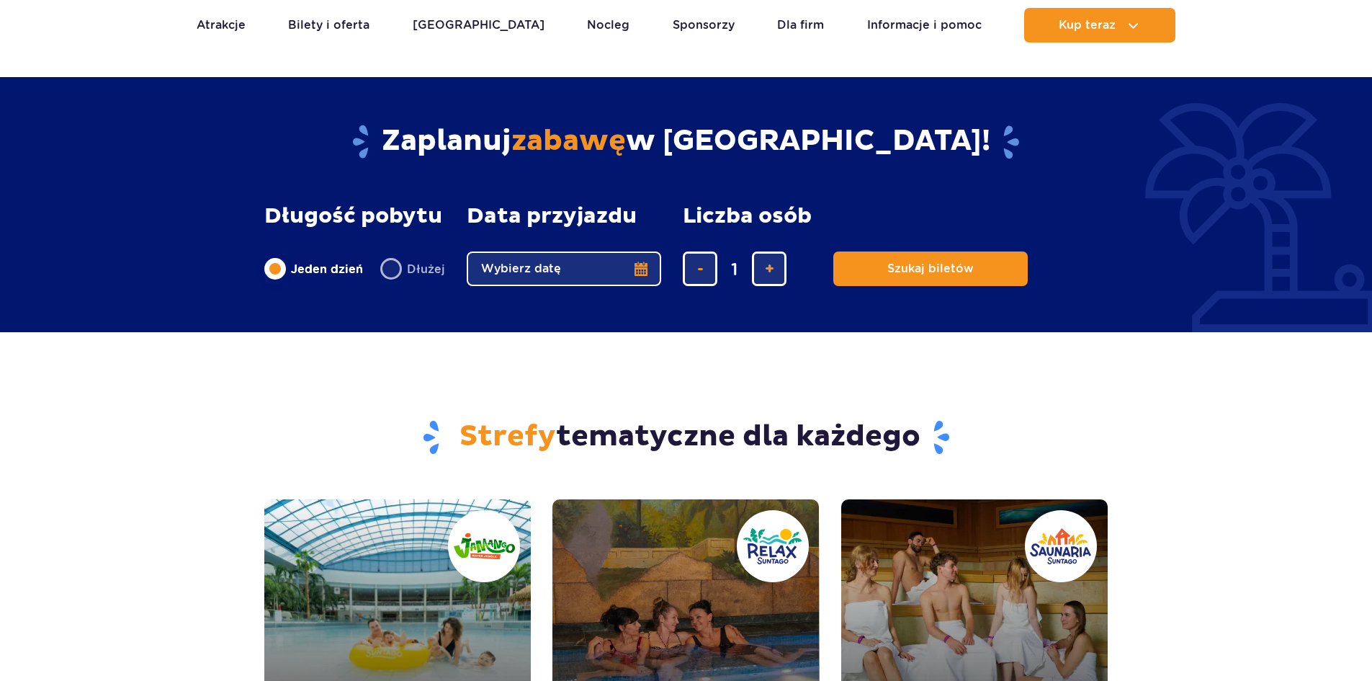
scroll to position [1152, 0]
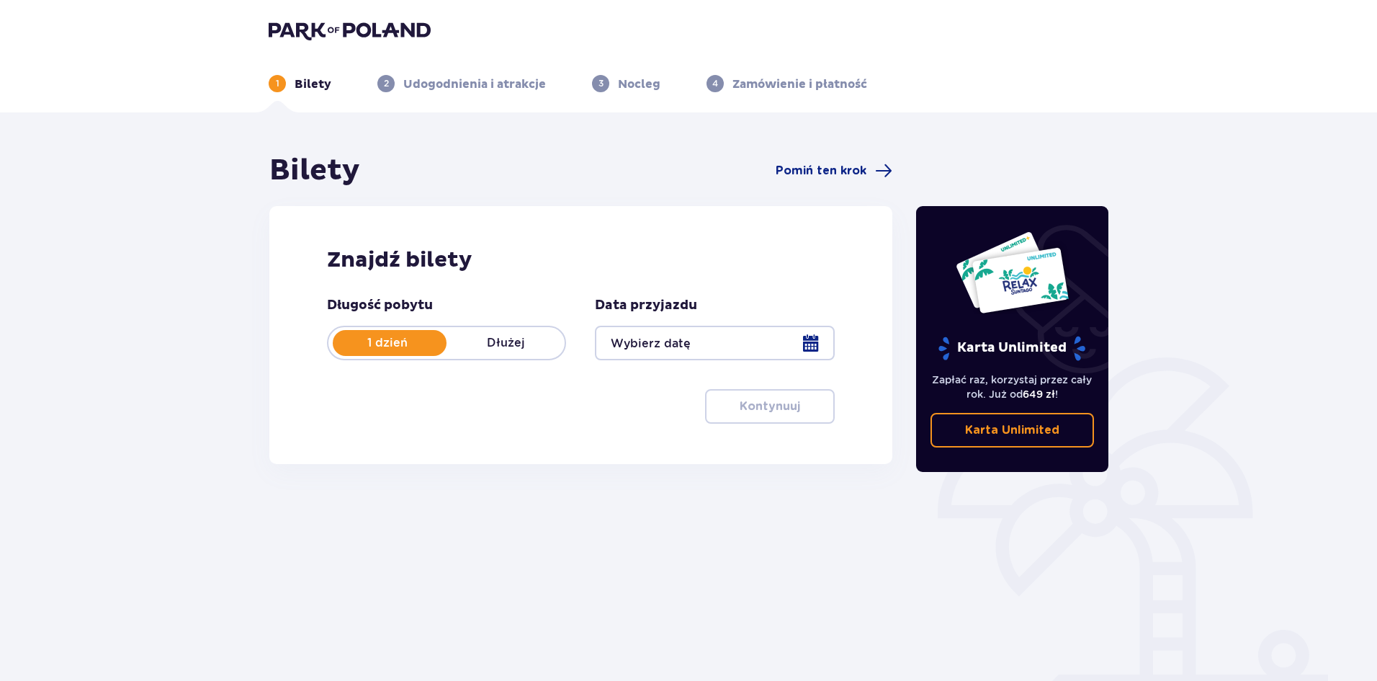
click at [694, 352] on div at bounding box center [714, 343] width 239 height 35
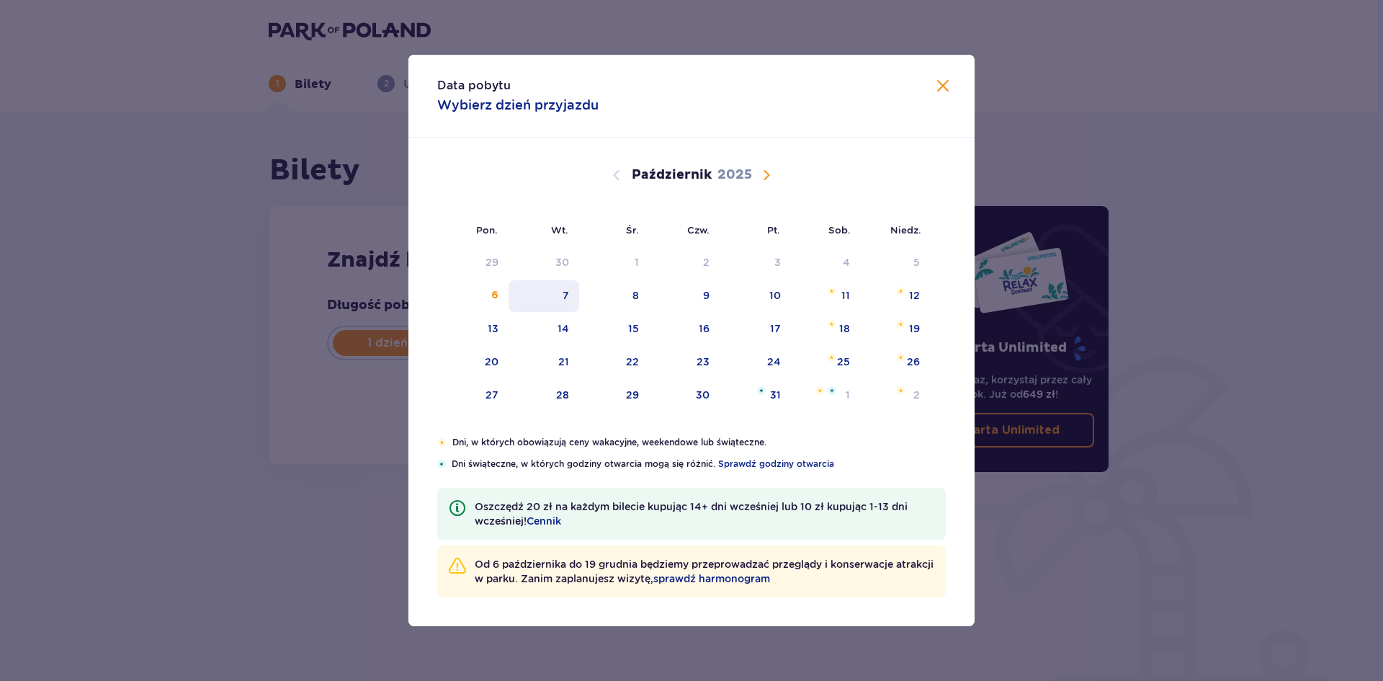
click at [555, 304] on div "7" at bounding box center [544, 296] width 71 height 32
type input "07.10.25"
click at [350, 439] on div "Data pobytu 07.10.2025 Pon. Wt. Śr. Czw. Pt. Sob. Niedz. Wrzesień 2025 1 2 3 4 …" at bounding box center [691, 340] width 1383 height 681
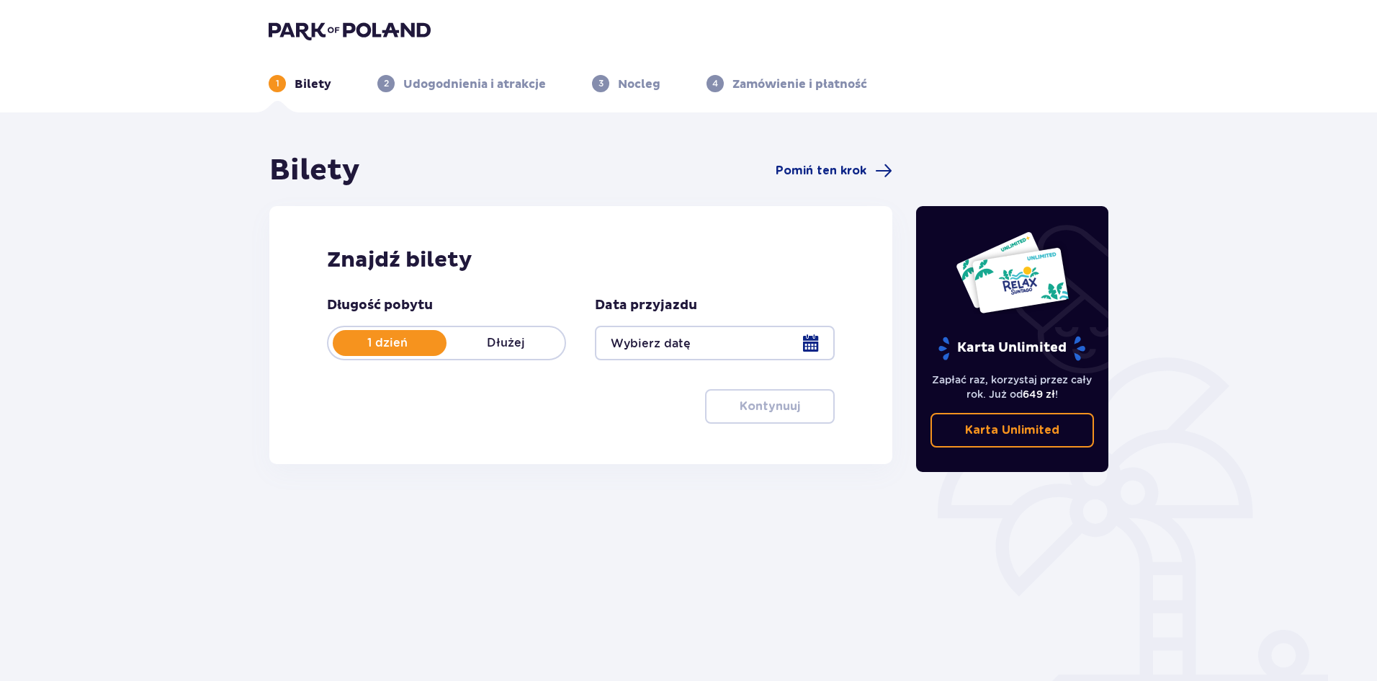
click at [670, 347] on div at bounding box center [714, 343] width 239 height 35
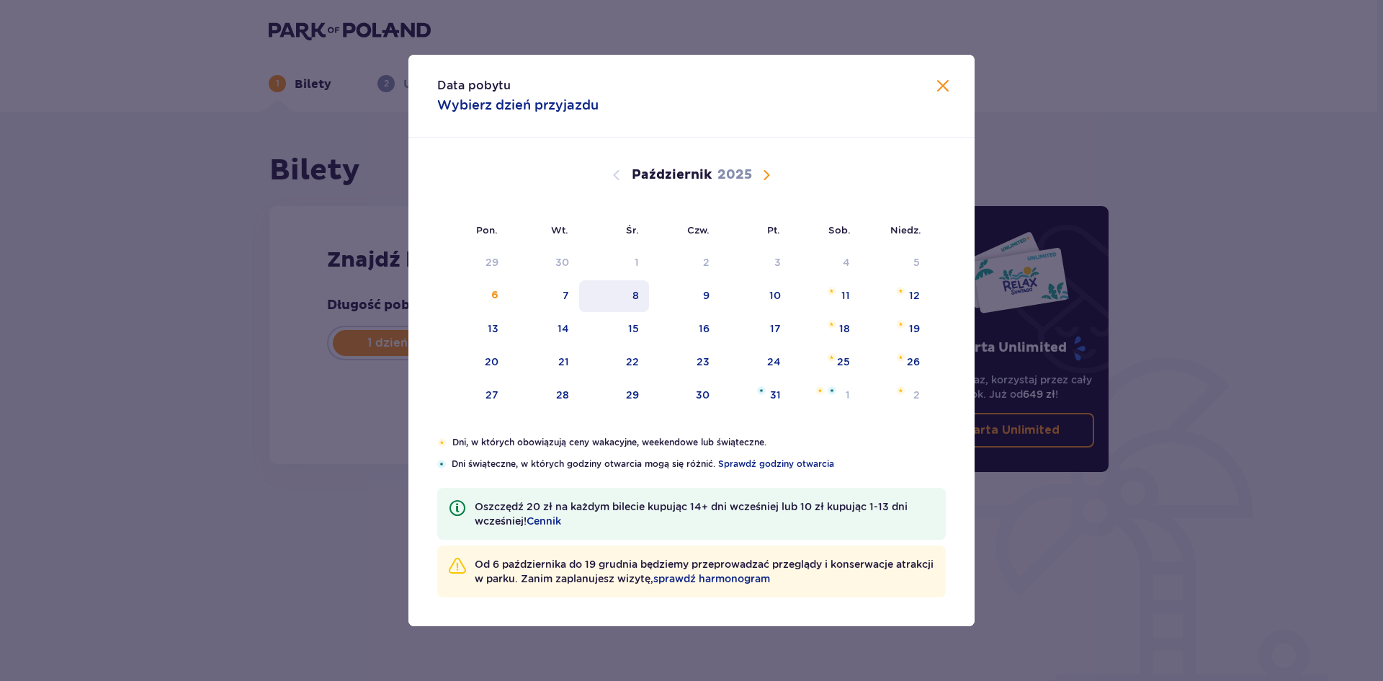
click at [580, 292] on div "8" at bounding box center [614, 296] width 70 height 32
type input "[DATE]"
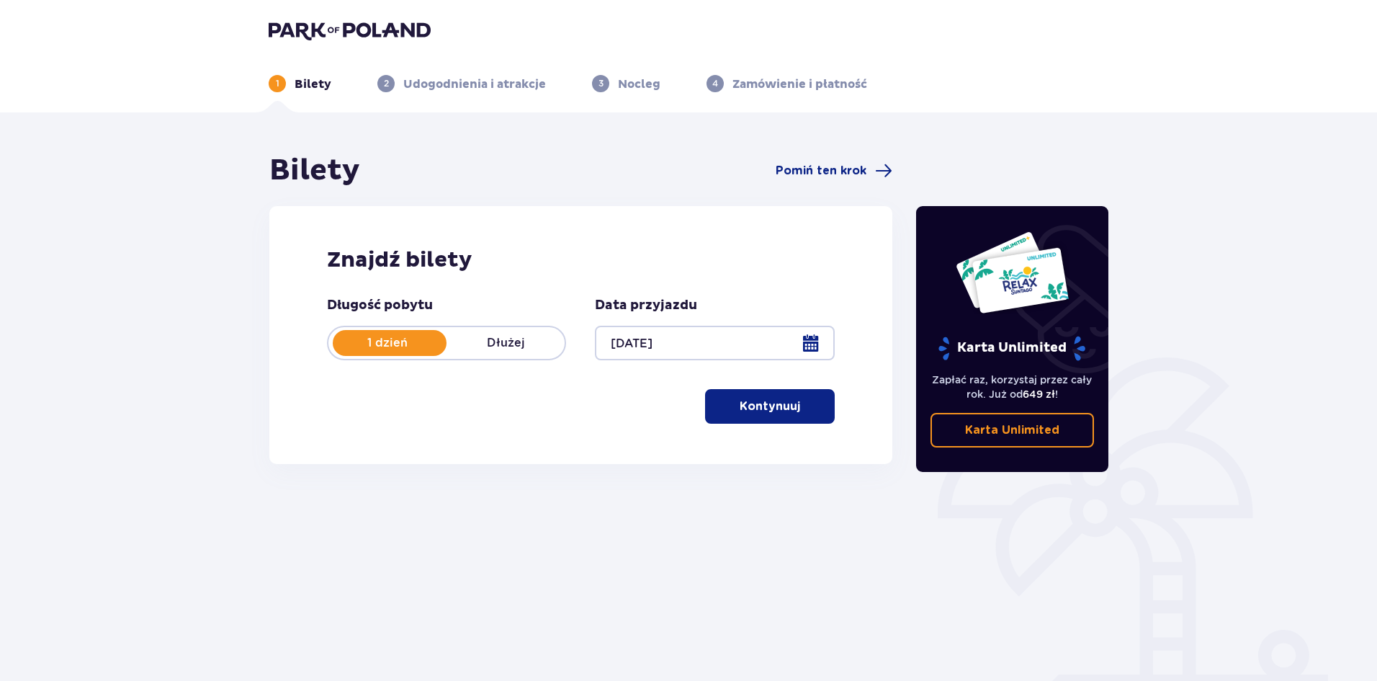
click at [740, 412] on p "Kontynuuj" at bounding box center [770, 406] width 61 height 16
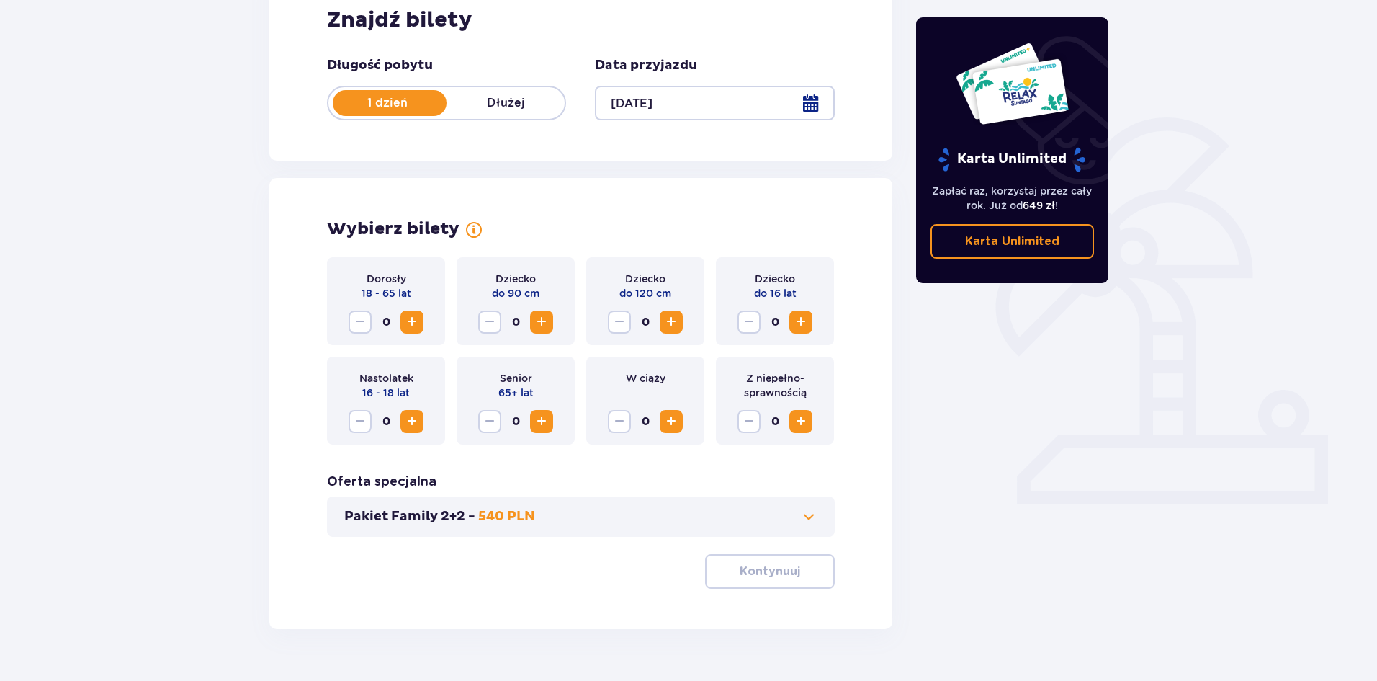
scroll to position [274, 0]
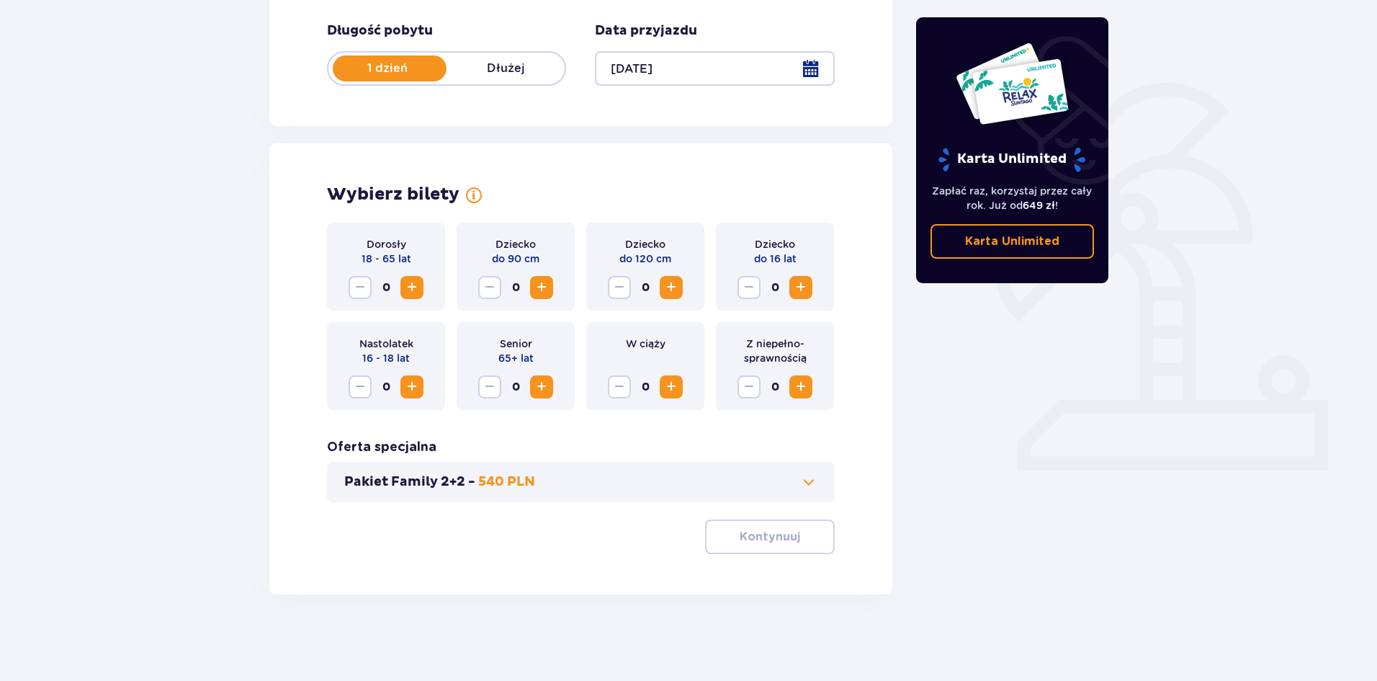
click at [420, 292] on span "Zwiększ" at bounding box center [411, 287] width 17 height 17
click at [419, 292] on span "Zwiększ" at bounding box center [411, 287] width 17 height 17
click at [675, 295] on span "Zwiększ" at bounding box center [671, 287] width 17 height 17
click at [674, 295] on span "Zwiększ" at bounding box center [671, 287] width 17 height 17
click at [800, 295] on span "Zwiększ" at bounding box center [800, 287] width 17 height 17
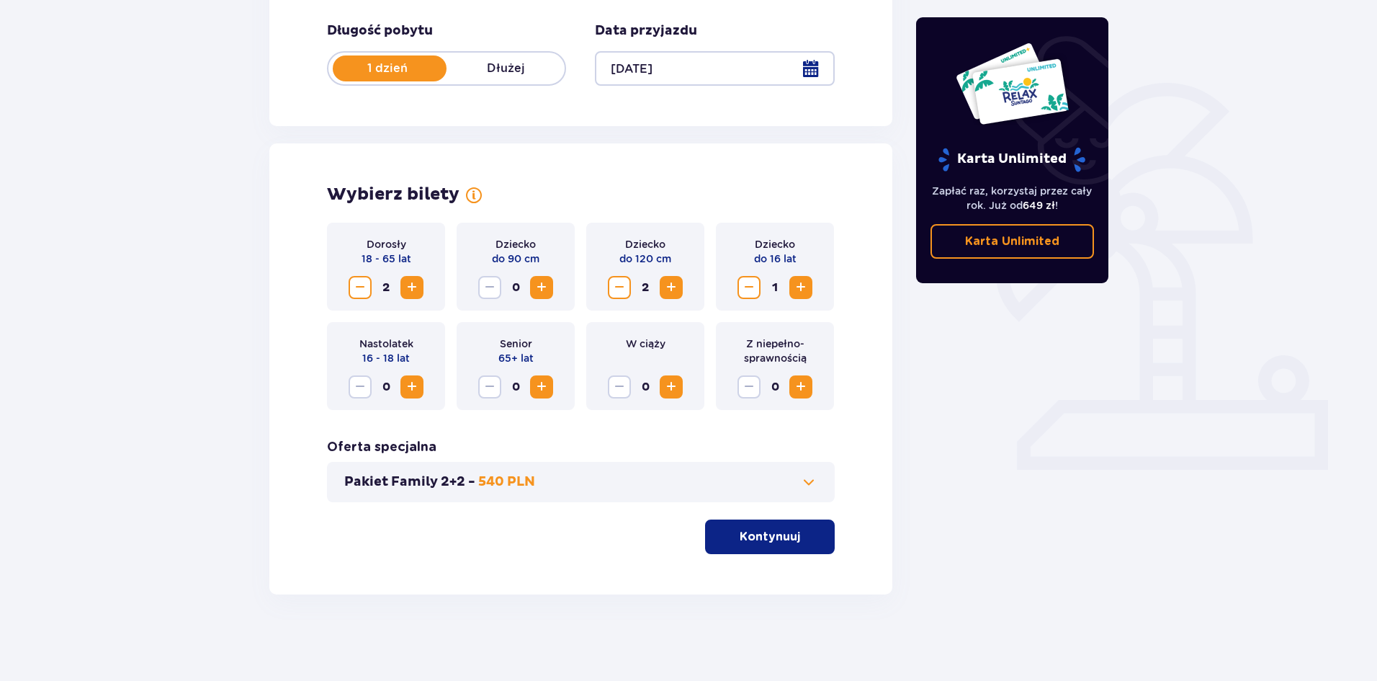
click at [747, 545] on button "Kontynuuj" at bounding box center [770, 536] width 130 height 35
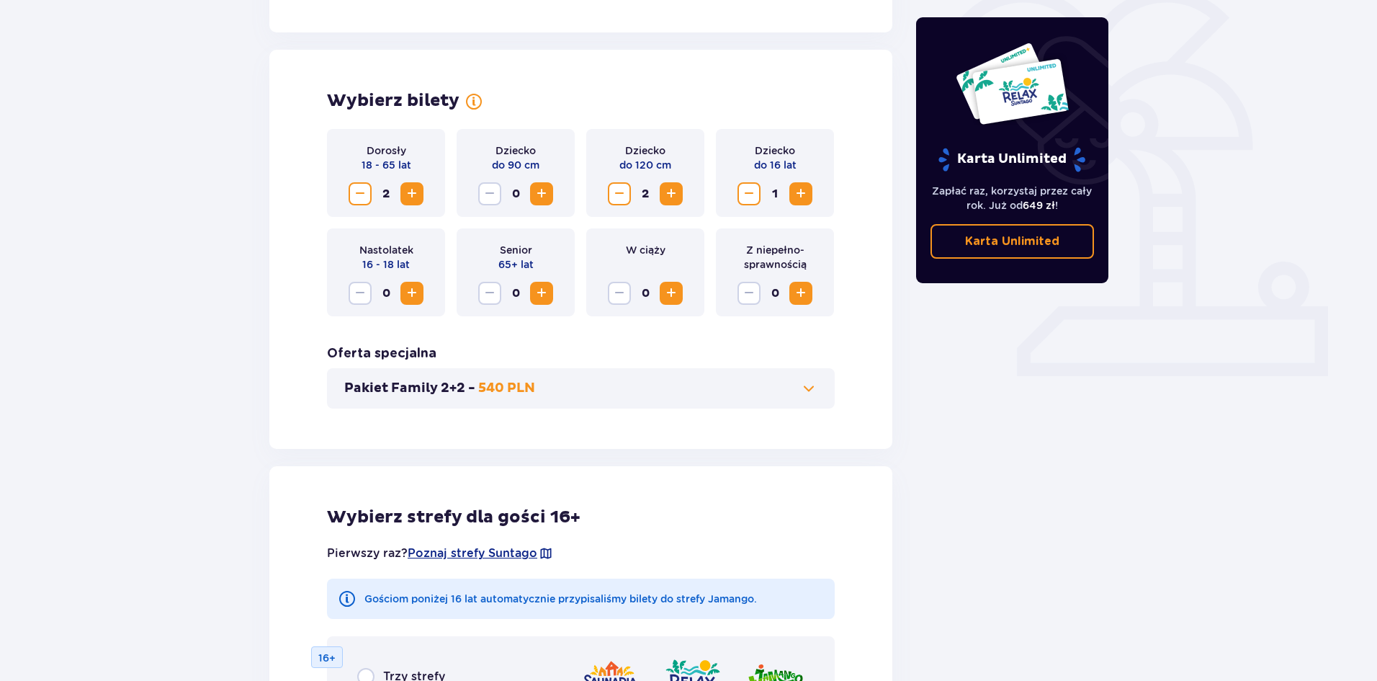
scroll to position [367, 0]
click at [803, 388] on span at bounding box center [808, 388] width 17 height 17
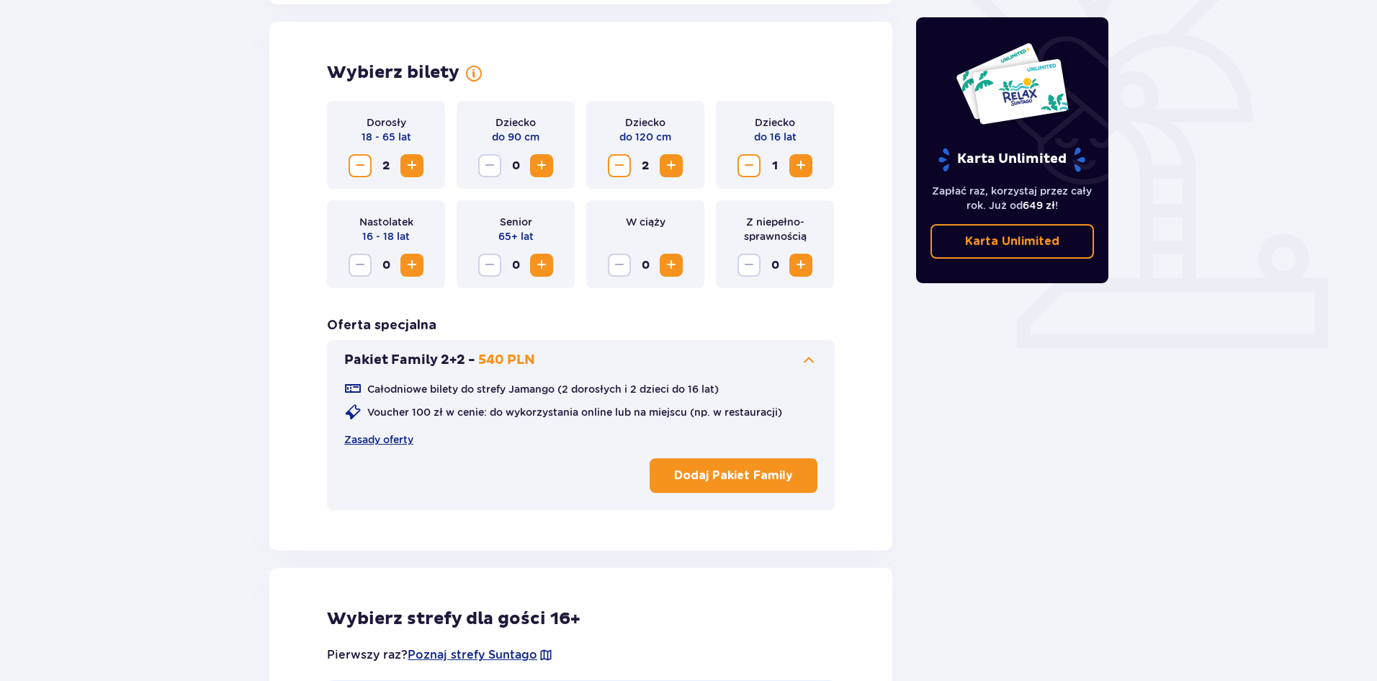
scroll to position [400, 0]
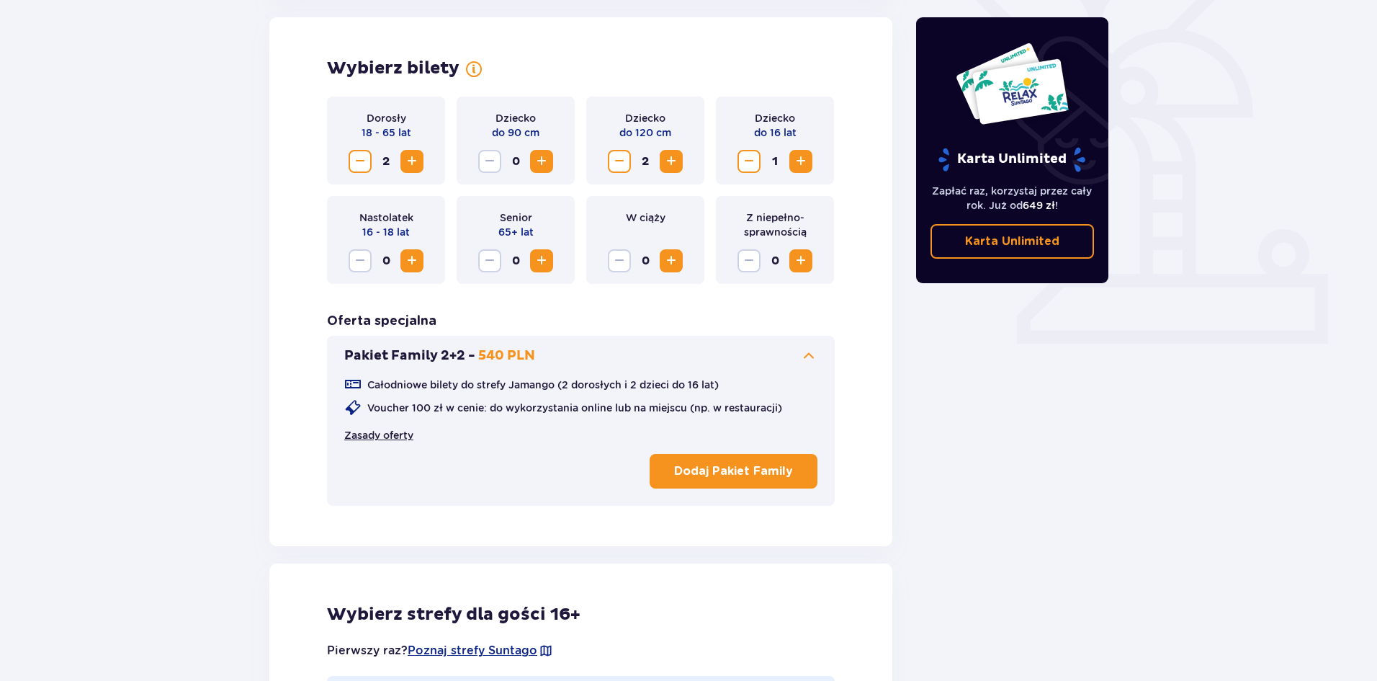
click at [398, 435] on link "Zasady oferty" at bounding box center [378, 435] width 69 height 14
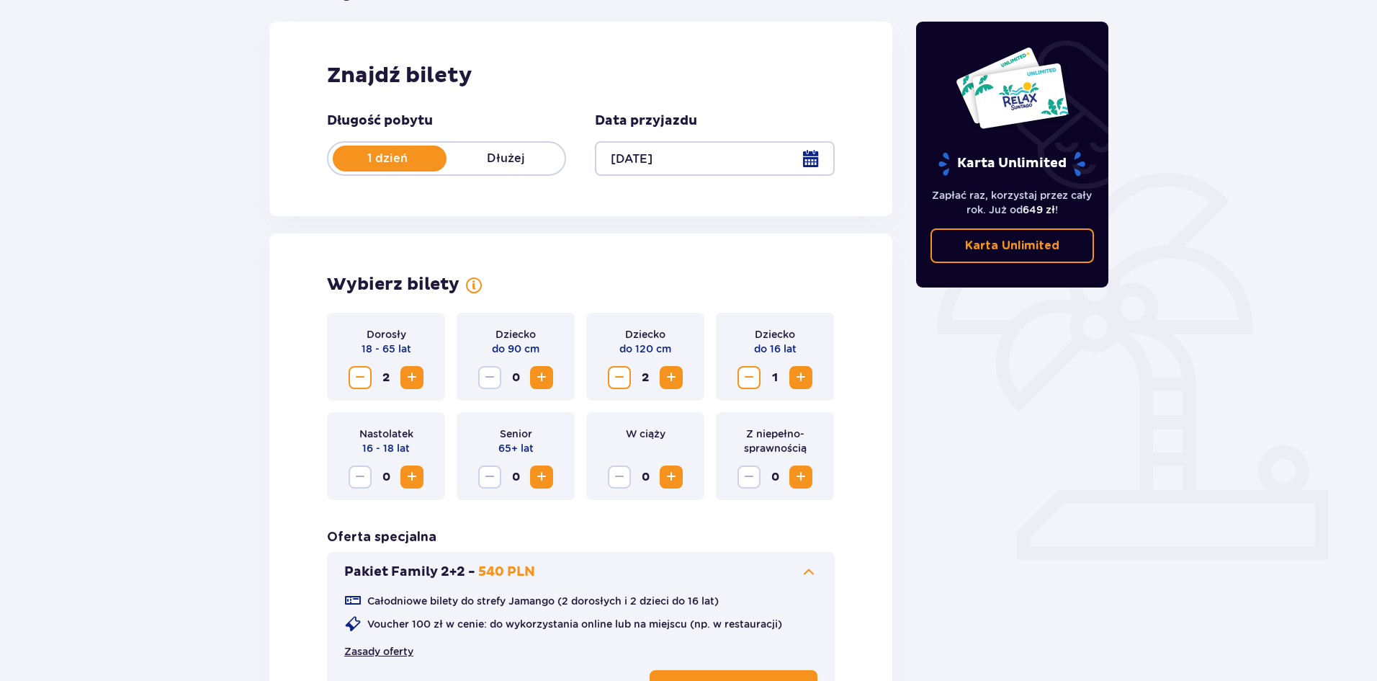
scroll to position [0, 0]
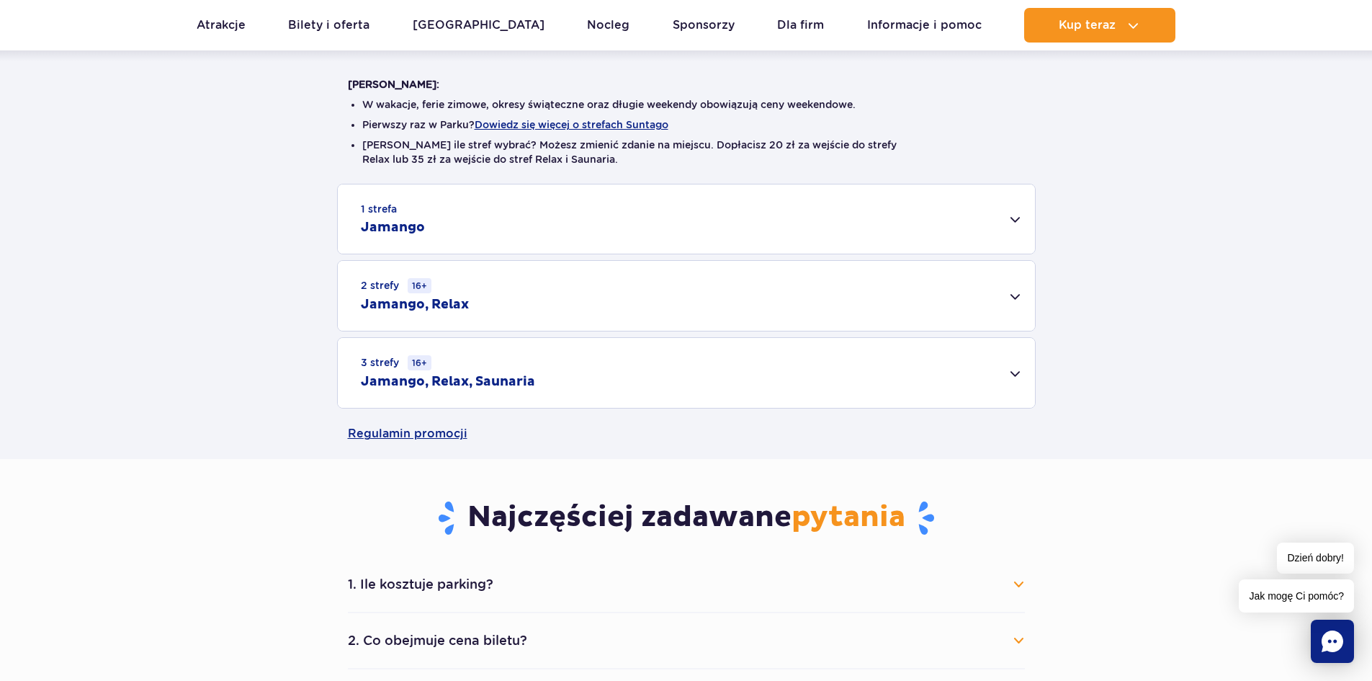
scroll to position [360, 0]
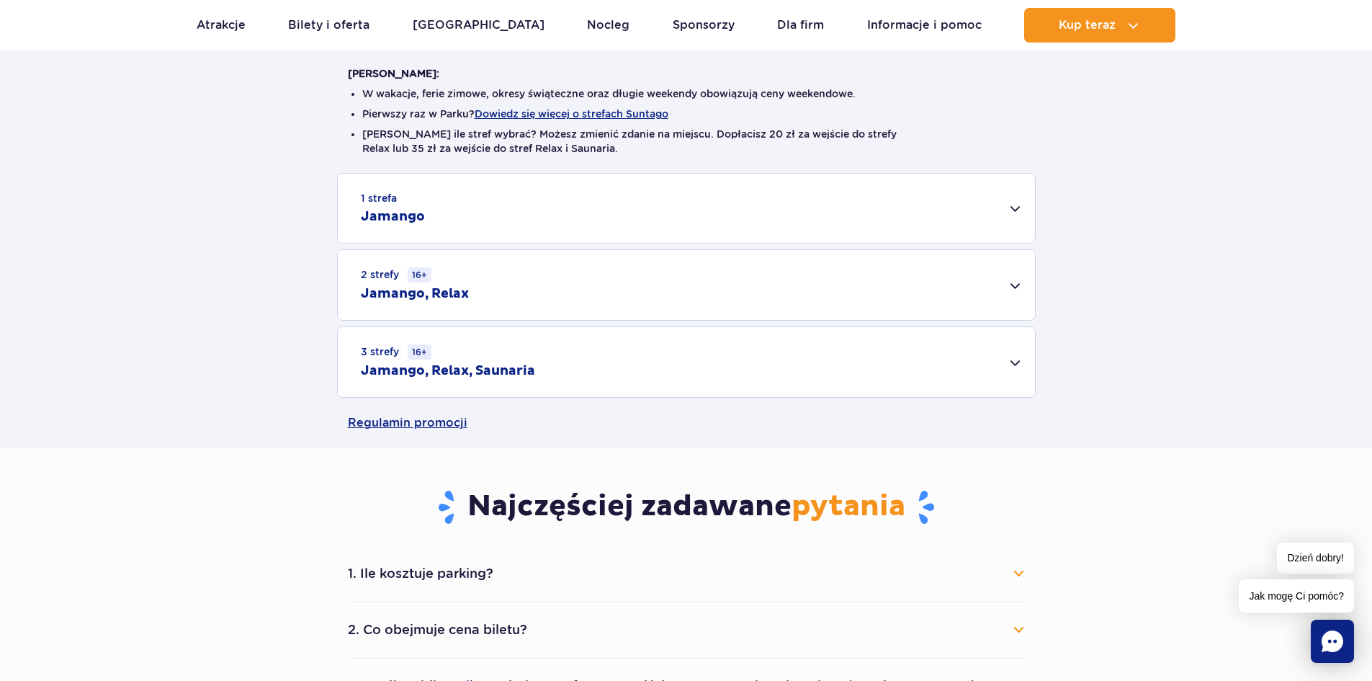
click at [430, 227] on div "1 strefa Jamango" at bounding box center [686, 208] width 697 height 69
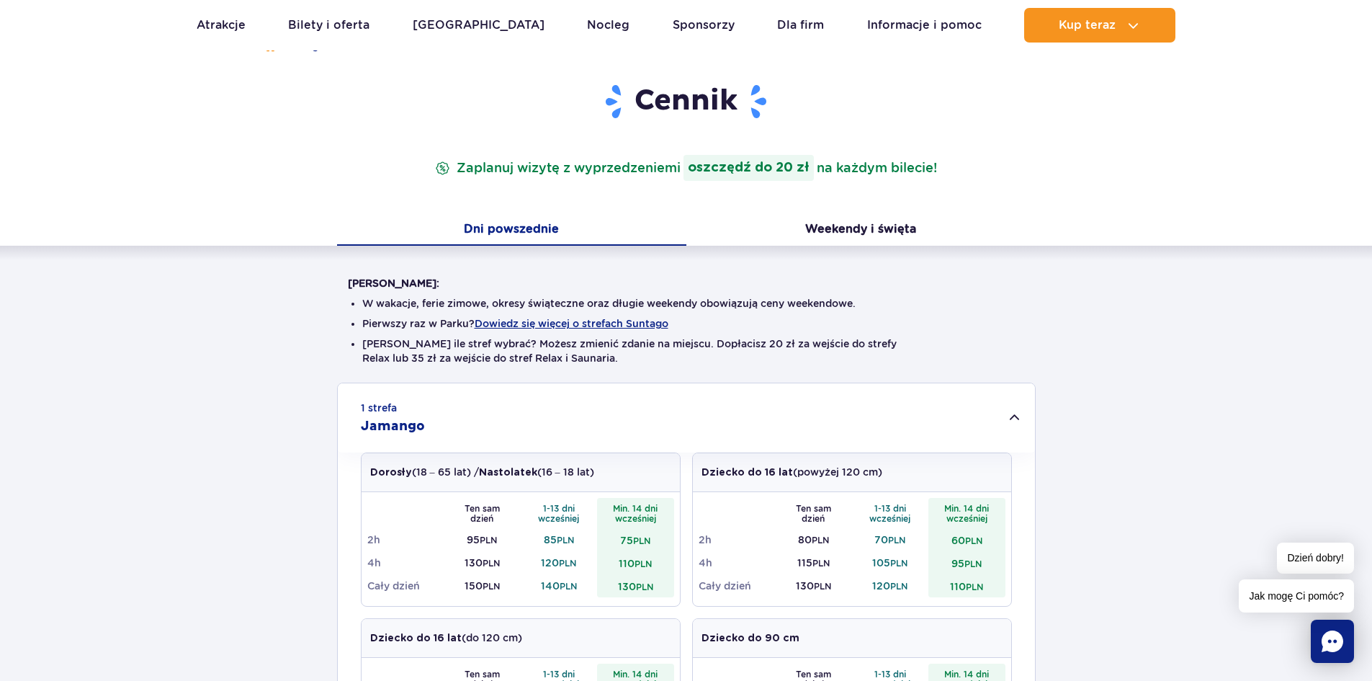
scroll to position [144, 0]
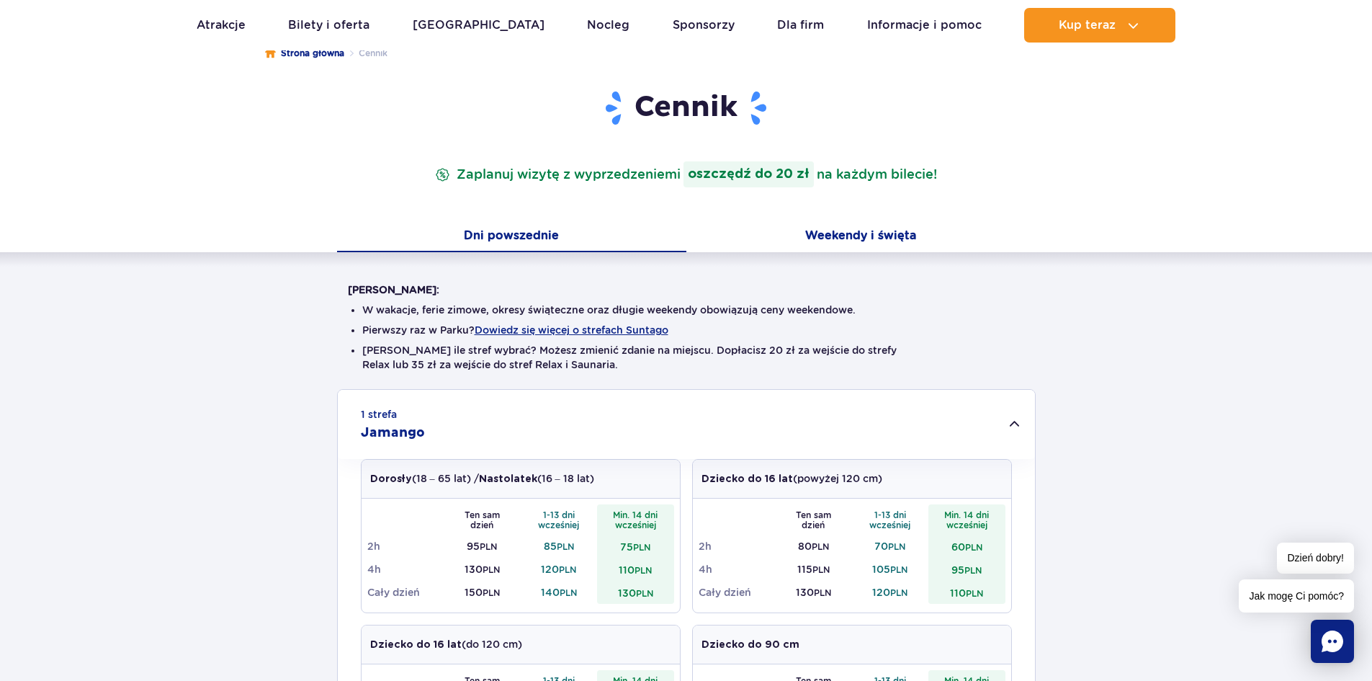
click at [882, 234] on button "Weekendy i święta" at bounding box center [860, 237] width 349 height 30
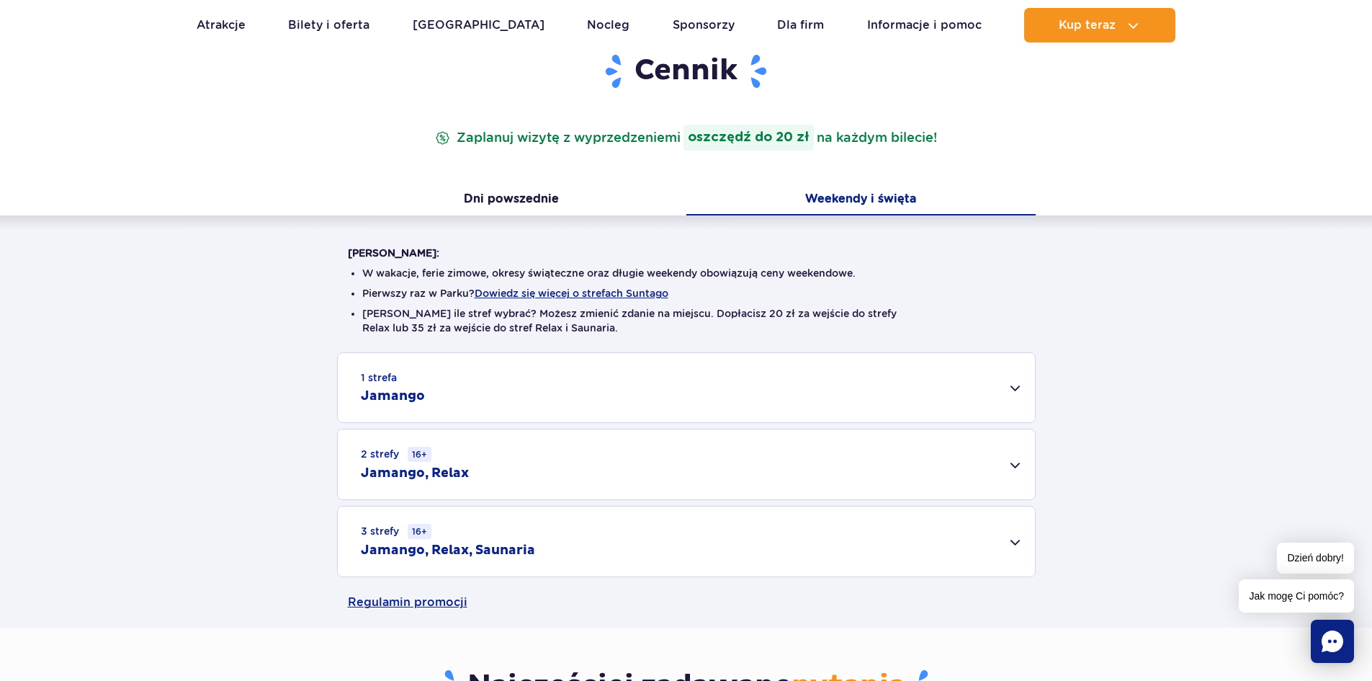
scroll to position [216, 0]
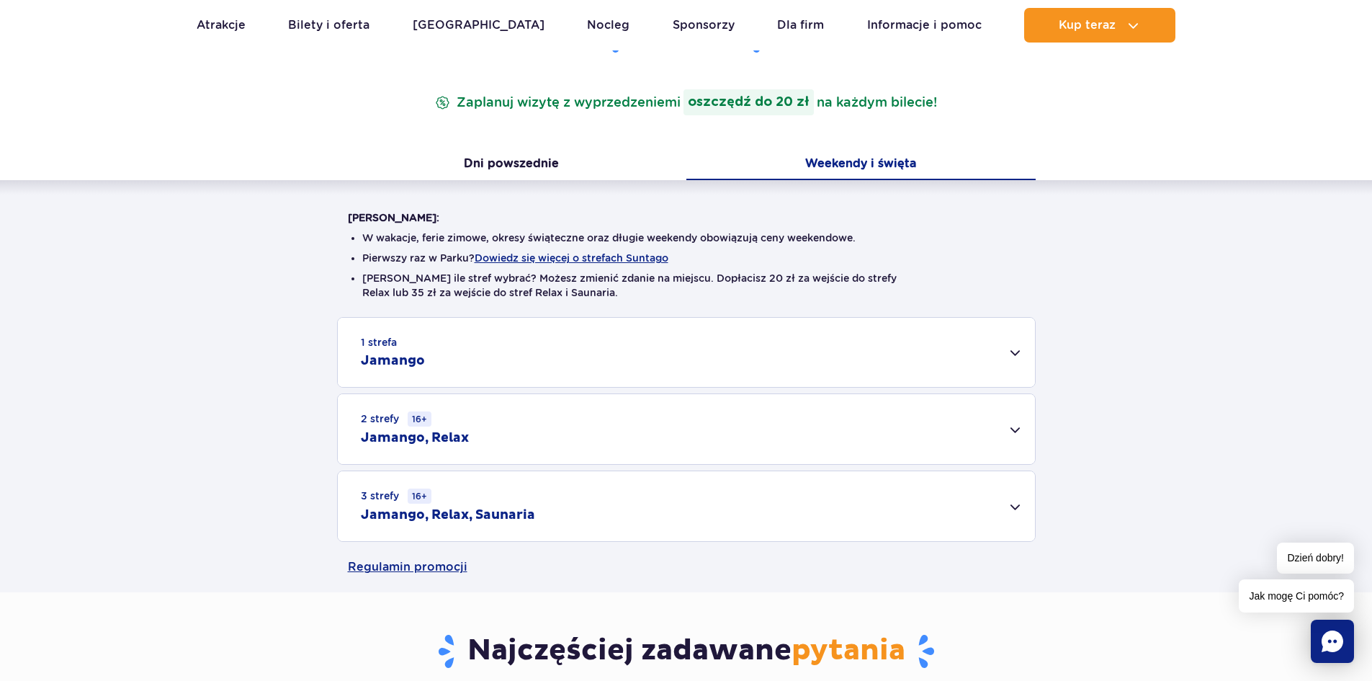
click at [435, 357] on div "1 strefa Jamango" at bounding box center [686, 352] width 697 height 69
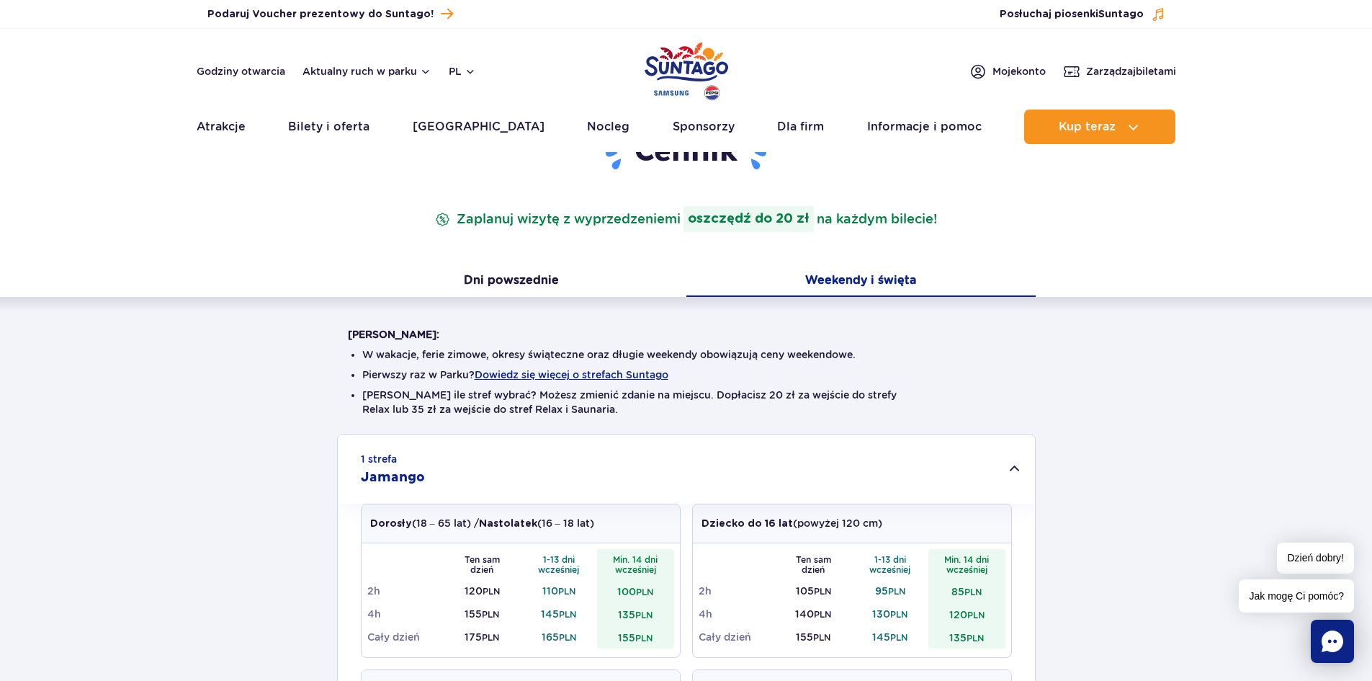
scroll to position [0, 0]
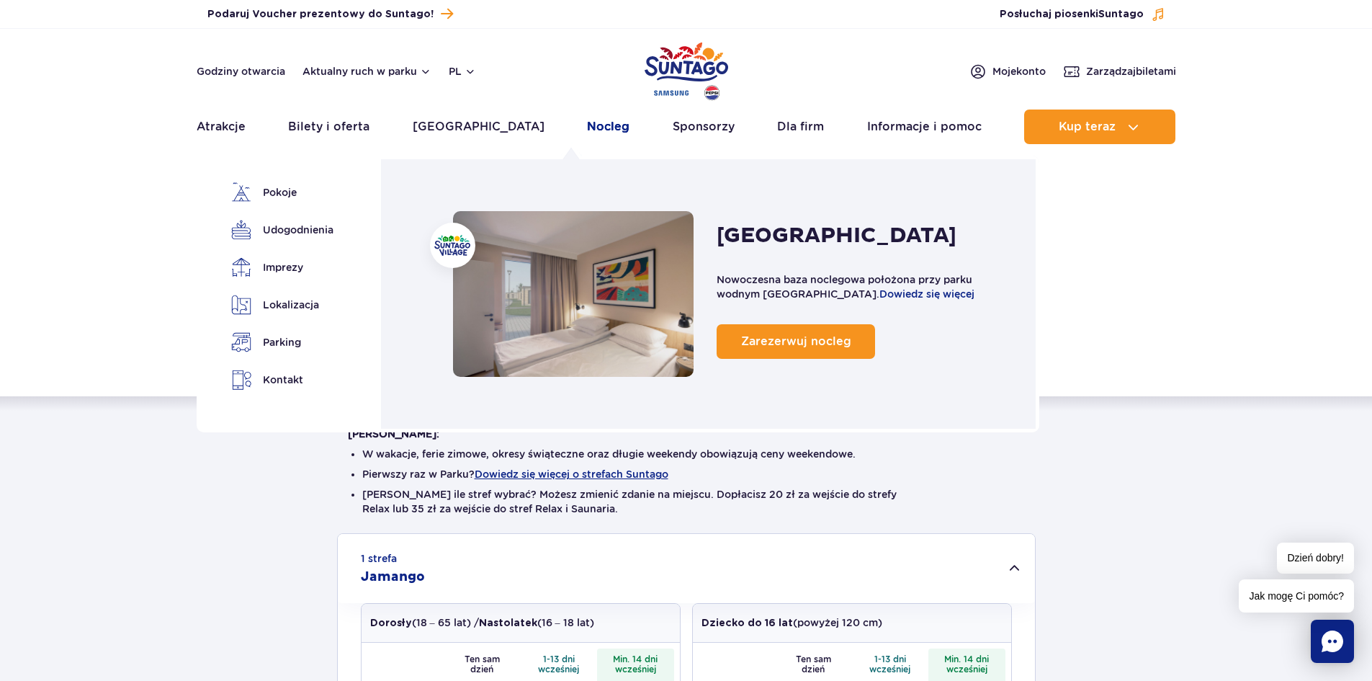
click at [587, 133] on link "Nocleg" at bounding box center [608, 126] width 42 height 35
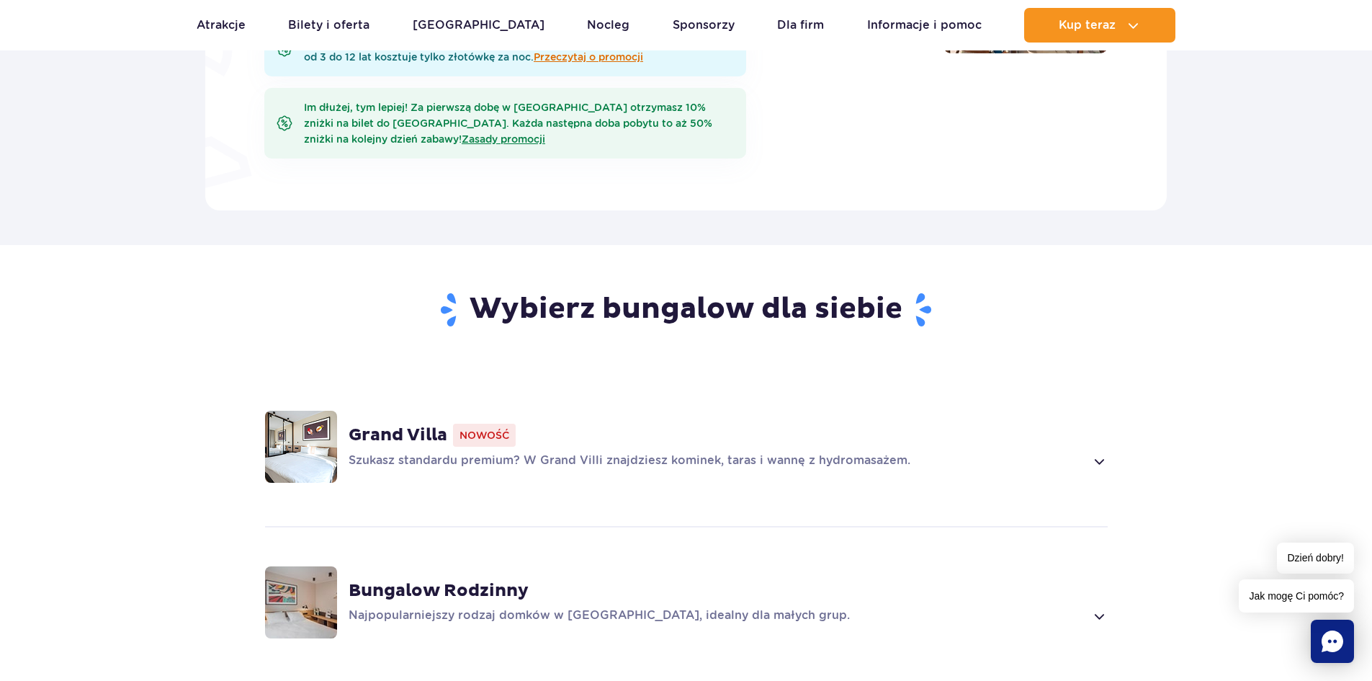
scroll to position [720, 0]
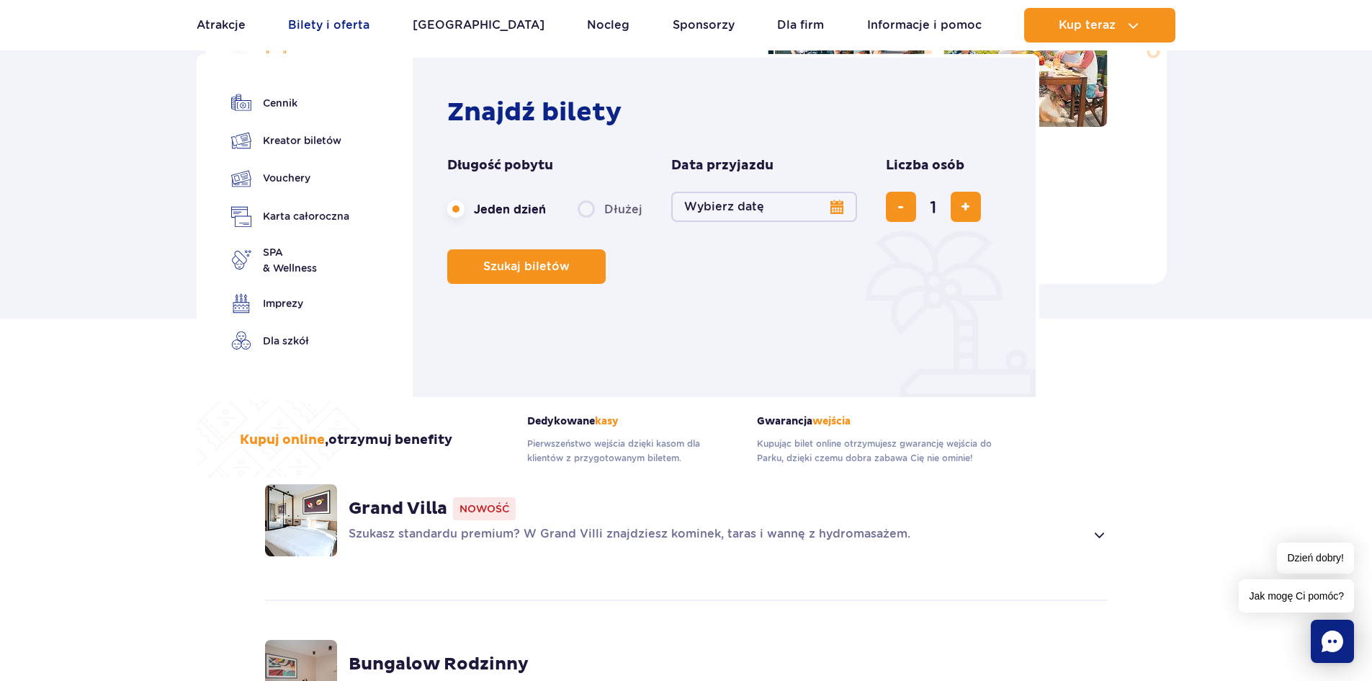
click at [339, 26] on link "Bilety i oferta" at bounding box center [328, 25] width 81 height 35
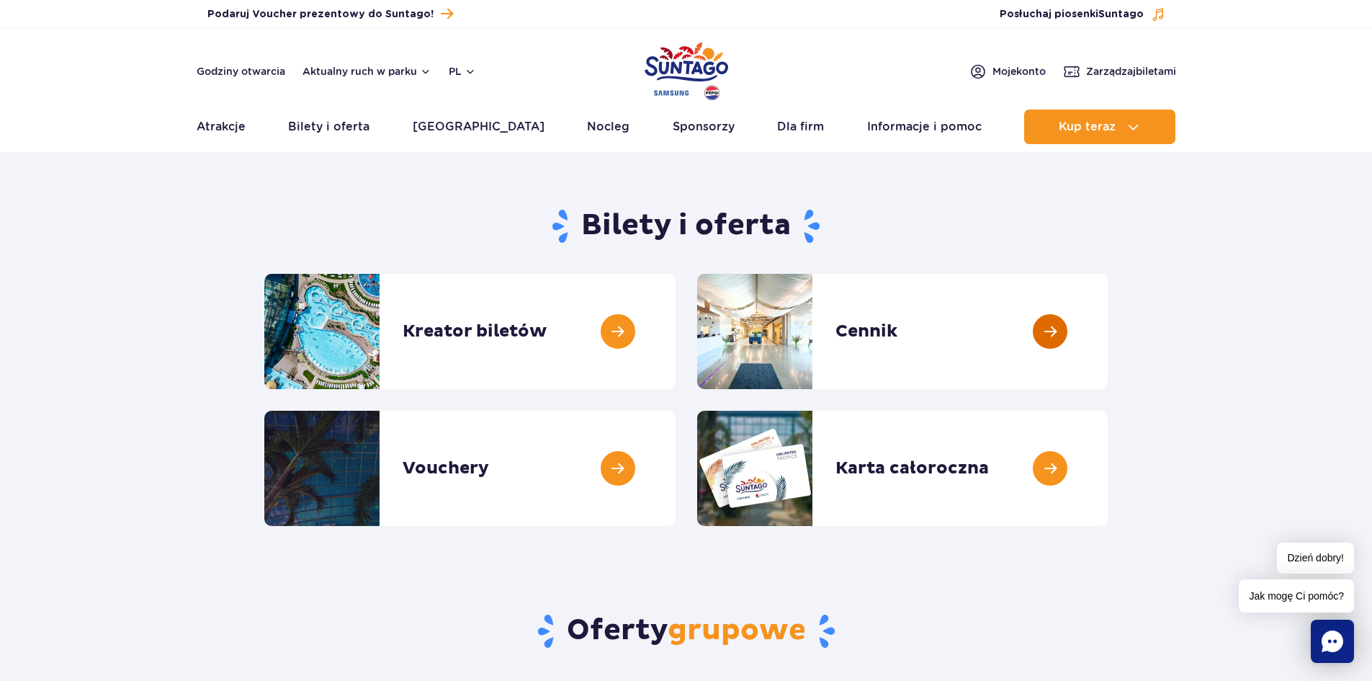
click at [1108, 352] on link at bounding box center [1108, 331] width 0 height 115
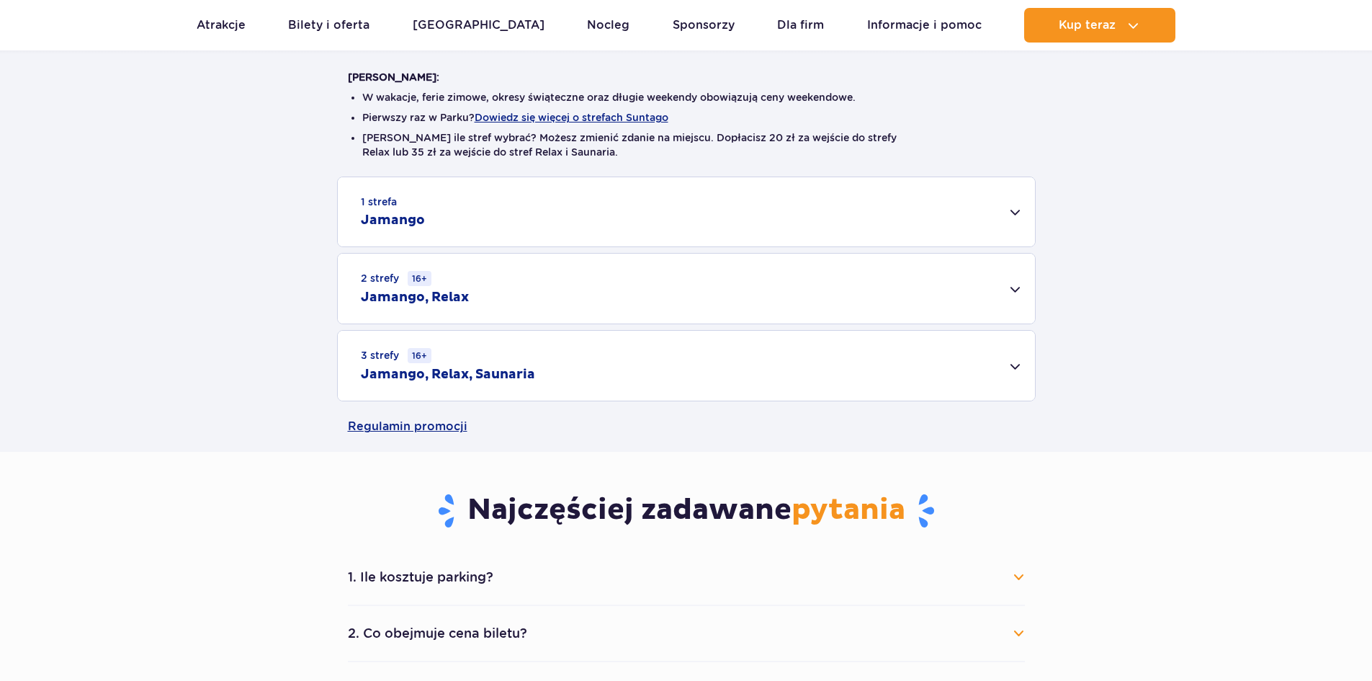
scroll to position [360, 0]
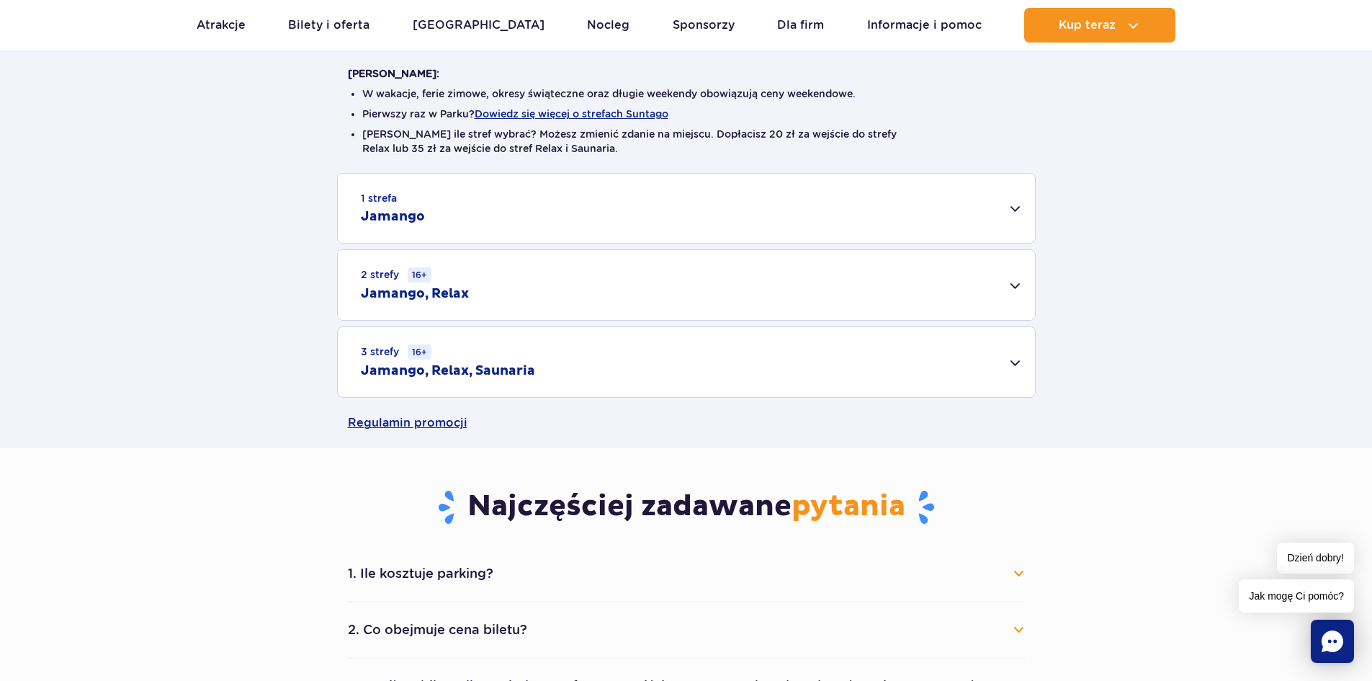
click at [408, 211] on h2 "Jamango" at bounding box center [393, 216] width 64 height 17
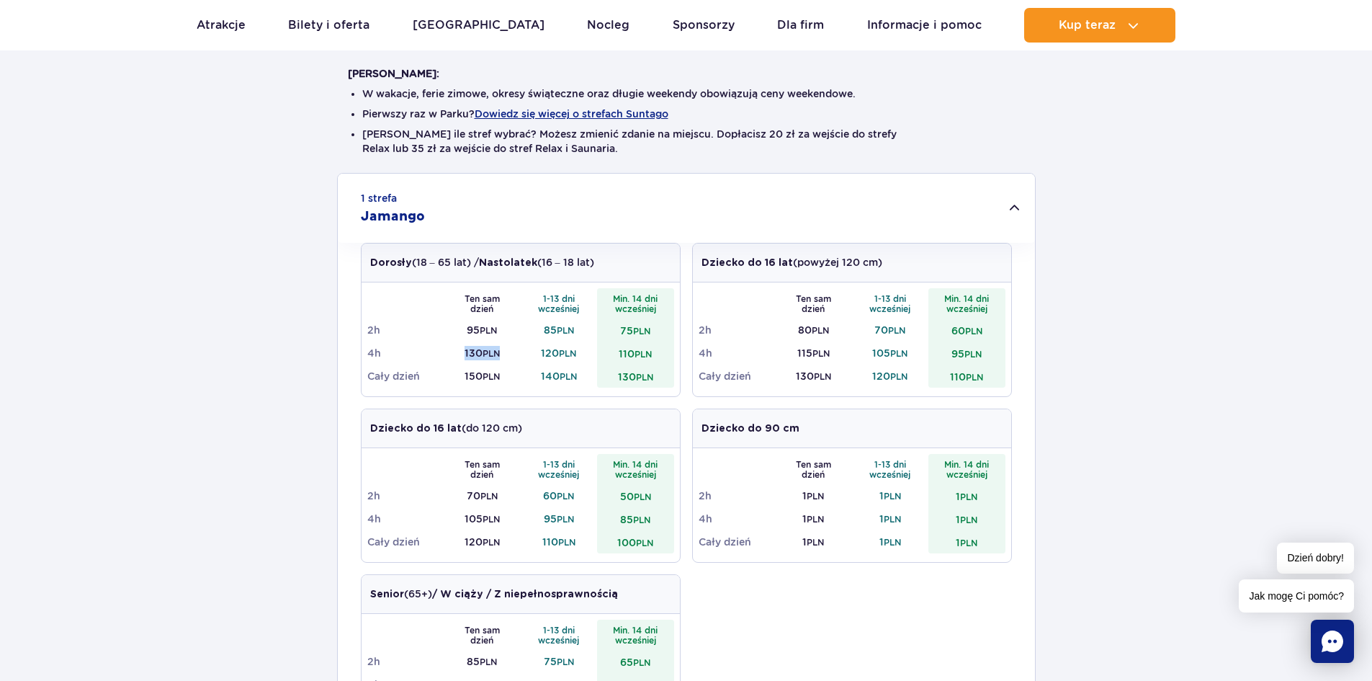
drag, startPoint x: 461, startPoint y: 354, endPoint x: 502, endPoint y: 355, distance: 41.1
click at [502, 355] on td "130 PLN" at bounding box center [482, 352] width 77 height 23
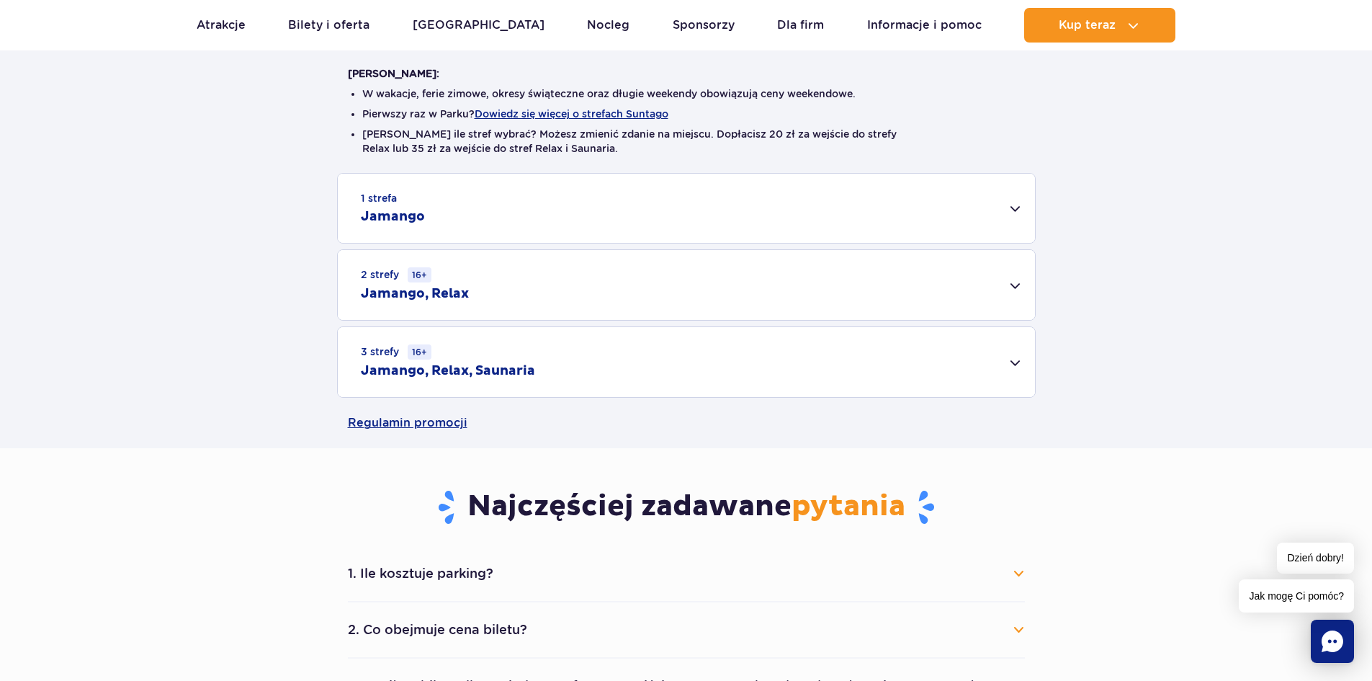
drag, startPoint x: 464, startPoint y: 215, endPoint x: 459, endPoint y: 233, distance: 19.4
click at [463, 215] on div "1 strefa Jamango" at bounding box center [686, 208] width 697 height 69
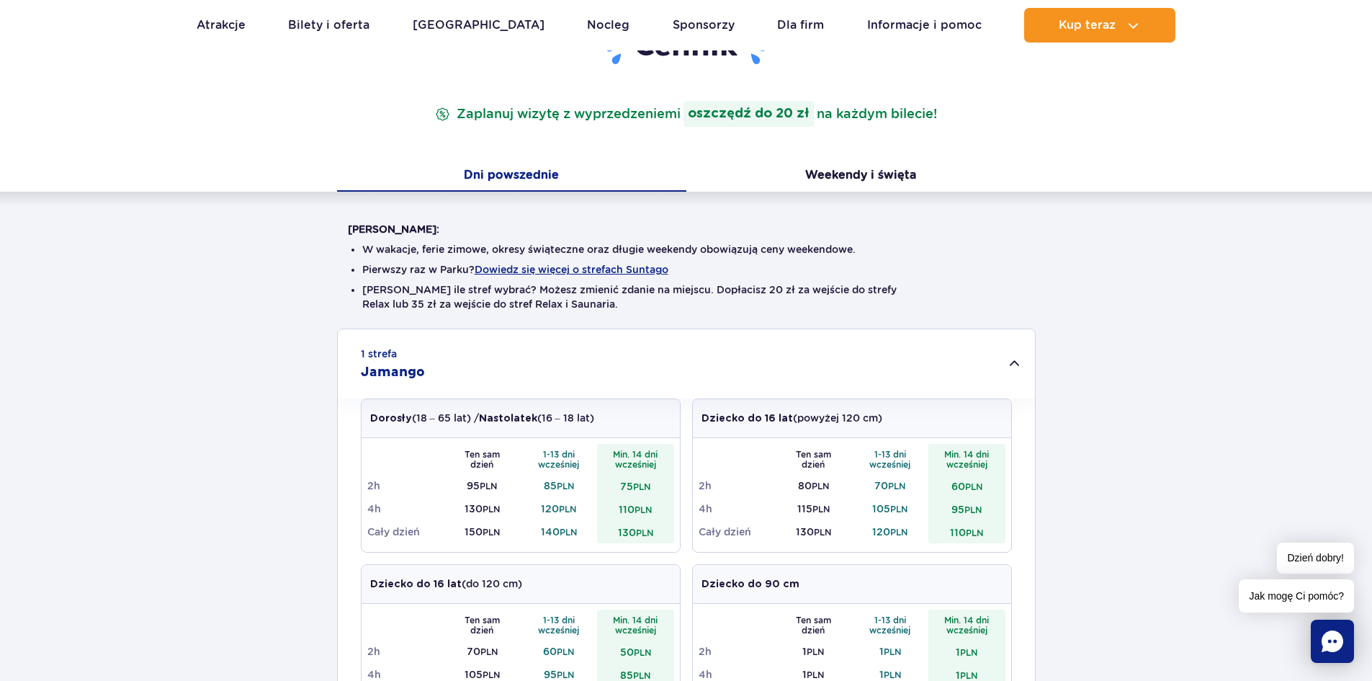
scroll to position [72, 0]
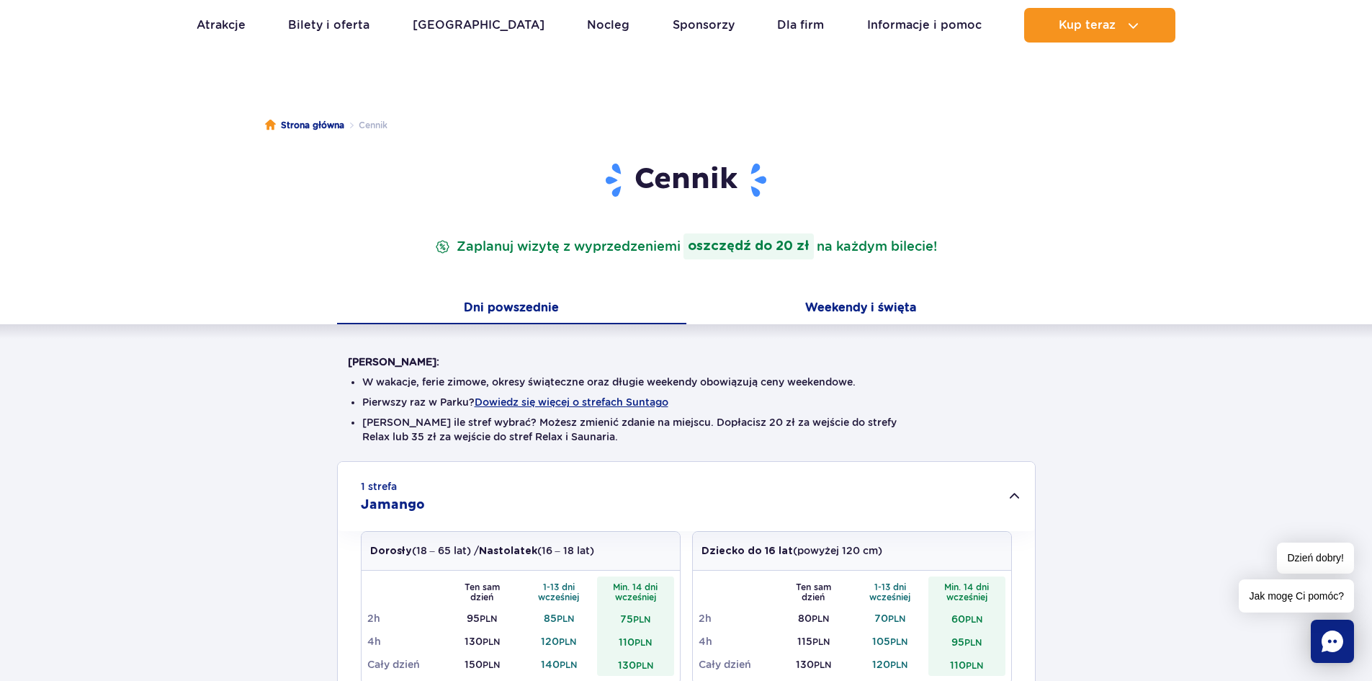
click at [846, 306] on button "Weekendy i święta" at bounding box center [860, 309] width 349 height 30
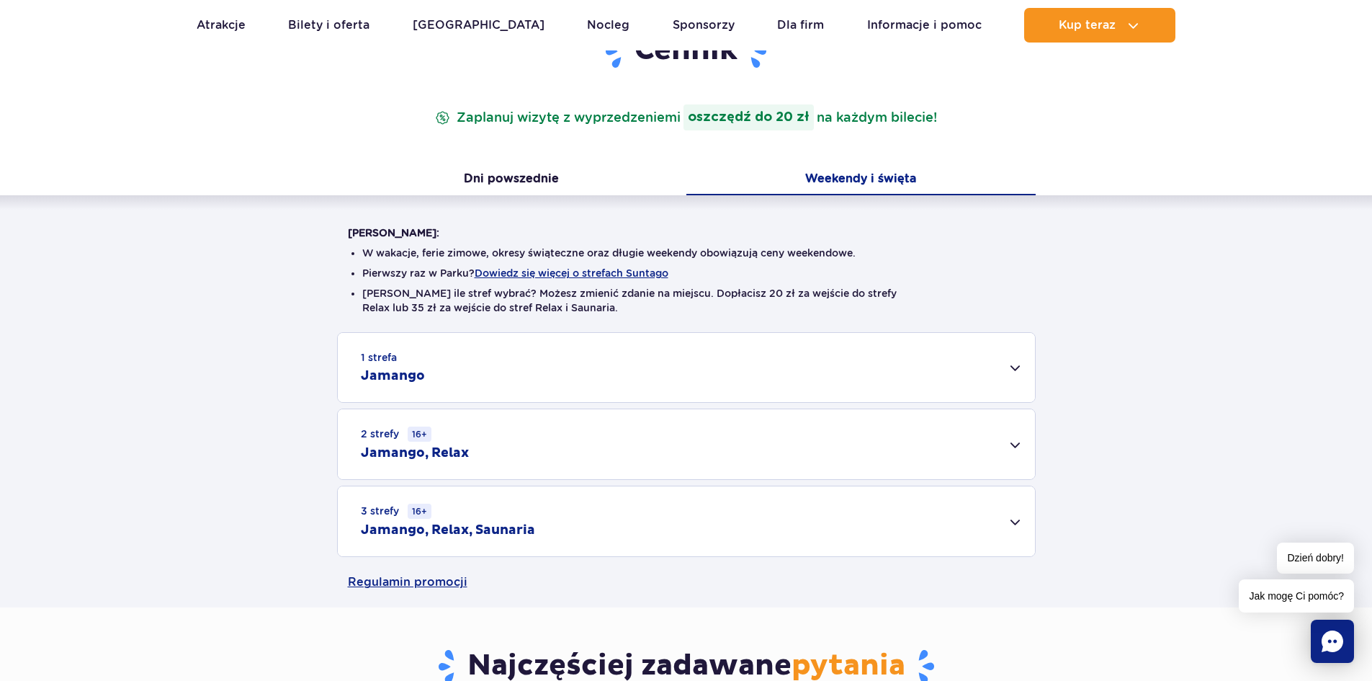
scroll to position [216, 0]
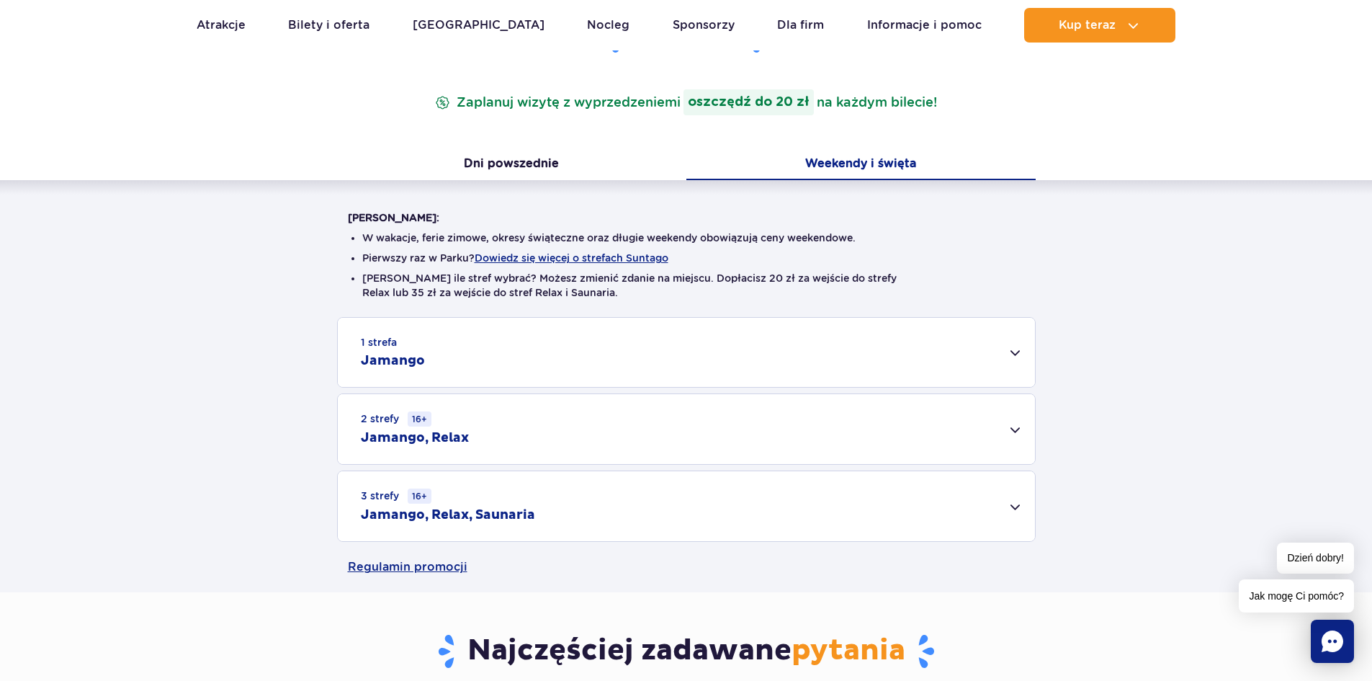
click at [464, 344] on div "1 strefa Jamango" at bounding box center [686, 352] width 697 height 69
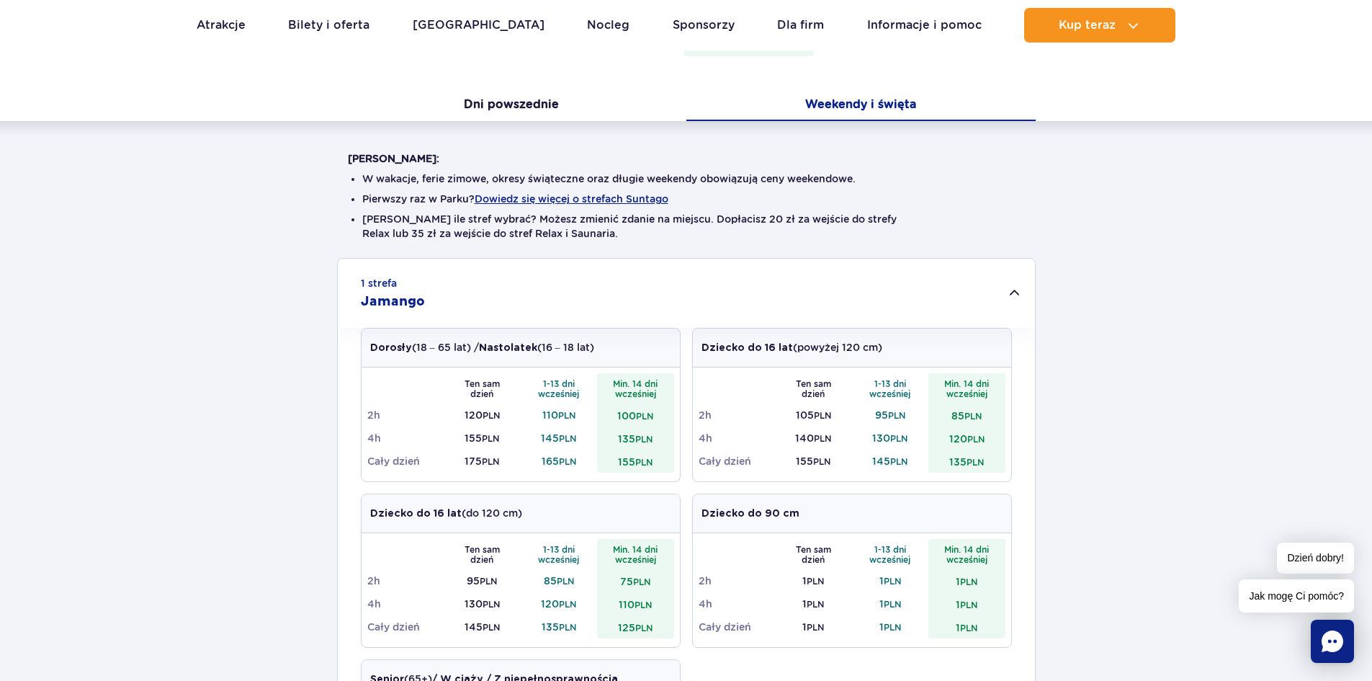
scroll to position [288, 0]
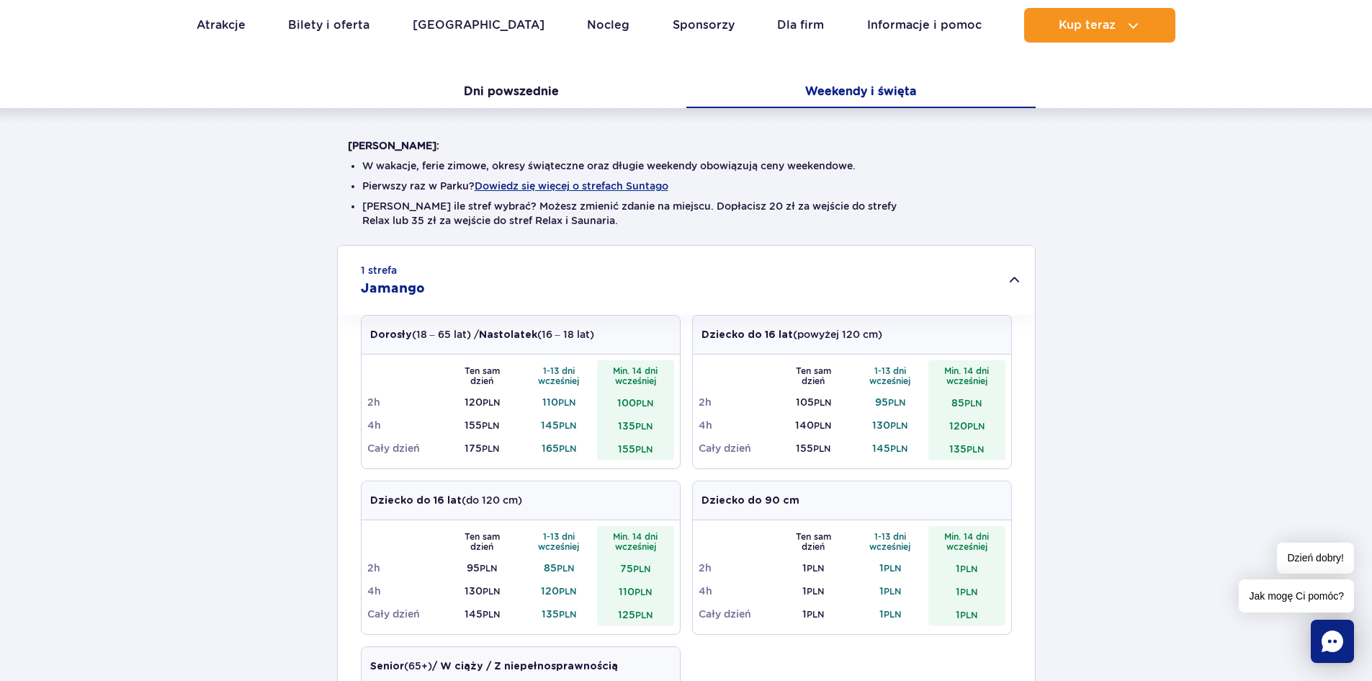
click at [370, 416] on td "4h" at bounding box center [405, 424] width 77 height 23
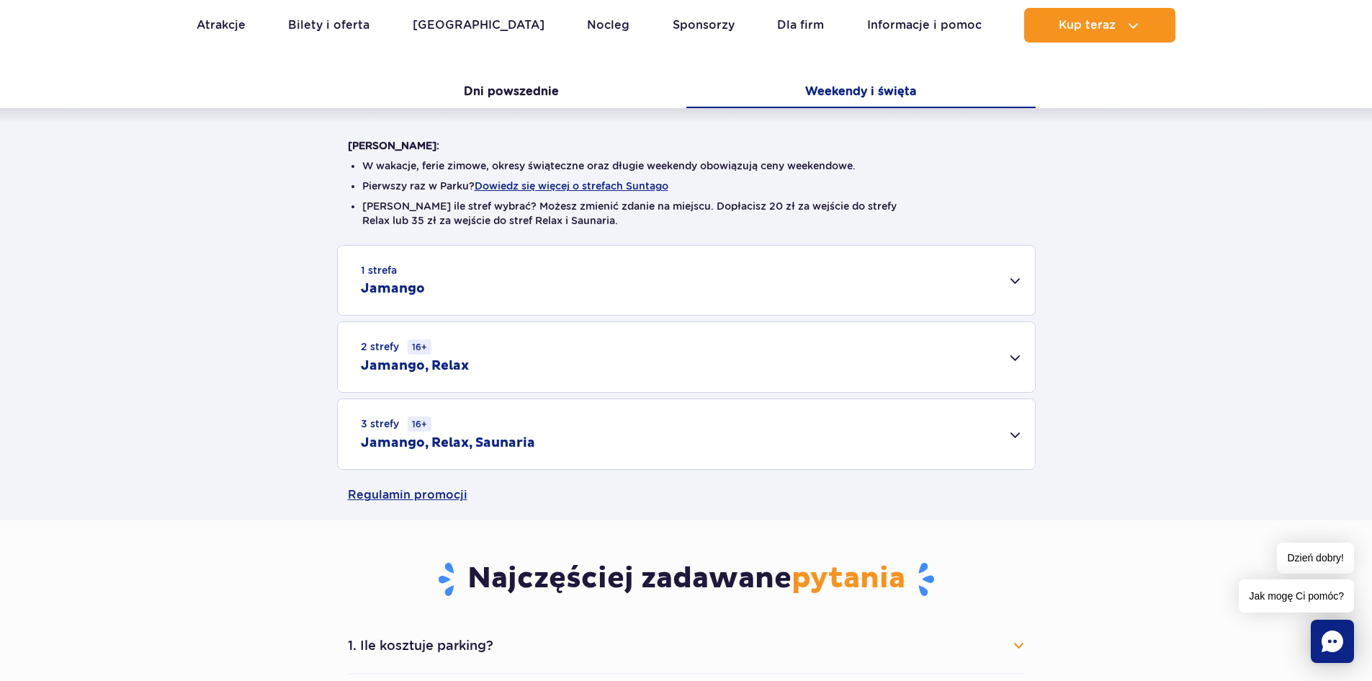
click at [414, 259] on div "1 strefa Jamango" at bounding box center [686, 280] width 697 height 69
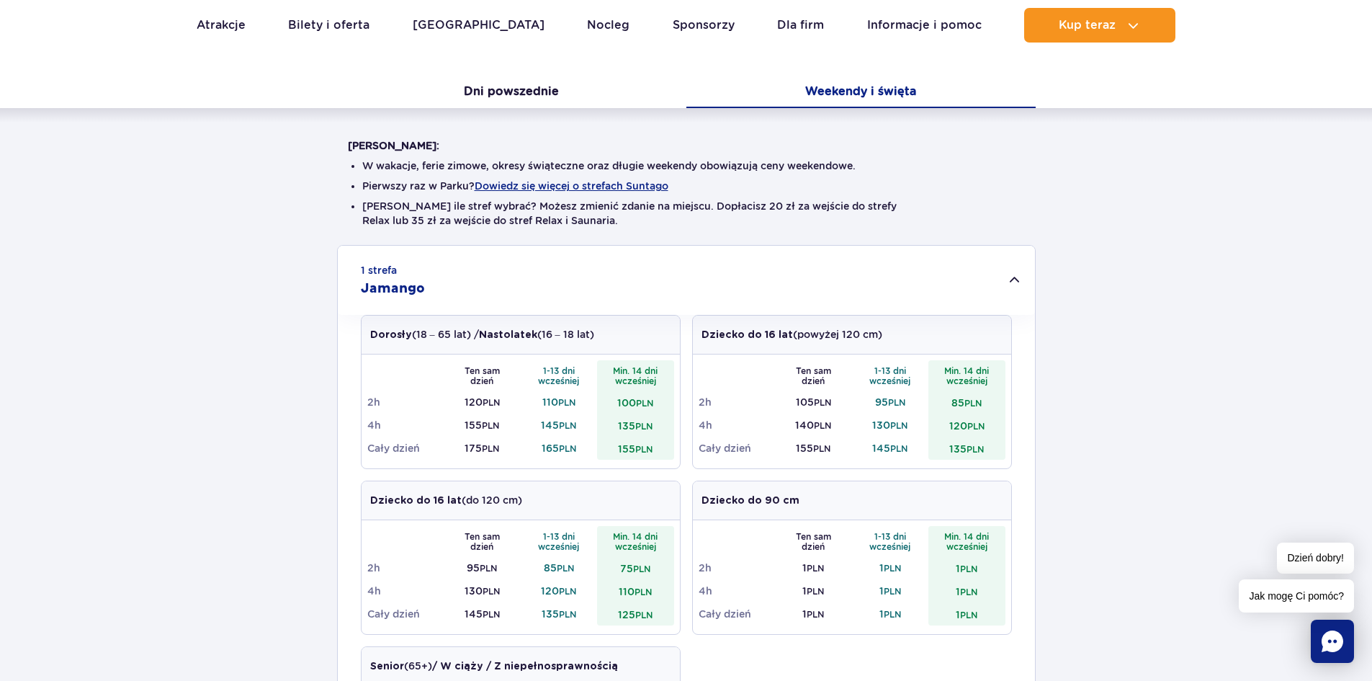
drag, startPoint x: 486, startPoint y: 375, endPoint x: 478, endPoint y: 375, distance: 8.6
click at [485, 375] on th "Ten sam dzień" at bounding box center [482, 375] width 77 height 30
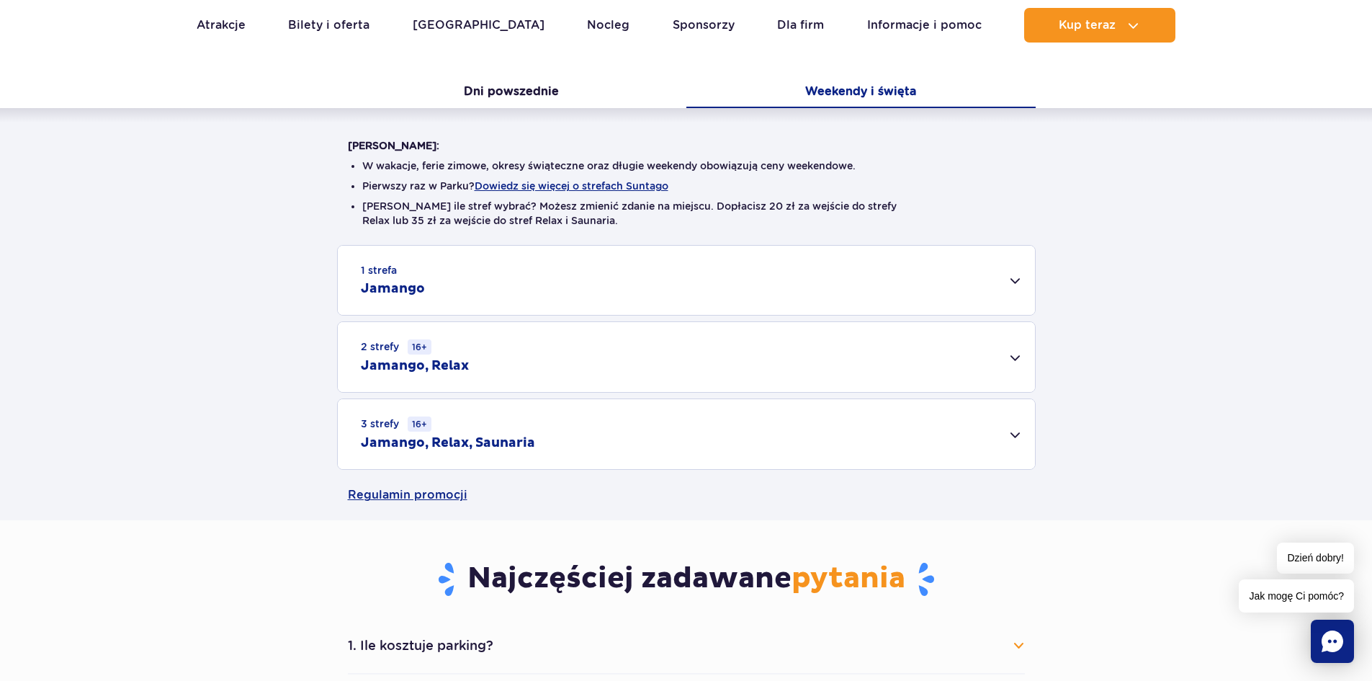
click at [459, 306] on div "1 strefa Jamango" at bounding box center [686, 280] width 697 height 69
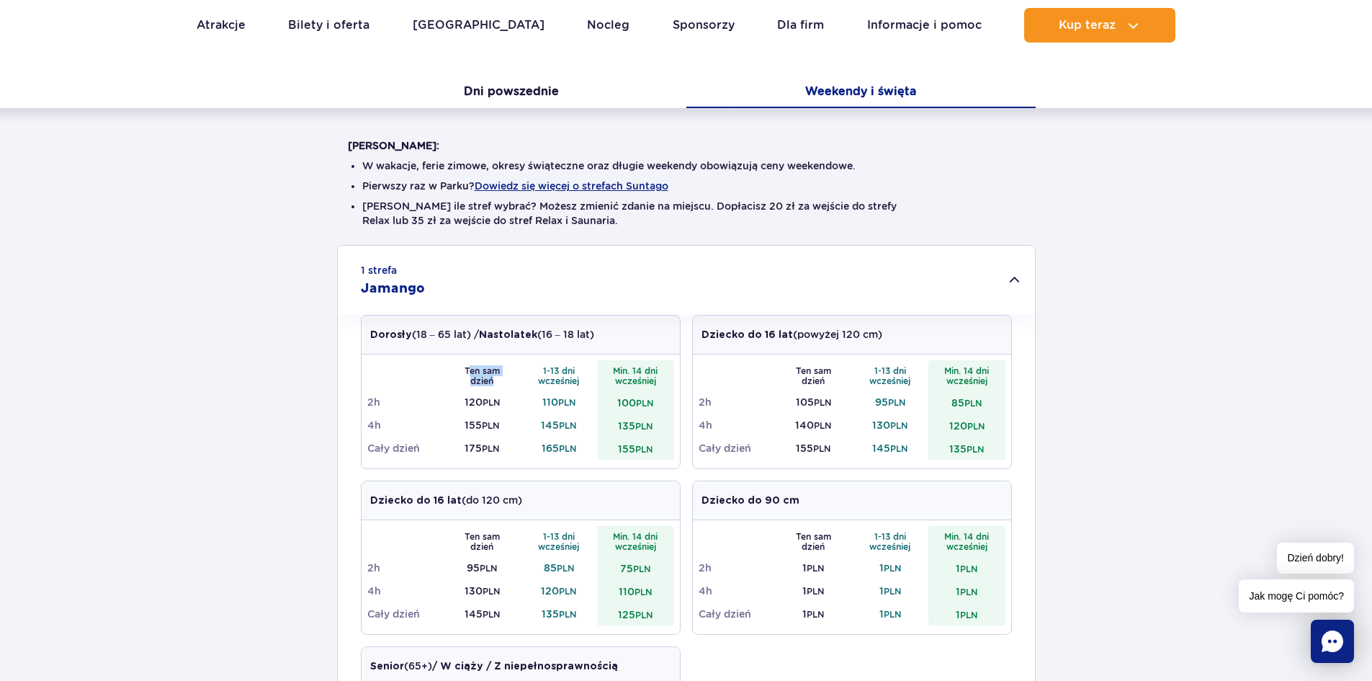
drag, startPoint x: 468, startPoint y: 367, endPoint x: 498, endPoint y: 377, distance: 32.1
click at [498, 377] on th "Ten sam dzień" at bounding box center [482, 375] width 77 height 30
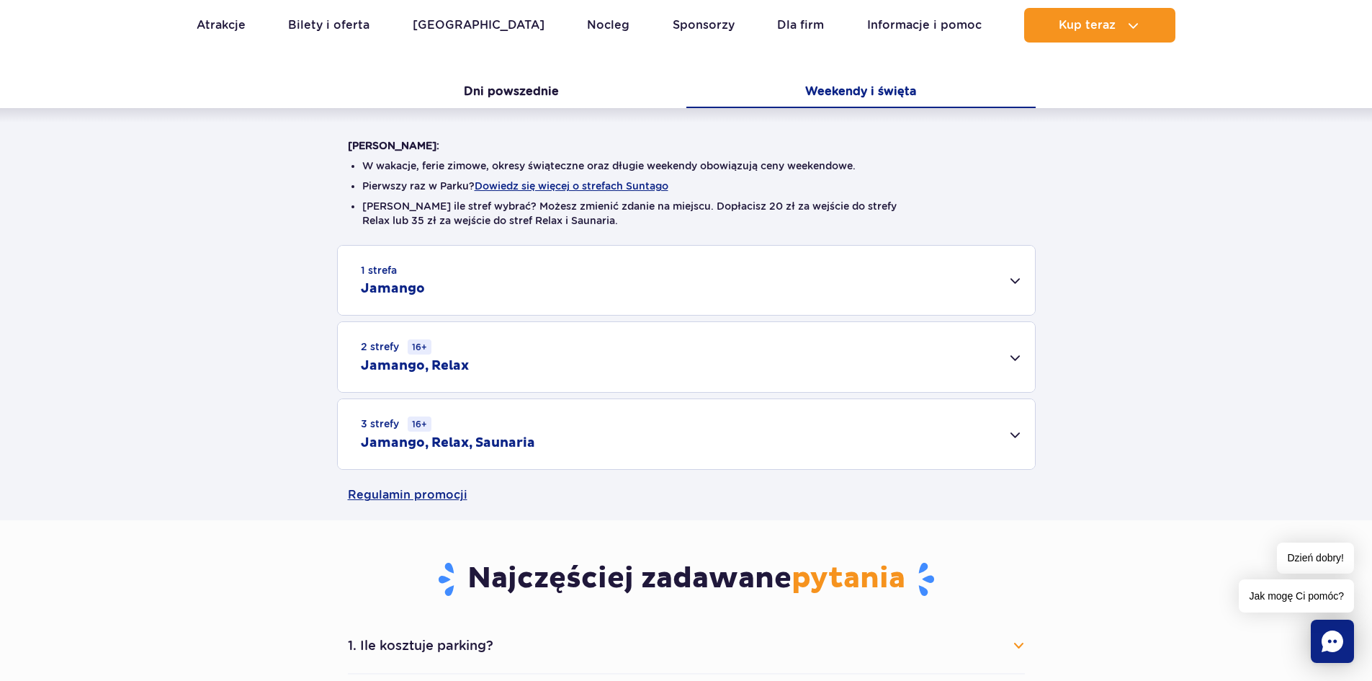
click at [464, 367] on div "1 strefa Jamango Dorosły (18 – 65 lat) / Nastolatek (16 – 18 lat) Ten sam dzień…" at bounding box center [686, 357] width 1372 height 225
click at [463, 303] on div "1 strefa Jamango" at bounding box center [686, 280] width 697 height 69
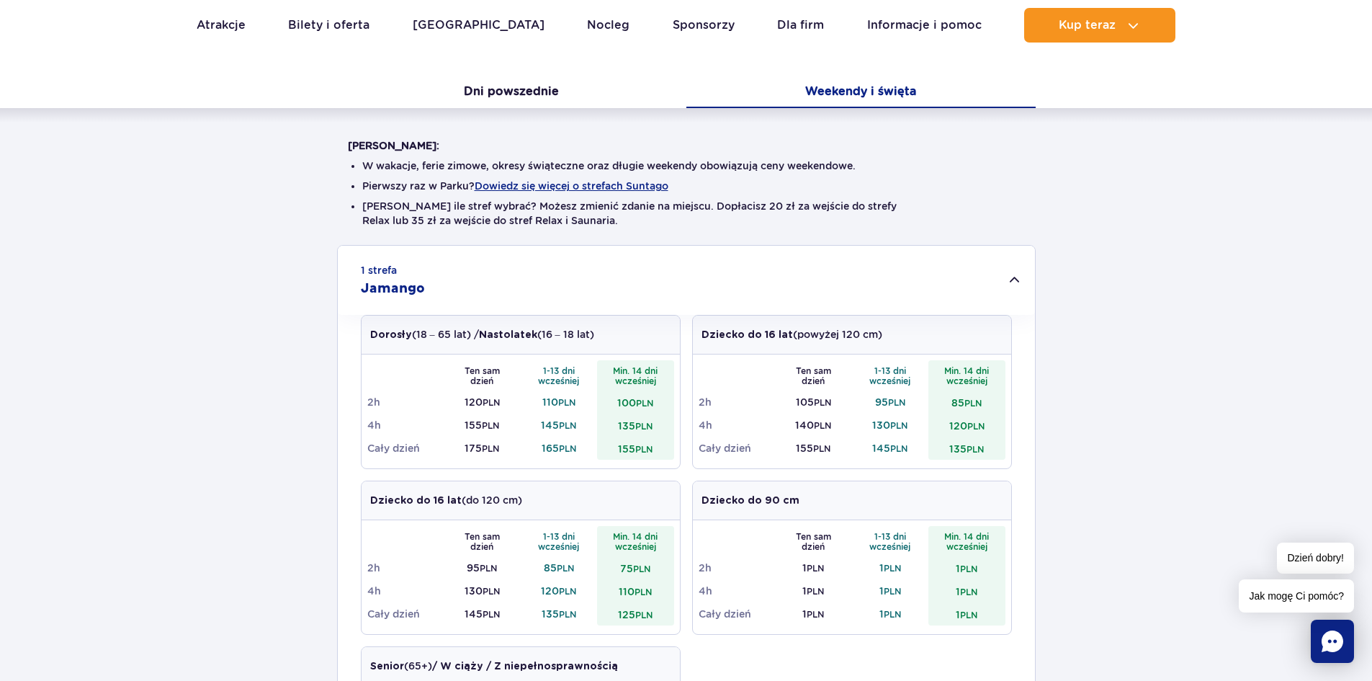
click at [398, 326] on div "Dorosły (18 – 65 lat) / Nastolatek (16 – 18 lat)" at bounding box center [521, 334] width 318 height 39
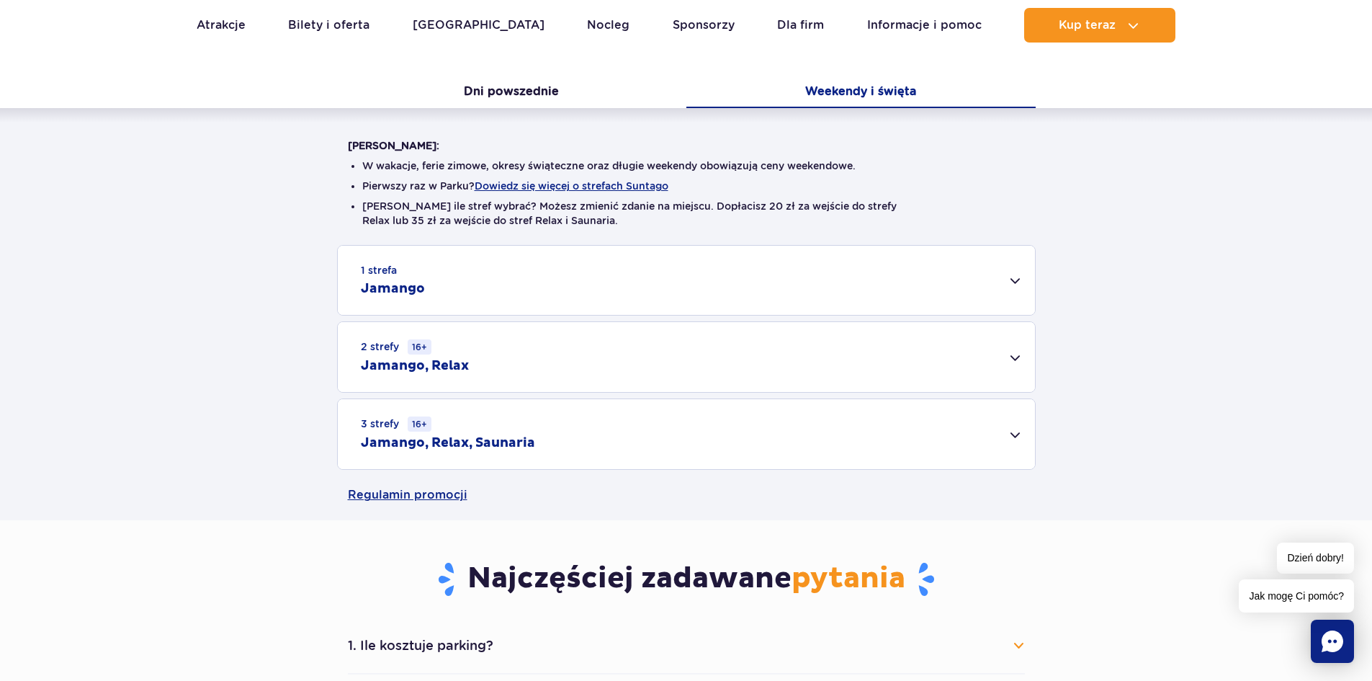
click at [401, 310] on div "1 strefa Jamango" at bounding box center [686, 280] width 697 height 69
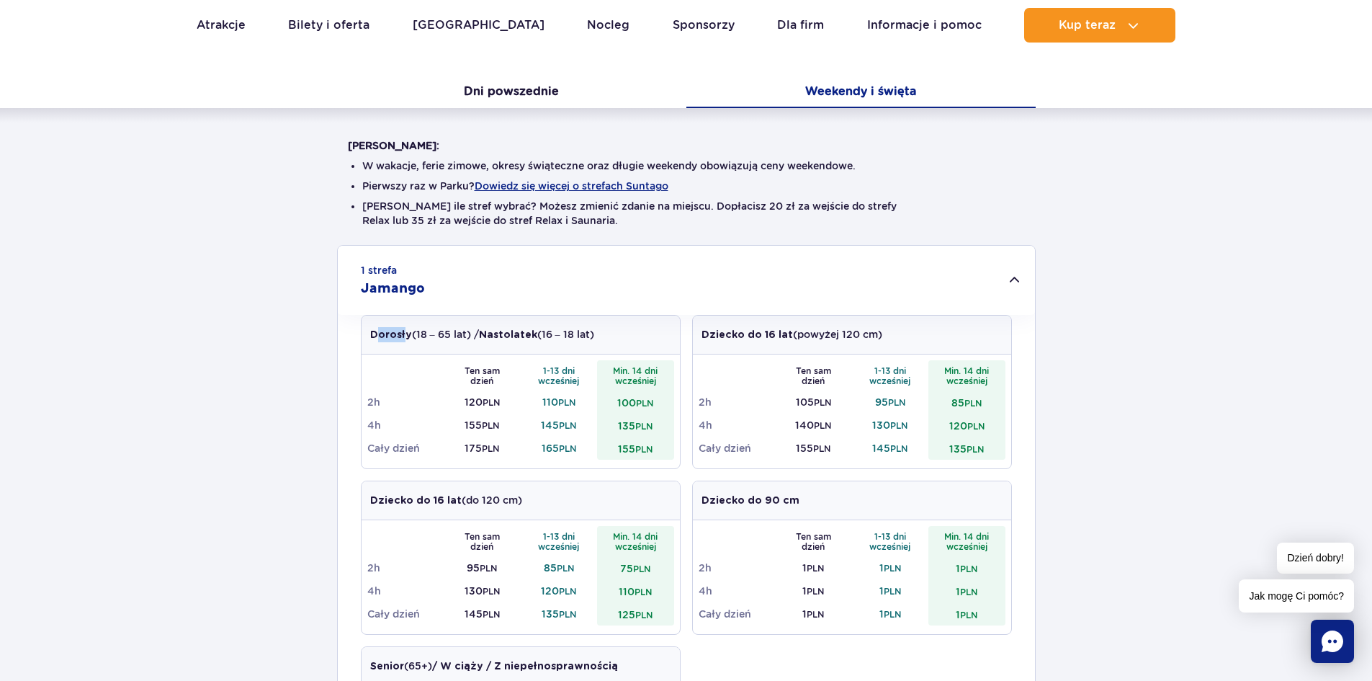
drag, startPoint x: 374, startPoint y: 334, endPoint x: 390, endPoint y: 332, distance: 15.9
click at [403, 332] on strong "Dorosły" at bounding box center [391, 335] width 42 height 10
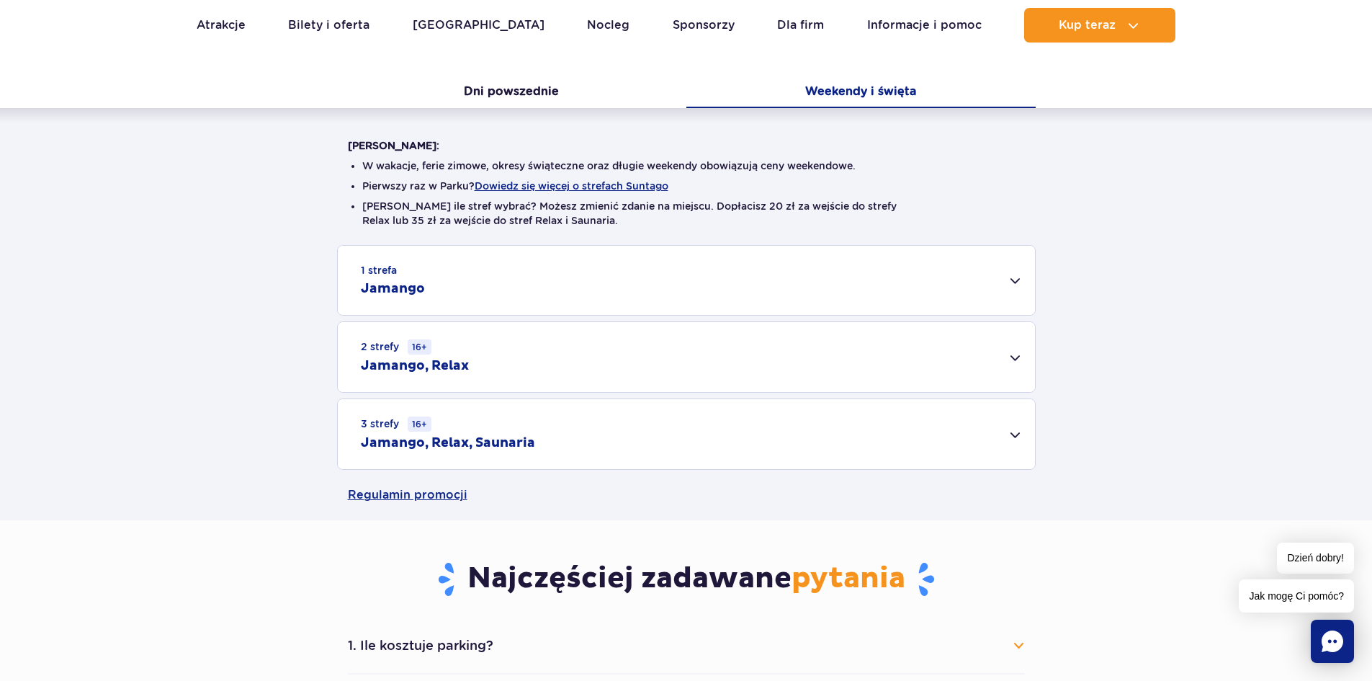
click at [376, 311] on div "1 strefa Jamango" at bounding box center [686, 280] width 697 height 69
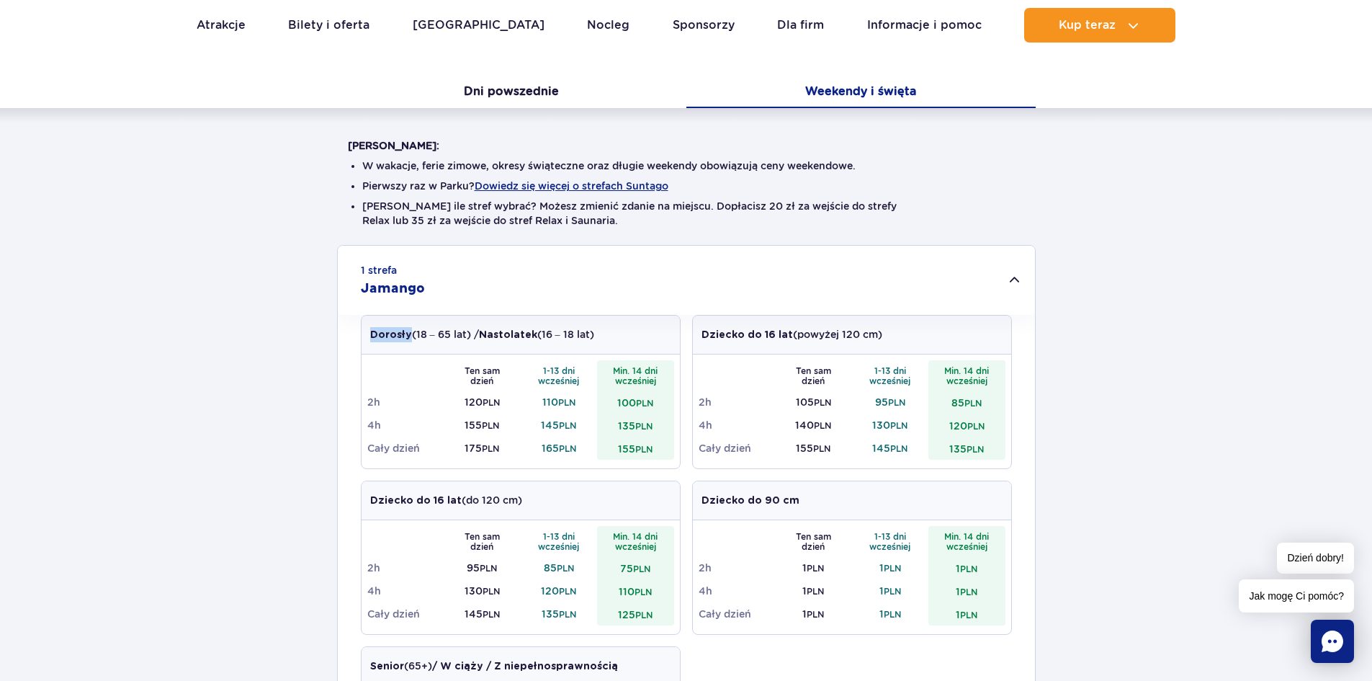
drag, startPoint x: 370, startPoint y: 334, endPoint x: 408, endPoint y: 334, distance: 37.5
click at [408, 334] on strong "Dorosły" at bounding box center [391, 335] width 42 height 10
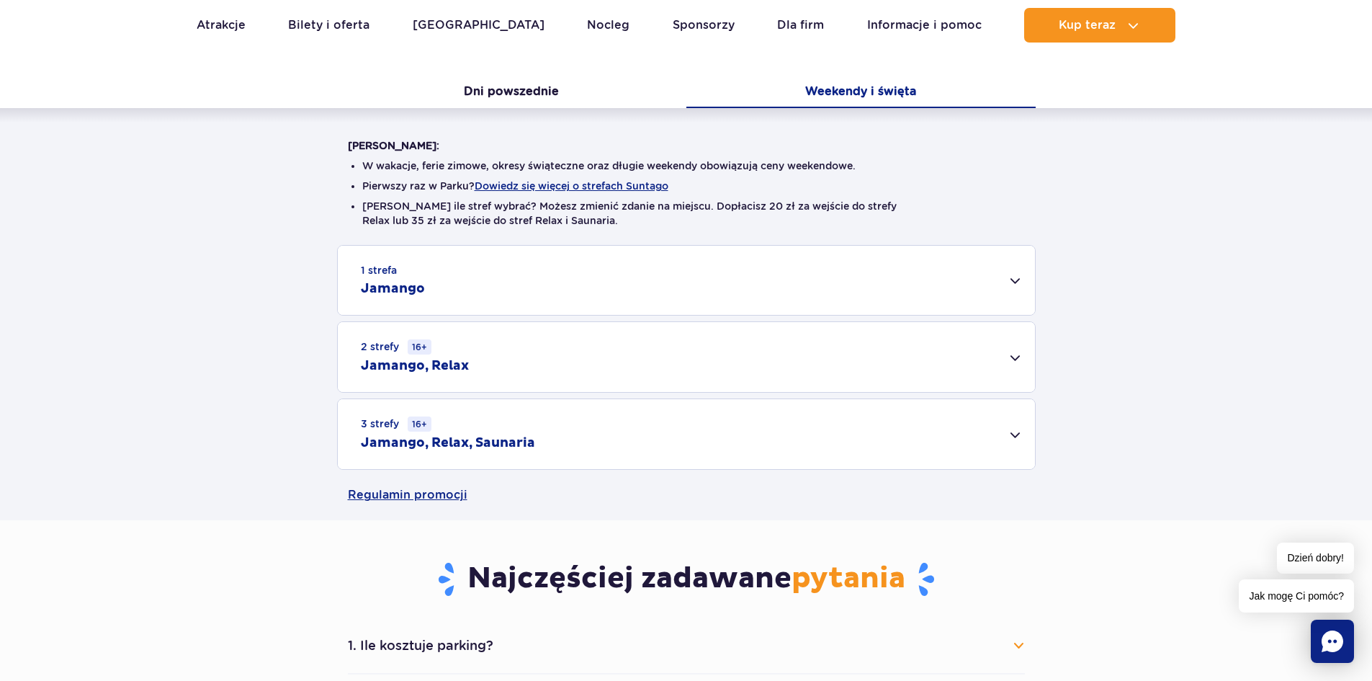
copy strong "Dorosły"
drag, startPoint x: 429, startPoint y: 280, endPoint x: 393, endPoint y: 284, distance: 36.2
click at [428, 281] on div "1 strefa Jamango" at bounding box center [686, 280] width 697 height 69
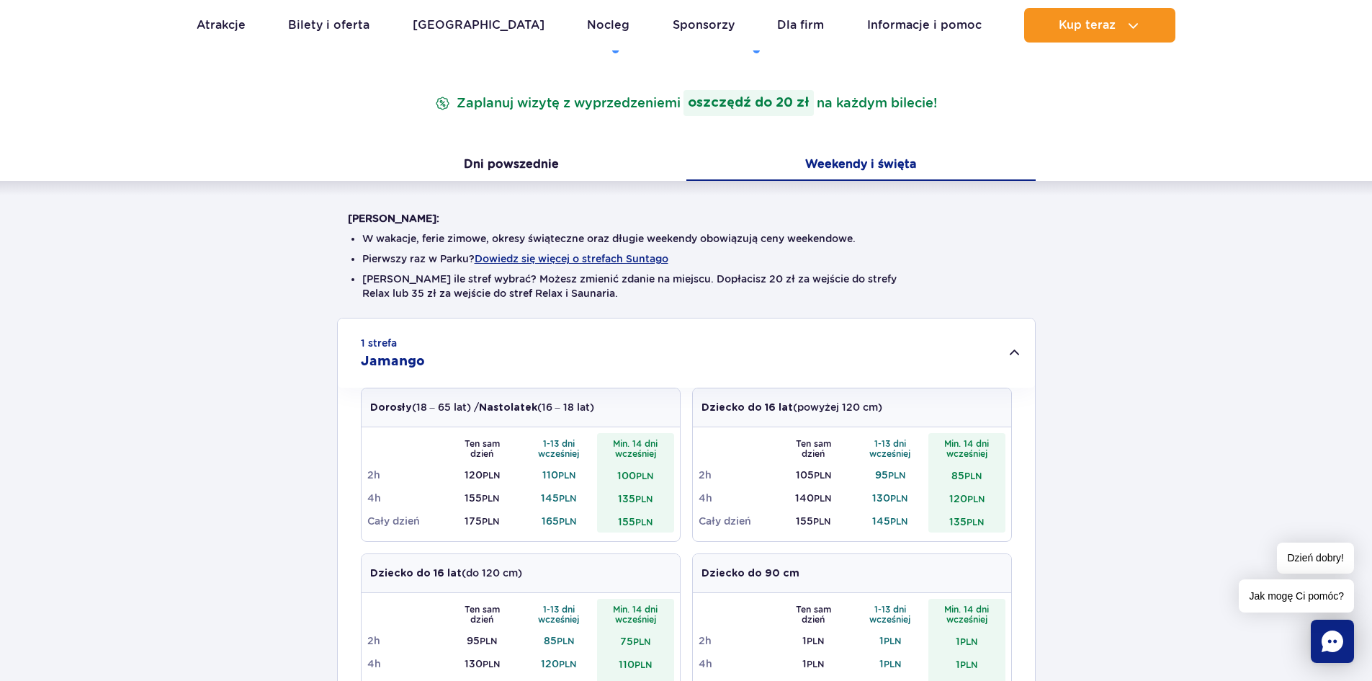
scroll to position [216, 0]
click at [470, 500] on td "155 PLN" at bounding box center [482, 496] width 77 height 23
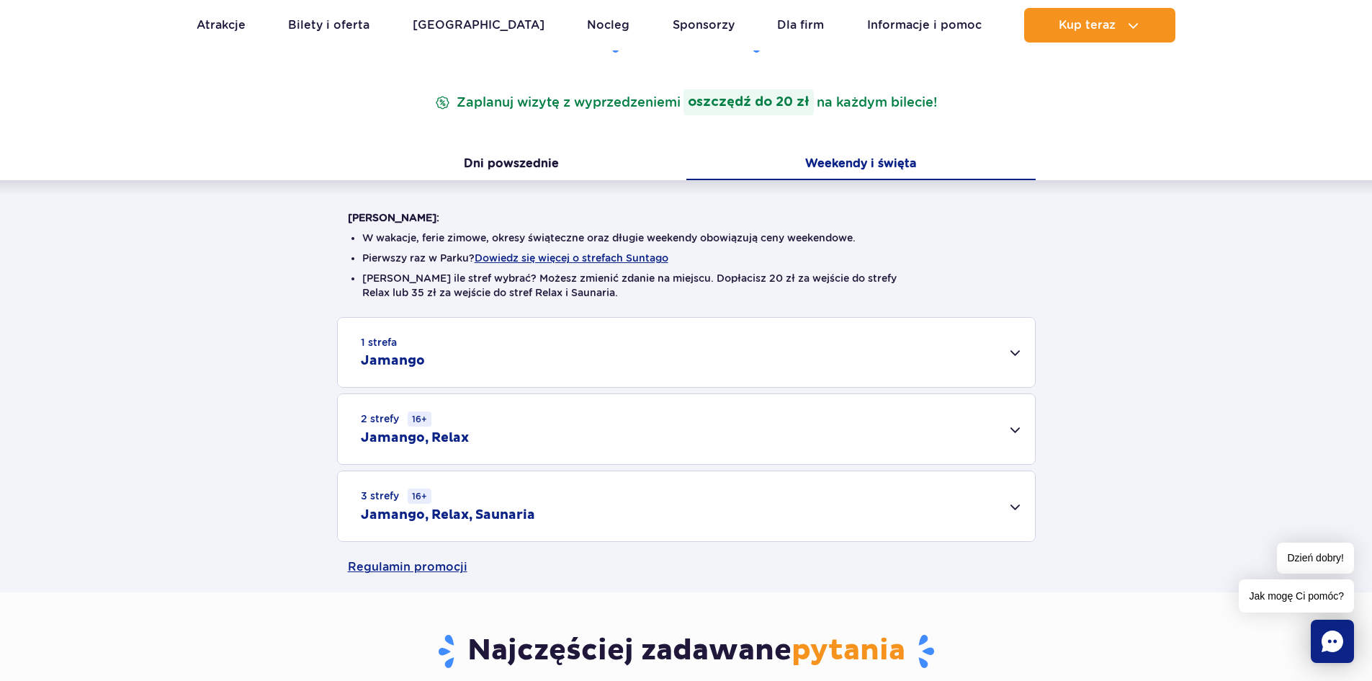
click at [452, 375] on div "1 strefa Jamango" at bounding box center [686, 352] width 697 height 69
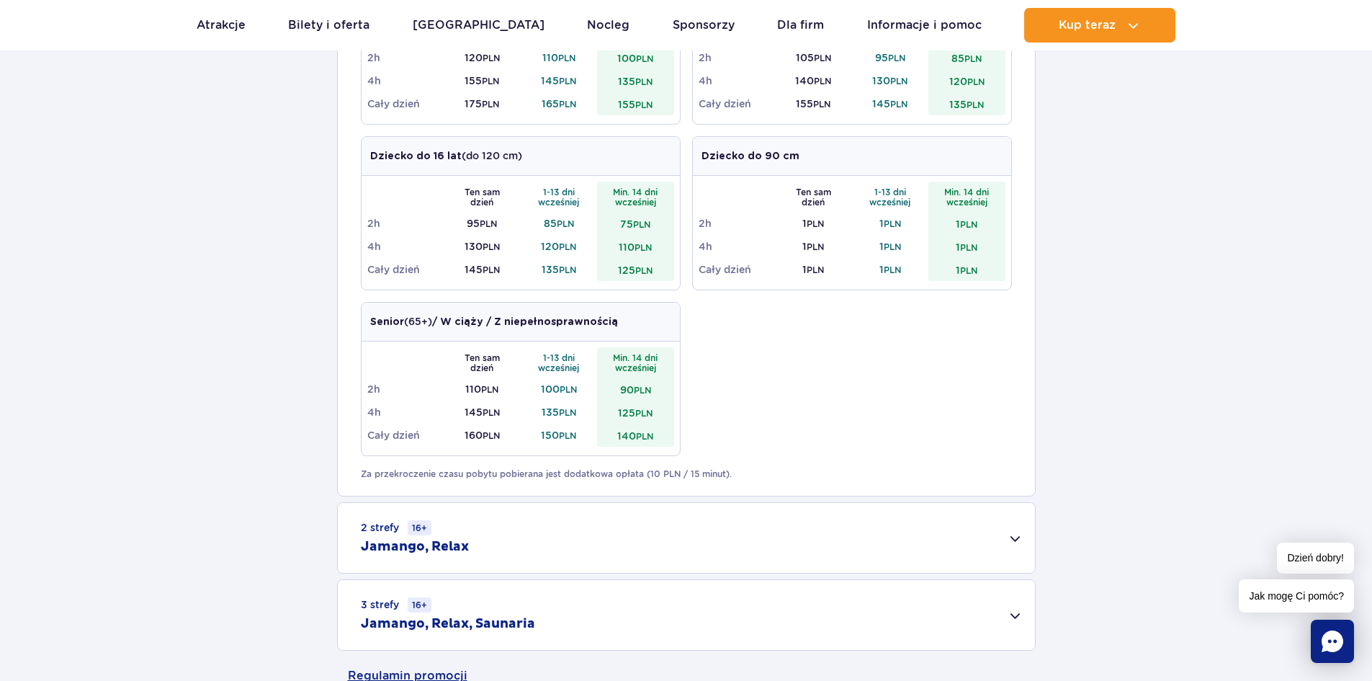
scroll to position [864, 0]
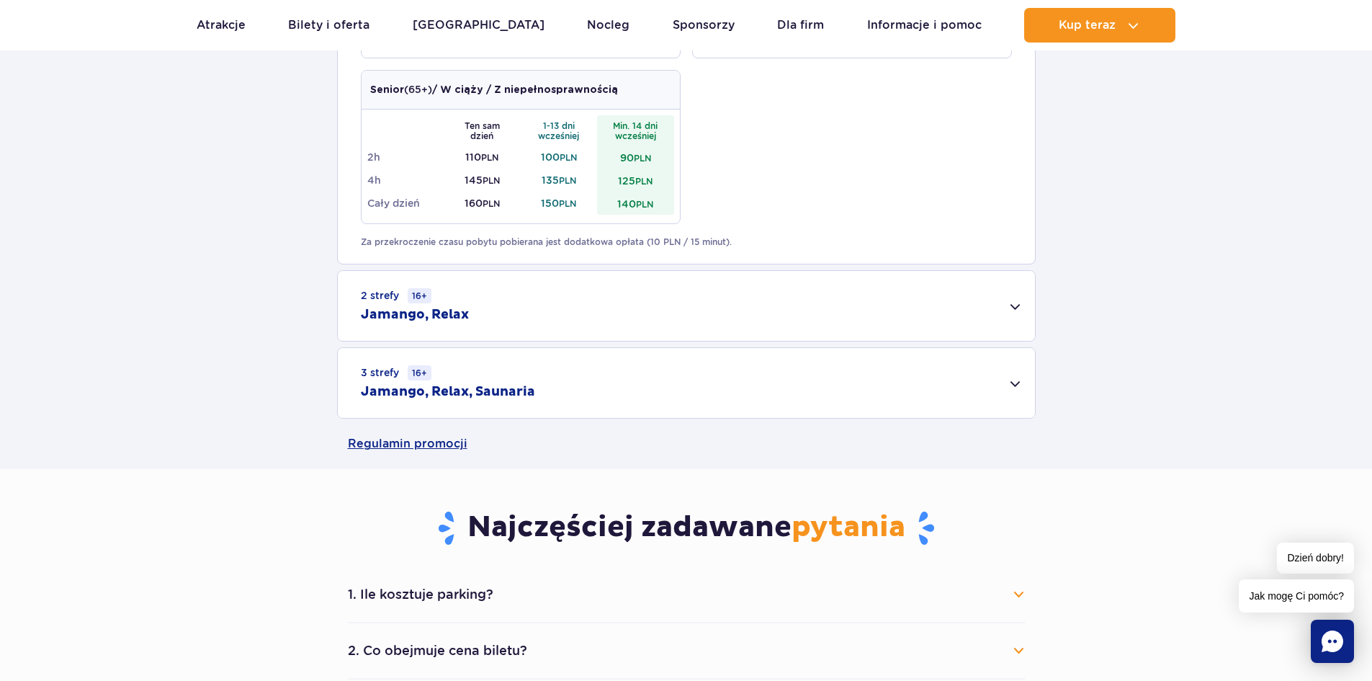
drag, startPoint x: 1346, startPoint y: 0, endPoint x: 162, endPoint y: 176, distance: 1197.2
click at [162, 176] on div "1 strefa Jamango Dorosły (18 – 65 lat) / Nastolatek (16 – 18 lat) Ten sam dzień…" at bounding box center [686, 44] width 1372 height 750
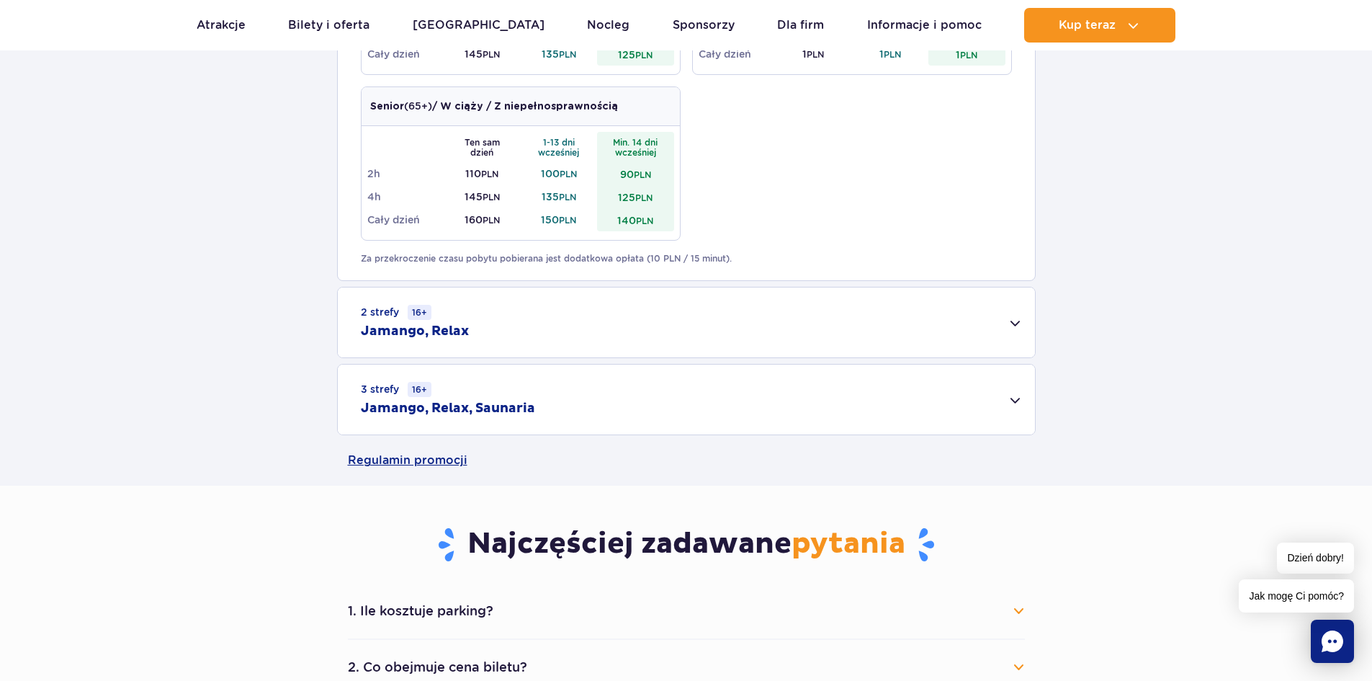
scroll to position [792, 0]
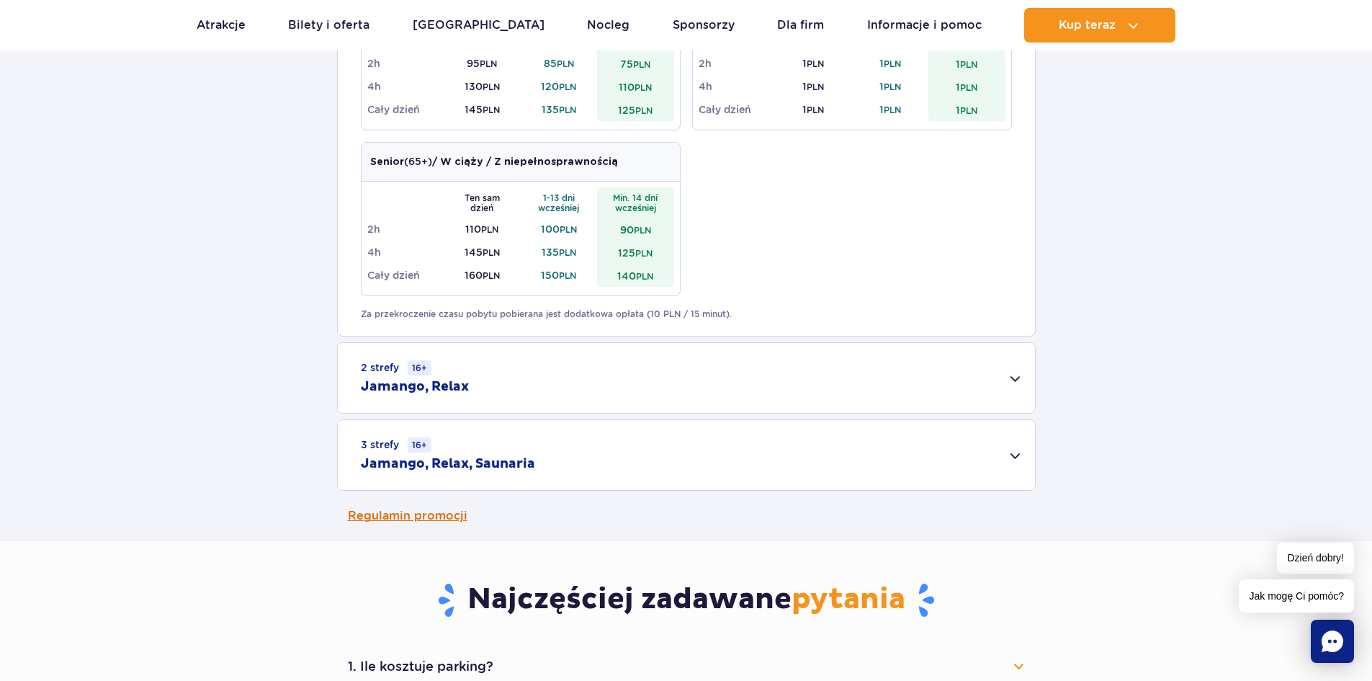
click at [424, 513] on link "Regulamin promocji" at bounding box center [686, 516] width 677 height 50
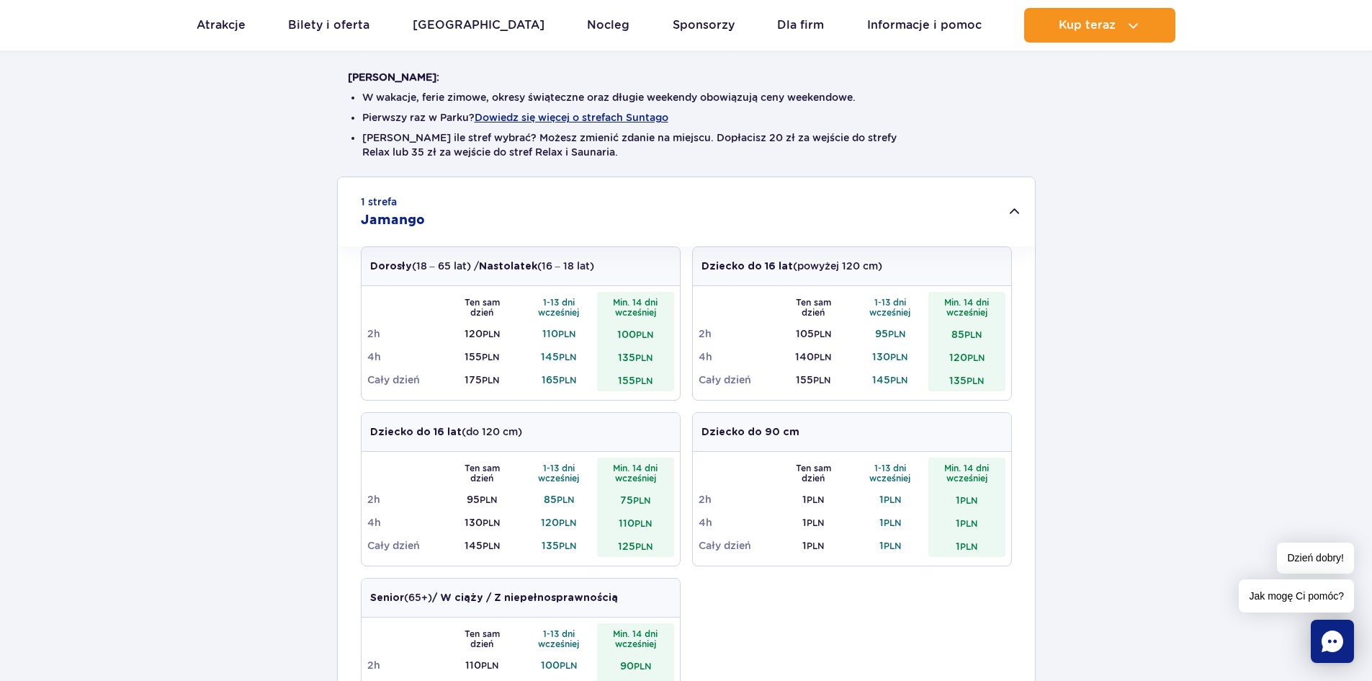
scroll to position [144, 0]
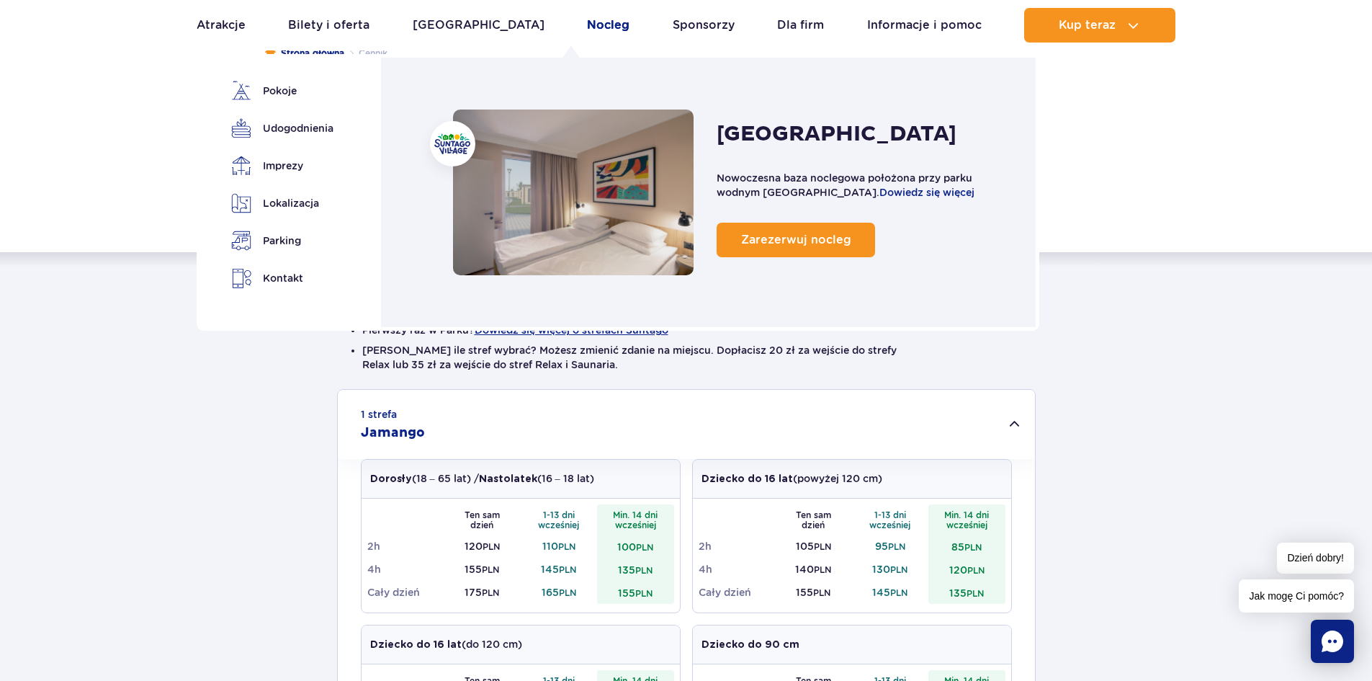
click at [587, 31] on link "Nocleg" at bounding box center [608, 25] width 42 height 35
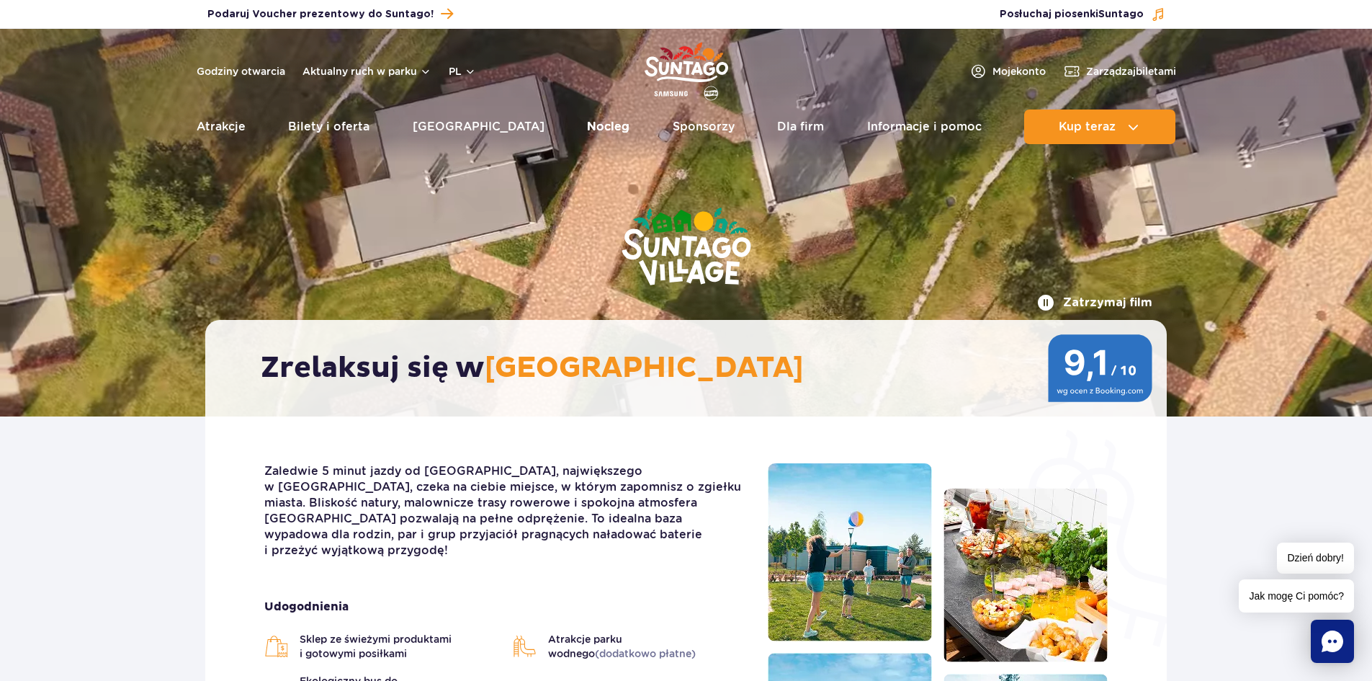
click at [587, 130] on link "Nocleg" at bounding box center [608, 126] width 42 height 35
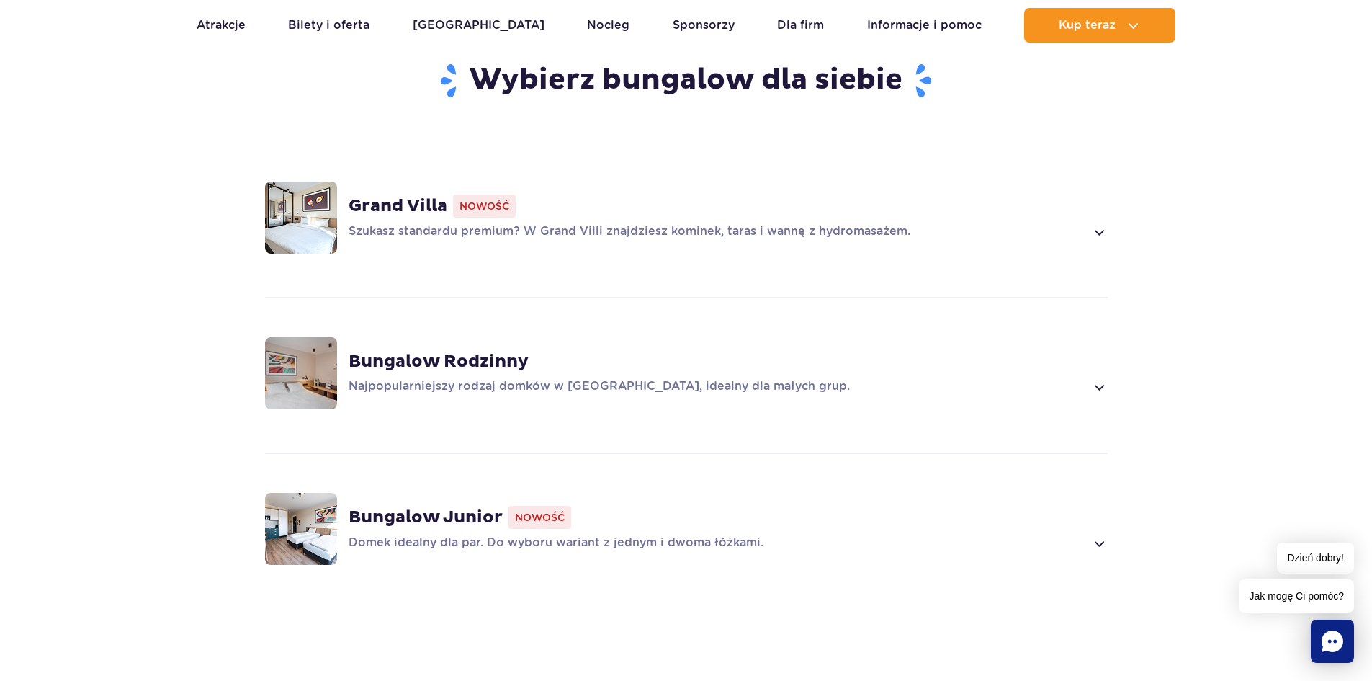
scroll to position [1080, 0]
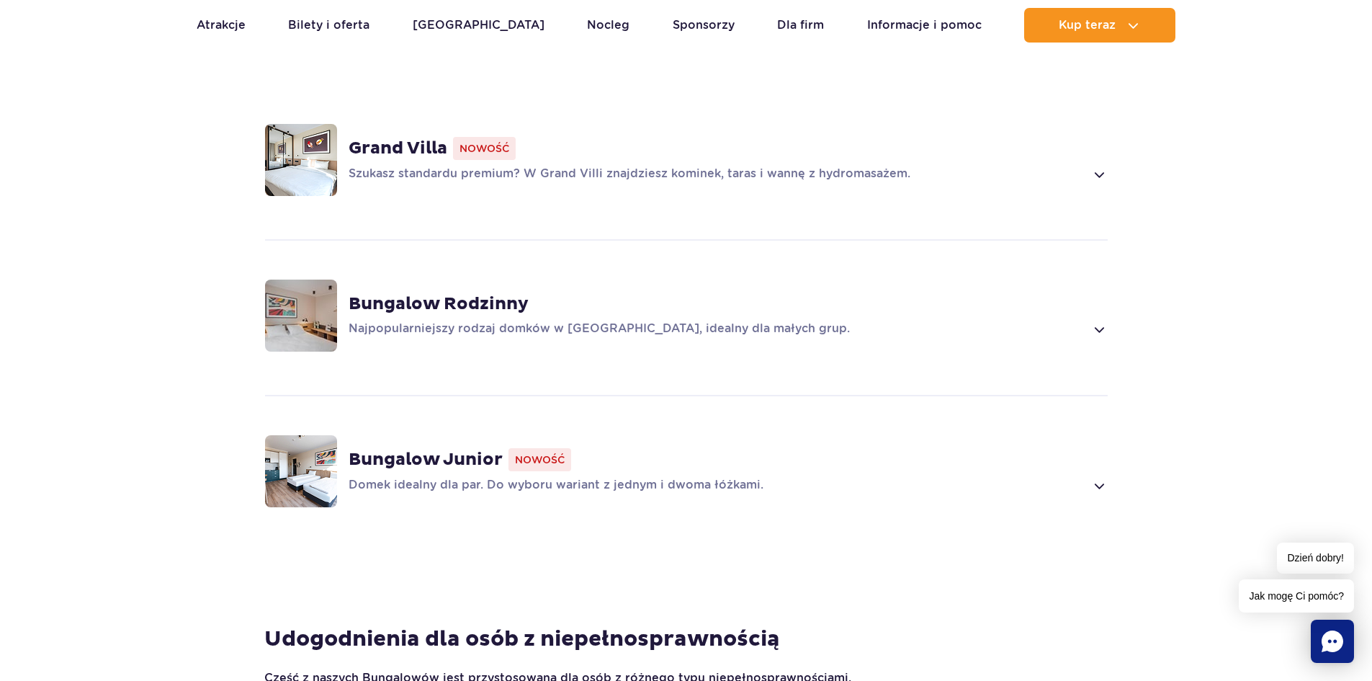
click at [403, 138] on strong "Grand Villa" at bounding box center [398, 149] width 99 height 22
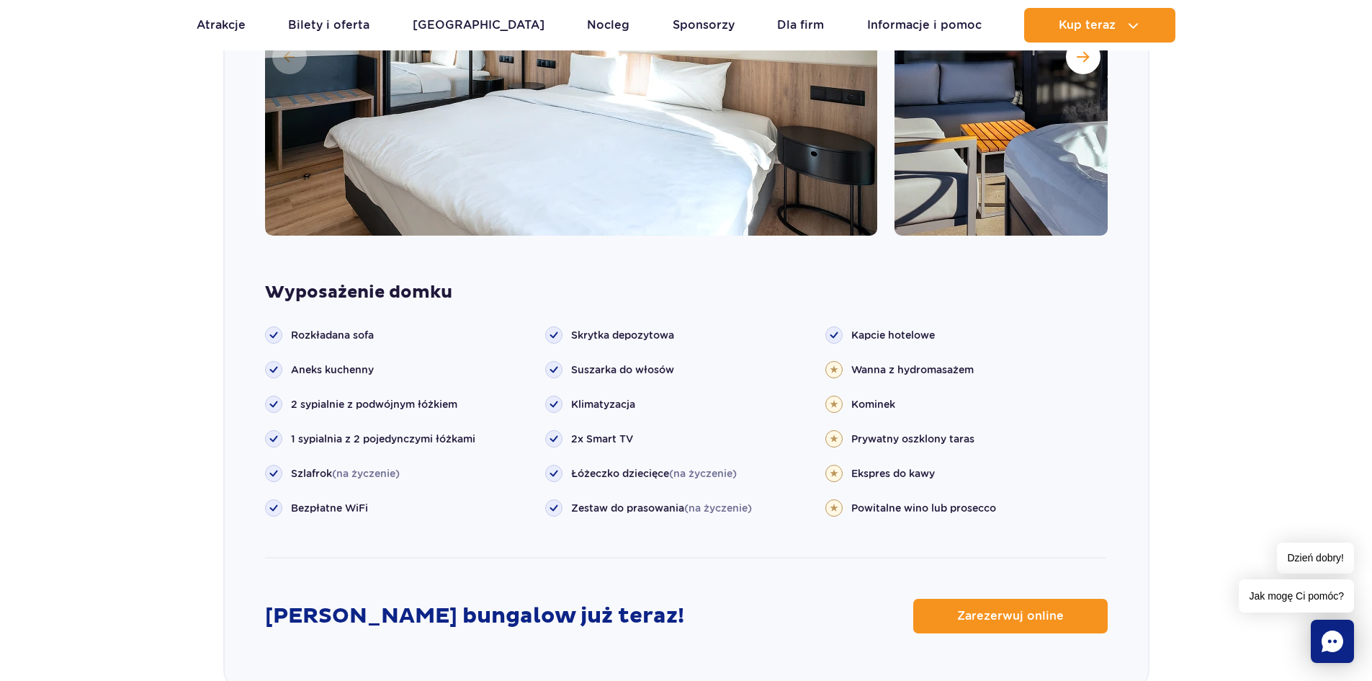
scroll to position [1652, 0]
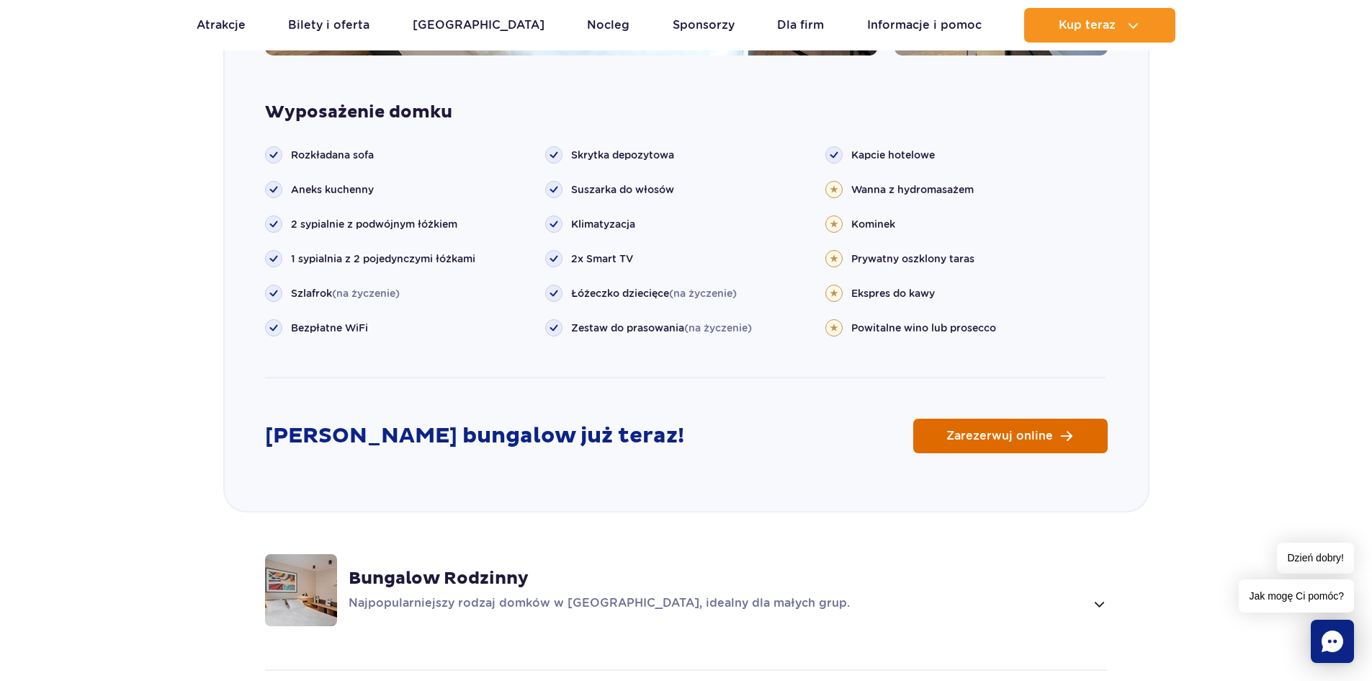
click at [1037, 421] on link "Zarezerwuj online" at bounding box center [1010, 435] width 194 height 35
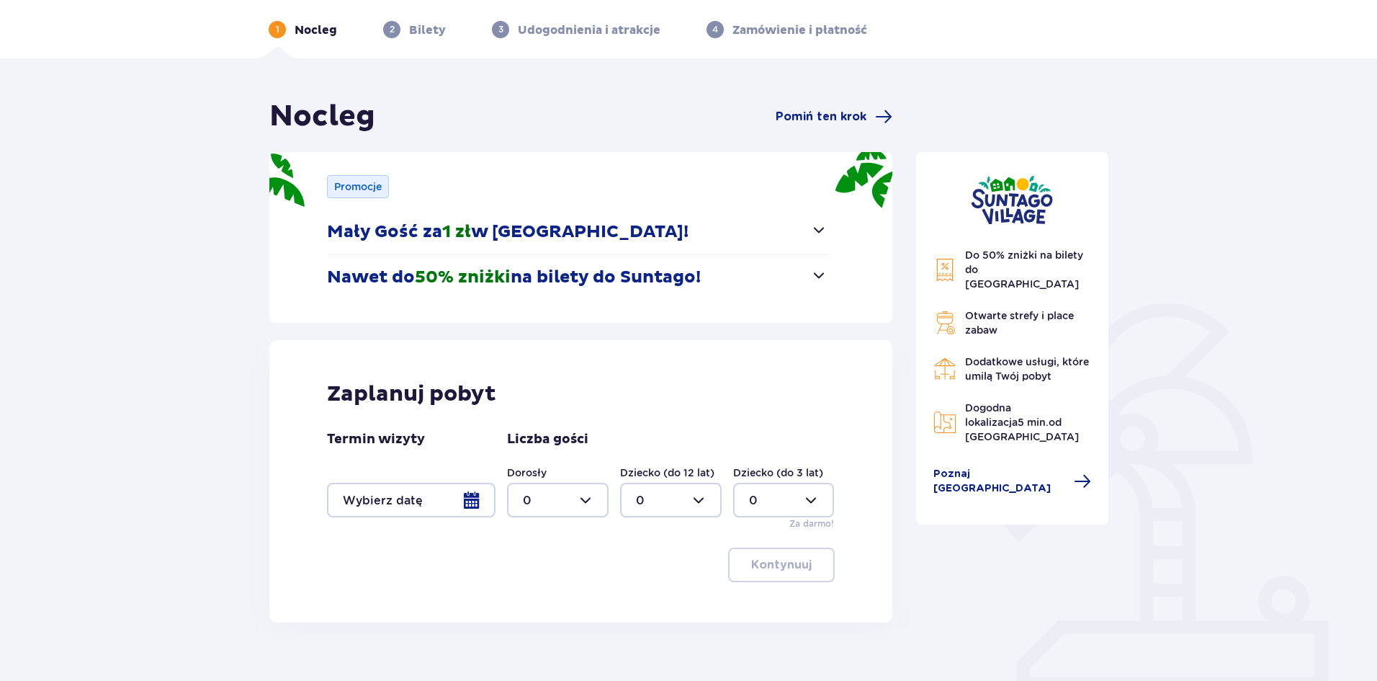
scroll to position [120, 0]
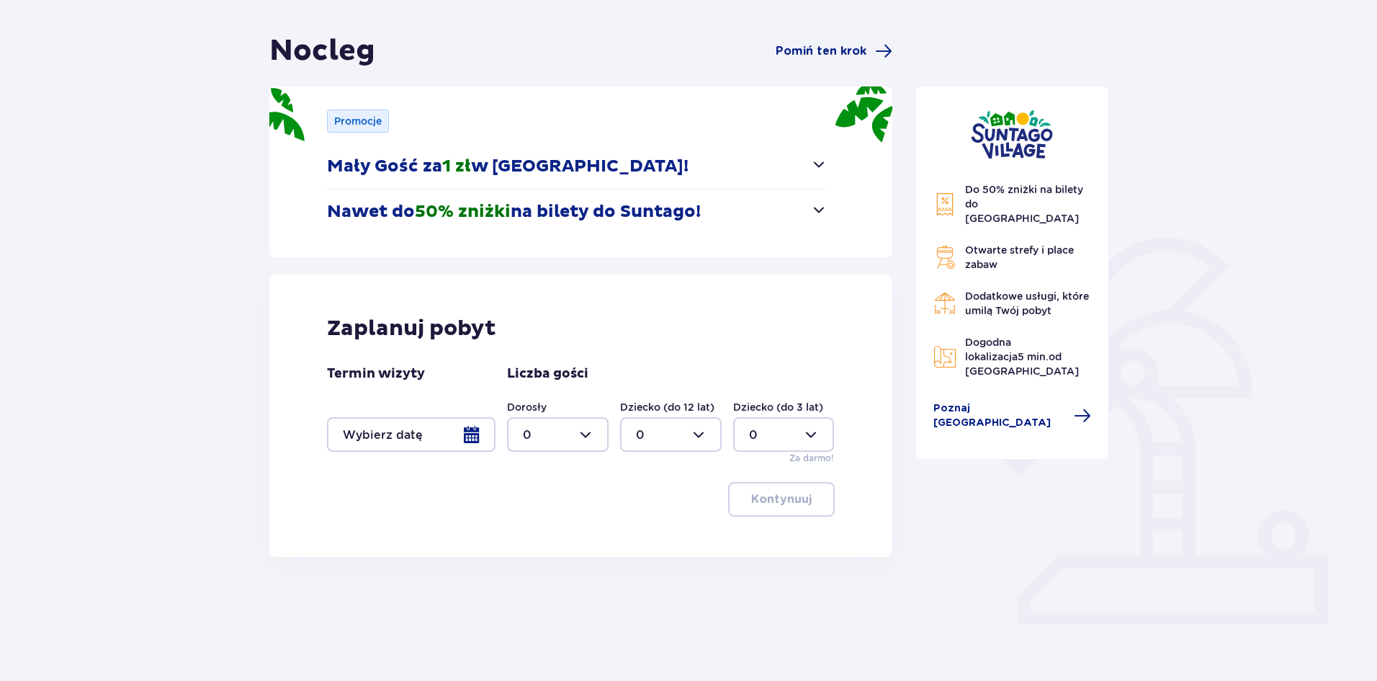
click at [463, 418] on div at bounding box center [411, 434] width 169 height 35
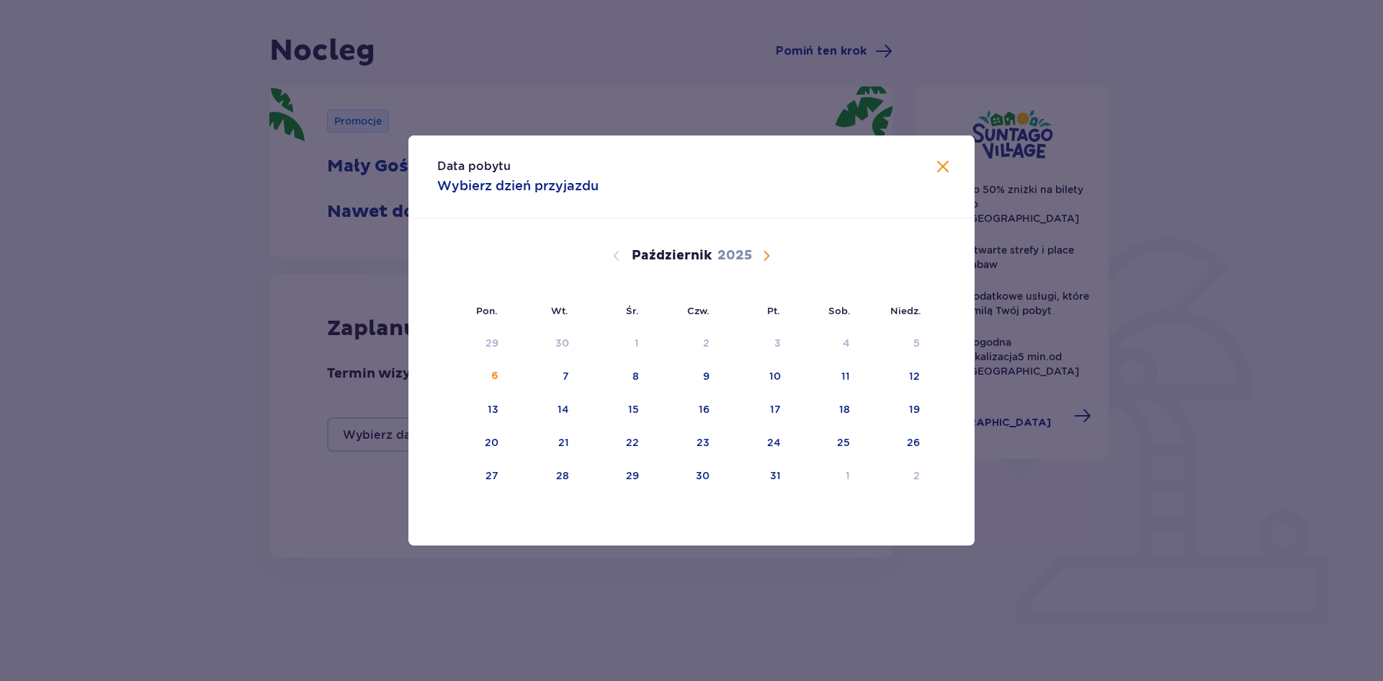
click at [761, 259] on span "Następny miesiąc" at bounding box center [766, 255] width 17 height 17
click at [761, 257] on span "Następny miesiąc" at bounding box center [766, 255] width 17 height 17
drag, startPoint x: 491, startPoint y: 379, endPoint x: 566, endPoint y: 380, distance: 75.6
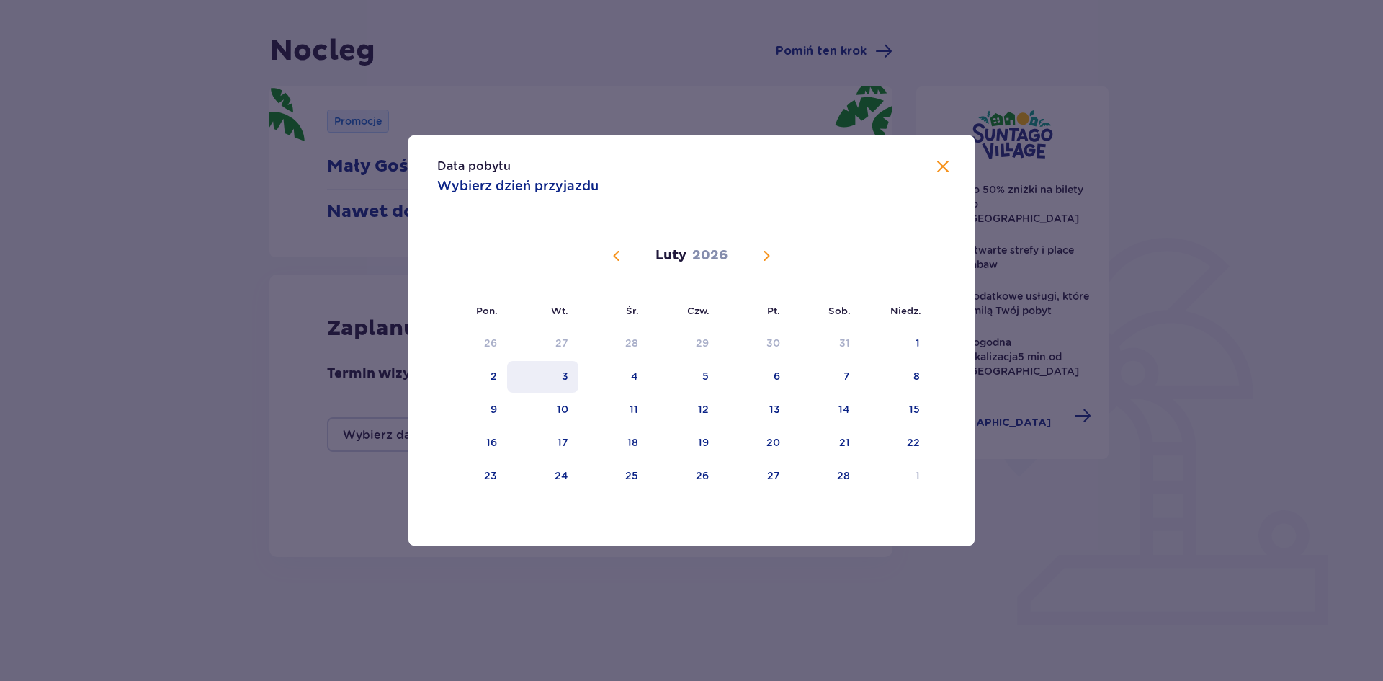
click at [493, 379] on div "2" at bounding box center [472, 377] width 70 height 32
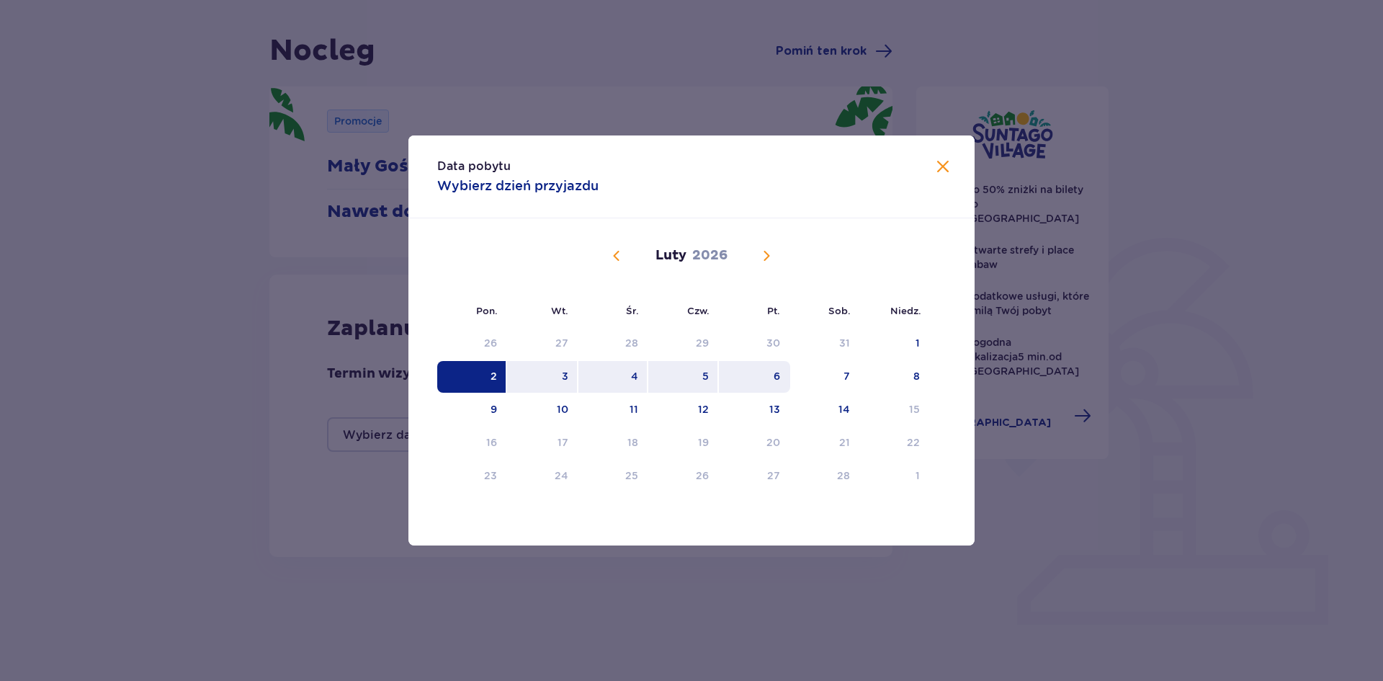
click at [746, 379] on div "6" at bounding box center [754, 377] width 71 height 32
type input "[DATE] - [DATE]"
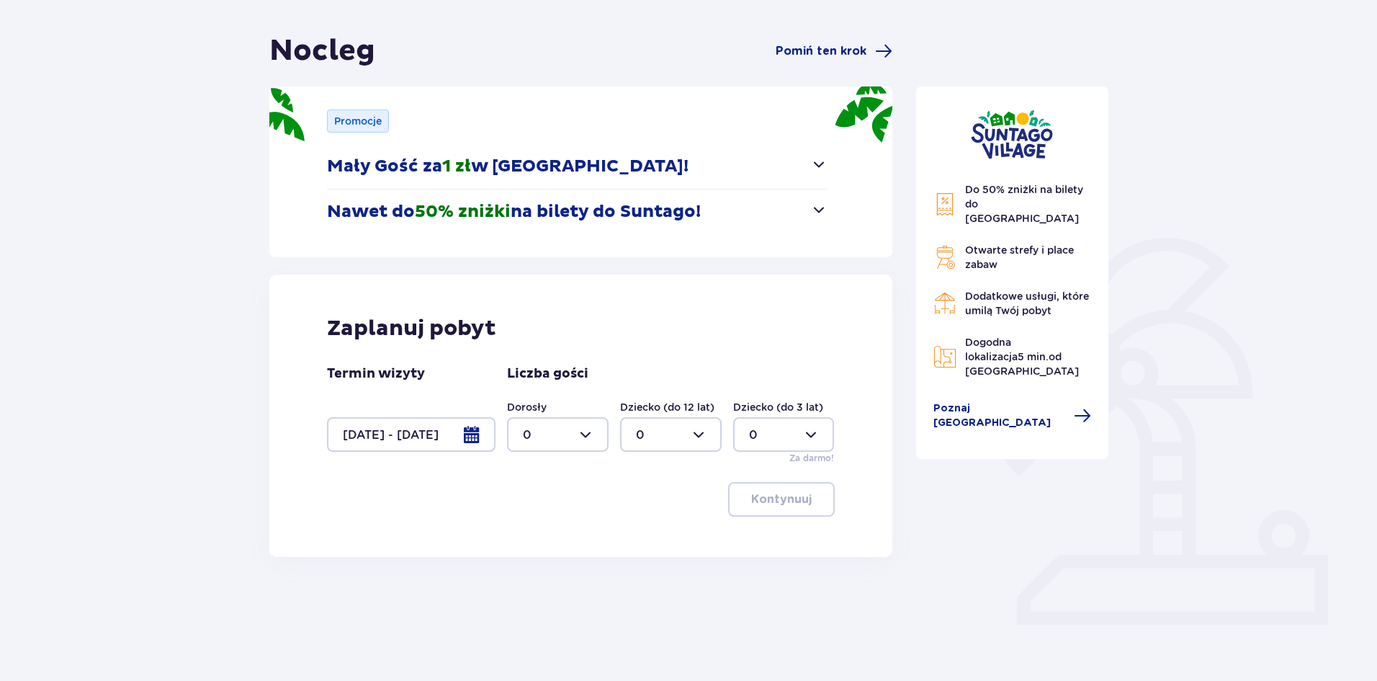
click at [583, 433] on div at bounding box center [558, 434] width 102 height 35
click at [558, 528] on span "2" at bounding box center [558, 539] width 99 height 30
type input "2"
click at [679, 444] on div at bounding box center [671, 434] width 102 height 35
click at [673, 529] on span "2" at bounding box center [671, 539] width 99 height 30
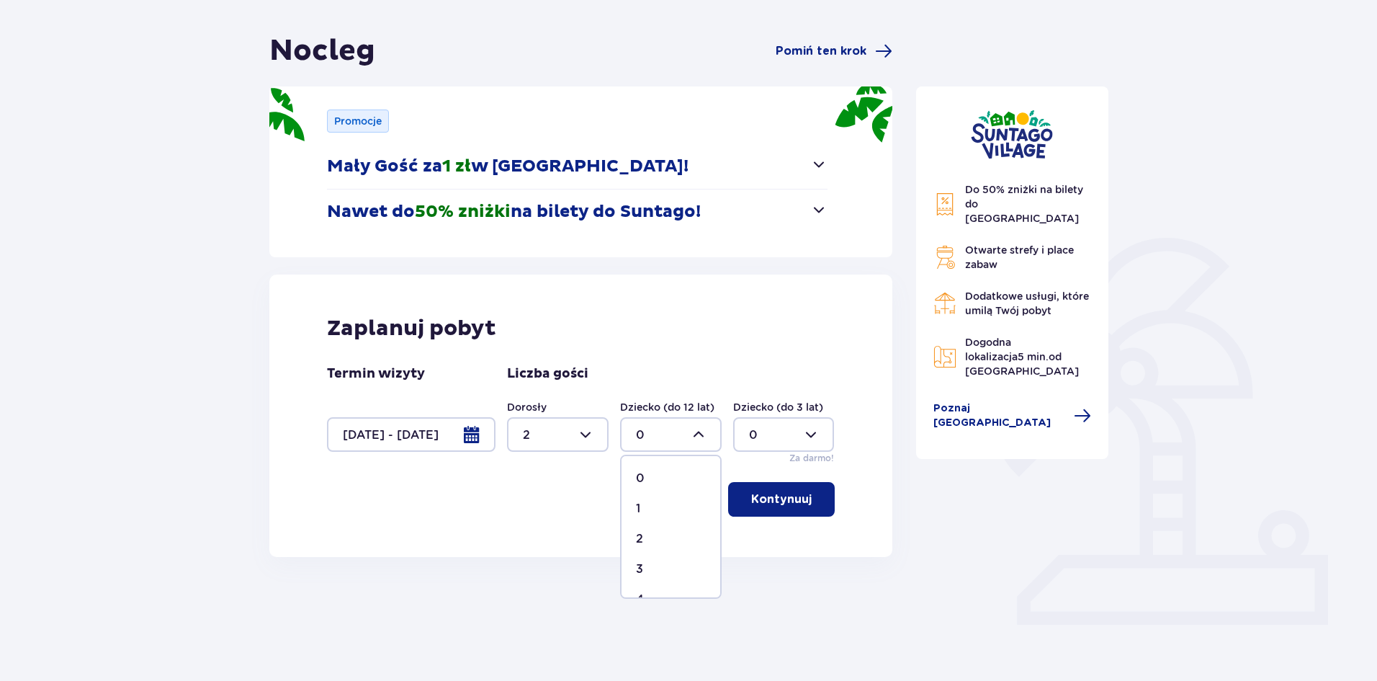
type input "2"
click at [771, 437] on div at bounding box center [784, 434] width 102 height 35
click at [761, 506] on div "1" at bounding box center [784, 509] width 70 height 16
type input "1"
click at [781, 506] on p "Kontynuuj" at bounding box center [781, 499] width 61 height 16
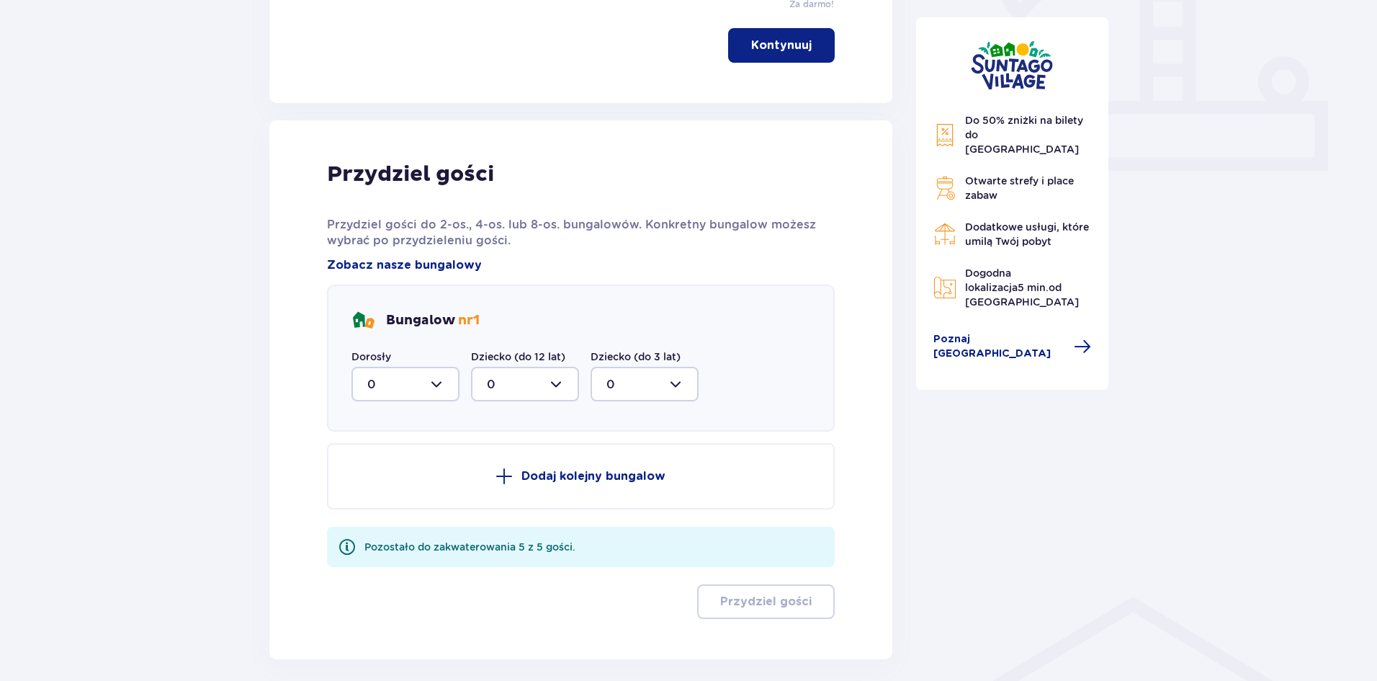
scroll to position [638, 0]
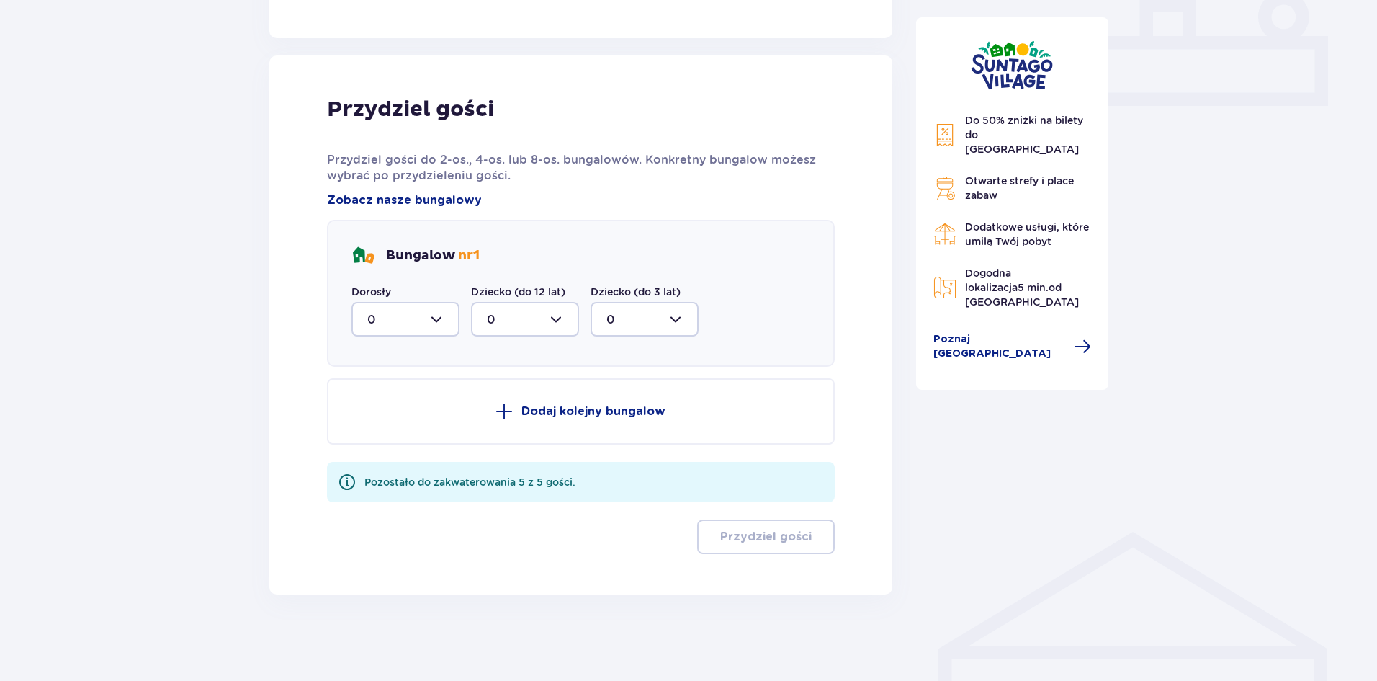
click at [415, 317] on div at bounding box center [406, 319] width 108 height 35
drag, startPoint x: 416, startPoint y: 423, endPoint x: 426, endPoint y: 409, distance: 17.0
click at [416, 421] on div "2" at bounding box center [405, 424] width 76 height 16
type input "2"
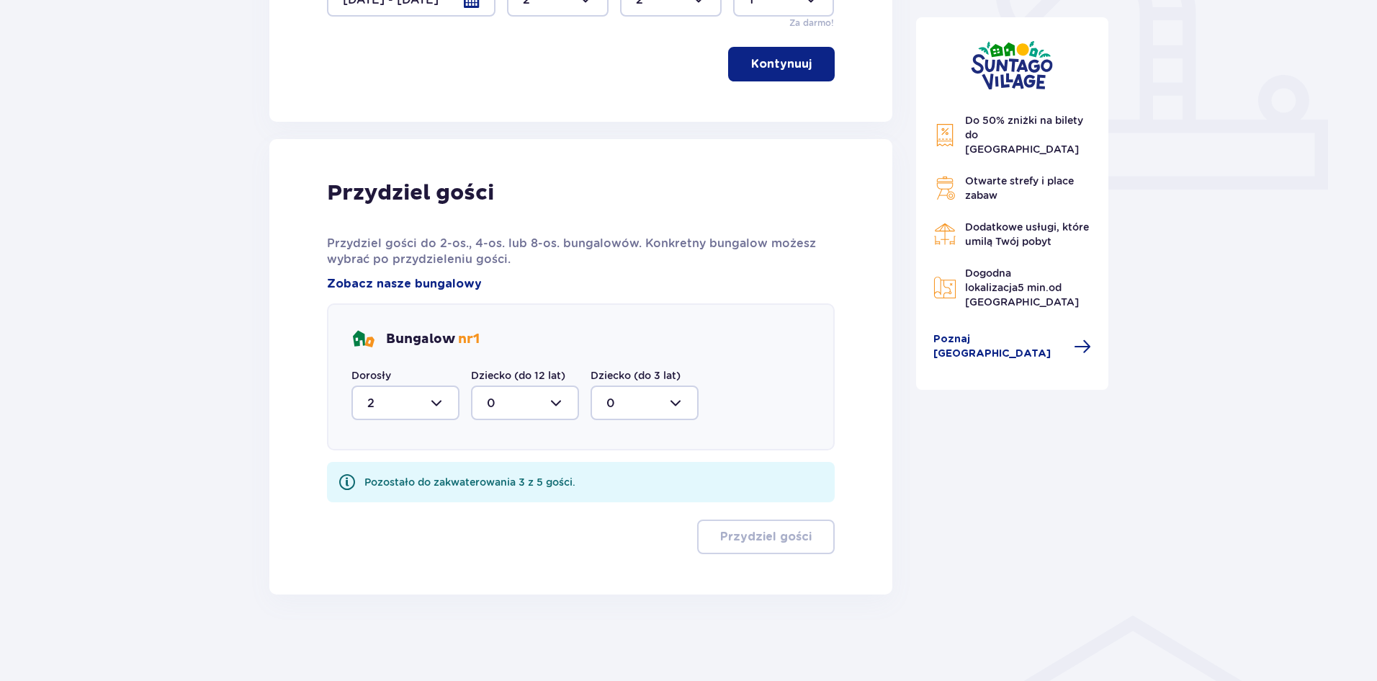
scroll to position [555, 0]
click at [516, 408] on div at bounding box center [525, 402] width 108 height 35
click at [522, 508] on div "2" at bounding box center [525, 507] width 76 height 16
type input "2"
click at [634, 402] on div at bounding box center [645, 402] width 108 height 35
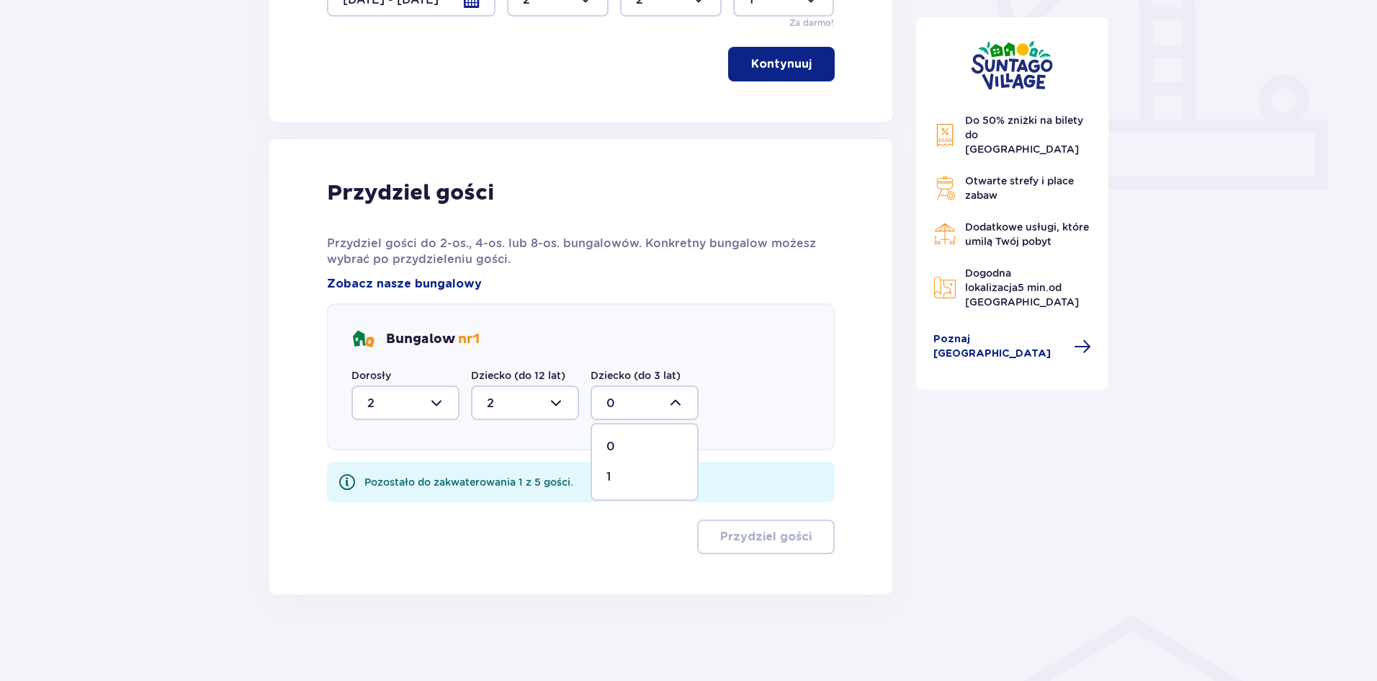
click at [629, 476] on div "1" at bounding box center [644, 477] width 76 height 16
type input "1"
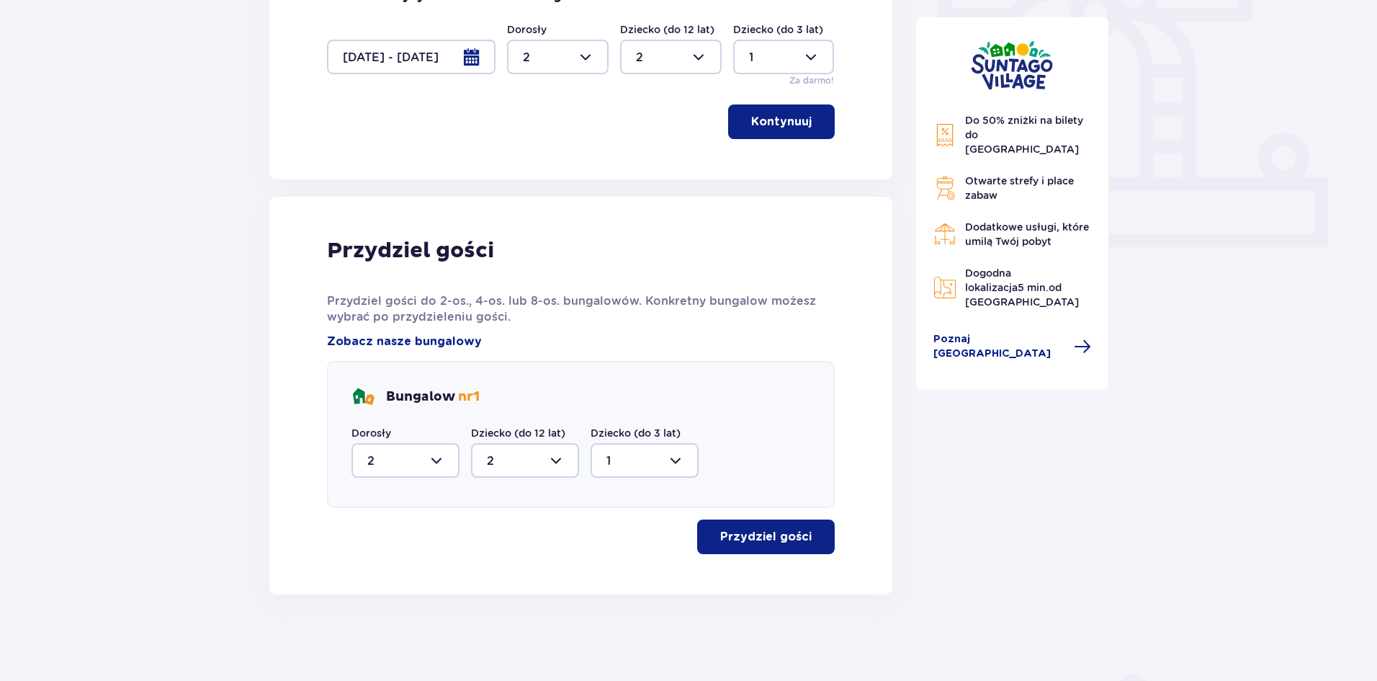
click at [799, 550] on button "Przydziel gości" at bounding box center [766, 536] width 138 height 35
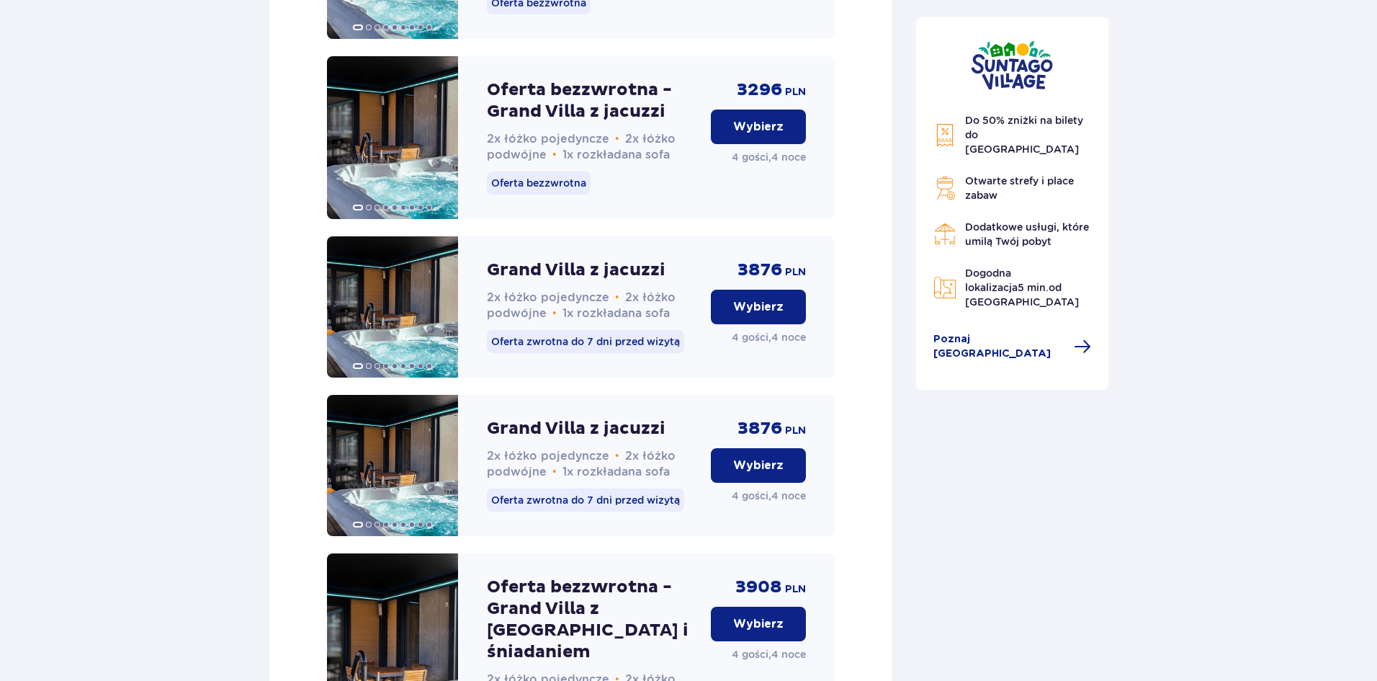
scroll to position [2834, 0]
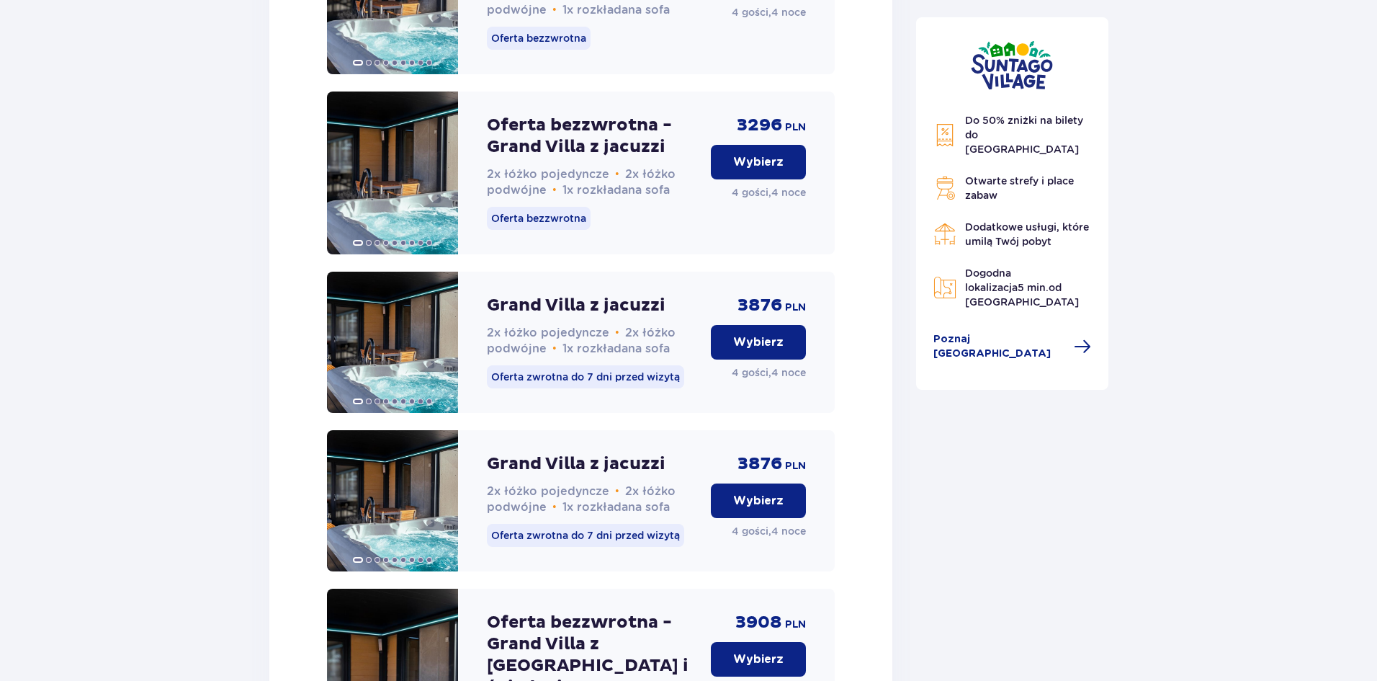
click at [493, 137] on p "Oferta bezzwrotna - Grand Villa z jacuzzi" at bounding box center [593, 136] width 212 height 43
drag, startPoint x: 491, startPoint y: 139, endPoint x: 673, endPoint y: 164, distance: 183.9
click at [673, 158] on p "Oferta bezzwrotna - Grand Villa z jacuzzi" at bounding box center [593, 136] width 212 height 43
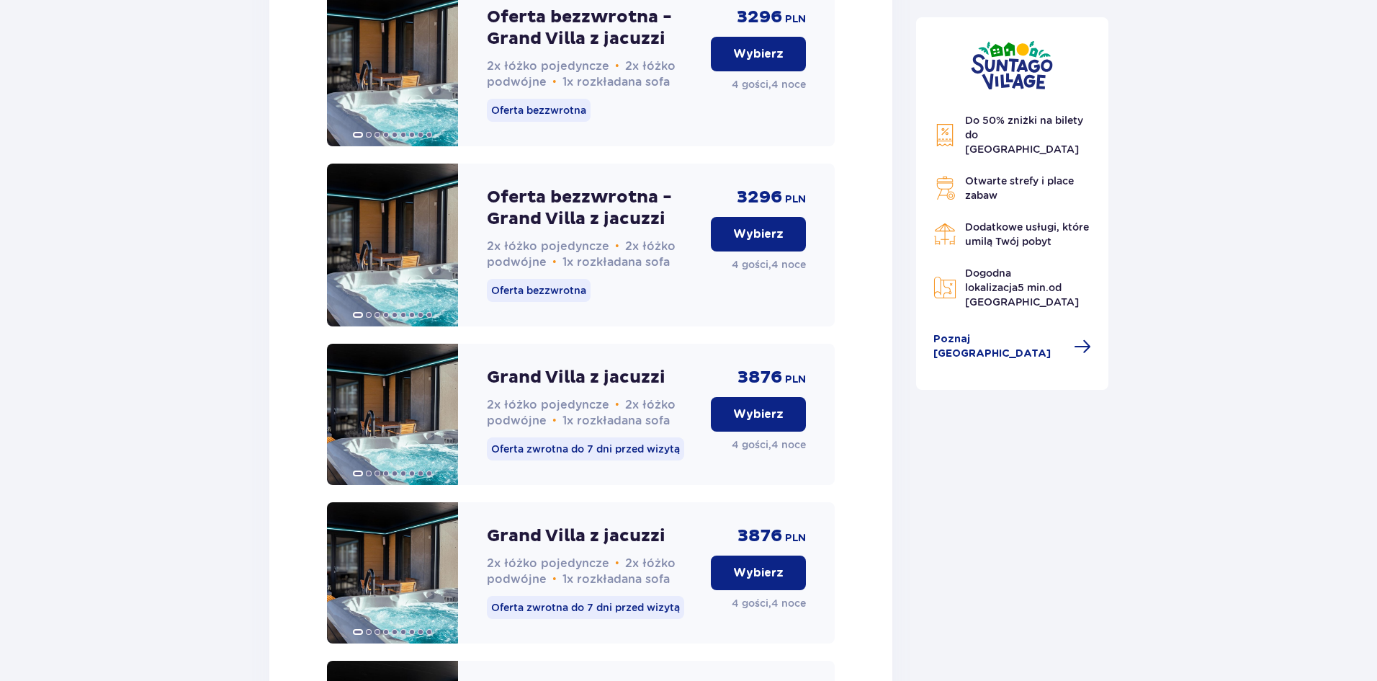
click at [621, 140] on div "Oferta bezzwrotna - Grand Villa z jacuzzi 2x łóżko pojedyncze • 2x łóżko podwój…" at bounding box center [593, 64] width 212 height 163
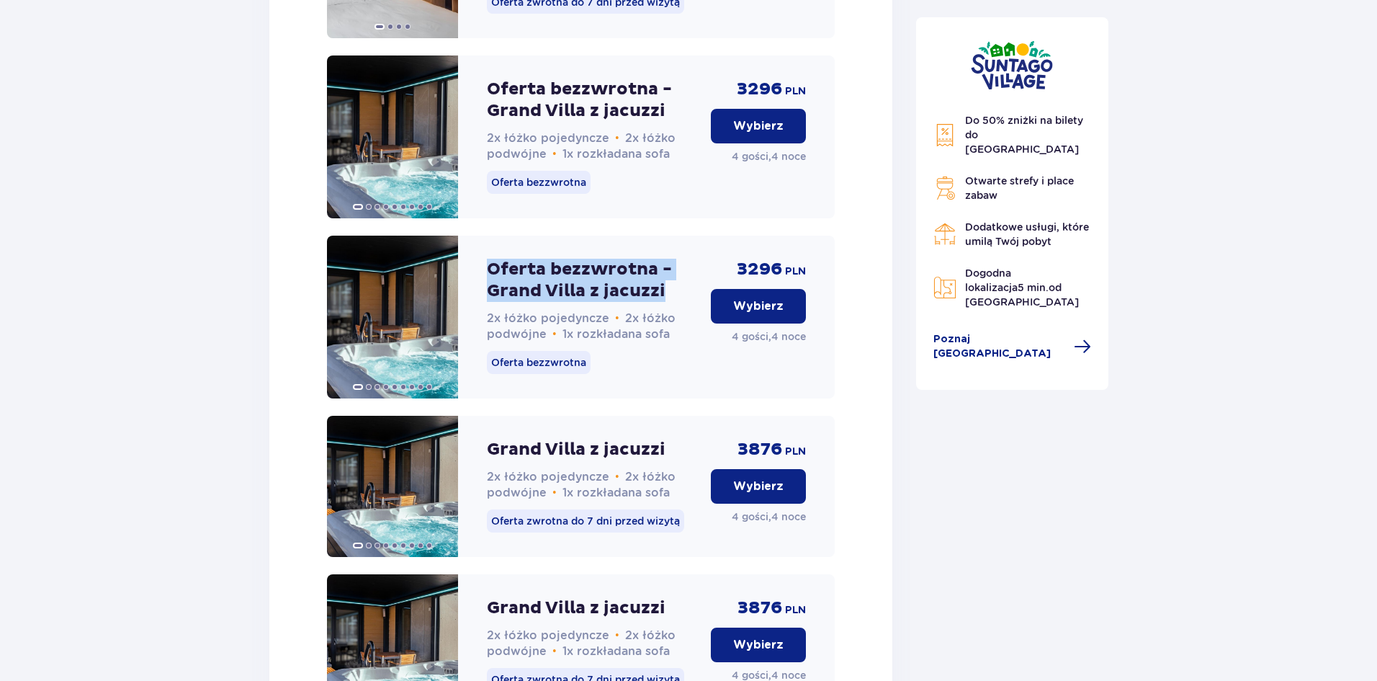
drag, startPoint x: 487, startPoint y: 279, endPoint x: 673, endPoint y: 310, distance: 189.2
click at [673, 302] on p "Oferta bezzwrotna - Grand Villa z jacuzzi" at bounding box center [593, 280] width 212 height 43
copy p "Oferta bezzwrotna - Grand Villa z jacuzzi"
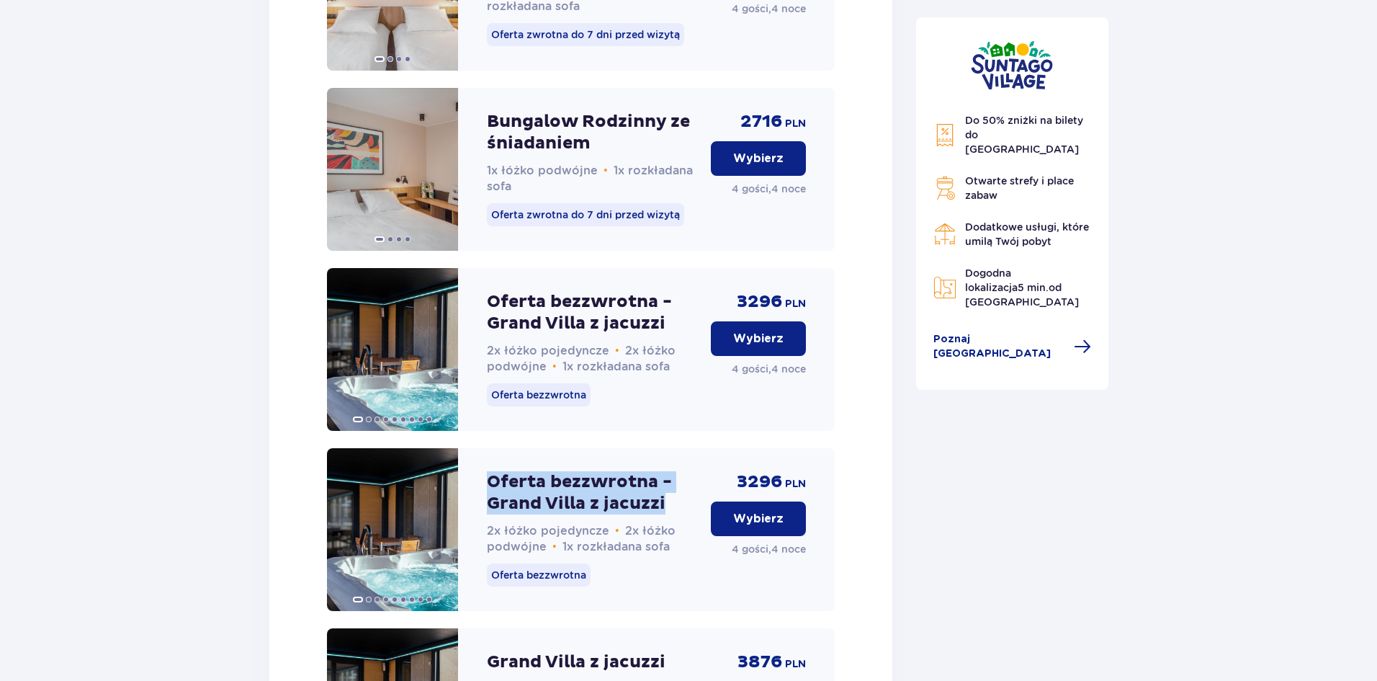
scroll to position [2474, 0]
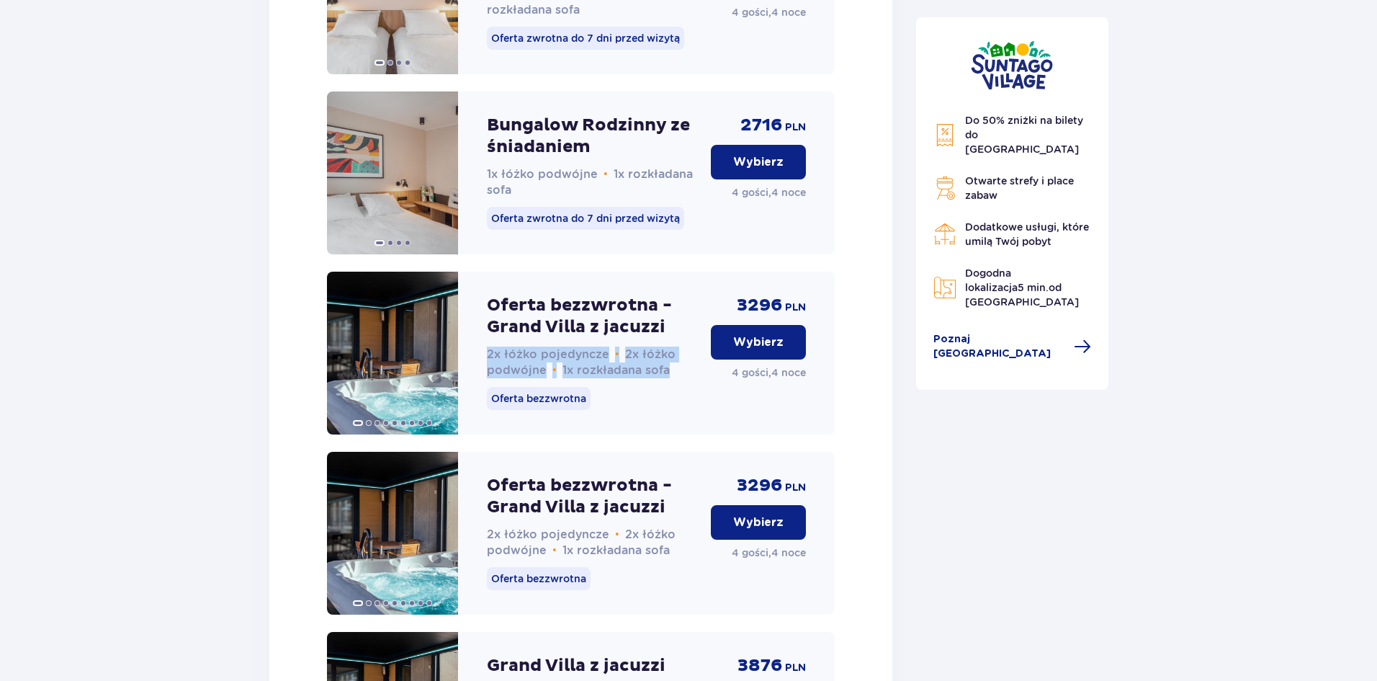
drag, startPoint x: 487, startPoint y: 364, endPoint x: 675, endPoint y: 384, distance: 189.1
click at [675, 378] on p "2x łóżko pojedyncze • 2x łóżko podwójne • 1x rozkładana sofa" at bounding box center [593, 362] width 212 height 32
copy p "2x łóżko pojedyncze • 2x łóżko podwójne • 1x rozkładana sofa"
click at [725, 390] on div "3296 PLN Wybierz 4 gości , 4 noce" at bounding box center [758, 353] width 95 height 163
drag, startPoint x: 728, startPoint y: 388, endPoint x: 818, endPoint y: 394, distance: 89.5
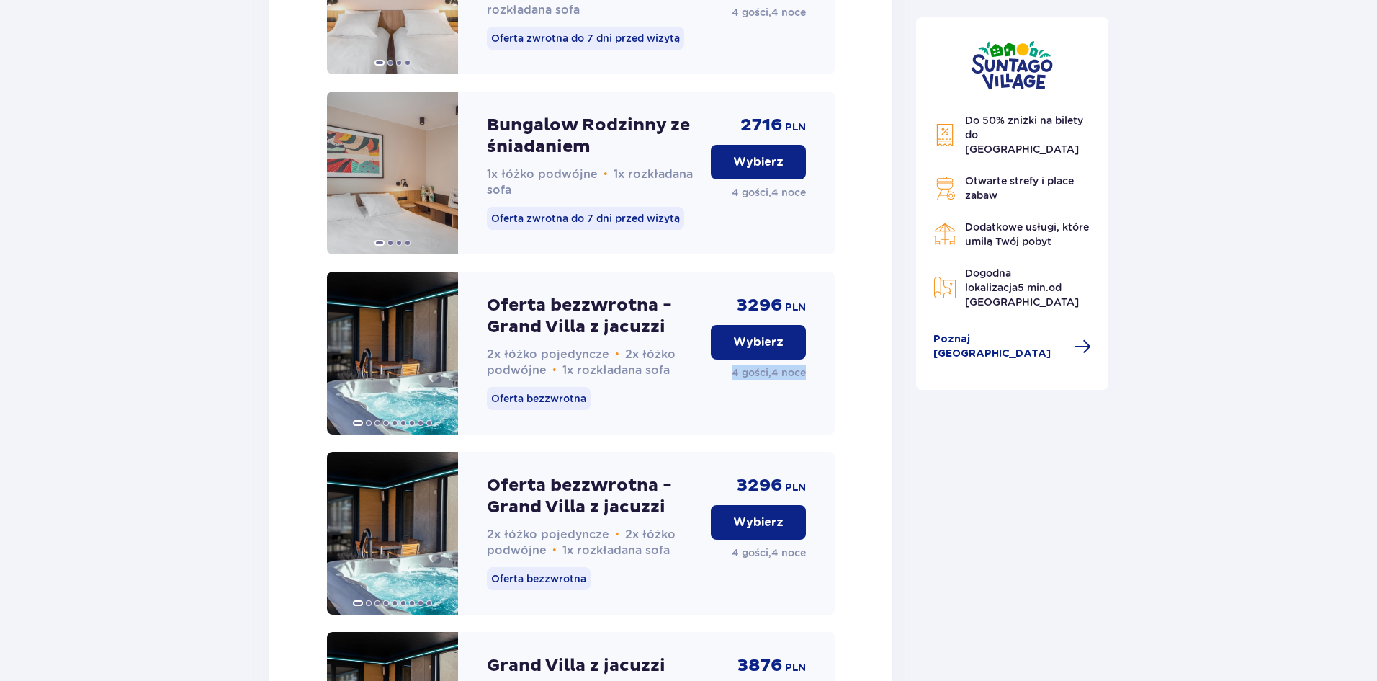
click at [818, 394] on div "Oferta bezzwrotna - Grand Villa z jacuzzi 2x łóżko pojedyncze • 2x łóżko podwój…" at bounding box center [581, 353] width 508 height 163
copy p "4 gości , 4 noce"
drag, startPoint x: 737, startPoint y: 320, endPoint x: 781, endPoint y: 321, distance: 43.9
click at [781, 316] on span "3296" at bounding box center [759, 306] width 45 height 22
copy span "3296"
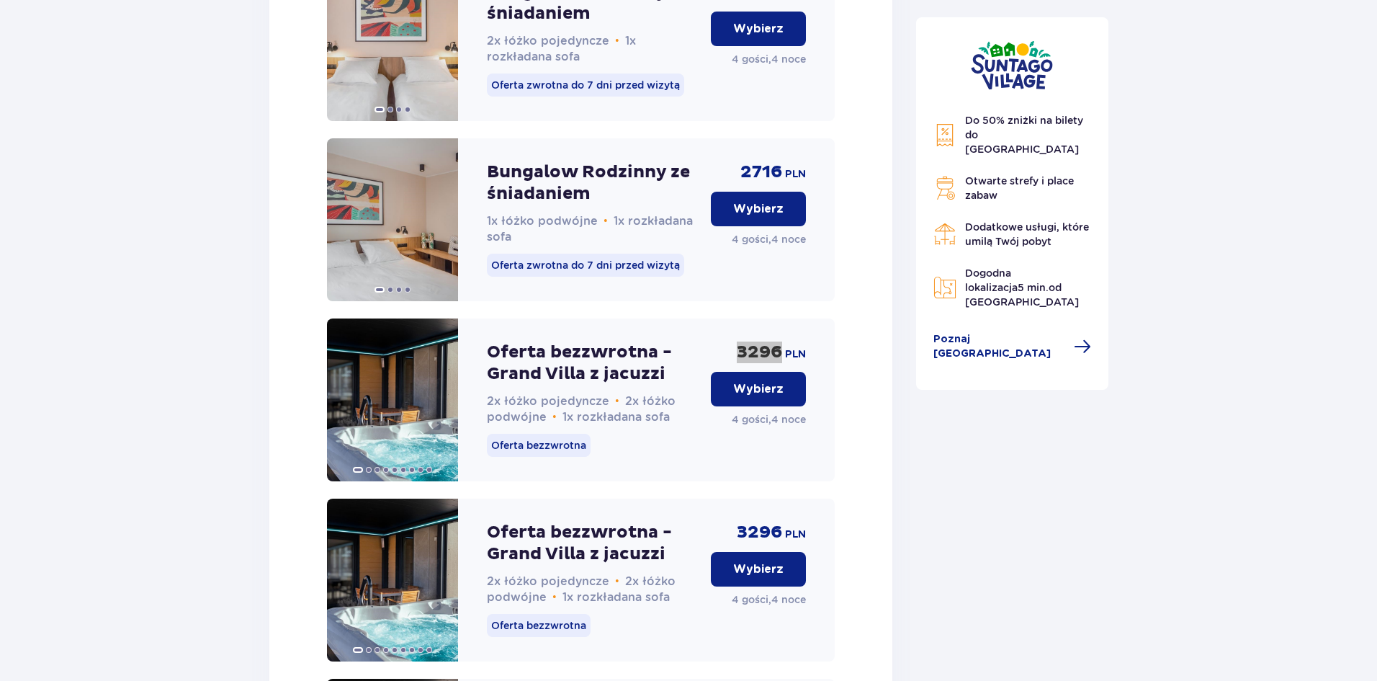
scroll to position [2402, 0]
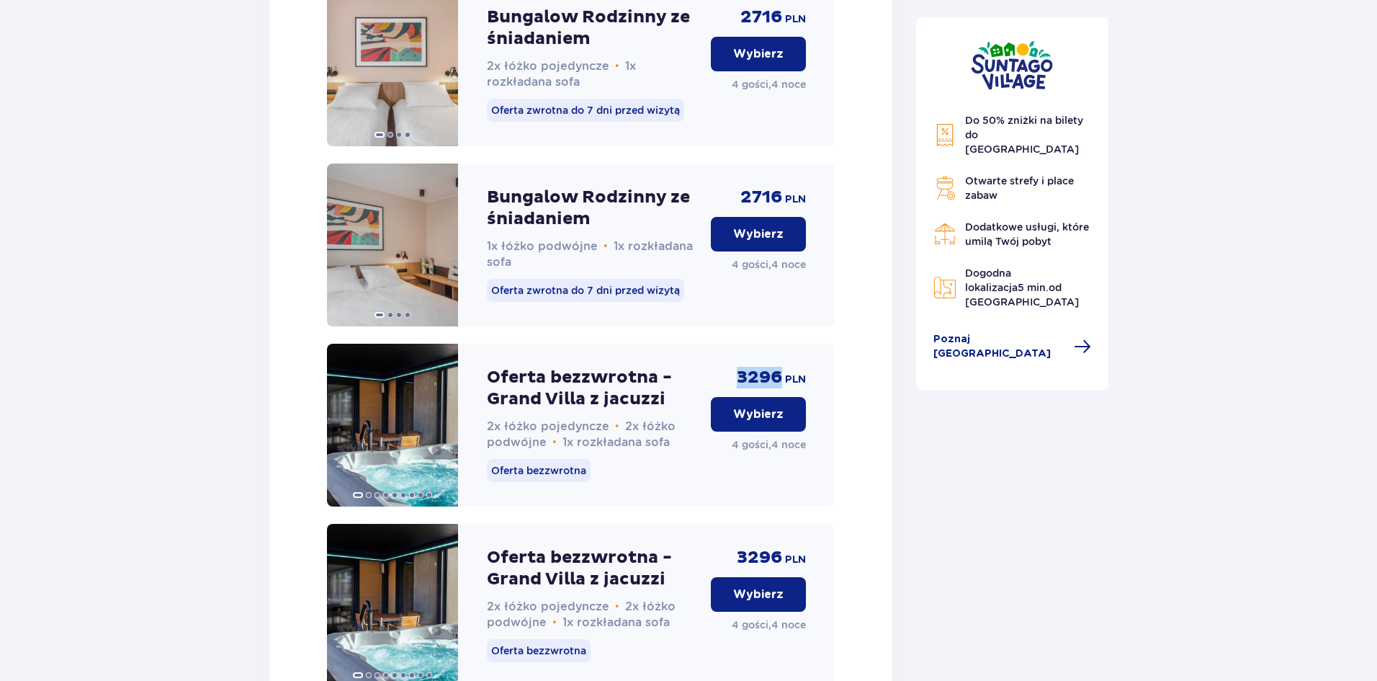
drag, startPoint x: 763, startPoint y: 432, endPoint x: 679, endPoint y: 414, distance: 86.2
click at [763, 422] on p "Wybierz" at bounding box center [758, 414] width 50 height 16
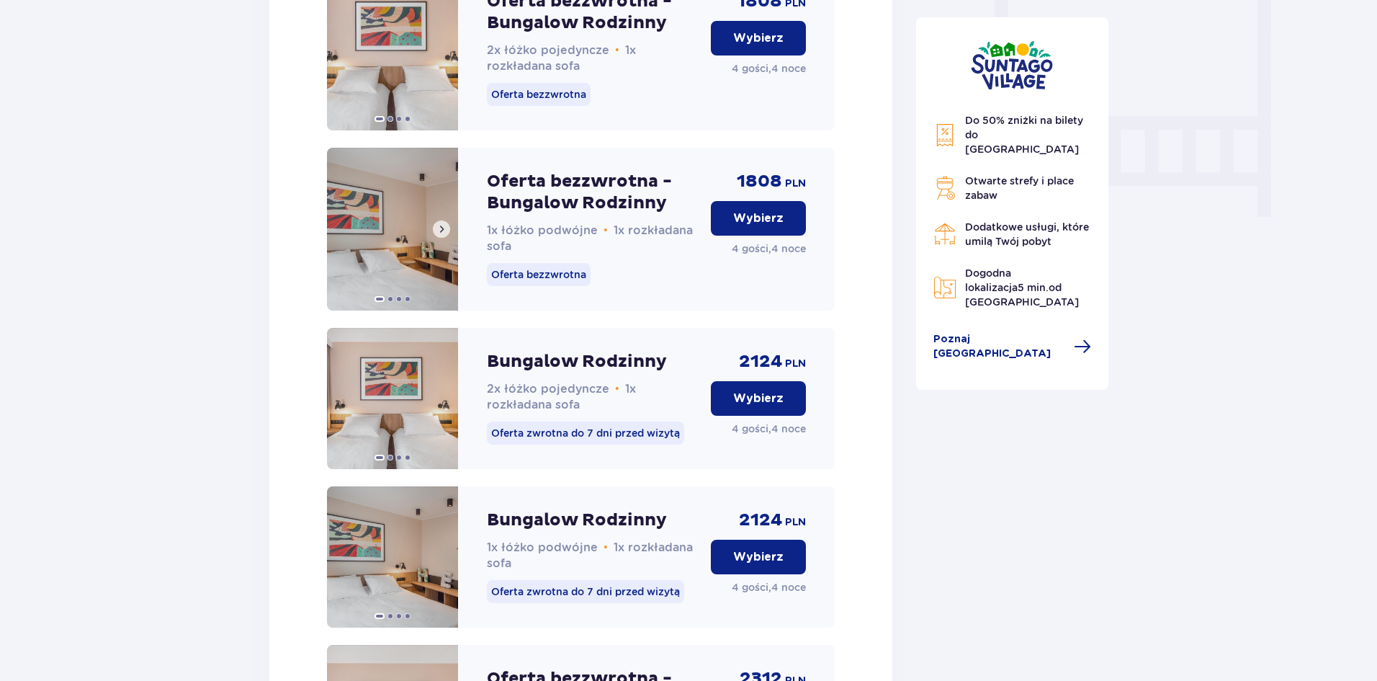
scroll to position [1333, 0]
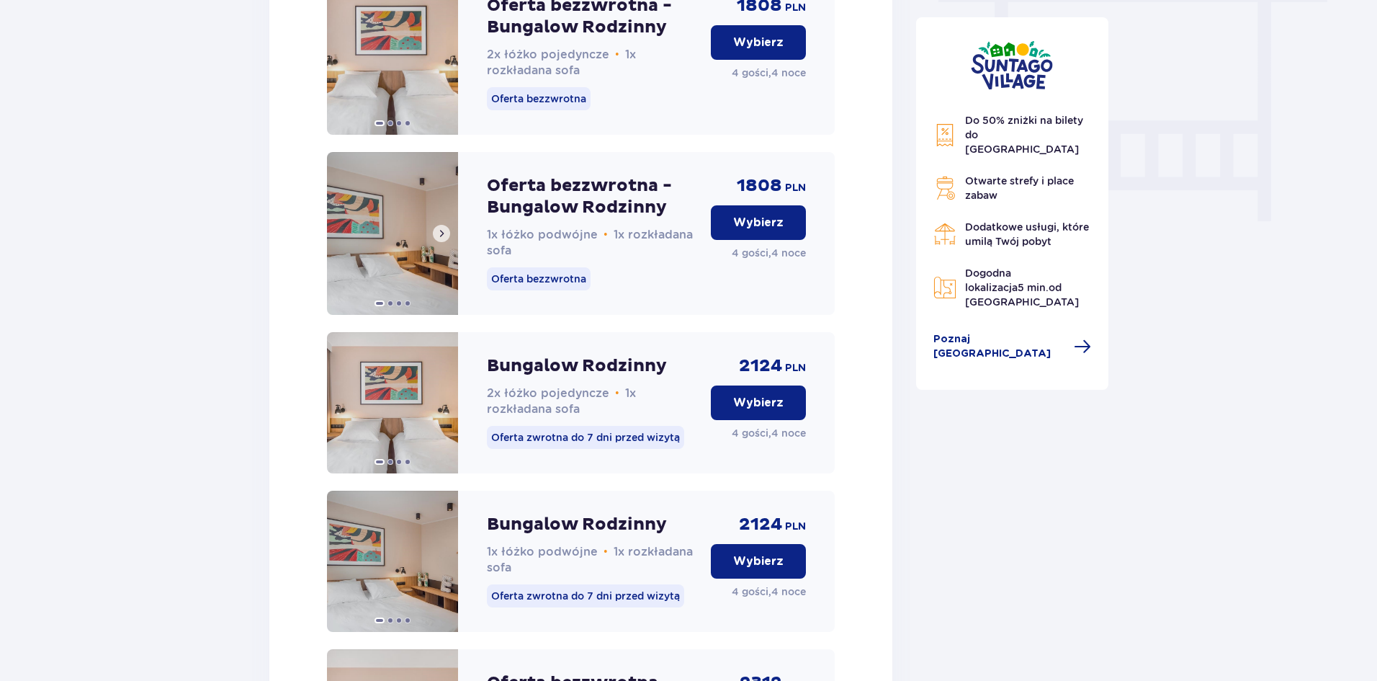
click at [447, 239] on span at bounding box center [442, 234] width 12 height 12
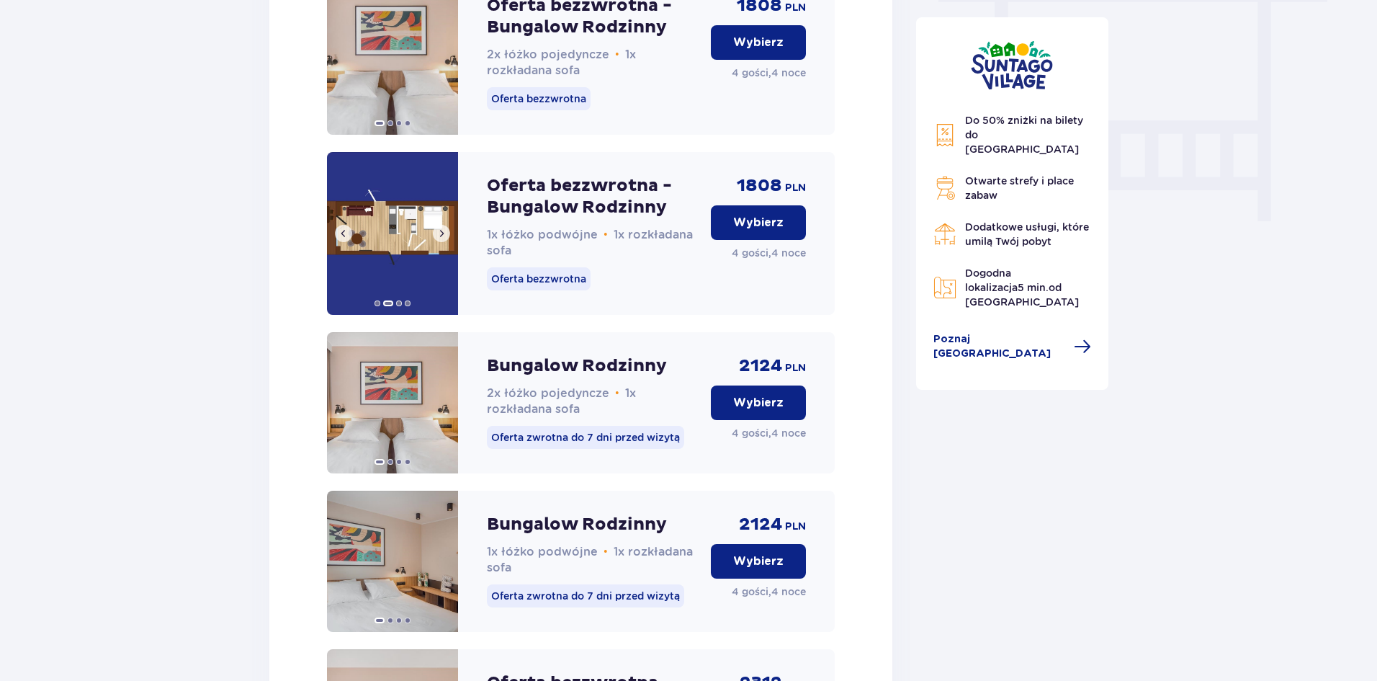
click at [445, 239] on span at bounding box center [442, 234] width 12 height 12
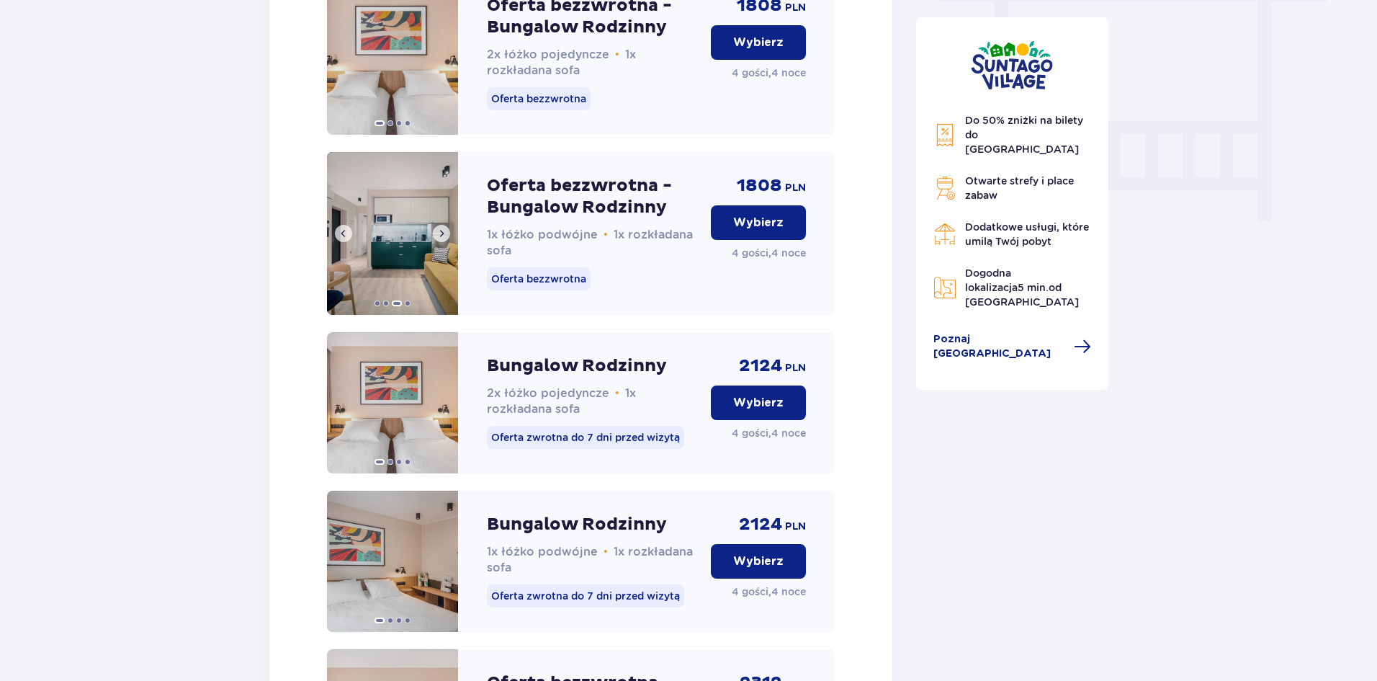
click at [445, 239] on span at bounding box center [442, 234] width 12 height 12
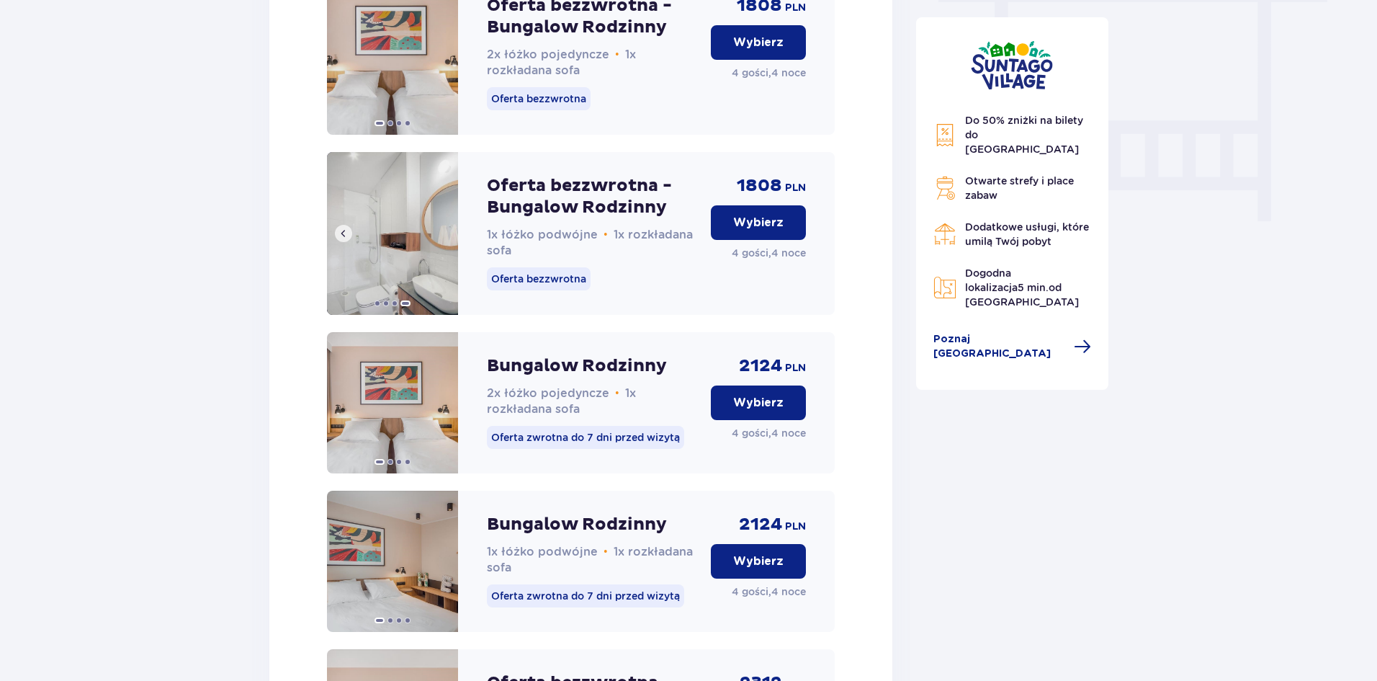
click at [382, 279] on img at bounding box center [392, 233] width 131 height 163
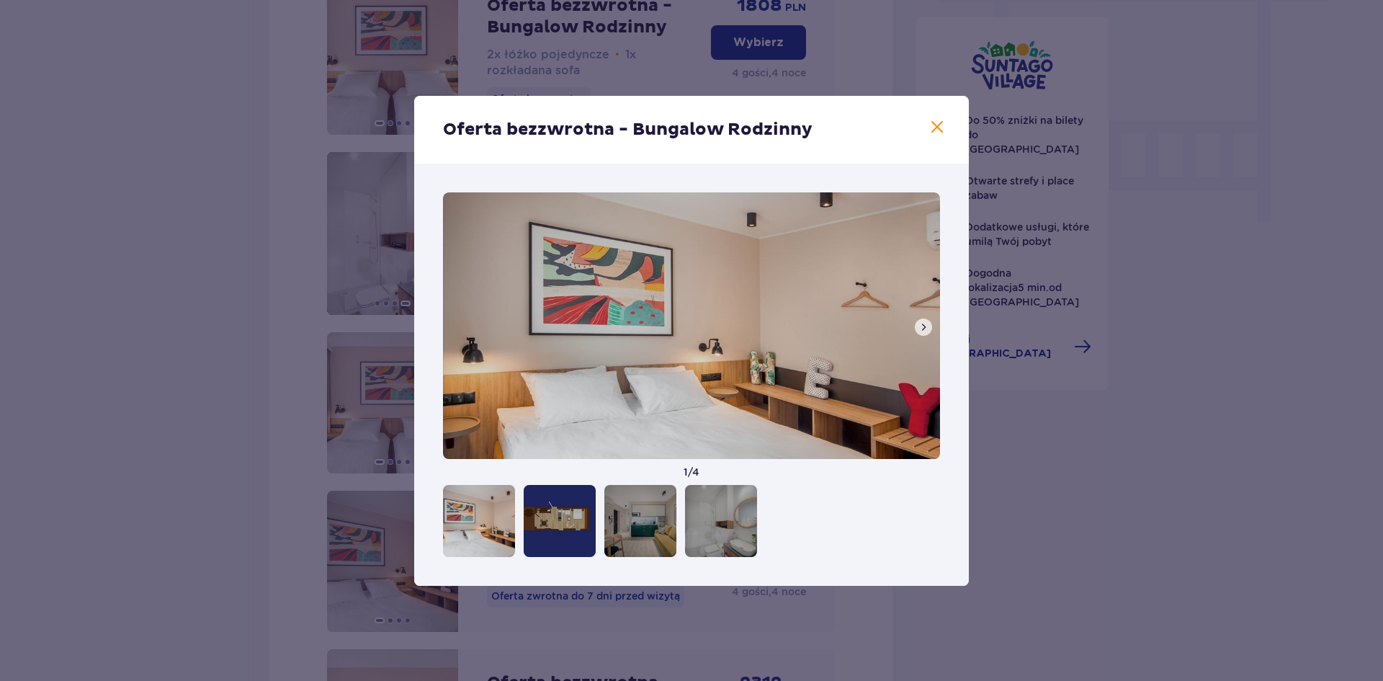
click at [921, 325] on span at bounding box center [924, 327] width 12 height 12
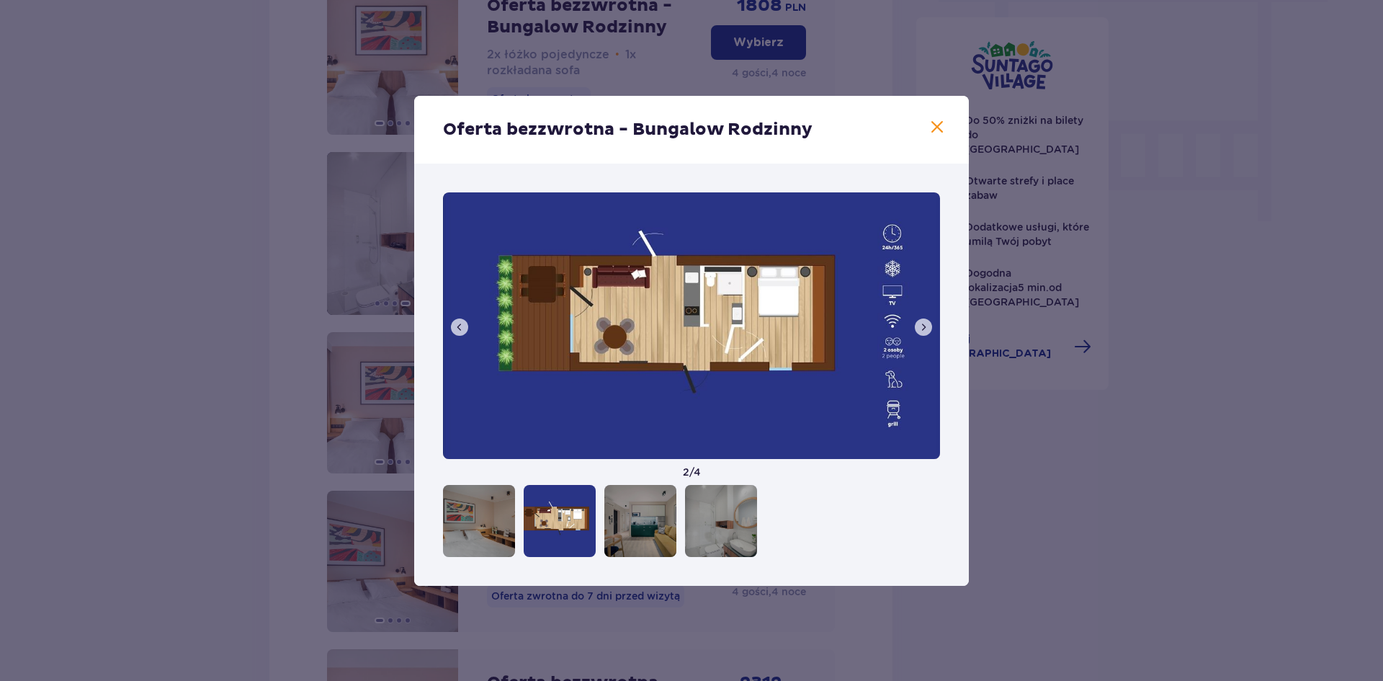
click at [920, 326] on span at bounding box center [924, 327] width 12 height 12
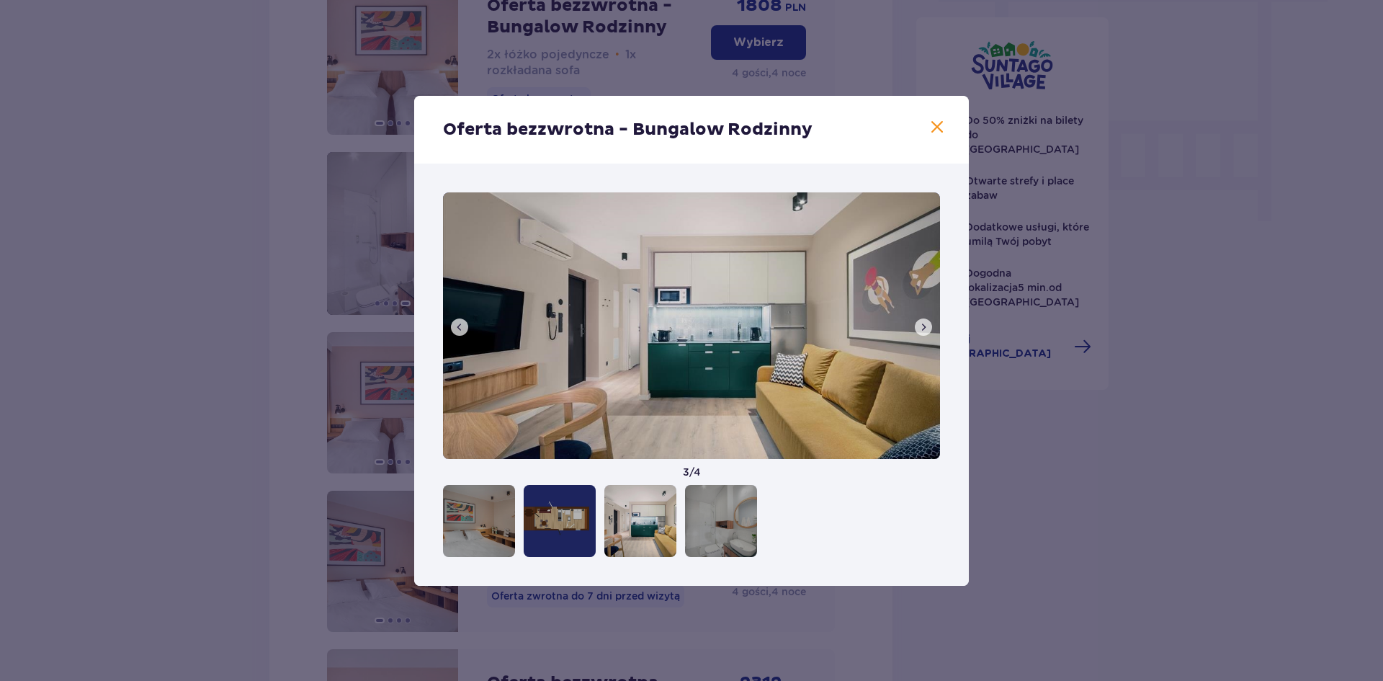
click at [916, 330] on button at bounding box center [923, 326] width 17 height 17
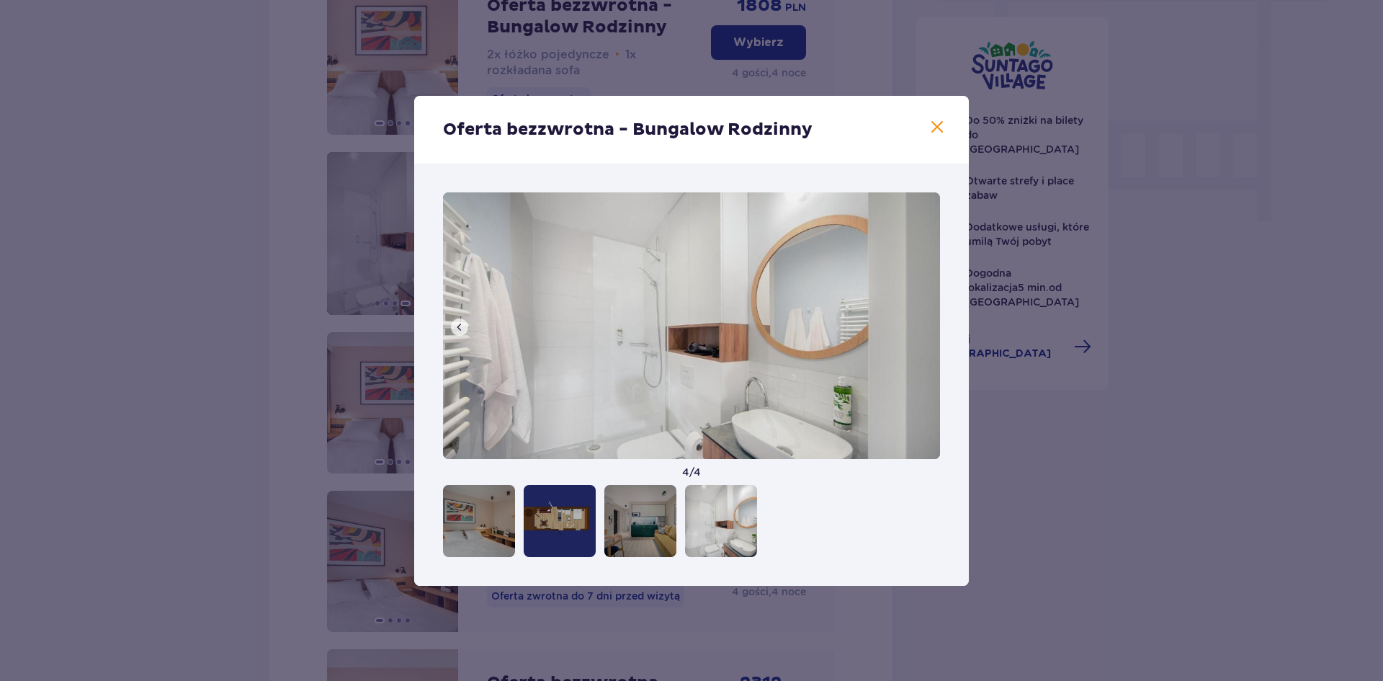
click at [460, 328] on span at bounding box center [460, 327] width 12 height 12
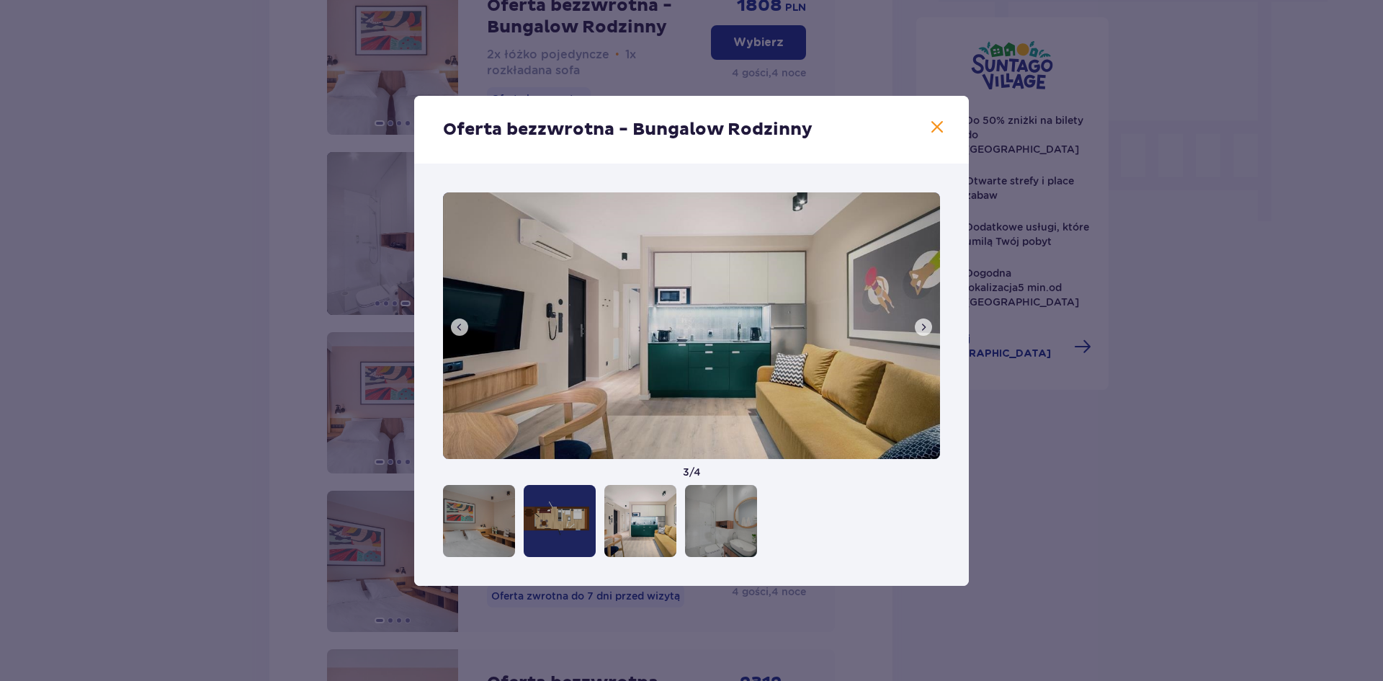
click at [462, 326] on span at bounding box center [460, 327] width 12 height 12
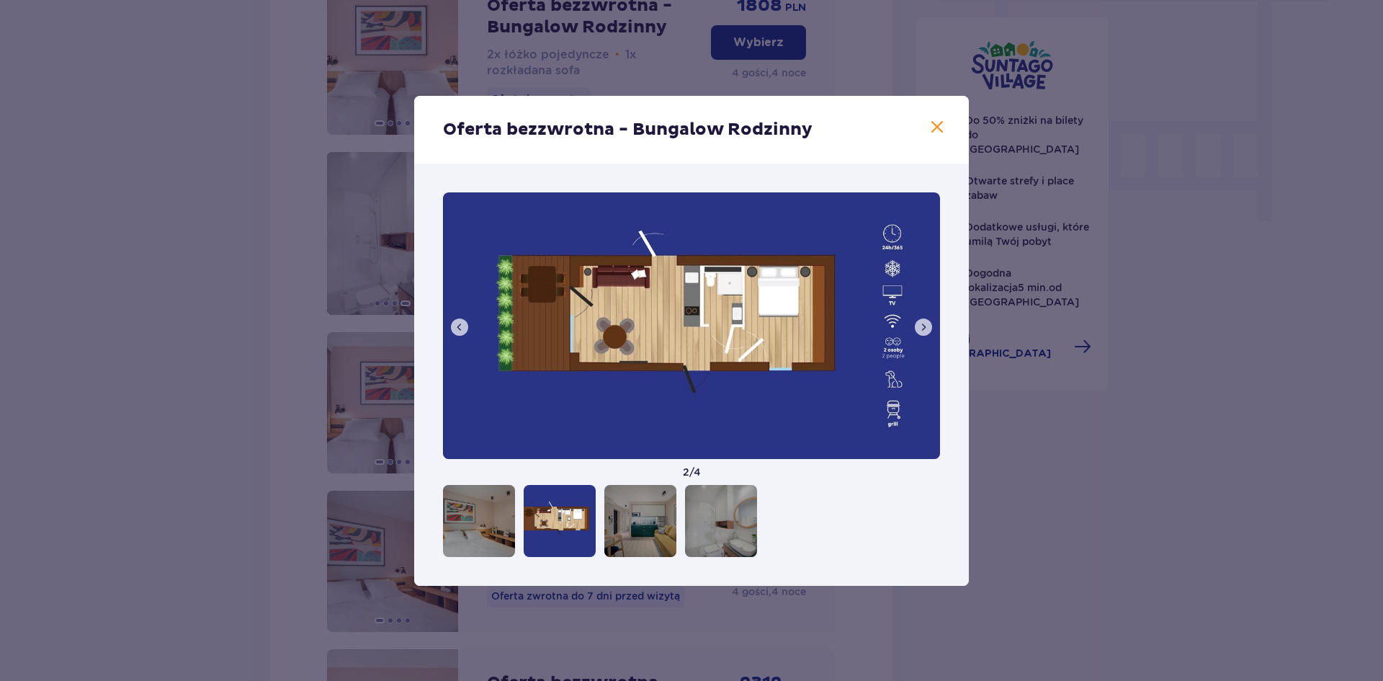
click at [464, 325] on span at bounding box center [460, 327] width 12 height 12
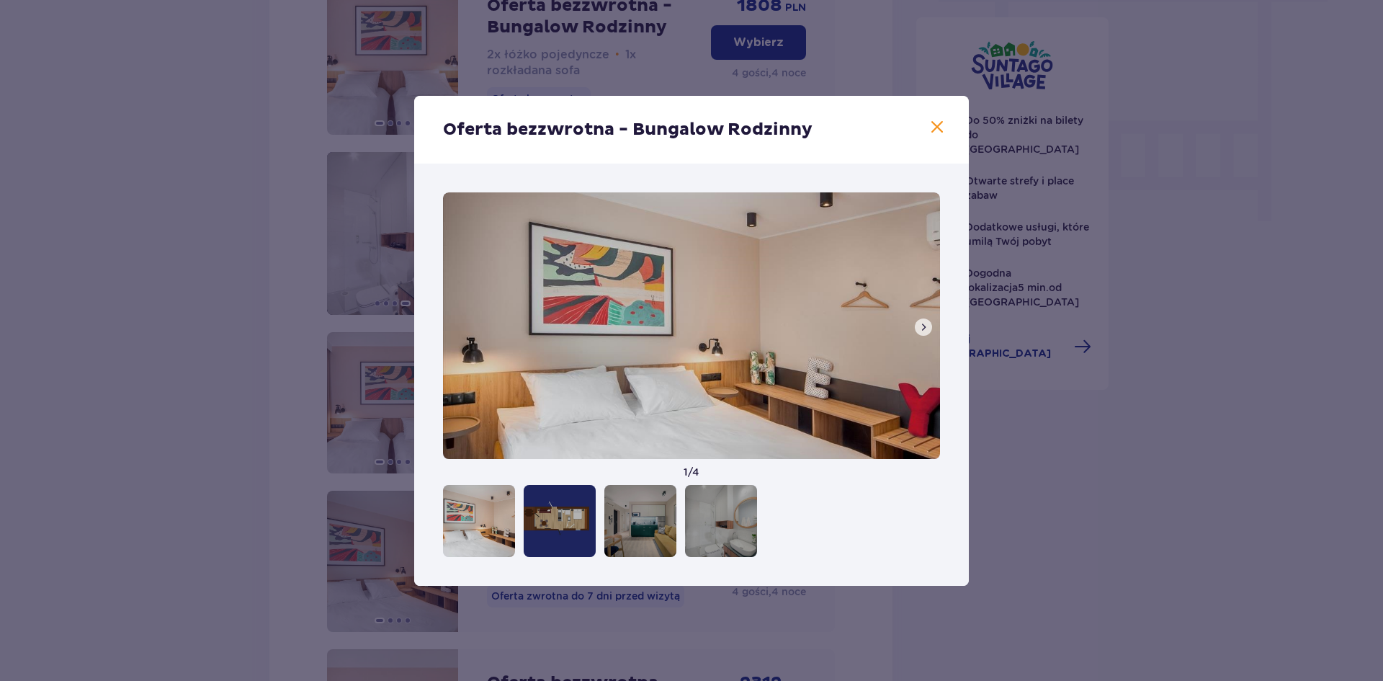
click at [464, 322] on img at bounding box center [691, 325] width 497 height 267
click at [934, 133] on span at bounding box center [936, 127] width 17 height 17
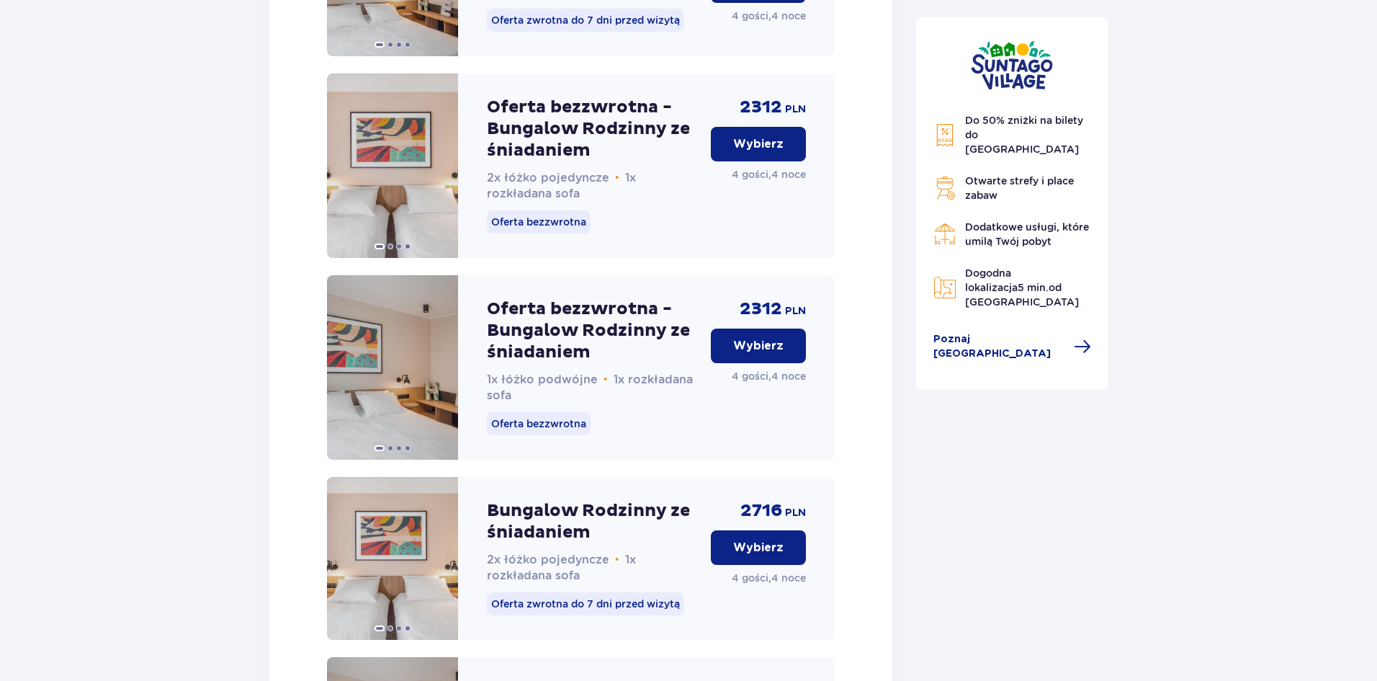
scroll to position [1909, 0]
click at [362, 377] on img at bounding box center [392, 366] width 131 height 184
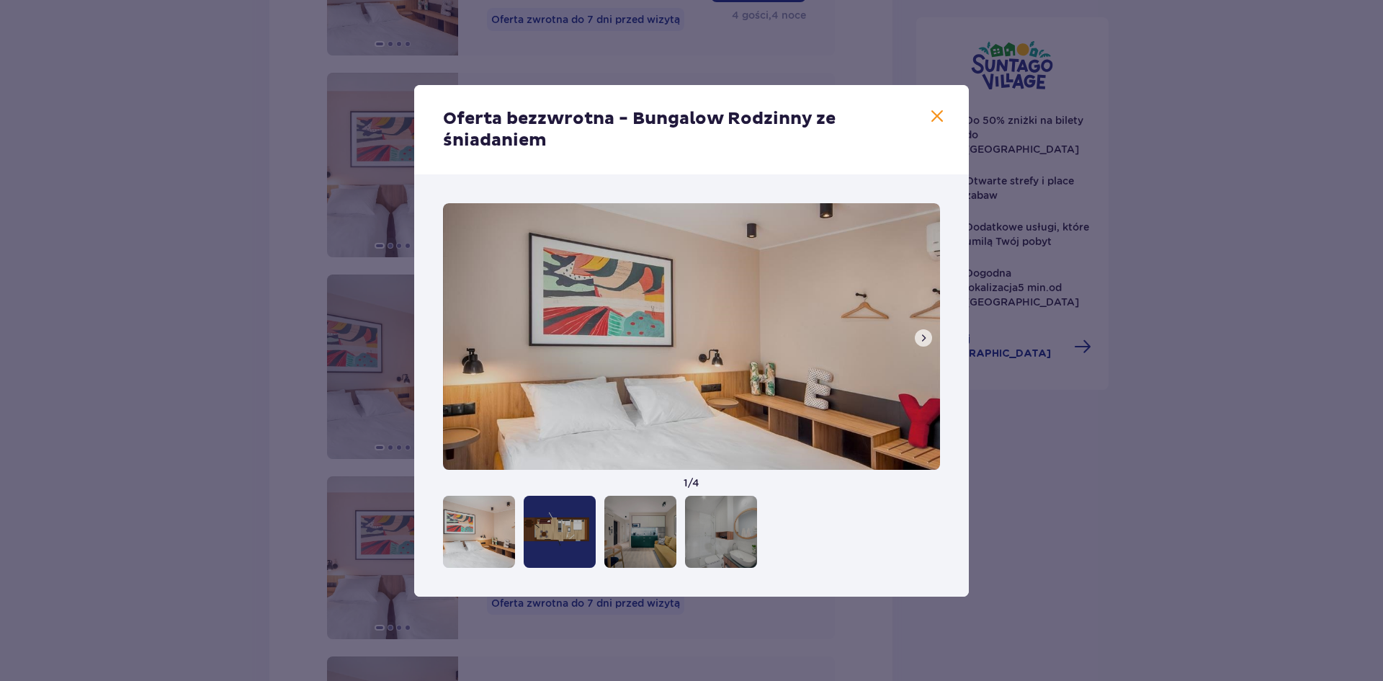
click at [924, 337] on span at bounding box center [924, 338] width 12 height 12
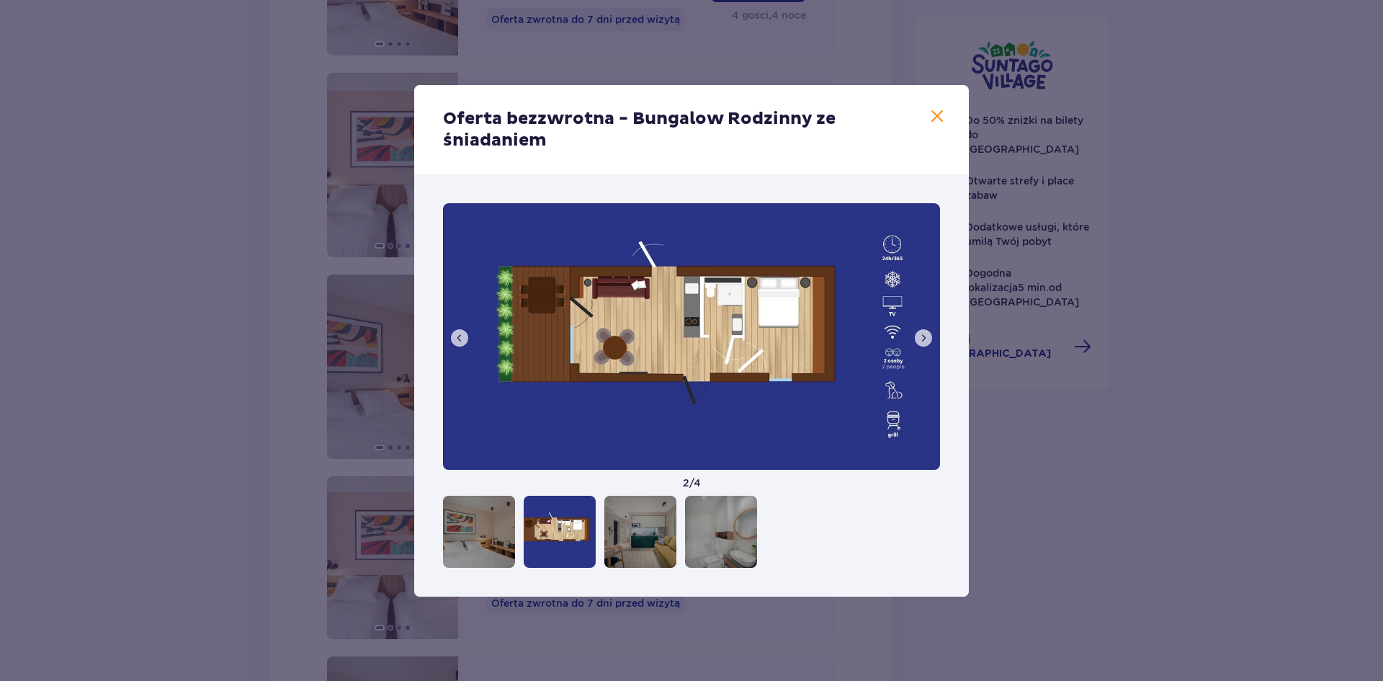
click at [924, 337] on span at bounding box center [924, 338] width 12 height 12
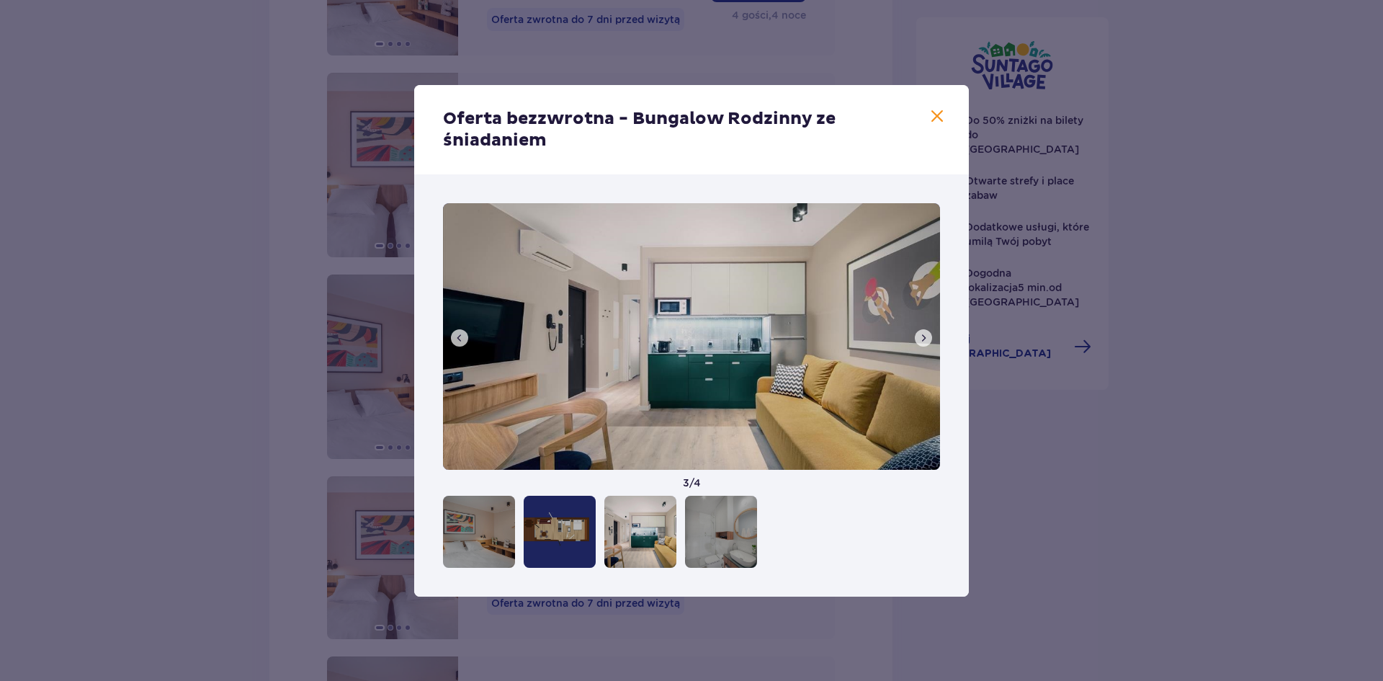
click at [179, 328] on div "Oferta bezzwrotna - Bungalow Rodzinny ze śniadaniem 3 / 4" at bounding box center [691, 340] width 1383 height 681
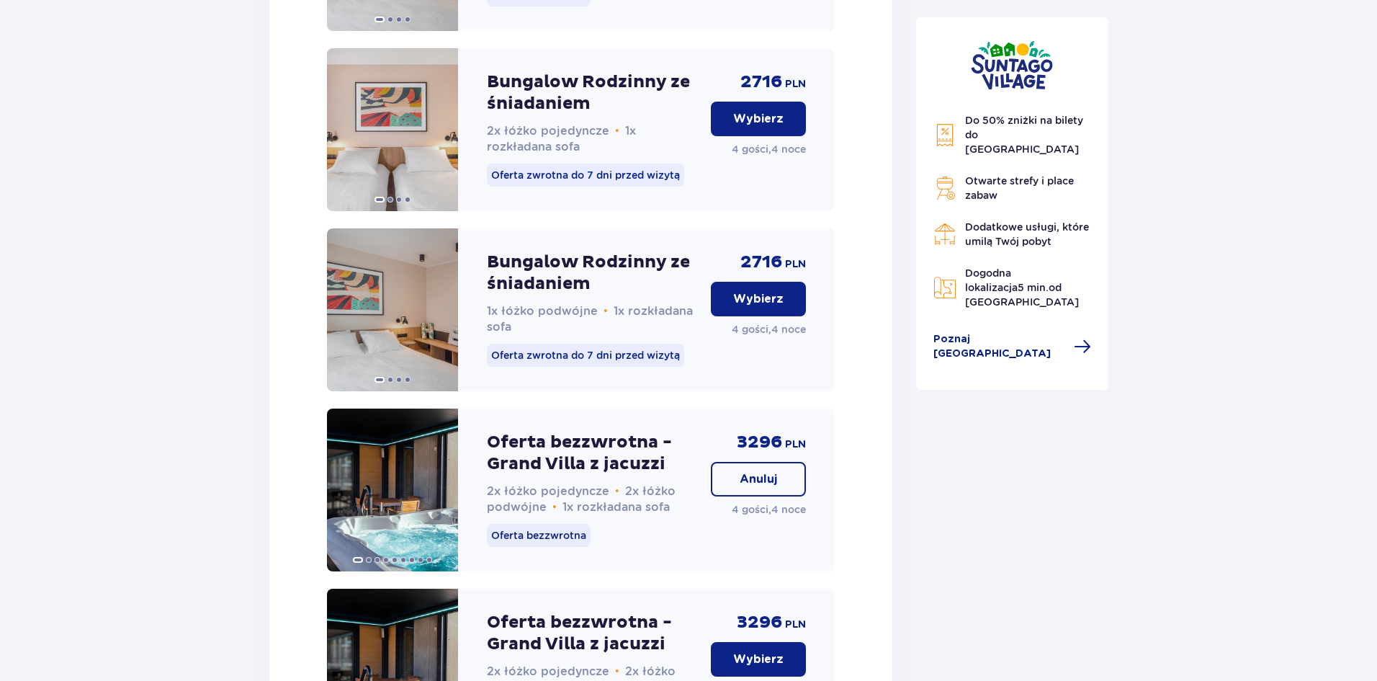
scroll to position [2341, 0]
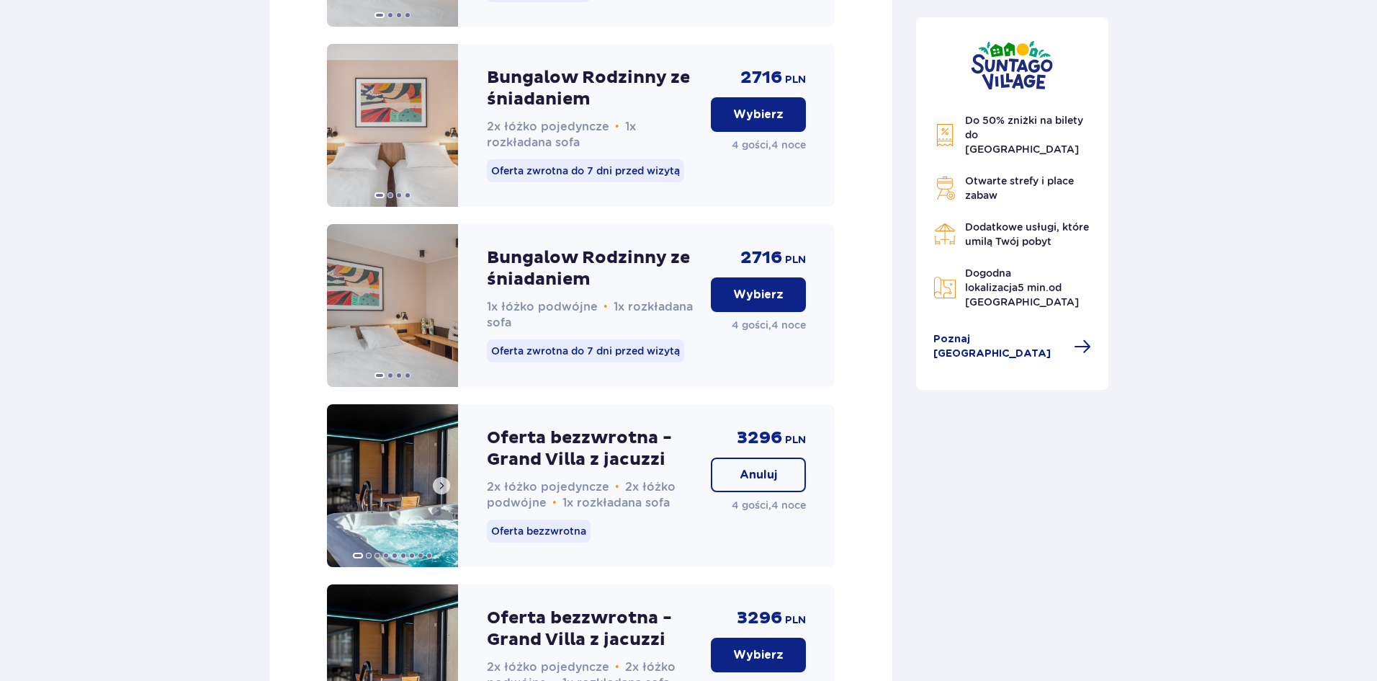
click at [403, 485] on img at bounding box center [392, 485] width 131 height 163
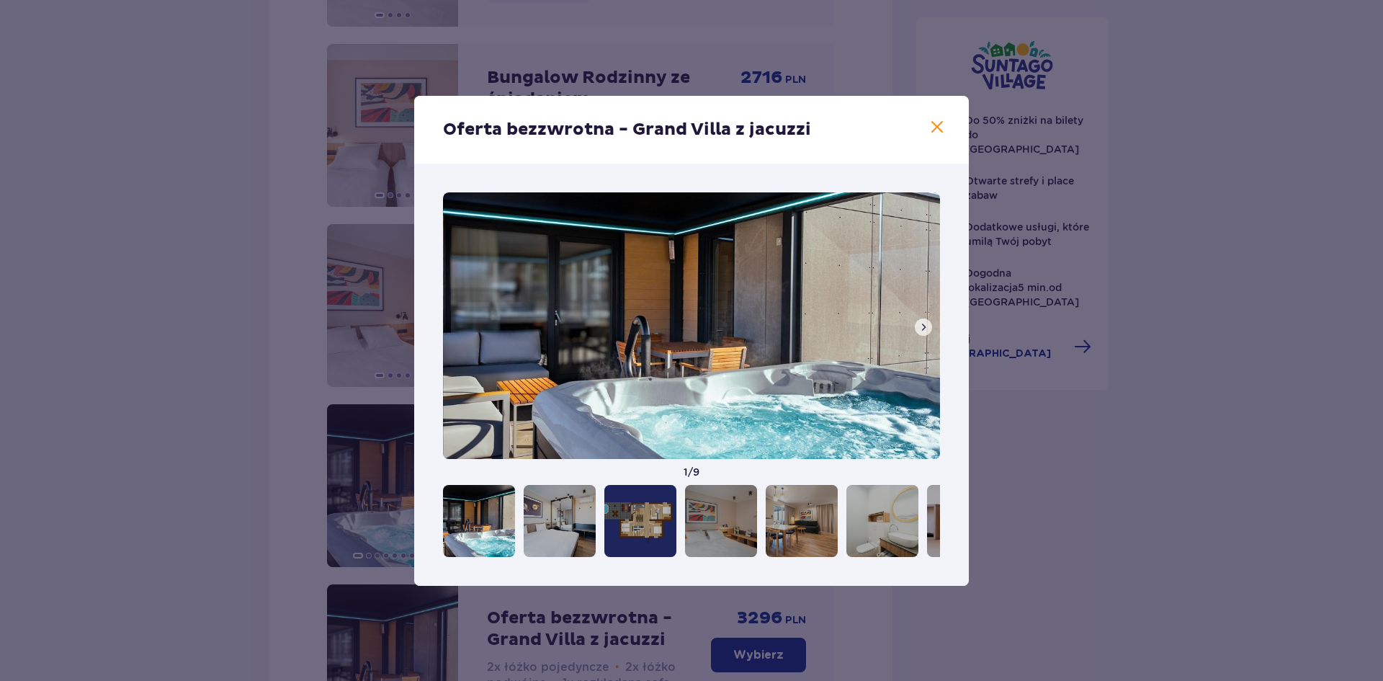
click at [917, 328] on button at bounding box center [923, 326] width 17 height 17
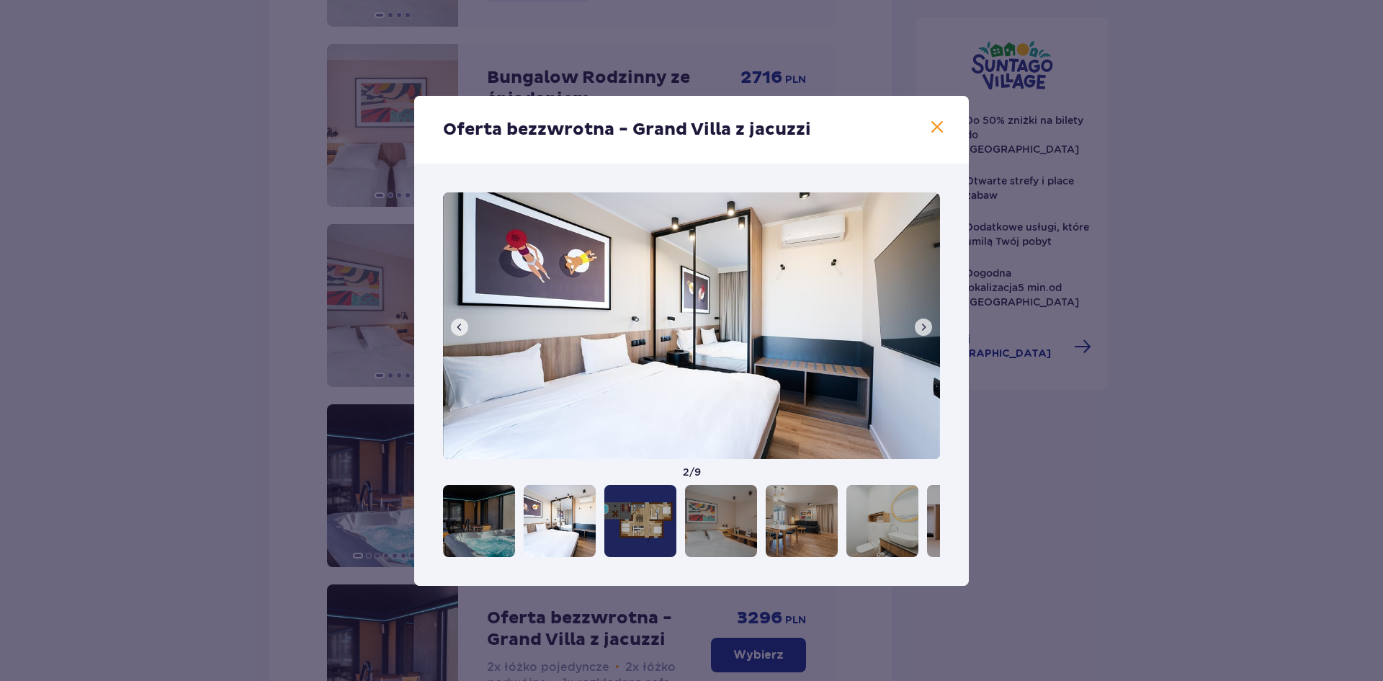
click at [917, 328] on button at bounding box center [923, 326] width 17 height 17
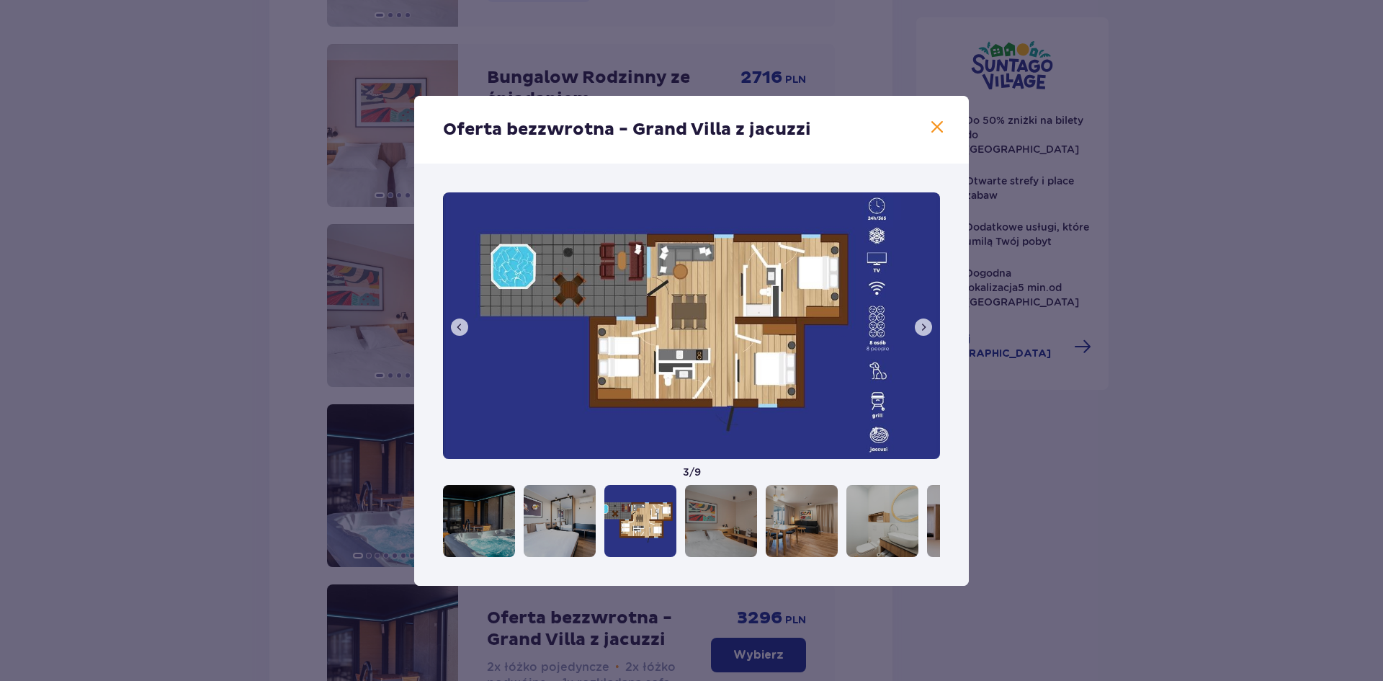
click at [926, 331] on span at bounding box center [924, 327] width 12 height 12
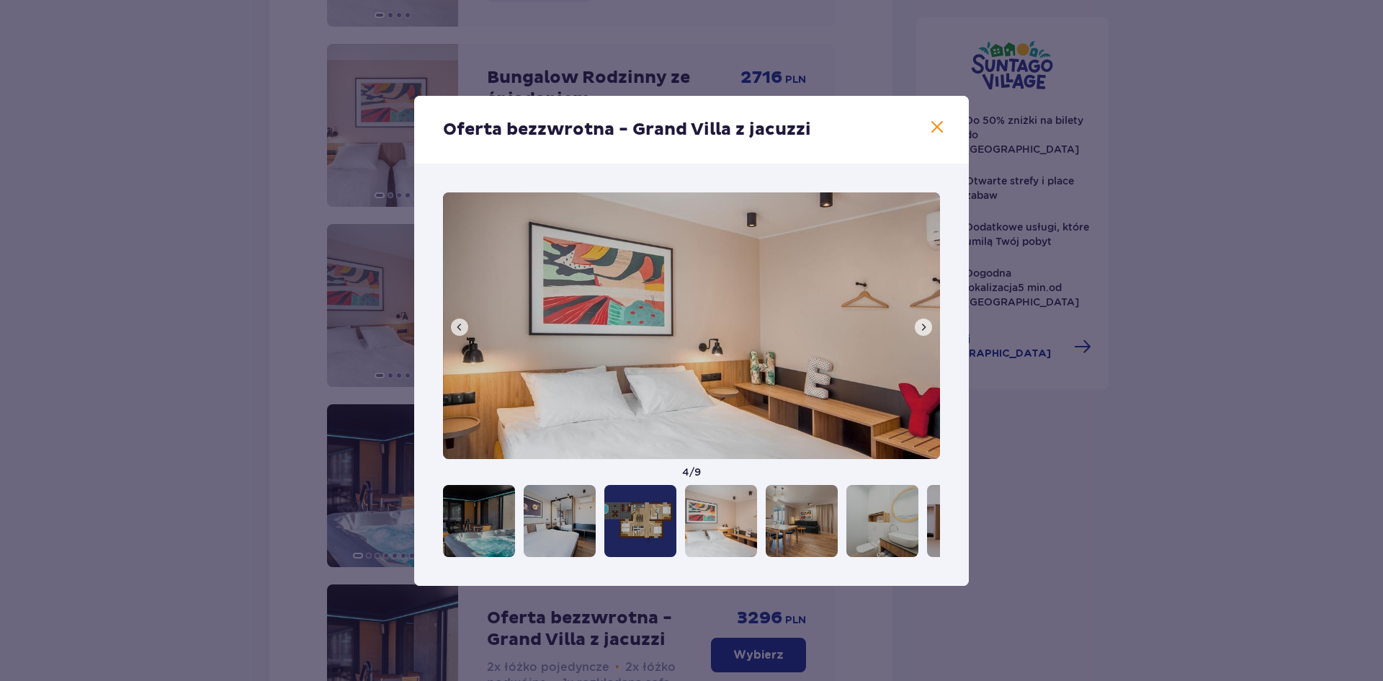
click at [926, 331] on span at bounding box center [924, 327] width 12 height 12
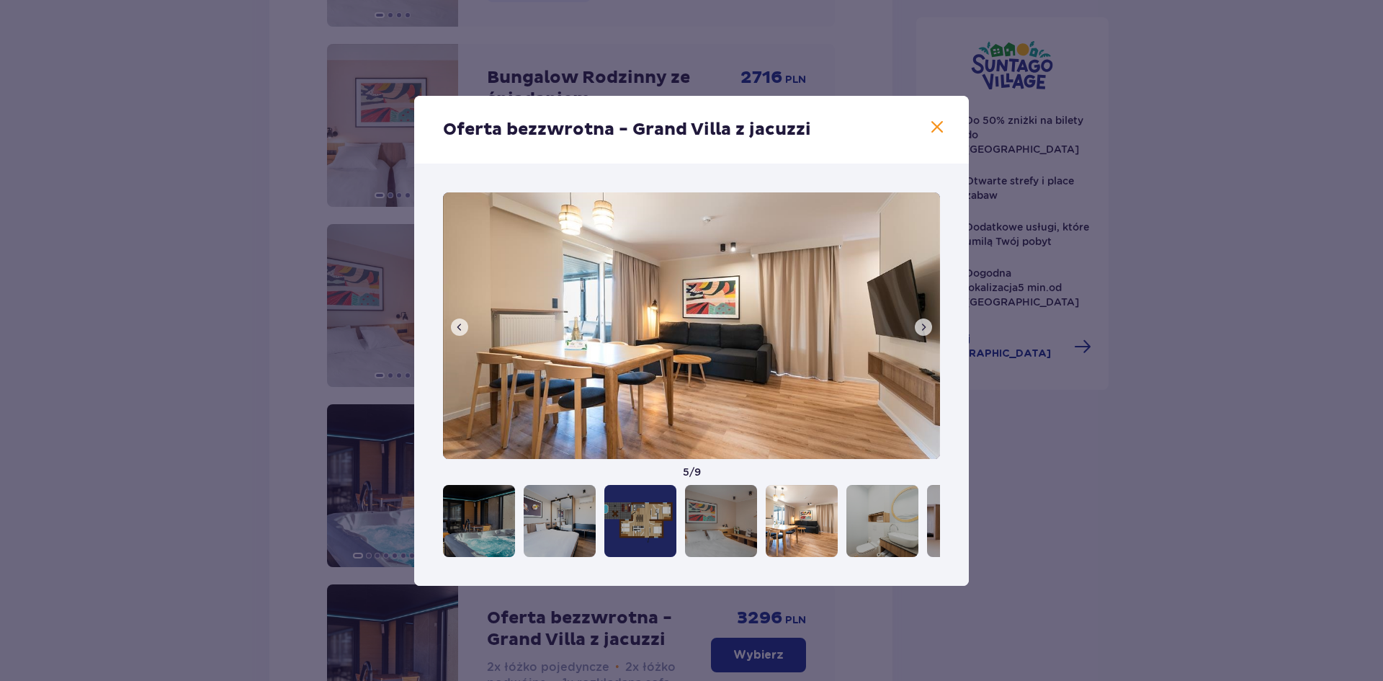
click at [926, 331] on span at bounding box center [924, 327] width 12 height 12
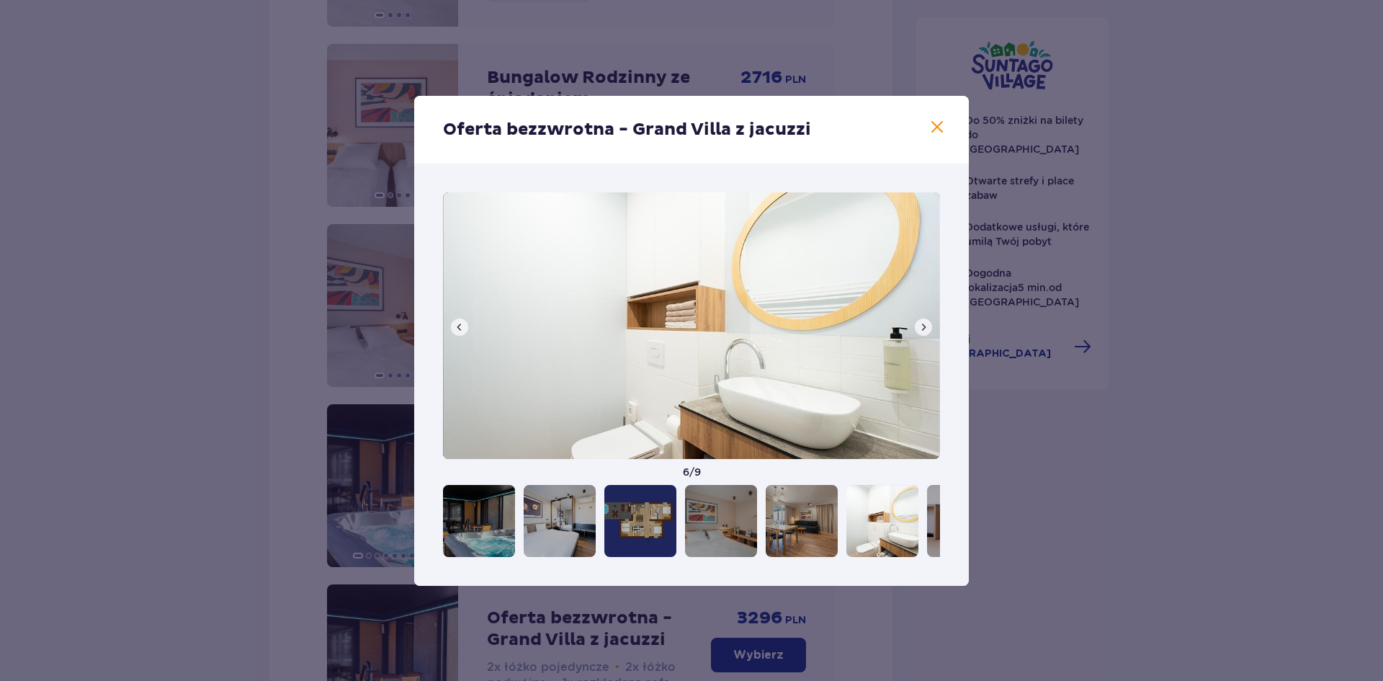
click at [926, 331] on span at bounding box center [924, 327] width 12 height 12
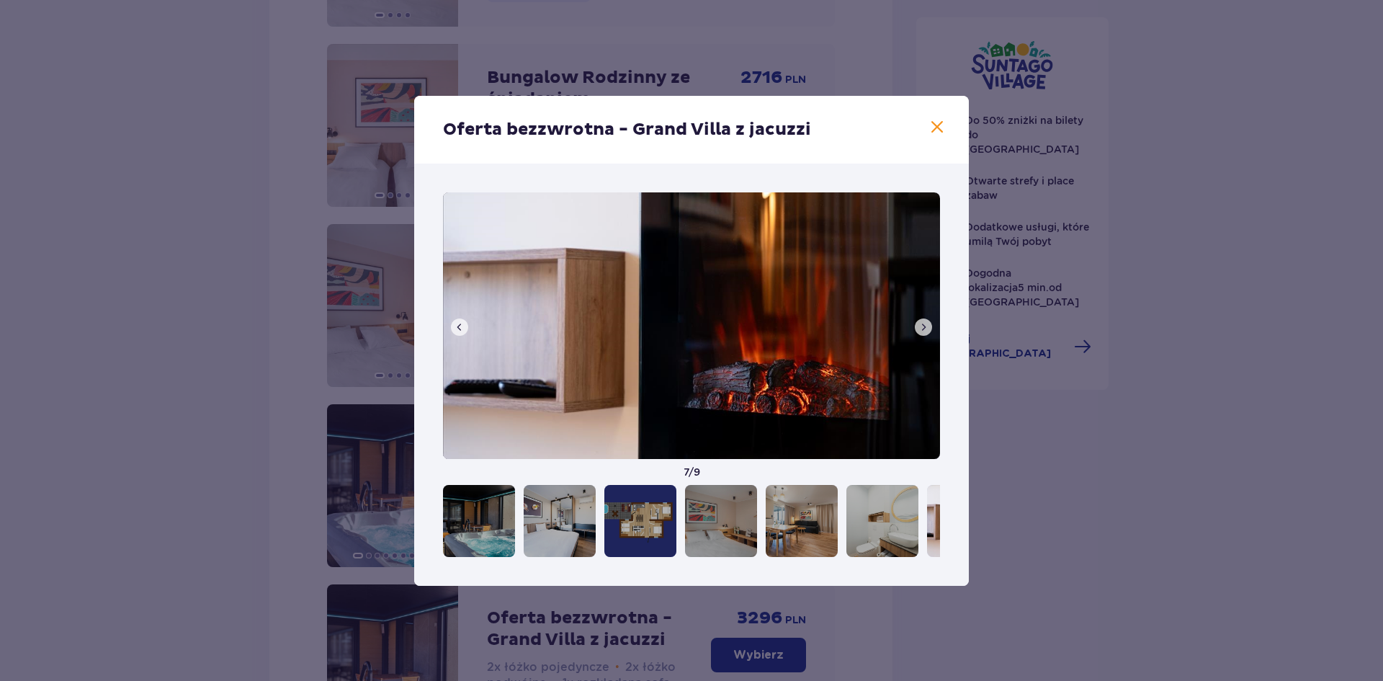
click at [926, 331] on span at bounding box center [924, 327] width 12 height 12
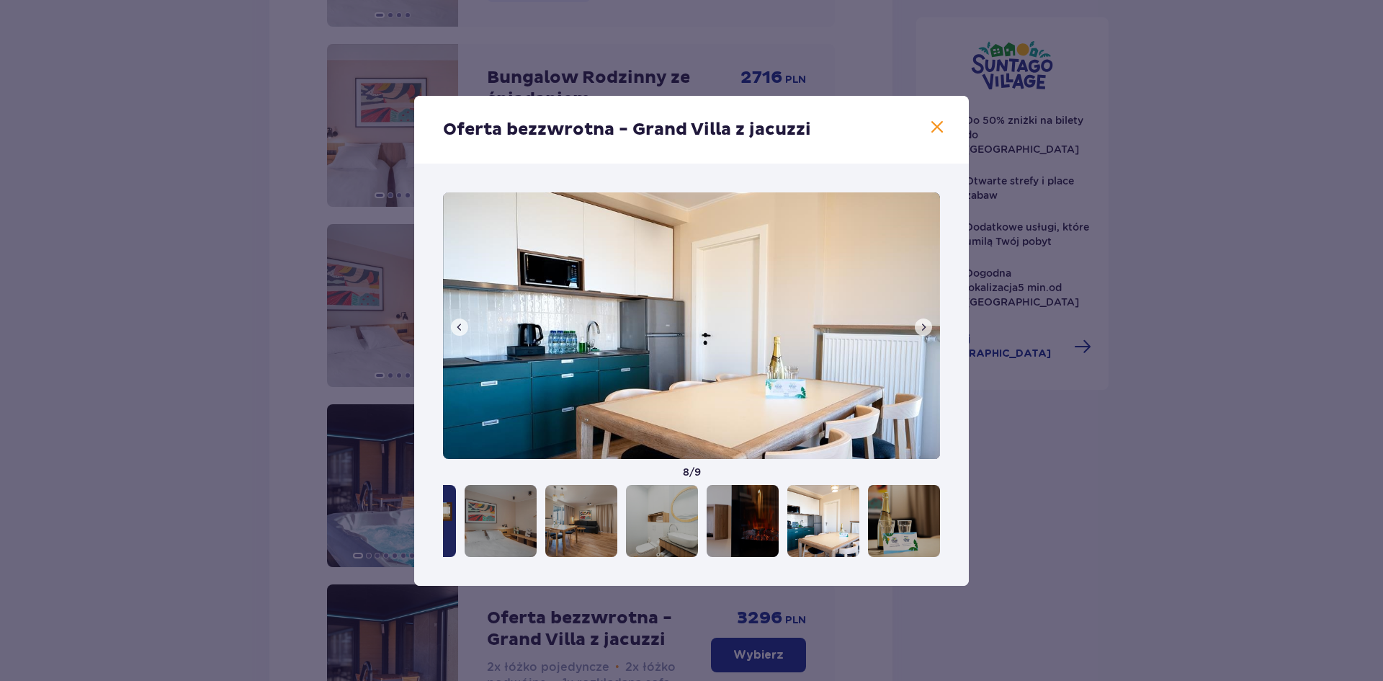
click at [925, 331] on span at bounding box center [924, 327] width 12 height 12
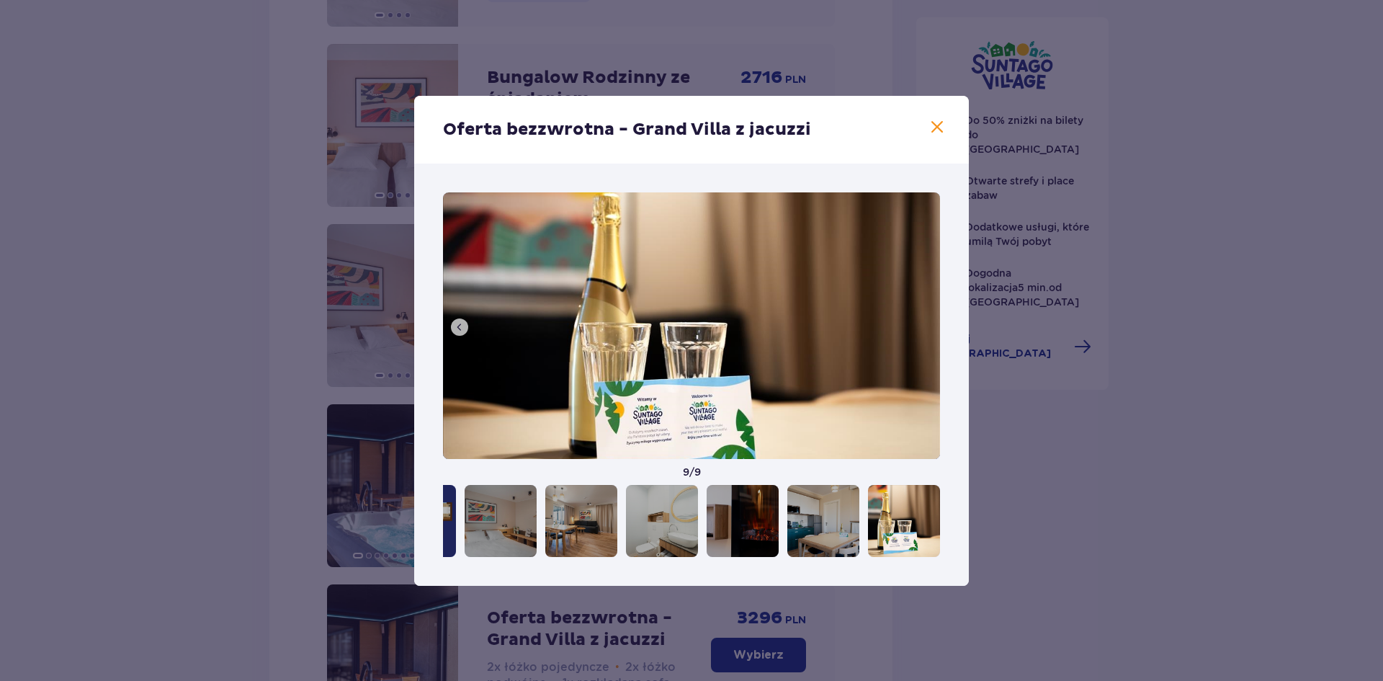
click at [925, 331] on img at bounding box center [691, 325] width 497 height 267
click at [459, 326] on span at bounding box center [460, 327] width 12 height 12
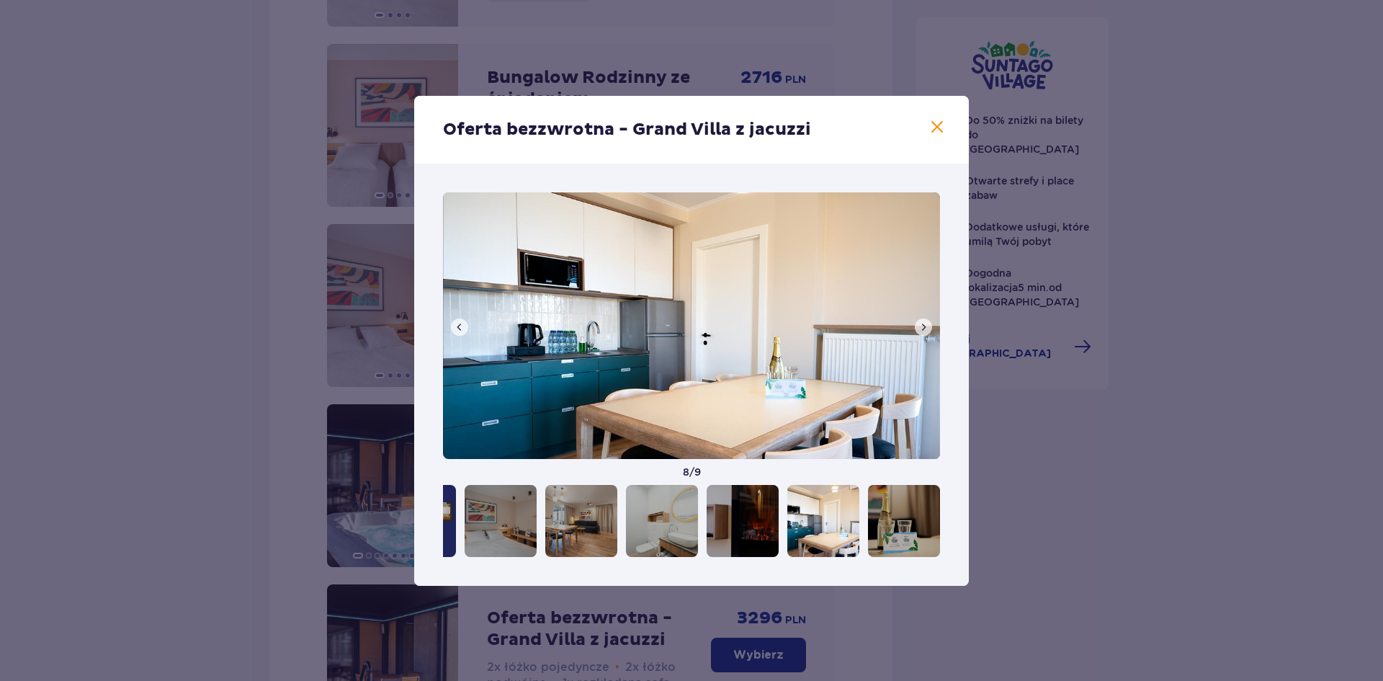
click at [460, 326] on span at bounding box center [460, 327] width 12 height 12
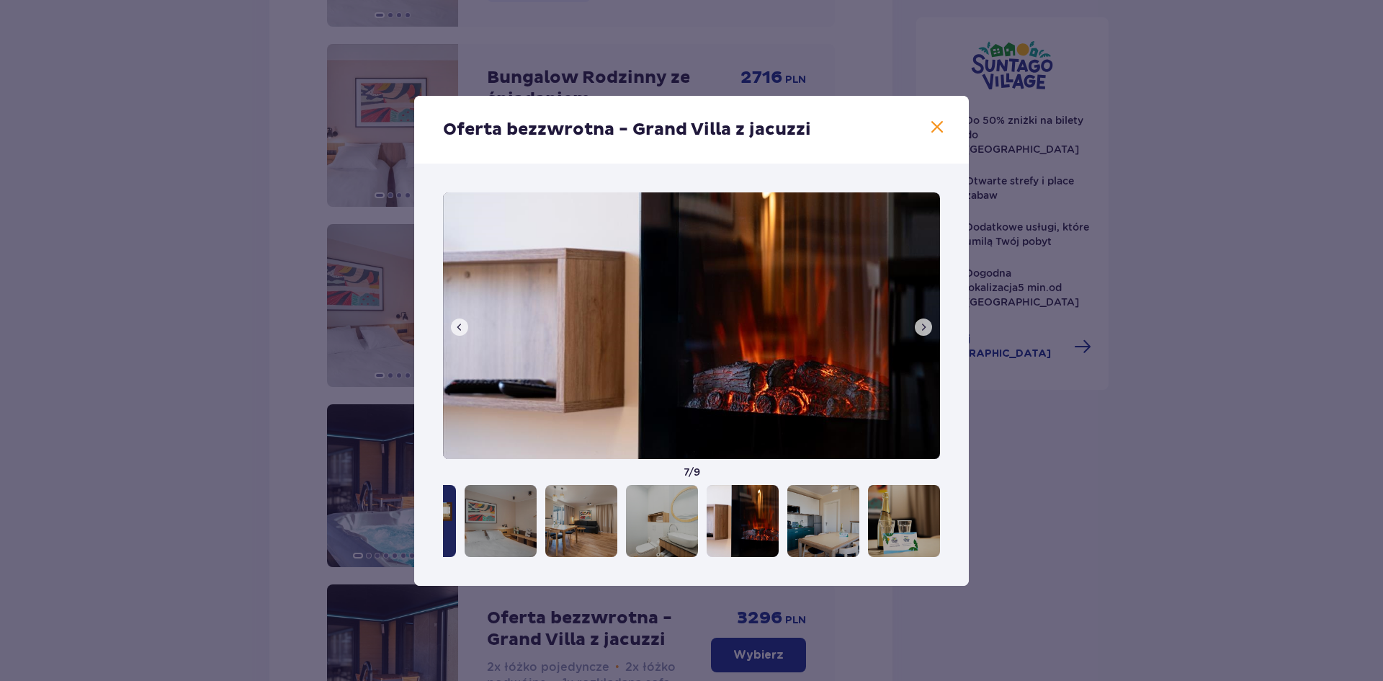
click at [460, 326] on span at bounding box center [460, 327] width 12 height 12
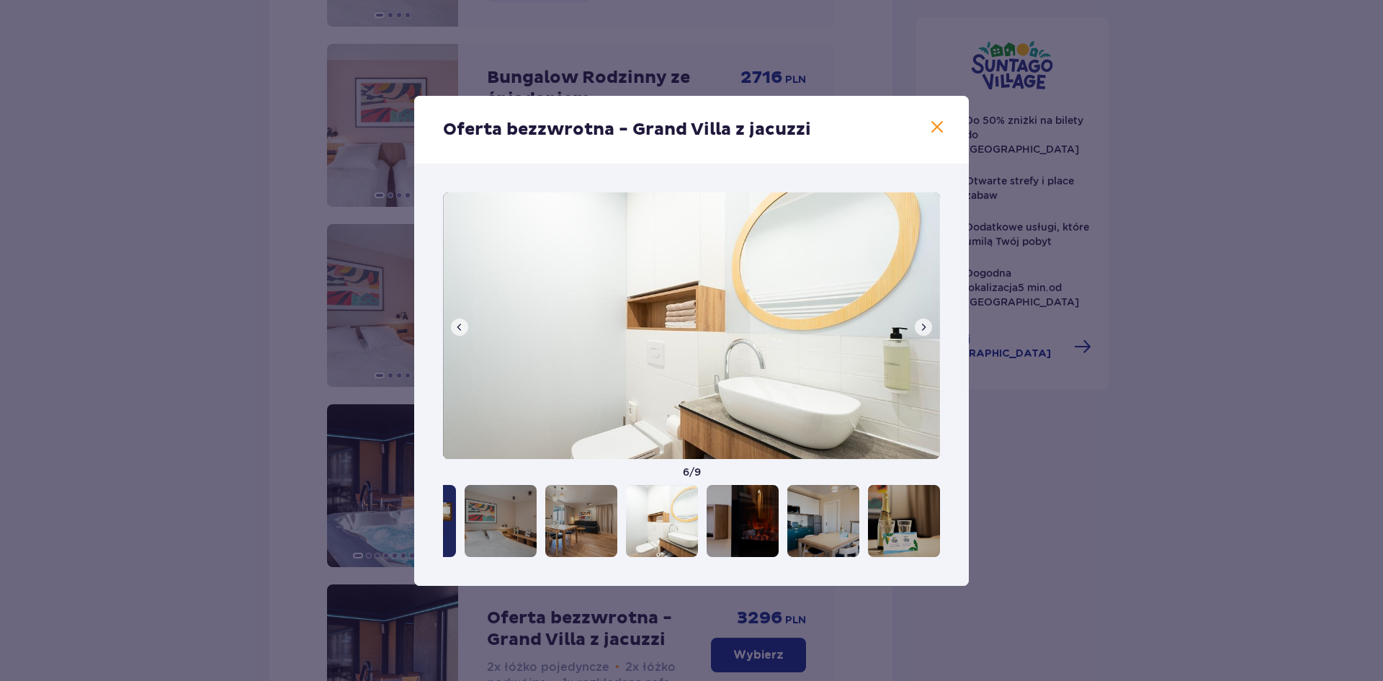
click at [460, 326] on span at bounding box center [460, 327] width 12 height 12
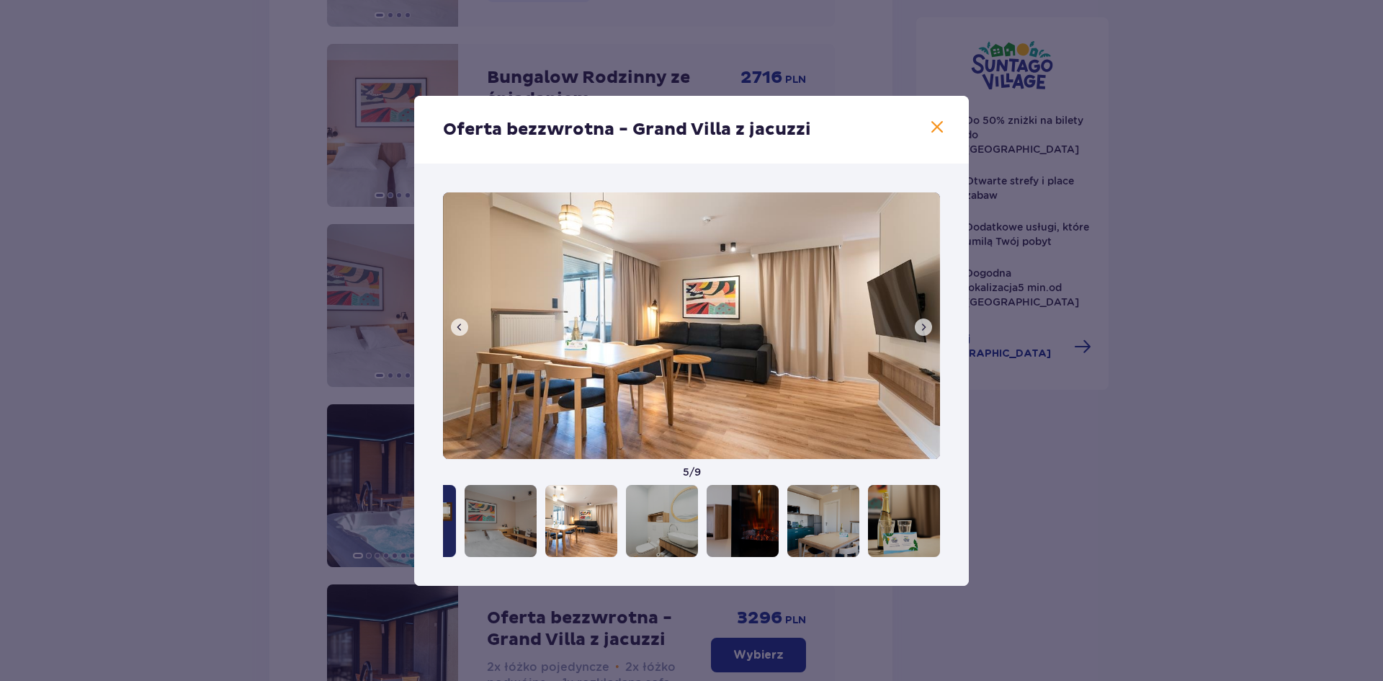
click at [460, 325] on span at bounding box center [460, 327] width 12 height 12
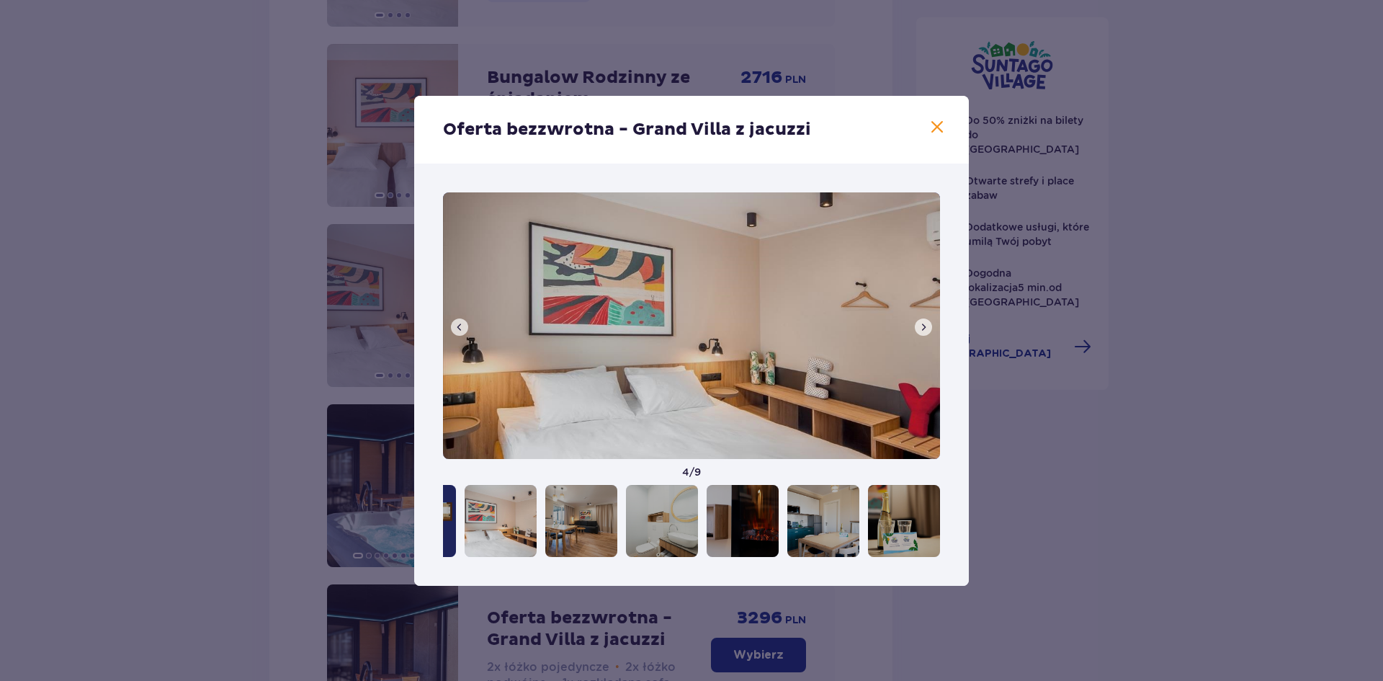
click at [461, 324] on span at bounding box center [460, 327] width 12 height 12
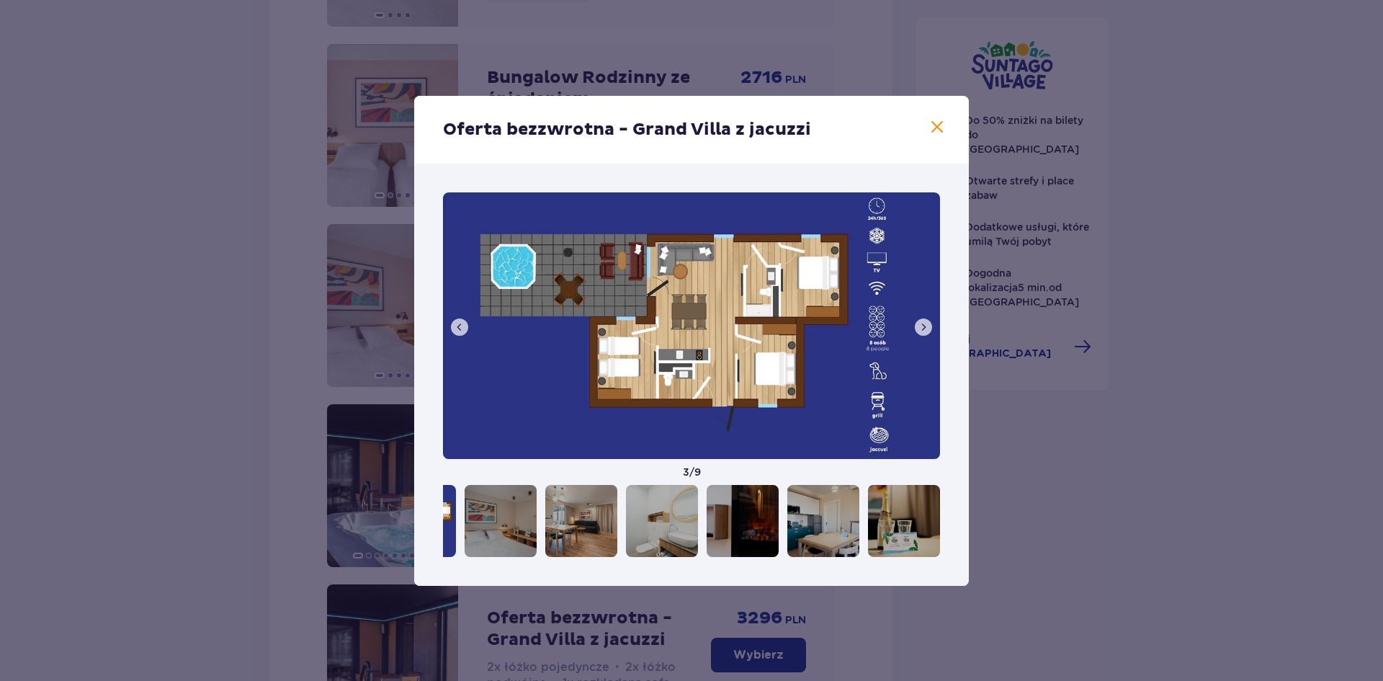
click at [938, 125] on span at bounding box center [936, 127] width 17 height 17
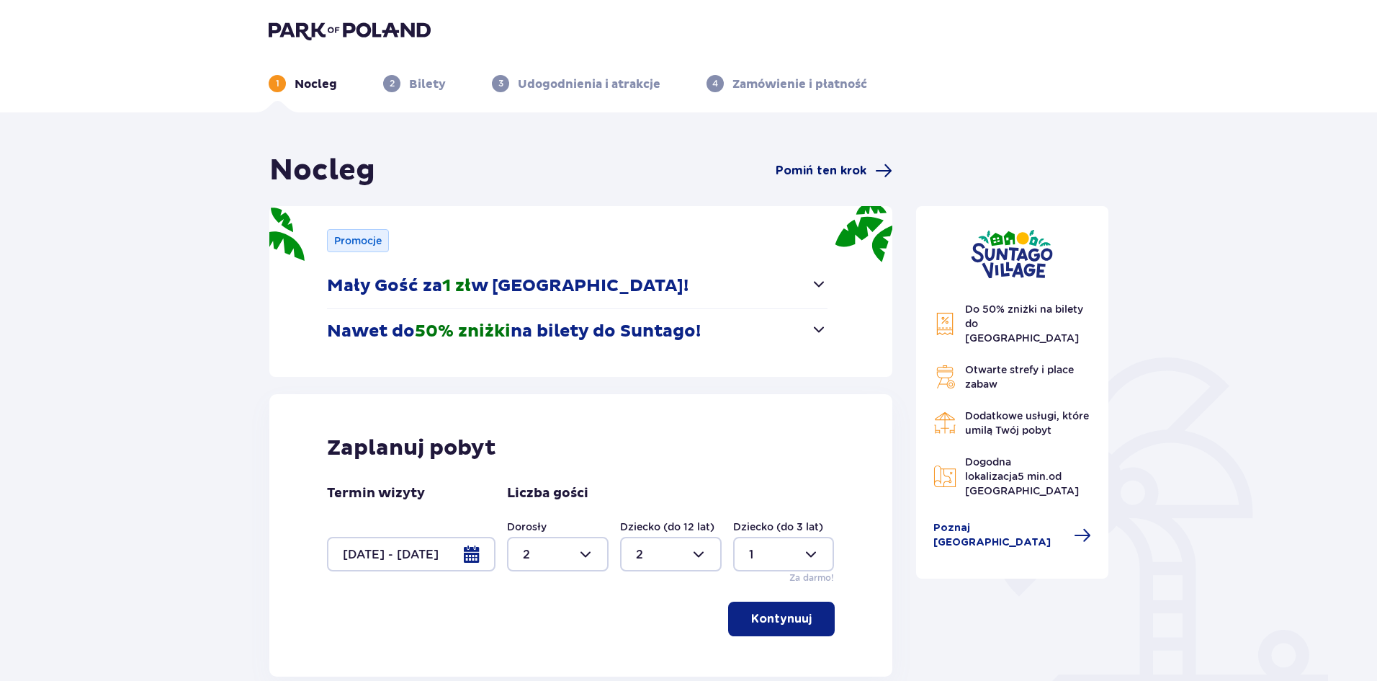
click at [851, 169] on span "Pomiń ten krok" at bounding box center [821, 171] width 91 height 16
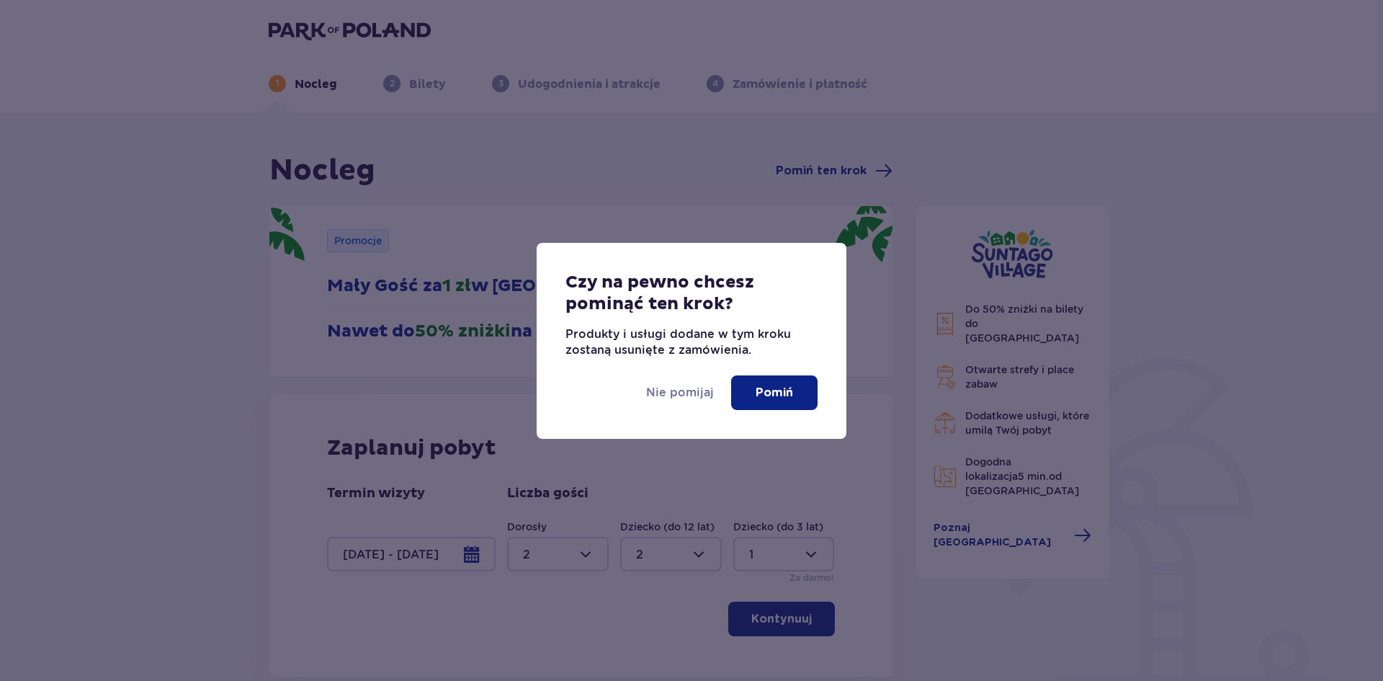
click at [772, 400] on p "Pomiń" at bounding box center [774, 393] width 37 height 16
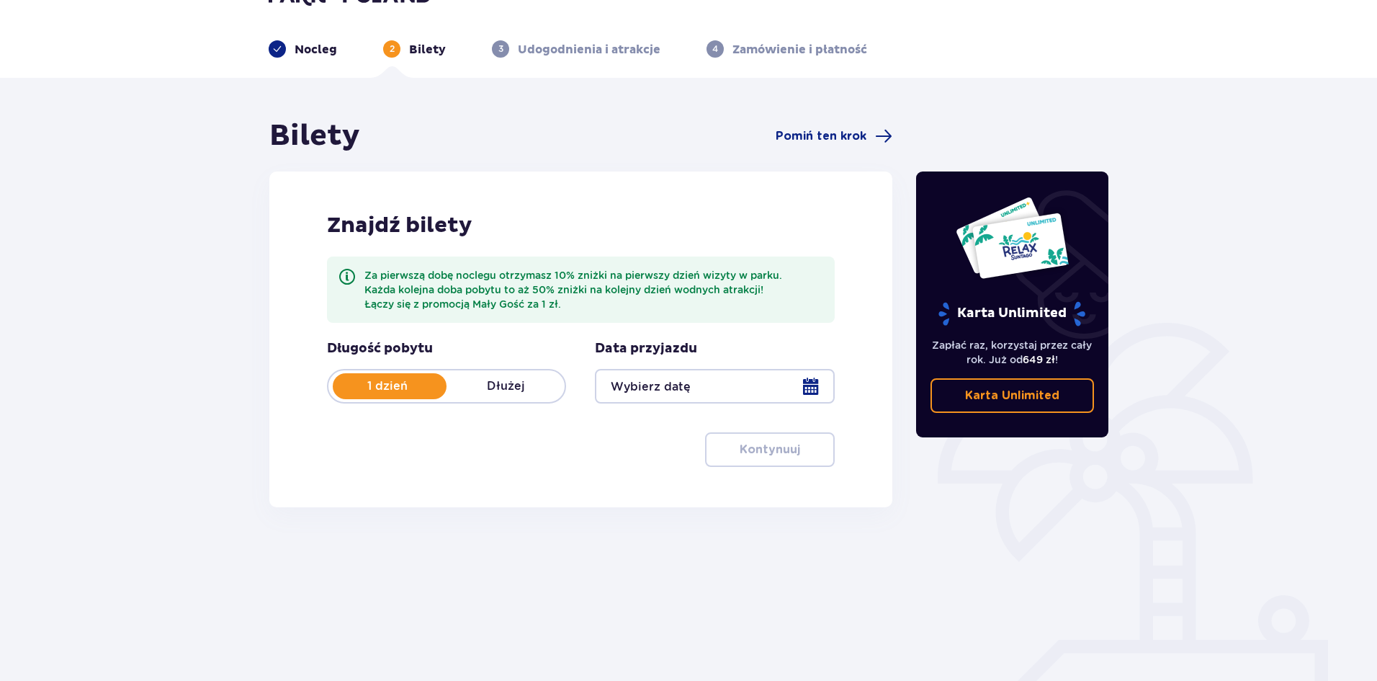
scroll to position [53, 0]
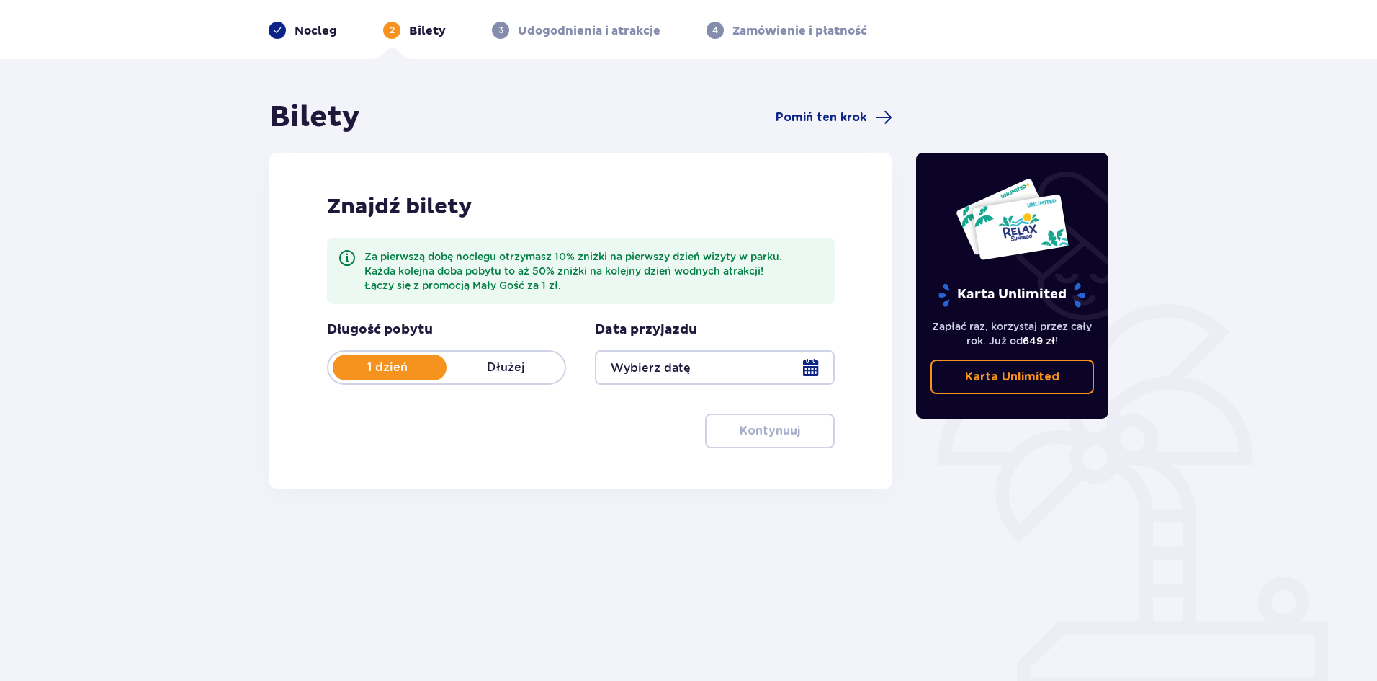
click at [659, 368] on div at bounding box center [714, 367] width 239 height 35
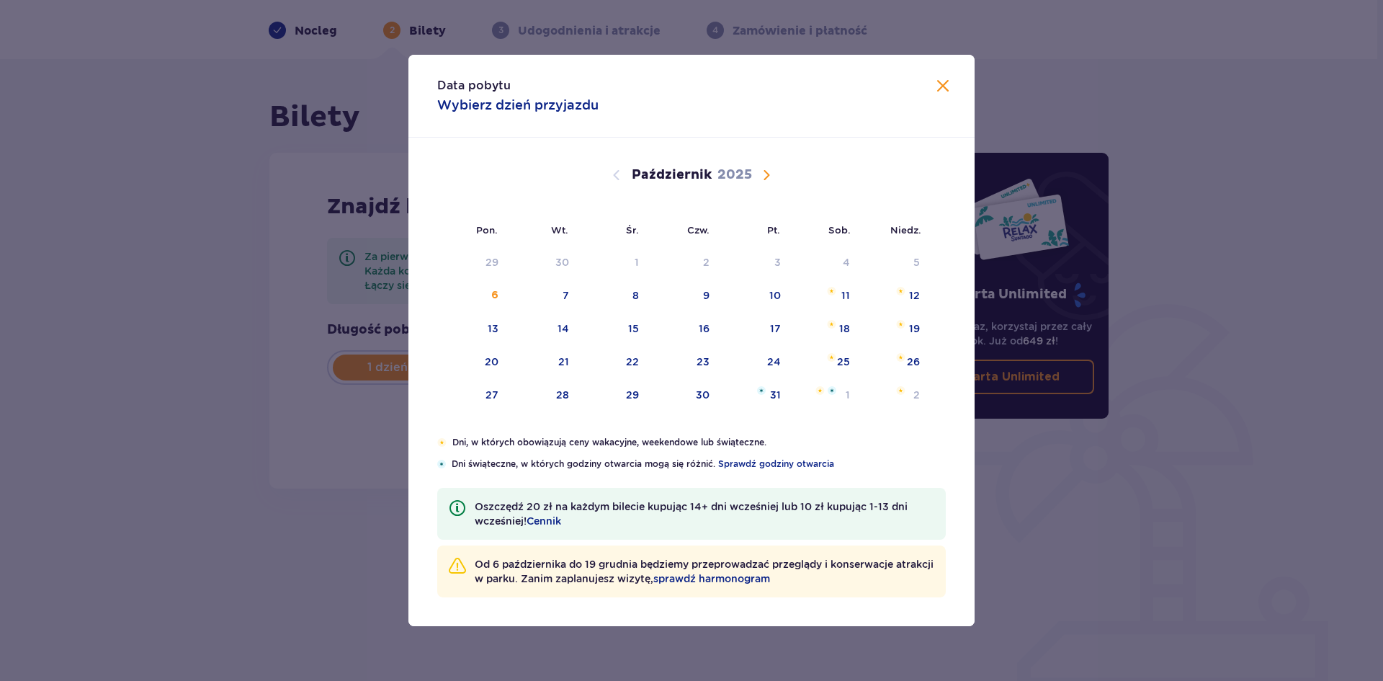
click at [760, 174] on span "Następny miesiąc" at bounding box center [766, 174] width 17 height 17
click at [769, 175] on span "Następny miesiąc" at bounding box center [766, 174] width 17 height 17
click at [763, 176] on span "Następny miesiąc" at bounding box center [766, 174] width 17 height 17
click at [479, 296] on div "2" at bounding box center [472, 296] width 70 height 32
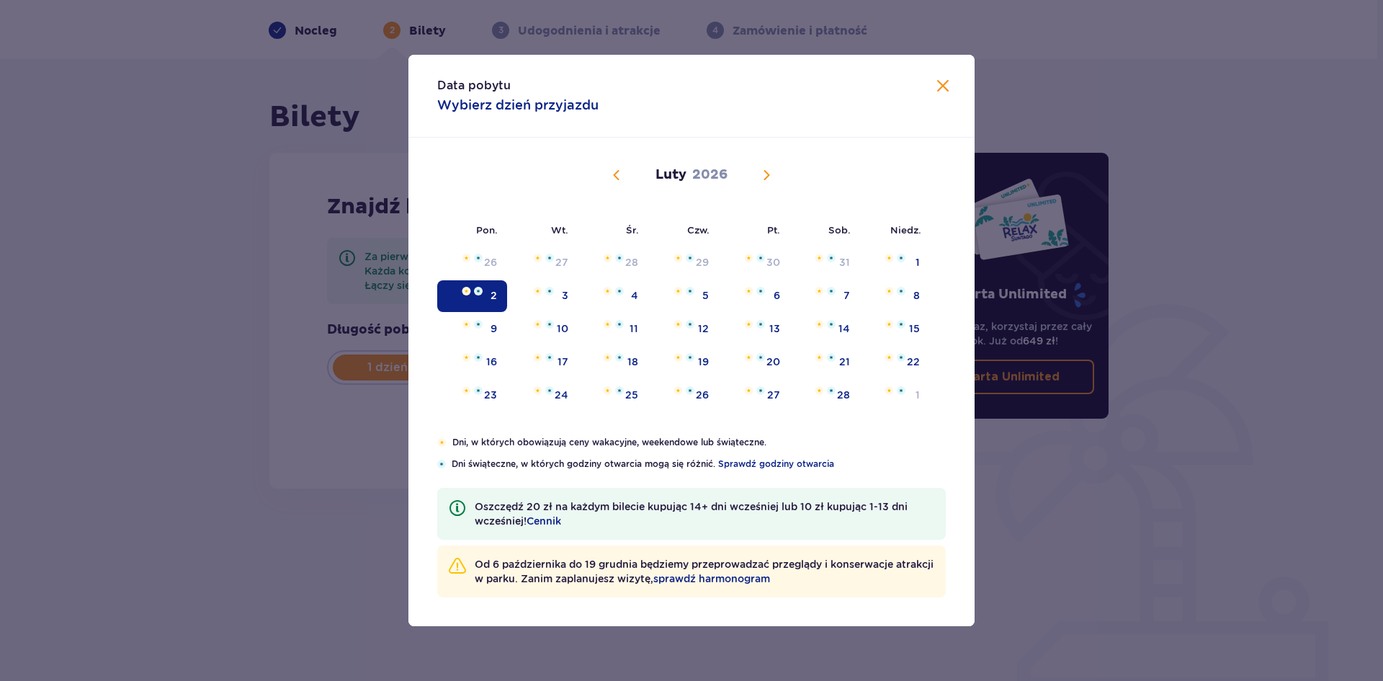
type input "[DATE]"
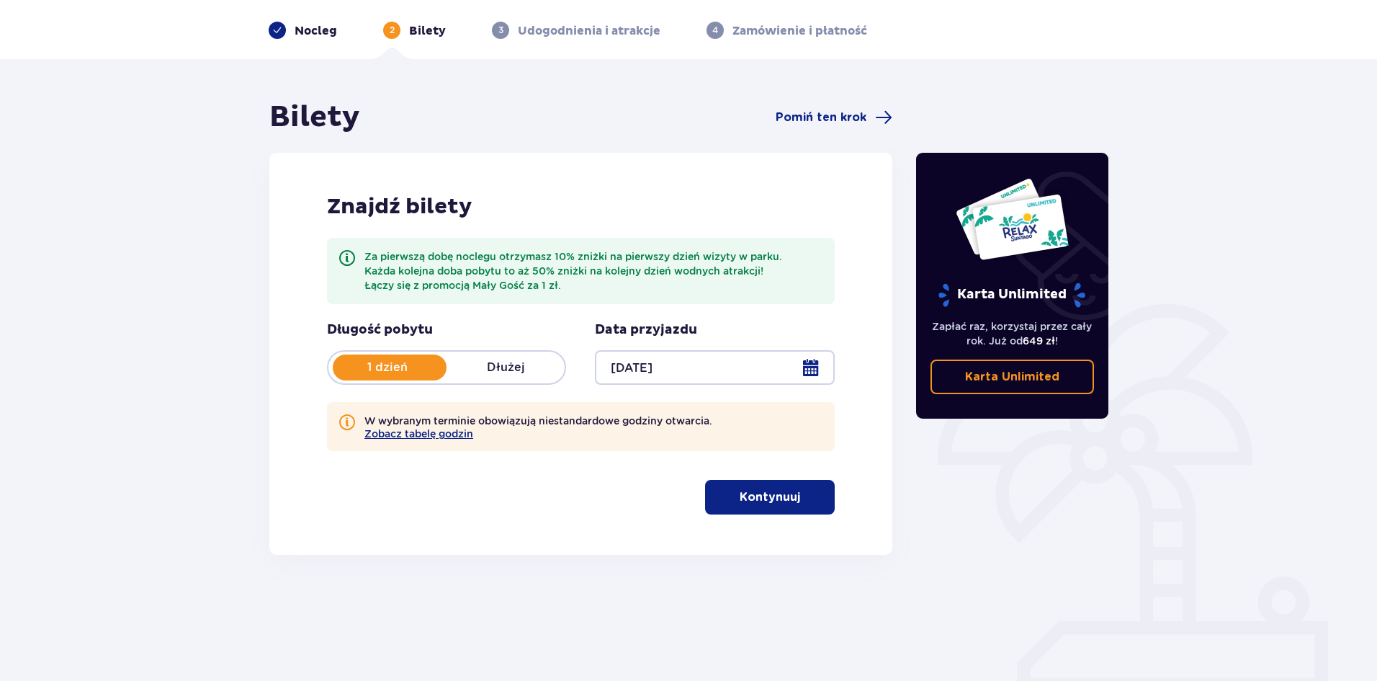
click at [518, 368] on p "Dłużej" at bounding box center [506, 367] width 118 height 16
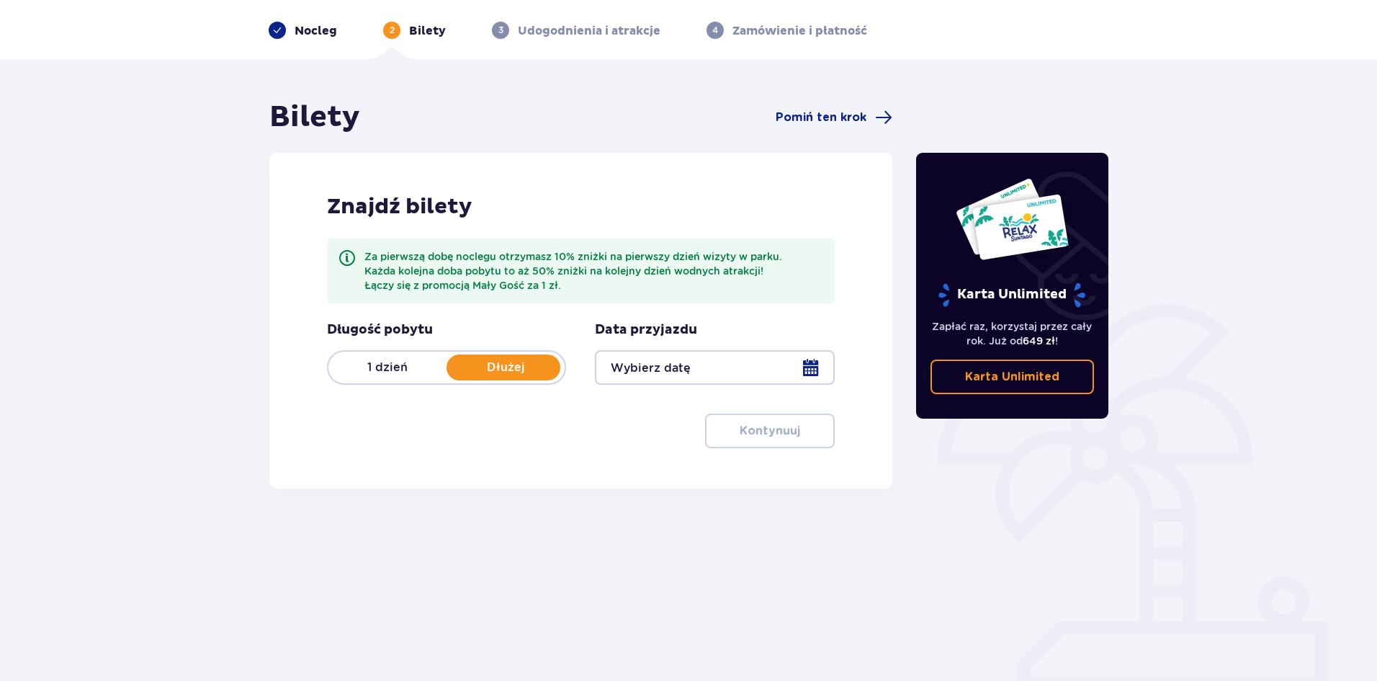
click at [689, 361] on div at bounding box center [714, 367] width 239 height 35
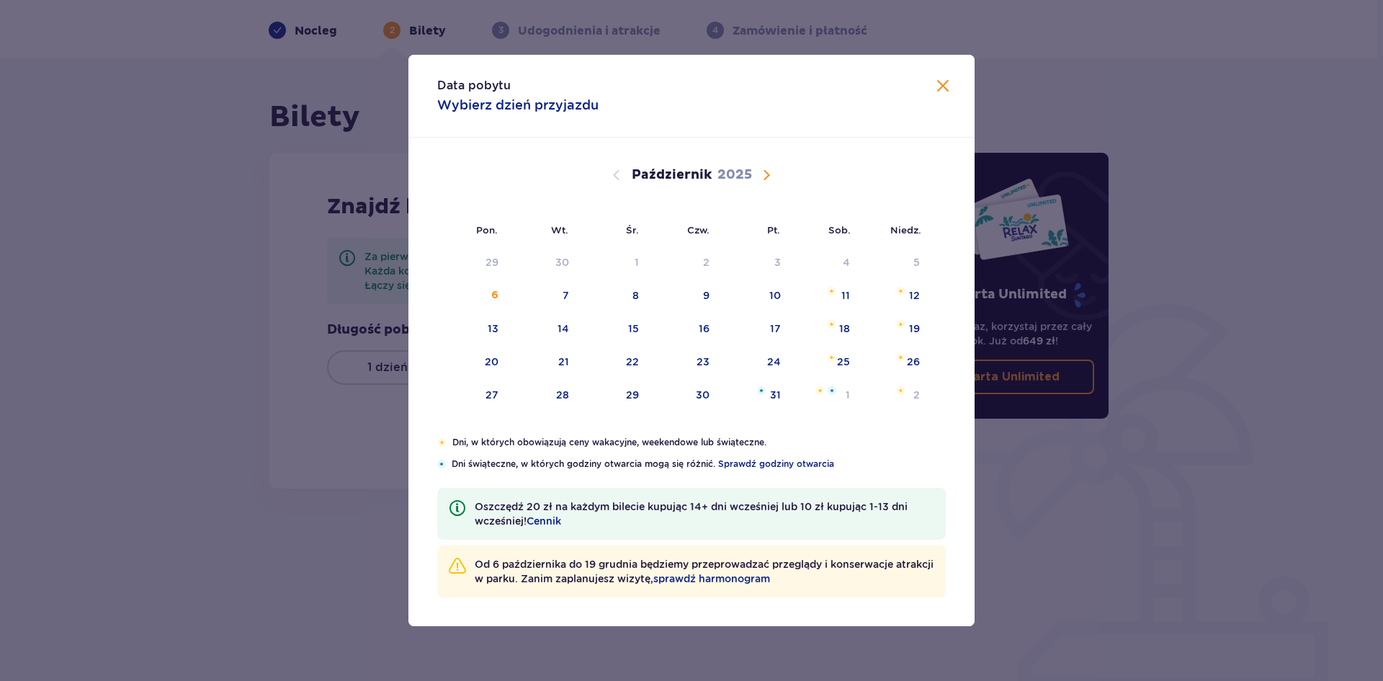
click at [765, 177] on span "Następny miesiąc" at bounding box center [766, 174] width 17 height 17
click at [765, 174] on span "Następny miesiąc" at bounding box center [766, 174] width 17 height 17
drag, startPoint x: 488, startPoint y: 300, endPoint x: 531, endPoint y: 299, distance: 43.2
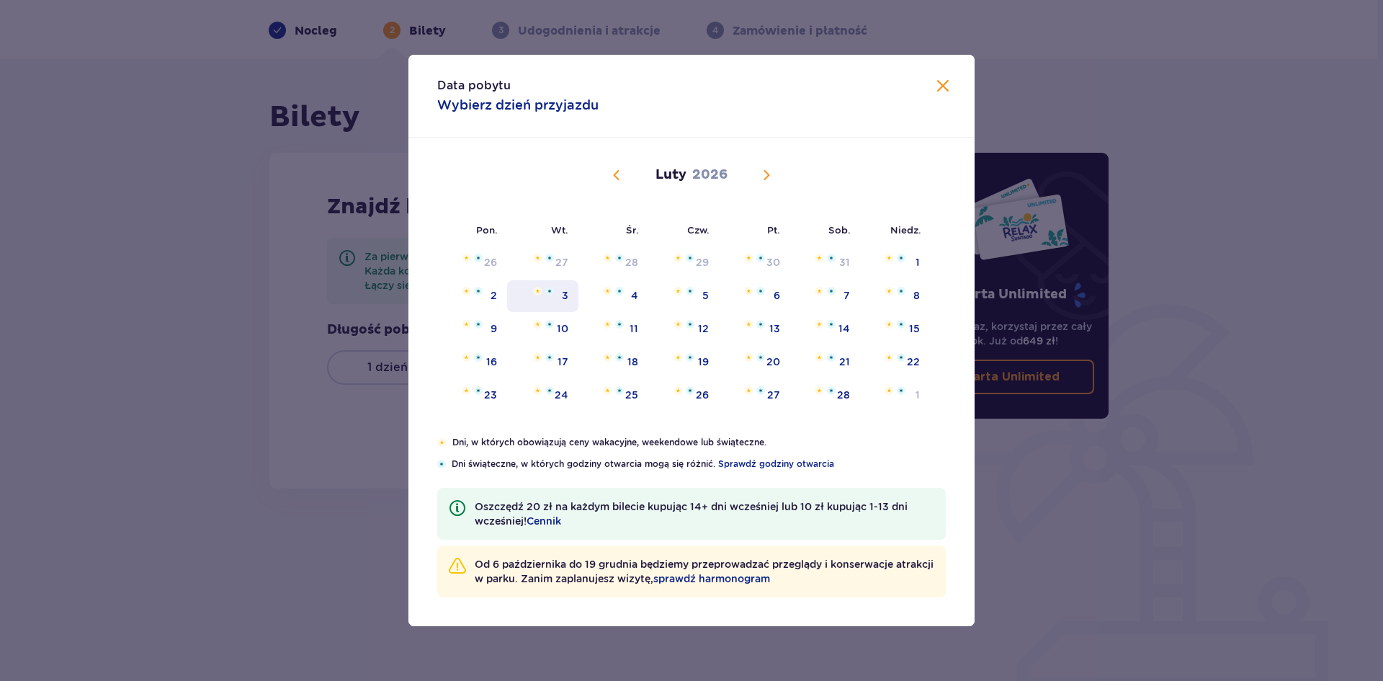
click at [489, 300] on div "2" at bounding box center [472, 296] width 70 height 32
click at [637, 304] on div "4" at bounding box center [613, 296] width 70 height 32
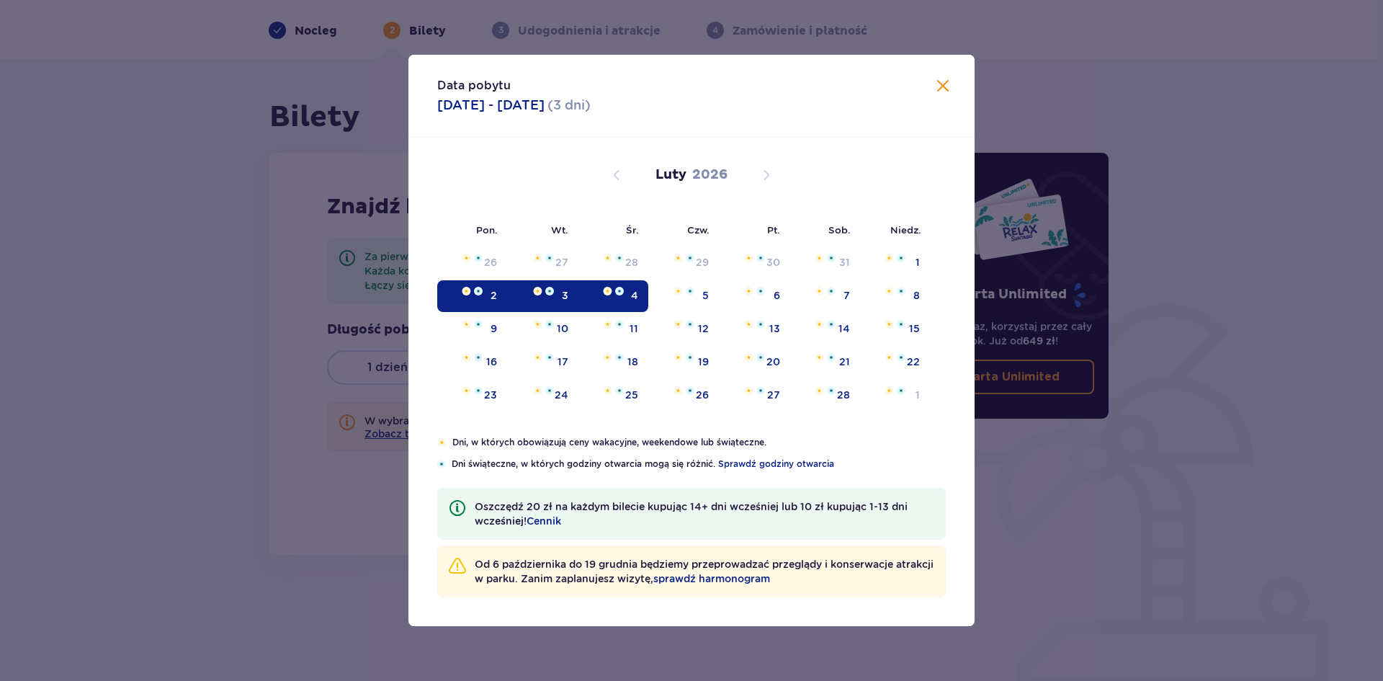
type input "[DATE] - [DATE]"
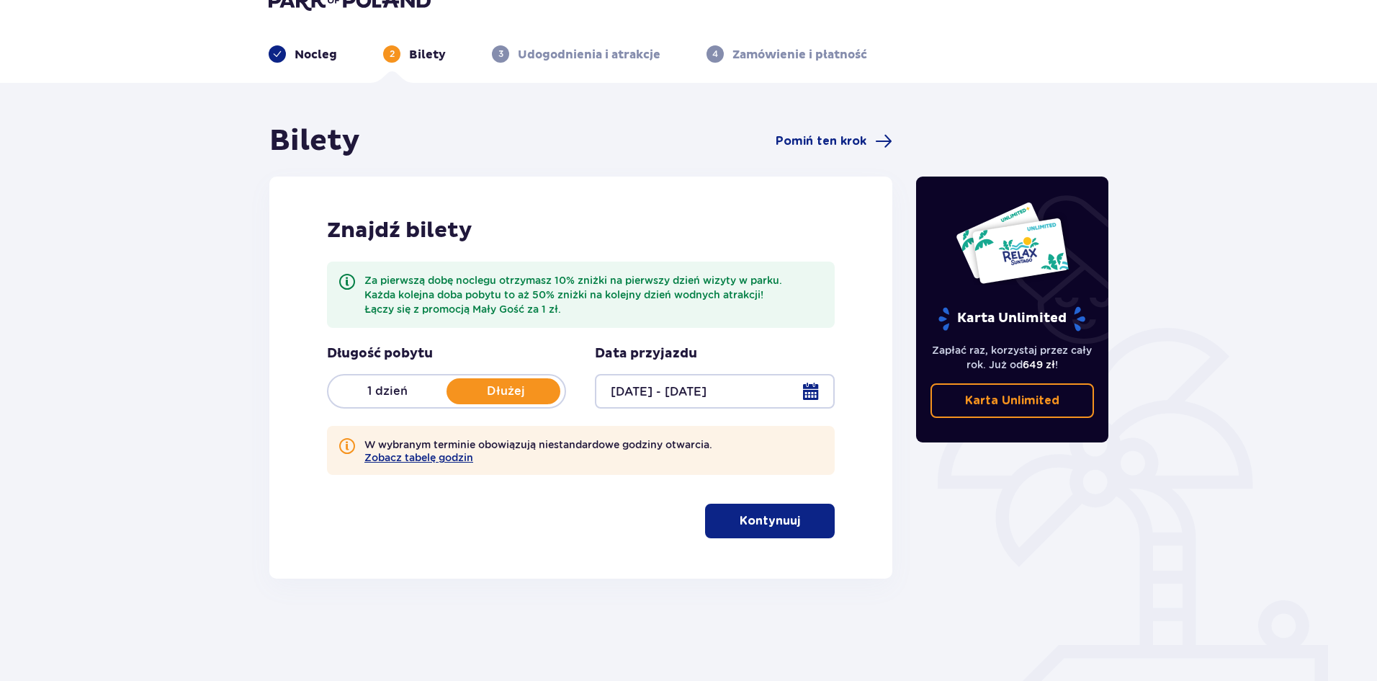
scroll to position [53, 0]
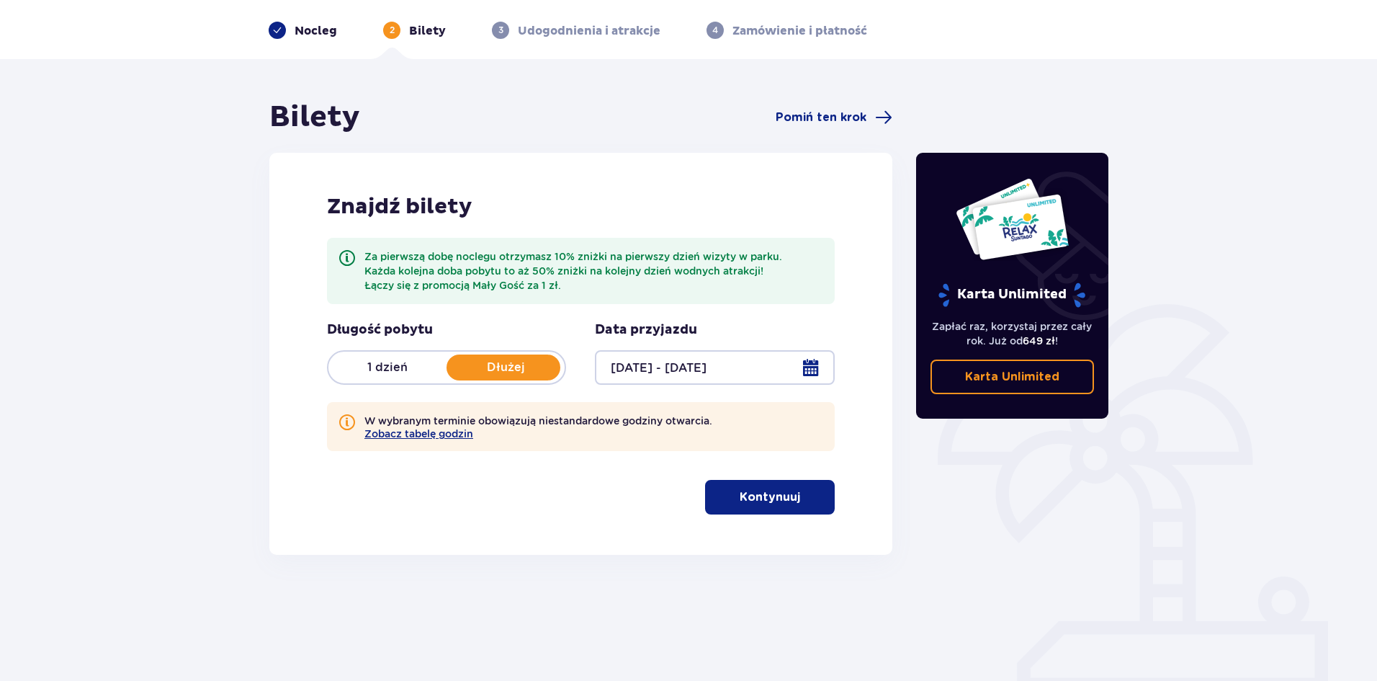
click at [765, 497] on p "Kontynuuj" at bounding box center [770, 497] width 61 height 16
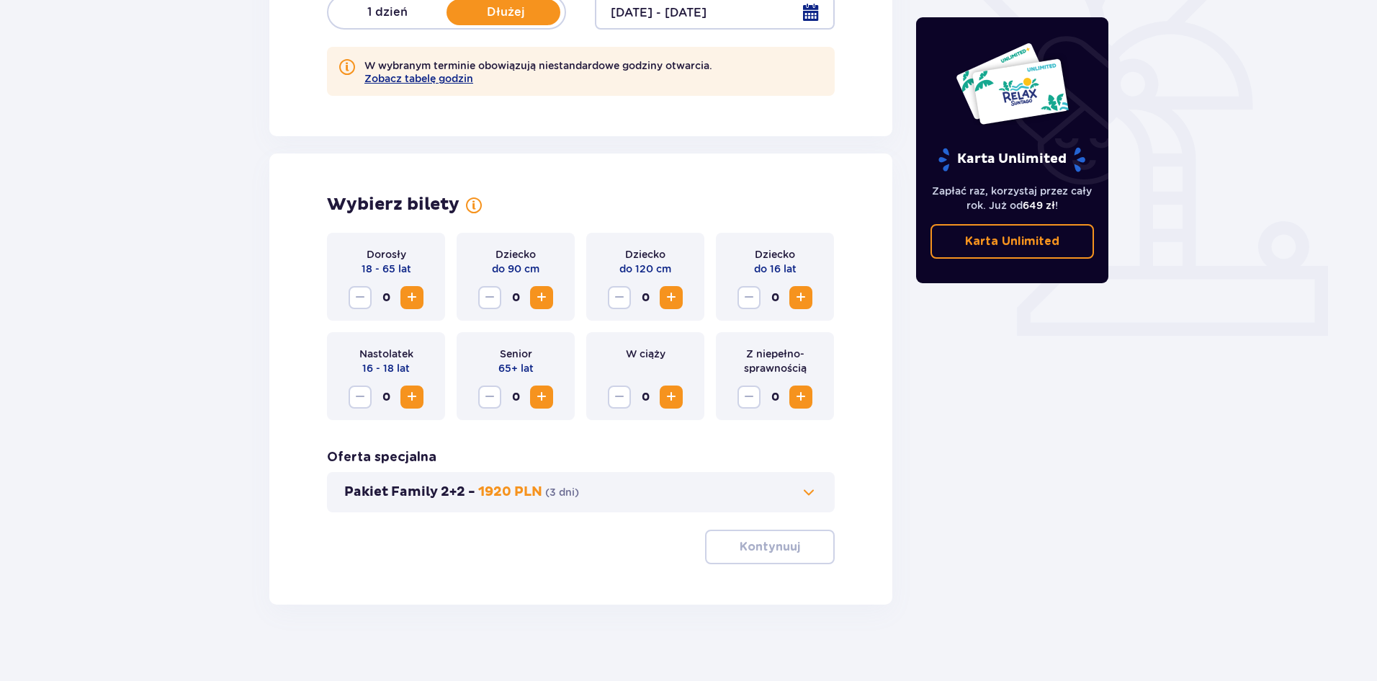
scroll to position [418, 0]
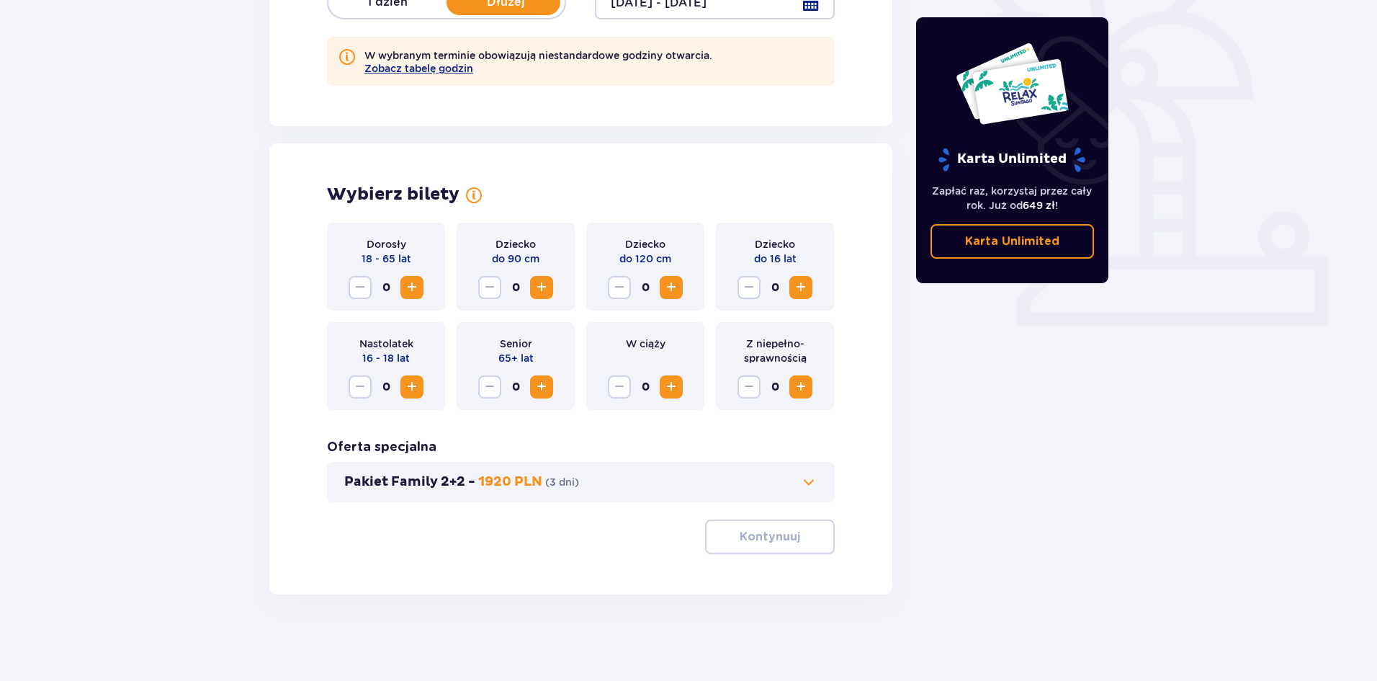
click at [409, 290] on span "Zwiększ" at bounding box center [411, 287] width 17 height 17
click at [666, 291] on span "Zwiększ" at bounding box center [671, 287] width 17 height 17
click at [668, 291] on span "Zwiększ" at bounding box center [671, 287] width 17 height 17
click at [800, 289] on span "Zwiększ" at bounding box center [800, 287] width 17 height 17
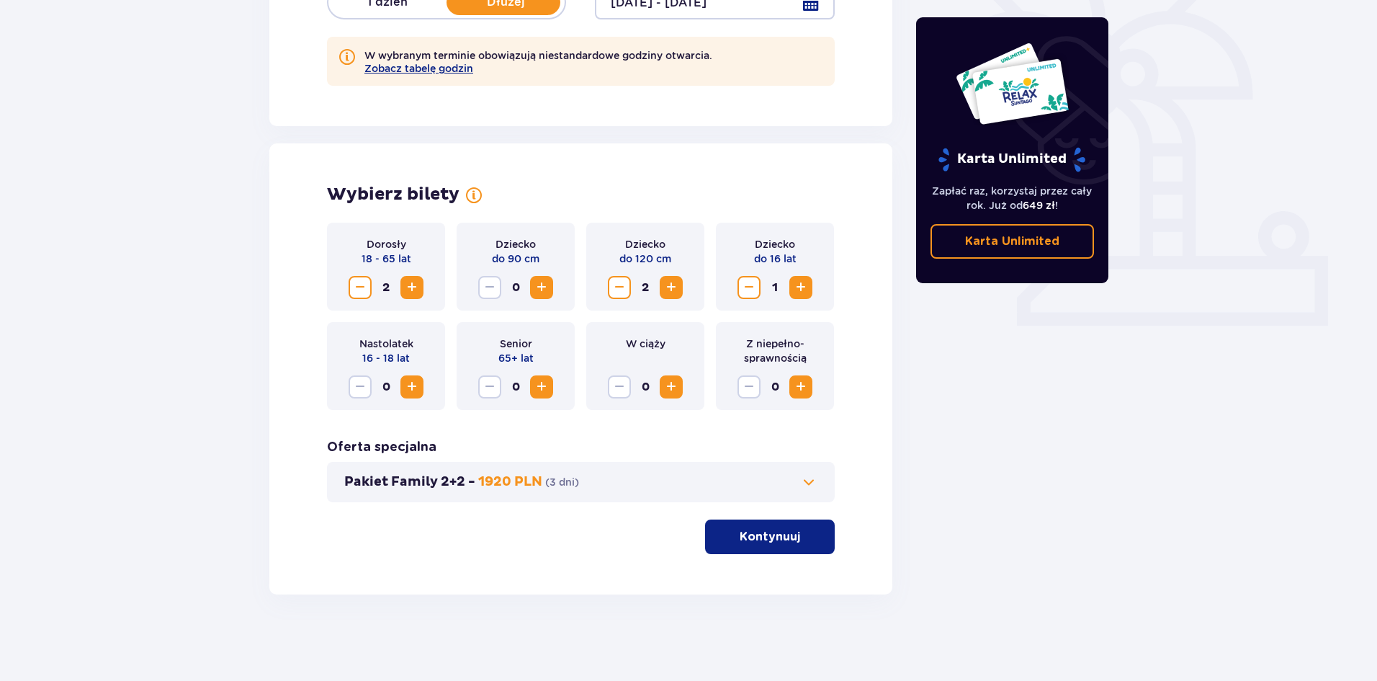
click at [761, 541] on p "Kontynuuj" at bounding box center [770, 537] width 61 height 16
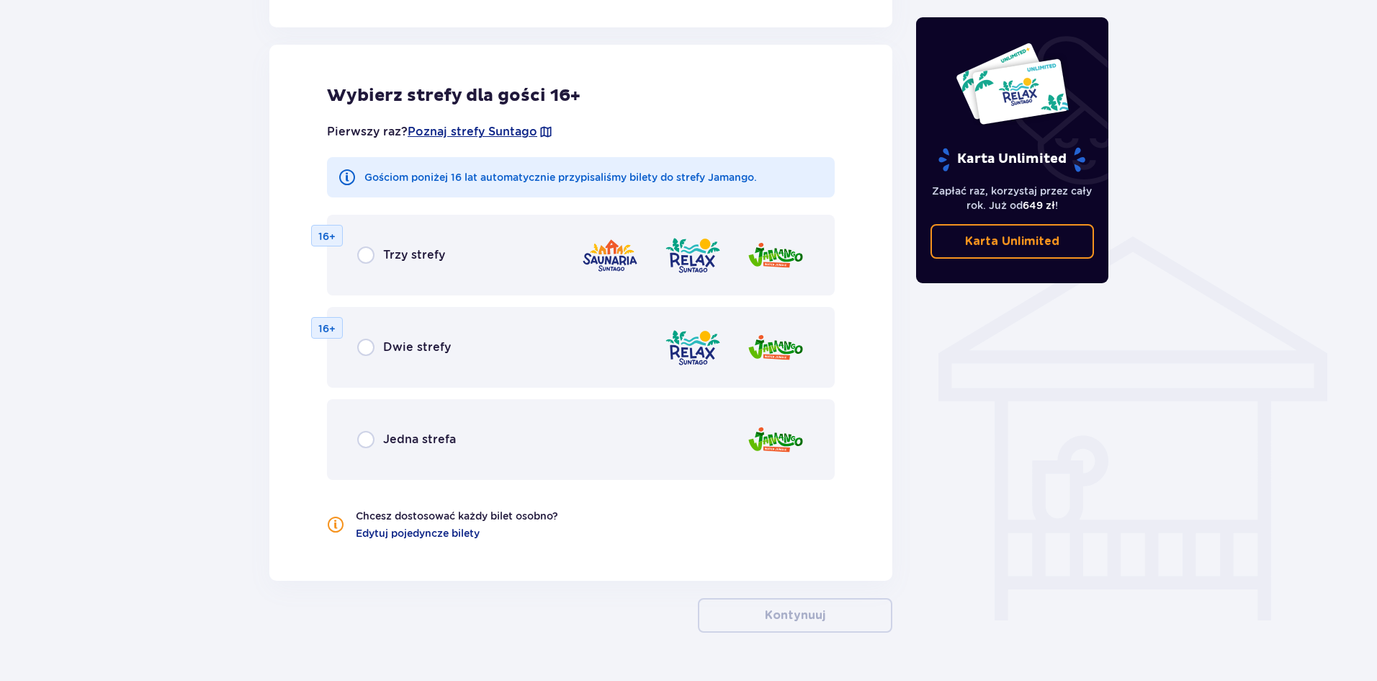
scroll to position [944, 0]
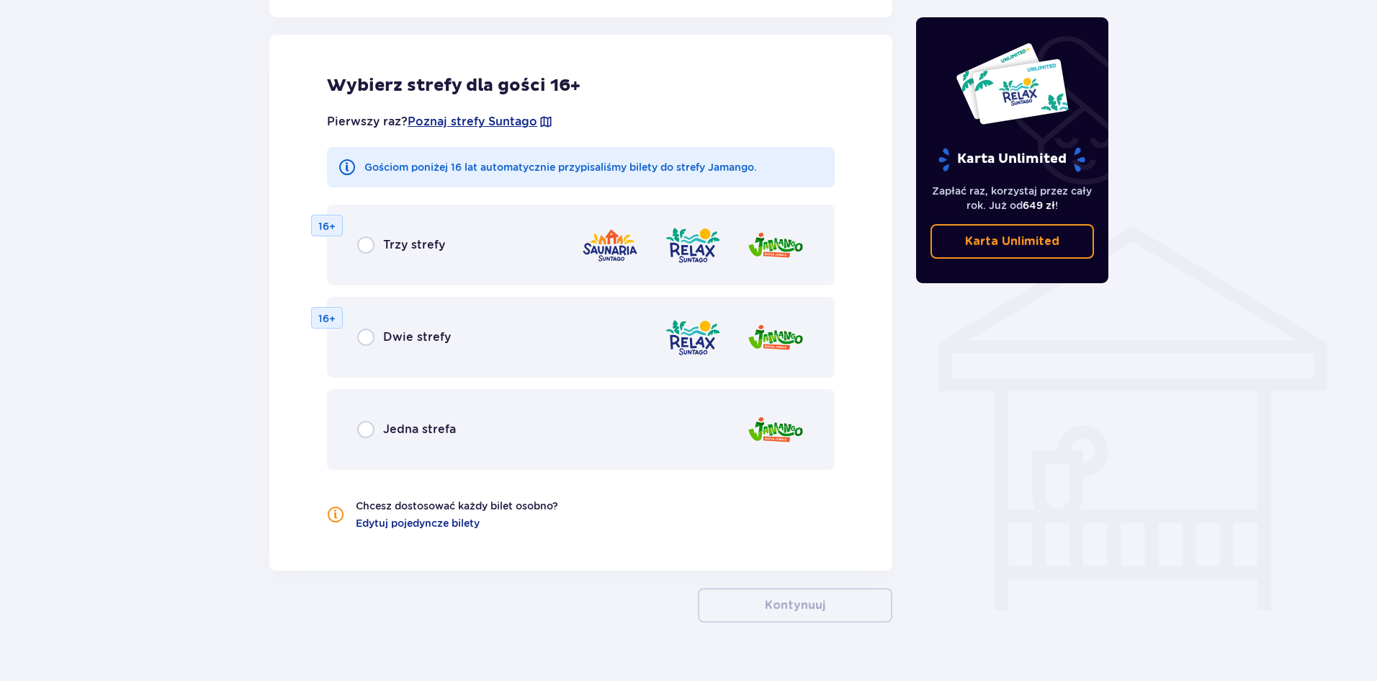
click at [399, 425] on span "Jedna strefa" at bounding box center [419, 429] width 73 height 16
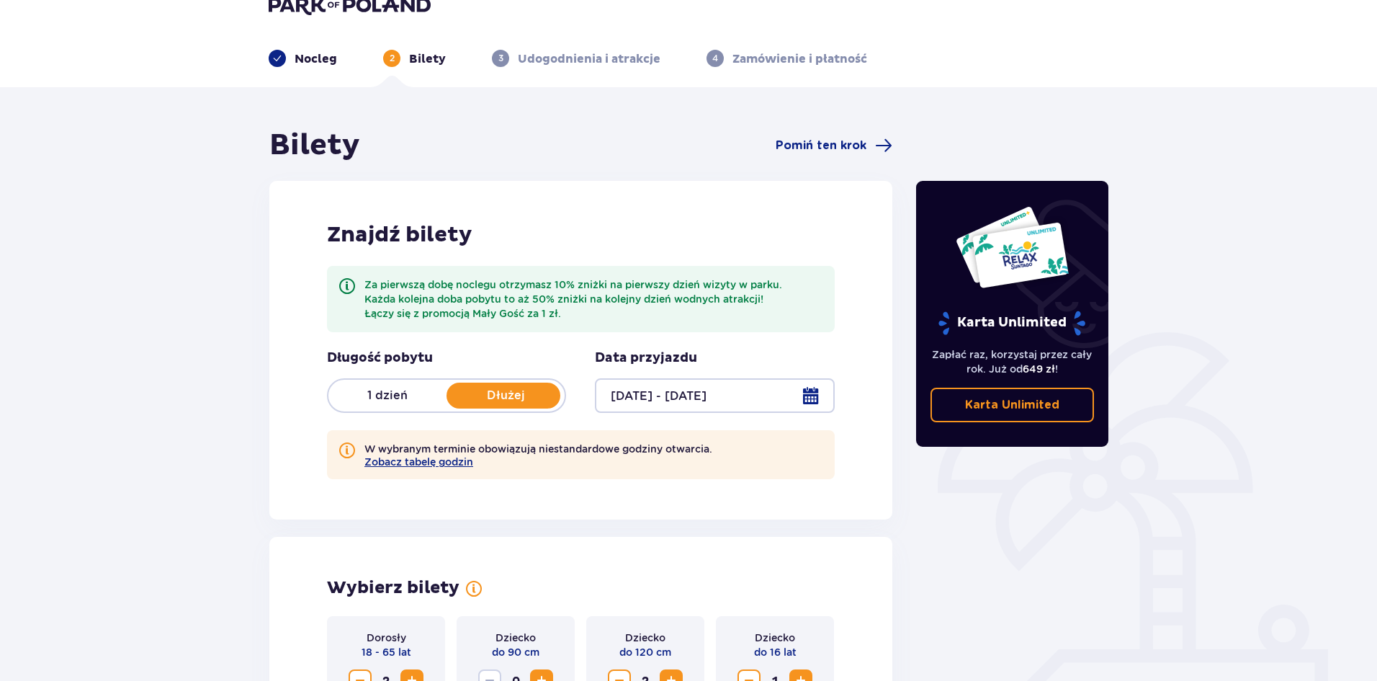
scroll to position [0, 0]
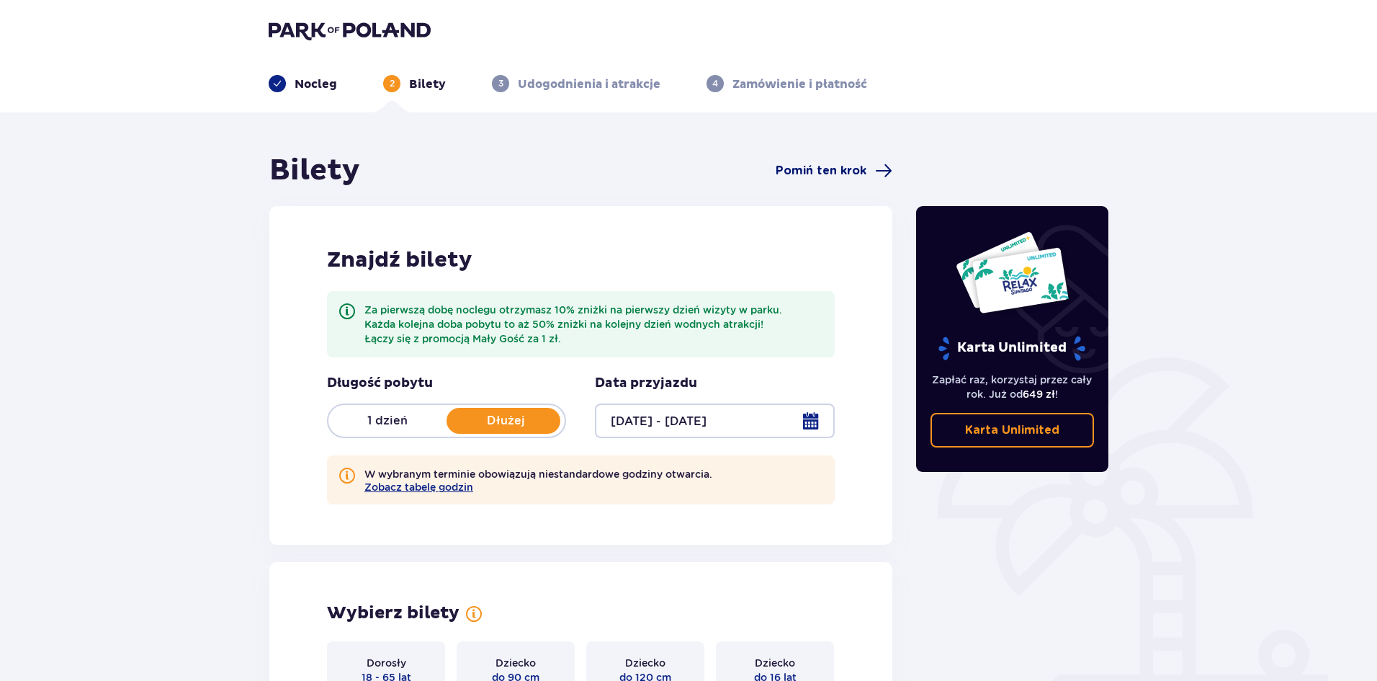
click at [823, 172] on span "Pomiń ten krok" at bounding box center [821, 171] width 91 height 16
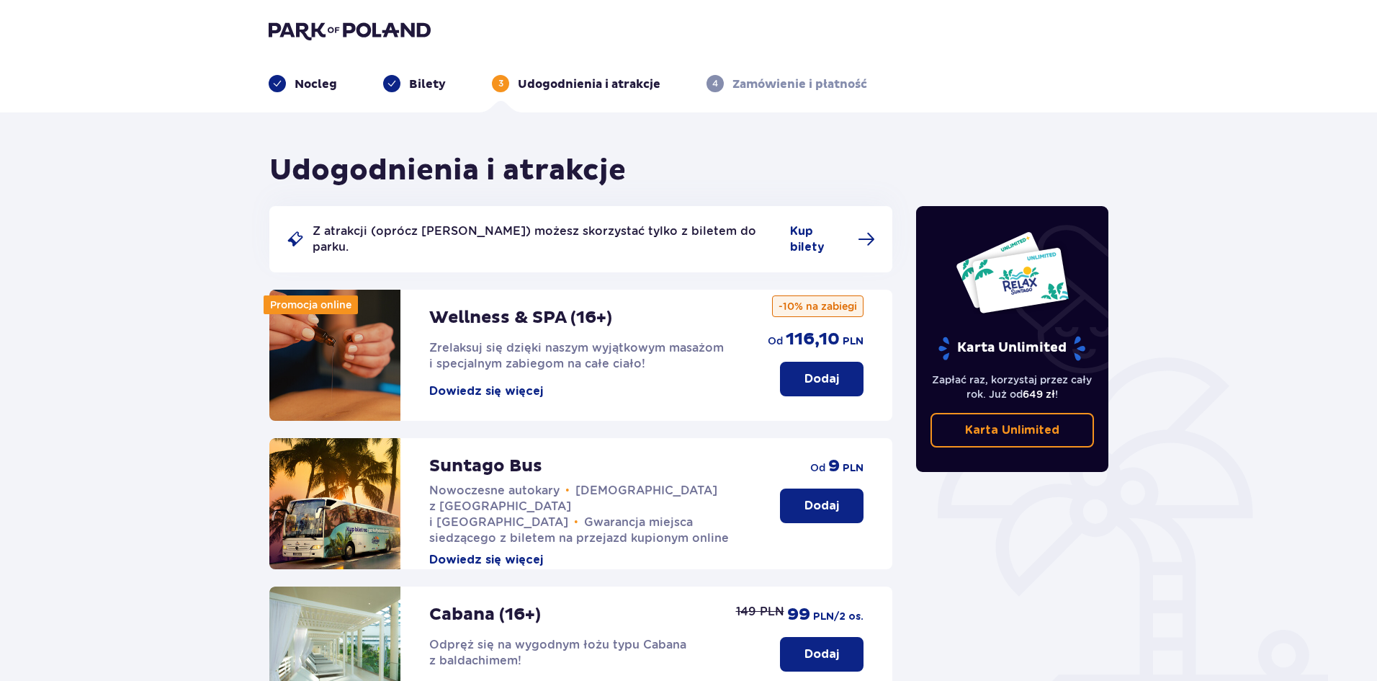
click at [418, 81] on p "Bilety" at bounding box center [427, 84] width 37 height 16
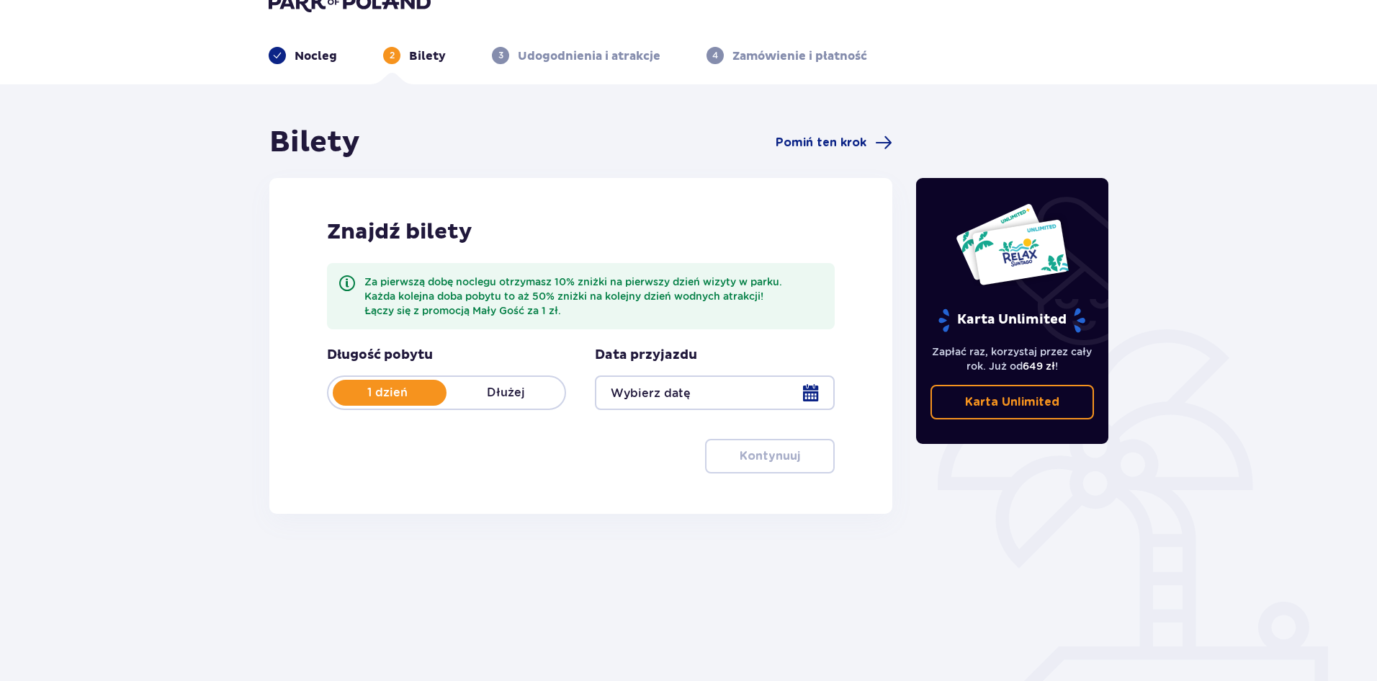
scroll to position [53, 0]
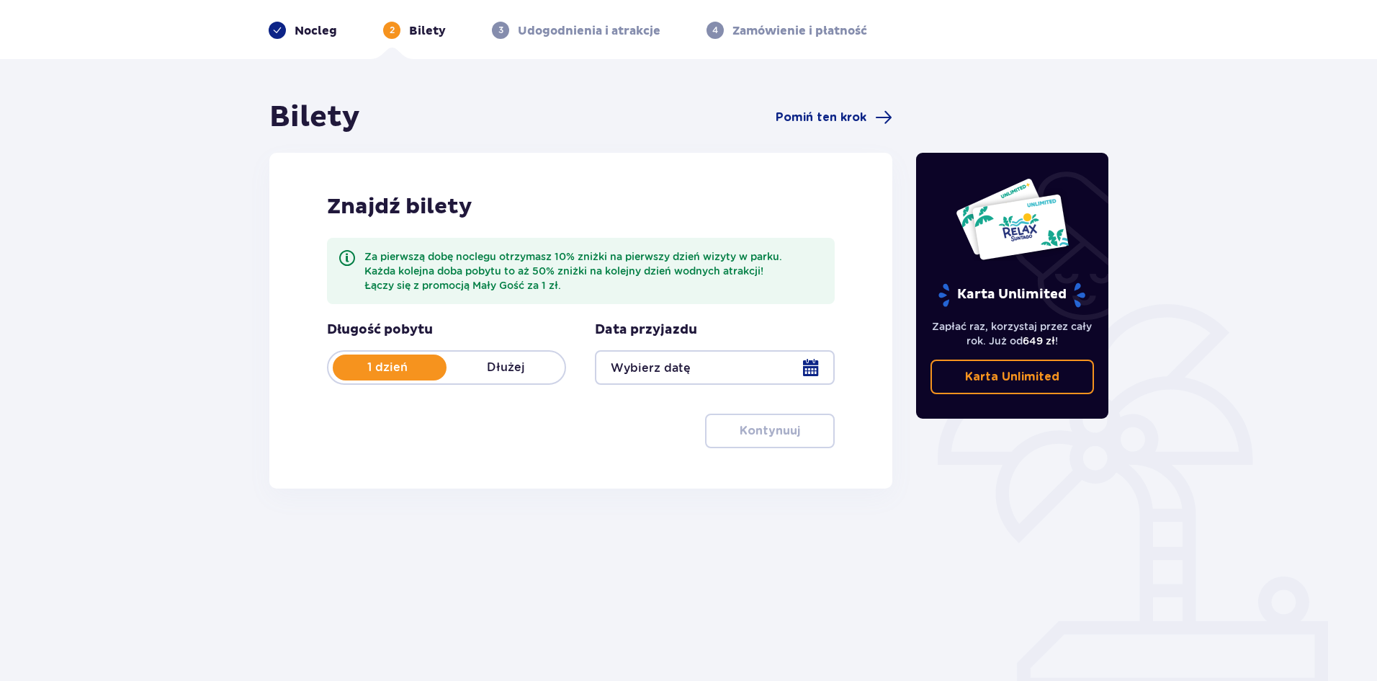
click at [592, 303] on div "Za pierwszą dobę noclegu otrzymasz 10% zniżki na pierwszy dzień wizyty w parku.…" at bounding box center [581, 271] width 508 height 66
click at [300, 32] on p "Nocleg" at bounding box center [316, 31] width 42 height 16
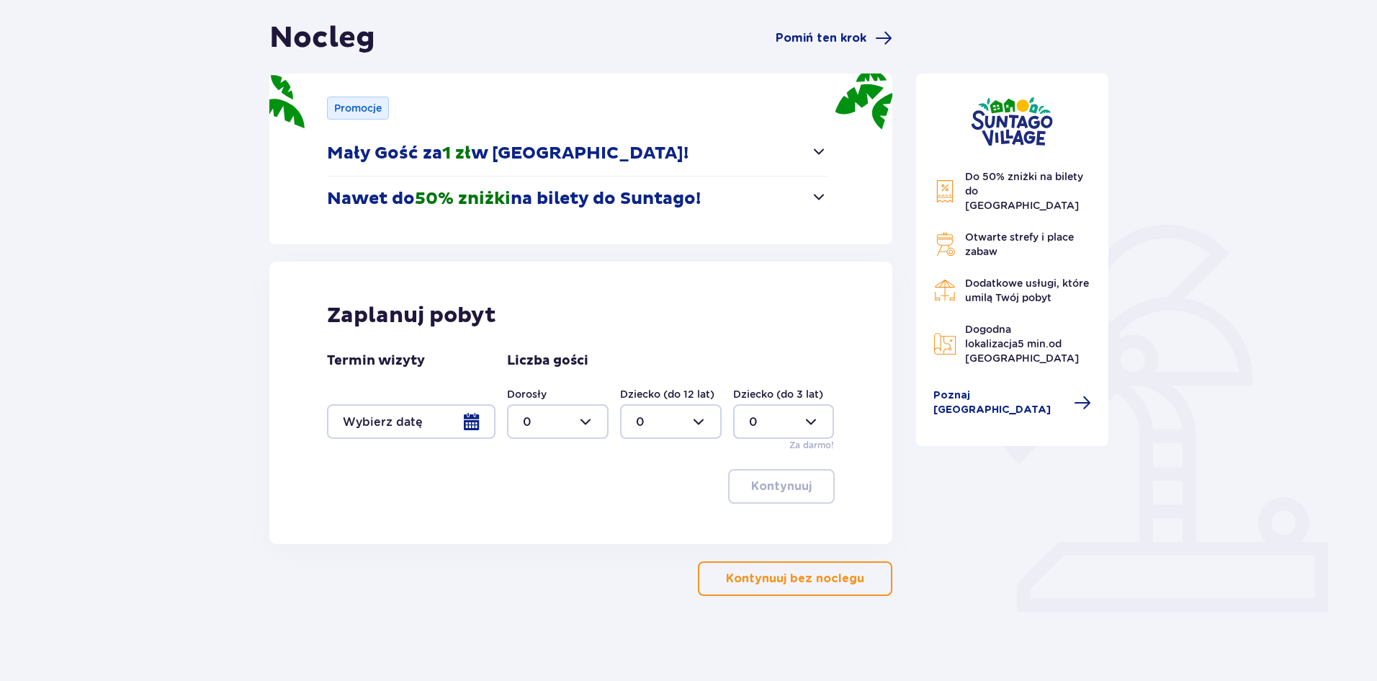
scroll to position [134, 0]
click at [475, 424] on div at bounding box center [411, 420] width 169 height 35
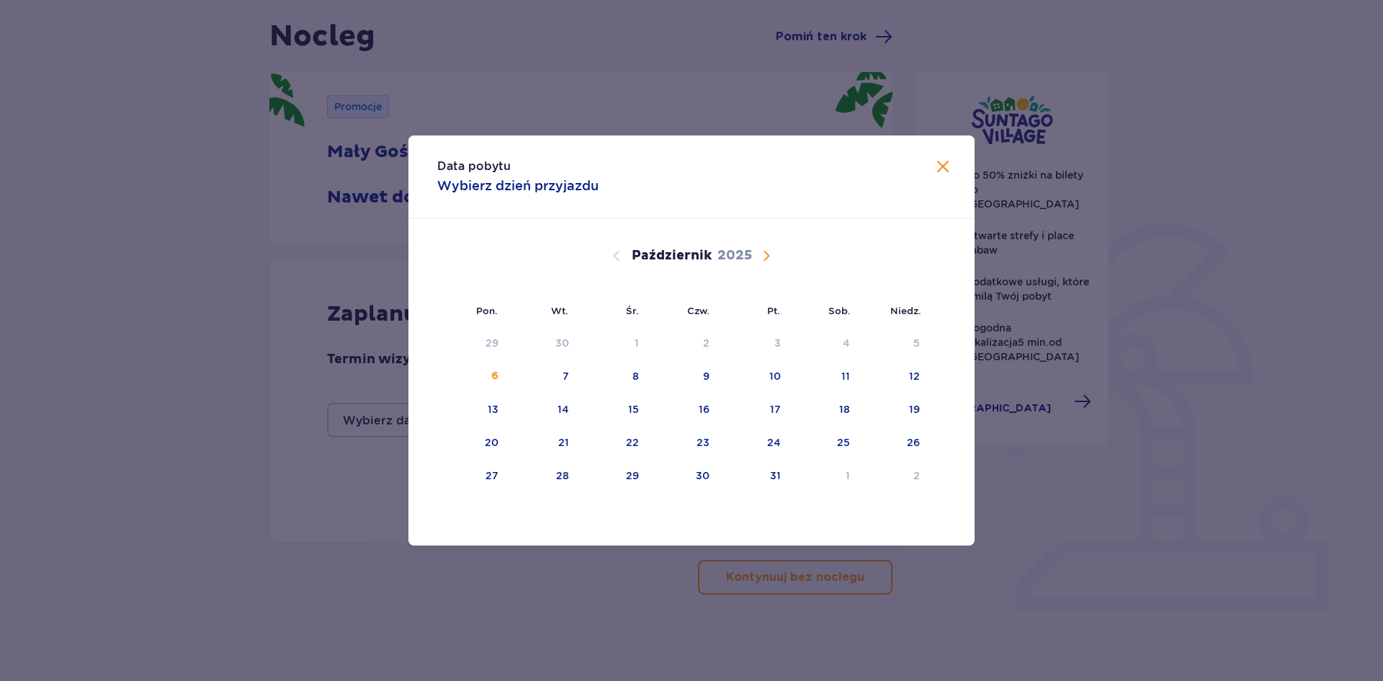
click at [769, 261] on span "Następny miesiąc" at bounding box center [766, 255] width 17 height 17
click at [480, 388] on div "2" at bounding box center [472, 377] width 70 height 32
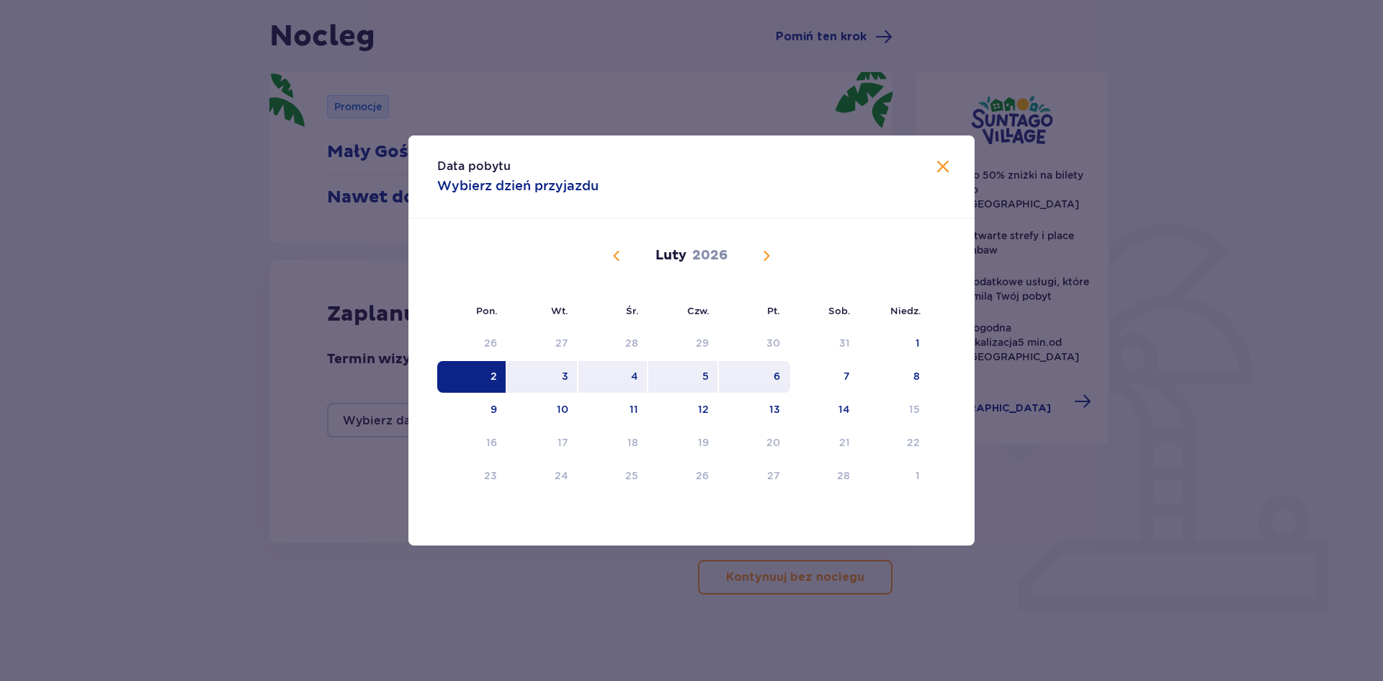
click at [784, 385] on div "6" at bounding box center [754, 377] width 71 height 32
type input "[DATE] - [DATE]"
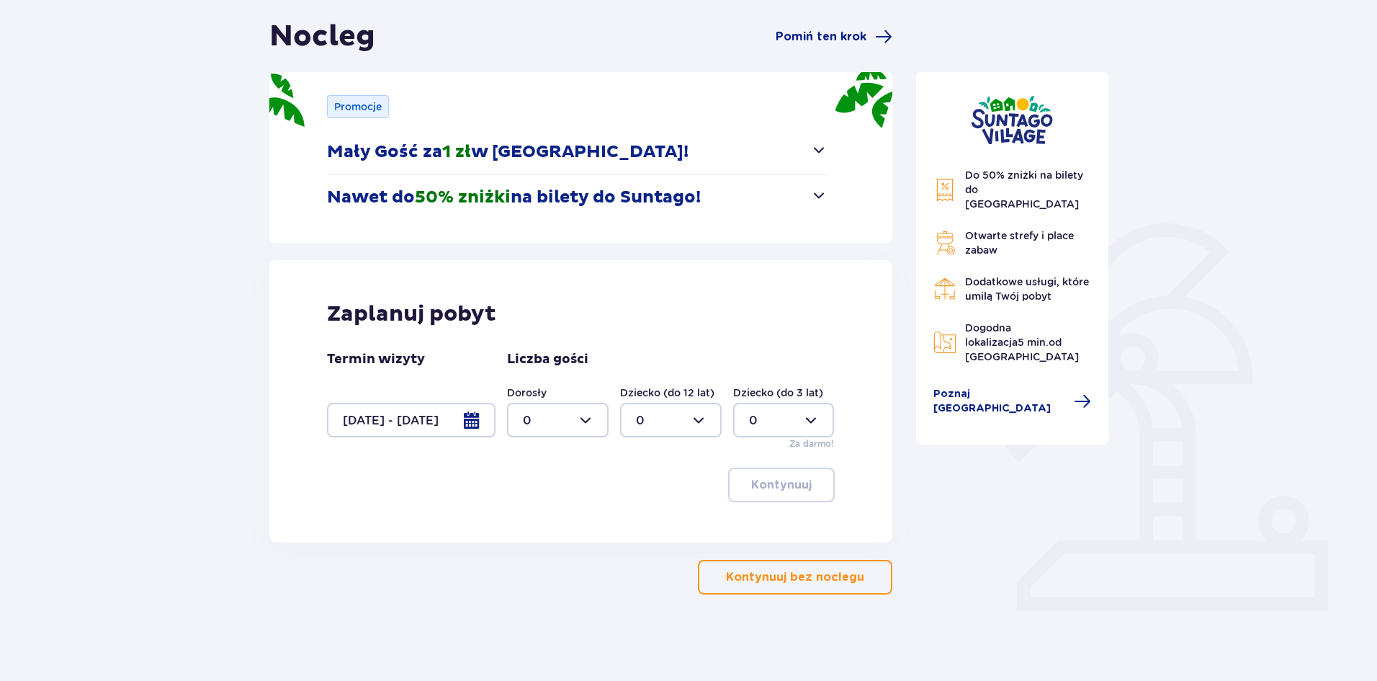
click at [571, 423] on div at bounding box center [558, 420] width 102 height 35
click at [554, 522] on div "2" at bounding box center [558, 524] width 70 height 16
type input "2"
click at [671, 429] on div at bounding box center [671, 420] width 102 height 35
click at [655, 527] on div "2" at bounding box center [671, 524] width 70 height 16
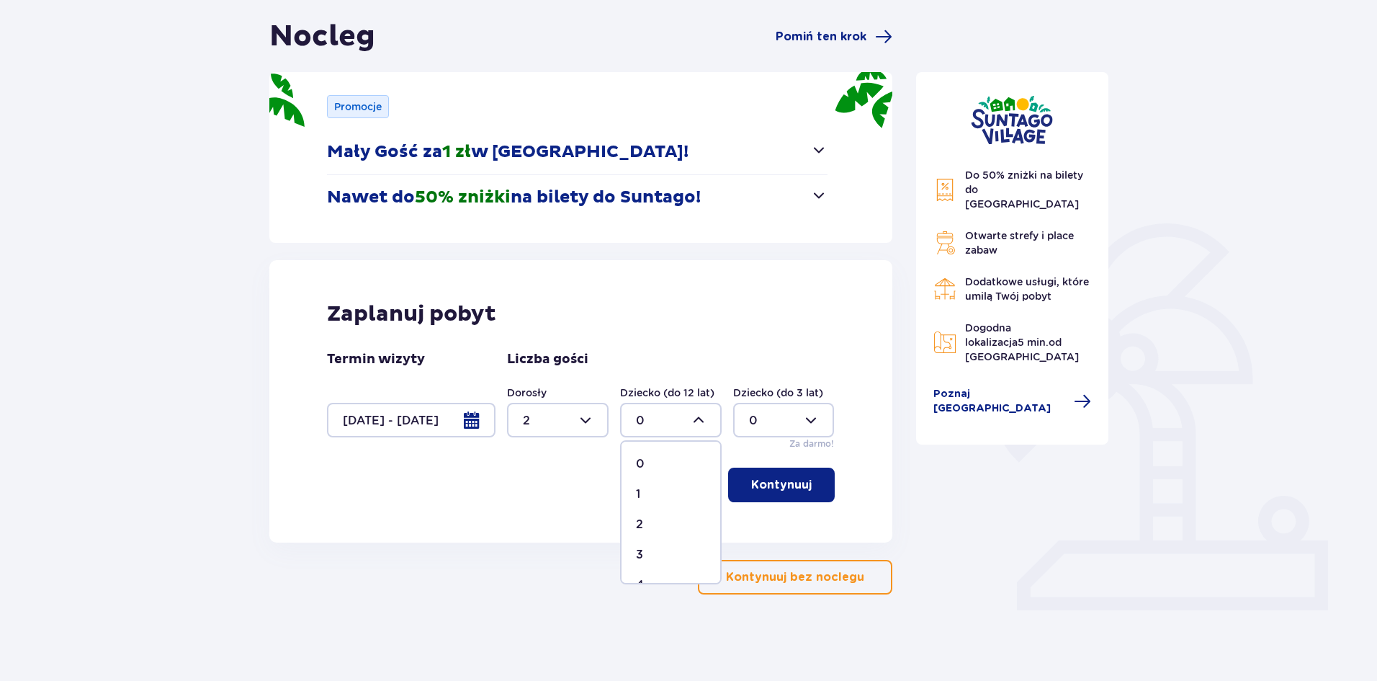
type input "2"
click at [770, 423] on div at bounding box center [784, 420] width 102 height 35
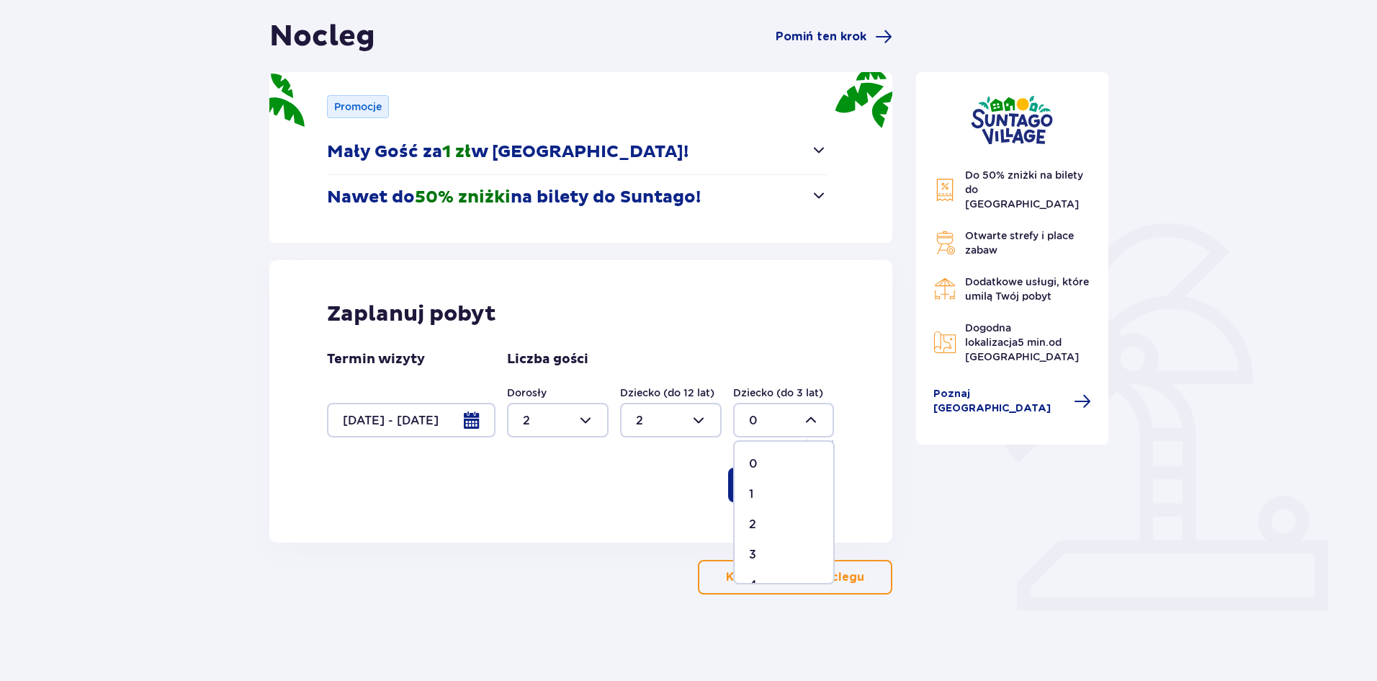
click at [766, 485] on span "1" at bounding box center [784, 494] width 99 height 30
type input "1"
click at [766, 490] on p "Kontynuuj" at bounding box center [781, 485] width 61 height 16
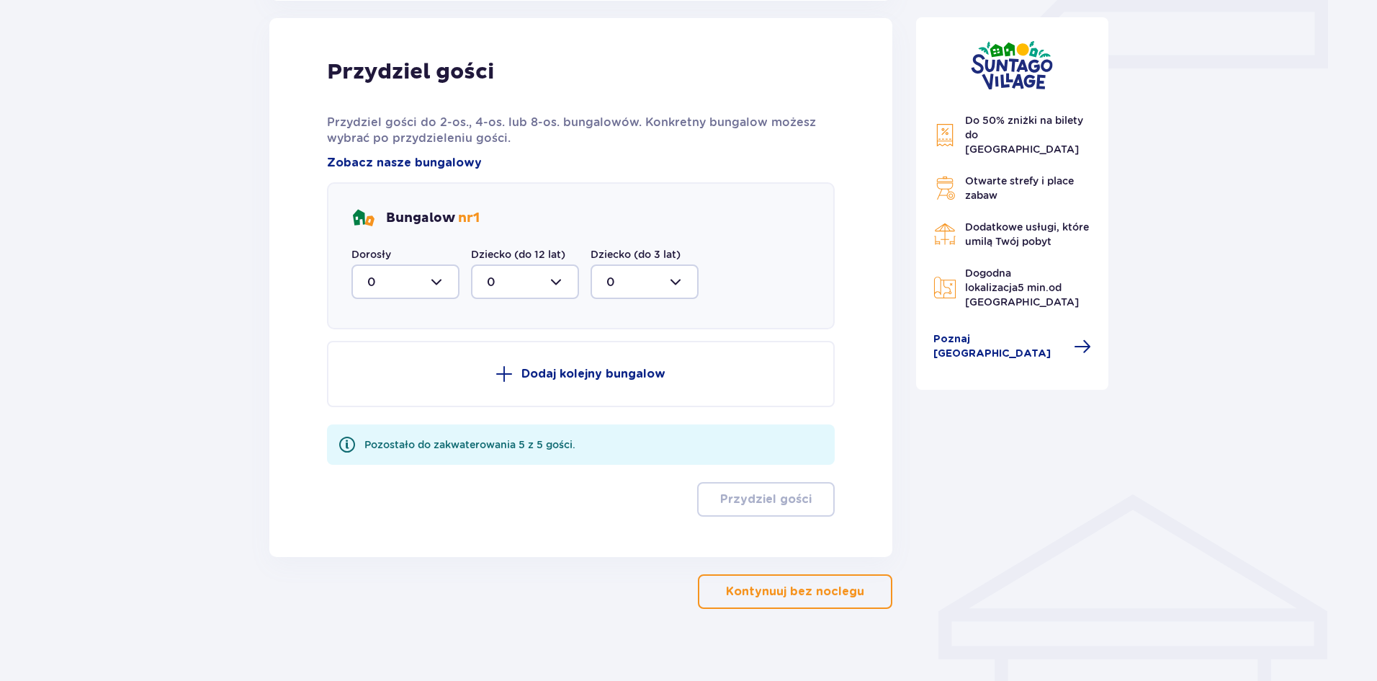
scroll to position [676, 0]
click at [427, 282] on div at bounding box center [406, 281] width 108 height 35
click at [403, 382] on div "2" at bounding box center [405, 385] width 76 height 16
type input "2"
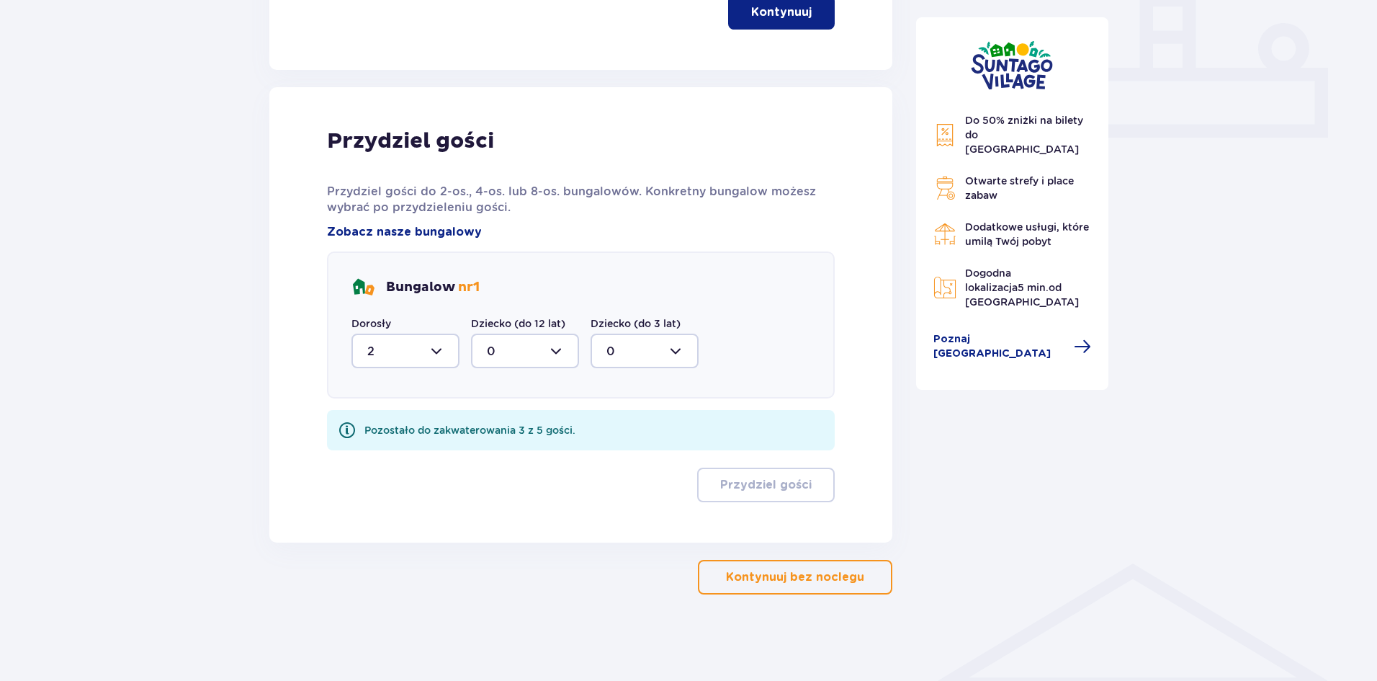
scroll to position [606, 0]
click at [570, 362] on div at bounding box center [525, 351] width 108 height 35
drag, startPoint x: 494, startPoint y: 456, endPoint x: 527, endPoint y: 429, distance: 42.5
click at [495, 456] on div "2" at bounding box center [525, 455] width 76 height 16
type input "2"
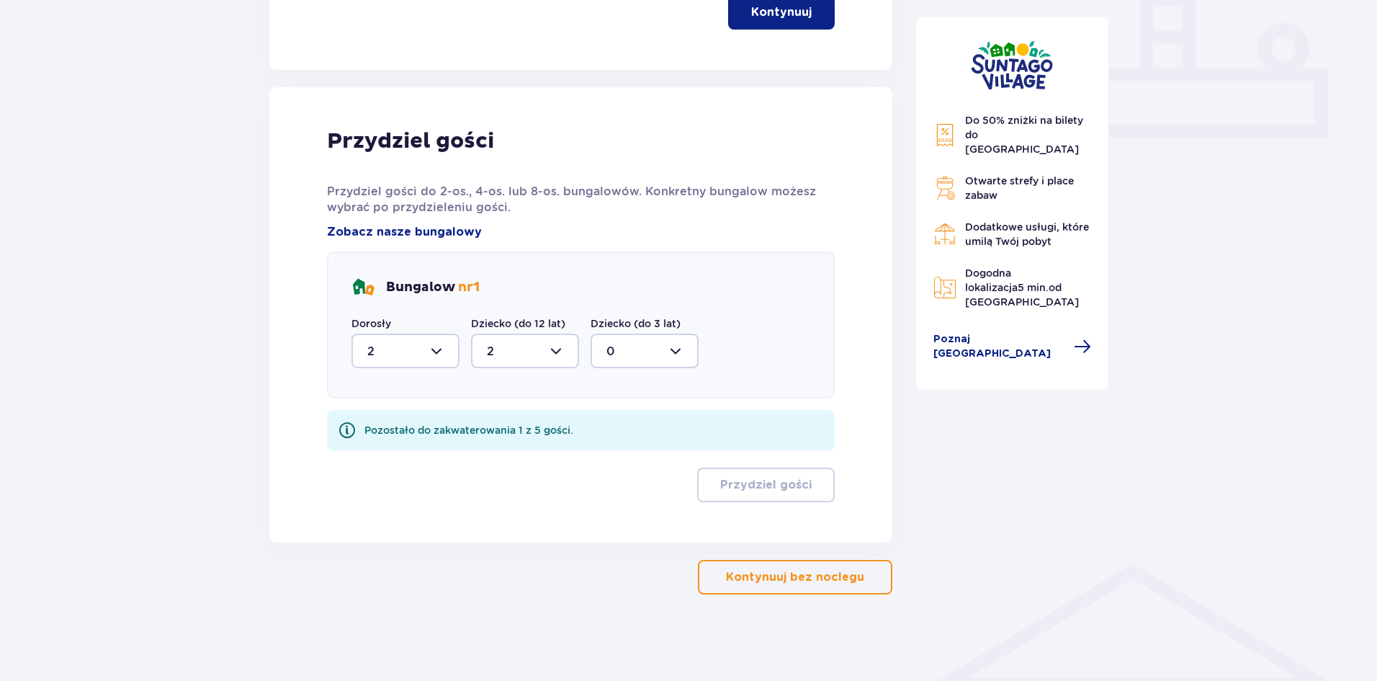
click at [658, 358] on div at bounding box center [645, 351] width 108 height 35
click at [643, 418] on div "1" at bounding box center [644, 425] width 76 height 16
type input "1"
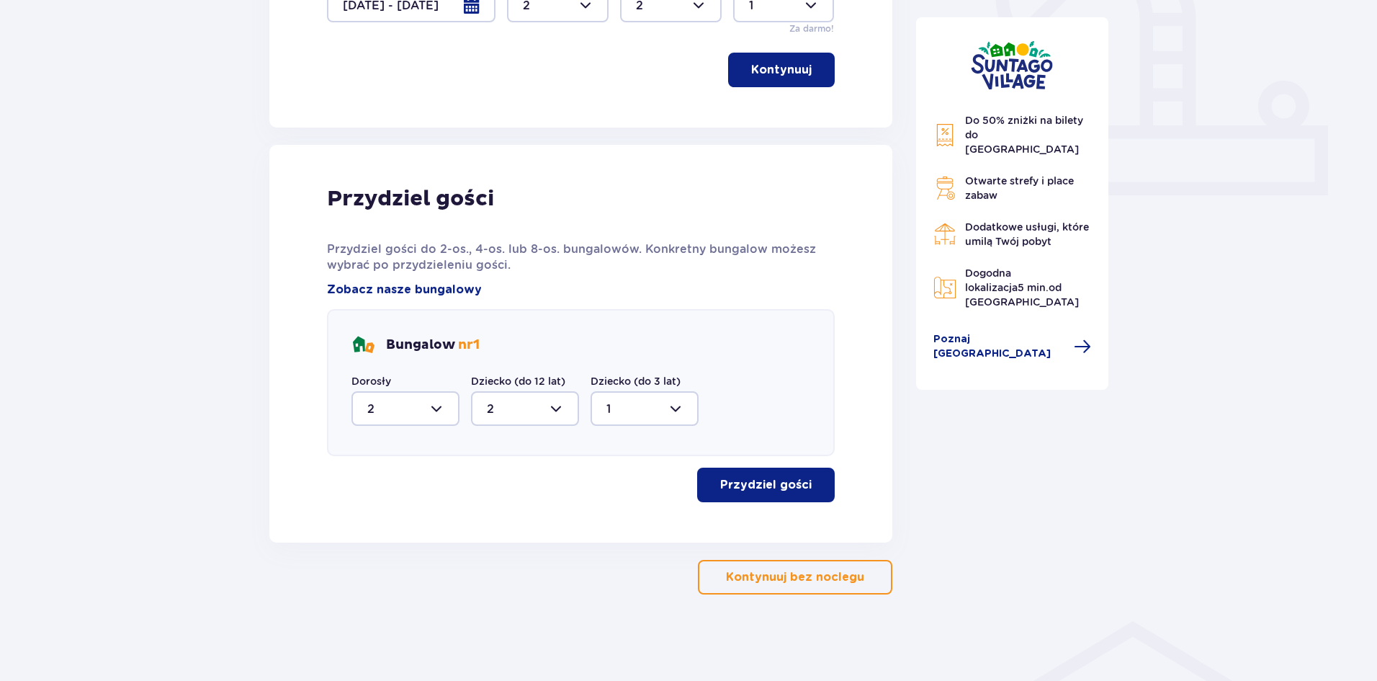
click at [784, 489] on p "Przydziel gości" at bounding box center [765, 485] width 91 height 16
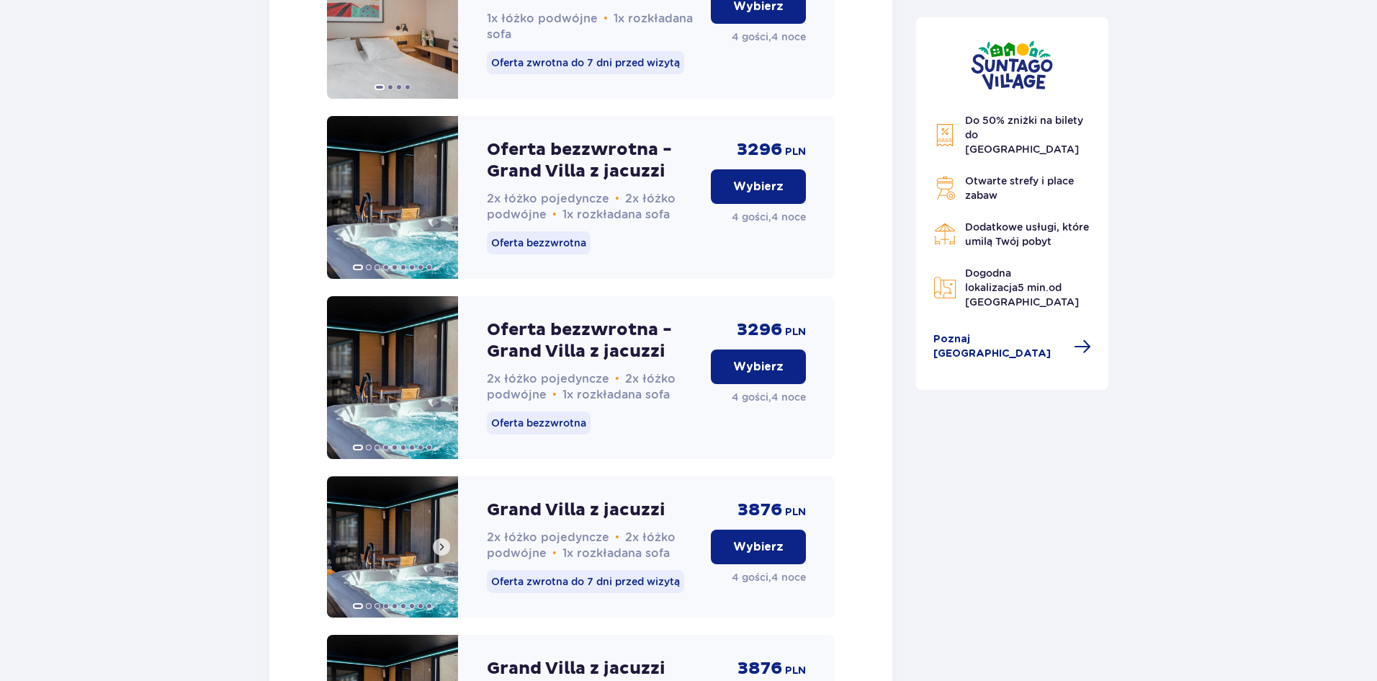
scroll to position [2604, 0]
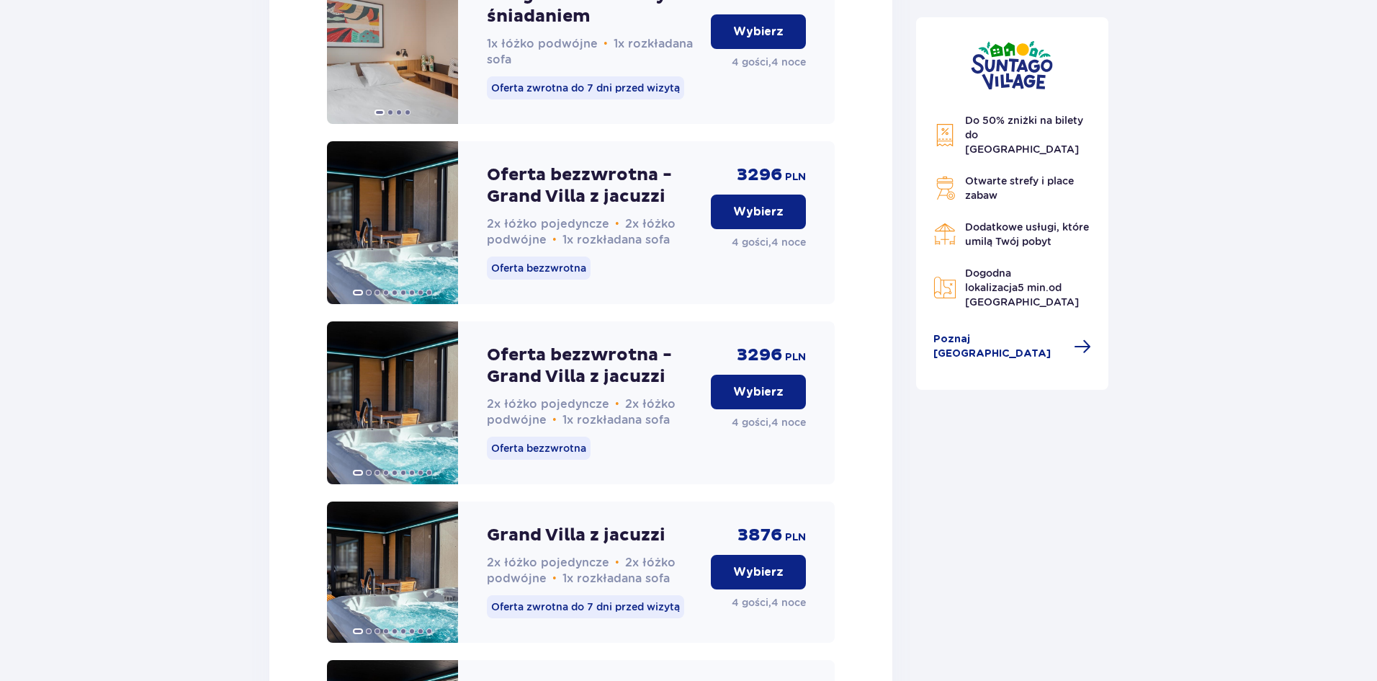
click at [752, 220] on p "Wybierz" at bounding box center [758, 212] width 50 height 16
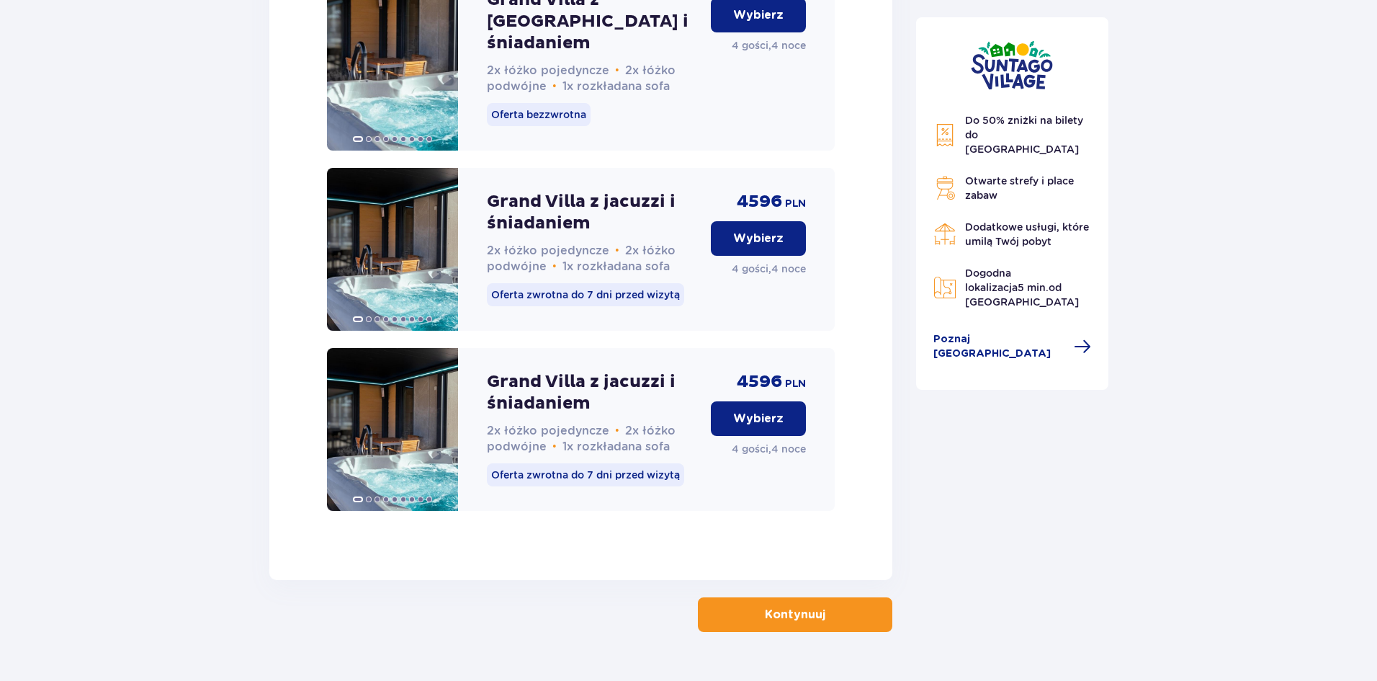
scroll to position [3710, 0]
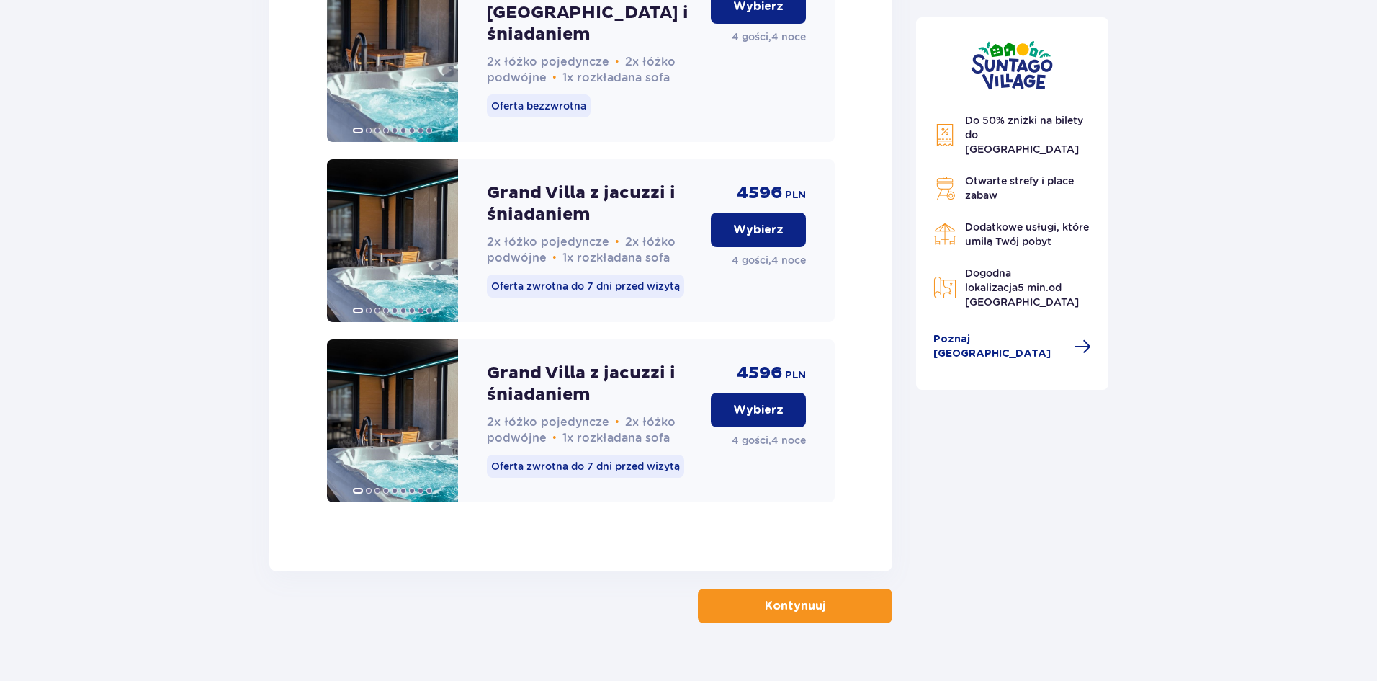
click at [789, 598] on p "Kontynuuj" at bounding box center [795, 606] width 61 height 16
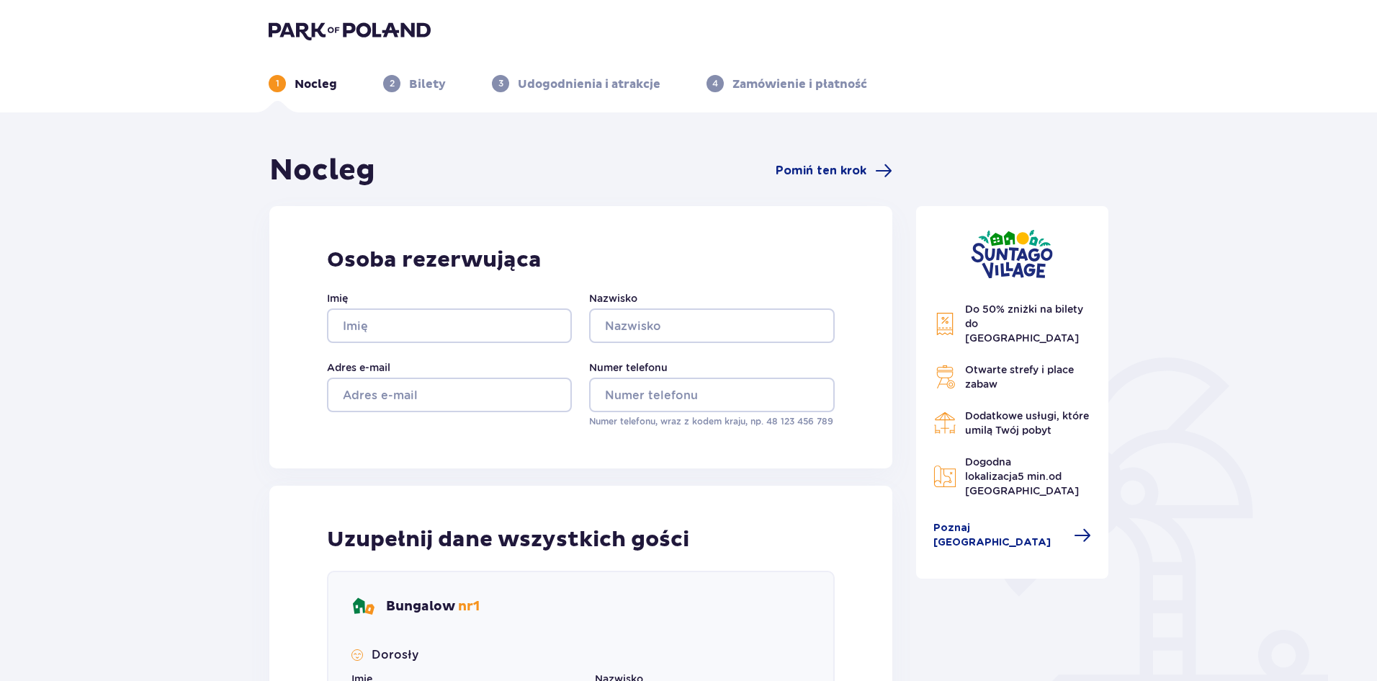
click at [423, 83] on p "Bilety" at bounding box center [427, 84] width 37 height 16
click at [838, 172] on span "Pomiń ten krok" at bounding box center [821, 171] width 91 height 16
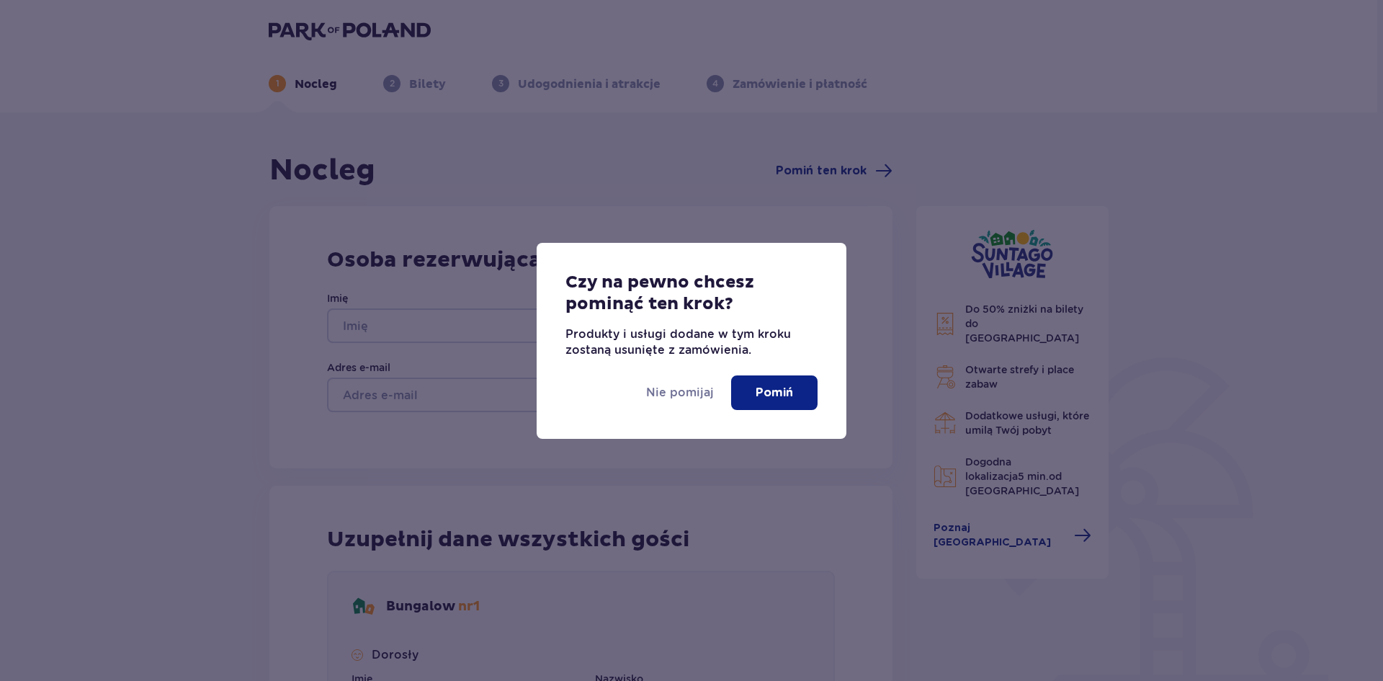
click at [166, 297] on div "Czy na pewno chcesz pominąć ten krok? Produkty i usługi dodane w tym kroku zost…" at bounding box center [691, 340] width 1383 height 681
click at [659, 392] on p "Nie pomijaj" at bounding box center [680, 393] width 68 height 16
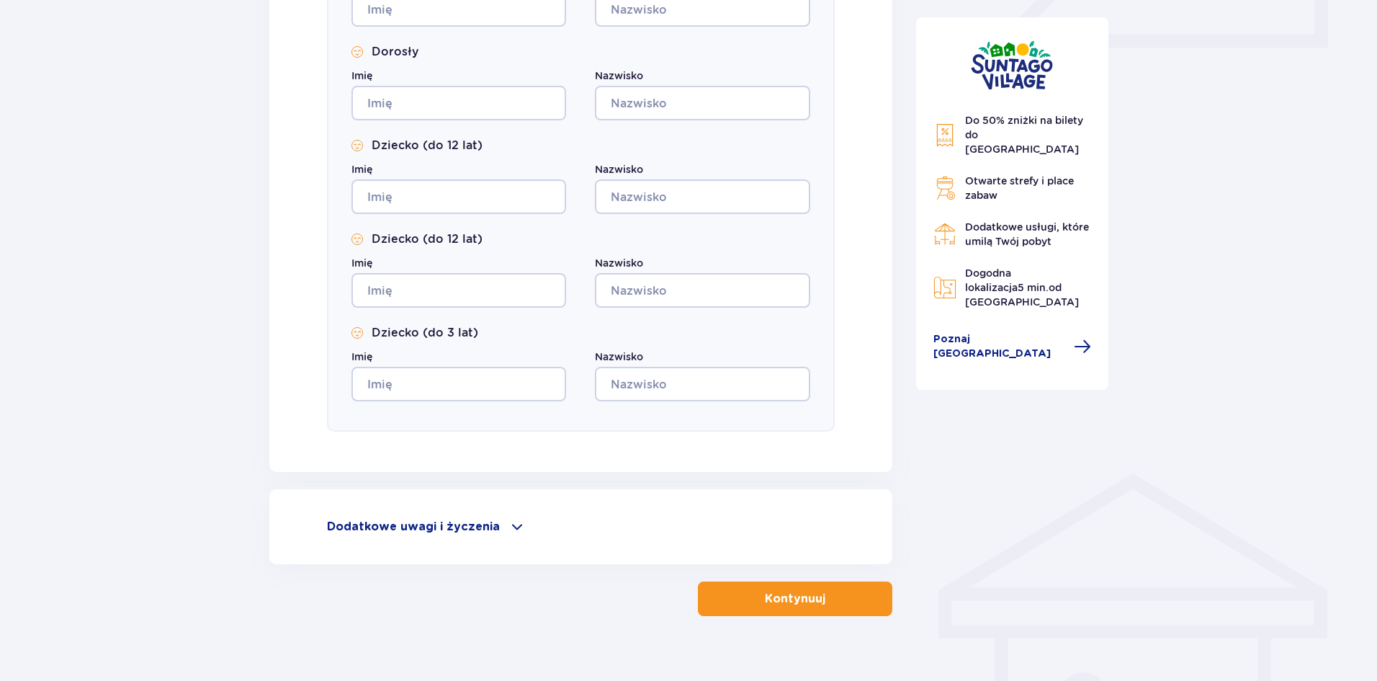
scroll to position [718, 0]
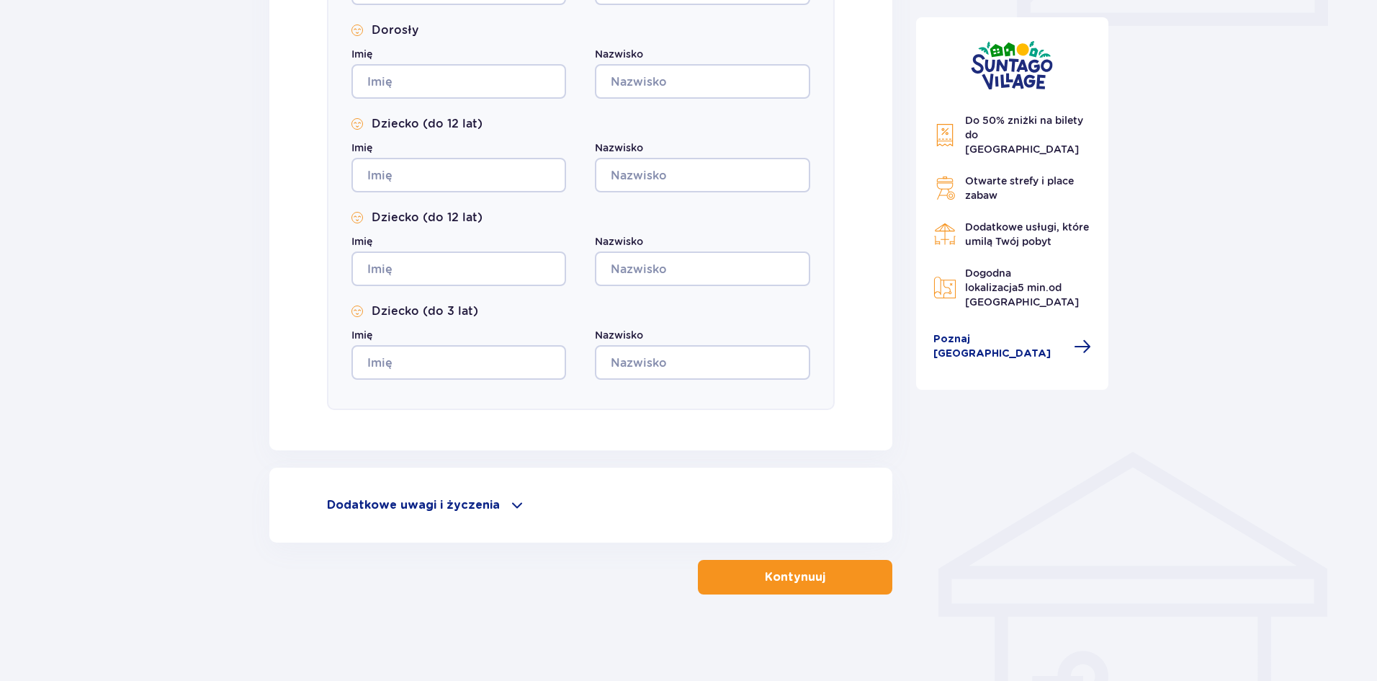
click at [429, 500] on p "Dodatkowe uwagi i życzenia" at bounding box center [413, 505] width 173 height 16
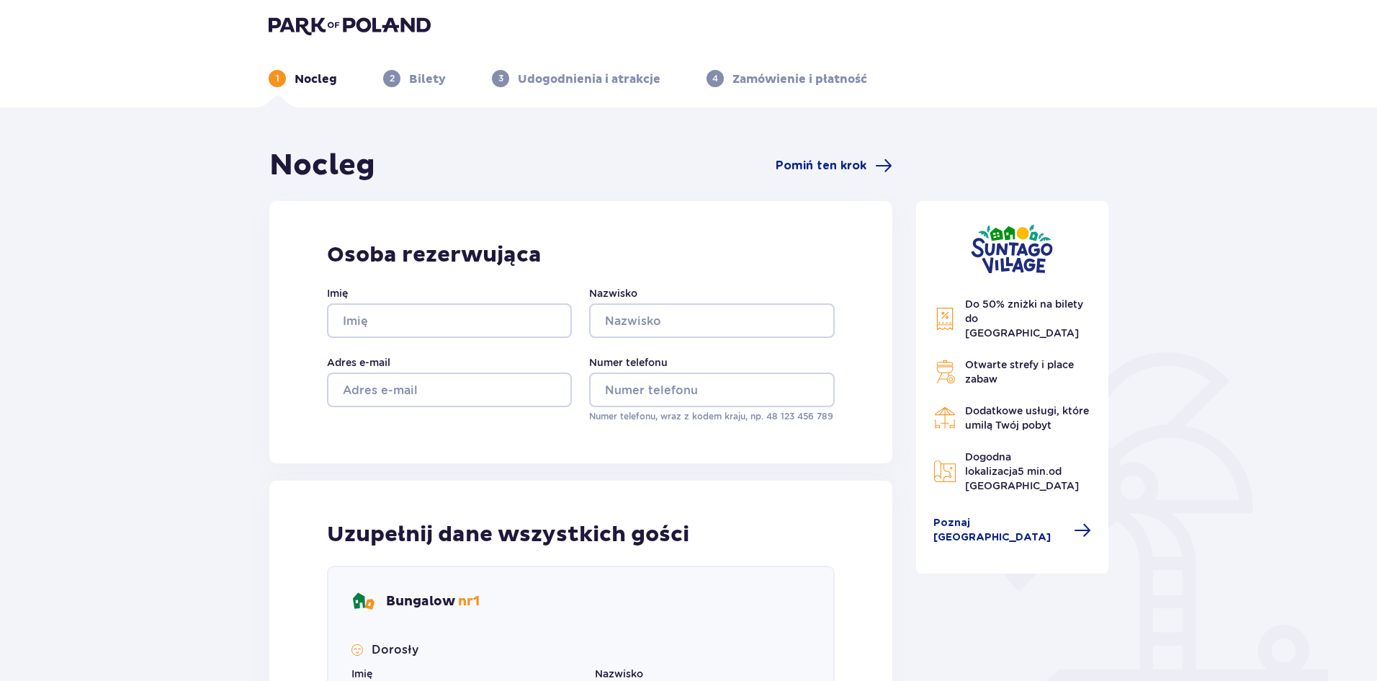
scroll to position [0, 0]
